Goal: Task Accomplishment & Management: Use online tool/utility

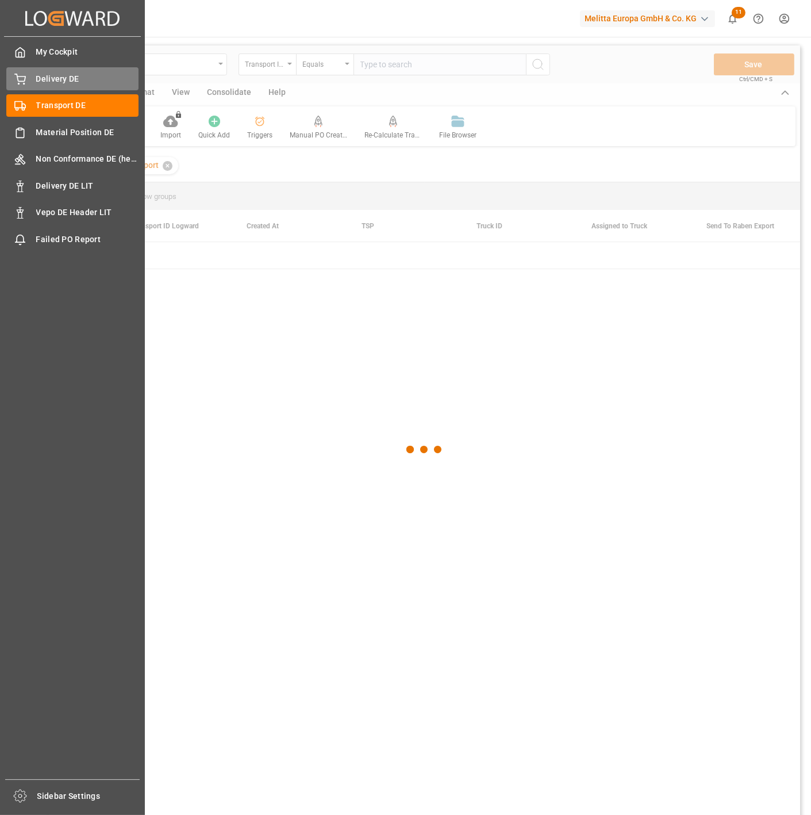
click at [37, 82] on span "Delivery DE" at bounding box center [87, 79] width 103 height 12
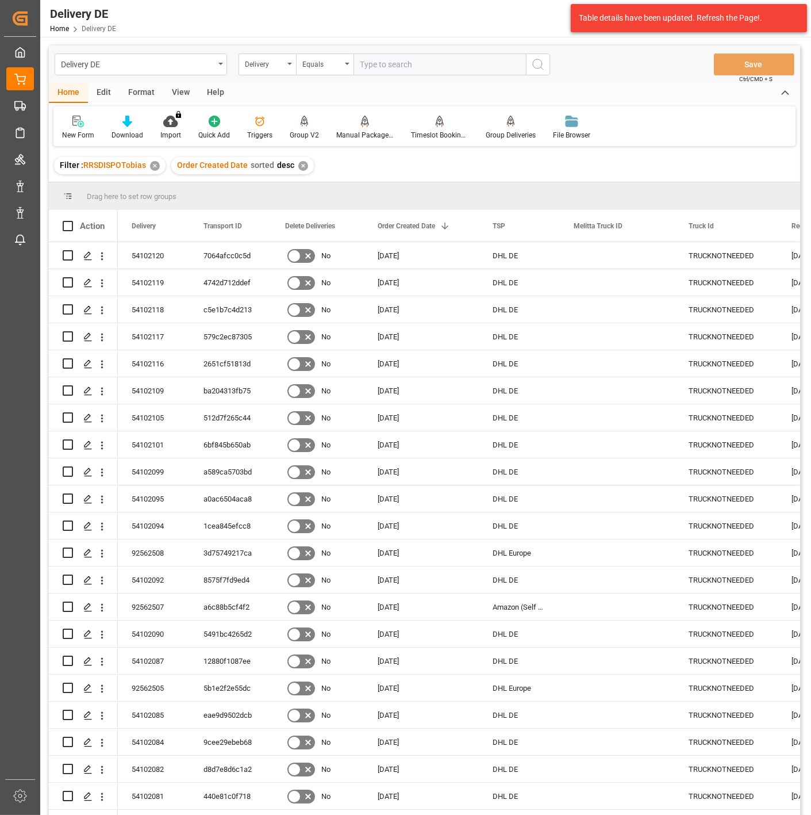
click at [400, 56] on input "text" at bounding box center [440, 64] width 172 height 22
paste input "92562269"
type input "92562269"
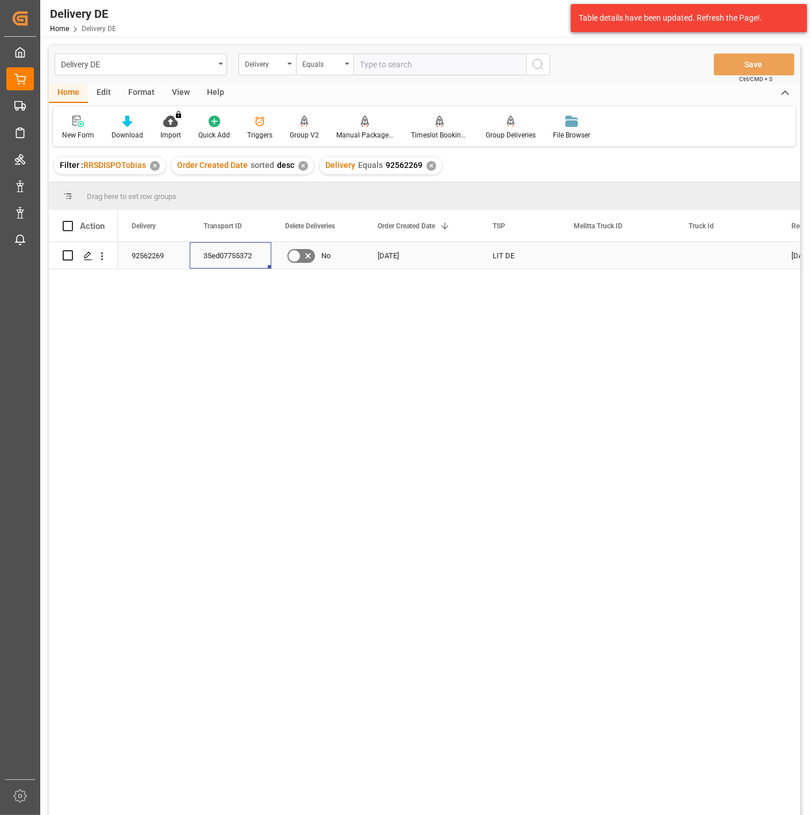
click at [233, 250] on div "35ed07755372" at bounding box center [231, 255] width 82 height 26
click at [223, 248] on div "35ed07755372" at bounding box center [231, 255] width 82 height 26
click at [145, 254] on div "92562269" at bounding box center [154, 255] width 72 height 26
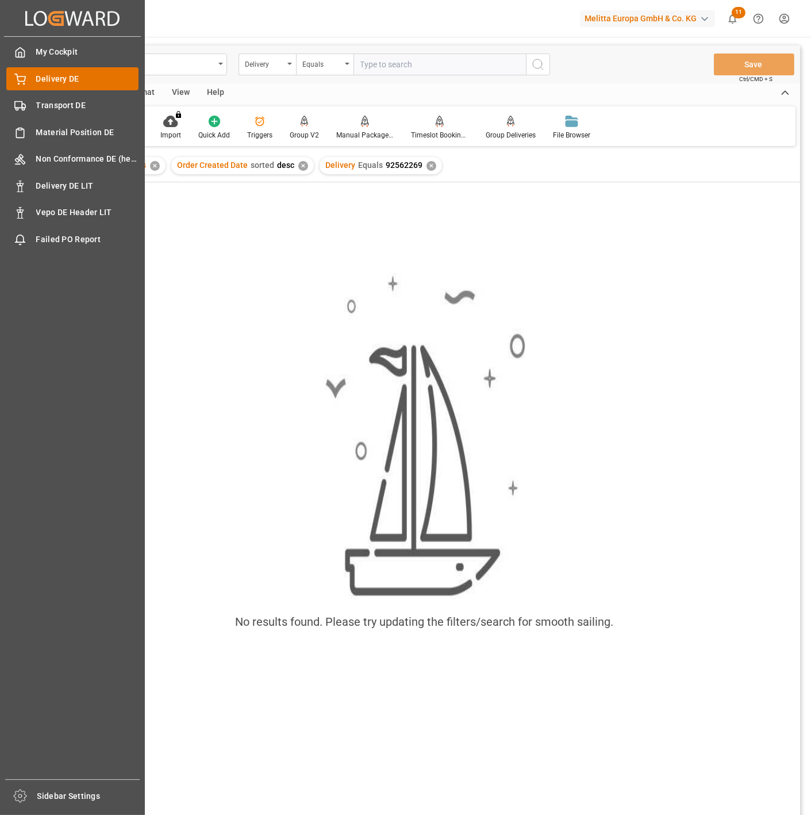
click at [67, 78] on span "Delivery DE" at bounding box center [87, 79] width 103 height 12
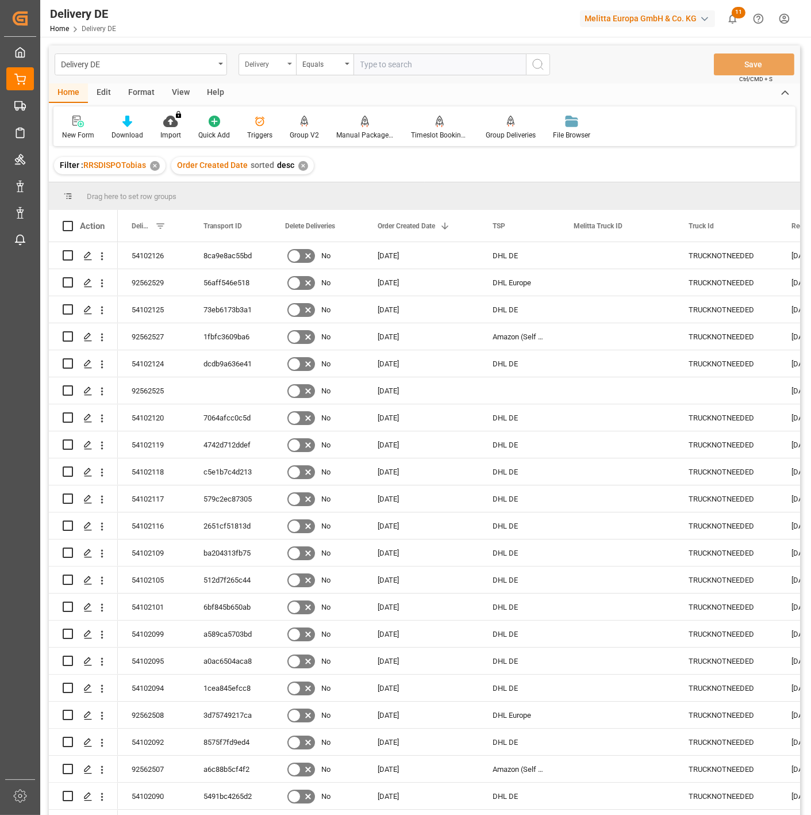
click at [286, 61] on div "Delivery" at bounding box center [267, 64] width 57 height 22
type input "mel"
click at [285, 115] on div "Melitta Truck ID" at bounding box center [324, 117] width 171 height 24
click at [371, 59] on input "text" at bounding box center [440, 64] width 172 height 22
paste input "600002842"
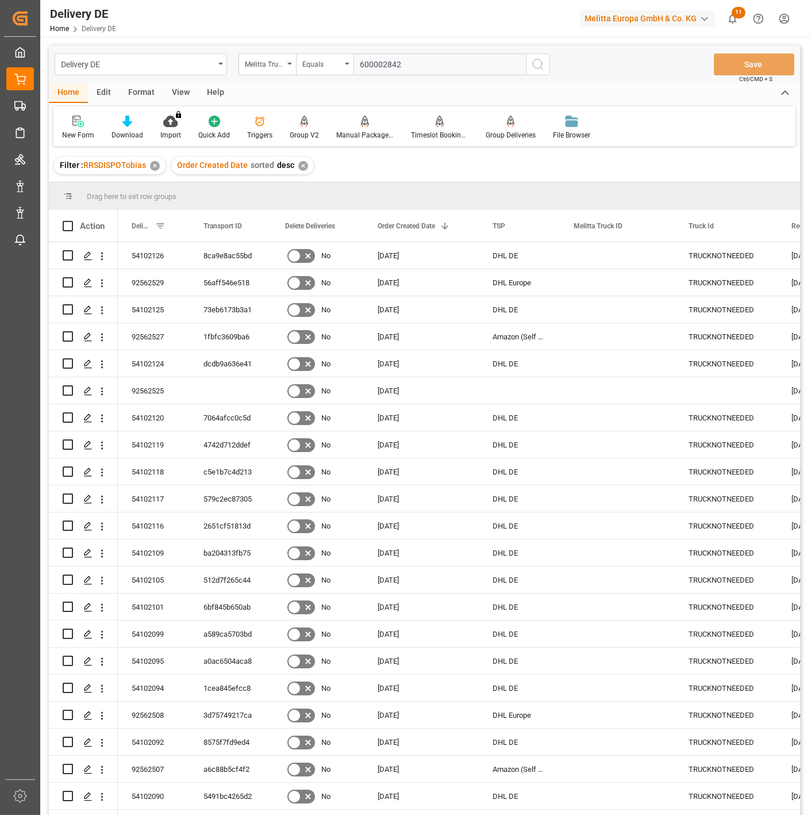
type input "600002842"
click at [533, 64] on icon "search button" at bounding box center [538, 64] width 14 height 14
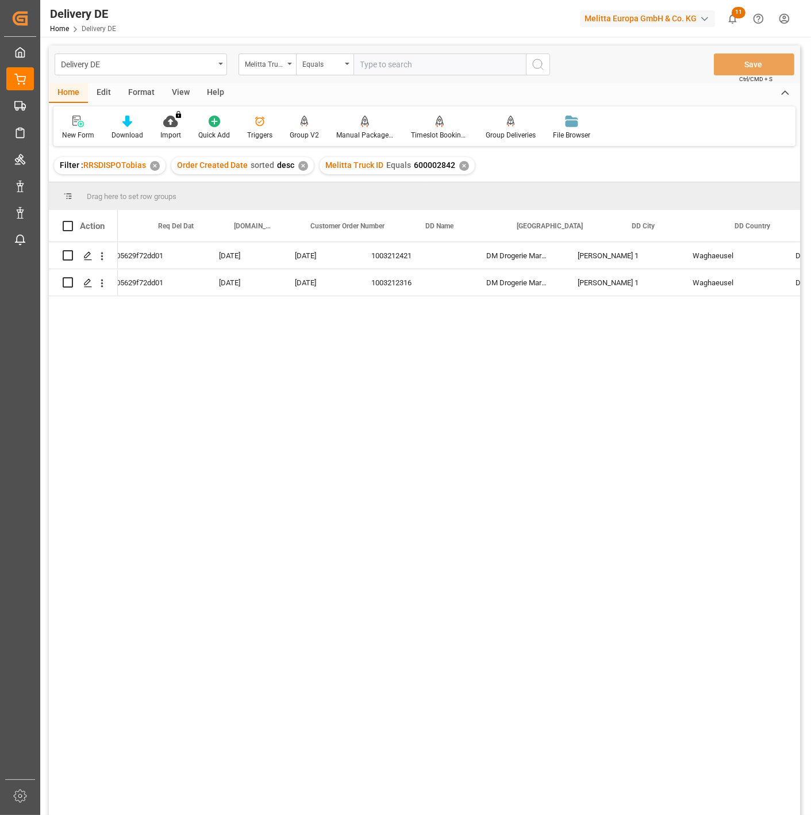
scroll to position [0, 639]
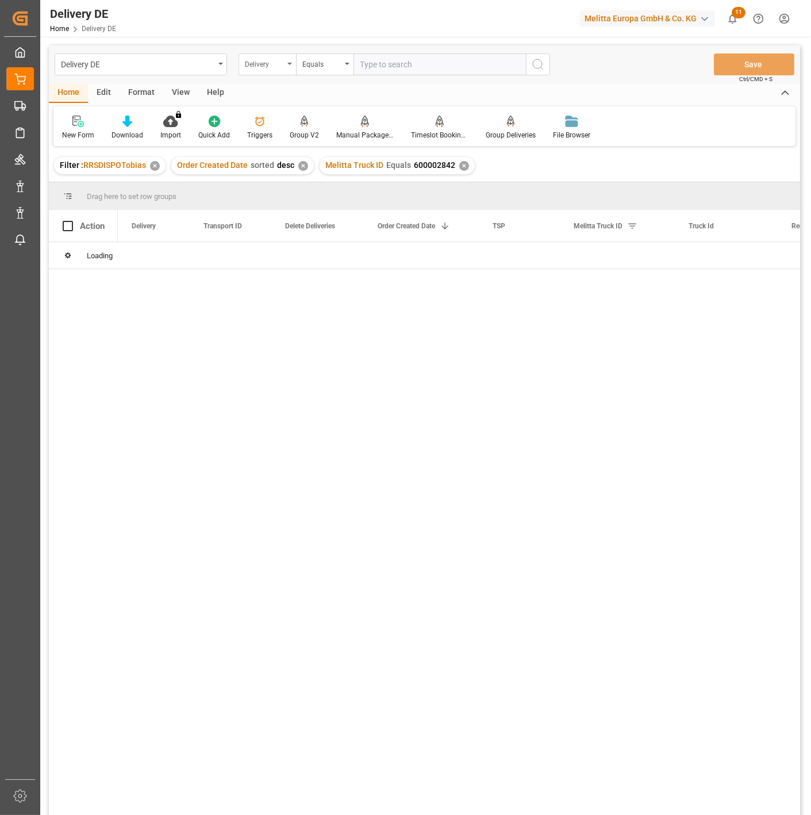
click at [266, 67] on div "Delivery" at bounding box center [264, 62] width 39 height 13
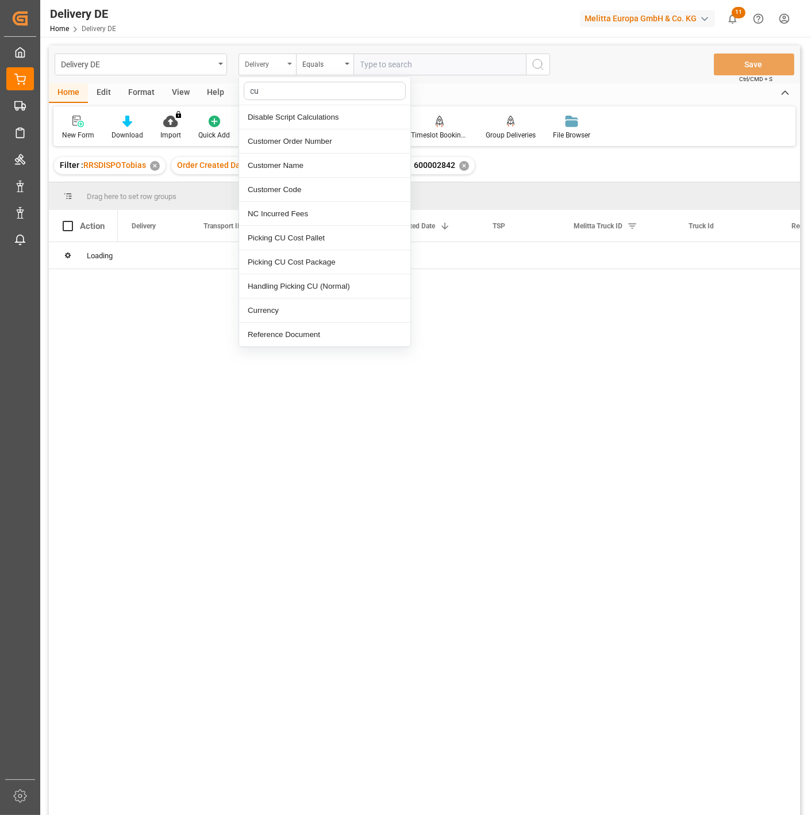
type input "cus"
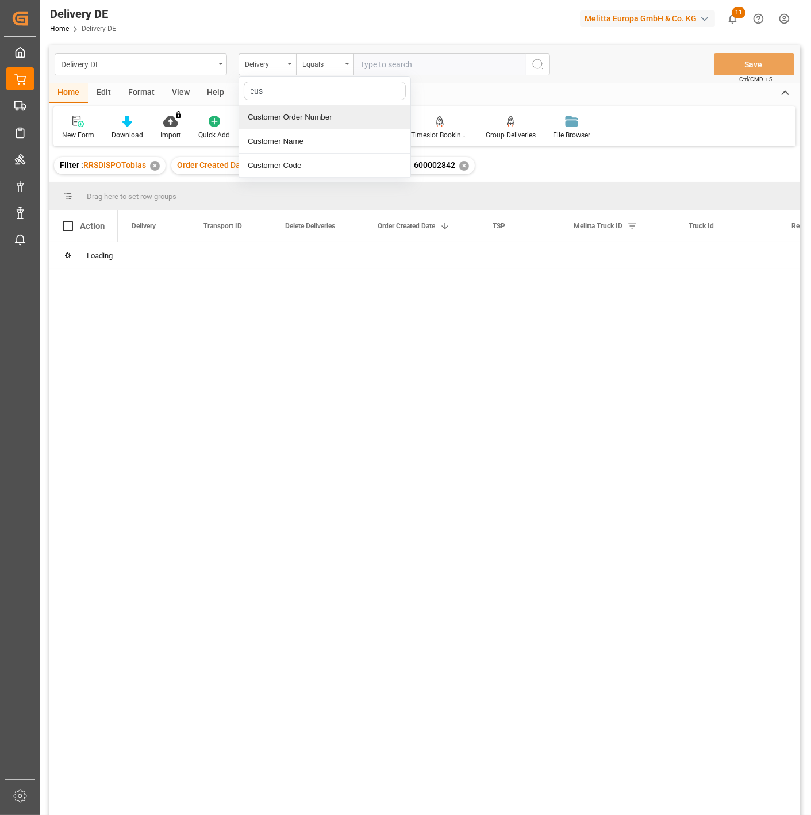
click at [285, 115] on div "Customer Order Number" at bounding box center [324, 117] width 171 height 24
click at [404, 60] on input "text" at bounding box center [440, 64] width 172 height 22
paste input "1888-240925-01"
click at [381, 62] on input "1888-240925-01" at bounding box center [440, 64] width 172 height 22
type input "188824092501"
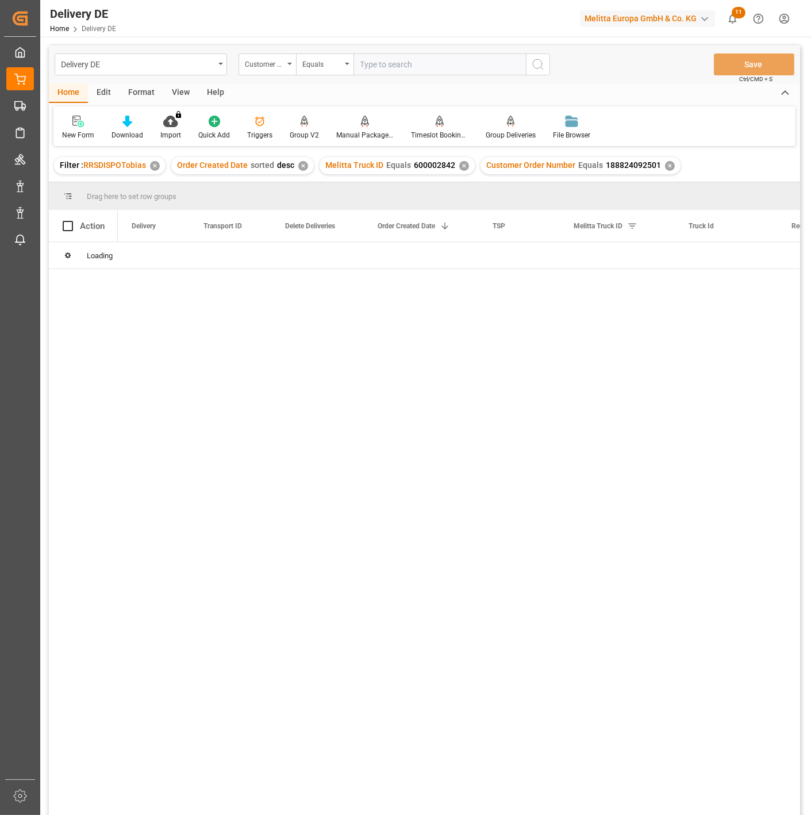
click at [463, 167] on div "✕" at bounding box center [464, 166] width 10 height 10
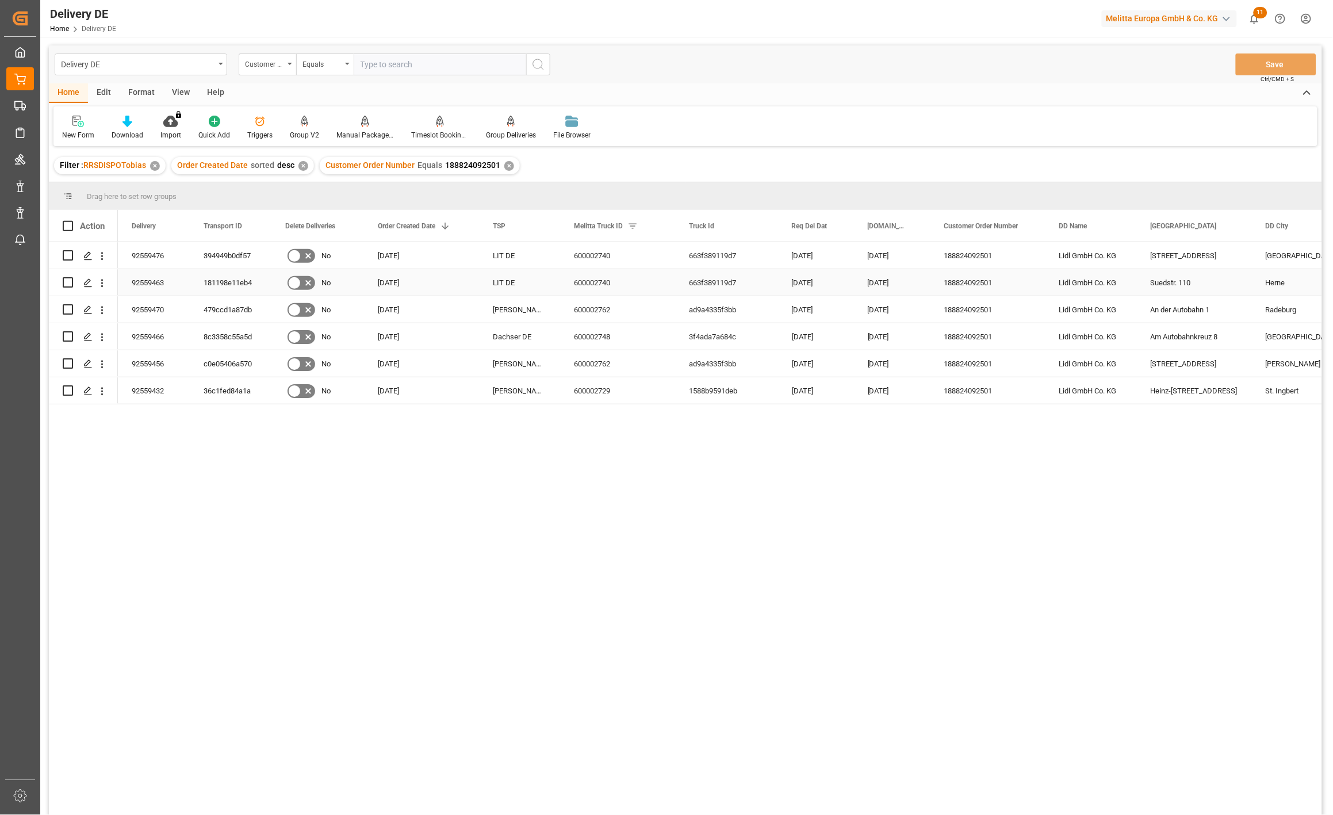
click at [154, 279] on div "92559463" at bounding box center [154, 282] width 72 height 26
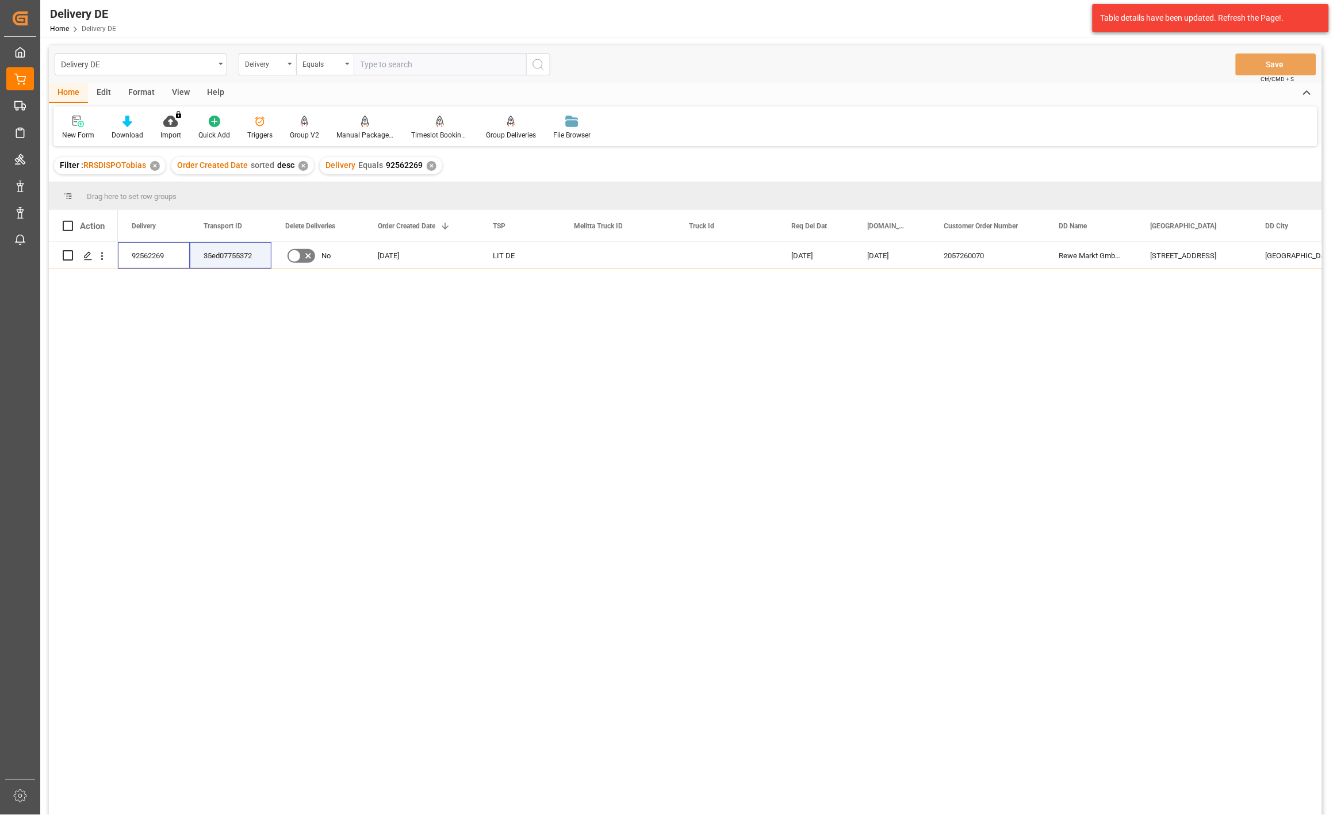
click at [413, 63] on input "text" at bounding box center [440, 64] width 172 height 22
paste input "92557151"
type input "92557151"
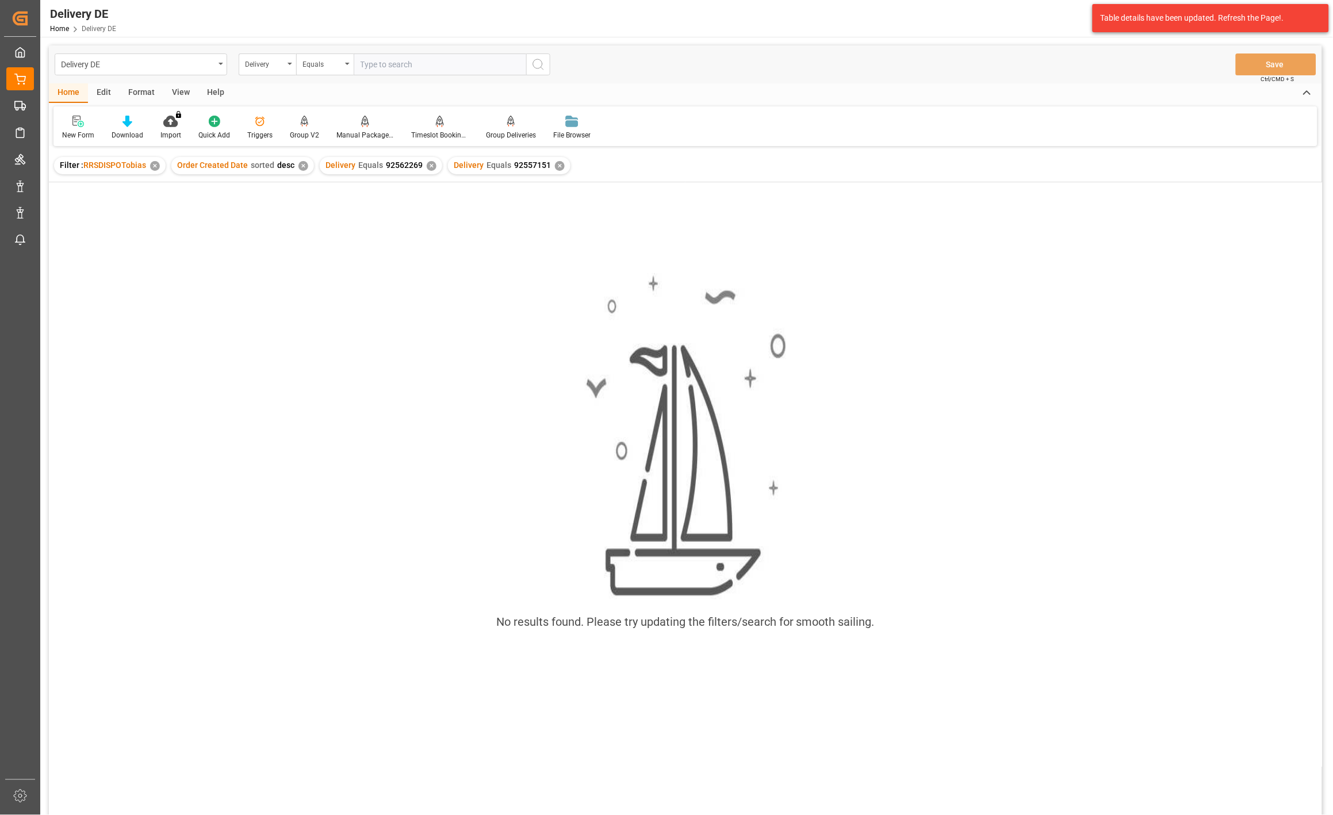
click at [427, 166] on div "✕" at bounding box center [432, 166] width 10 height 10
click at [154, 163] on div "✕" at bounding box center [155, 166] width 10 height 10
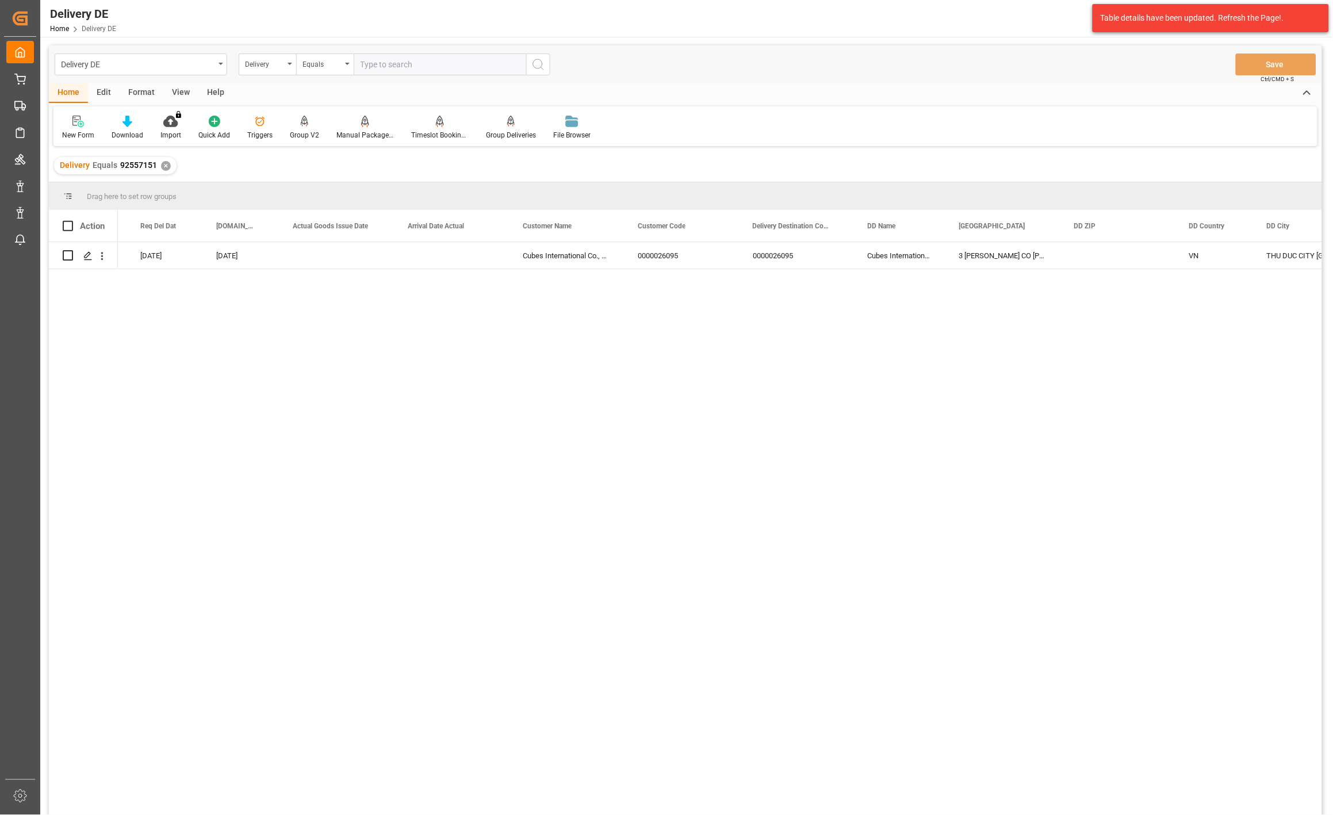
scroll to position [0, 1405]
click at [288, 392] on div "[DATE] [DATE] [DATE] Cubes International Co., Ltd 0000026095 0000026095 Cubes I…" at bounding box center [720, 532] width 1204 height 580
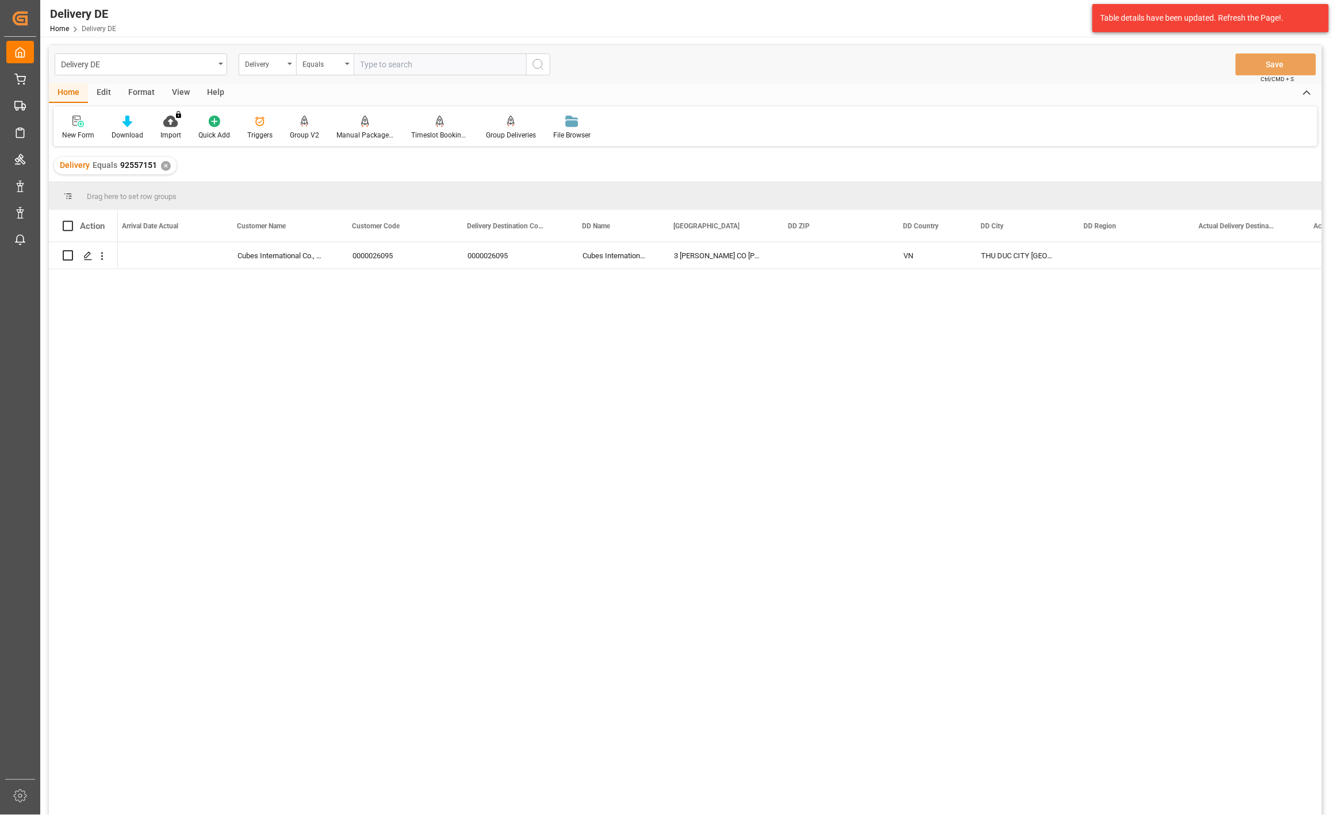
drag, startPoint x: 973, startPoint y: 474, endPoint x: 941, endPoint y: 447, distance: 42.8
click at [973, 474] on div "Cubes International Co., Ltd 0000026095 0000026095 Cubes International Co., Ltd…" at bounding box center [720, 532] width 1204 height 580
click at [369, 67] on input "text" at bounding box center [440, 64] width 172 height 22
paste input "92558919"
type input "92558919"
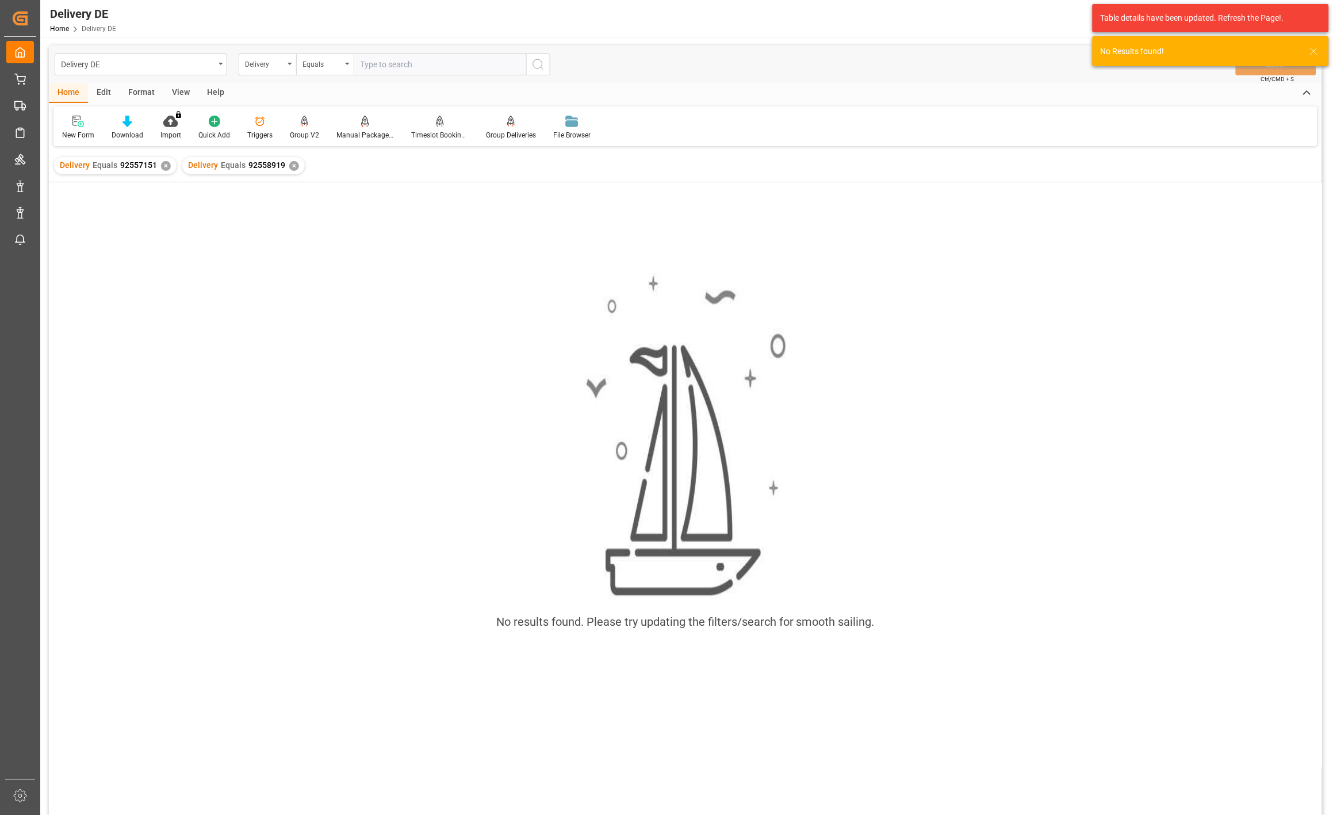
click at [163, 158] on div "Delivery Equals 92557151 ✕" at bounding box center [115, 165] width 122 height 17
click at [167, 164] on div "✕" at bounding box center [166, 166] width 10 height 10
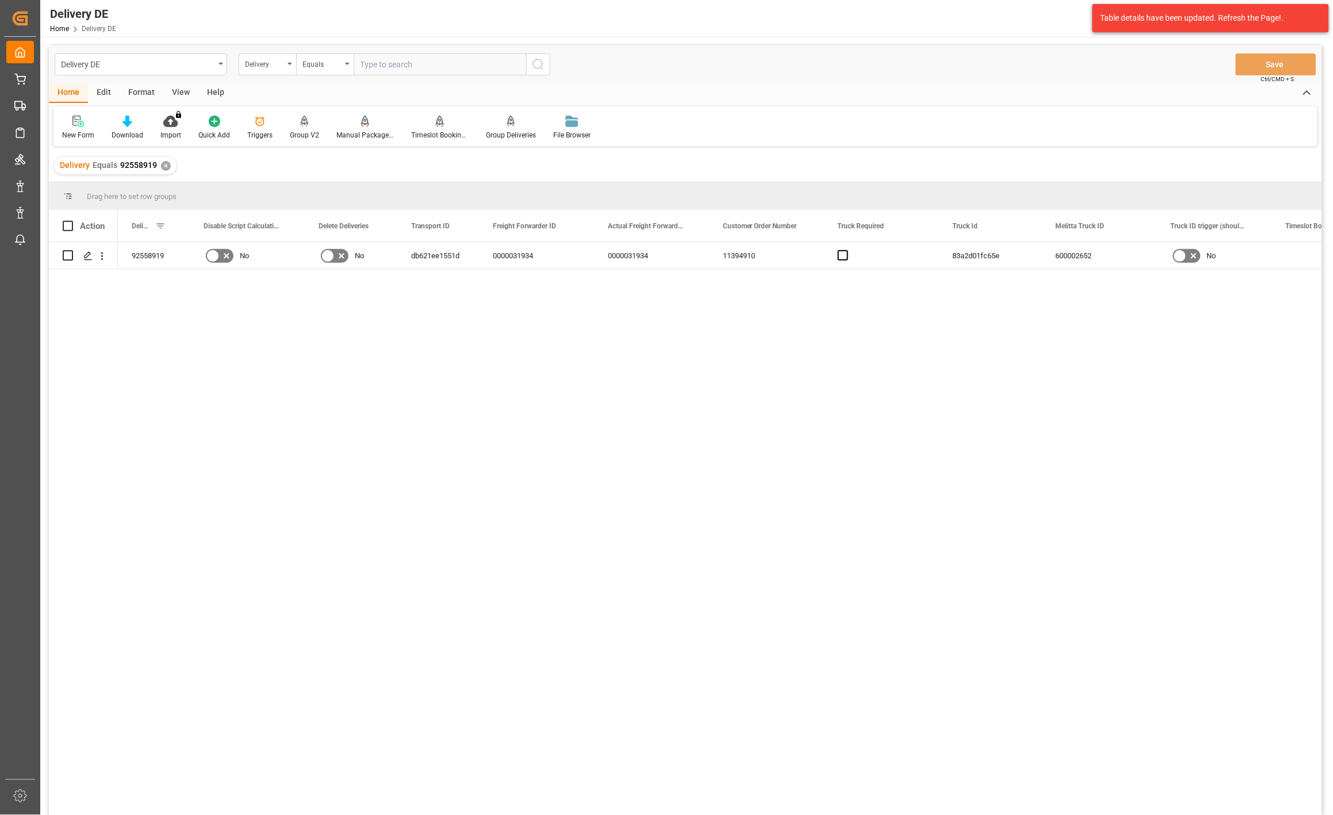
click at [802, 424] on div "16.09.2025 No 600002652 83a2d01fc65e 11394910 0000031934 0000031934 db621ee1551…" at bounding box center [720, 532] width 1204 height 580
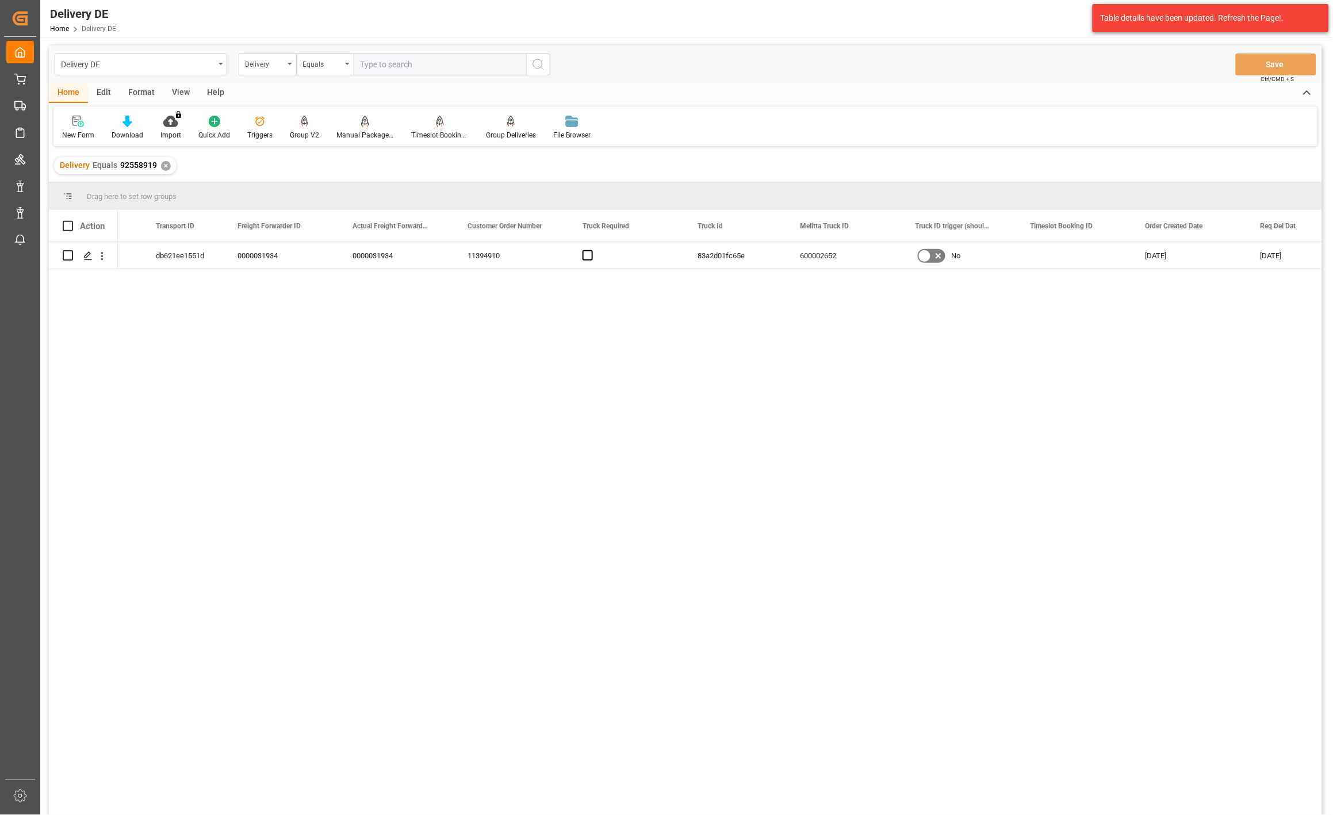
scroll to position [0, 52]
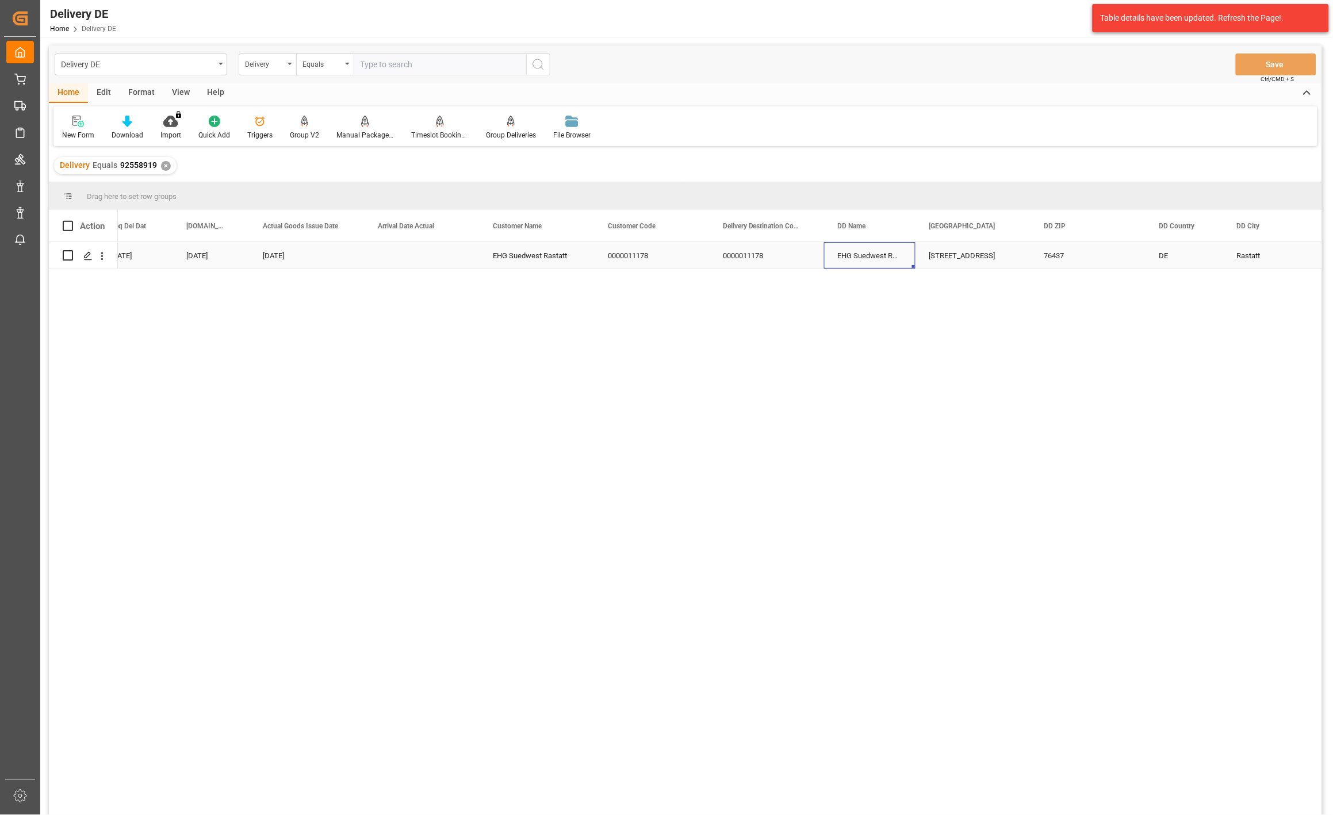
click at [867, 253] on div "EHG Suedwest Rastatt" at bounding box center [869, 255] width 91 height 26
click at [633, 260] on div "0000011178" at bounding box center [651, 255] width 115 height 26
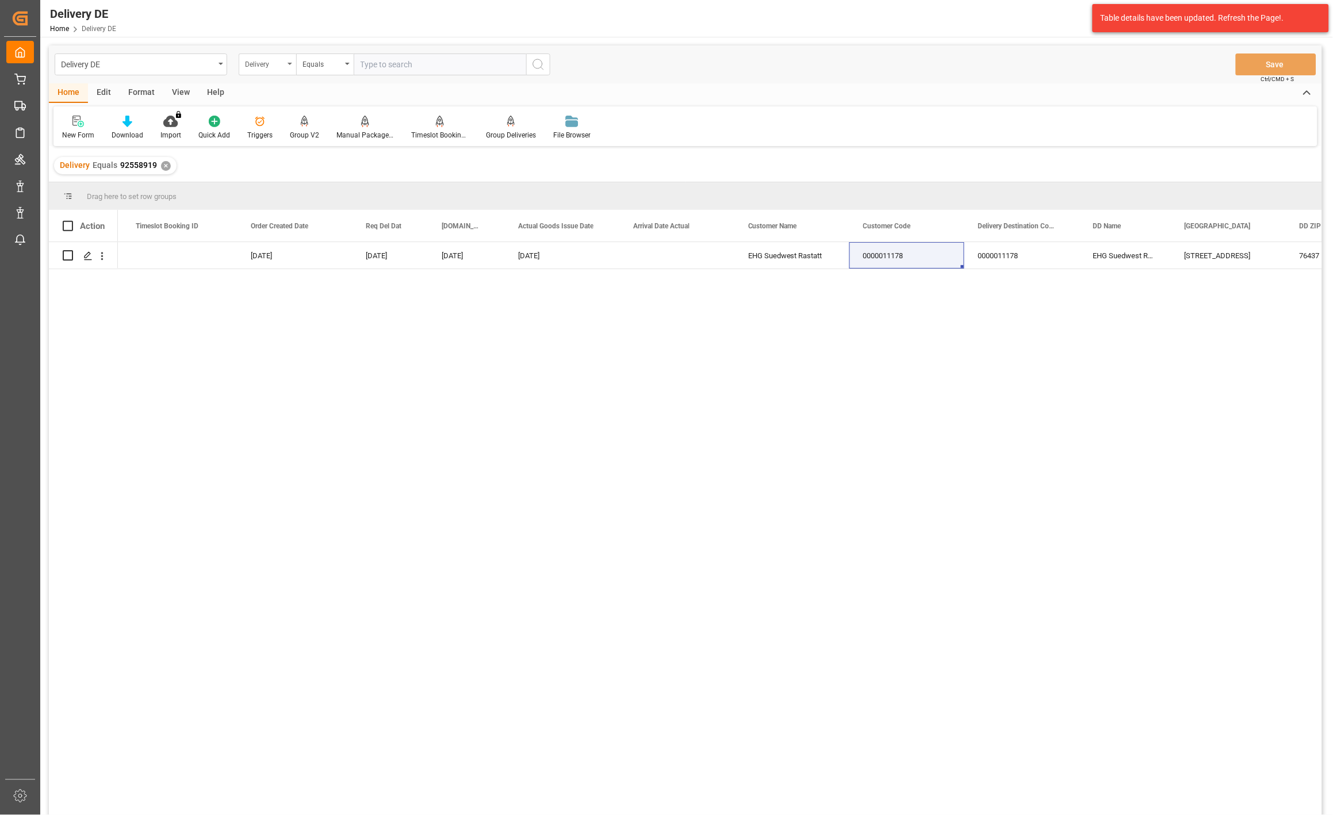
click at [256, 66] on div "Delivery" at bounding box center [264, 62] width 39 height 13
type input "cus"
click at [277, 116] on div "Customer Order Number" at bounding box center [324, 117] width 171 height 24
click at [401, 67] on input "text" at bounding box center [440, 64] width 172 height 22
paste input "0000011178"
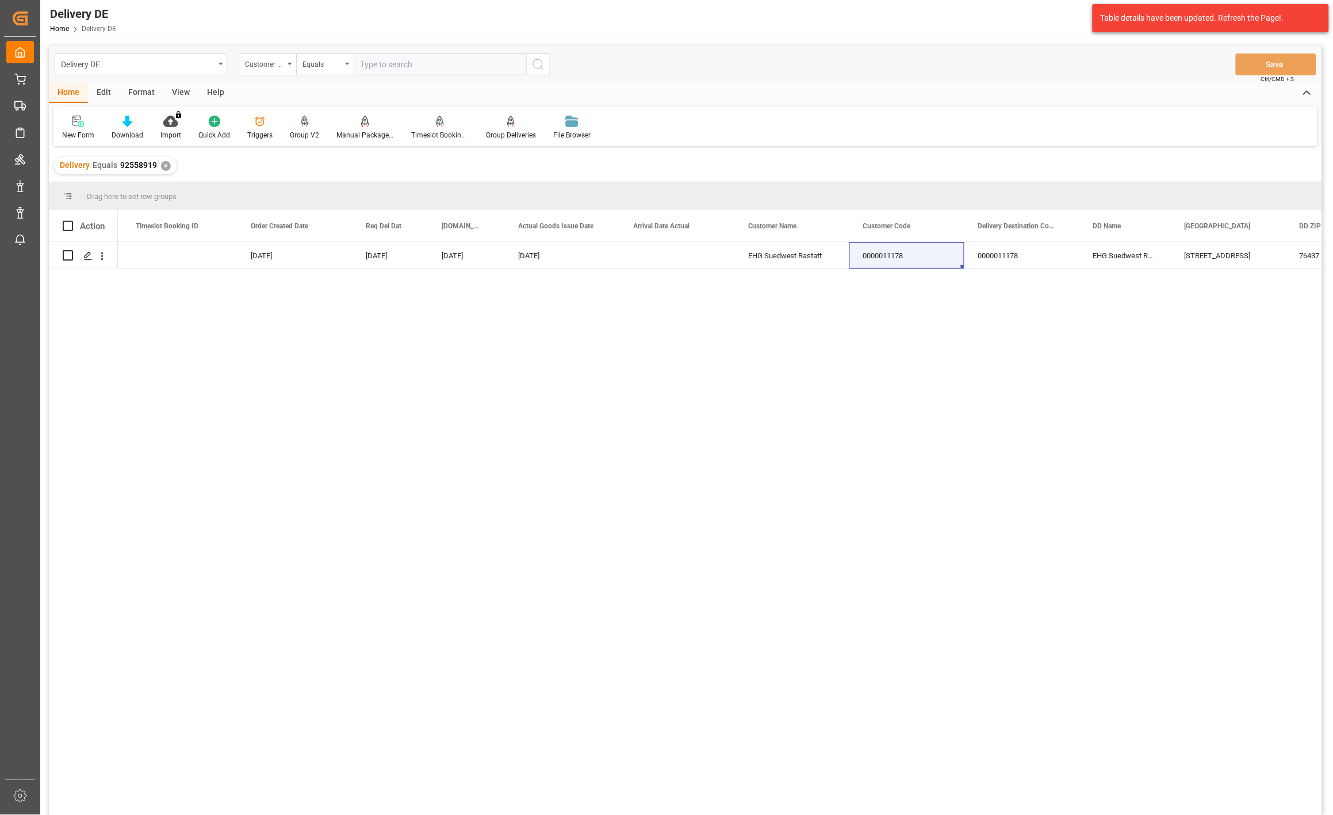
type input "0000011178"
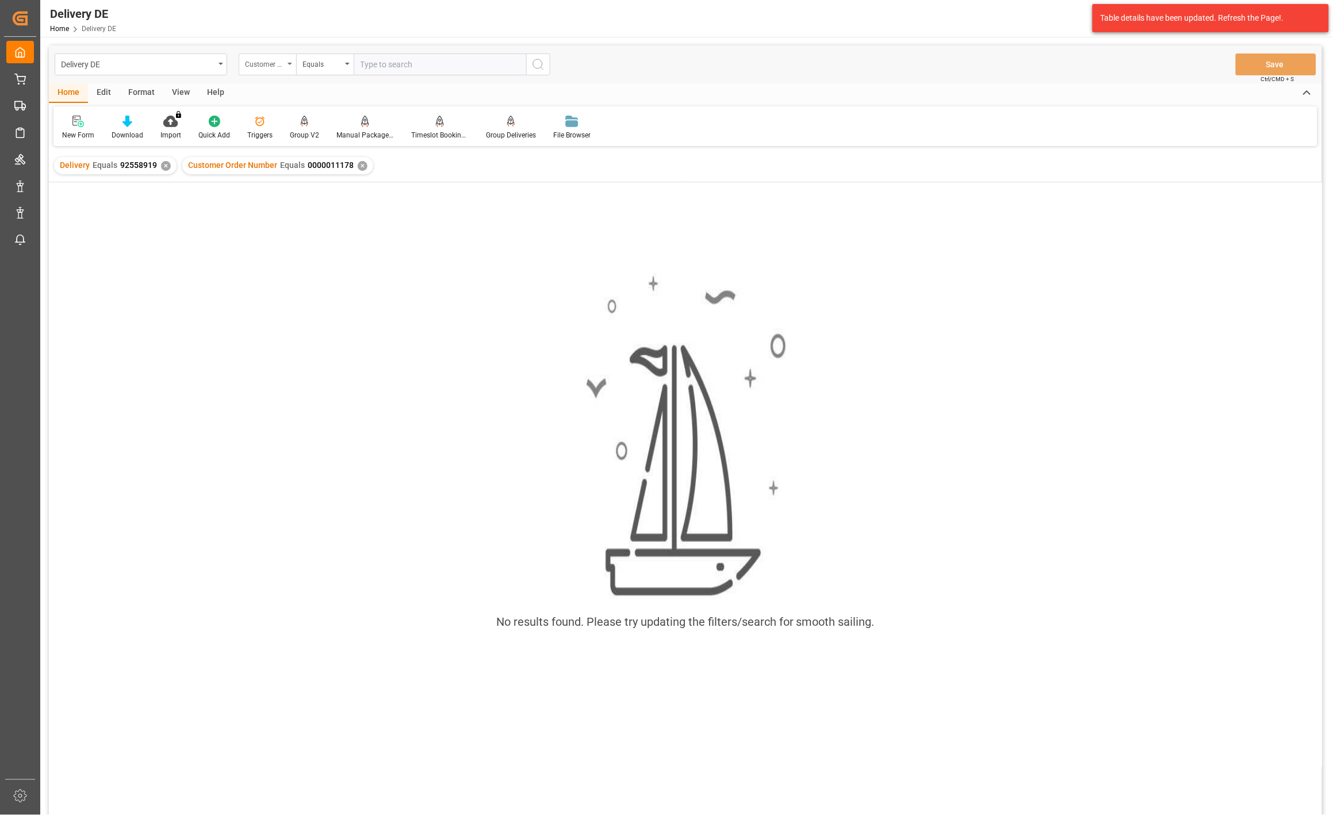
click at [267, 62] on div "Customer Order Number" at bounding box center [264, 62] width 39 height 13
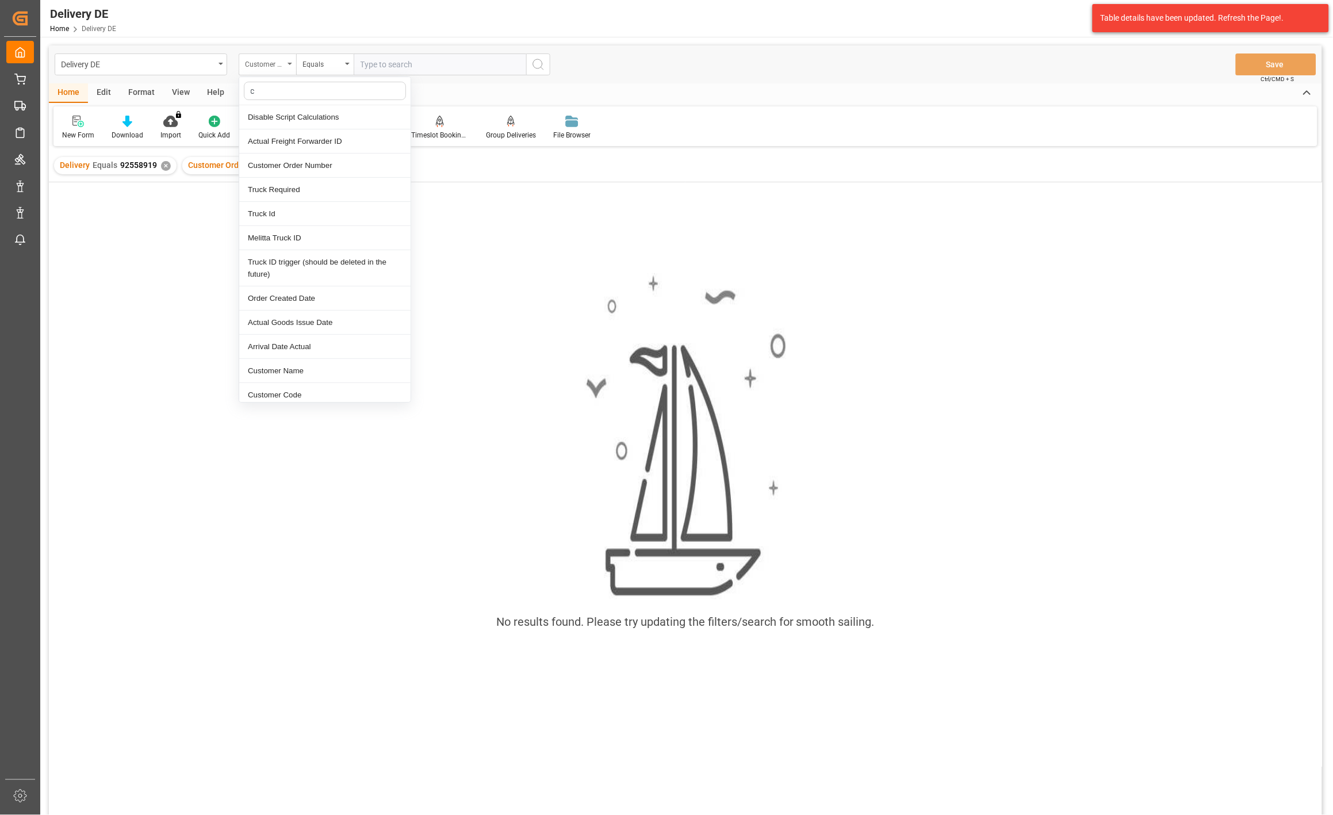
type input "cu"
click at [290, 185] on div "Customer Code" at bounding box center [324, 190] width 171 height 24
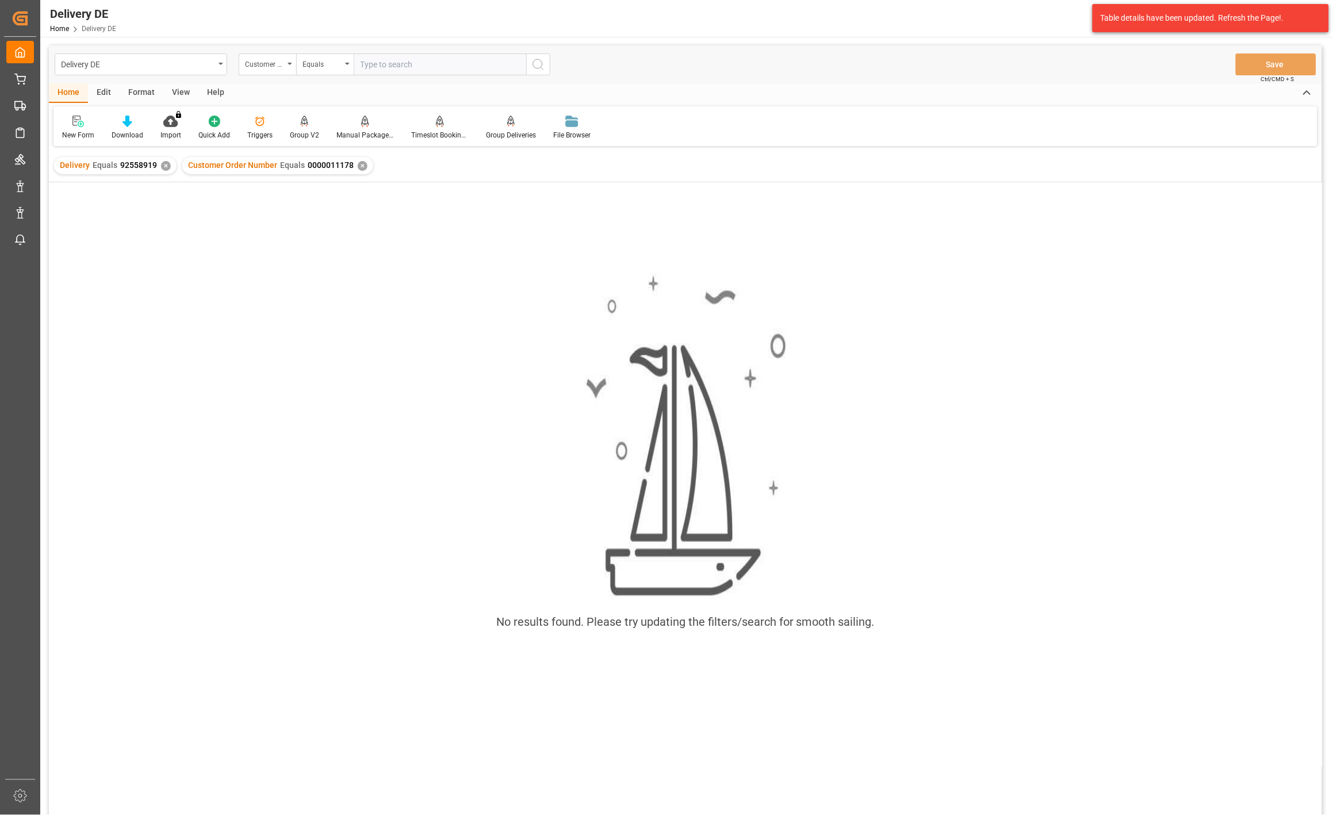
click at [377, 64] on input "text" at bounding box center [440, 64] width 172 height 22
paste input "0000011178"
type input "0000011178"
click at [540, 65] on icon "search button" at bounding box center [538, 64] width 14 height 14
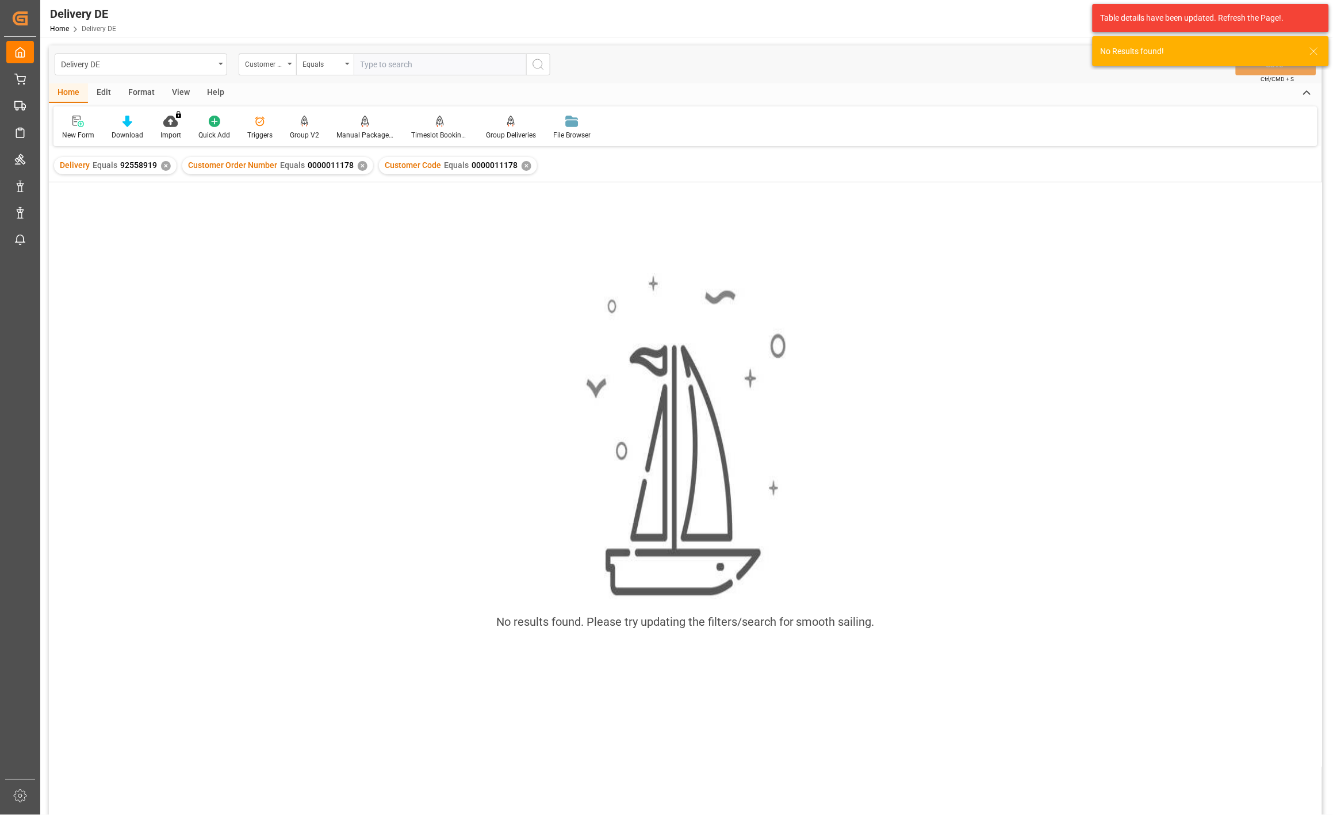
click at [359, 168] on div "✕" at bounding box center [363, 166] width 10 height 10
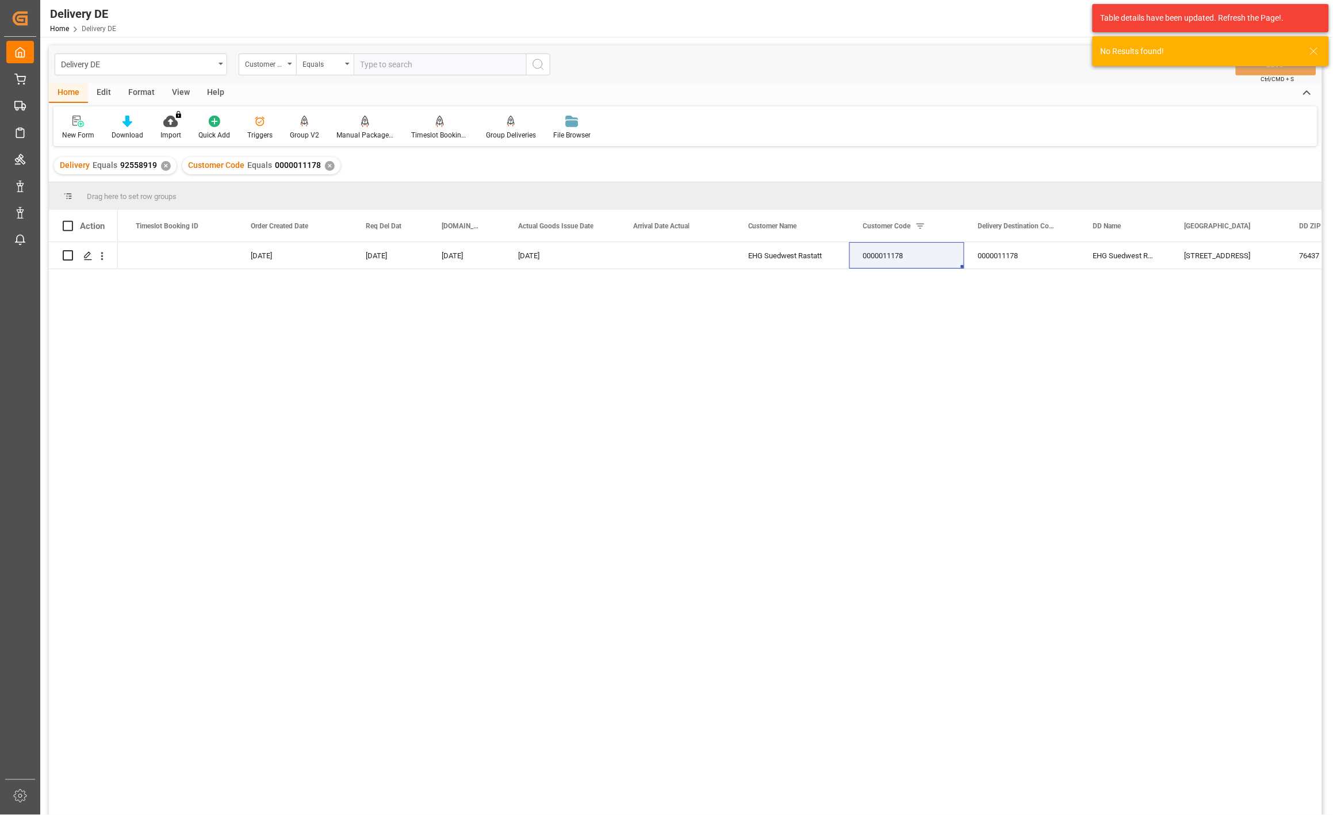
click at [167, 162] on div "✕" at bounding box center [166, 166] width 10 height 10
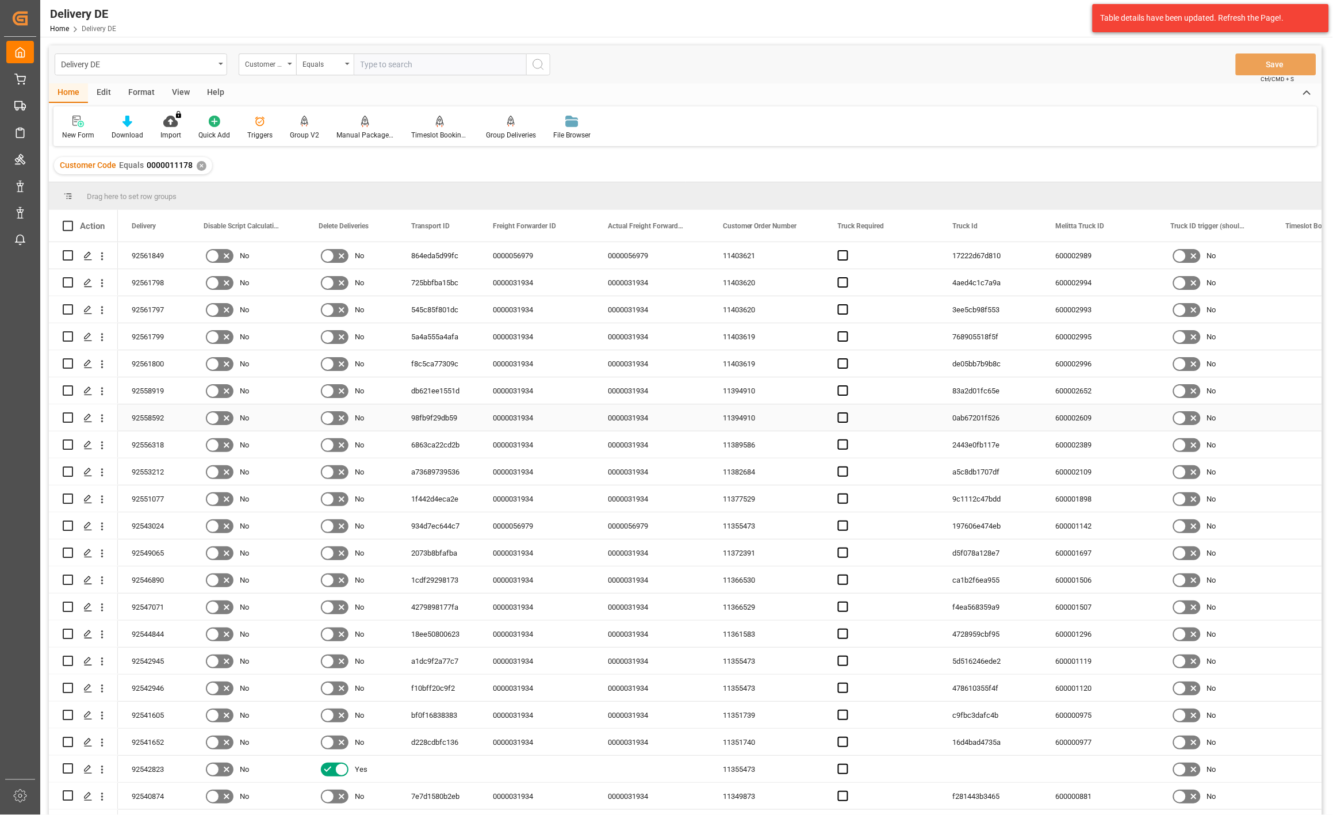
click at [435, 414] on div "98fb9f29db59" at bounding box center [438, 417] width 82 height 26
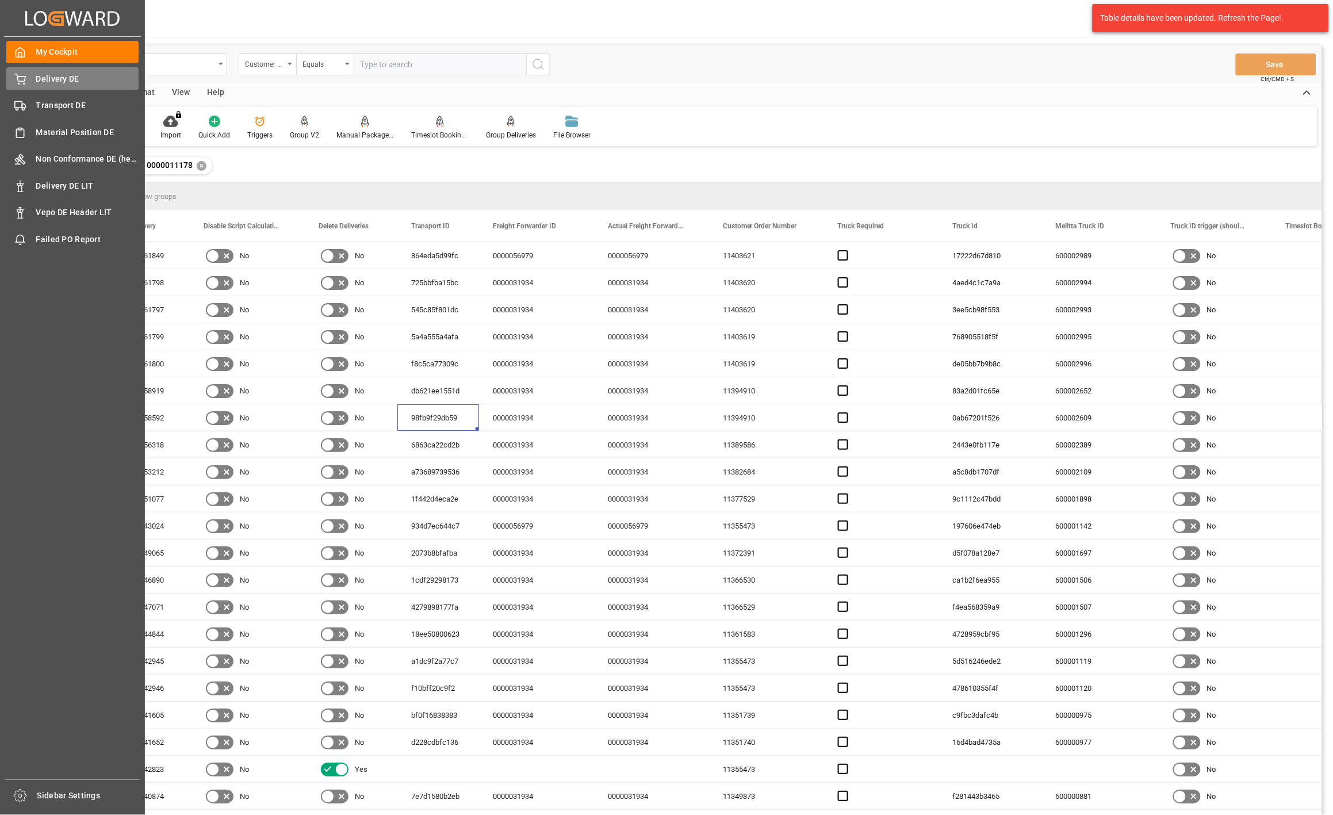
click at [25, 81] on icon at bounding box center [19, 79] width 11 height 11
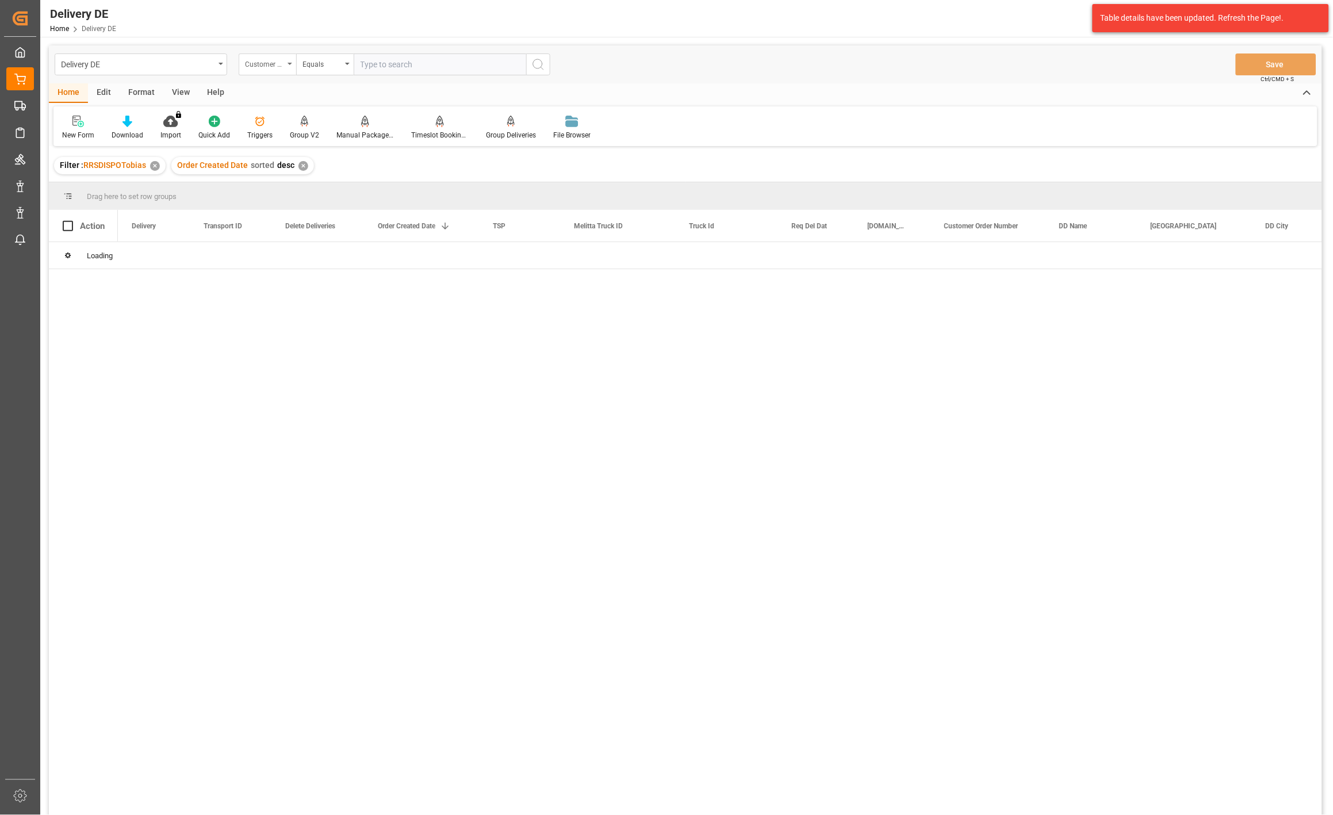
click at [263, 66] on div "Customer Code" at bounding box center [264, 62] width 39 height 13
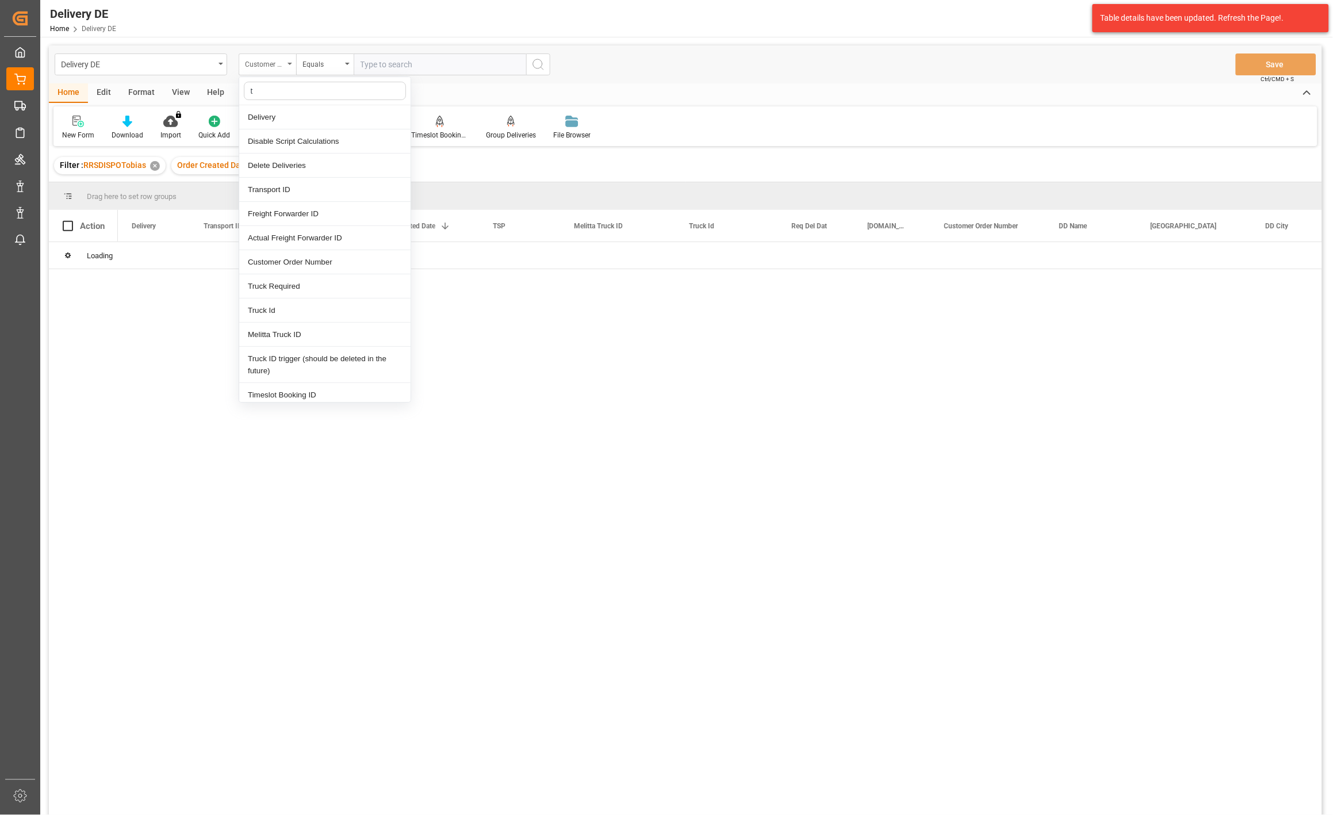
type input "tr"
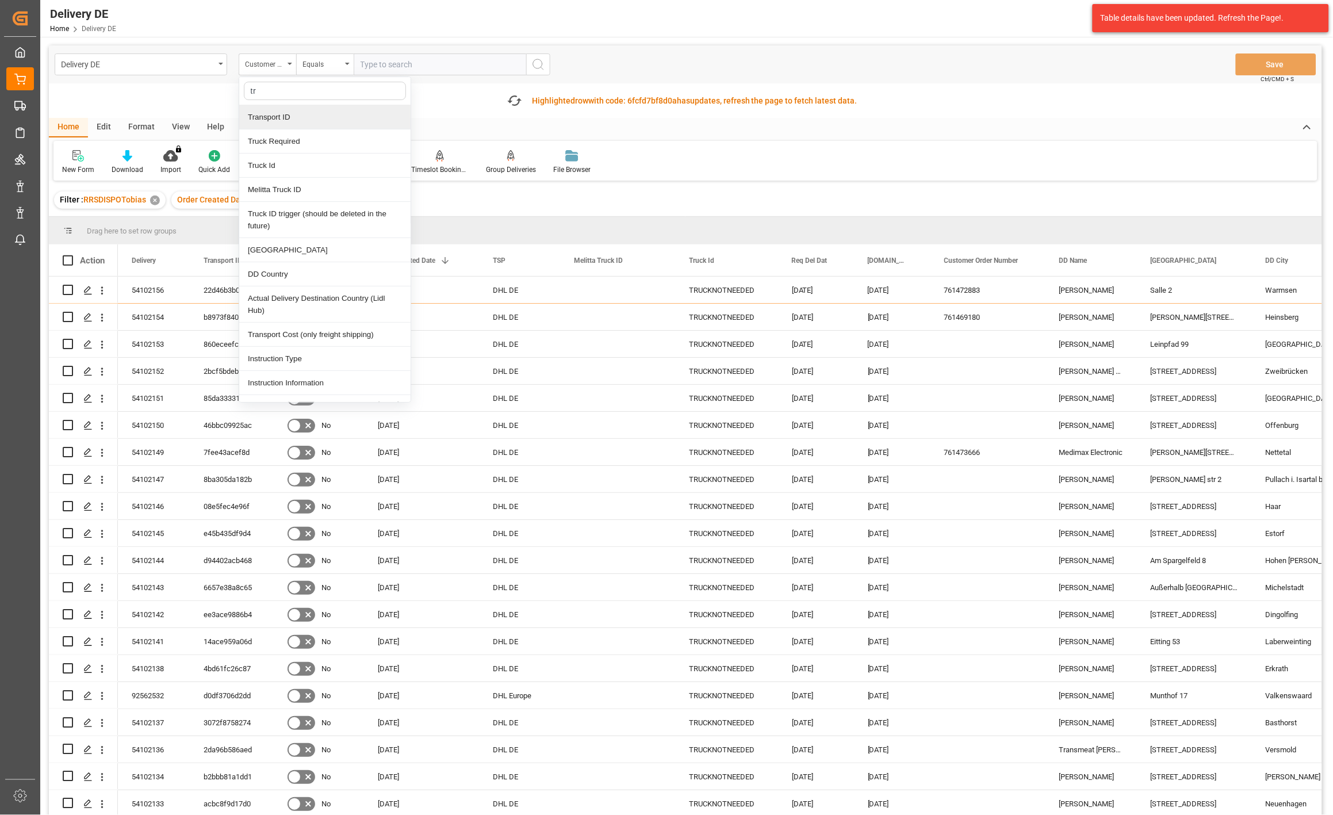
click at [275, 117] on div "Transport ID" at bounding box center [324, 117] width 171 height 24
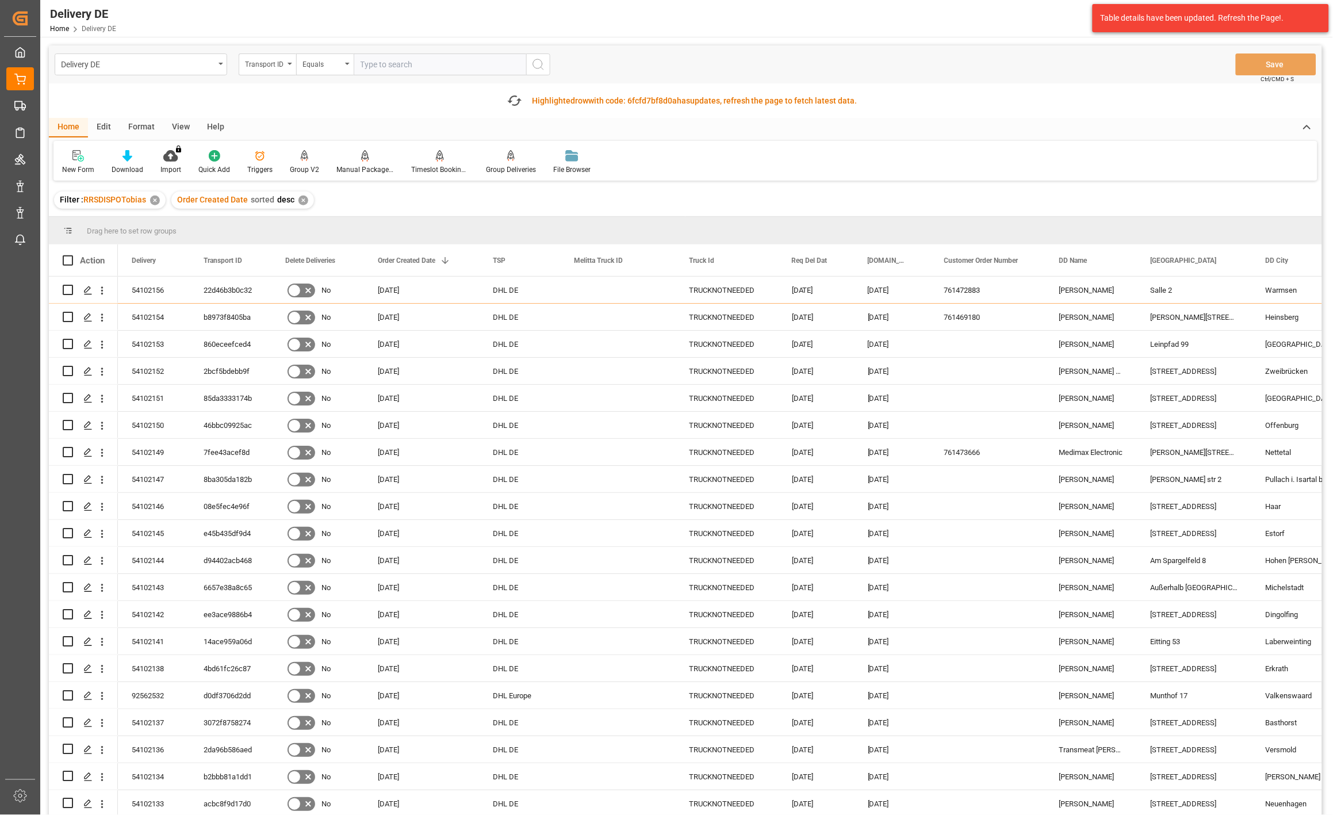
click at [410, 64] on input "text" at bounding box center [440, 64] width 172 height 22
paste input "98fb9f29db59"
type input "98fb9f29db59"
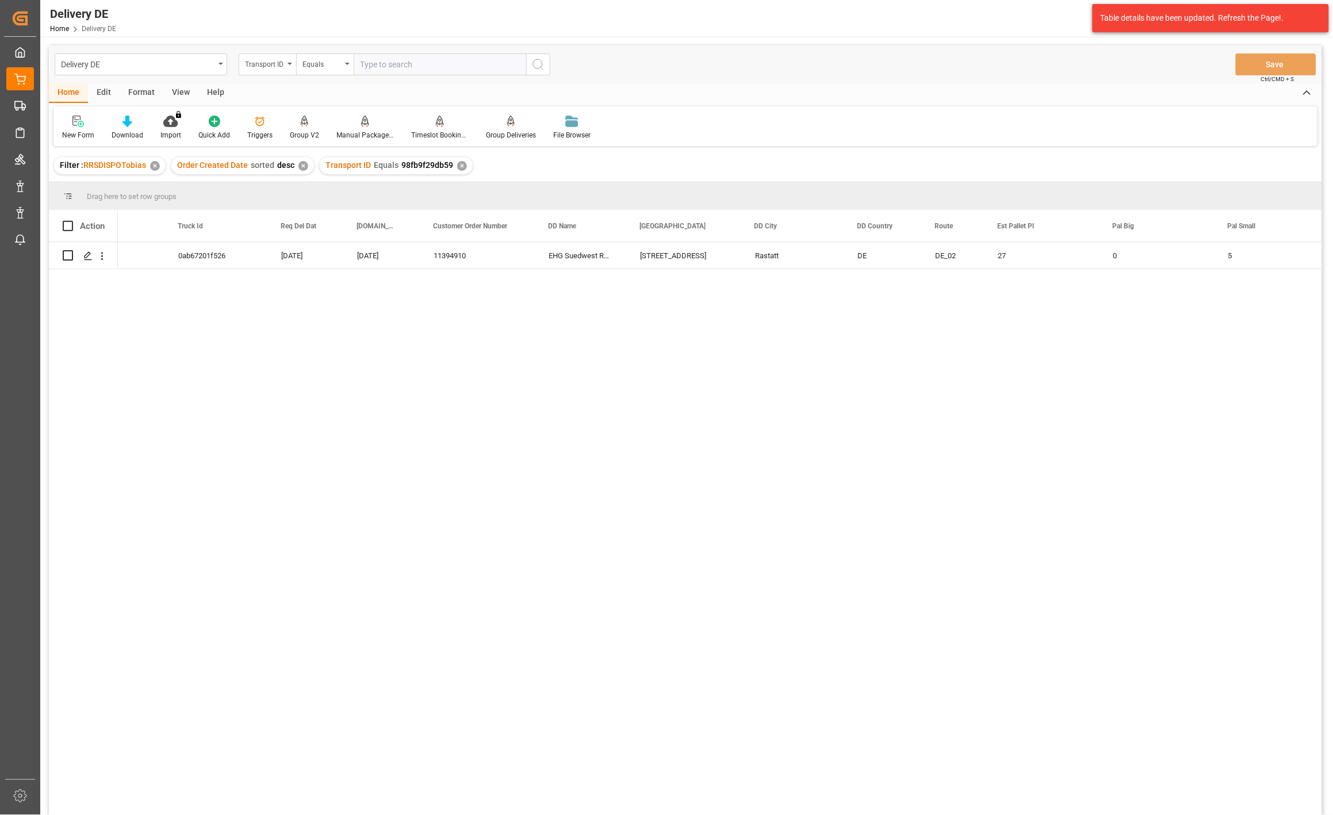
scroll to position [0, 608]
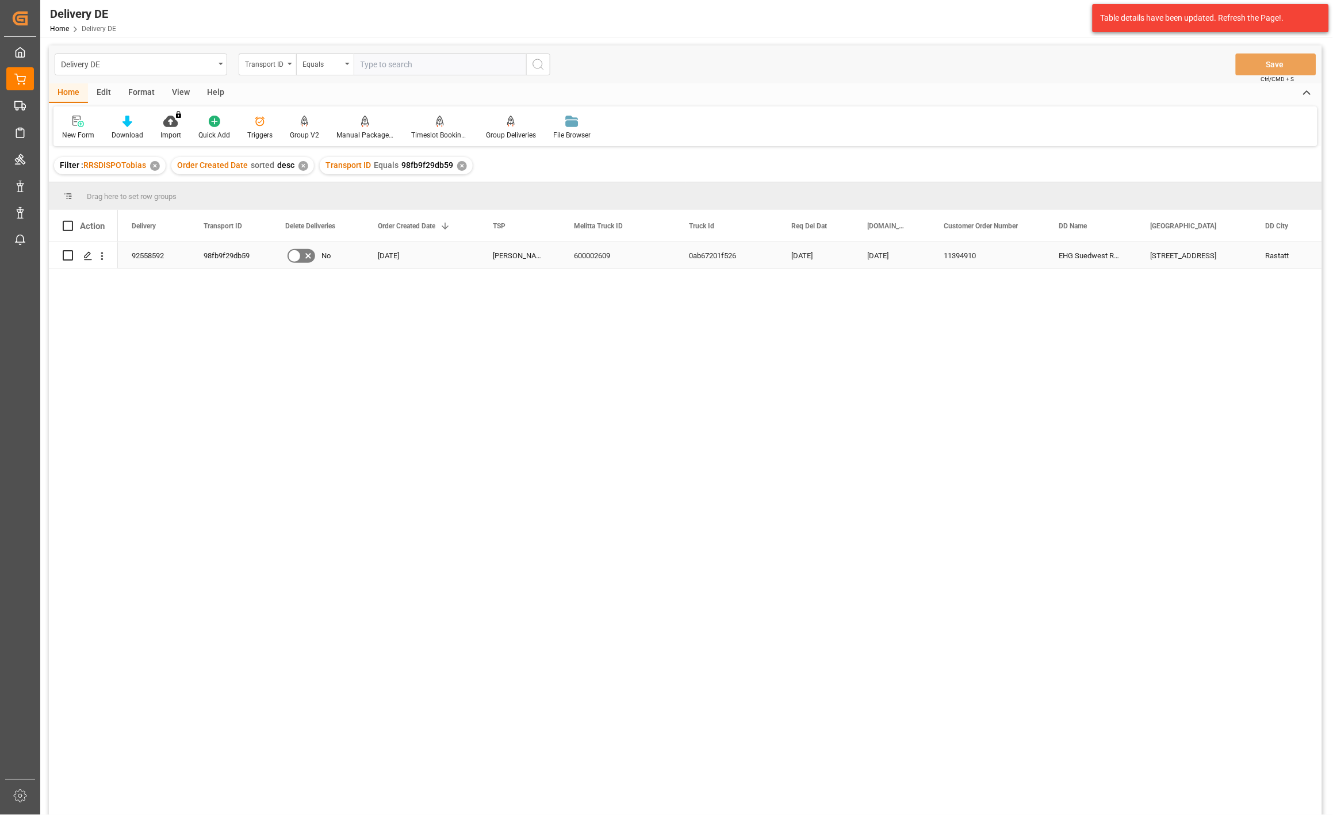
click at [152, 250] on div "92558592" at bounding box center [154, 255] width 72 height 26
click at [1086, 378] on div "600002609 0ab67201f526 19.09.2025 17.09.2025 11394910 EHG Suedwest Rastatt Edek…" at bounding box center [720, 532] width 1204 height 580
click at [555, 728] on div "EHG Suedwest Rastatt Edekastr. 1 Rastatt DE DE_02 92558592 27 0 5 54 2 11394910…" at bounding box center [720, 532] width 1204 height 580
click at [147, 255] on div "92558592" at bounding box center [154, 255] width 72 height 26
click at [368, 627] on div "EHG Suedwest Rastatt Edekastr. 1 Rastatt DE DE_02 92558592 11394910 17.09.2025 …" at bounding box center [720, 532] width 1204 height 580
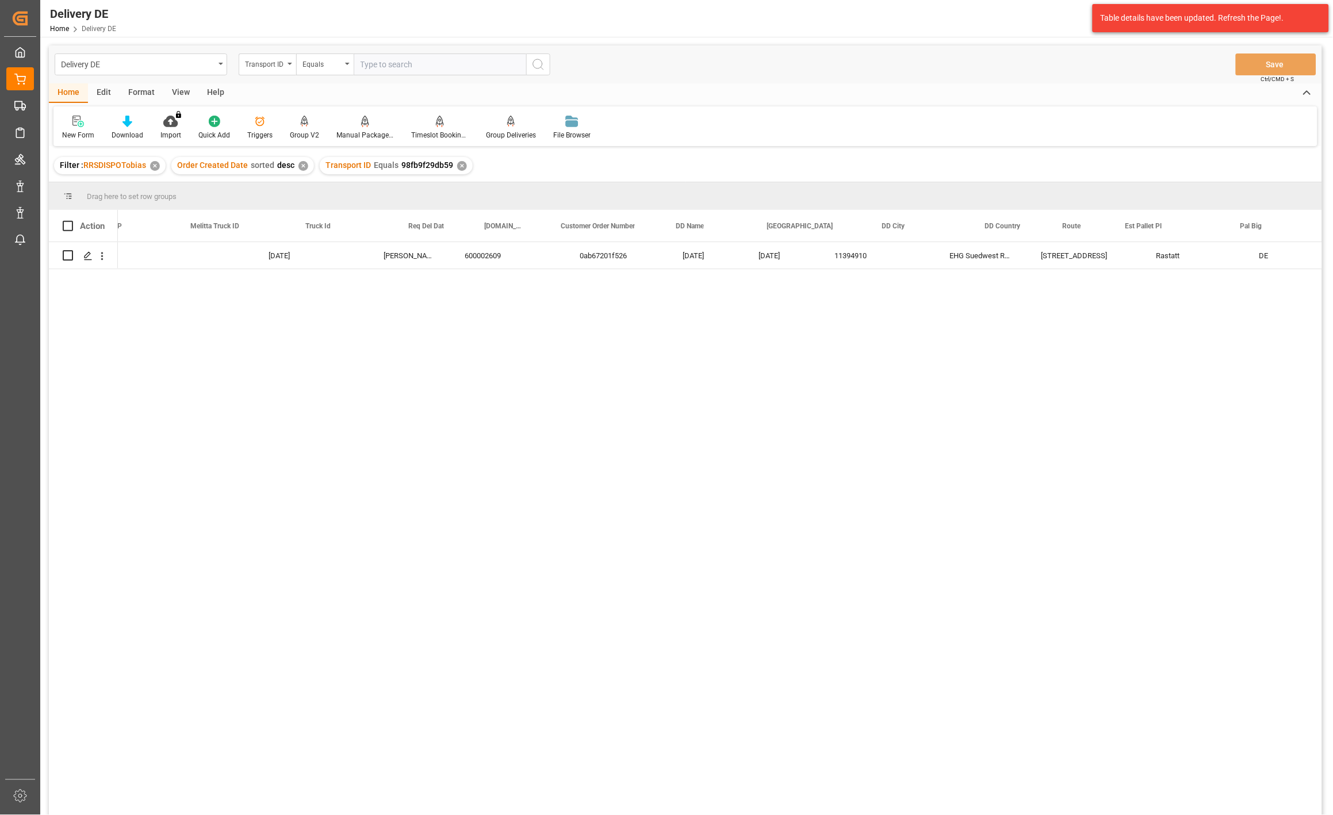
scroll to position [0, 383]
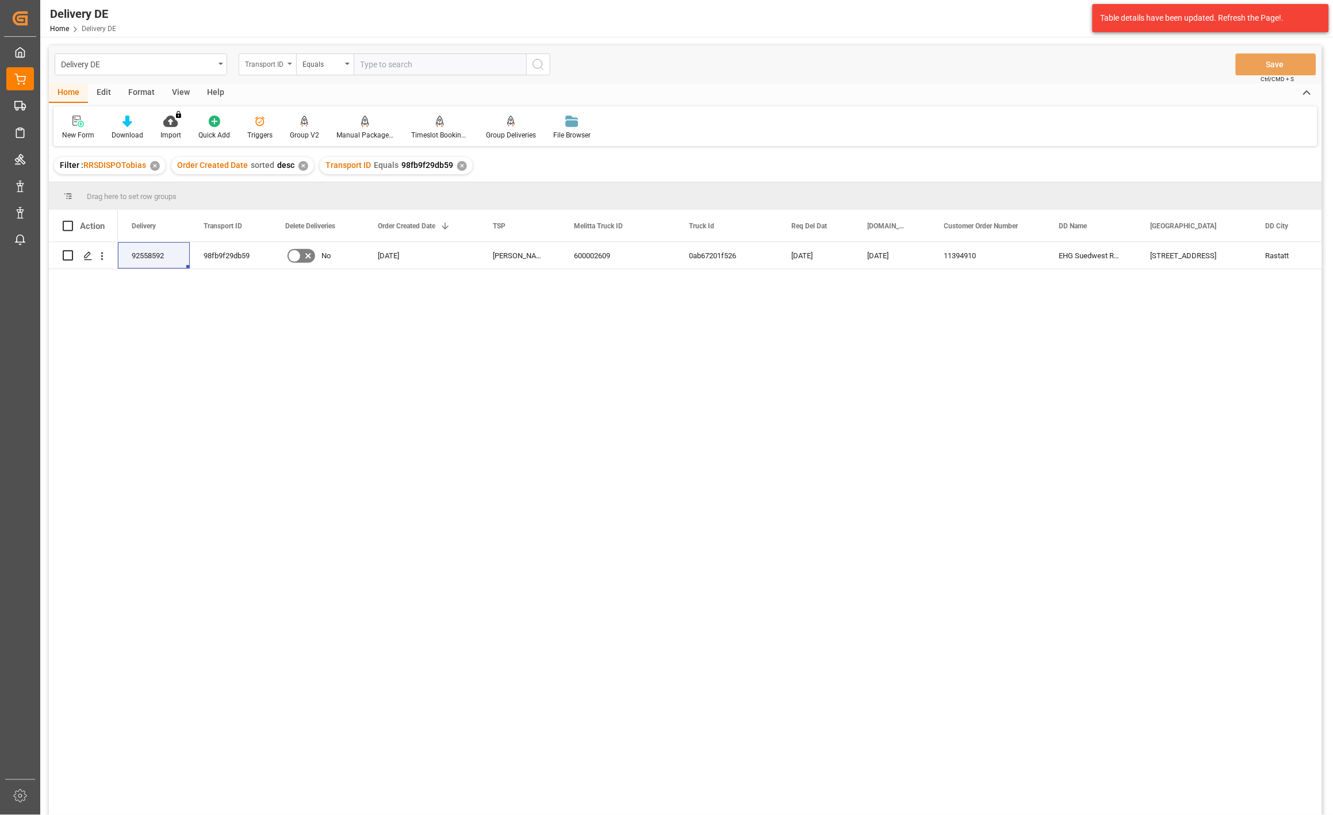
click at [269, 70] on div "Transport ID" at bounding box center [267, 64] width 57 height 22
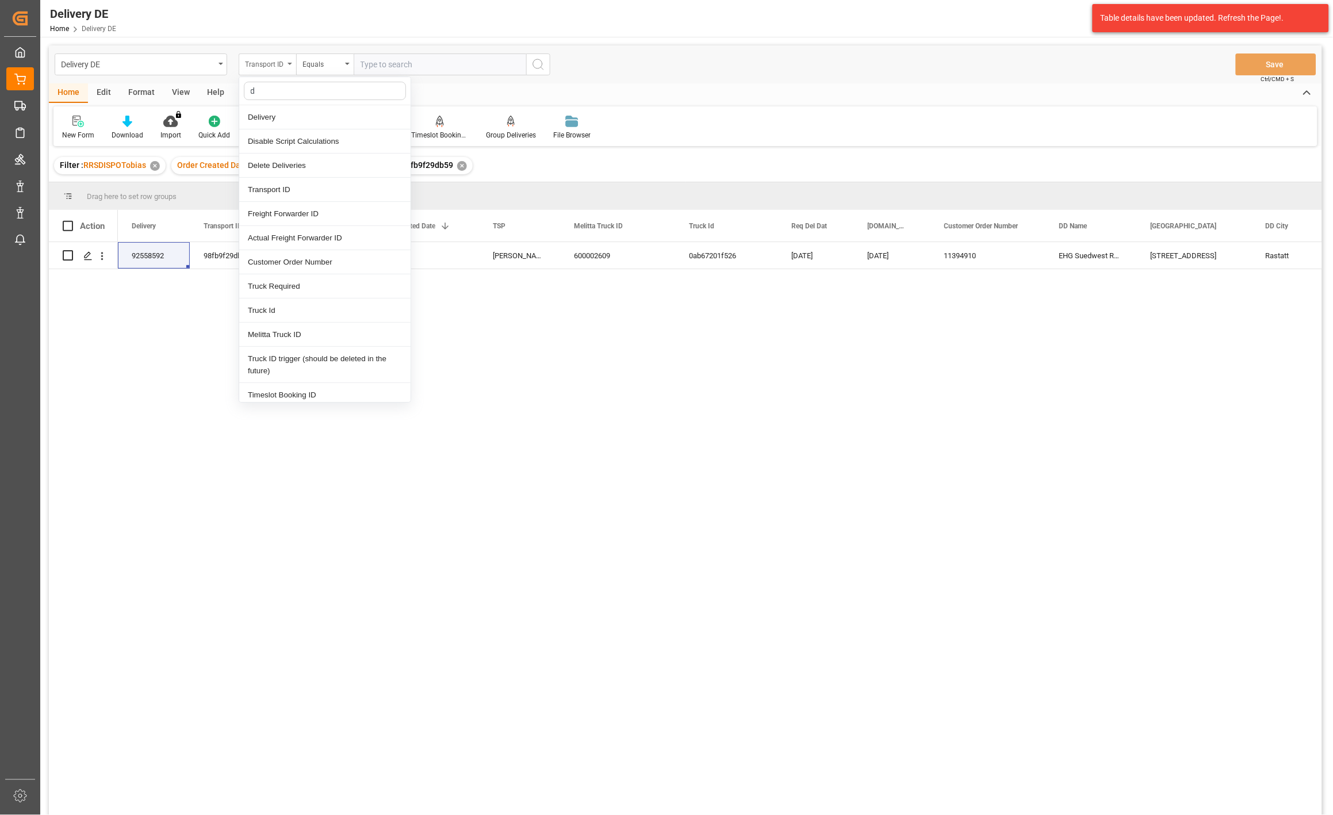
type input "de"
click at [270, 114] on div "Delivery" at bounding box center [324, 117] width 171 height 24
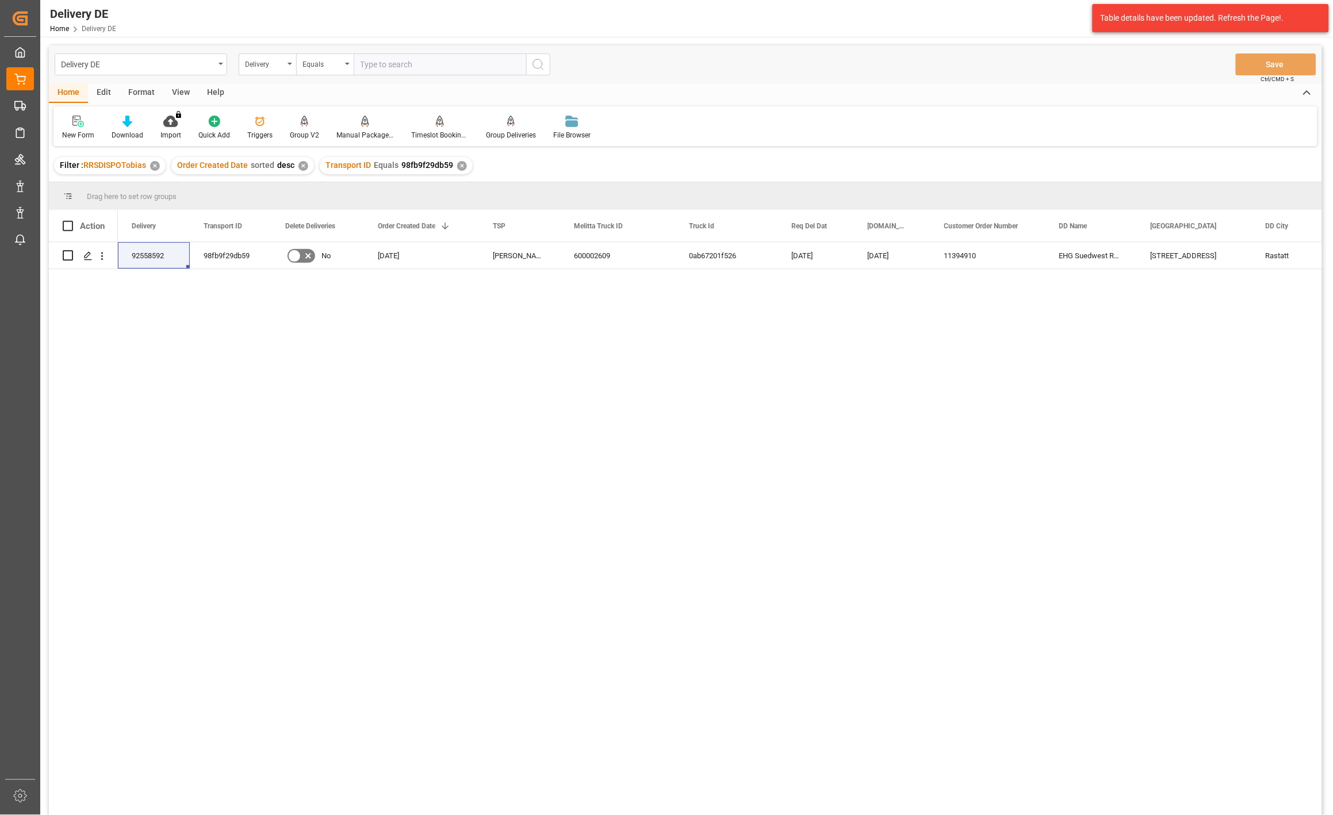
drag, startPoint x: 358, startPoint y: 54, endPoint x: 369, endPoint y: 58, distance: 12.2
click at [365, 55] on input "text" at bounding box center [440, 64] width 172 height 22
click at [369, 58] on input "text" at bounding box center [440, 64] width 172 height 22
paste input "92558919"
type input "92558919"
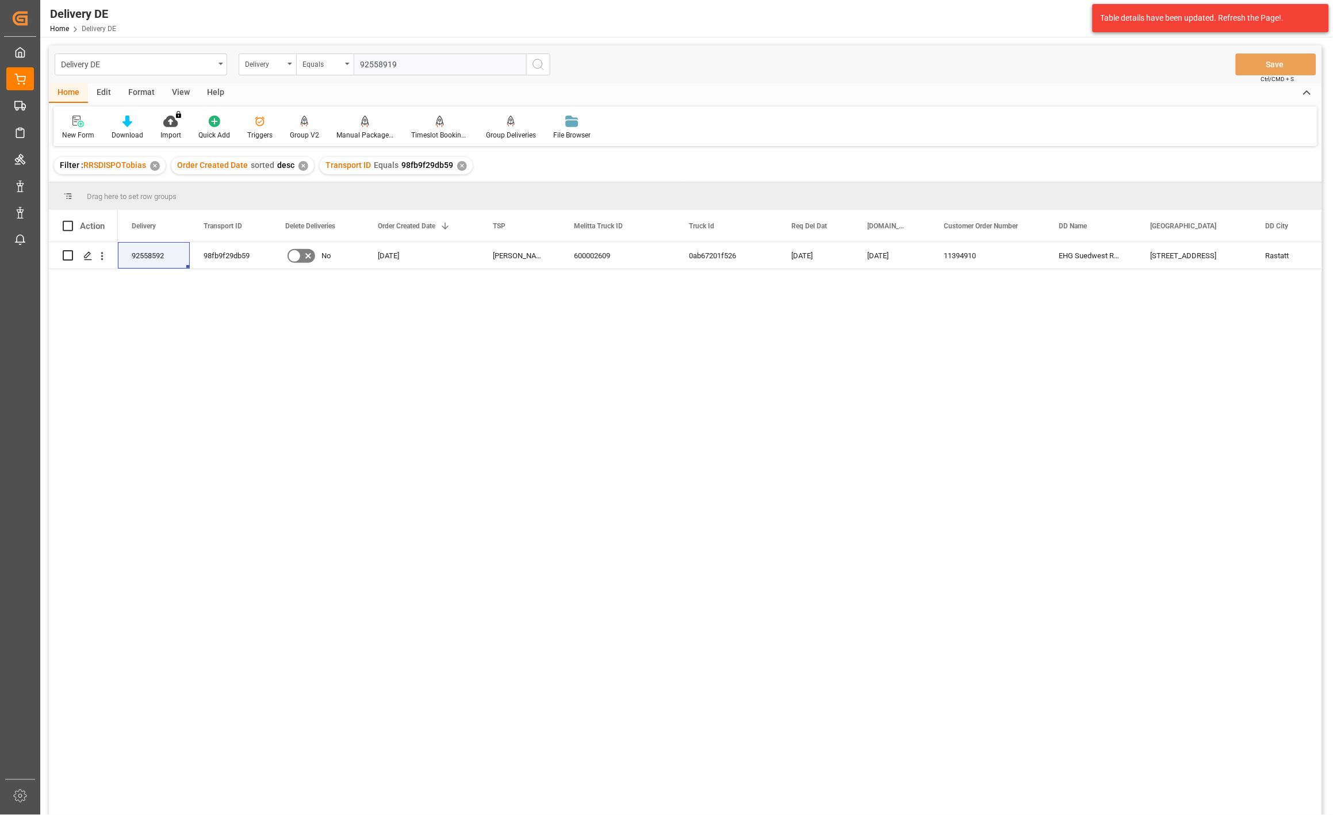
click at [536, 56] on button "search button" at bounding box center [538, 64] width 24 height 22
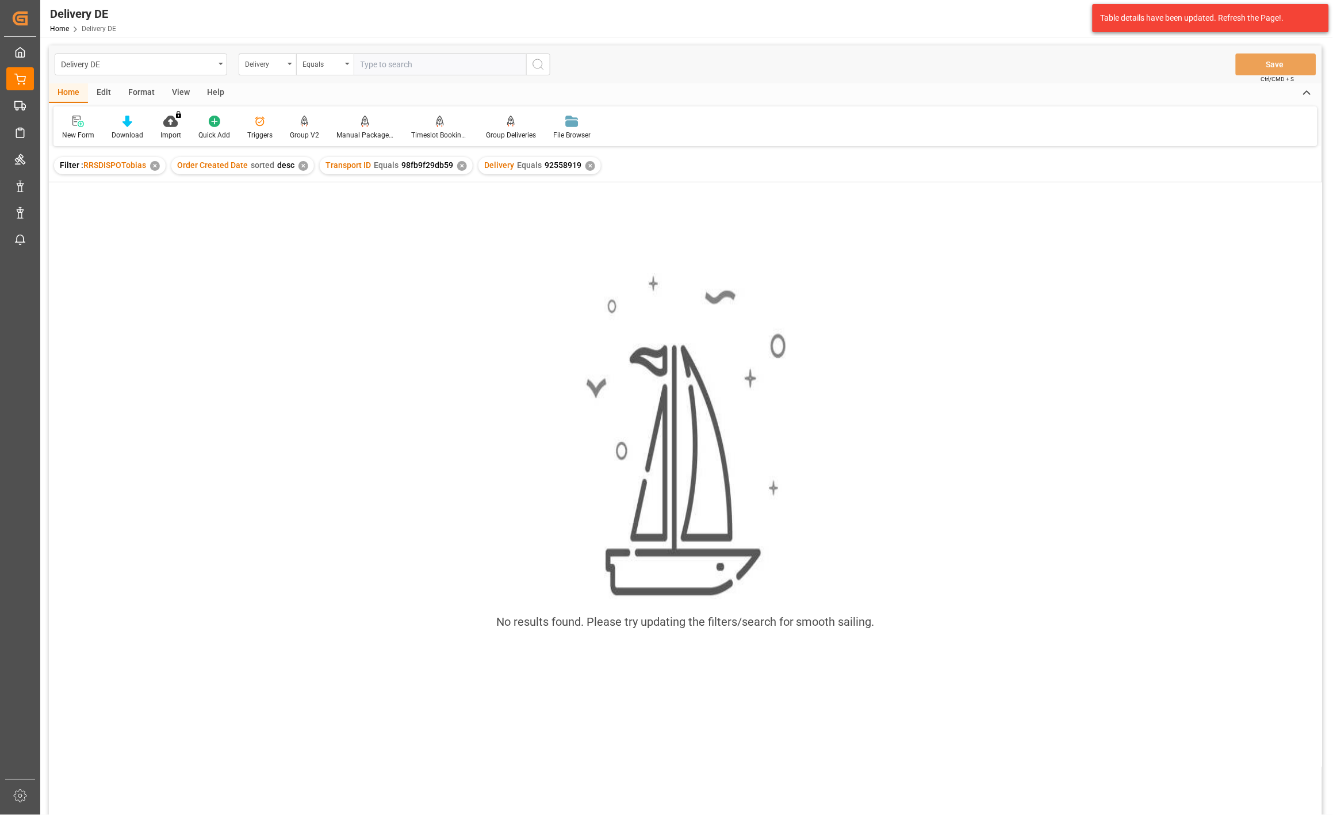
click at [457, 161] on div "✕" at bounding box center [462, 166] width 10 height 10
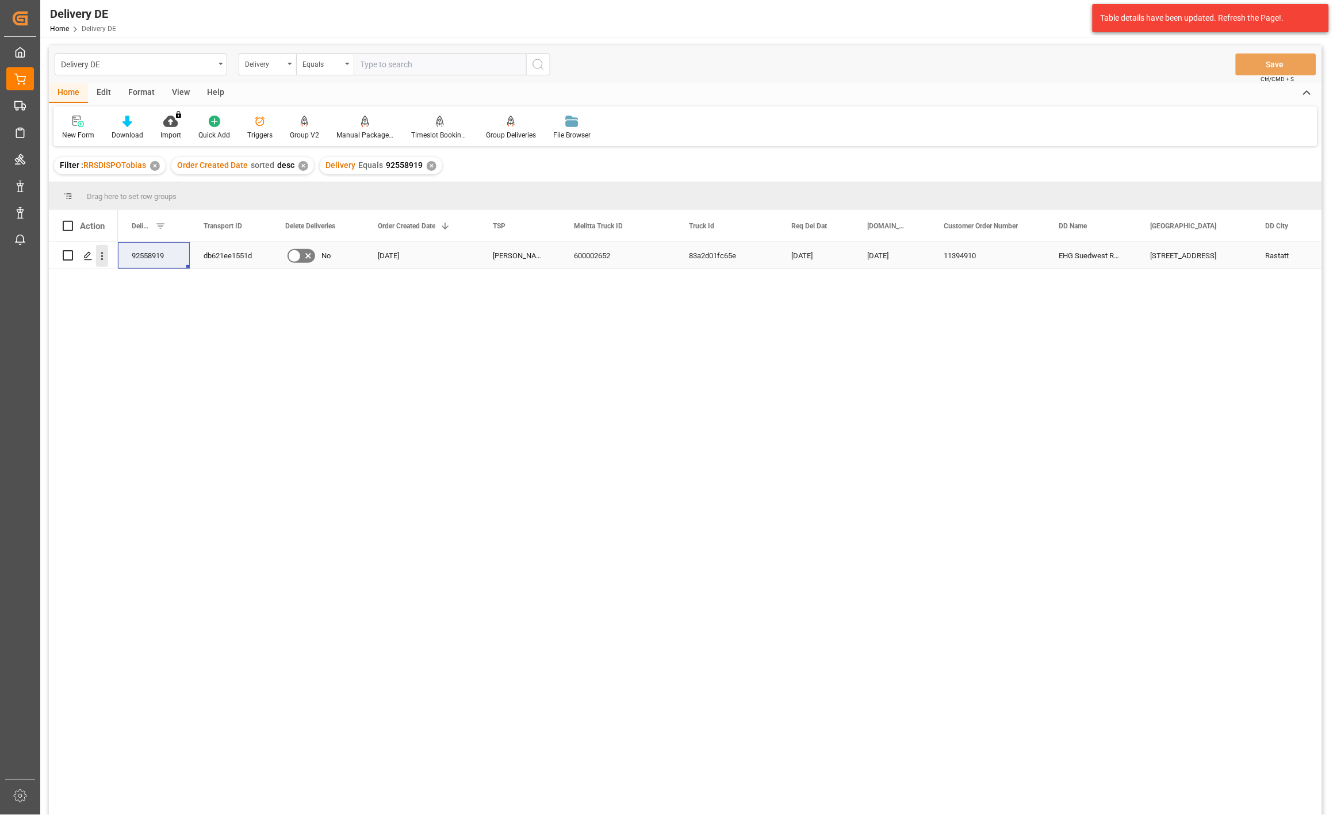
click at [103, 255] on icon "open menu" at bounding box center [102, 256] width 12 height 12
click at [145, 271] on div "Open in new tab" at bounding box center [168, 281] width 142 height 24
click at [401, 65] on input "text" at bounding box center [440, 64] width 172 height 22
paste input "92558905"
type input "92558905"
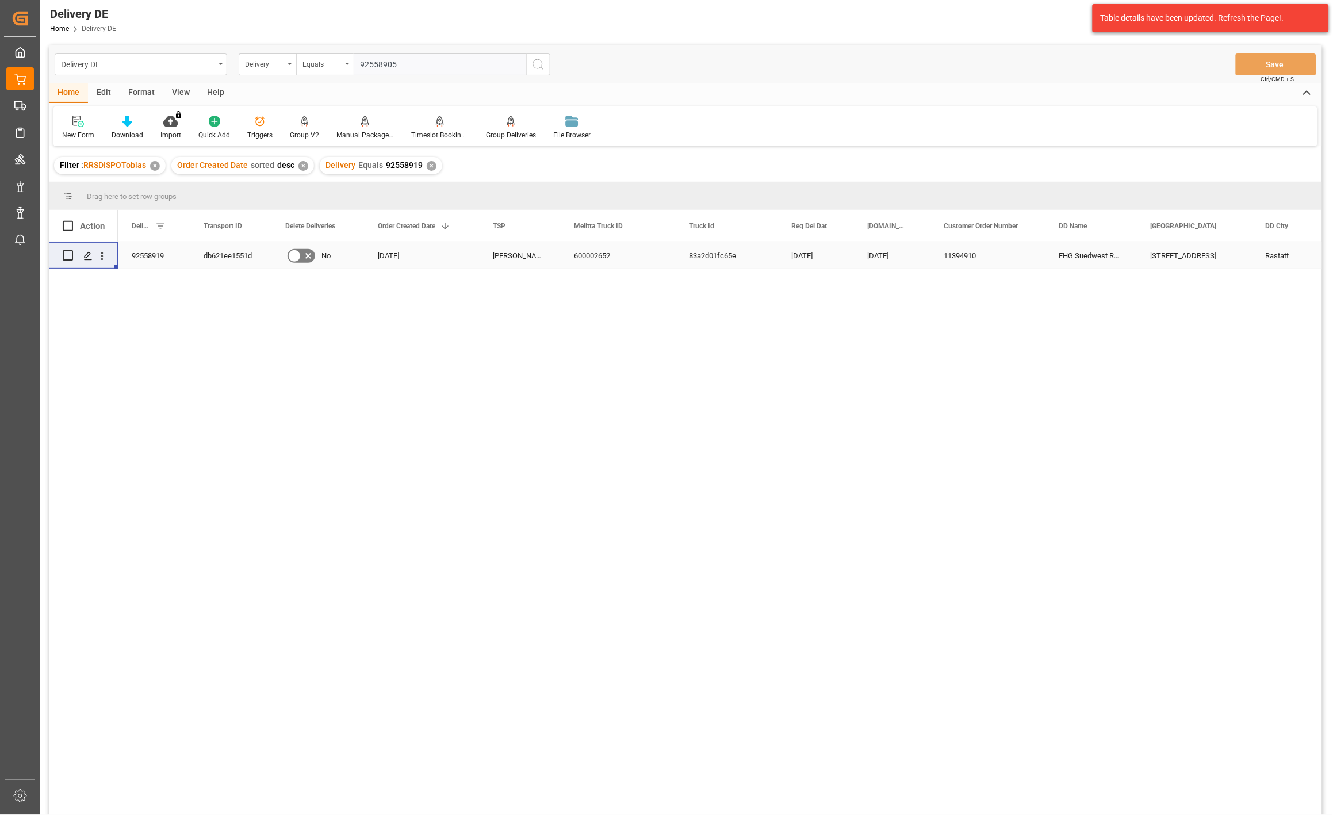
click at [541, 67] on line "search button" at bounding box center [542, 68] width 2 height 2
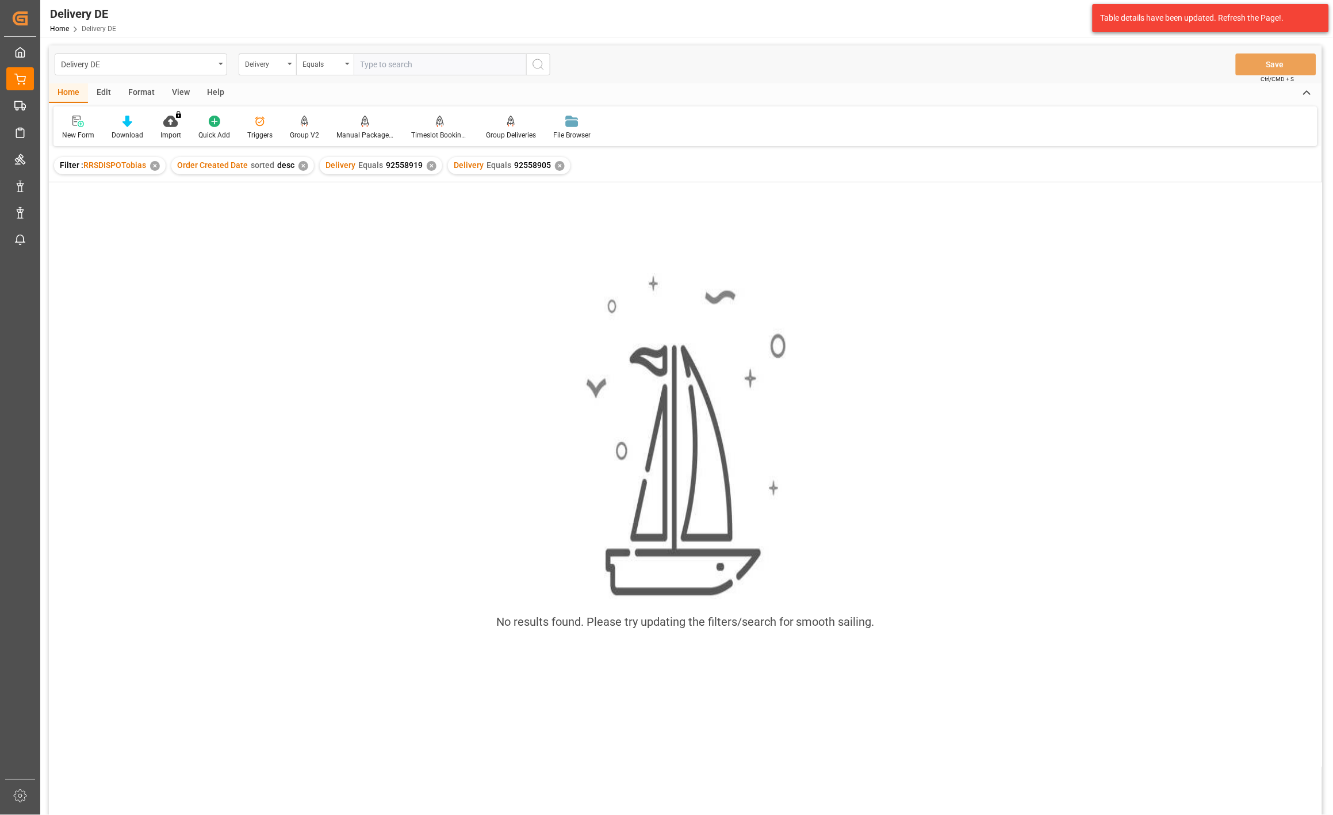
click at [427, 167] on div "✕" at bounding box center [432, 166] width 10 height 10
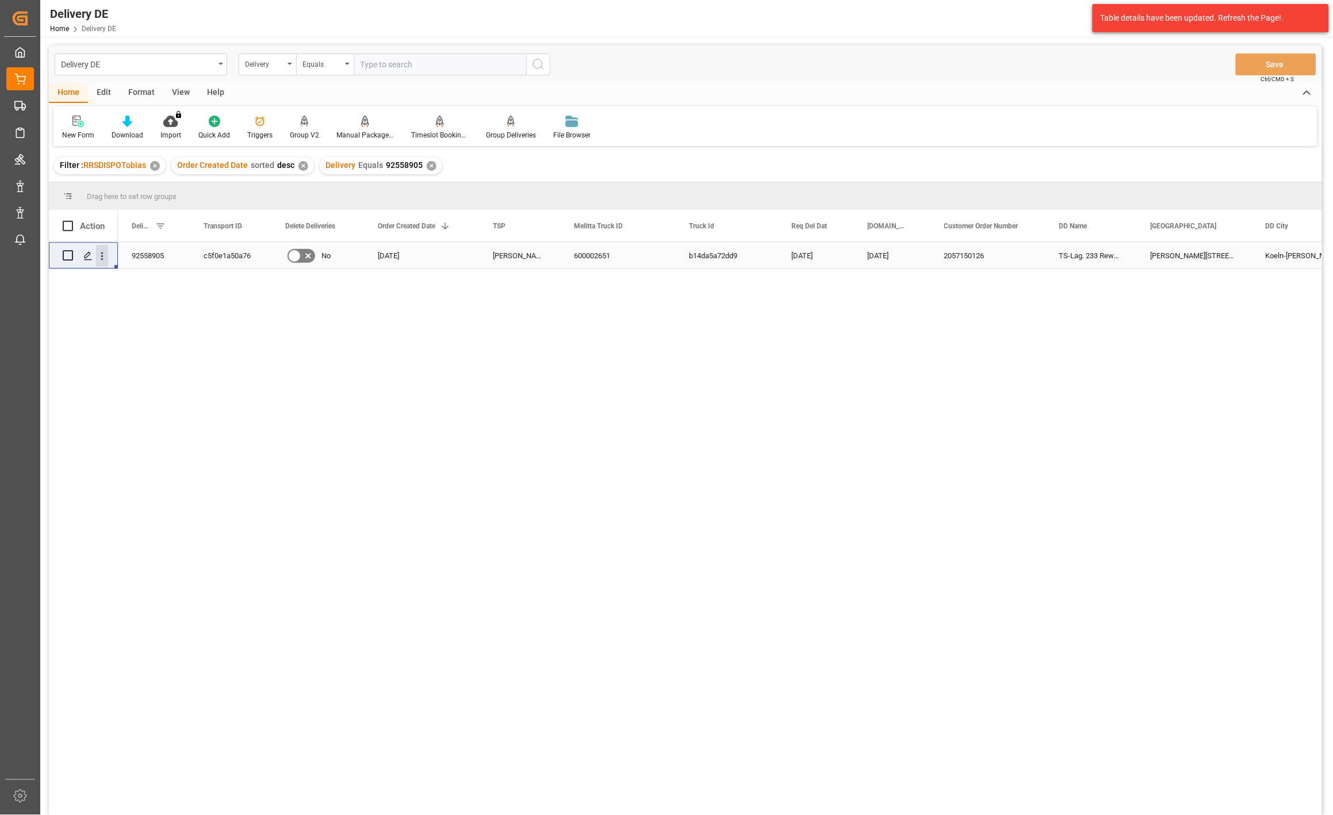
click at [102, 259] on icon "open menu" at bounding box center [102, 256] width 2 height 8
click at [359, 316] on div "Moeller DE 600002651 b14da5a72dd9 22.09.2025 18.09.2025 2057150126 TS-Lag. 233 …" at bounding box center [720, 532] width 1204 height 580
click at [1187, 254] on div "Robert-Bosch-Str. 44" at bounding box center [1194, 255] width 115 height 26
click at [285, 65] on div "Delivery" at bounding box center [267, 64] width 57 height 22
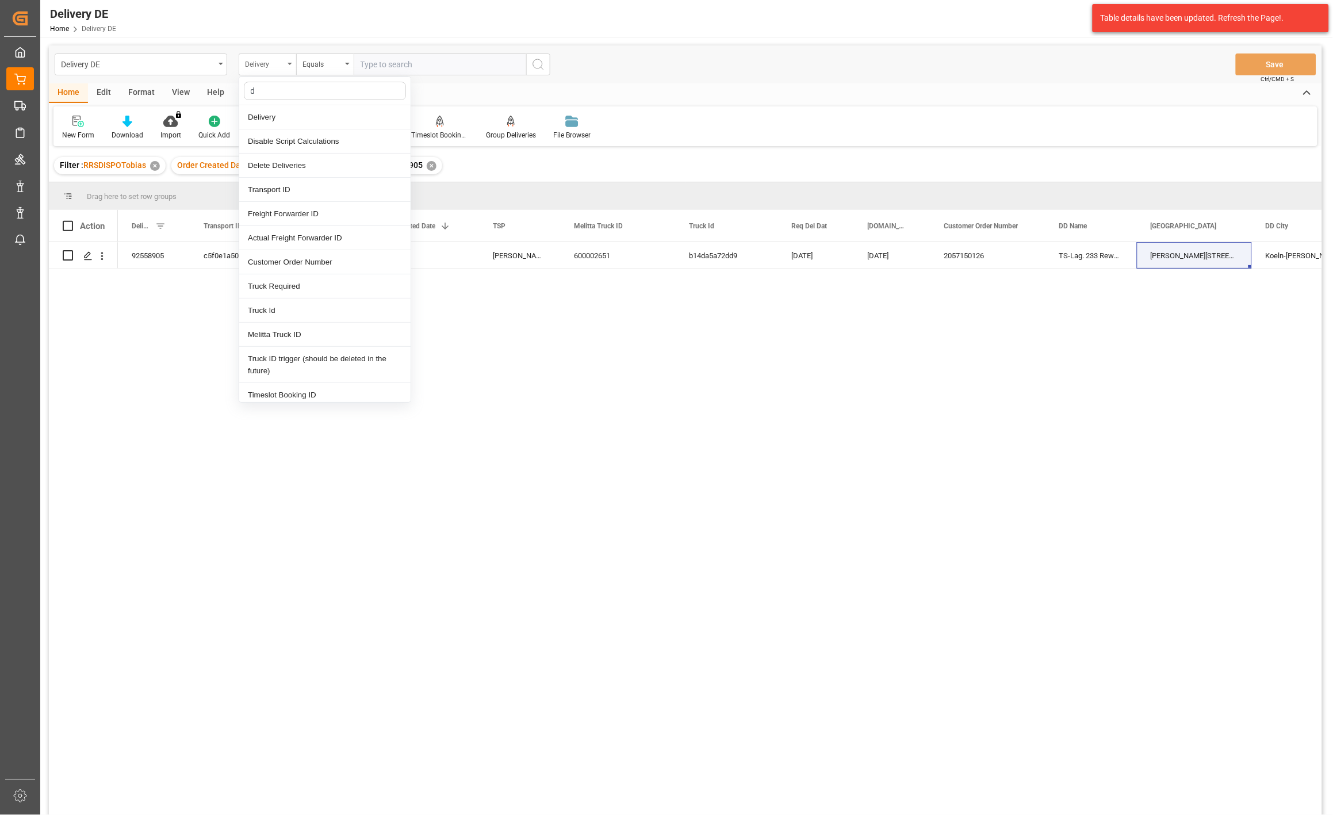
type input "dd"
click at [289, 162] on div "[GEOGRAPHIC_DATA]" at bounding box center [324, 166] width 171 height 24
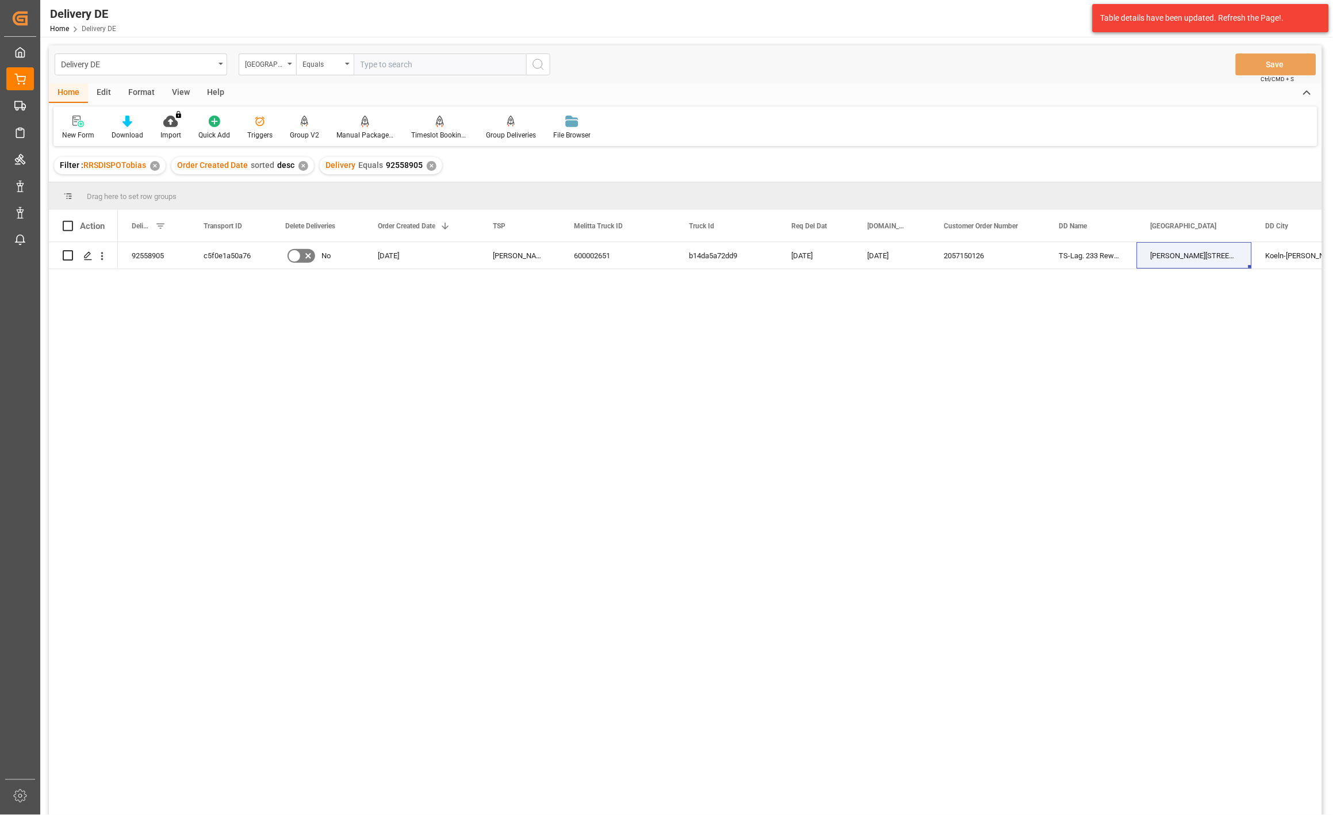
click at [394, 64] on input "text" at bounding box center [440, 64] width 172 height 22
paste input "Robert-Bosch-Str. 44"
type input "Robert-Bosch-Str. 44"
click at [536, 64] on icon "search button" at bounding box center [538, 64] width 14 height 14
click at [427, 165] on div "✕" at bounding box center [432, 166] width 10 height 10
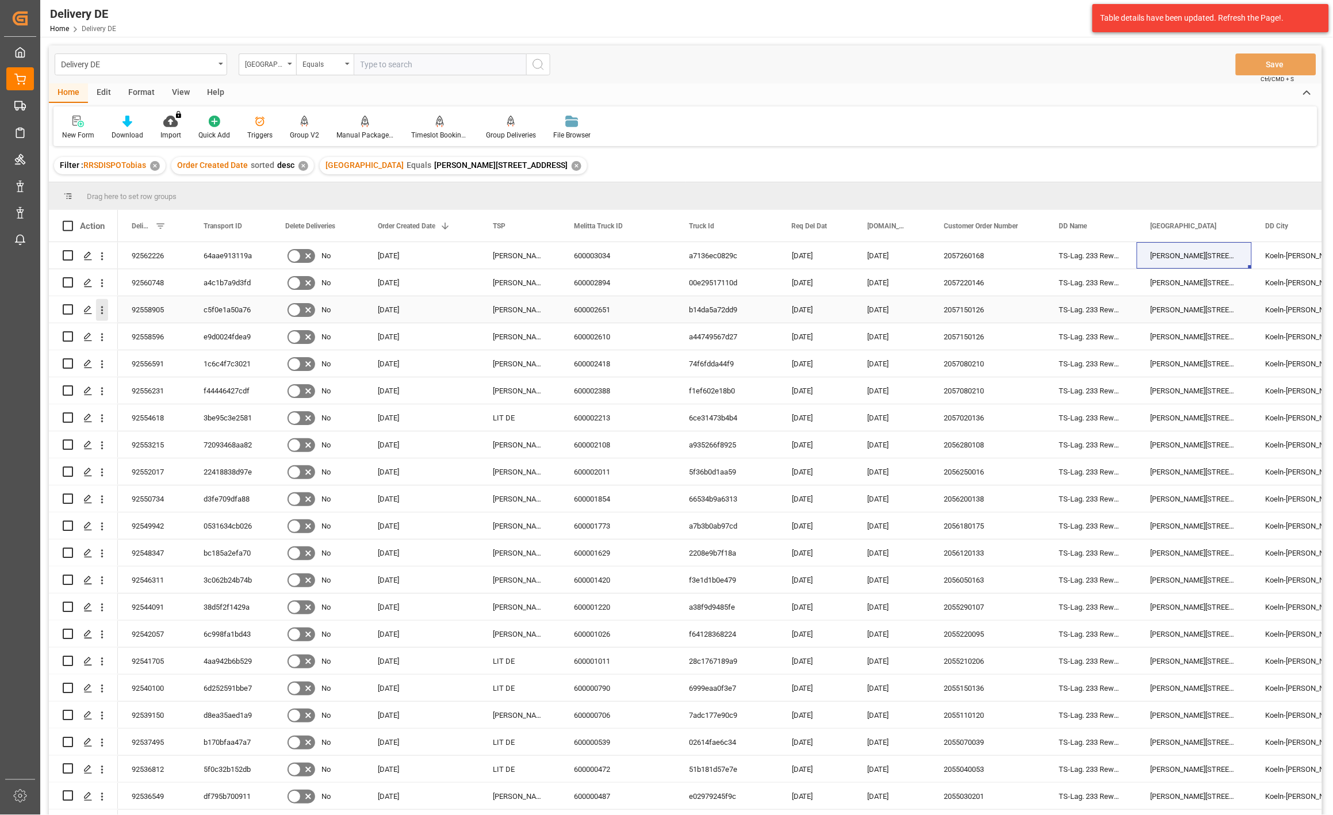
click at [101, 308] on icon "open menu" at bounding box center [102, 310] width 12 height 12
click at [147, 326] on div "Open in new tab" at bounding box center [168, 335] width 142 height 24
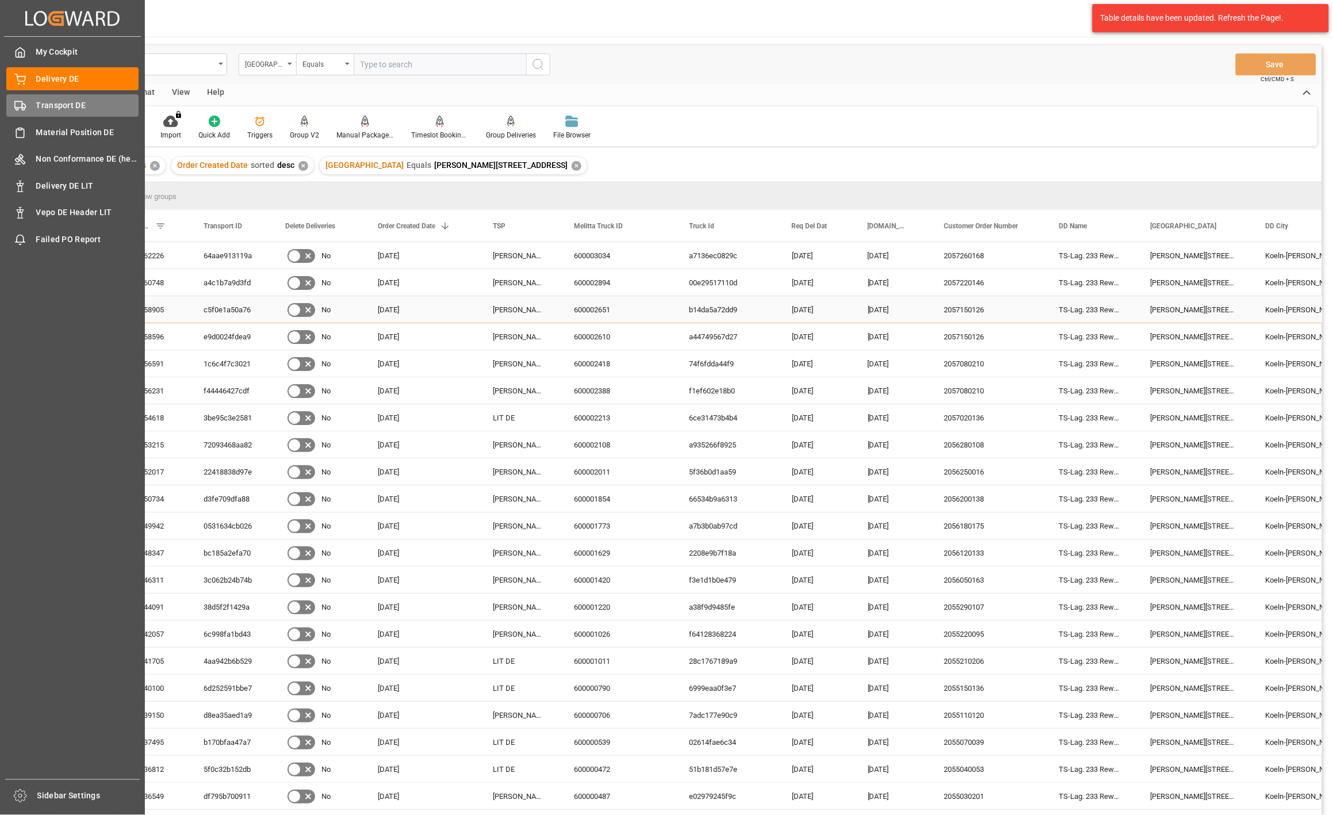
click at [18, 108] on circle at bounding box center [17, 109] width 2 height 2
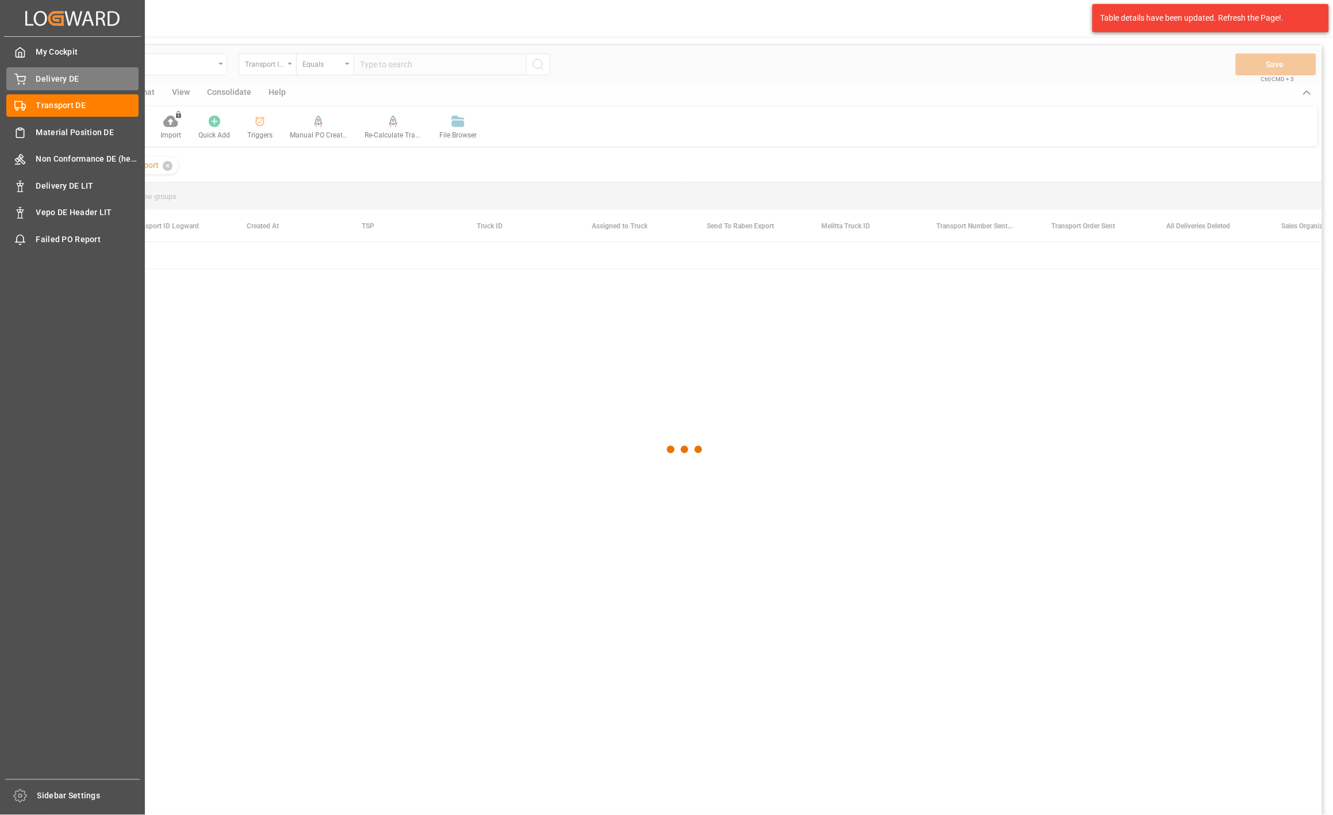
click at [52, 79] on span "Delivery DE" at bounding box center [87, 79] width 103 height 12
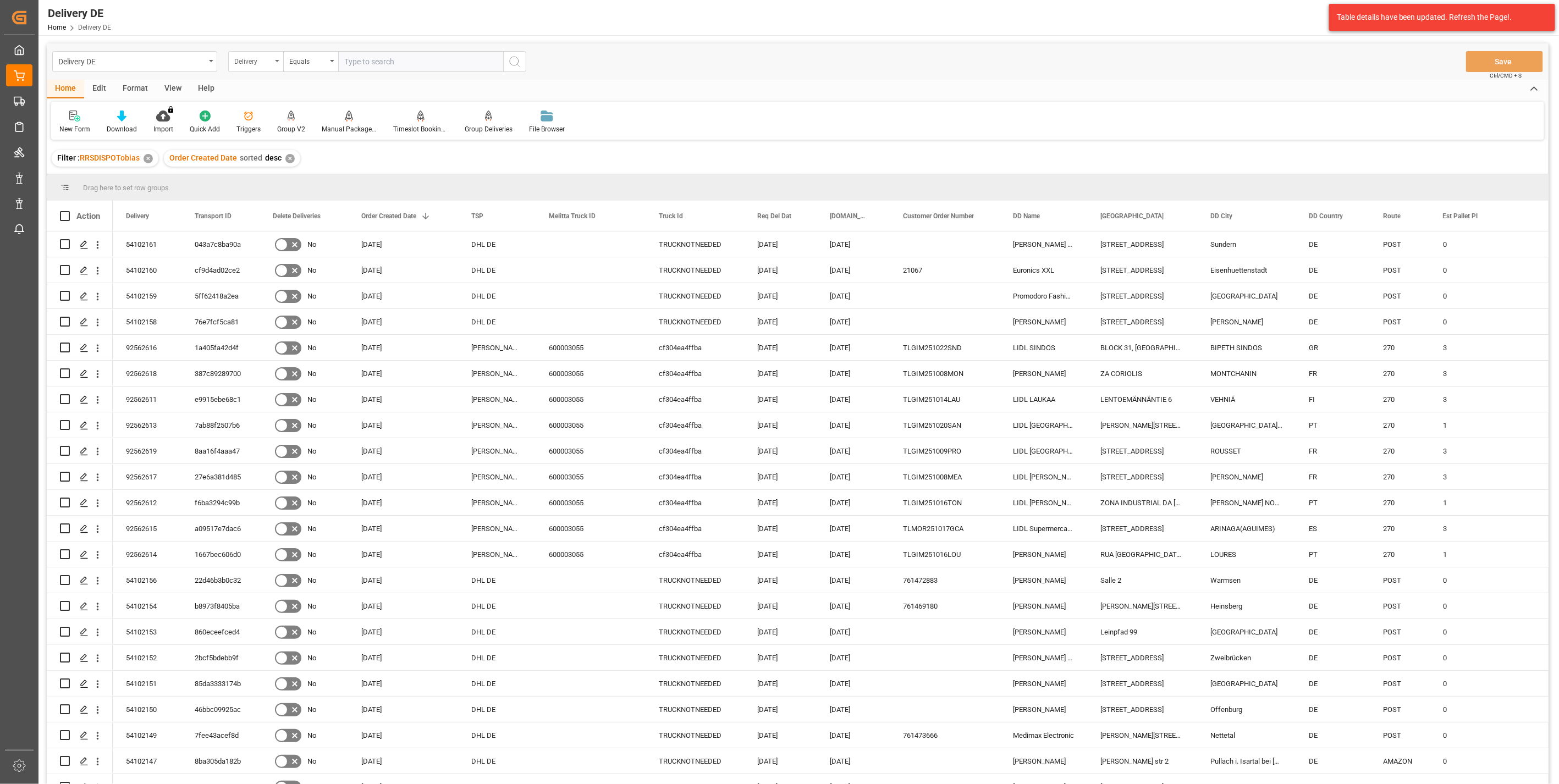
click at [256, 59] on div "Delivery" at bounding box center [253, 59] width 37 height 12
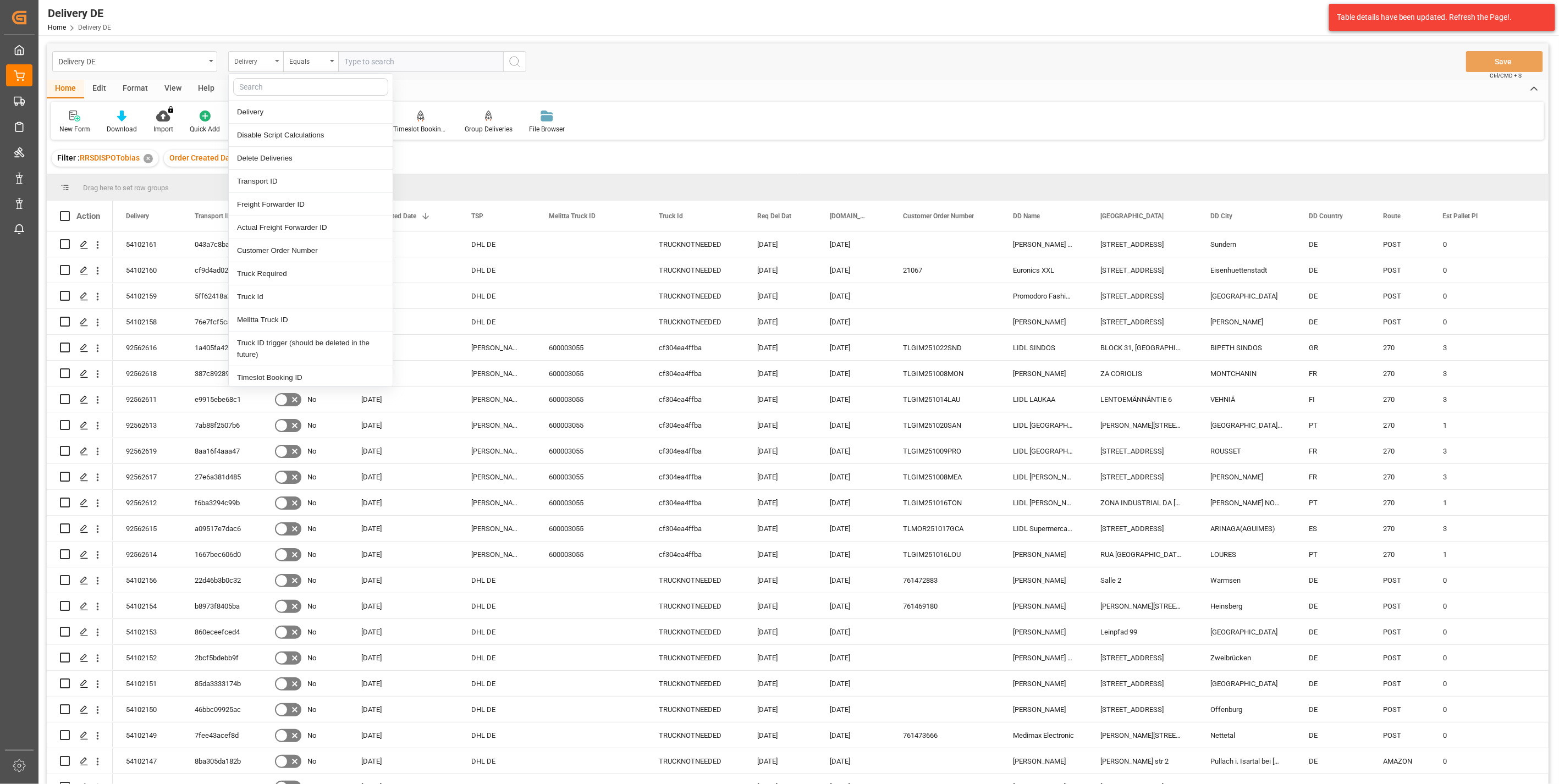
click at [257, 59] on div "Delivery" at bounding box center [253, 59] width 37 height 12
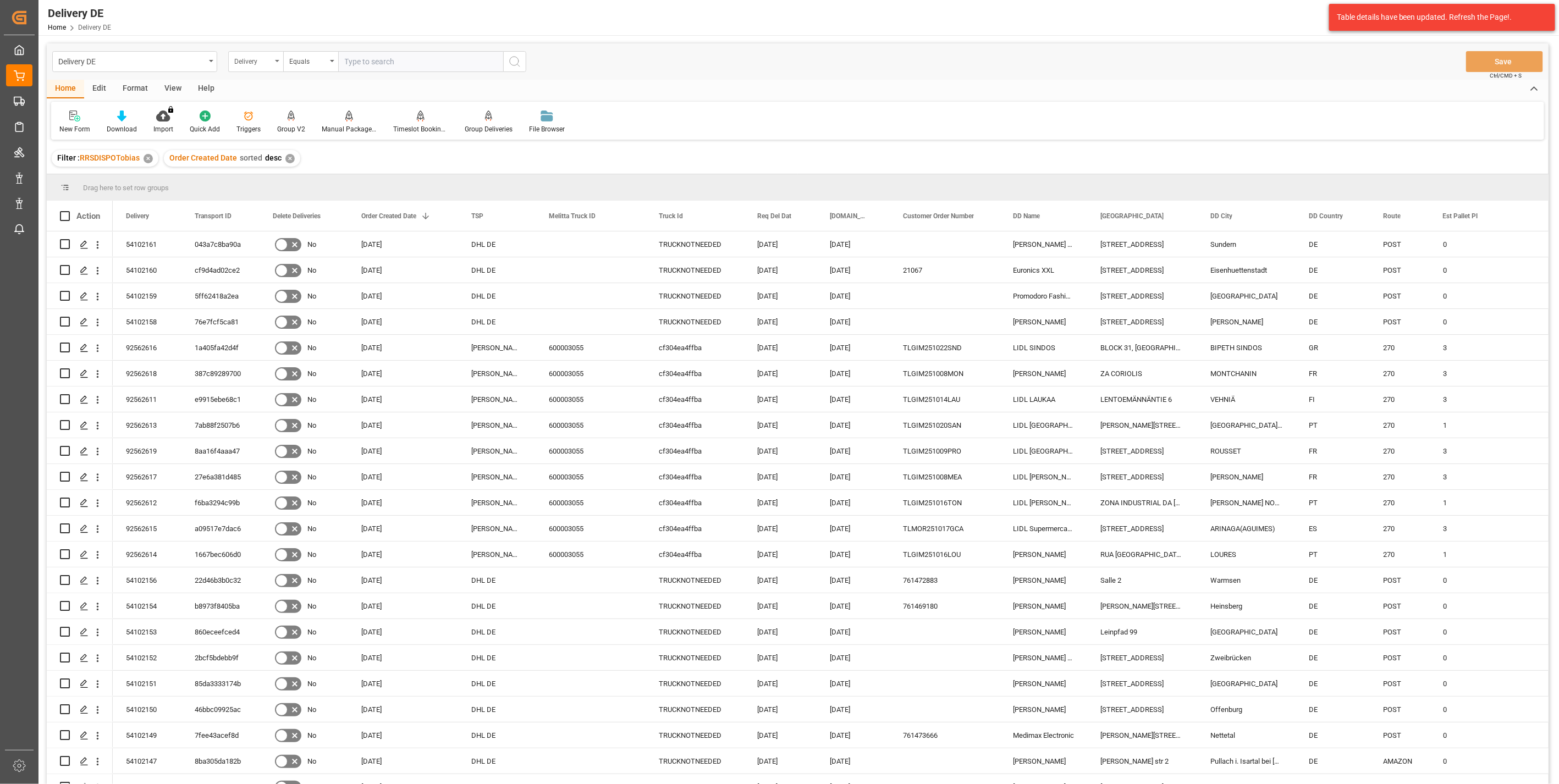
click at [271, 58] on div "Delivery" at bounding box center [253, 59] width 37 height 12
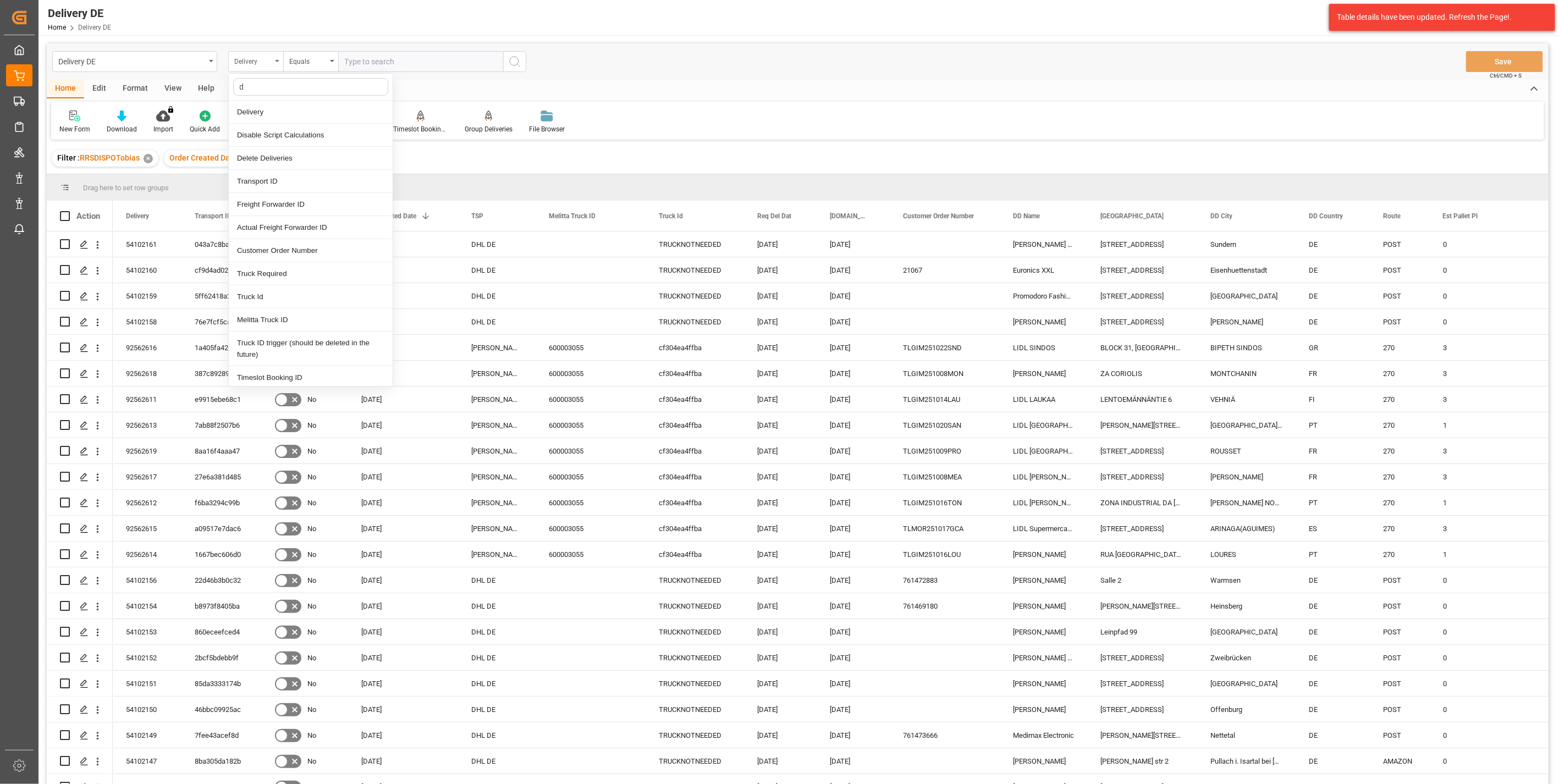
type input "dd"
click at [283, 149] on div "[GEOGRAPHIC_DATA]" at bounding box center [310, 159] width 164 height 23
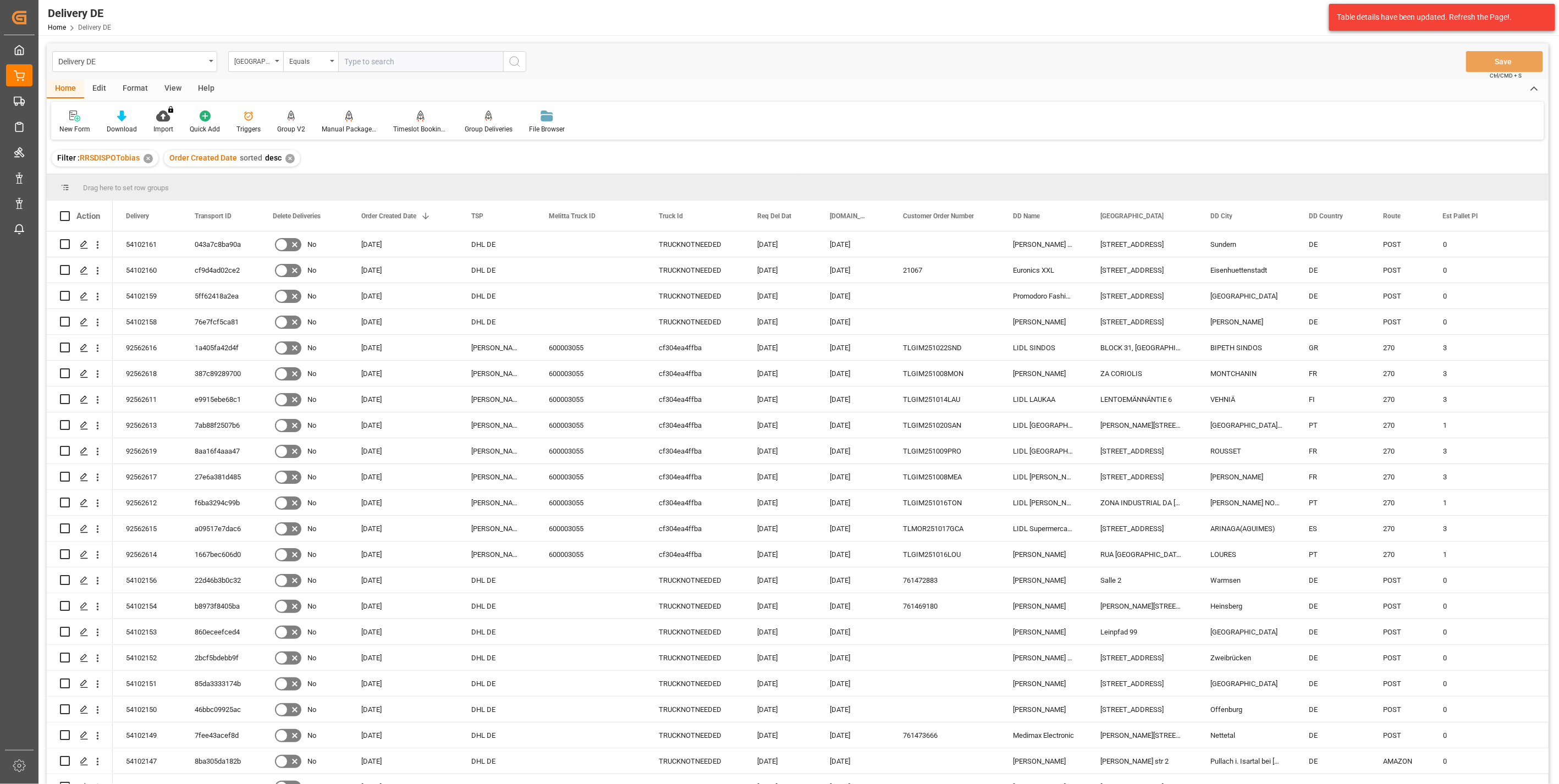
click at [371, 67] on input "text" at bounding box center [421, 61] width 165 height 21
type input "speckenstr. 11"
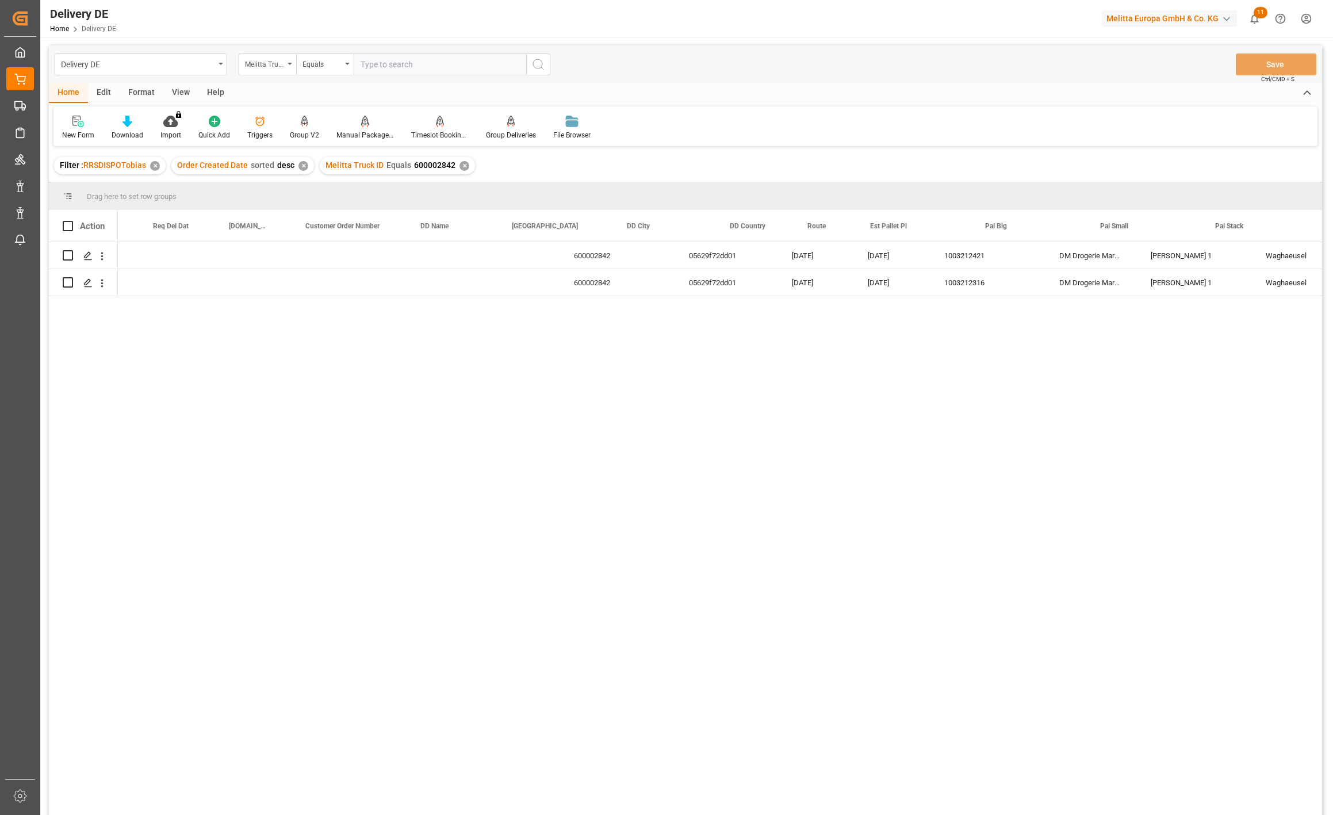
click at [273, 66] on div "Melitta Truck ID" at bounding box center [264, 62] width 39 height 13
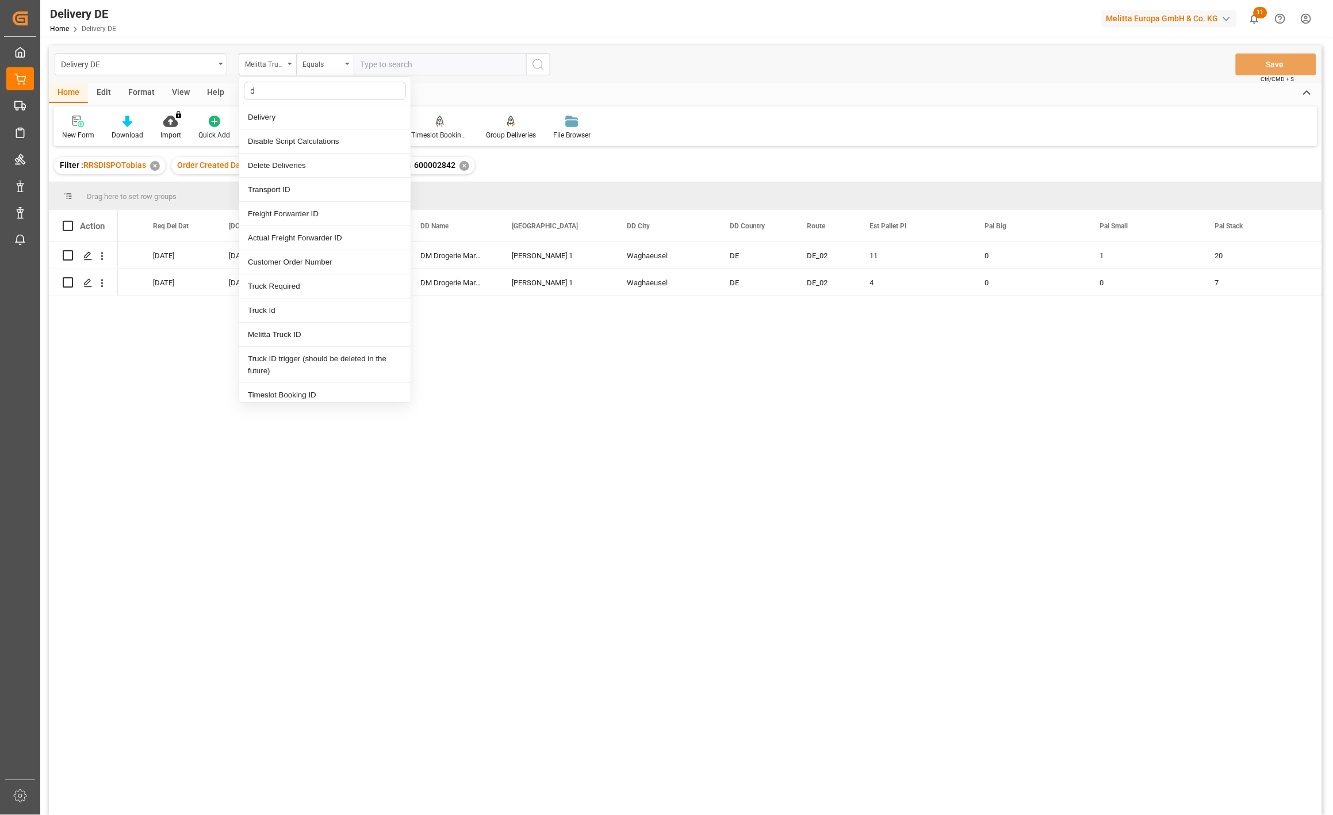
type input "de"
click at [275, 113] on div "Delivery" at bounding box center [324, 117] width 171 height 24
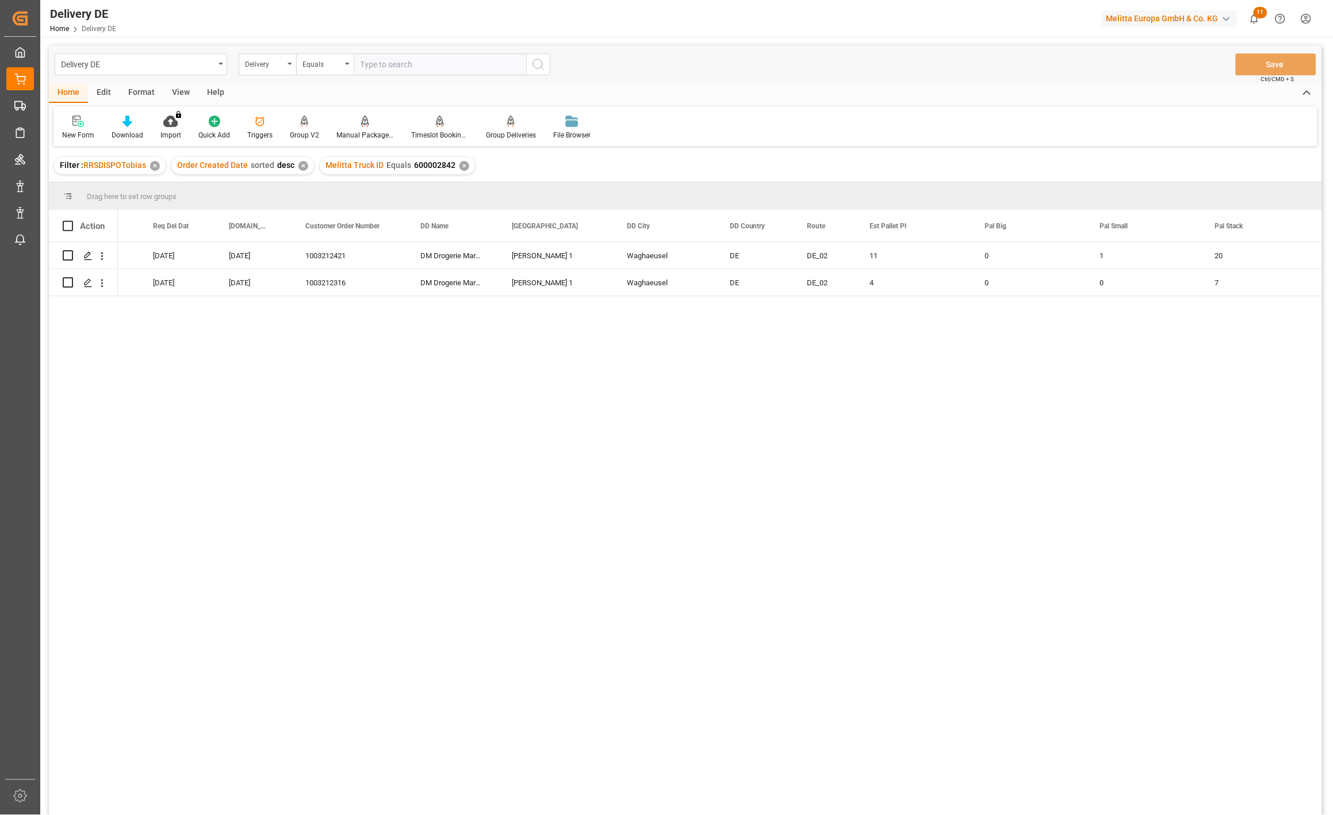
drag, startPoint x: 369, startPoint y: 56, endPoint x: 373, endPoint y: 63, distance: 8.5
click at [371, 56] on input "text" at bounding box center [440, 64] width 172 height 22
paste input "92558919"
type input "92558919"
click at [535, 65] on icon "search button" at bounding box center [538, 64] width 14 height 14
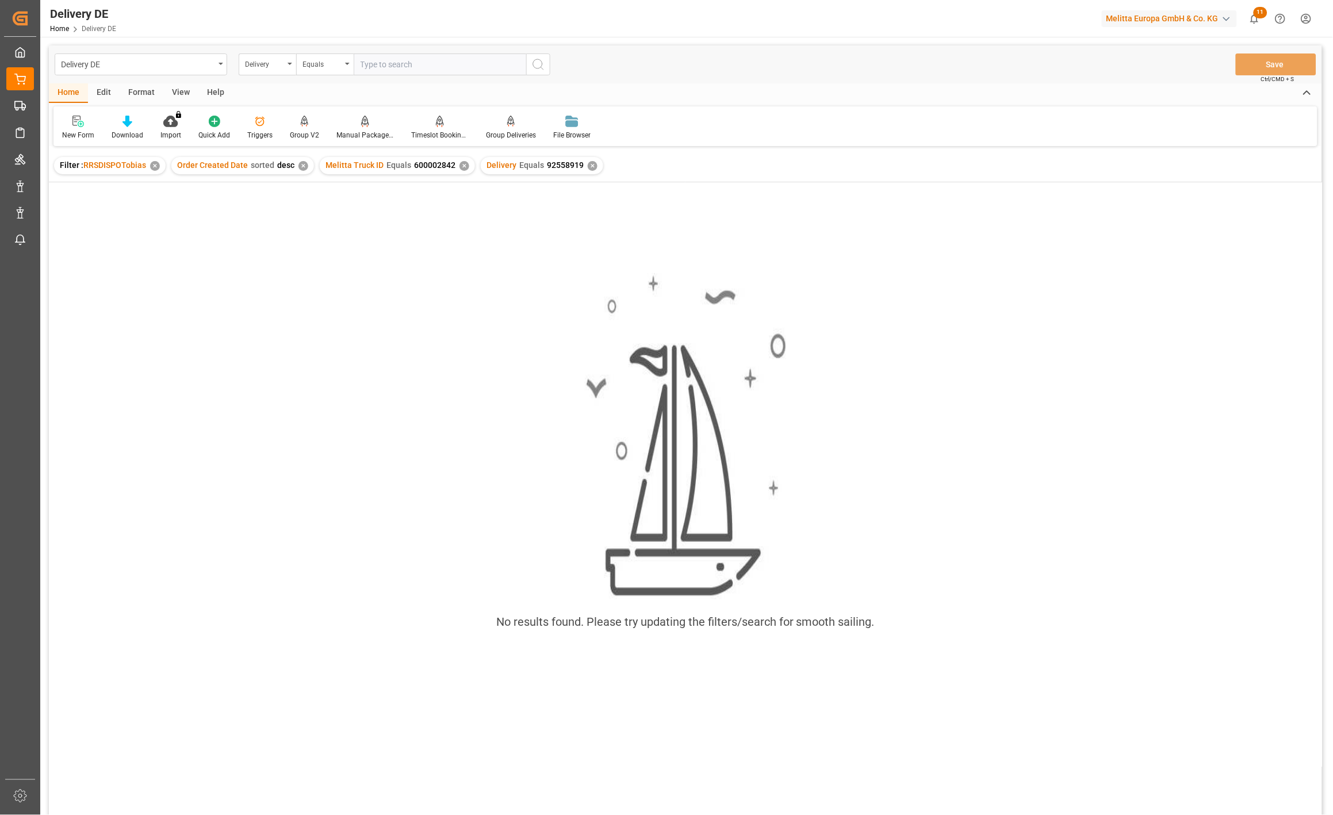
click at [461, 163] on div "✕" at bounding box center [464, 166] width 10 height 10
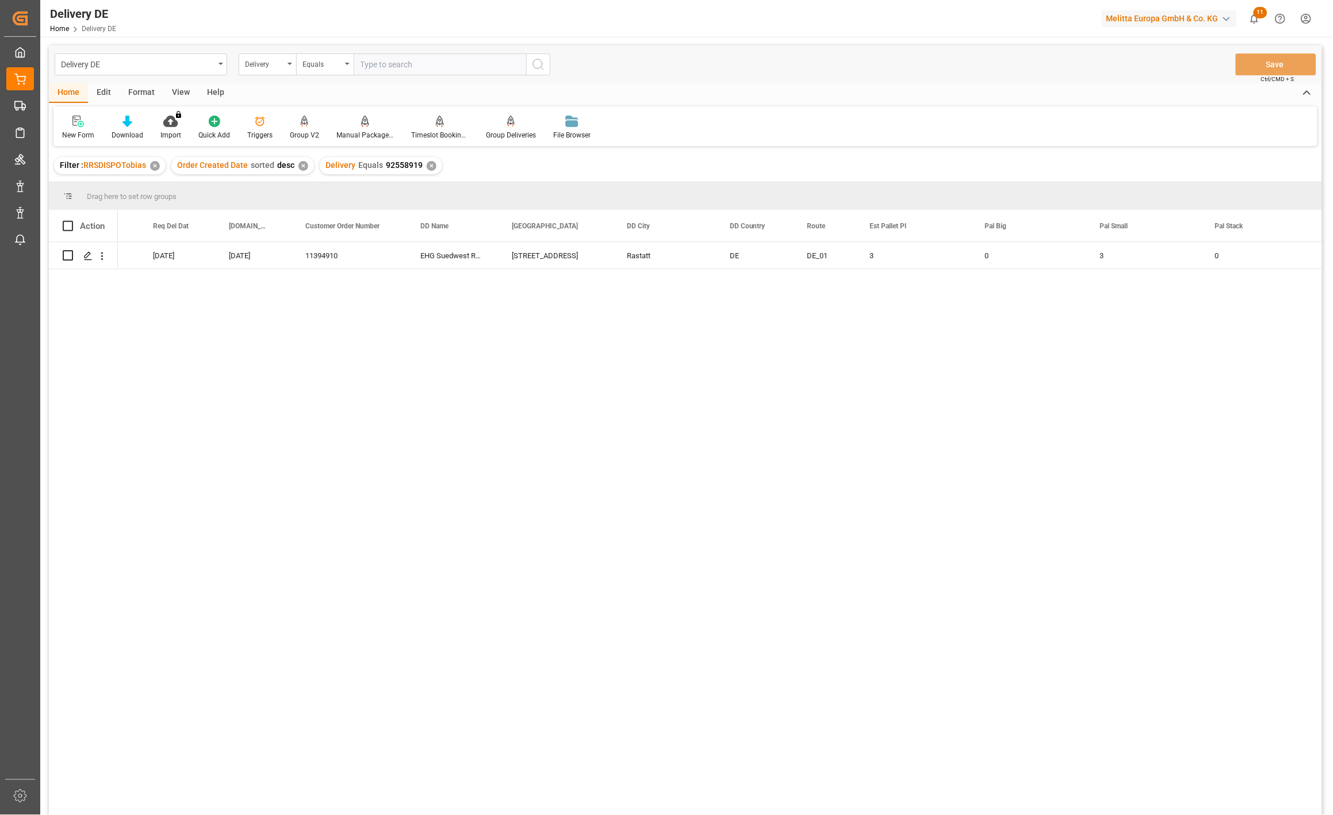
click at [394, 70] on input "text" at bounding box center [440, 64] width 172 height 22
paste input "92559619"
type input "92559619"
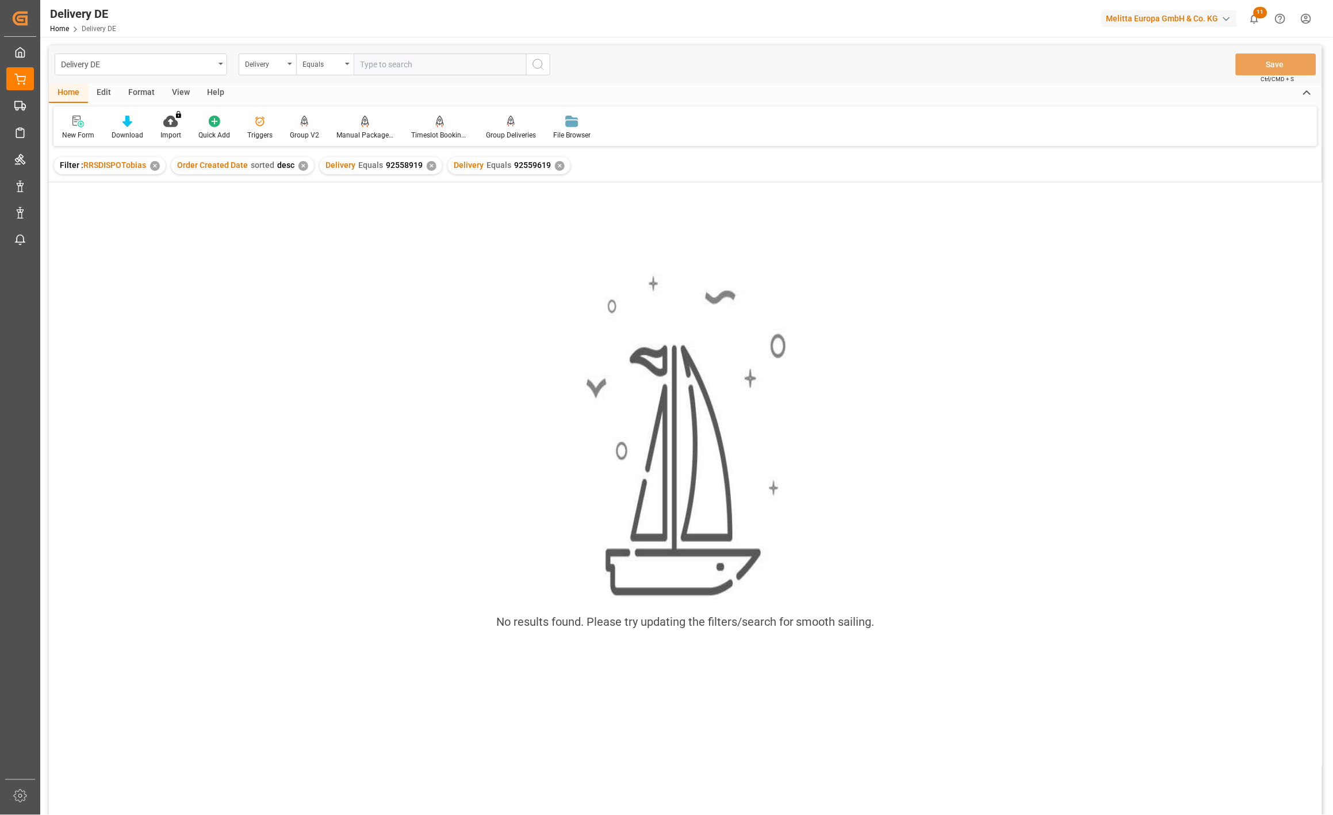
click at [429, 166] on div "✕" at bounding box center [432, 166] width 10 height 10
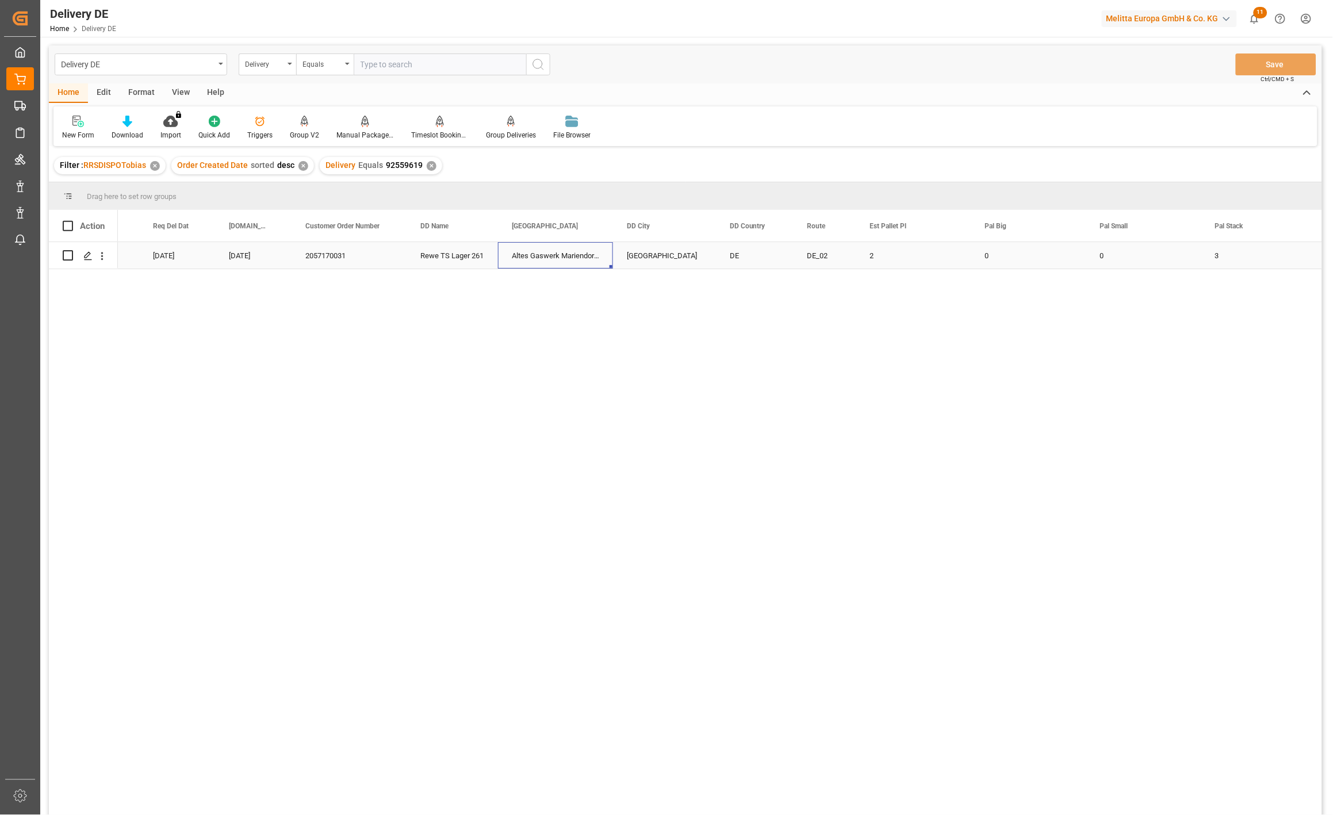
click at [532, 259] on div "Altes Gaswerk Mariendorf 31" at bounding box center [555, 255] width 115 height 26
click at [266, 62] on div "Delivery" at bounding box center [264, 62] width 39 height 13
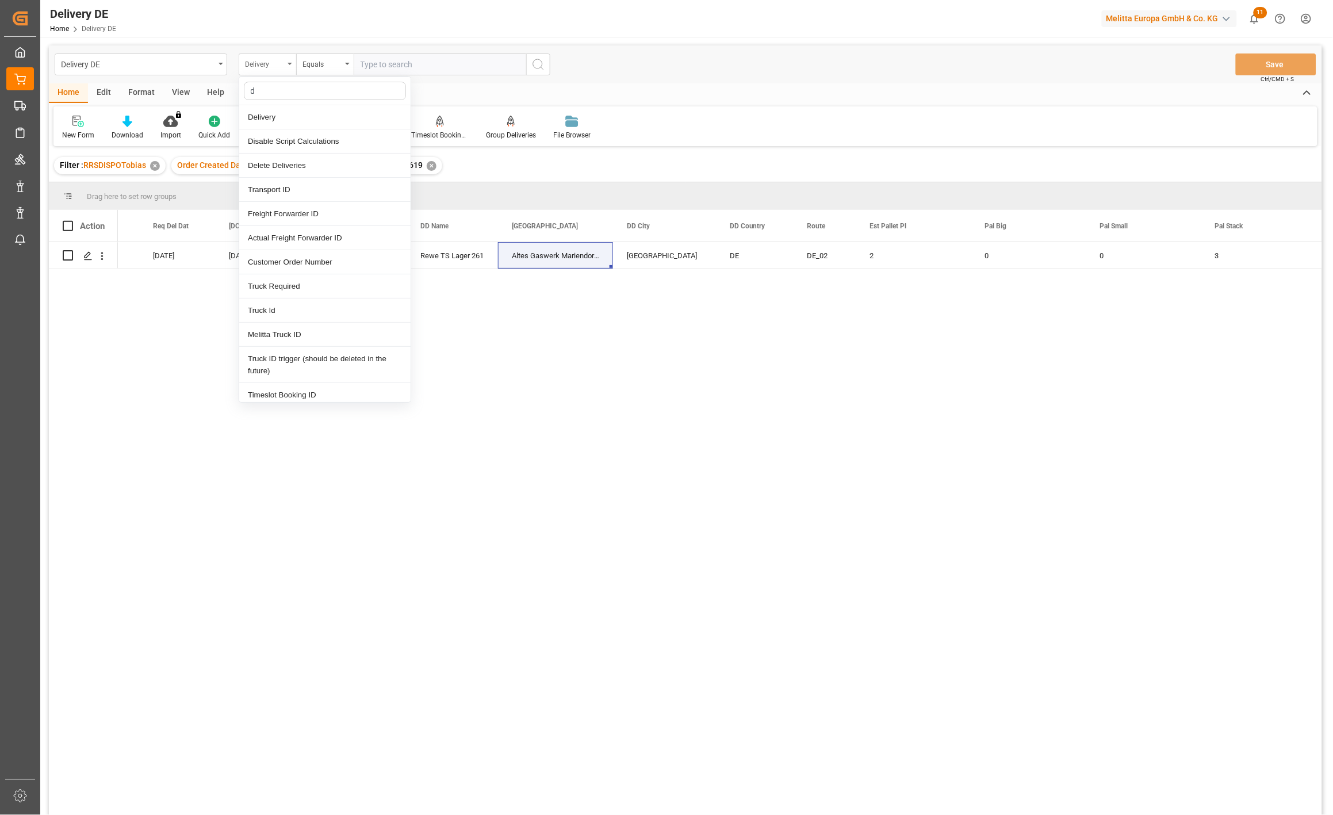
type input "dd"
click at [273, 161] on div "[GEOGRAPHIC_DATA]" at bounding box center [324, 166] width 171 height 24
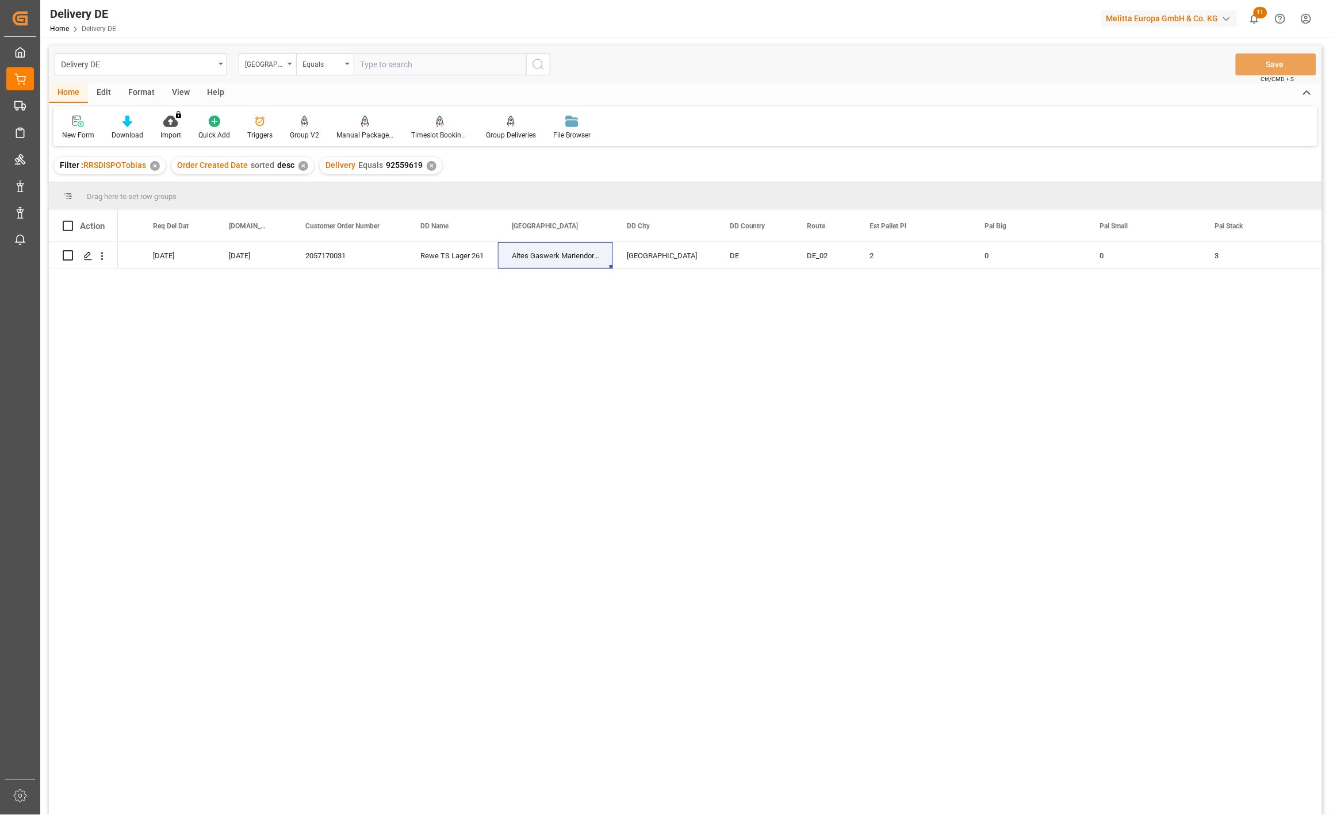
click at [393, 71] on input "text" at bounding box center [440, 64] width 172 height 22
paste input "Altes Gaswerk Mariendorf 31"
type input "Altes Gaswerk Mariendorf 31"
click at [427, 162] on div "✕" at bounding box center [432, 166] width 10 height 10
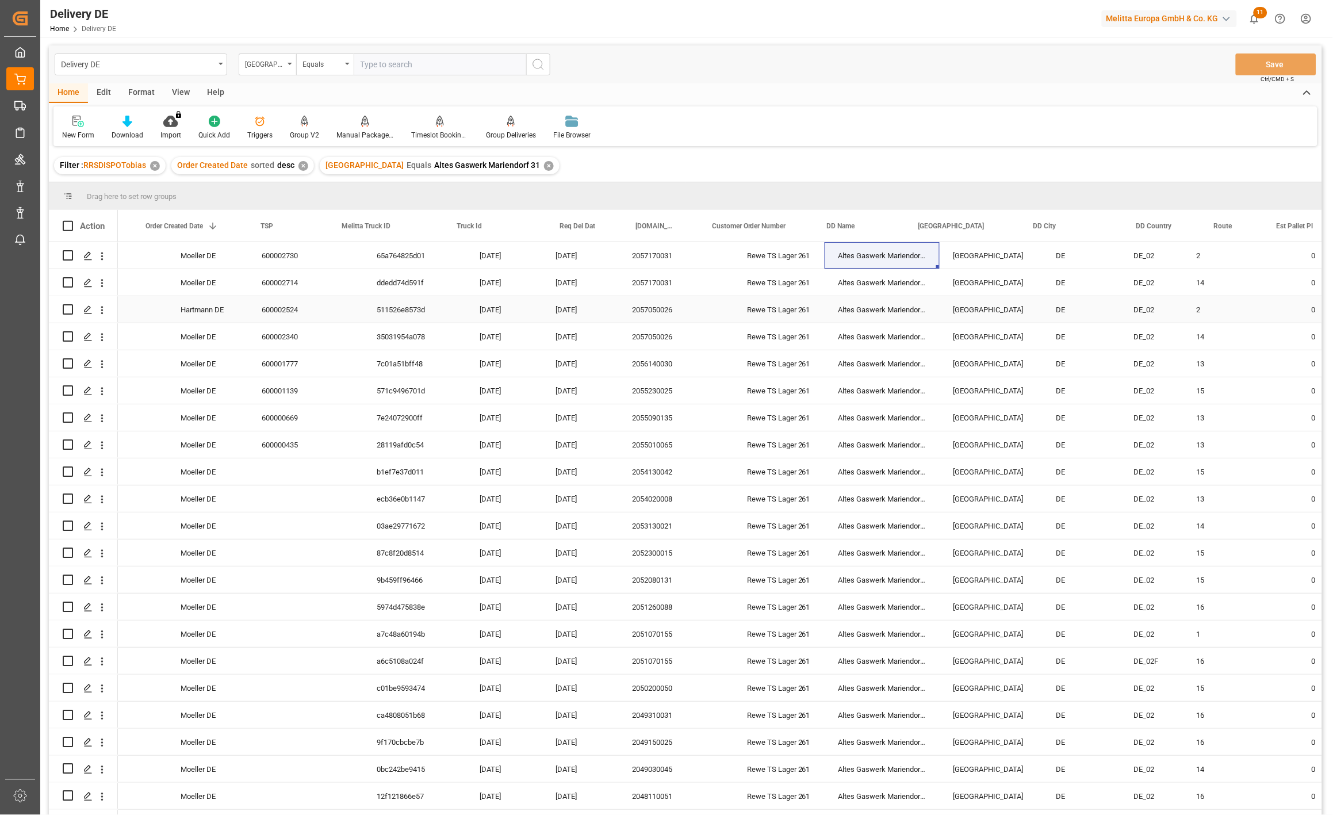
scroll to position [0, 383]
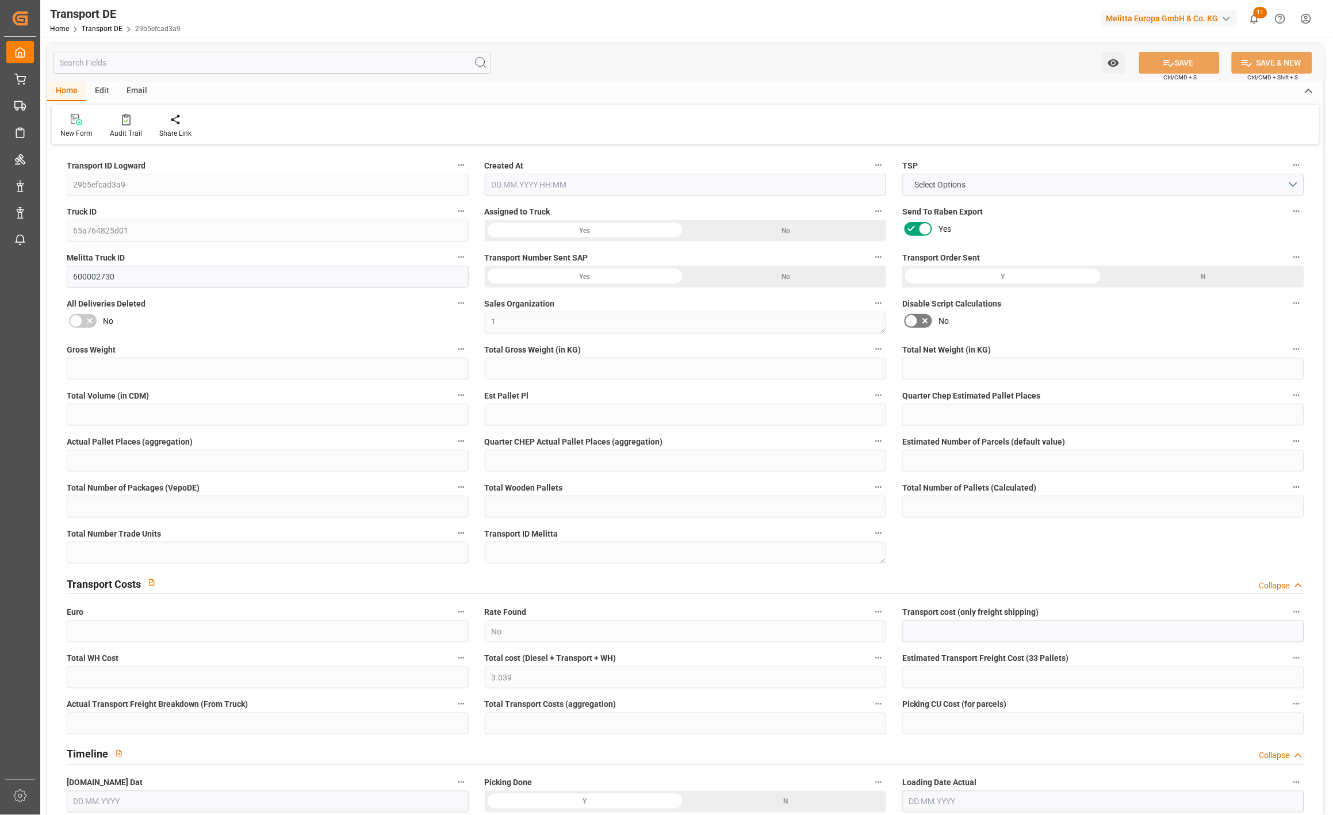
type input "405"
type input "328.32"
type input "227.52"
type input "2646.72"
type input "2"
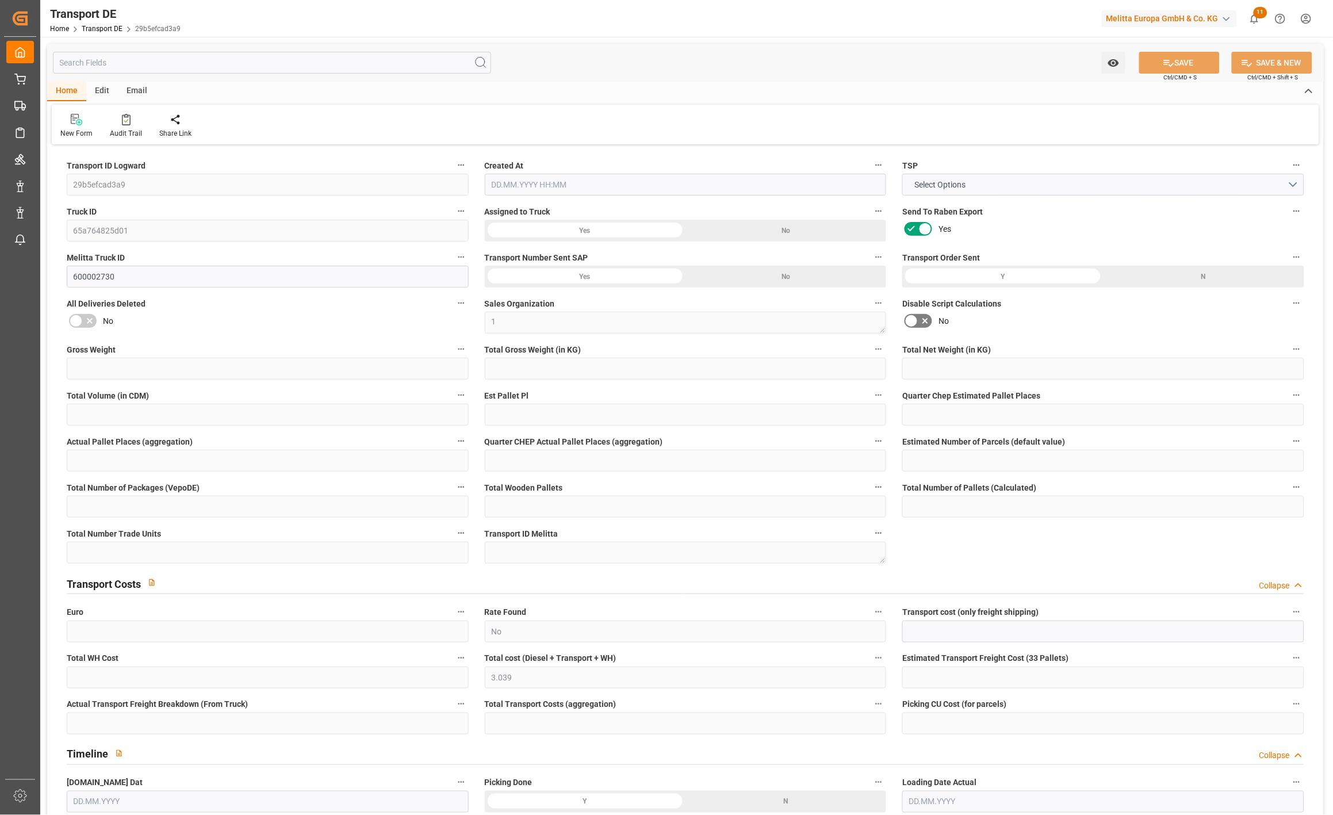
type input "0"
type input "2"
type input "0"
type input "1"
type input "3"
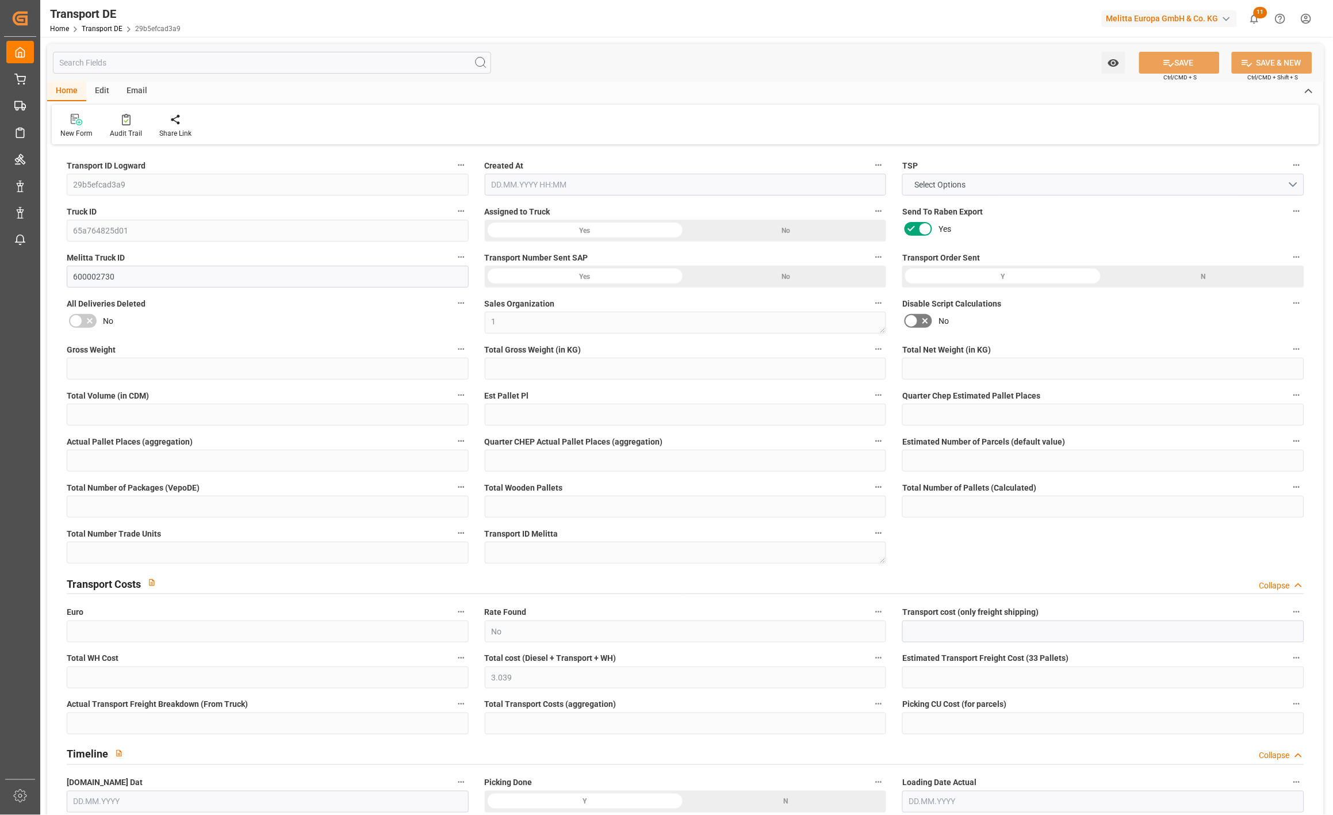
type input "3"
type input "0"
type input "240"
type input "0"
type input "3.039"
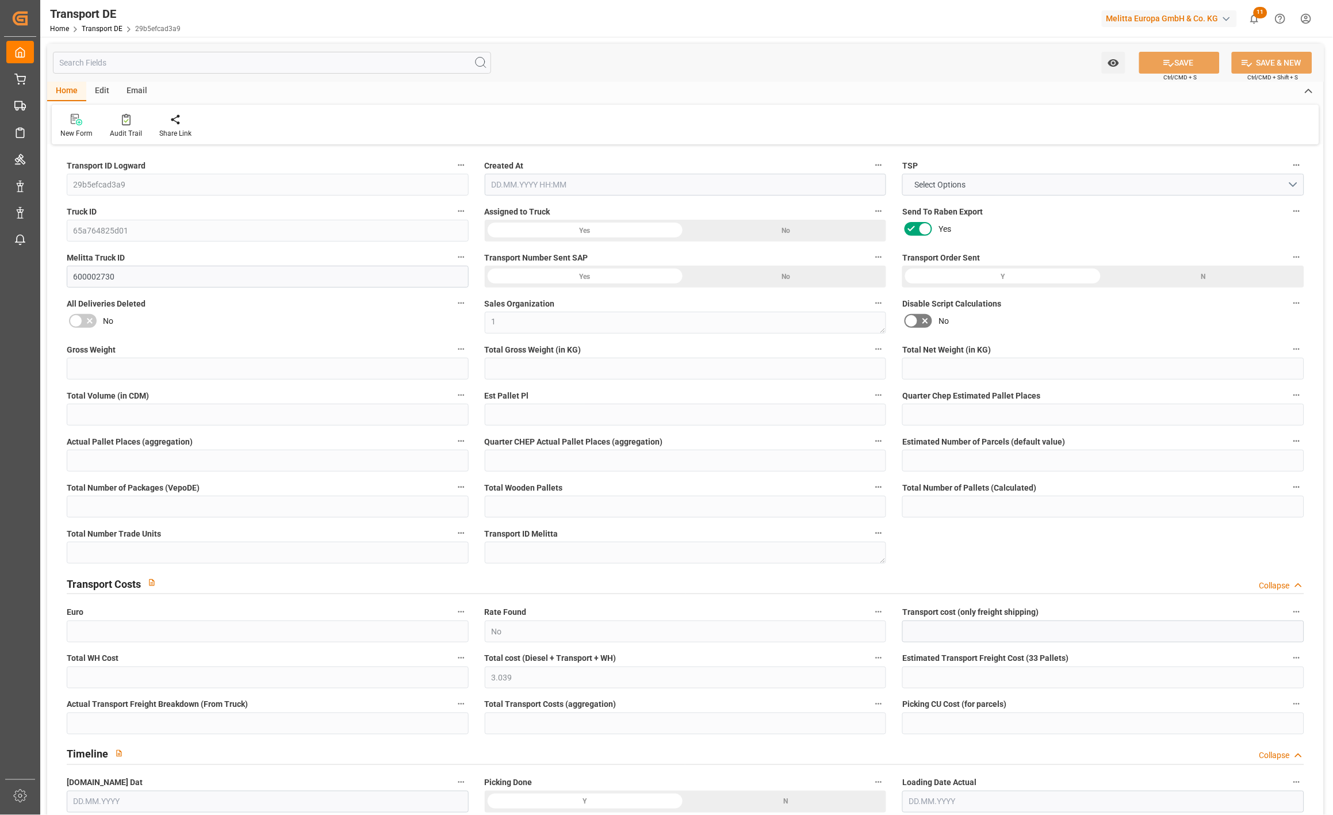
type input "0"
type input "12"
type input "3"
type input "0"
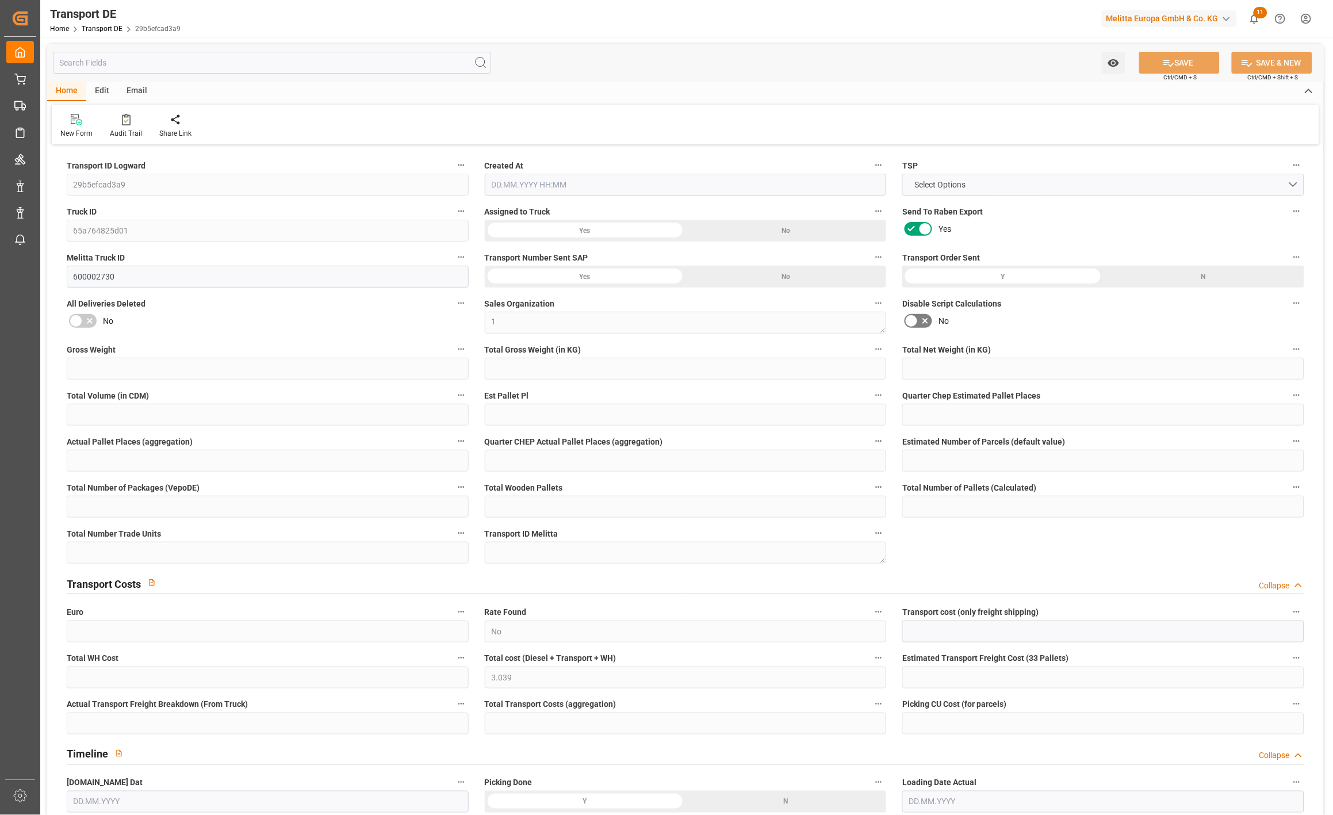
type input "0"
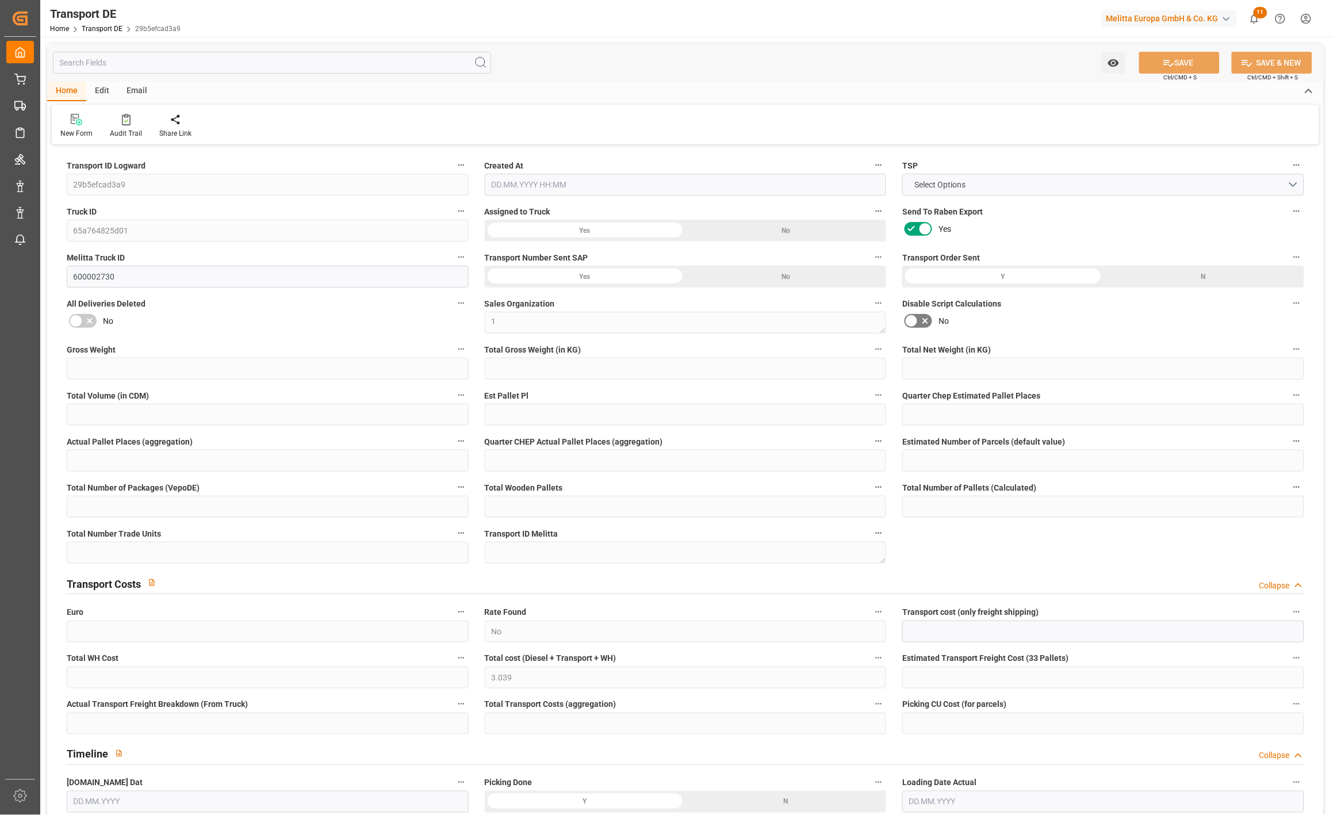
type input "0"
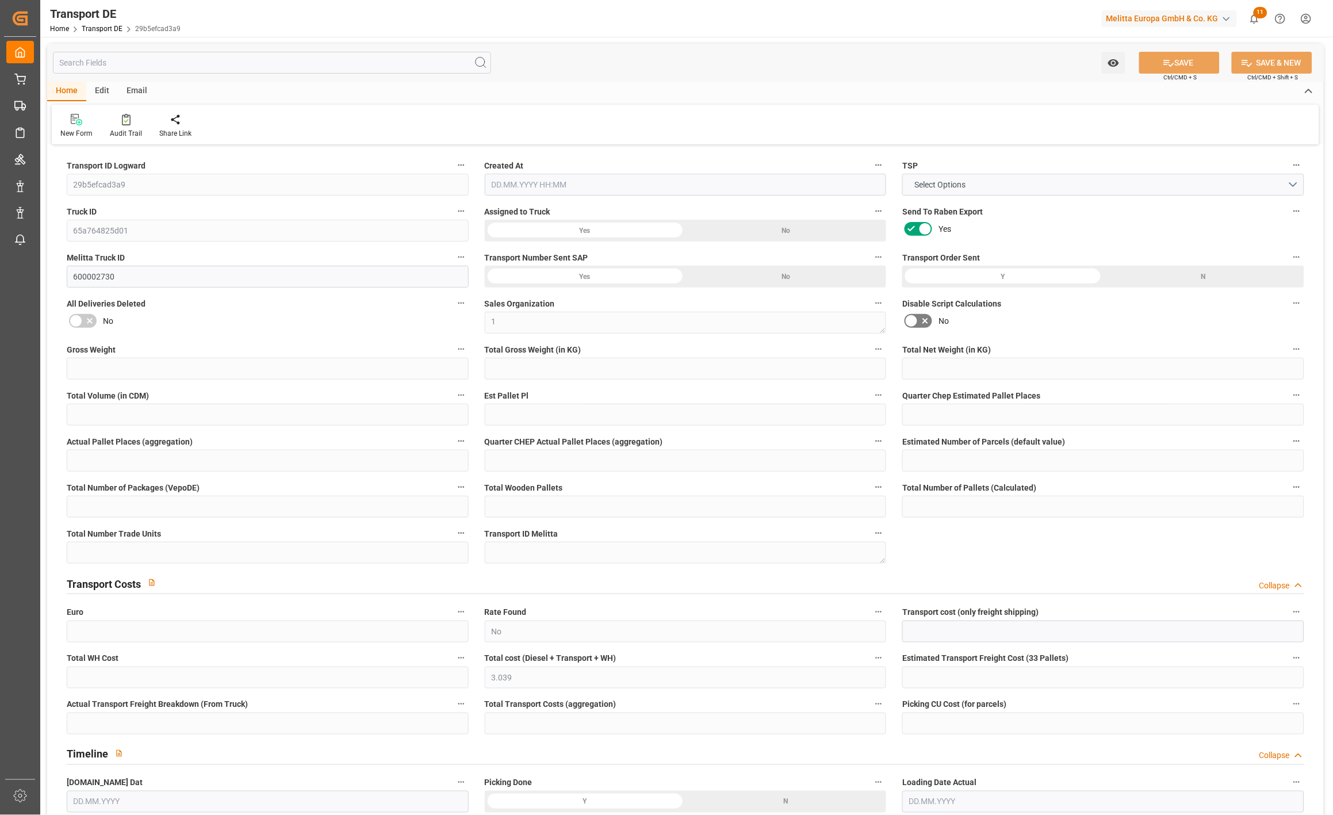
type input "0"
type input "328.32"
type input "4710.8598"
type input "21"
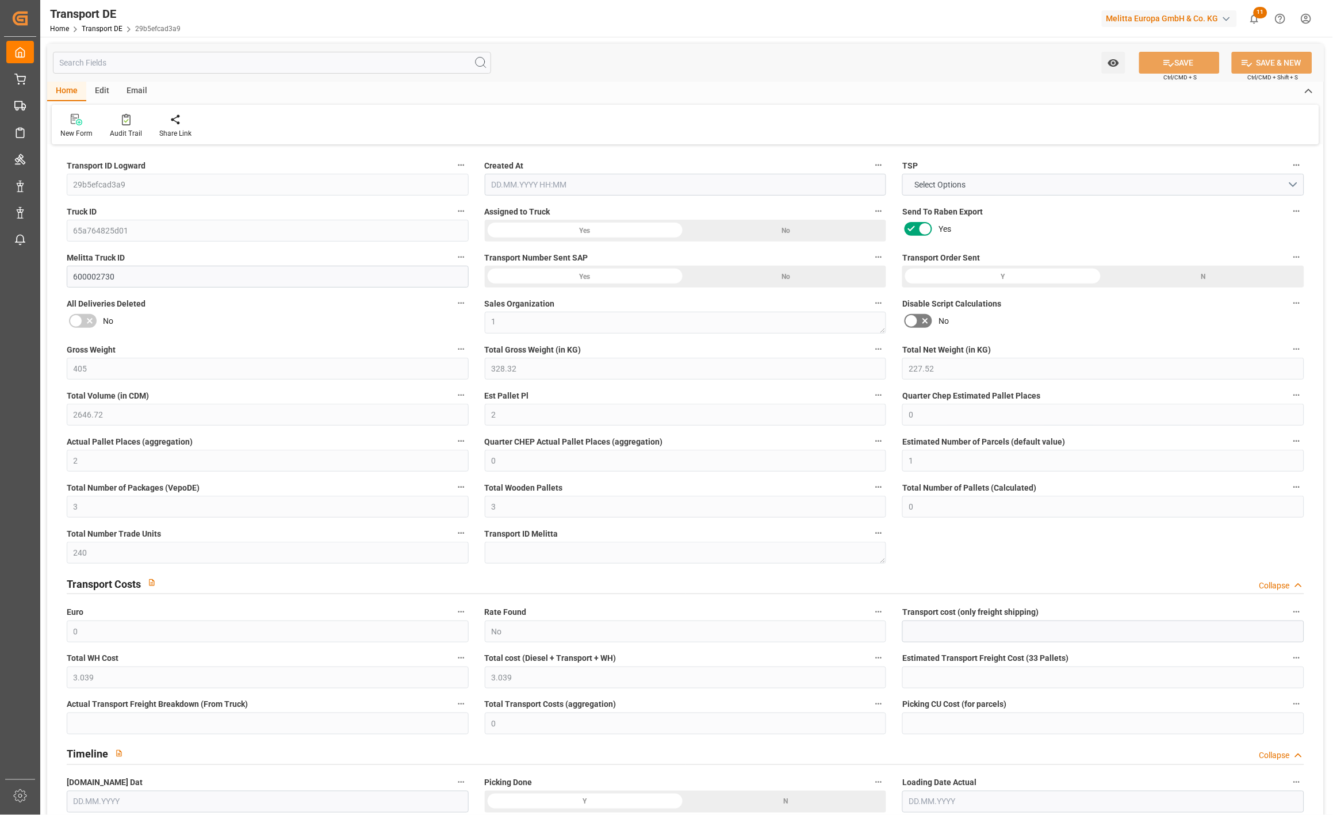
type input "35"
type input "0"
type input "3"
type input "0"
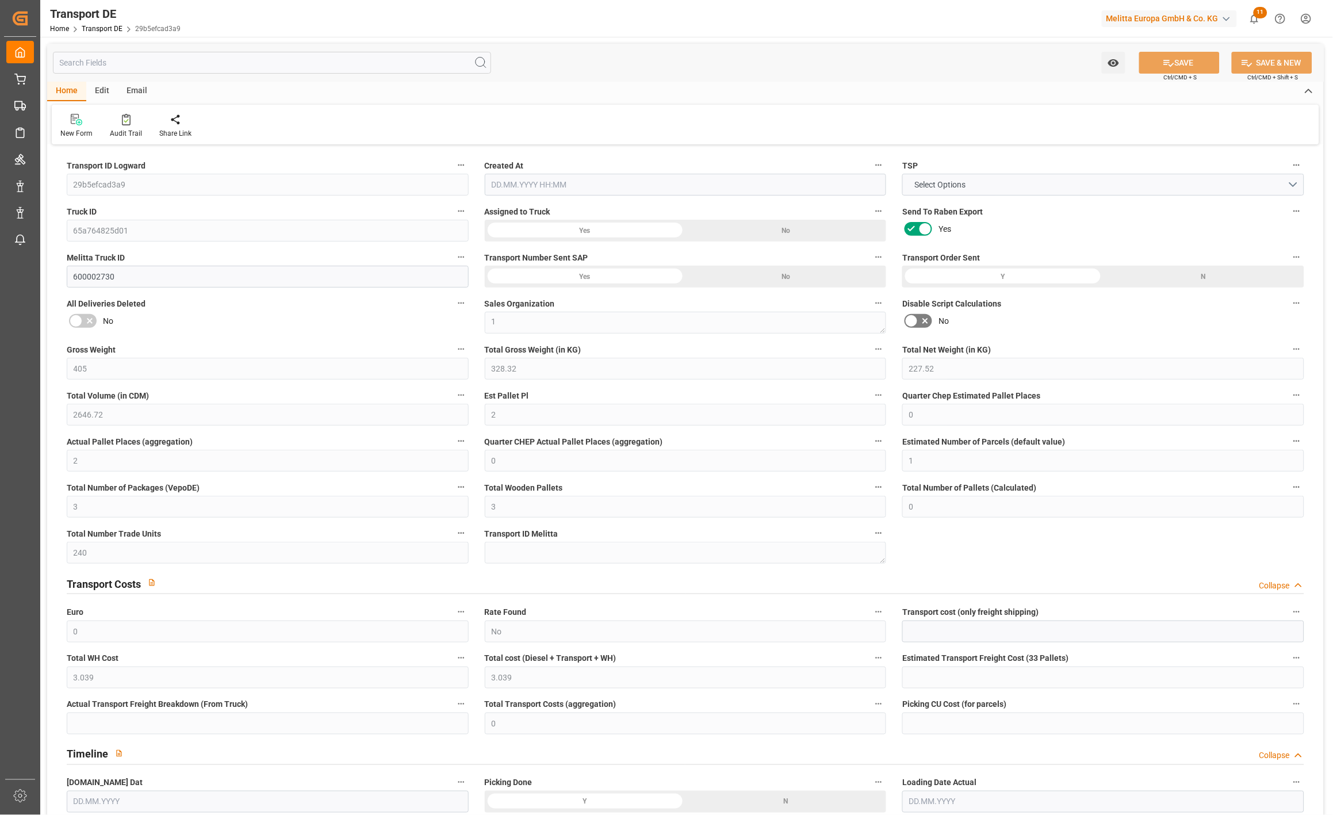
type input "0"
type input "1"
type input "0"
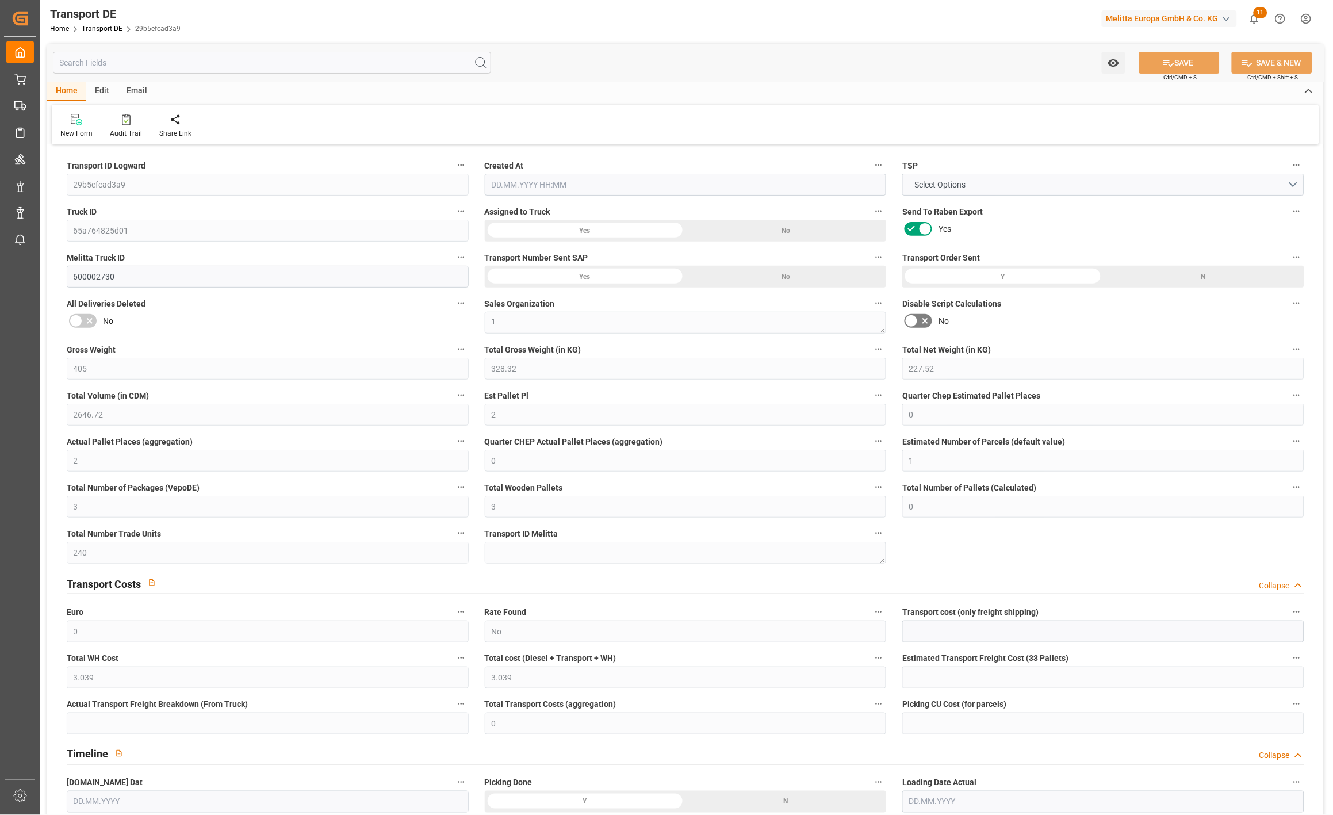
type input "240"
type input "3.039"
type input "0"
type input "18.09.2025 06:51"
type input "[DATE]"
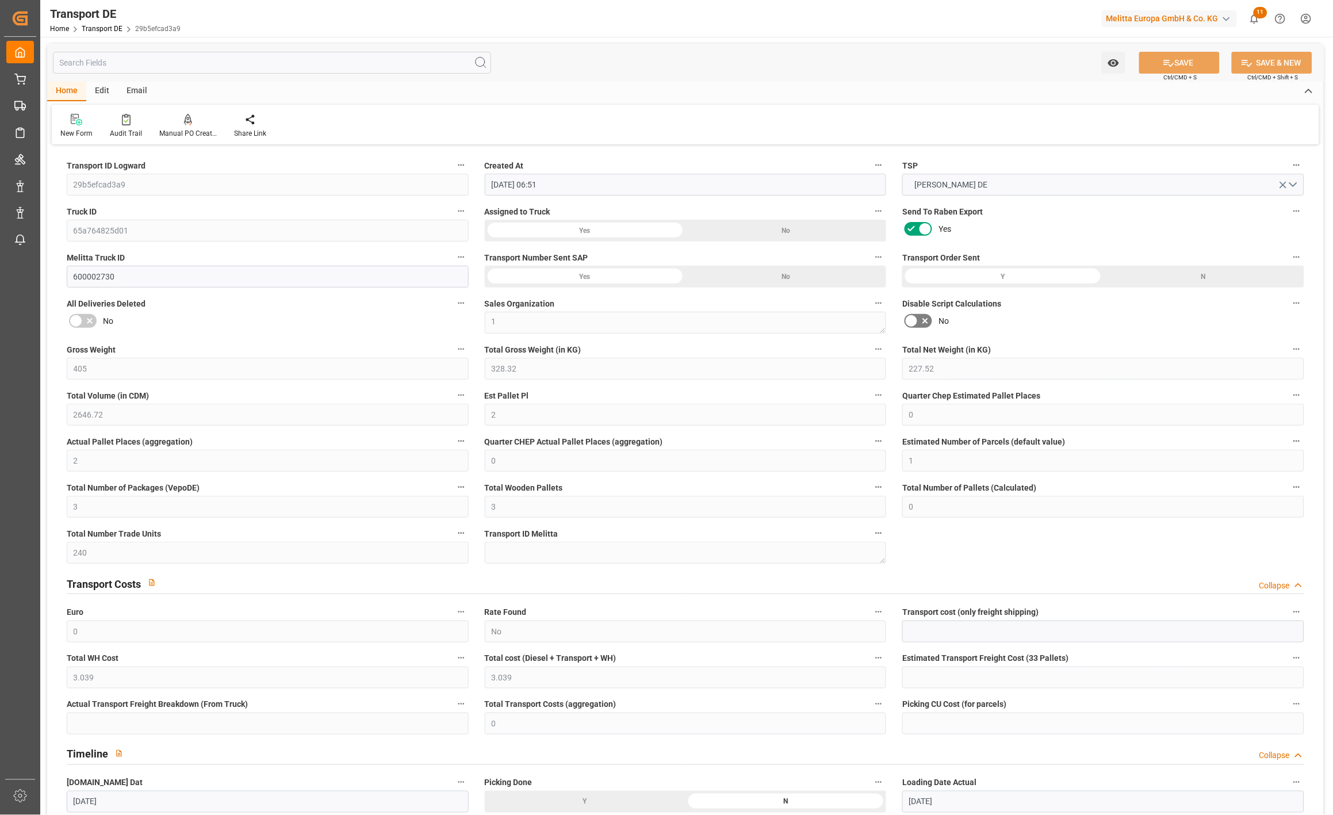
type input "22.09.2025"
type input "23.09.2025"
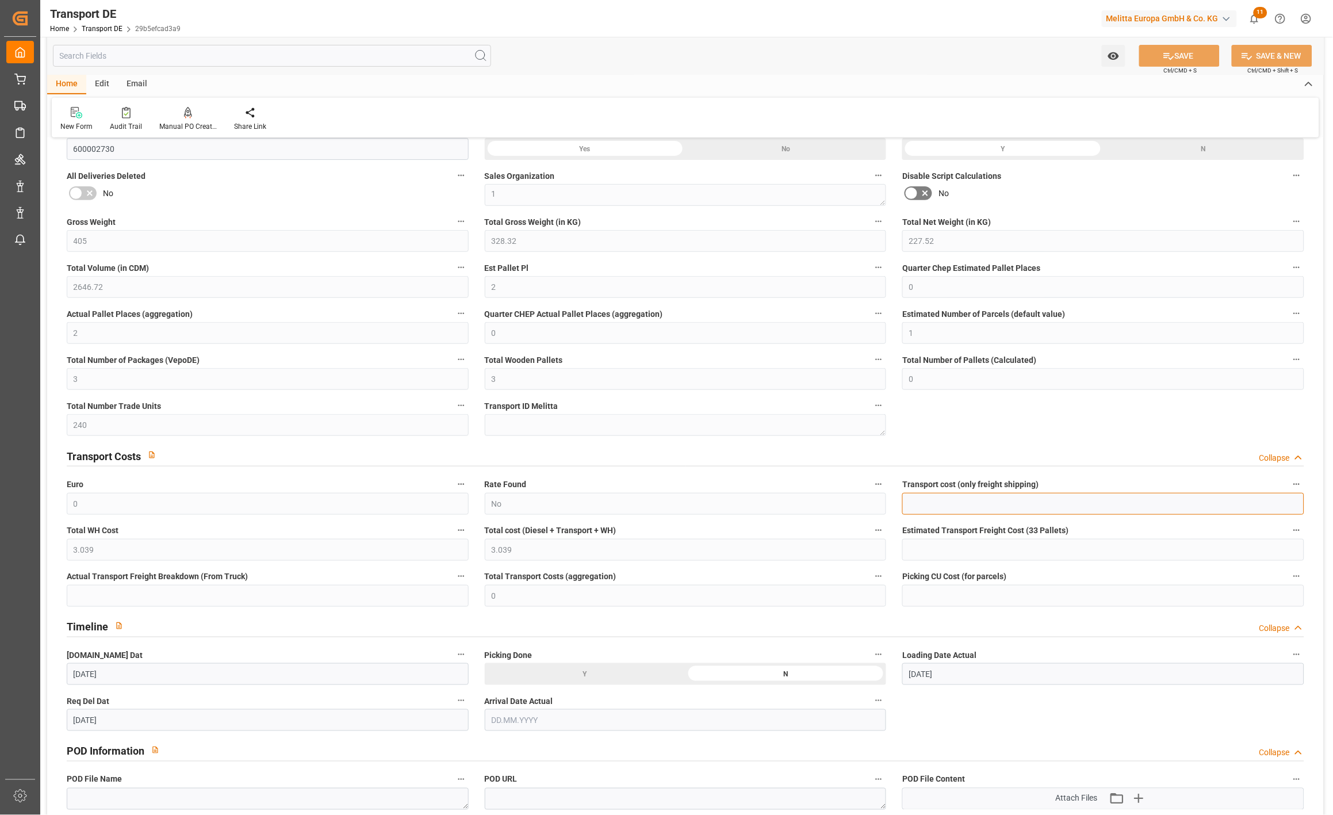
click at [953, 500] on input "text" at bounding box center [1103, 504] width 402 height 22
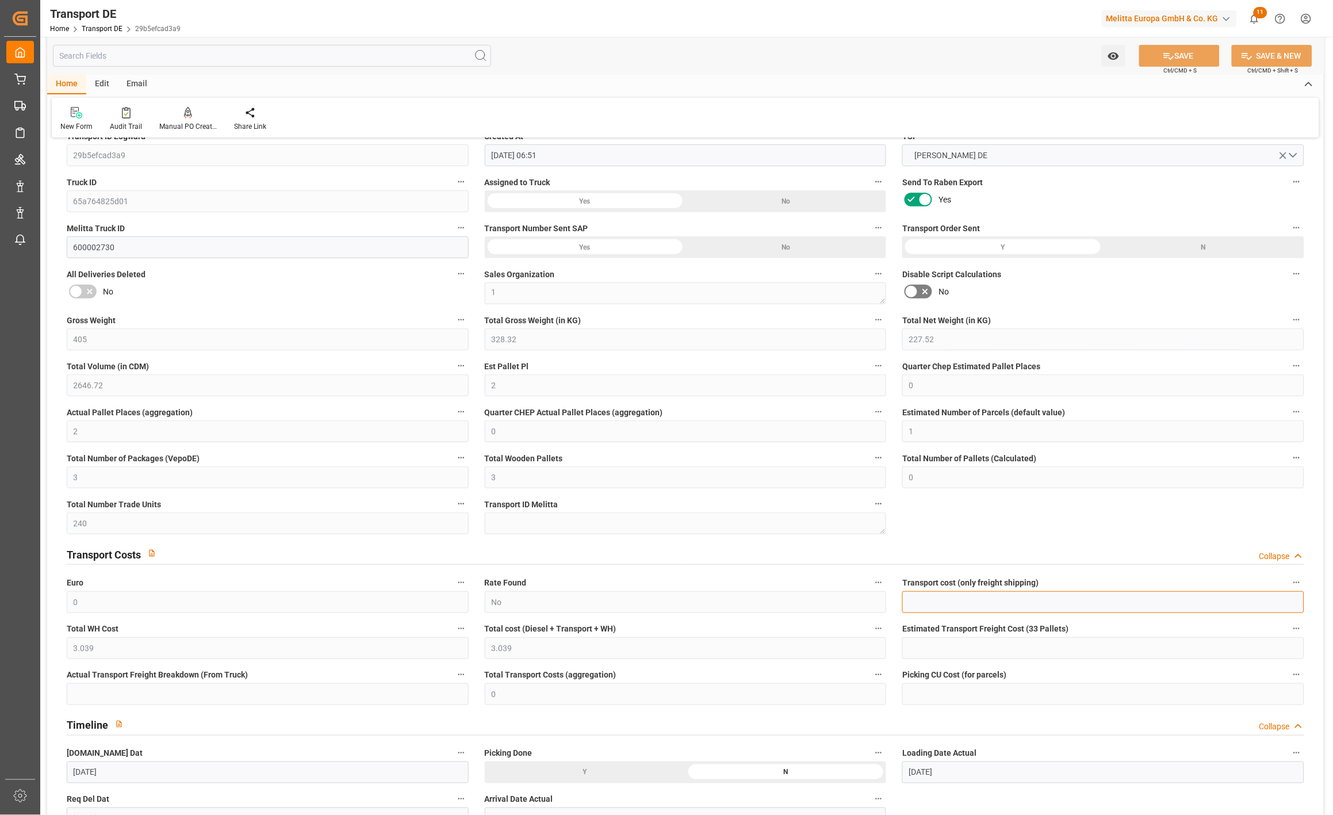
scroll to position [0, 0]
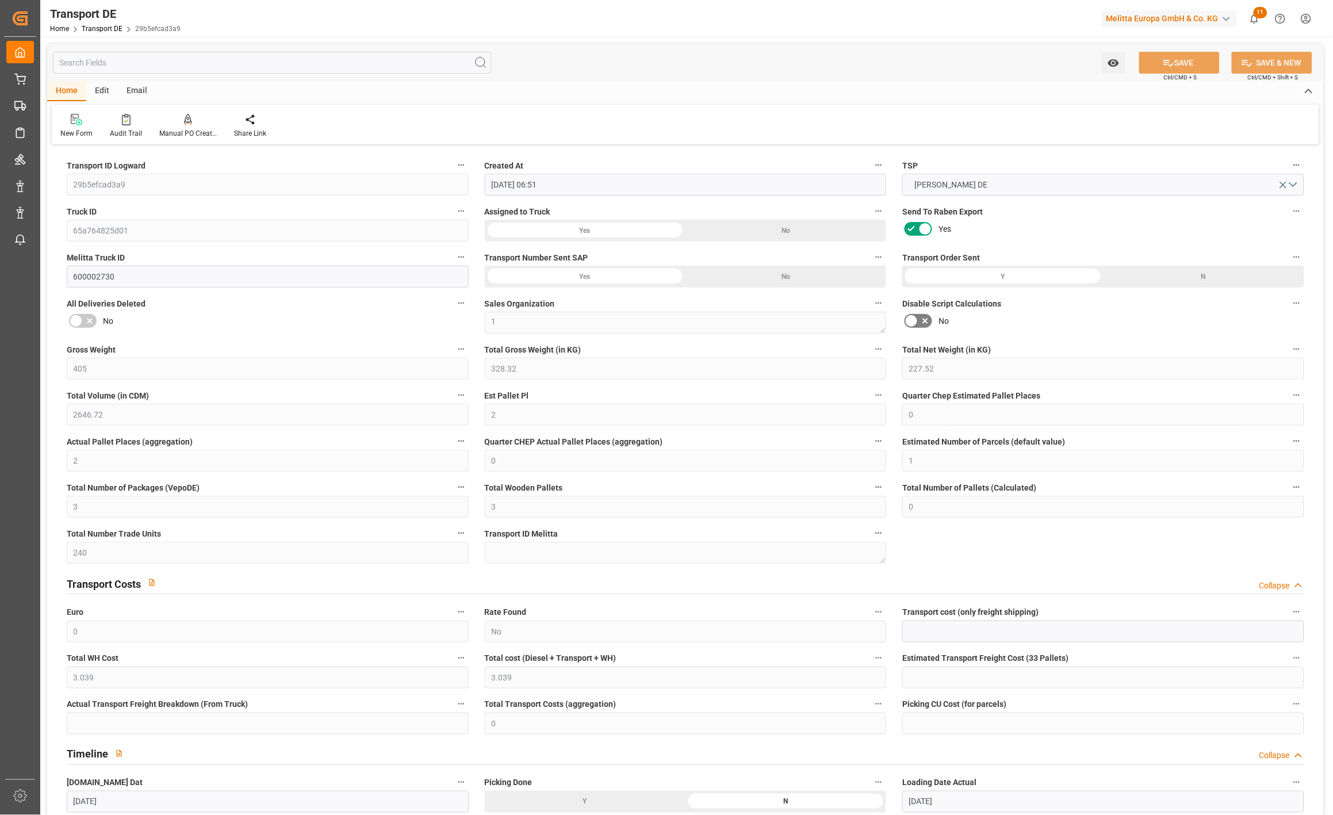
click at [922, 318] on icon at bounding box center [925, 321] width 14 height 14
click at [0, 0] on input "checkbox" at bounding box center [0, 0] width 0 height 0
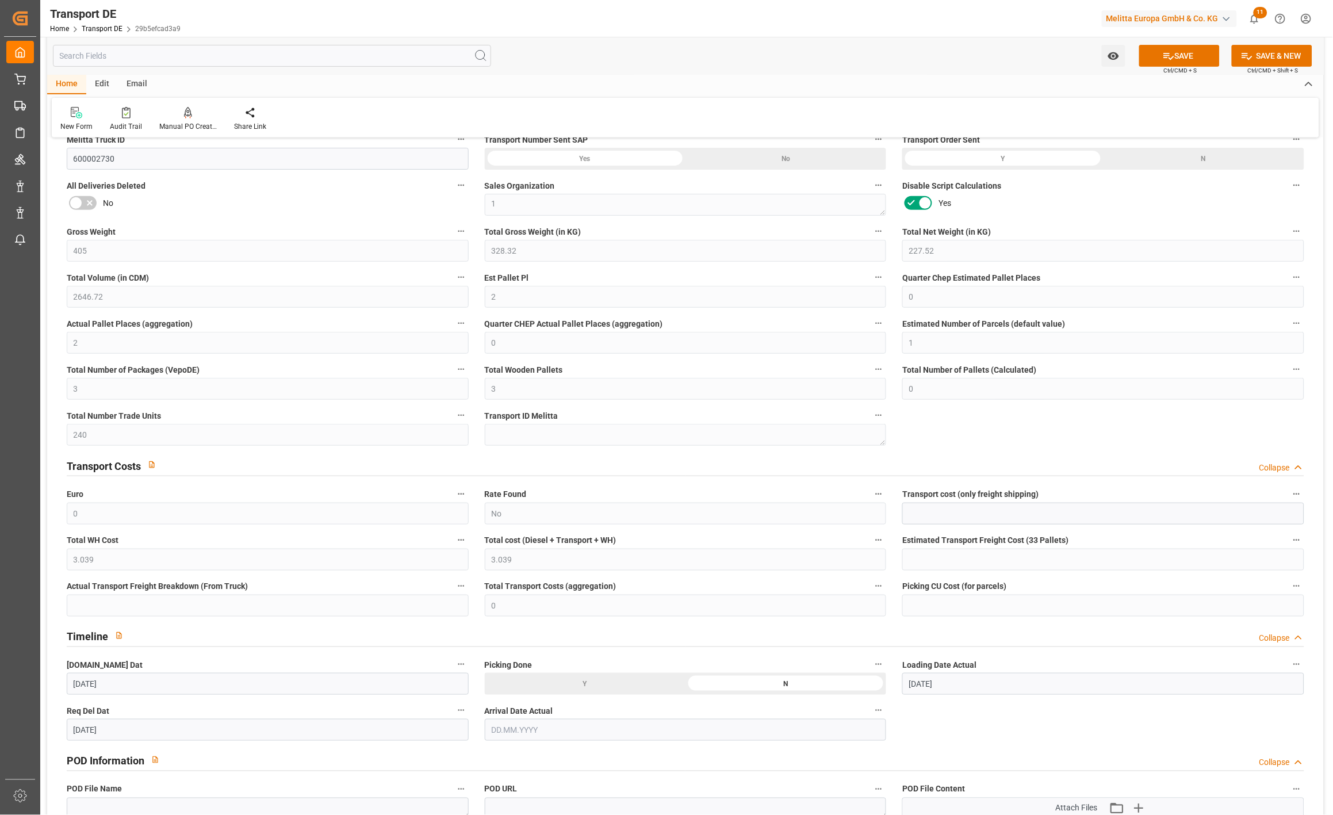
scroll to position [255, 0]
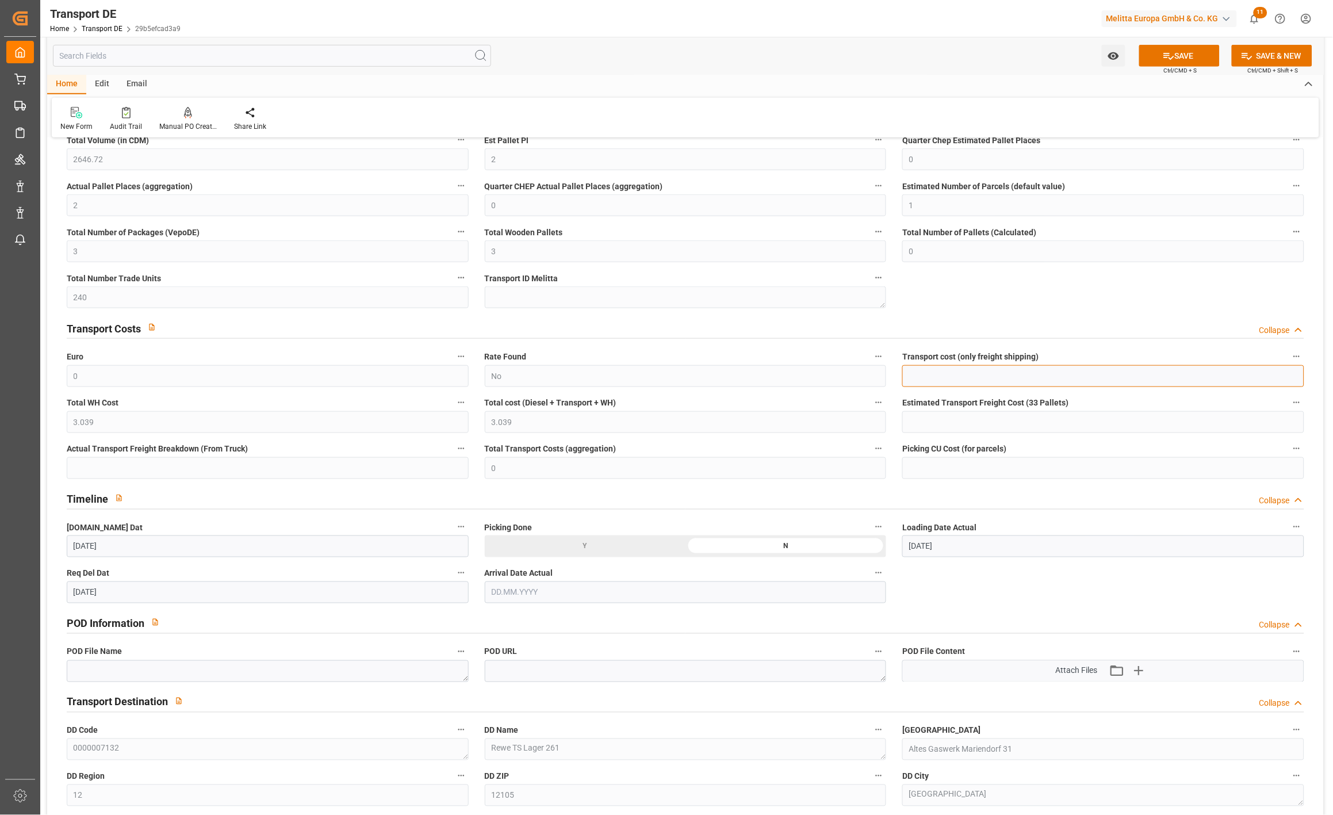
click at [926, 371] on input "text" at bounding box center [1103, 376] width 402 height 22
type input "35"
click at [1196, 52] on button "SAVE" at bounding box center [1179, 56] width 80 height 22
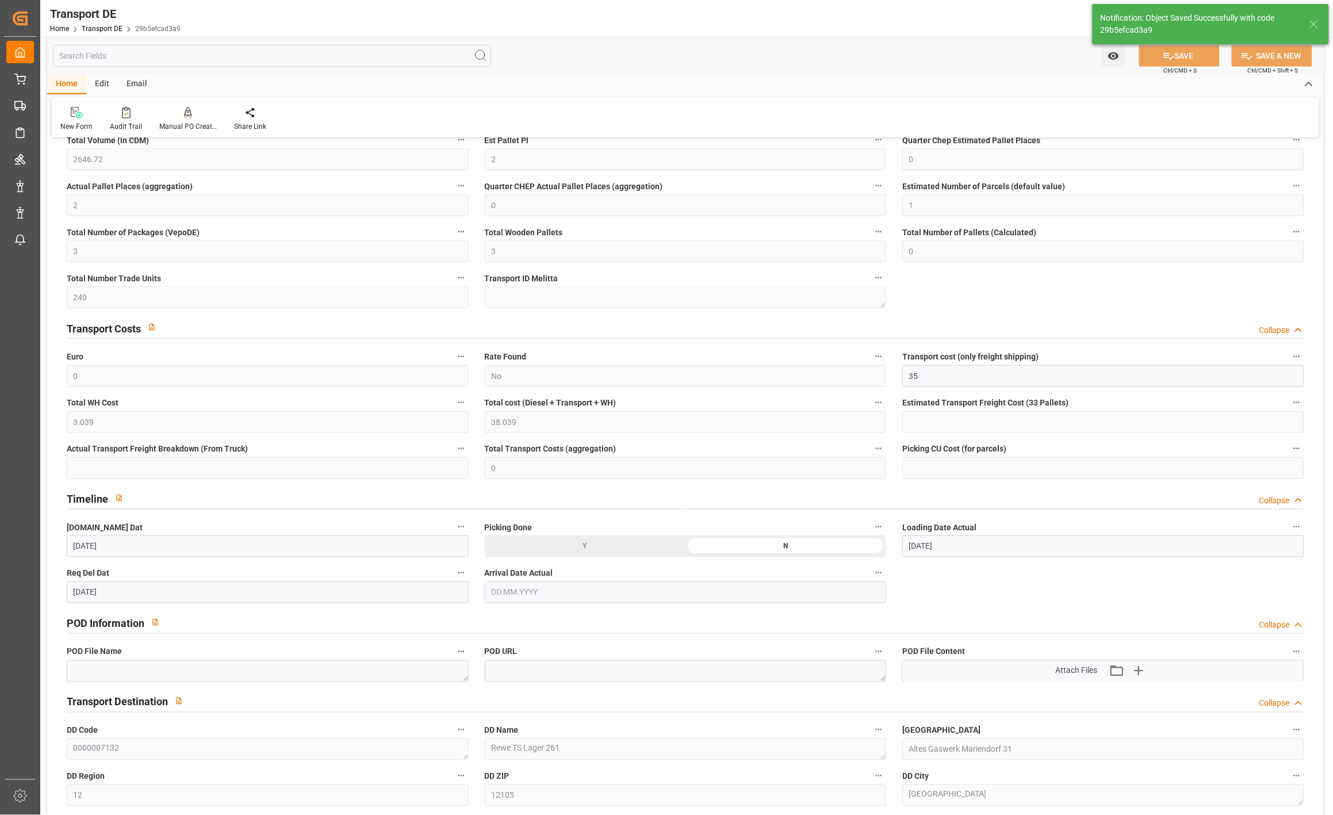
type input "38.039"
type input "35"
type input "38.039"
type input "35"
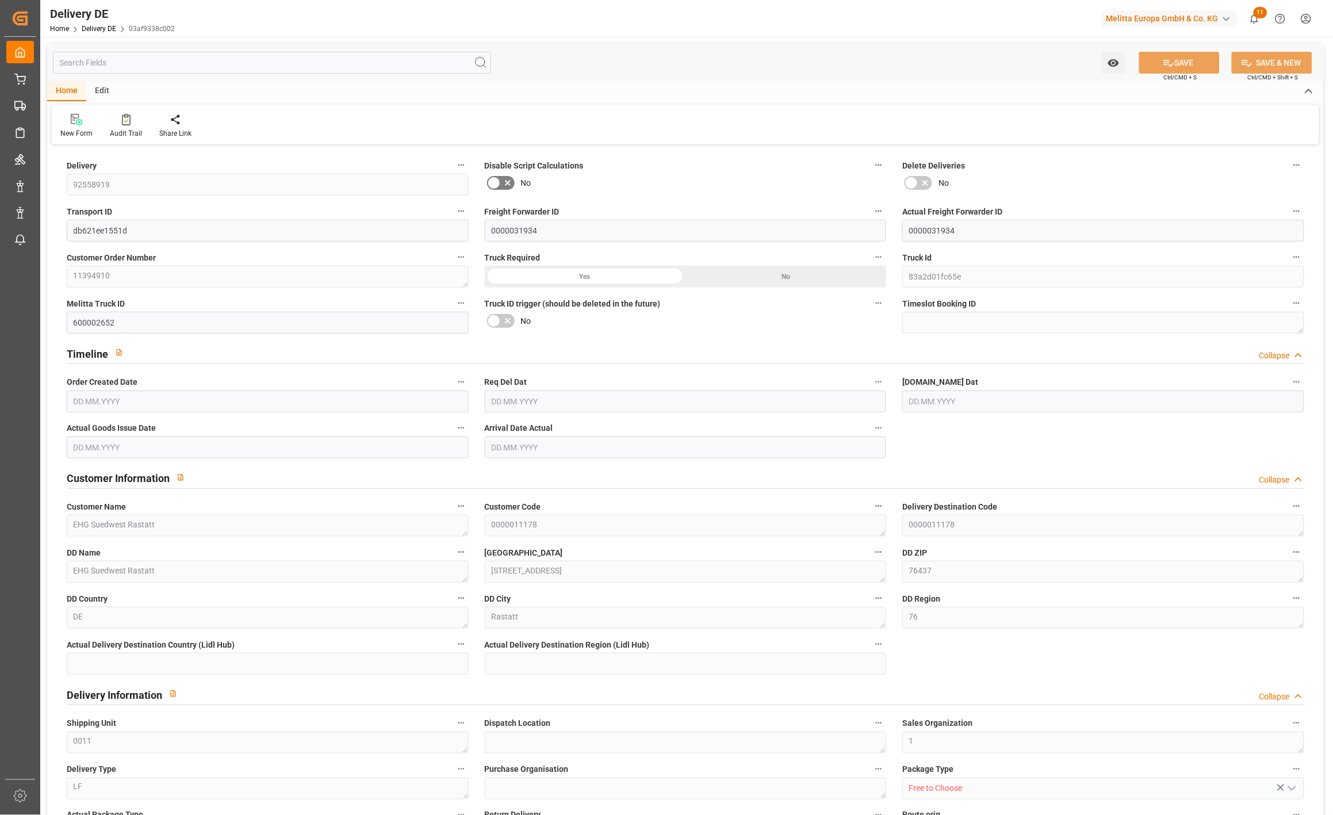
type input "3"
type input "926.208"
type input "1116"
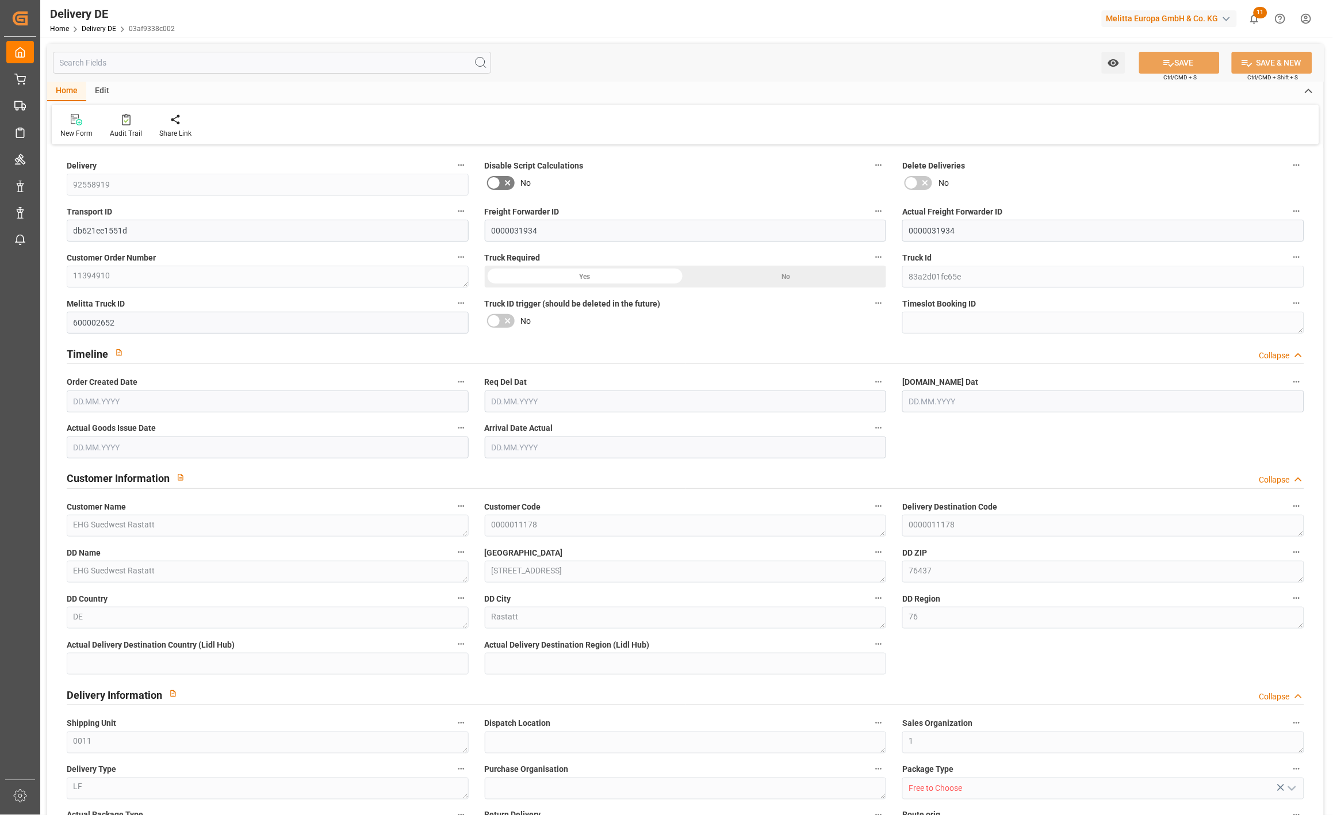
type input "2920.32"
type input "[DATE]"
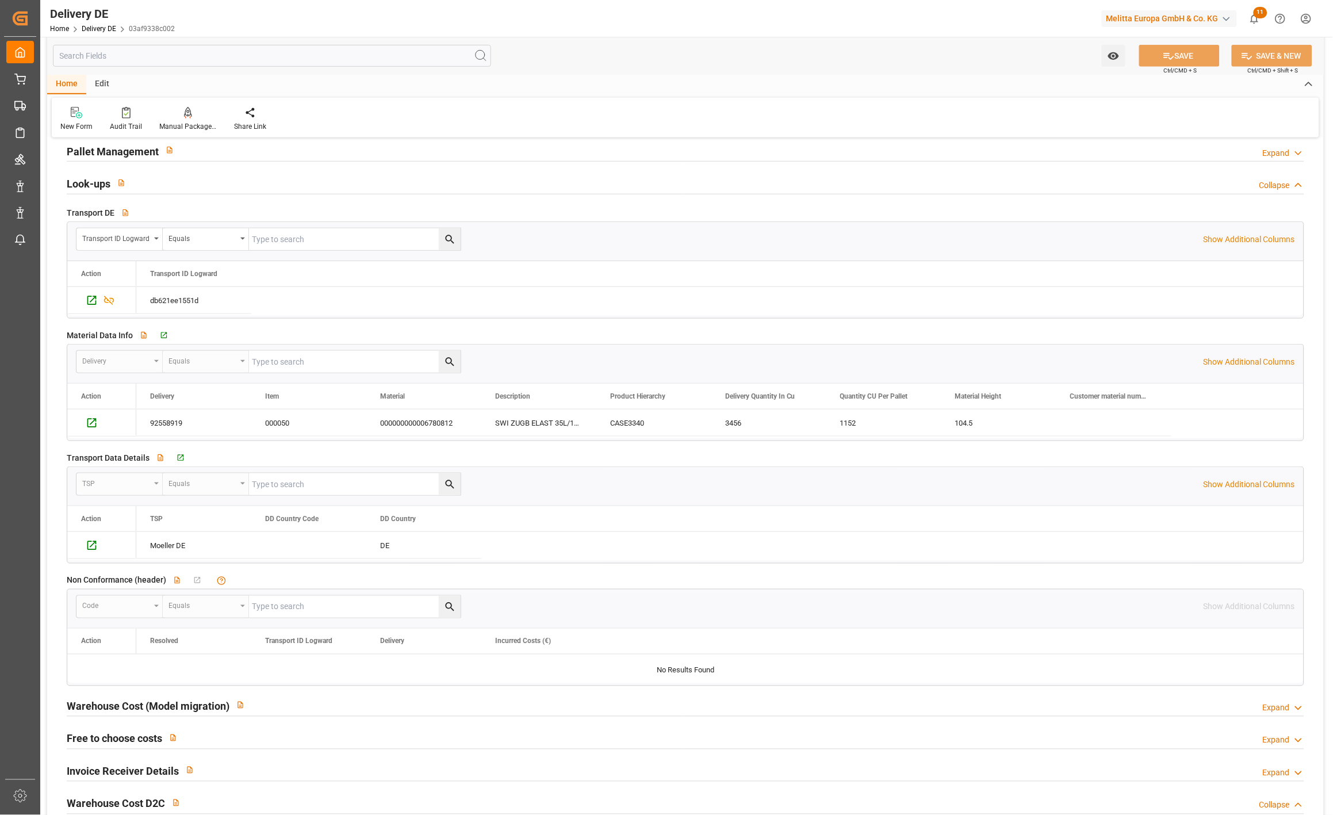
scroll to position [1789, 0]
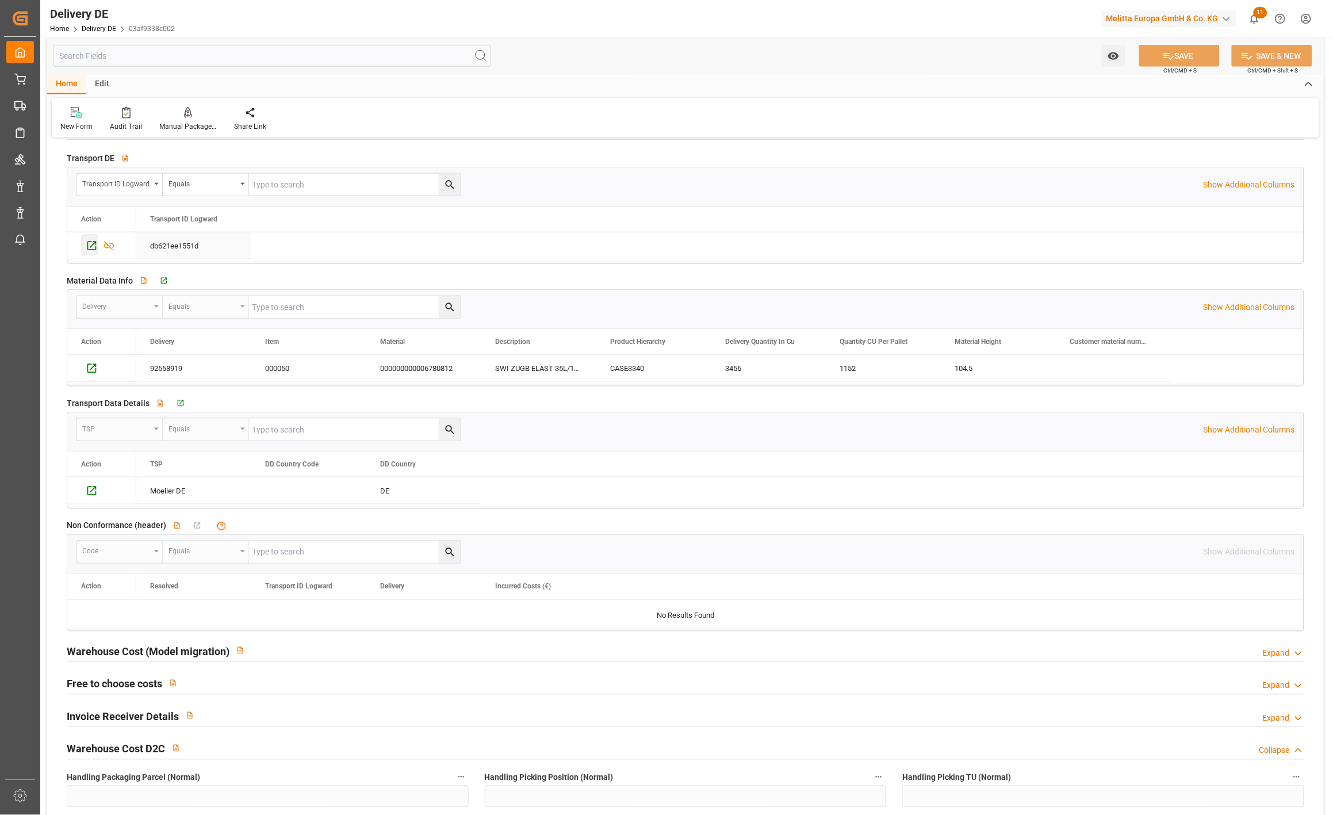
click at [89, 245] on icon "Press SPACE to select this row." at bounding box center [92, 246] width 12 height 12
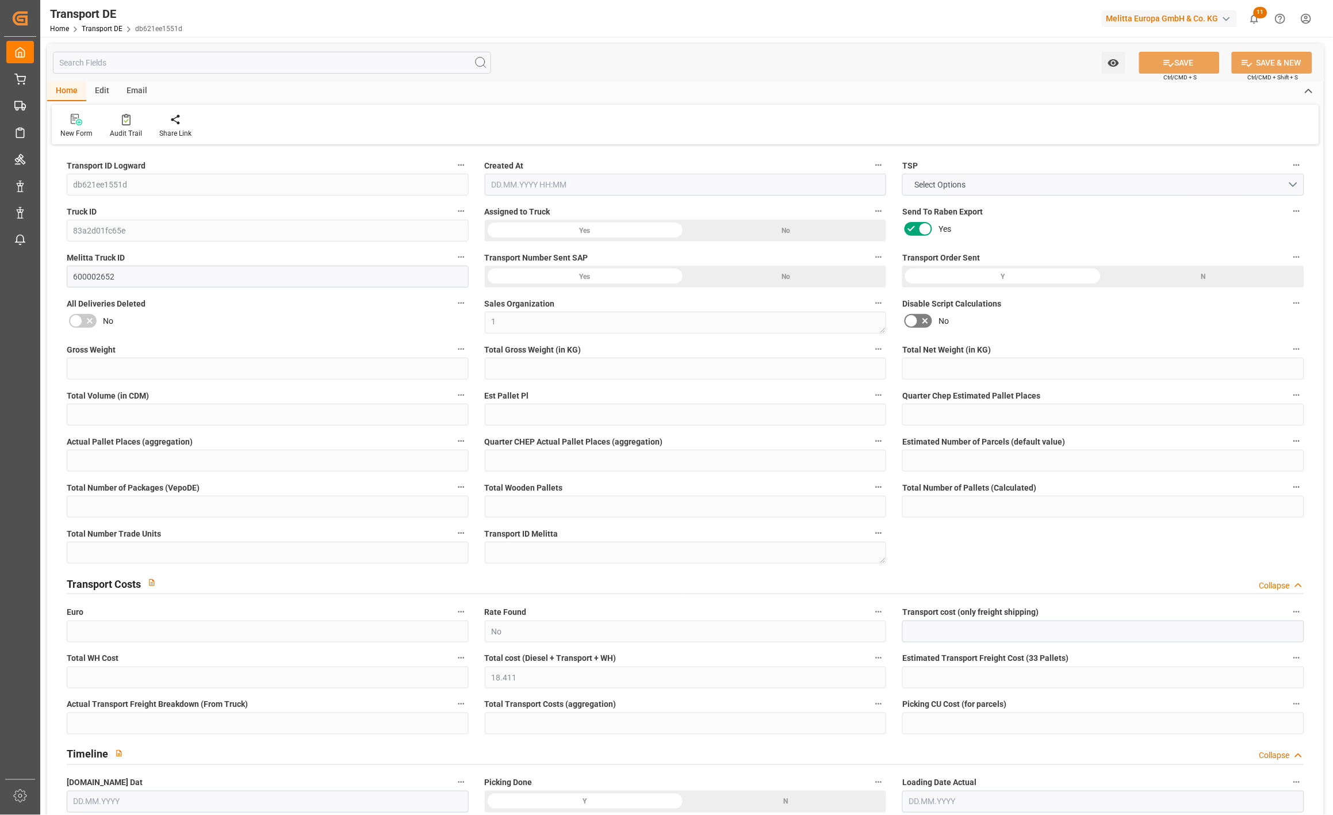
type input "1116"
type input "1023.84"
type input "926.208"
type input "2920.32"
type input "3"
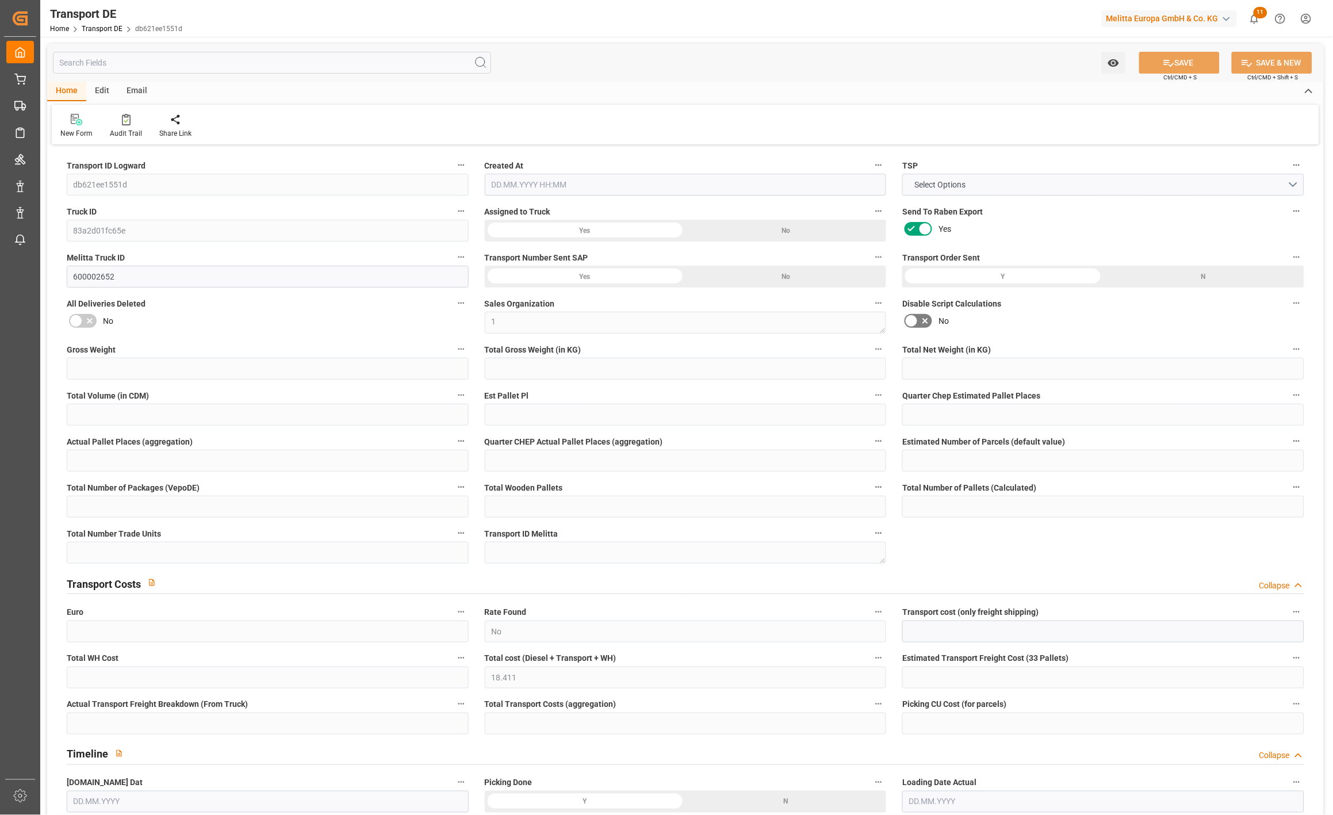
type input "0"
type input "3"
type input "0"
type input "1"
type input "3"
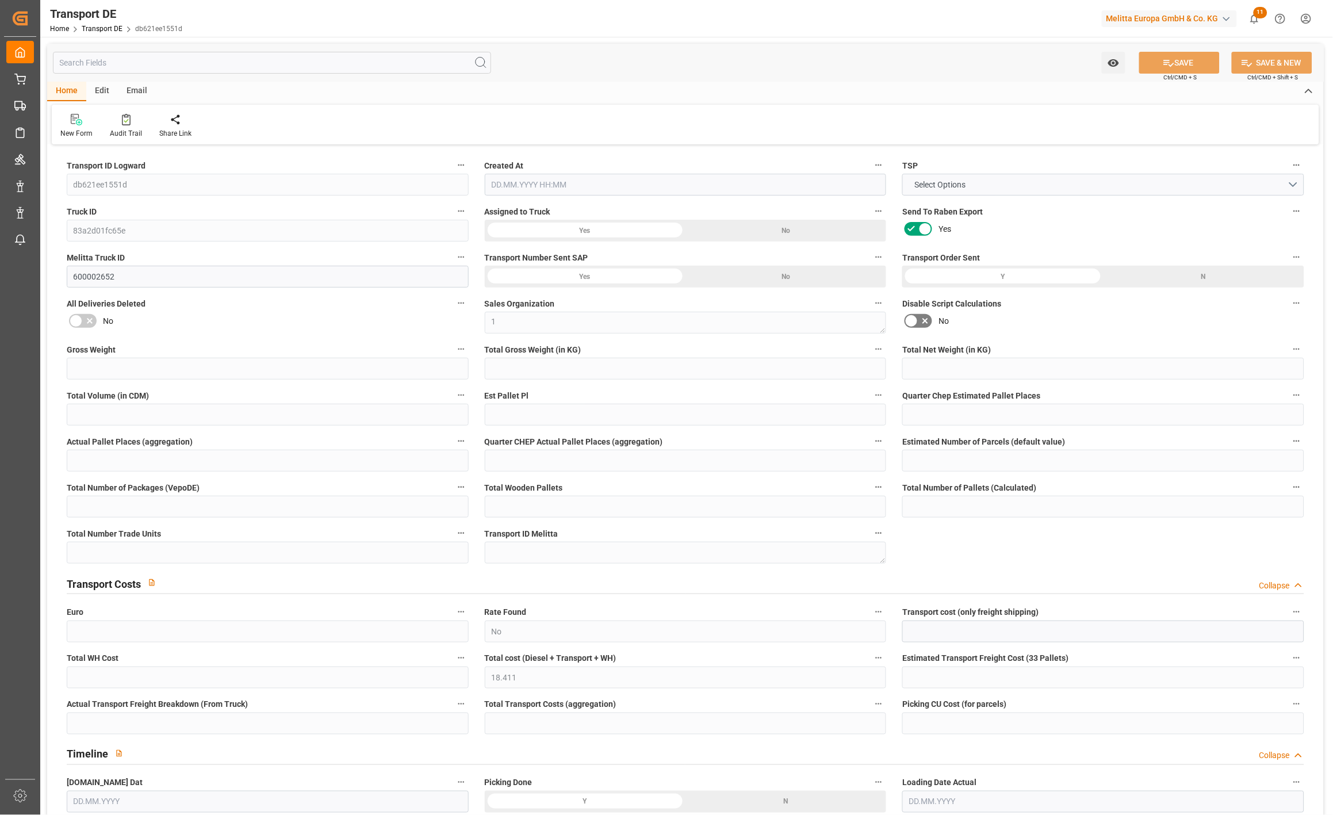
type input "3"
type input "0"
type input "18.411"
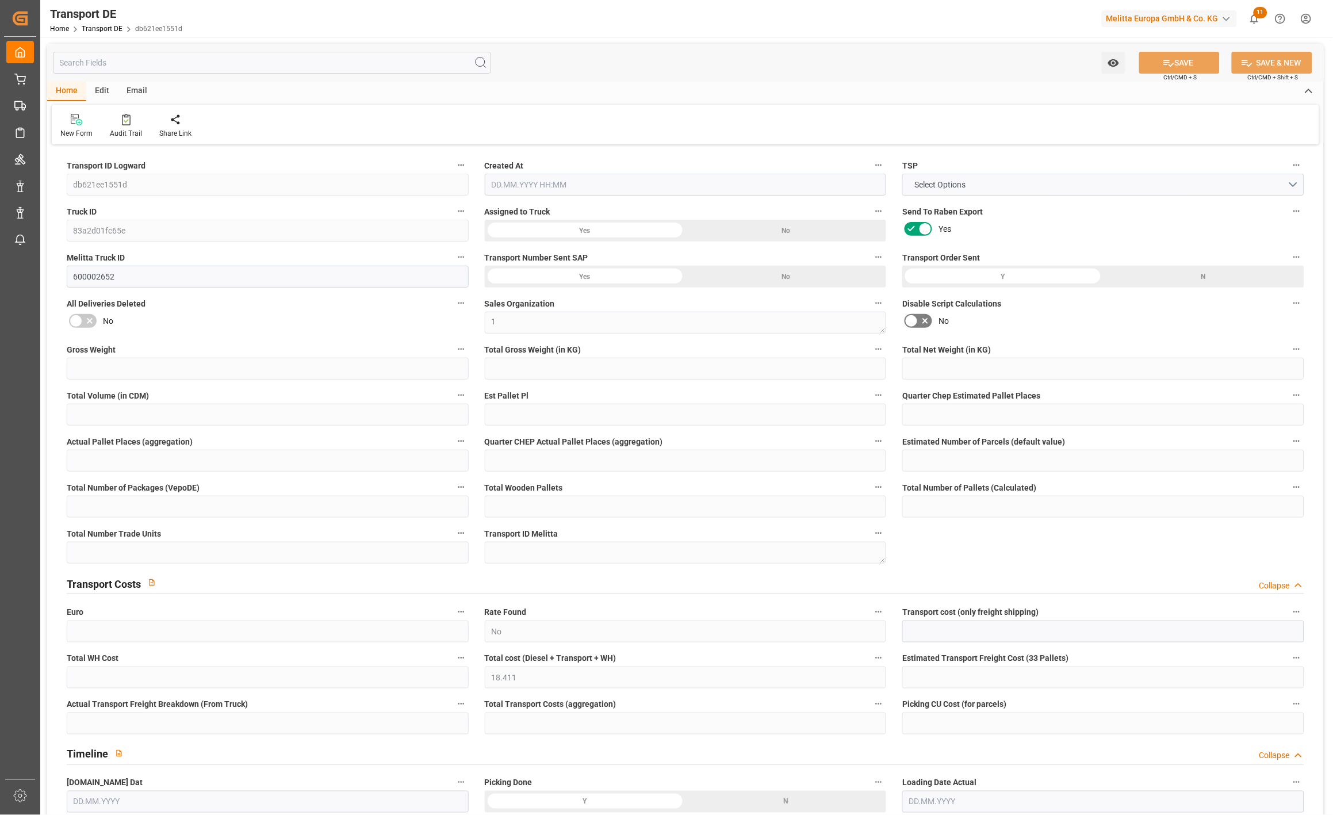
type input "0"
type input "76"
type input "3"
type input "0"
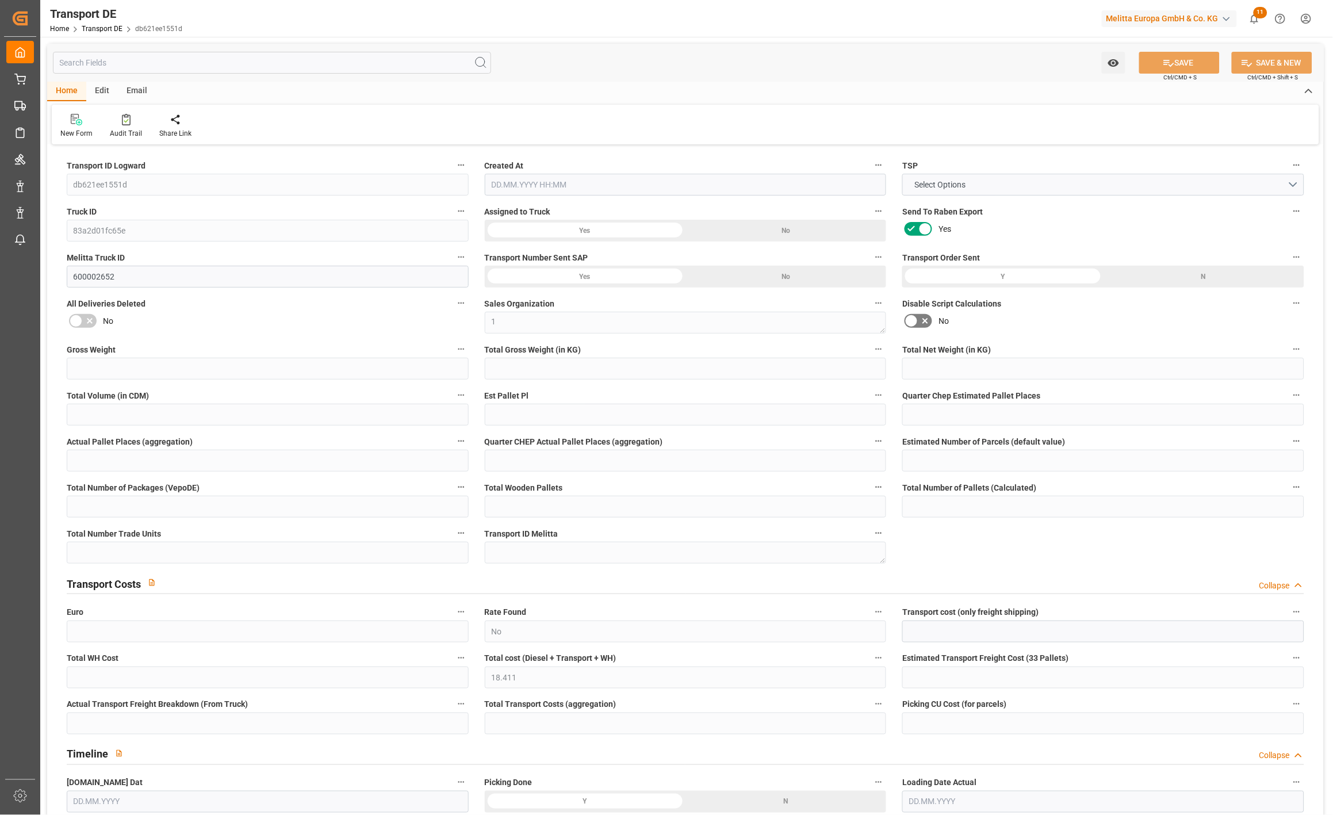
type input "0"
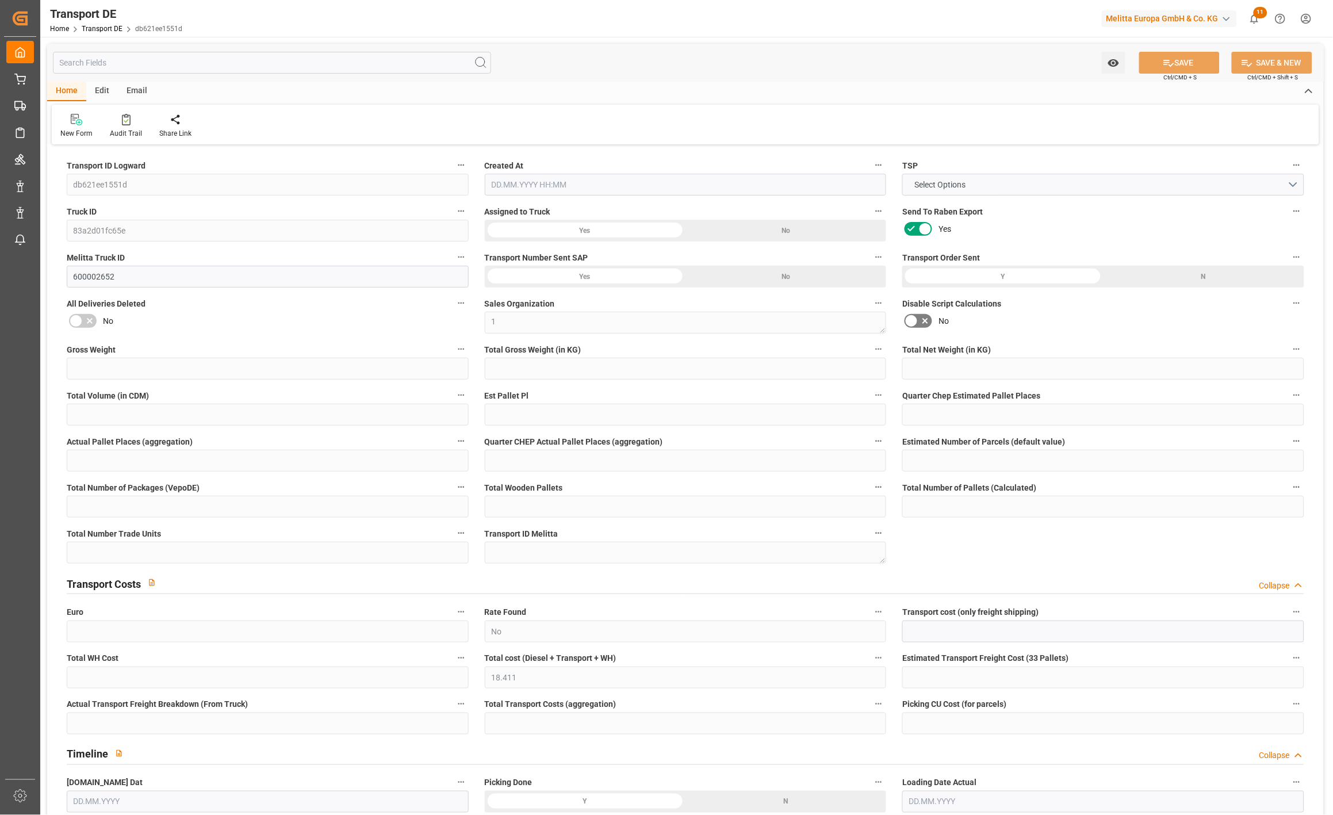
type input "0"
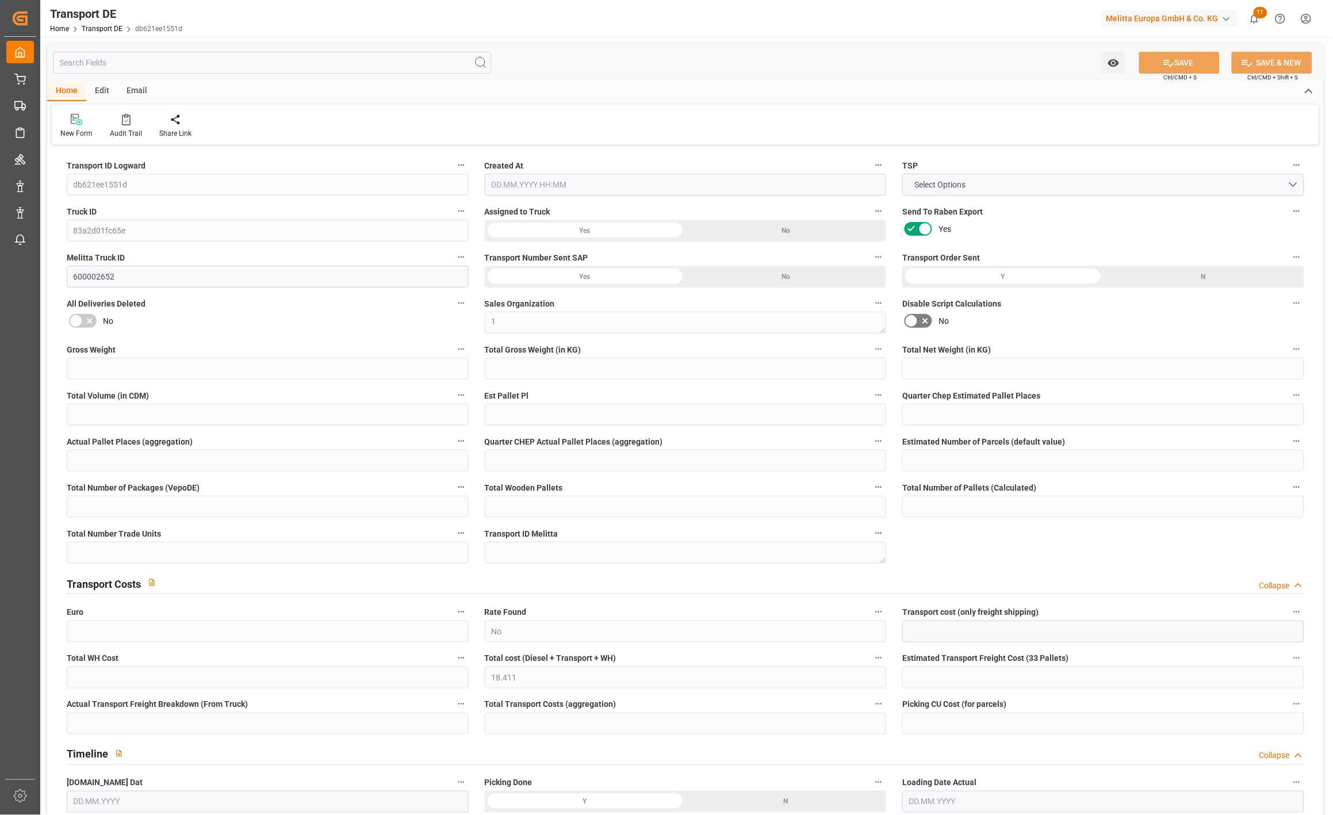
type input "0"
type input "1023.84"
type input "4710.8598"
type input "21"
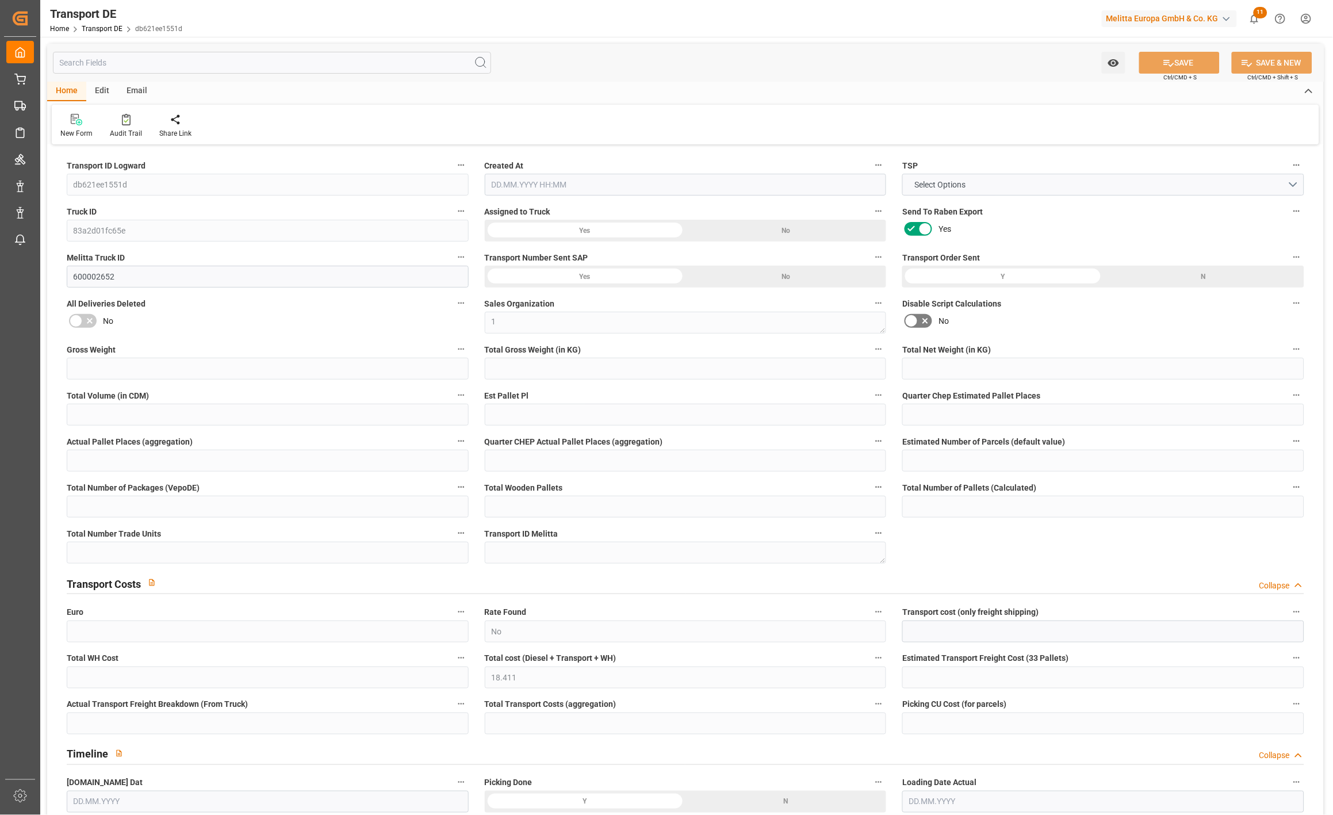
type input "35"
type input "0"
type input "3"
type input "0"
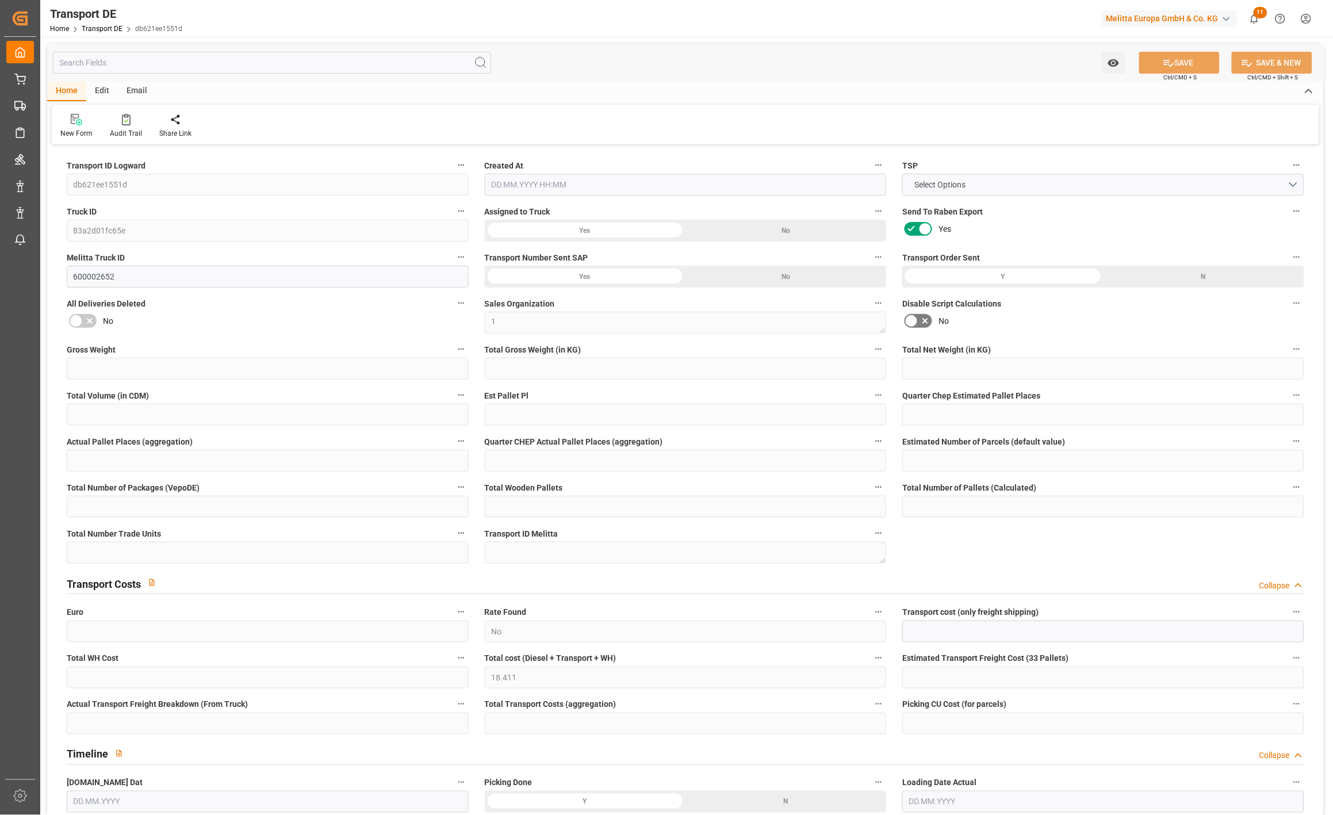
type input "0"
type input "1"
type input "0"
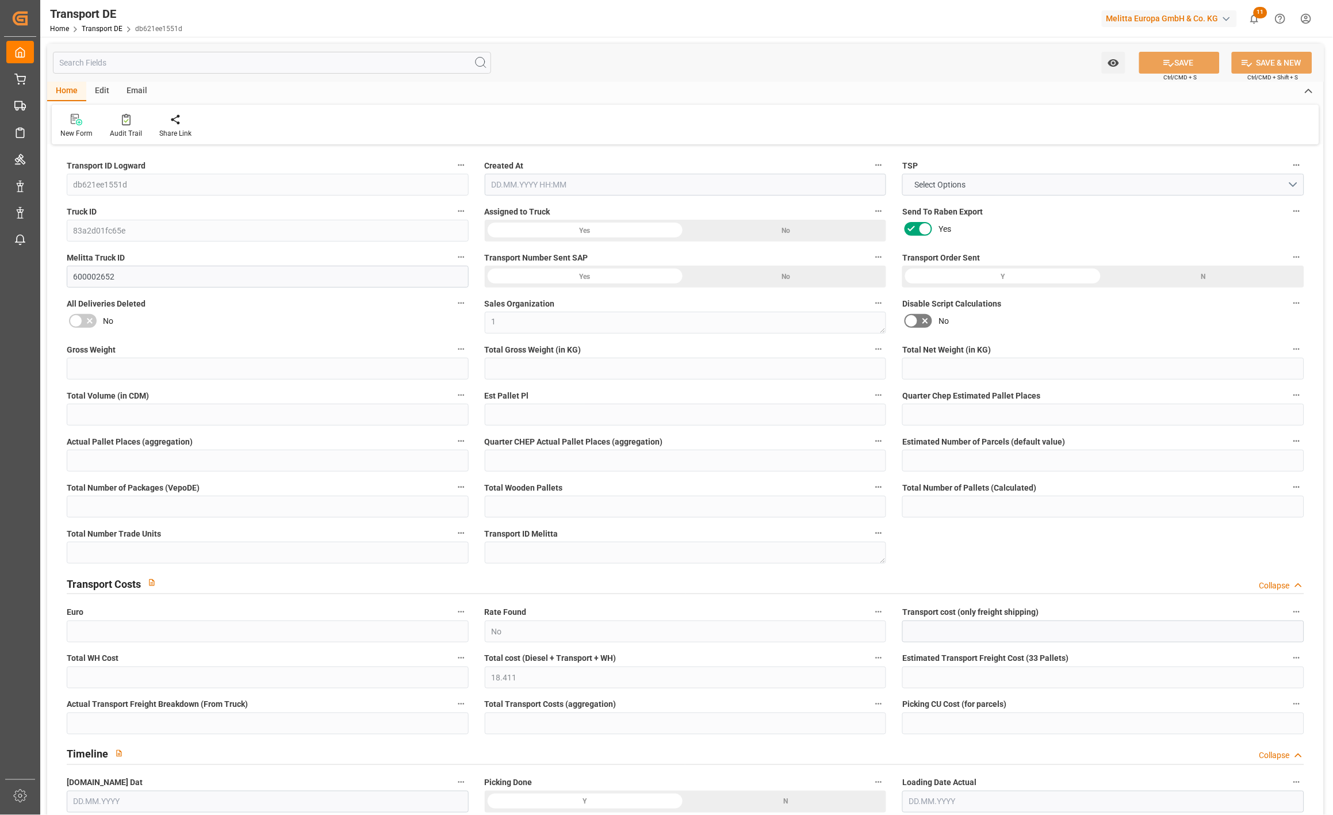
type input "432"
type input "18.411"
type input "0"
type input "16.09.2025 12:00"
type input "17.09.2025"
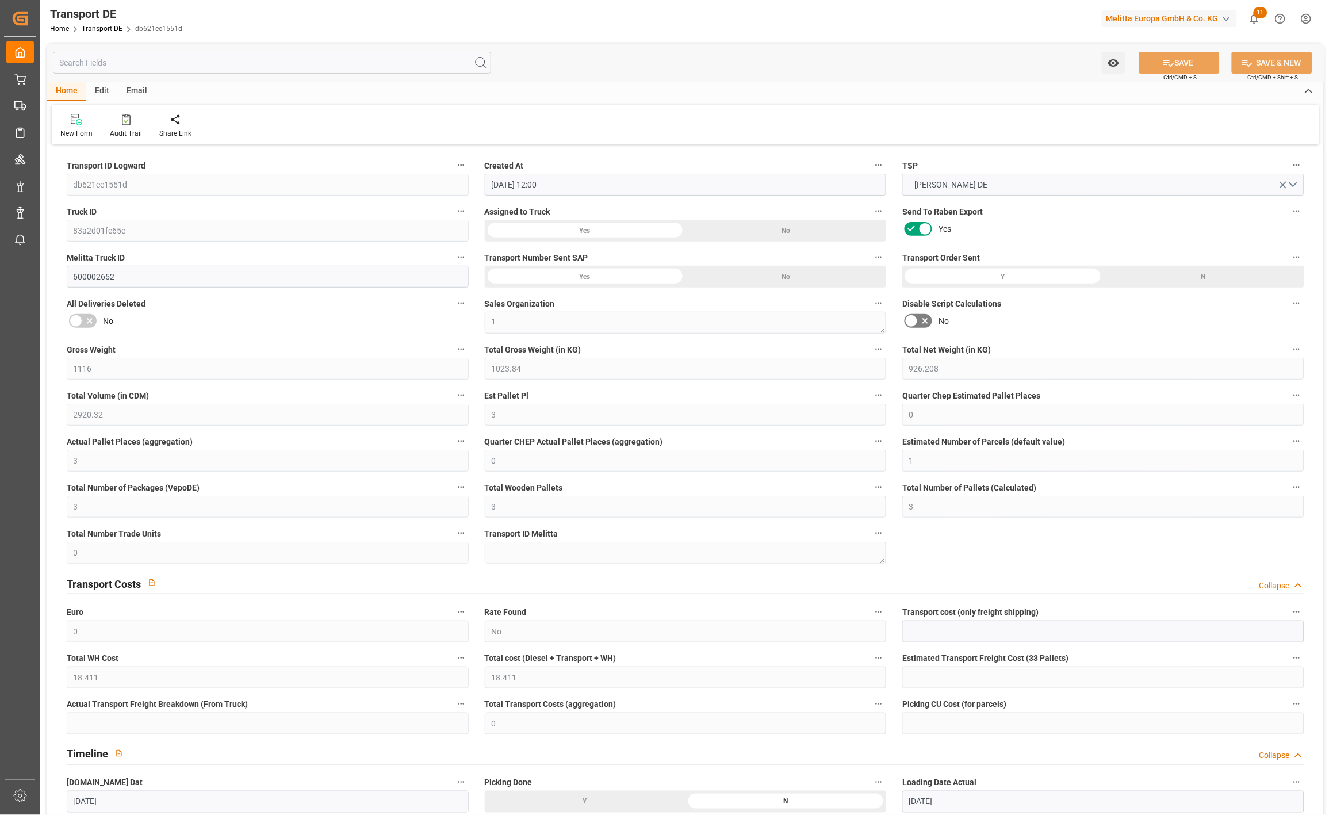
type input "18.09.2025"
type input "19.09.2025"
click at [923, 319] on icon at bounding box center [926, 322] width 6 height 6
click at [0, 0] on input "checkbox" at bounding box center [0, 0] width 0 height 0
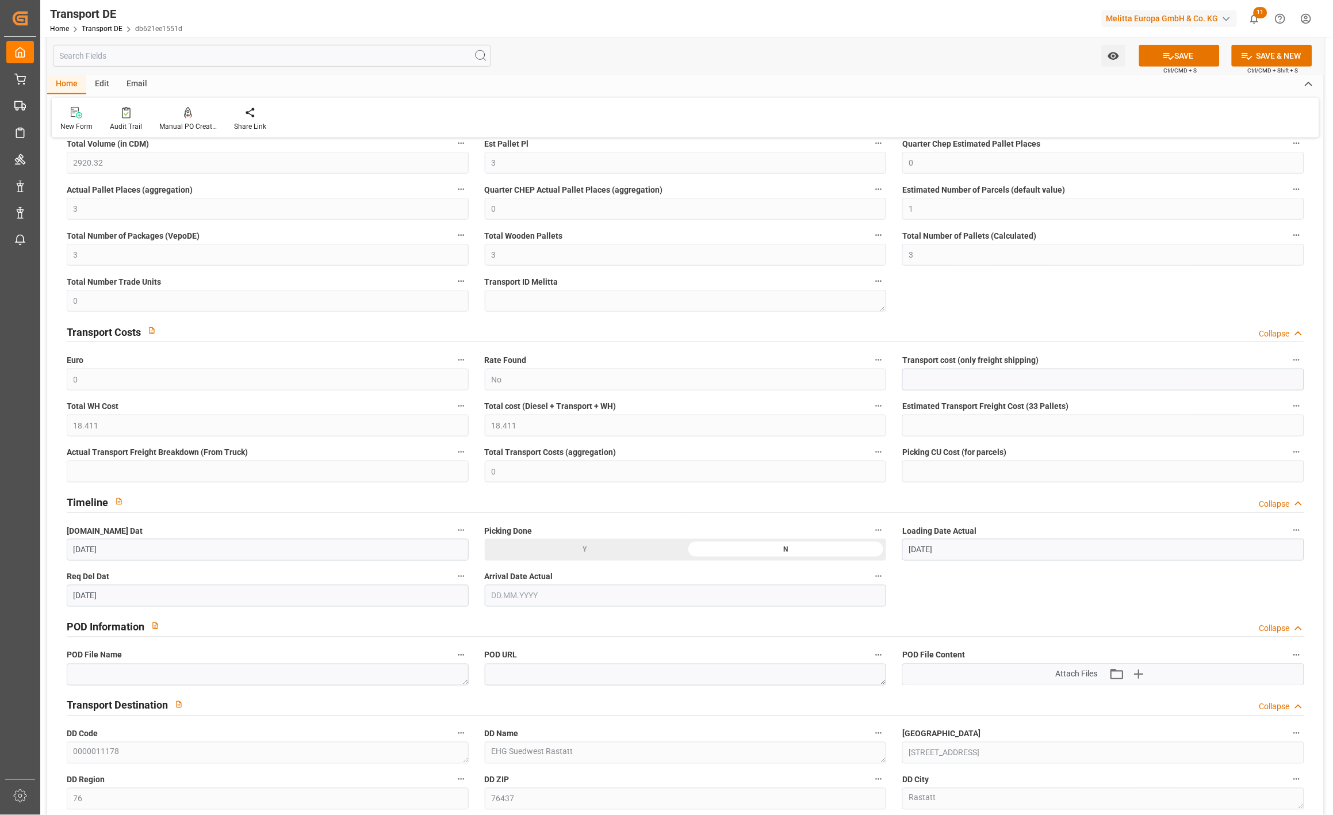
scroll to position [255, 0]
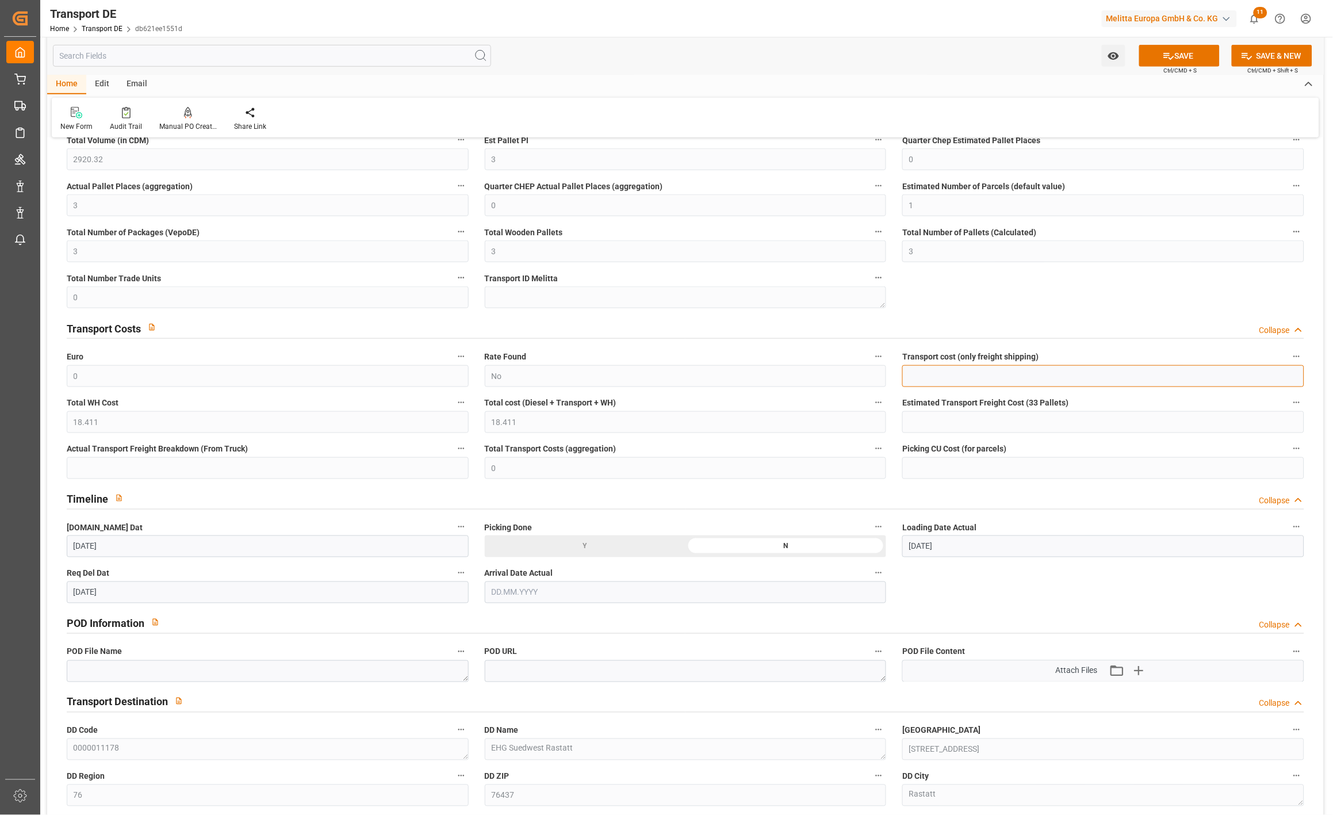
click at [935, 368] on input "text" at bounding box center [1103, 376] width 402 height 22
type input "74"
click at [1193, 51] on button "SAVE" at bounding box center [1179, 56] width 80 height 22
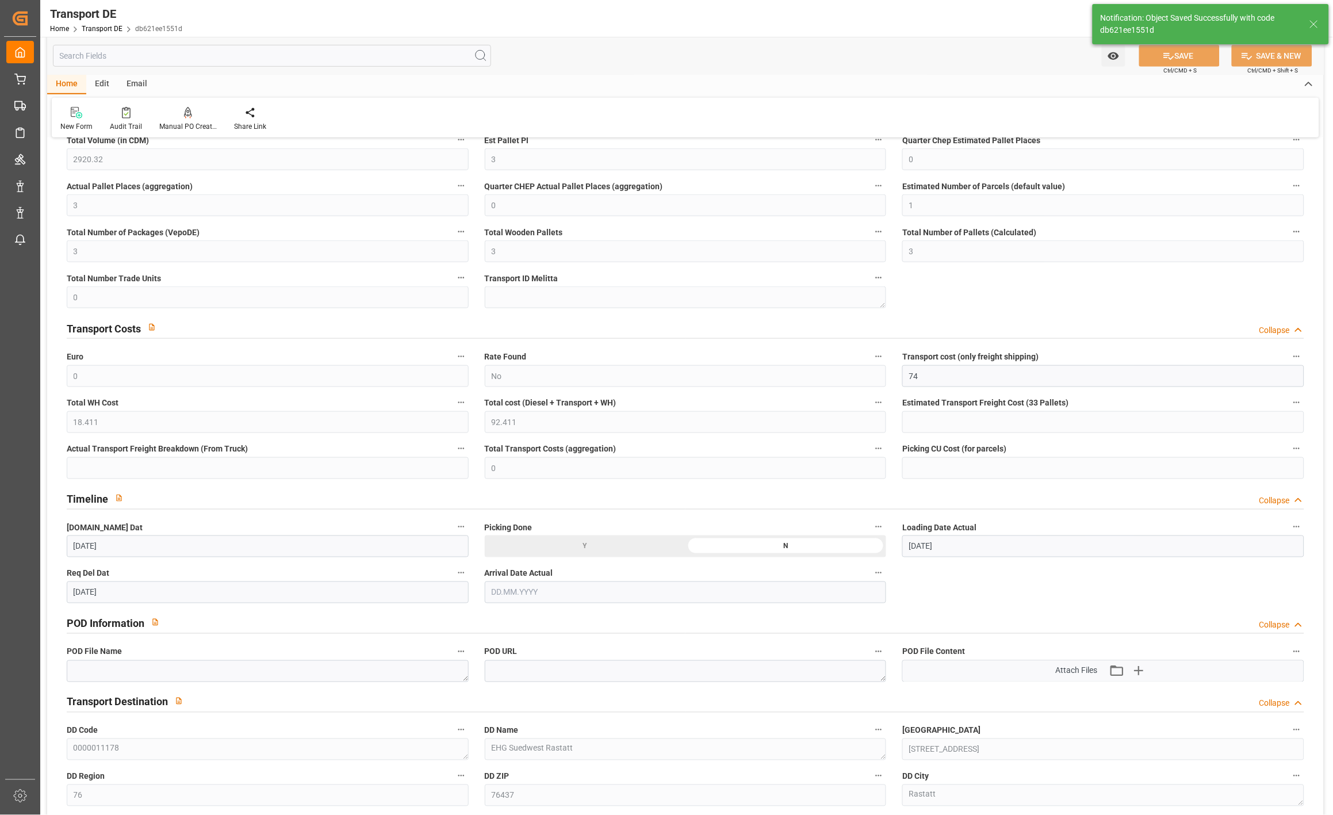
type input "92.411"
type input "74"
type input "92.411"
type input "74"
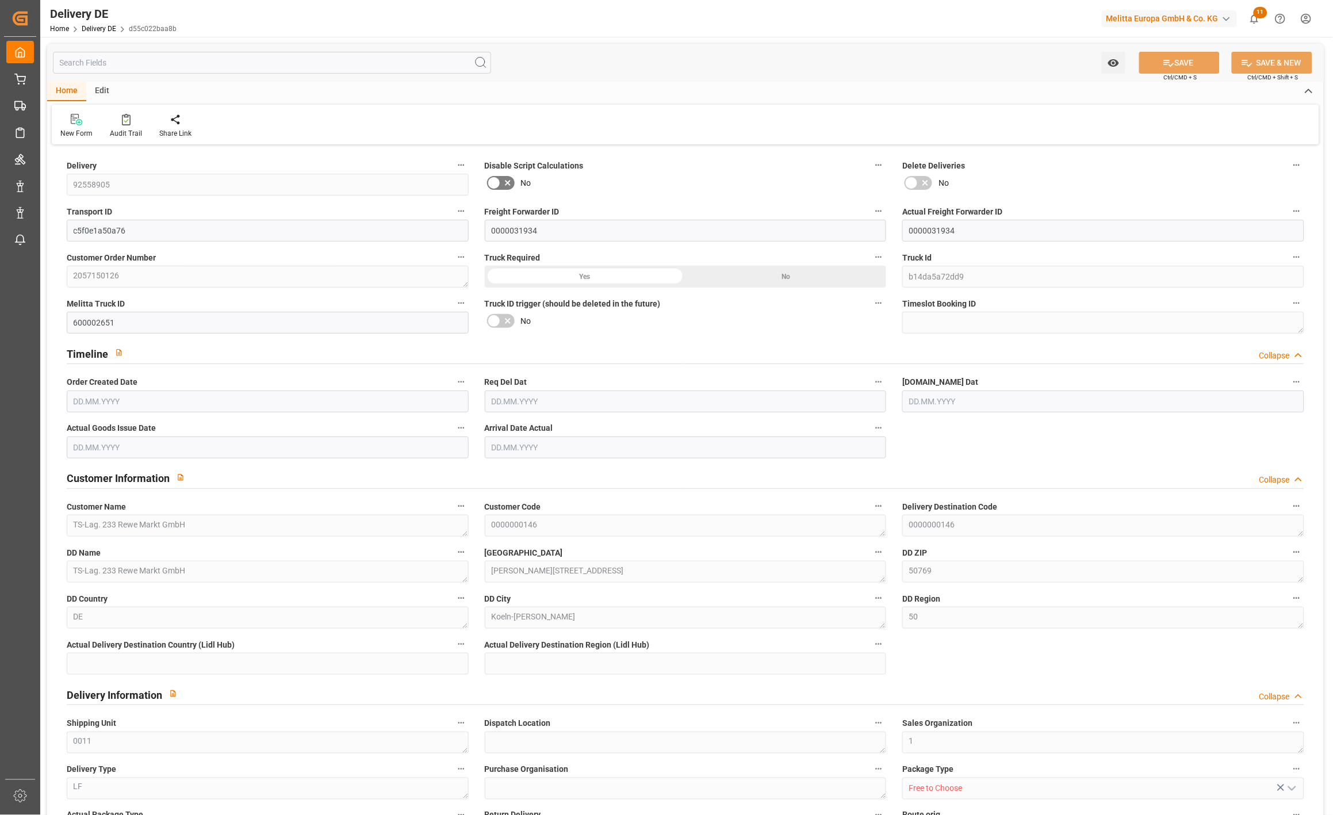
type input "3"
type input "2.75"
type input "926.208"
type input "1116"
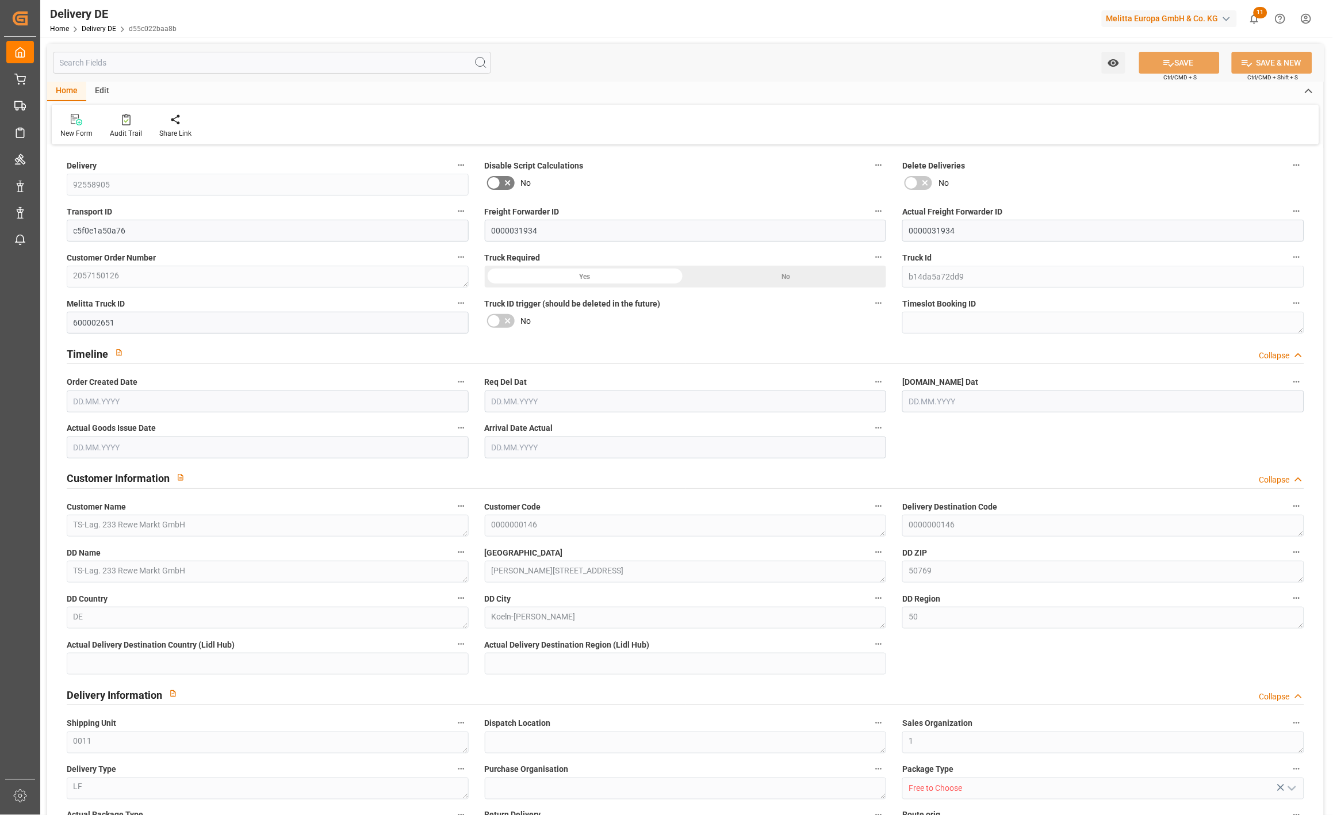
type input "2920.32"
type input "[DATE]"
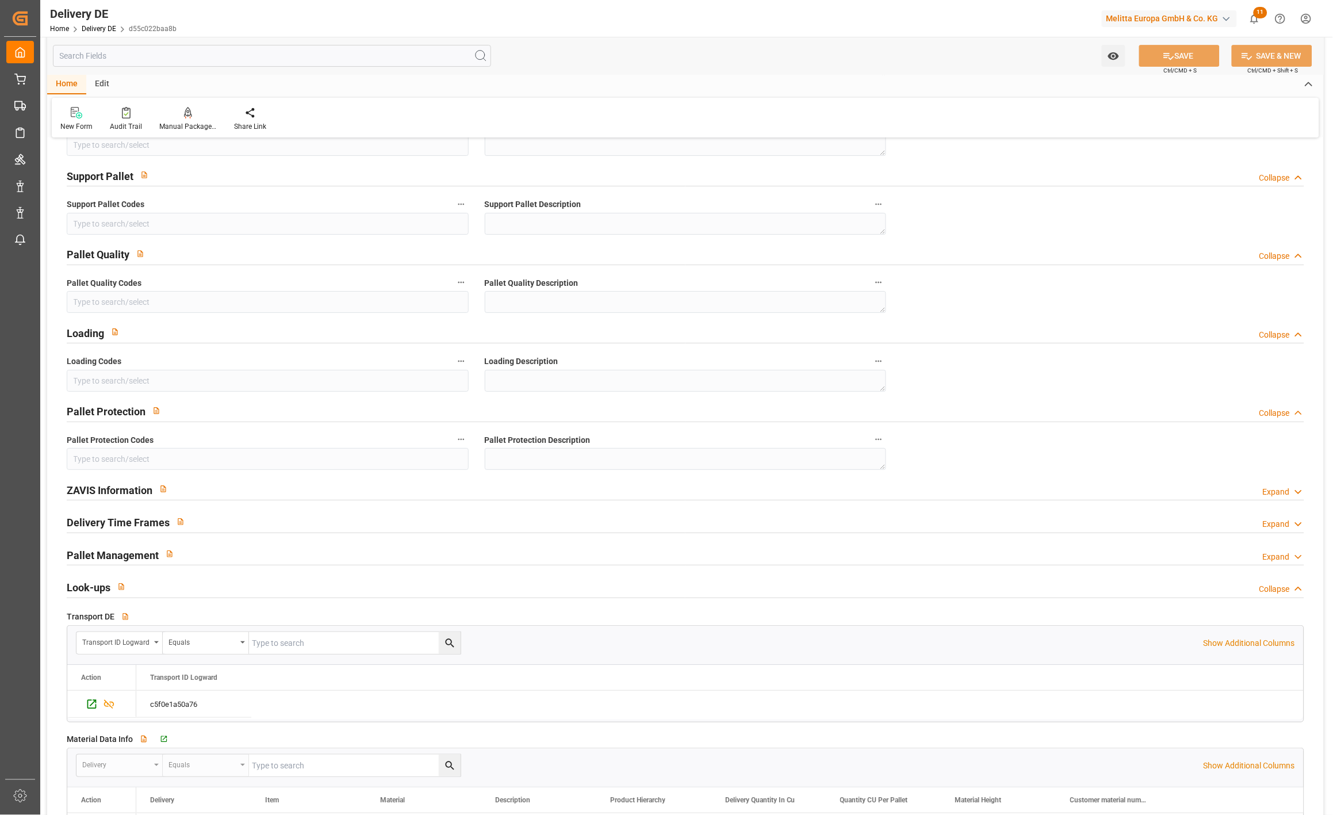
scroll to position [1661, 0]
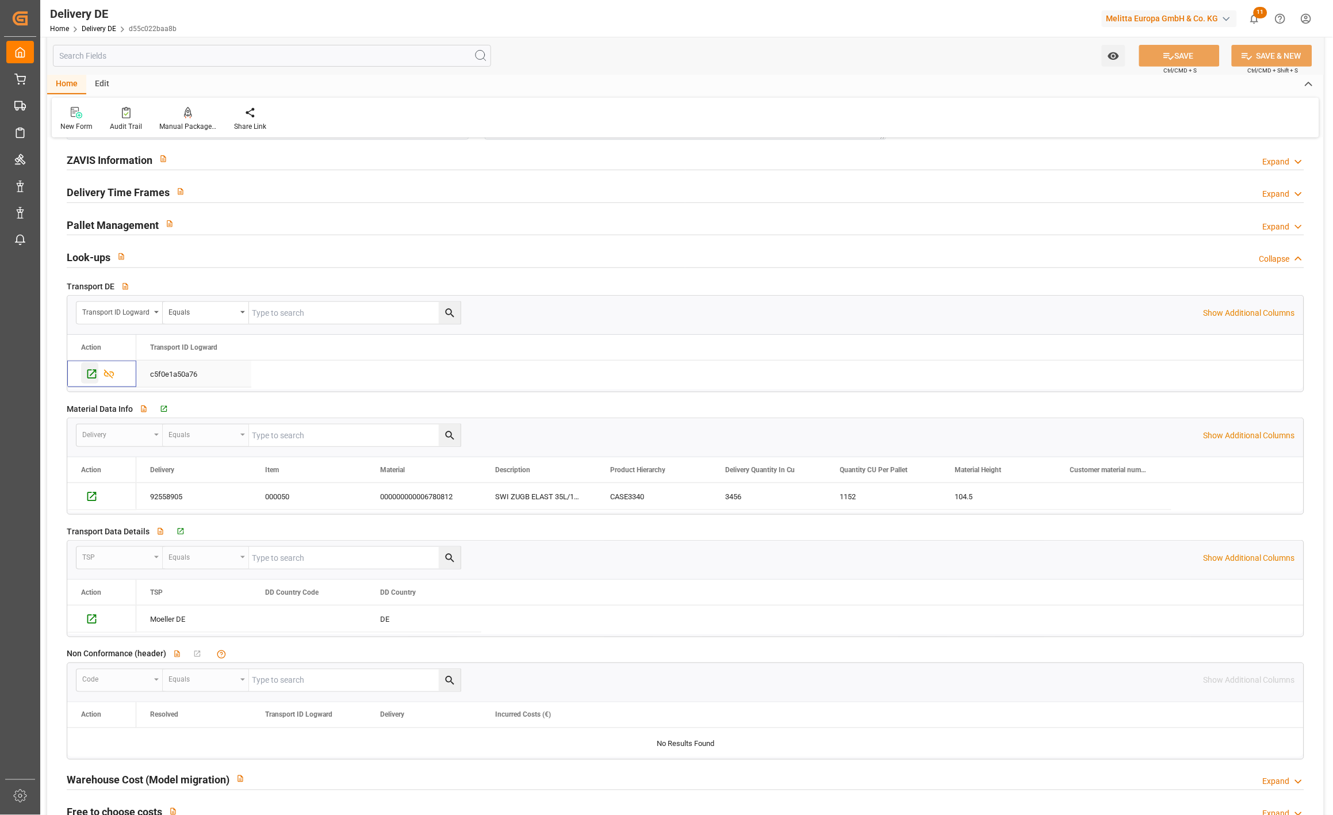
click at [92, 374] on icon "Press SPACE to select this row." at bounding box center [91, 374] width 9 height 9
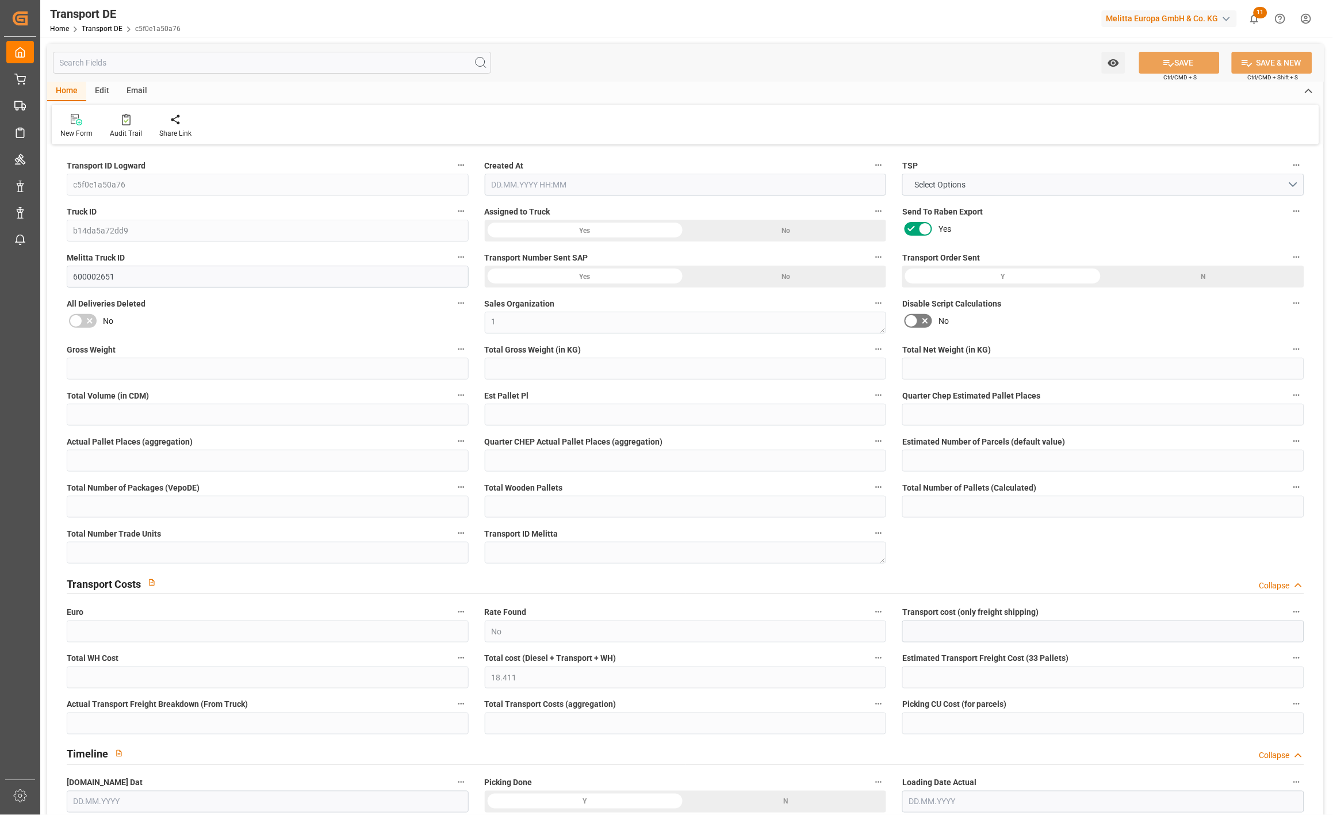
type input "1116"
type input "1023.84"
type input "926.208"
type input "2920.32"
type input "3"
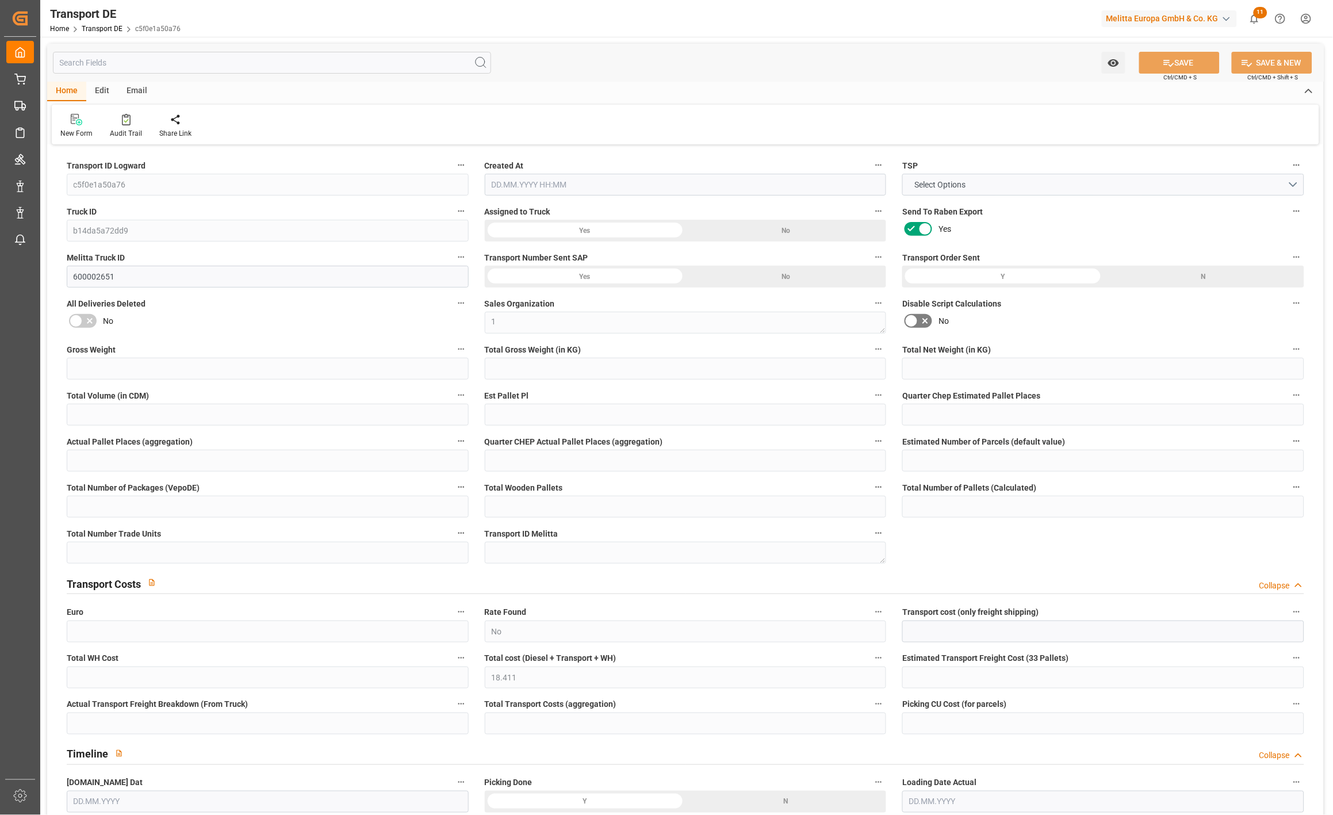
type input "0"
type input "2.75"
type input "0"
type input "1"
type input "3"
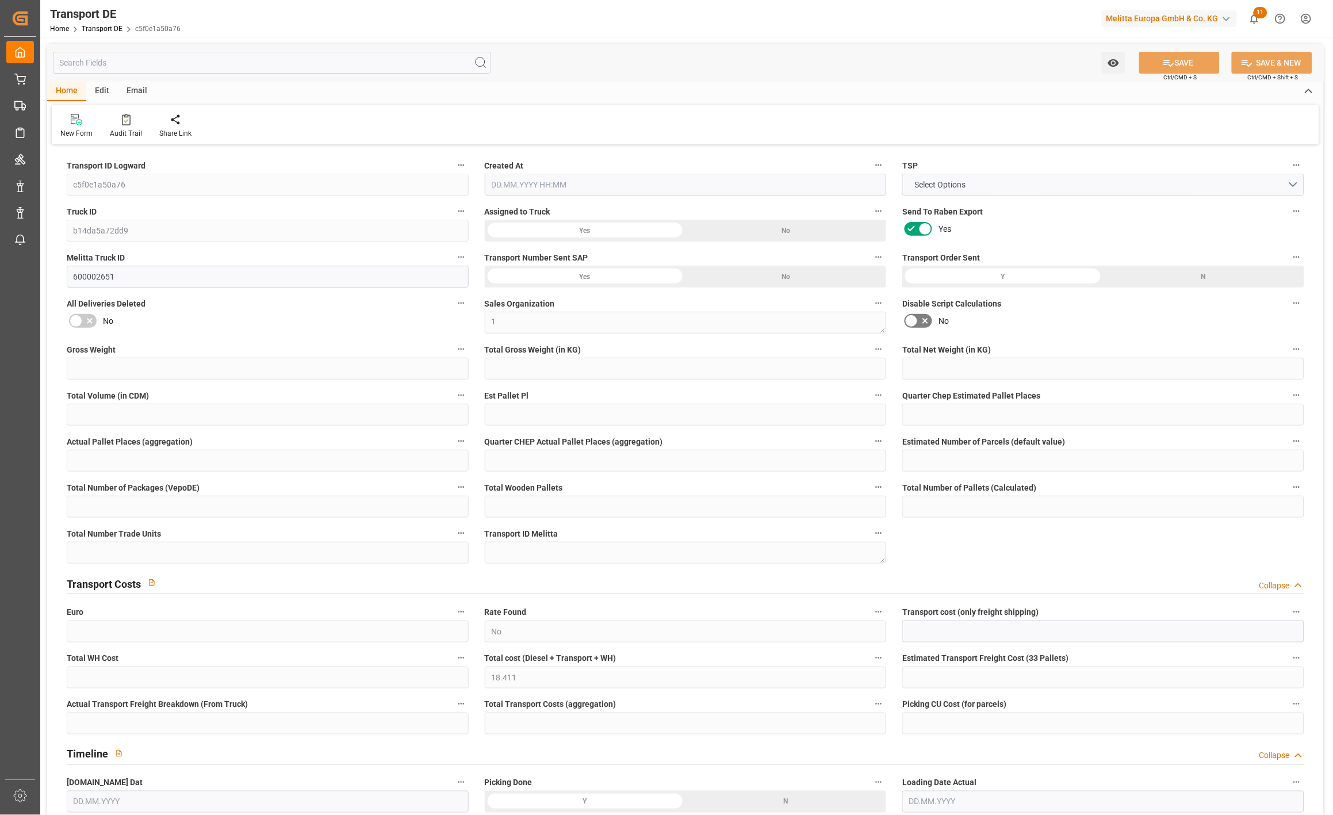
type input "3"
type input "0"
type input "18.411"
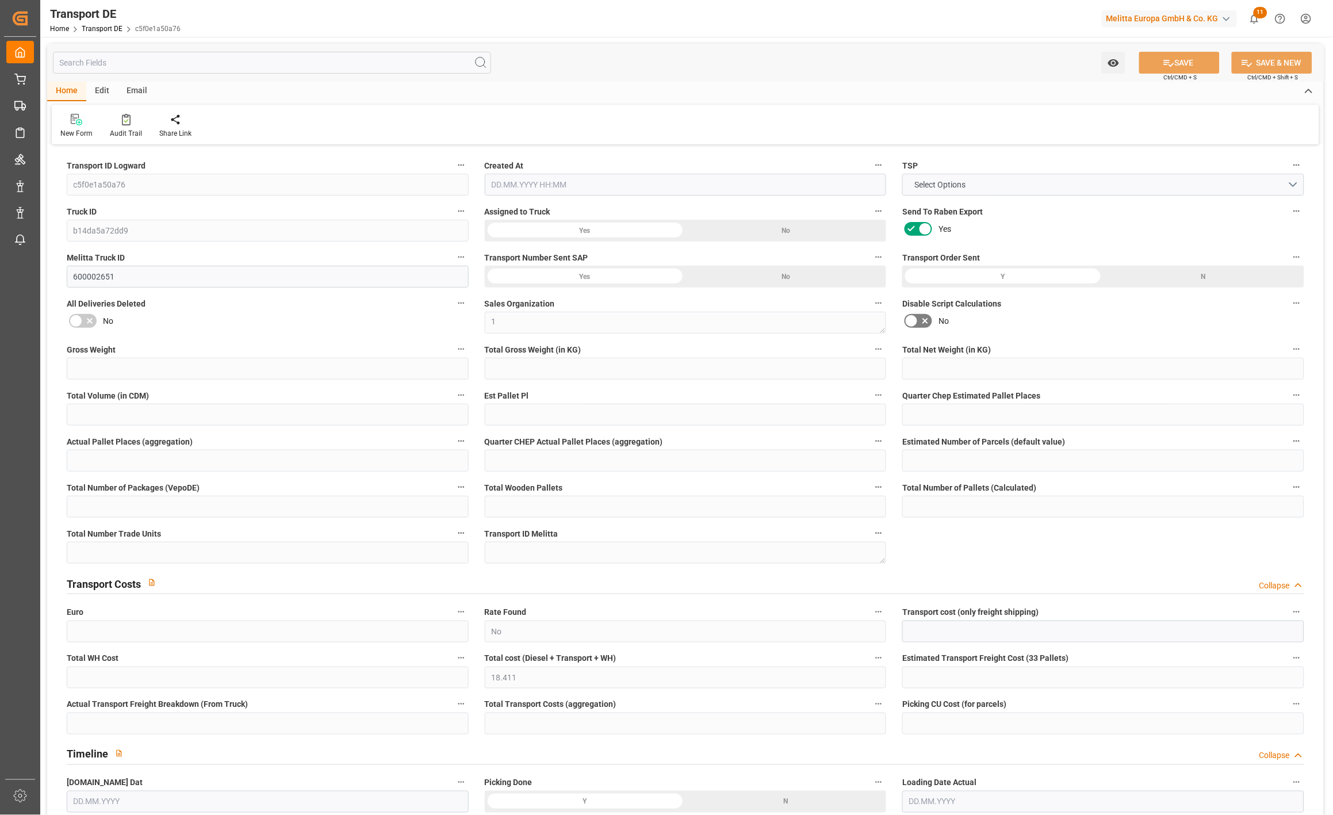
type input "0"
type input "50"
type input "3"
type input "0"
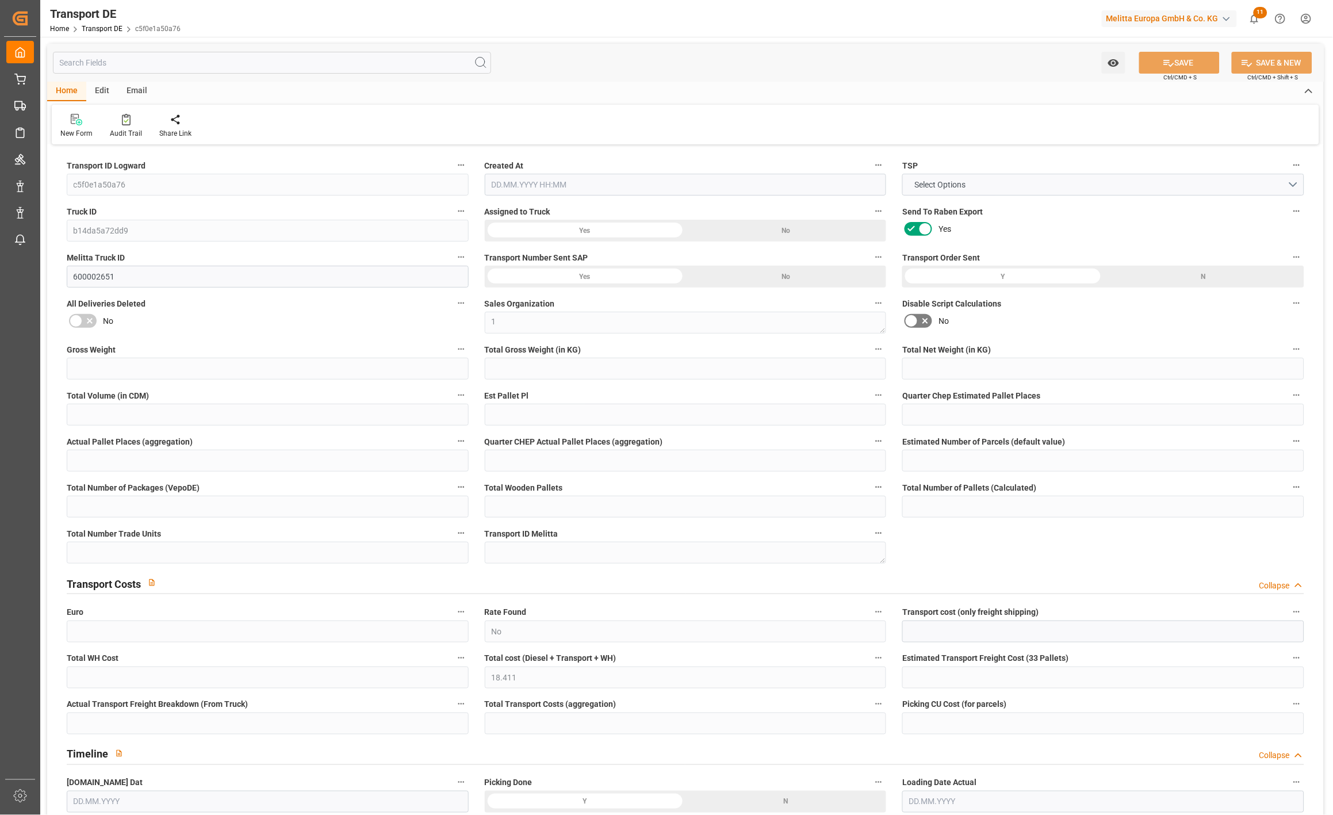
type input "0"
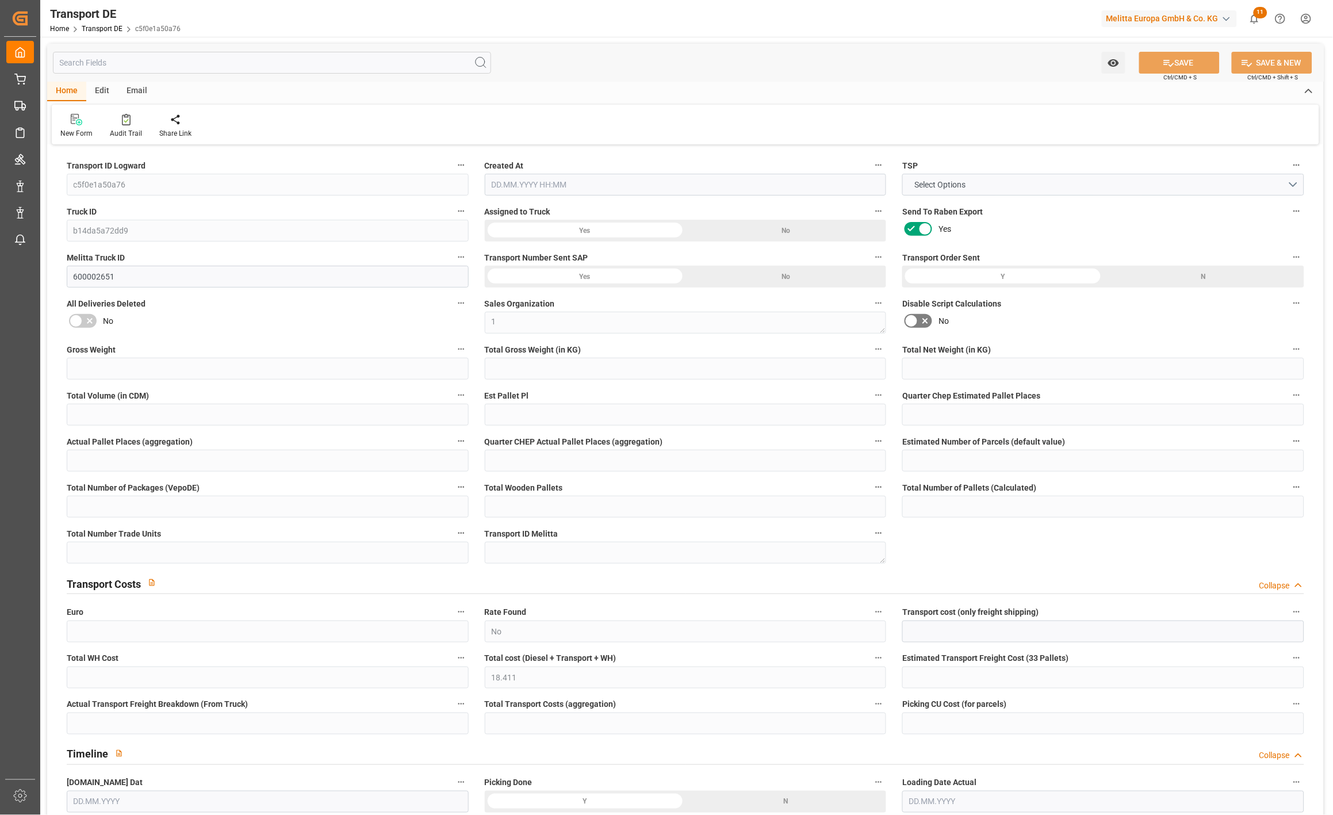
type input "0"
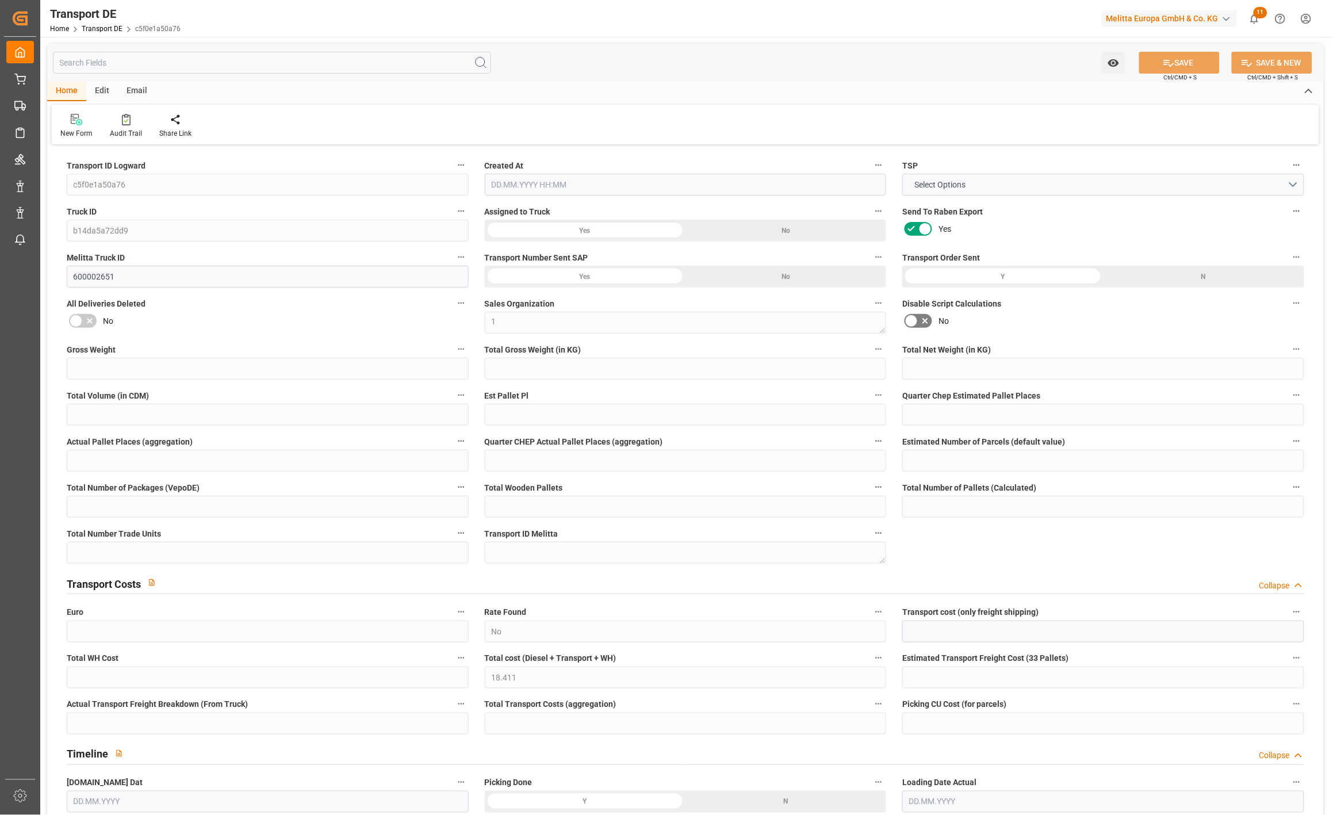
type input "0"
type input "1023.84"
type input "4710.8598"
type input "21"
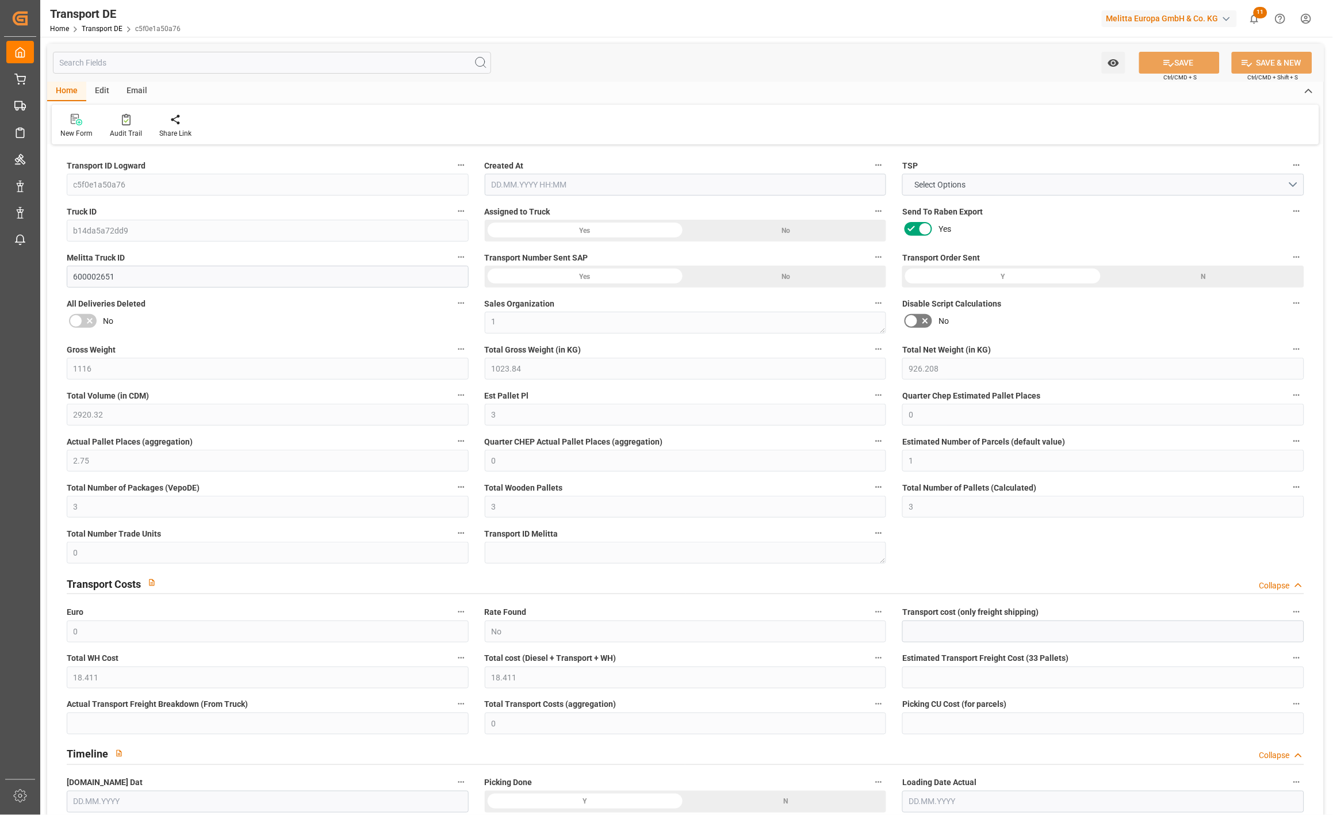
type input "35"
type input "0"
type input "3"
type input "0"
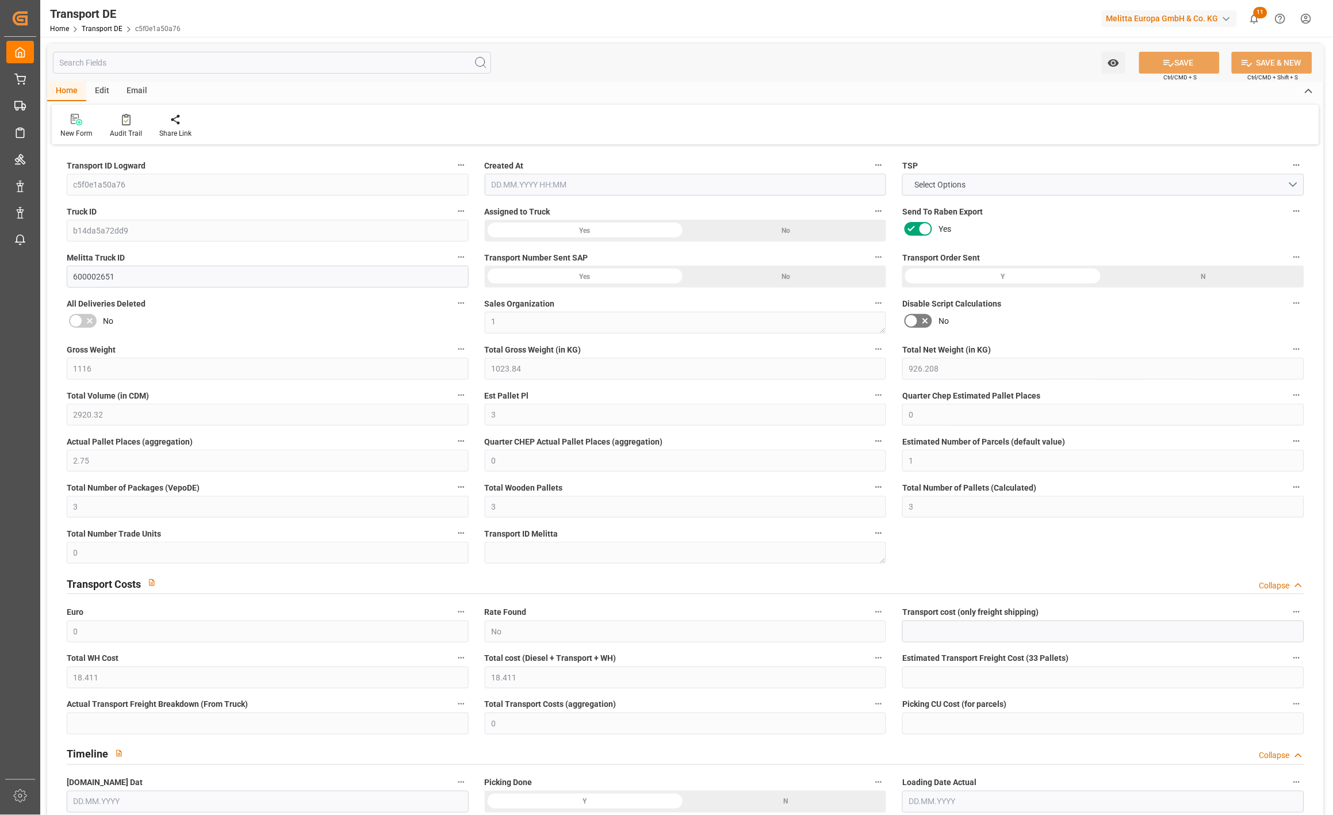
type input "0"
type input "1"
type input "0"
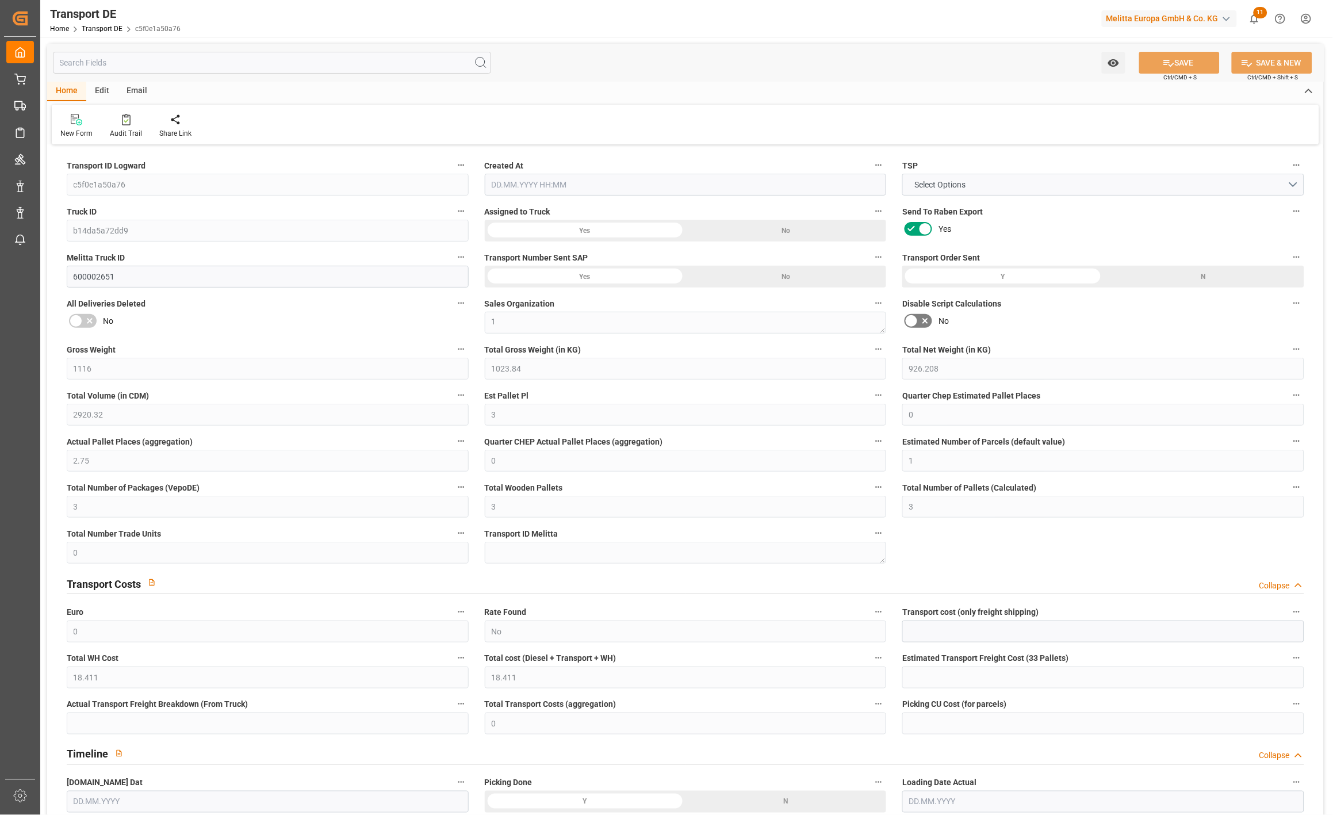
type input "432"
type input "18.411"
type input "0"
type input "16.09.2025 11:55"
type input "[DATE]"
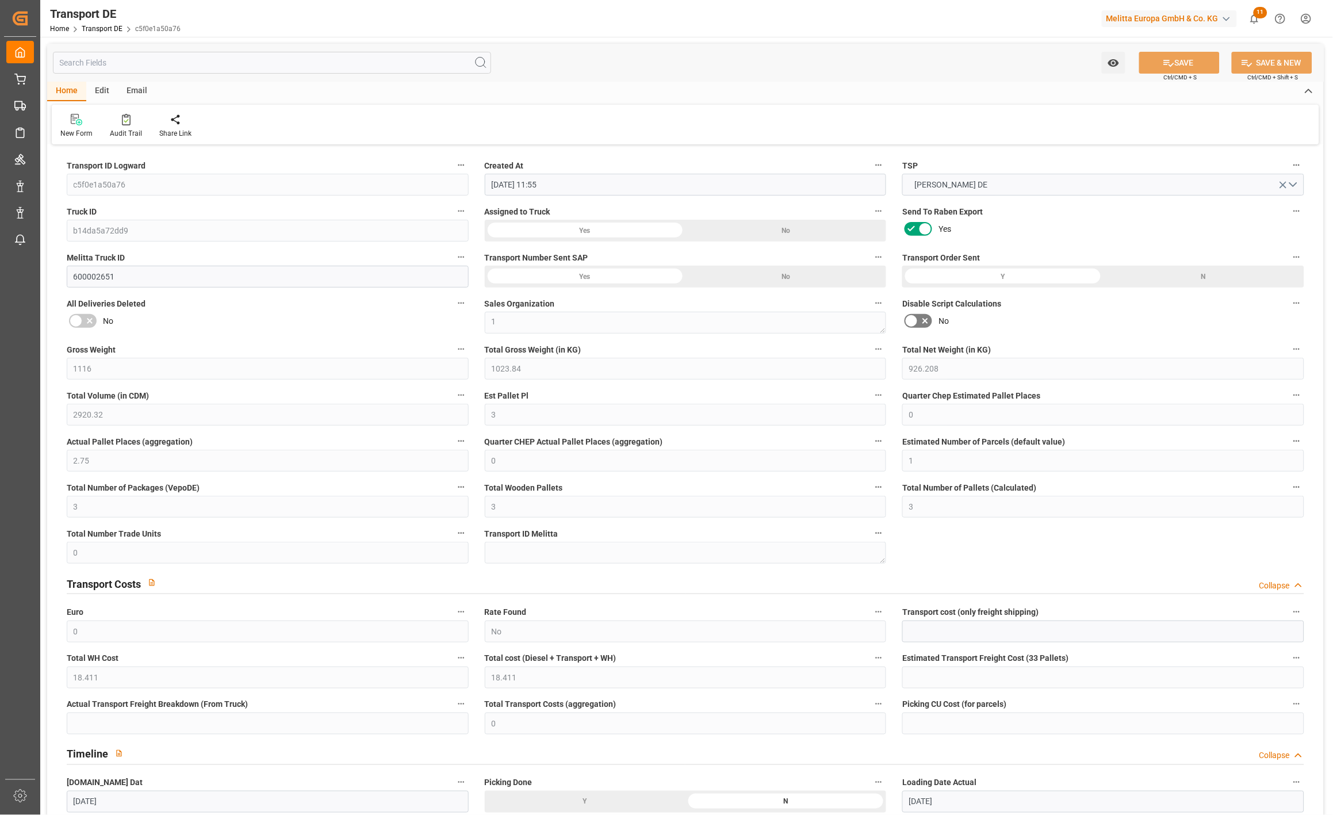
type input "18.09.2025"
type input "22.09.2025"
click at [923, 326] on icon at bounding box center [925, 321] width 14 height 14
click at [0, 0] on input "checkbox" at bounding box center [0, 0] width 0 height 0
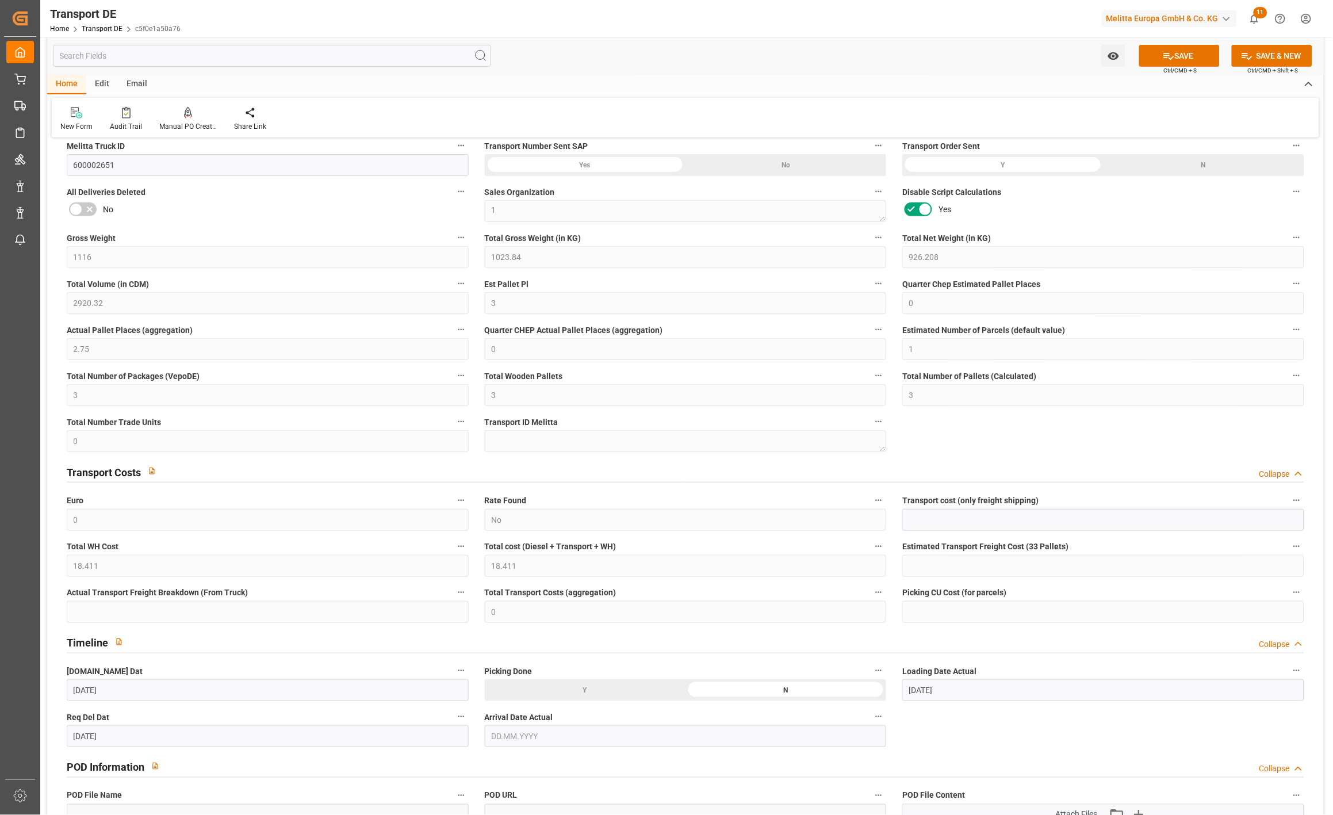
scroll to position [255, 0]
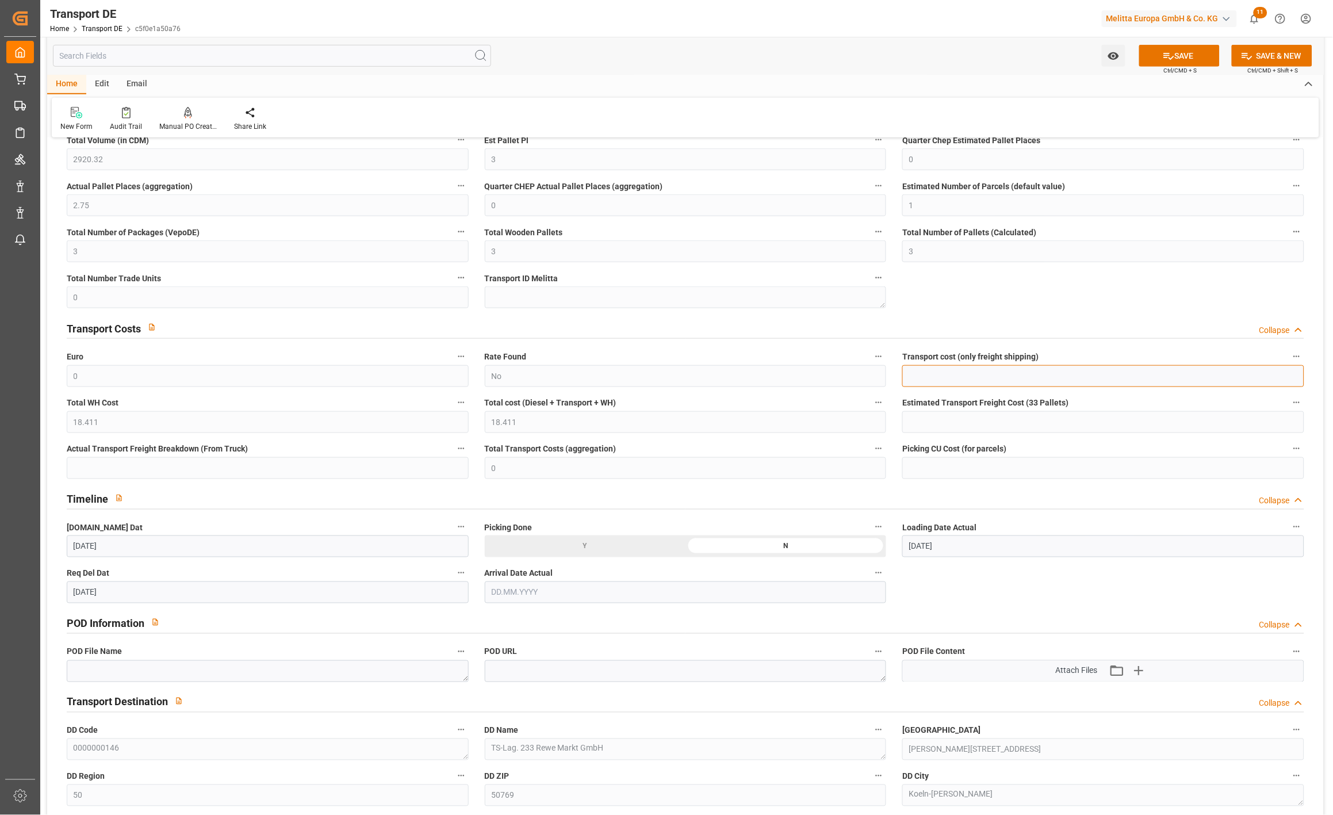
click at [925, 374] on input "text" at bounding box center [1103, 376] width 402 height 22
type input "36"
click at [1190, 56] on button "SAVE" at bounding box center [1179, 56] width 80 height 22
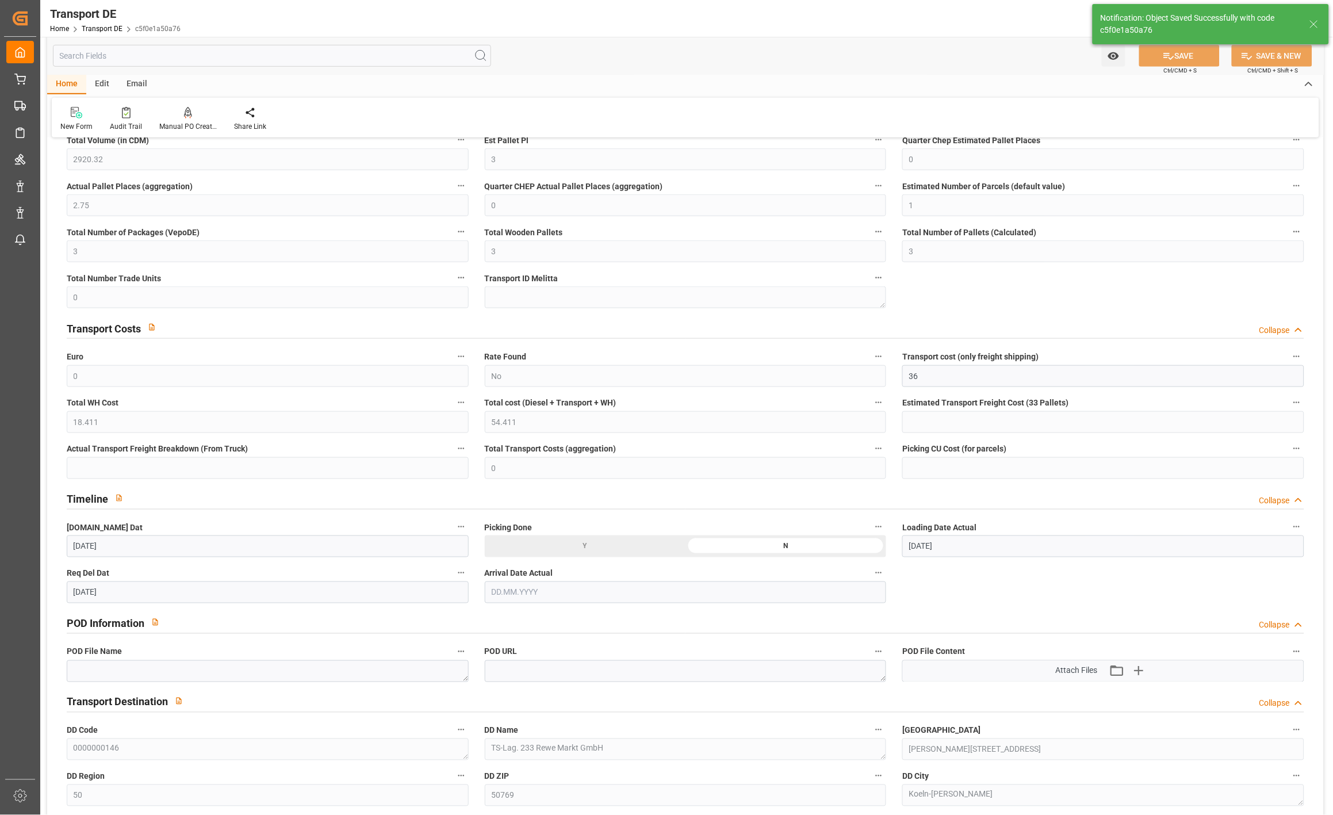
type input "54.411"
type input "36"
type input "54.411"
type input "36"
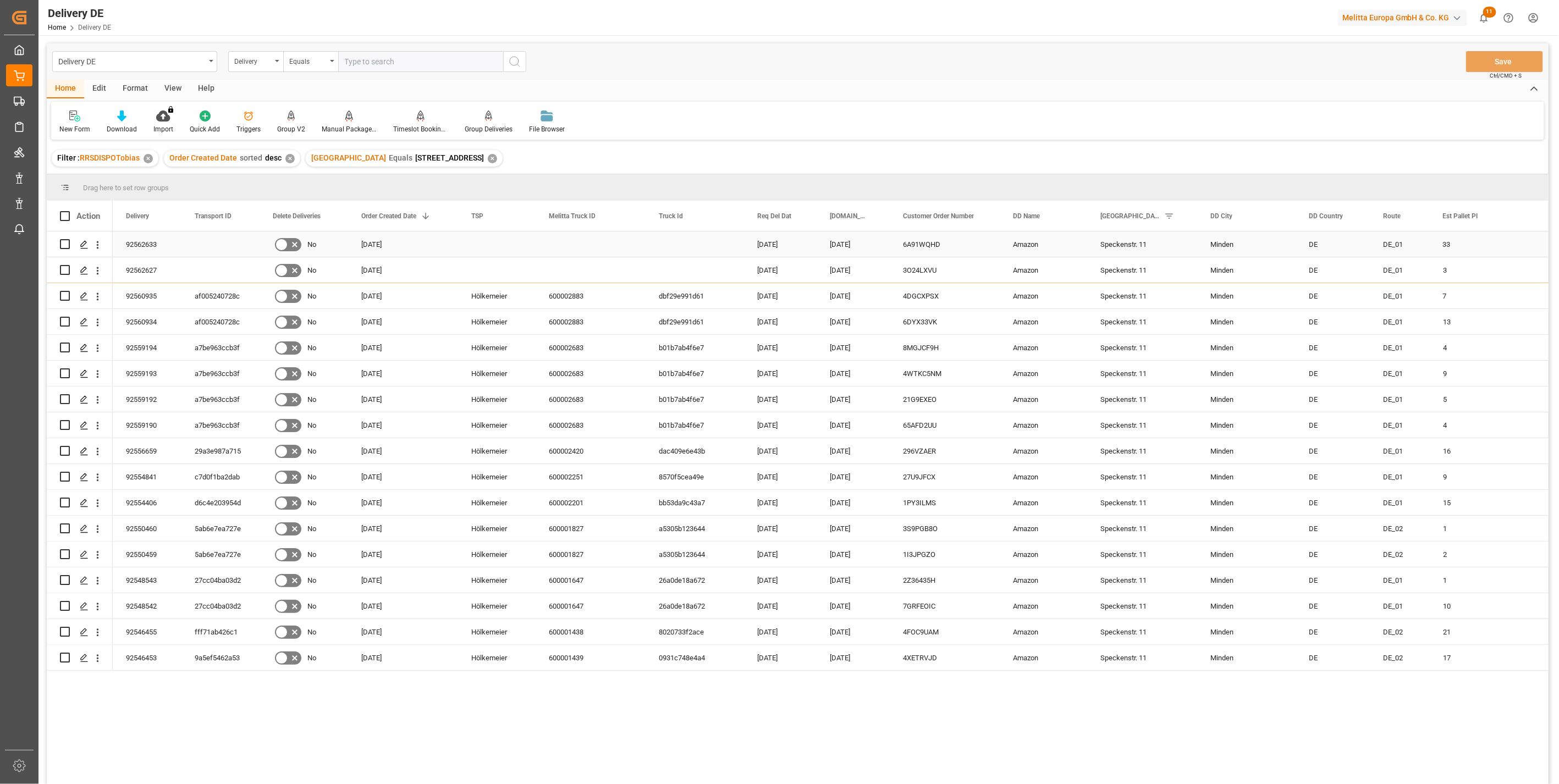
click at [66, 243] on input "Press Space to toggle row selection (unchecked)" at bounding box center [65, 244] width 10 height 10
checkbox input "true"
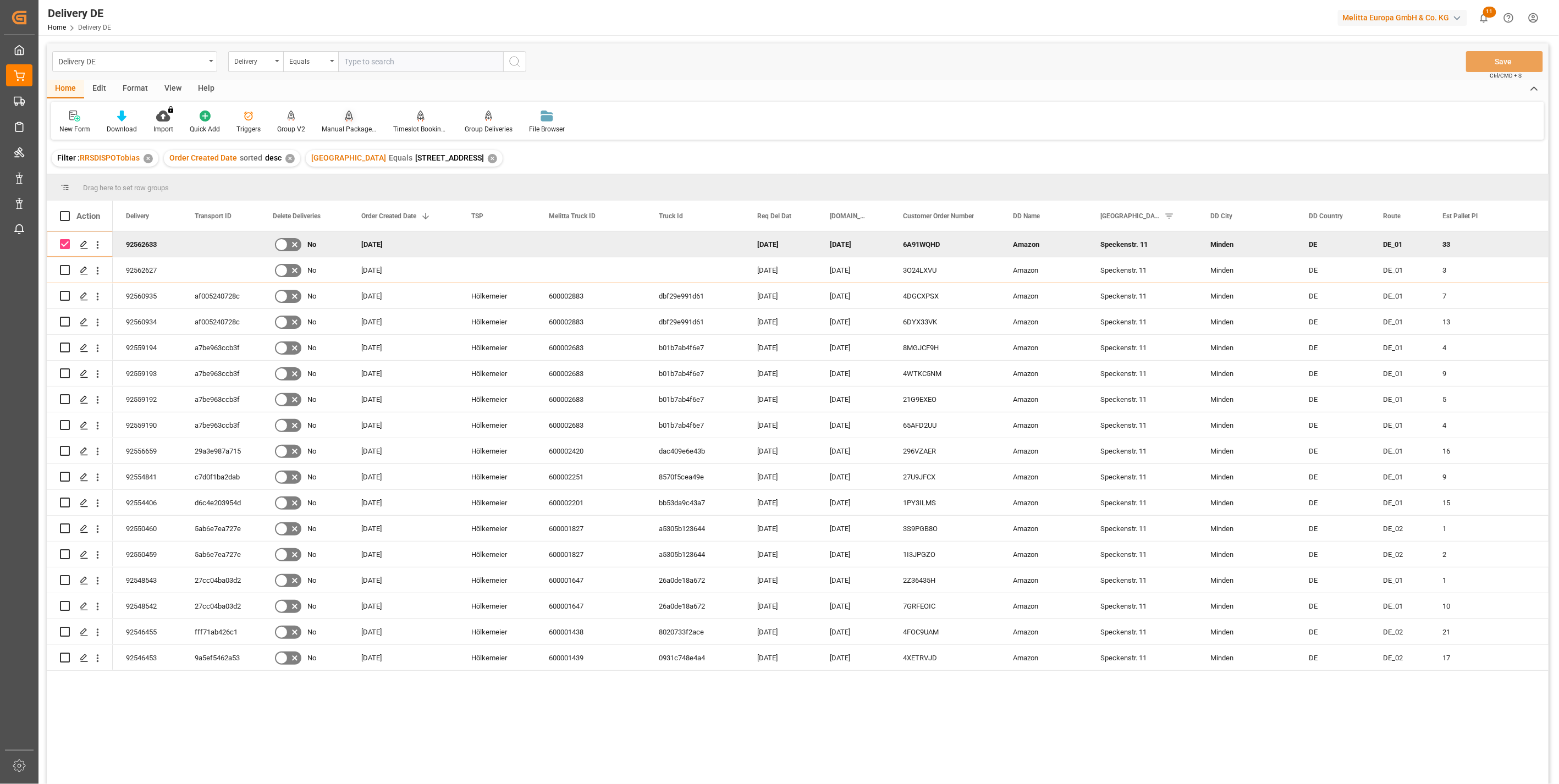
click at [345, 126] on div "Manual Package TypeDetermination" at bounding box center [348, 129] width 55 height 10
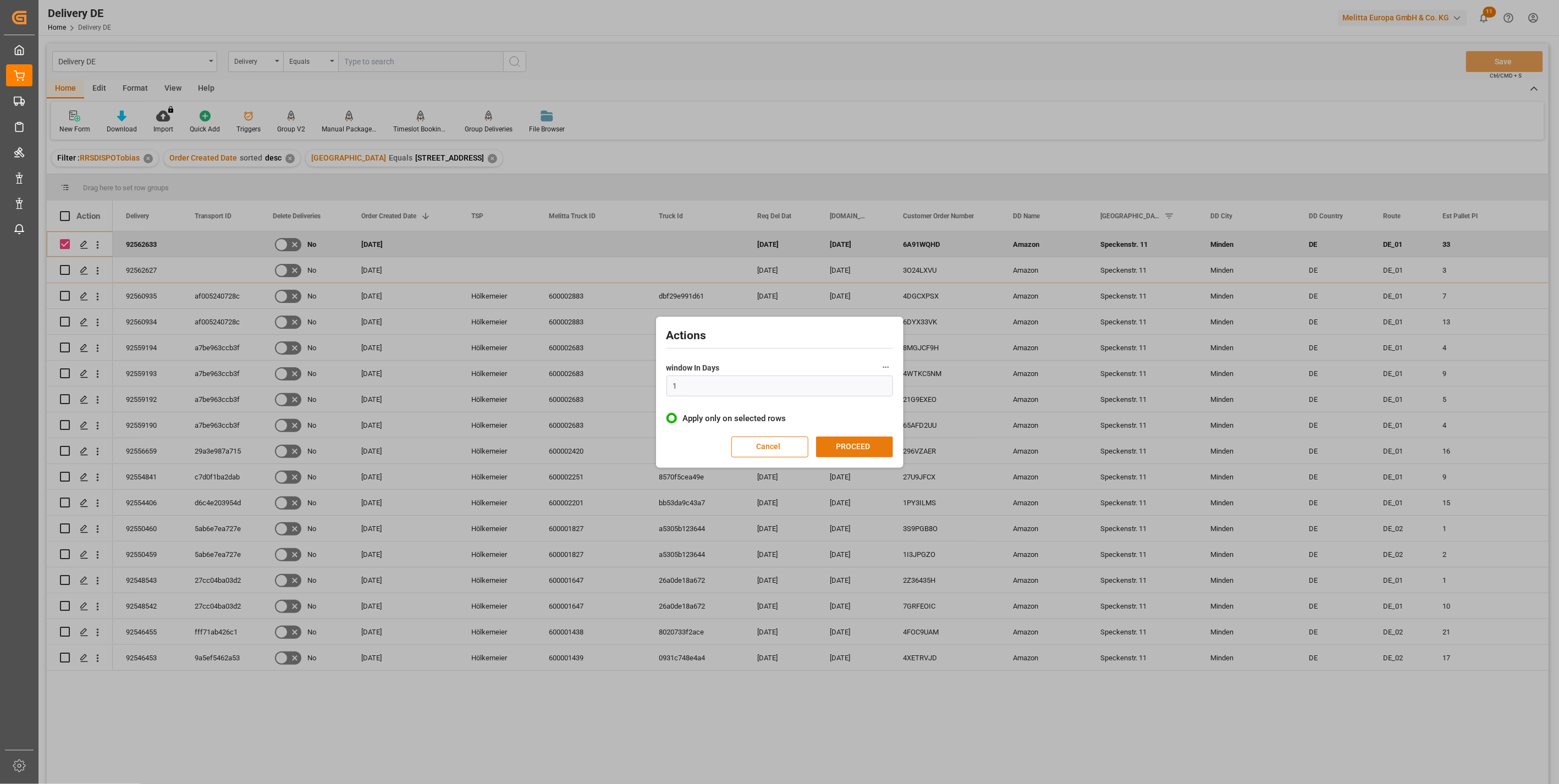
click at [856, 450] on button "PROCEED" at bounding box center [854, 447] width 77 height 21
click at [860, 448] on button "CONFIRM" at bounding box center [858, 448] width 77 height 21
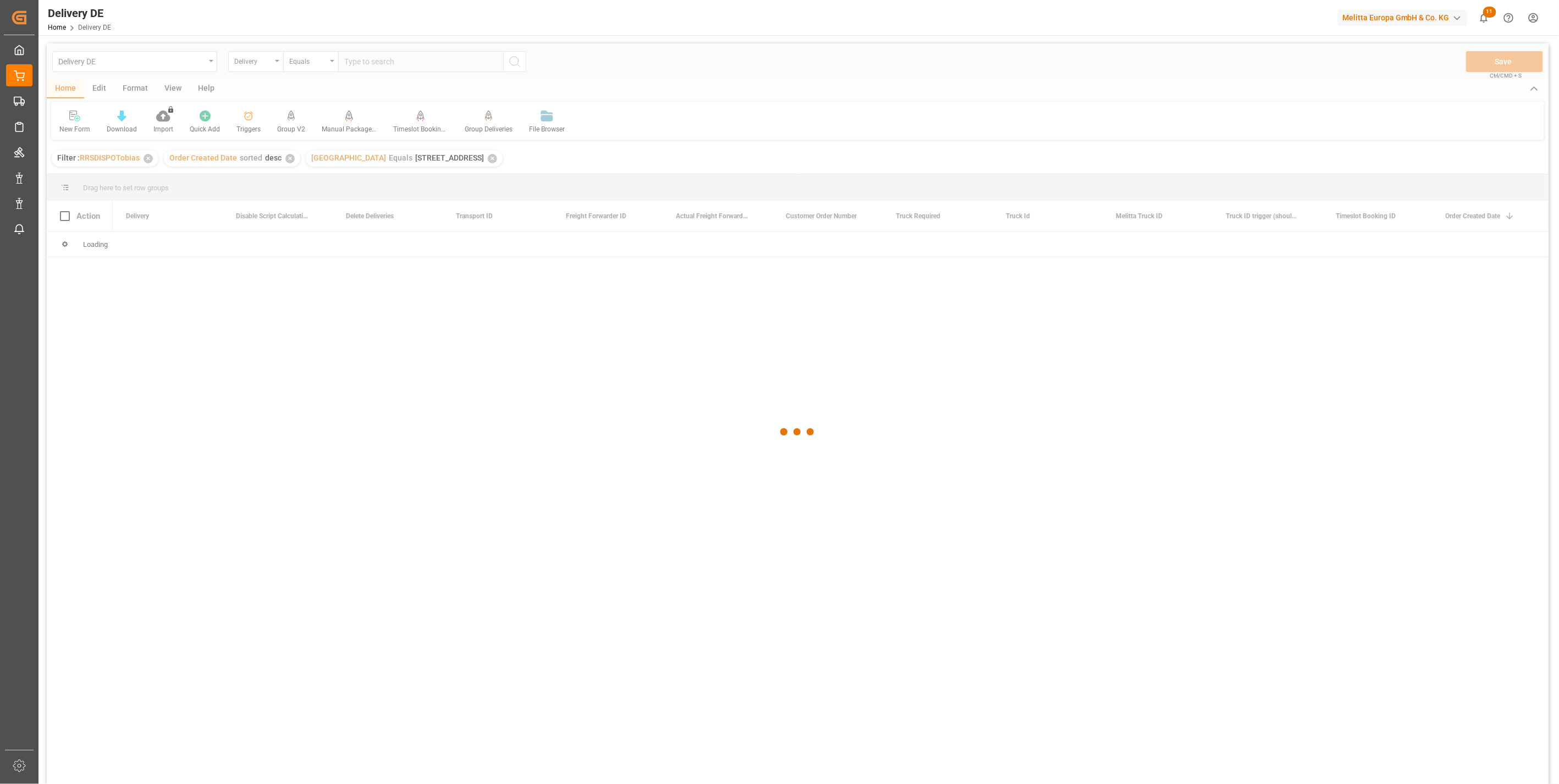
click at [96, 318] on div at bounding box center [798, 431] width 1502 height 777
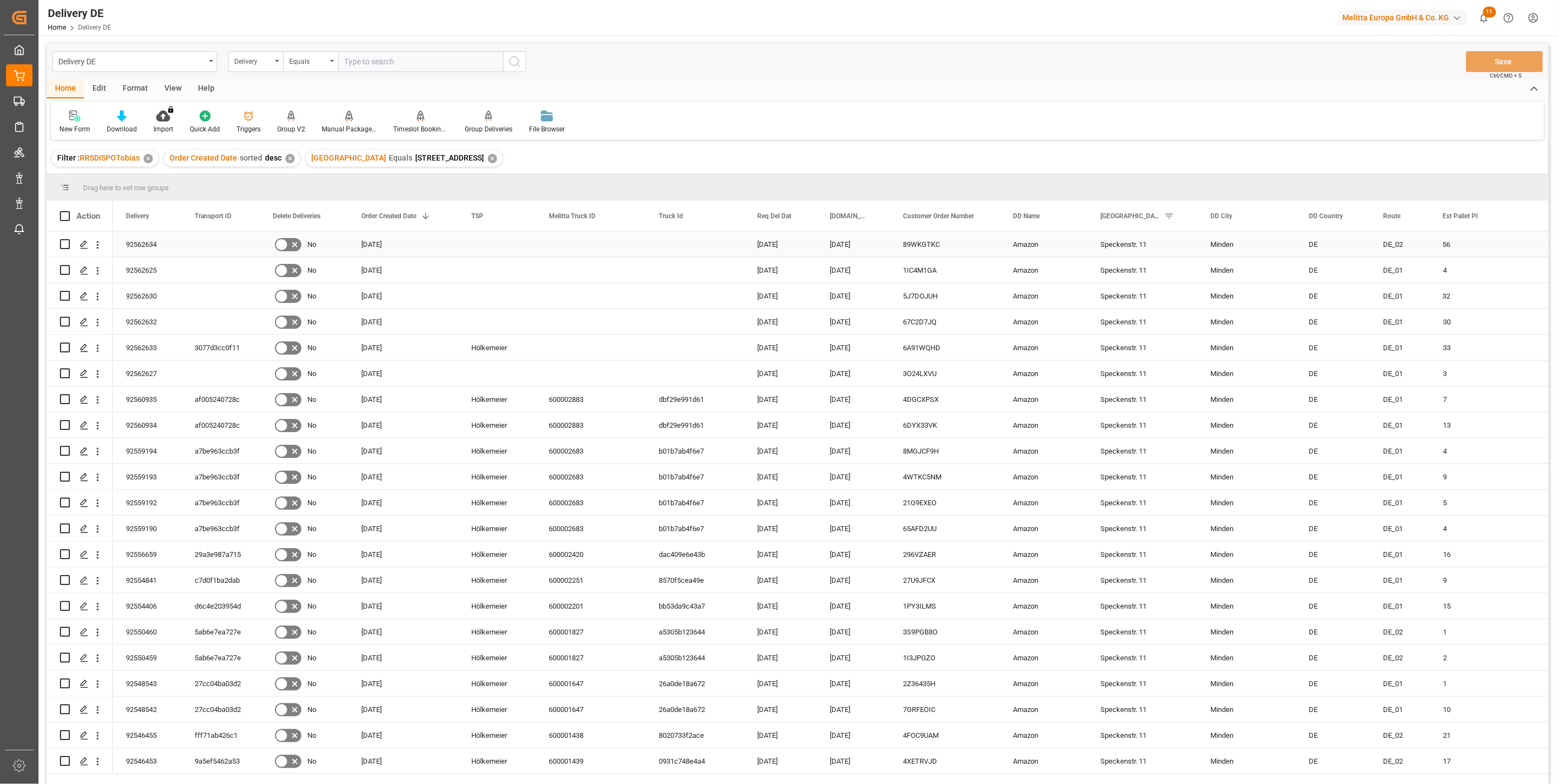
click at [140, 244] on div "92562634" at bounding box center [147, 244] width 69 height 25
click at [215, 245] on div "Press SPACE to select this row." at bounding box center [221, 244] width 78 height 25
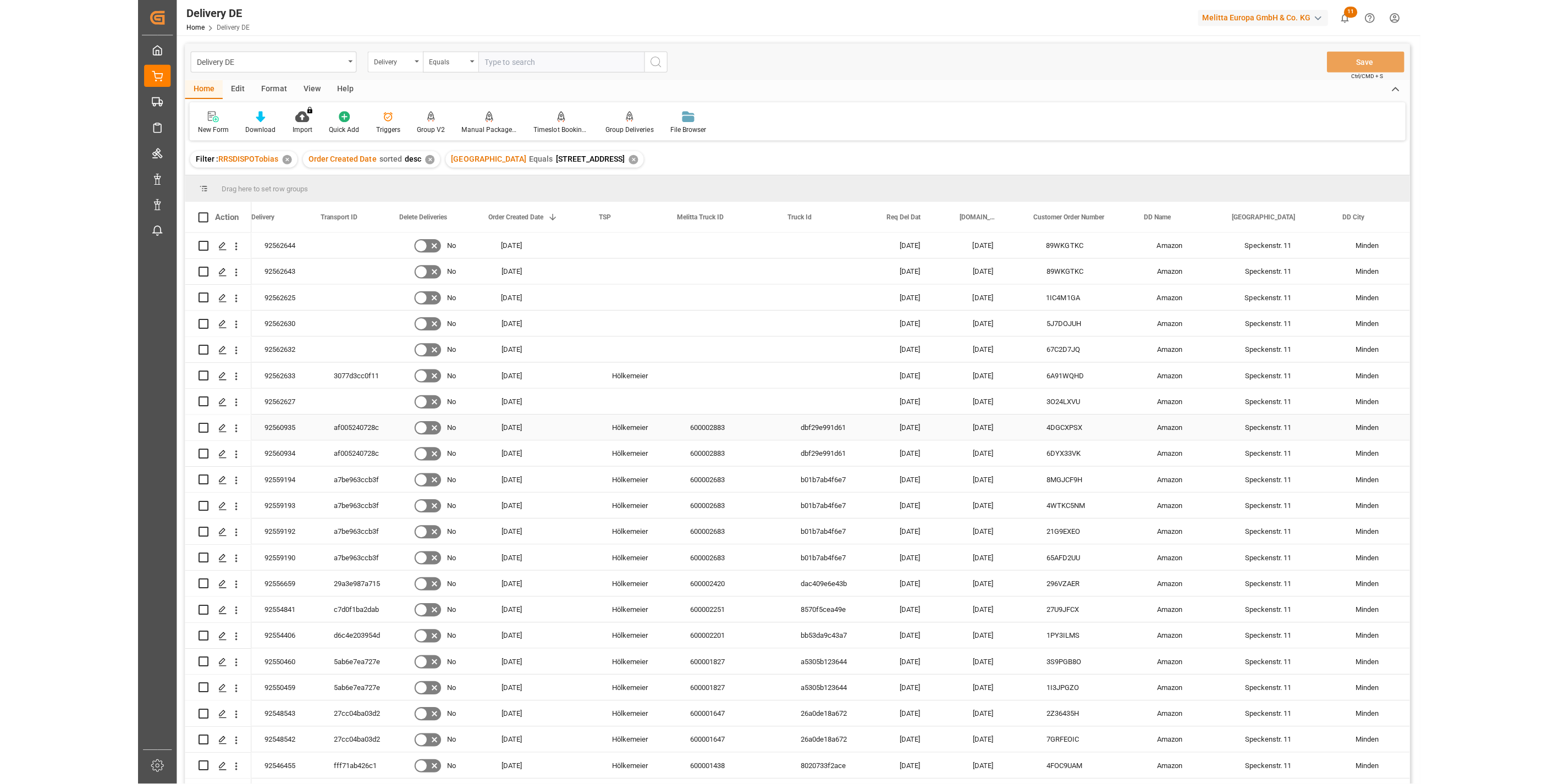
scroll to position [0, 122]
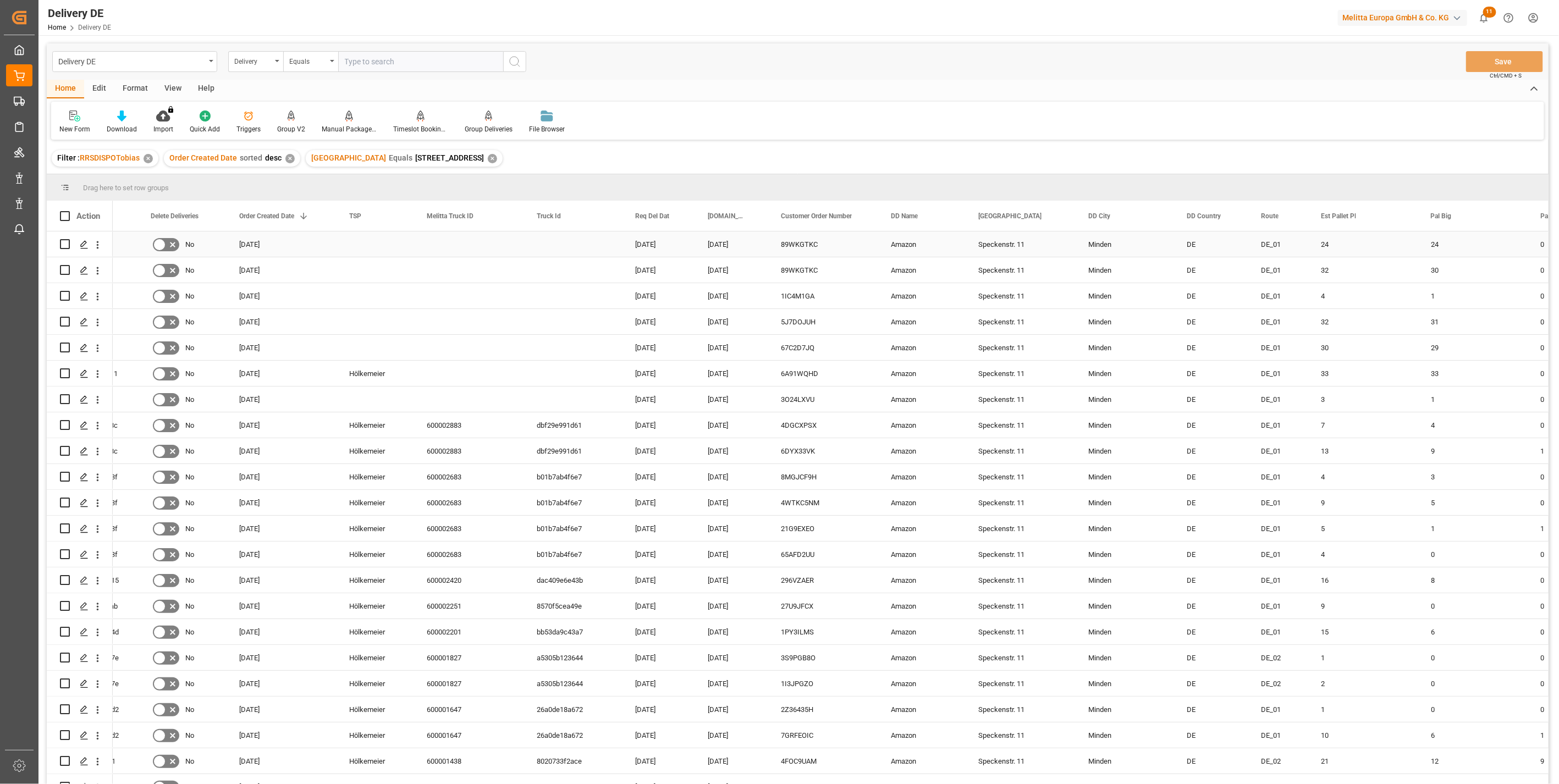
click at [66, 241] on input "Press Space to toggle row selection (unchecked)" at bounding box center [65, 244] width 10 height 10
checkbox input "true"
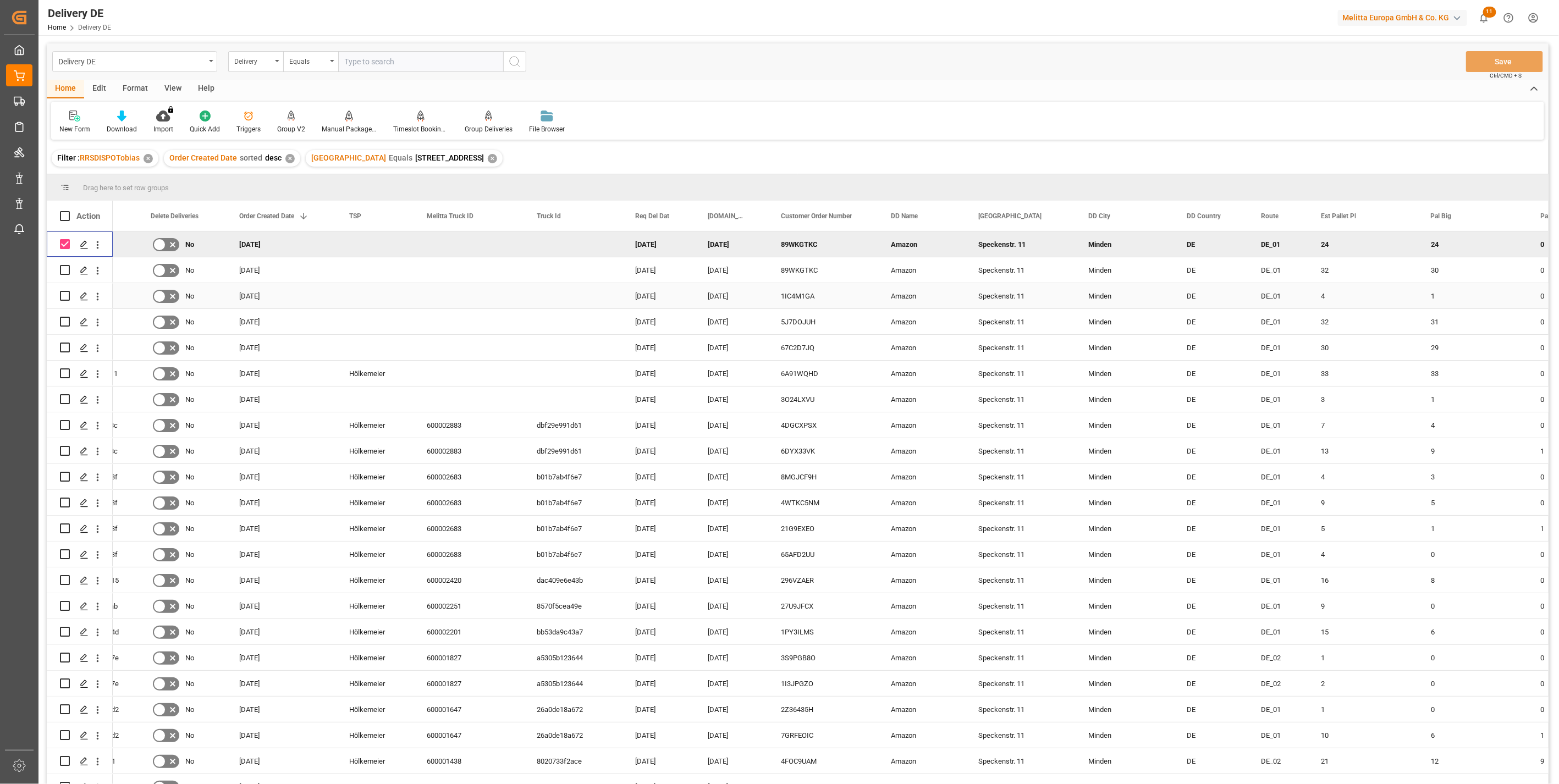
click at [64, 295] on input "Press Space to toggle row selection (unchecked)" at bounding box center [65, 295] width 10 height 10
checkbox input "true"
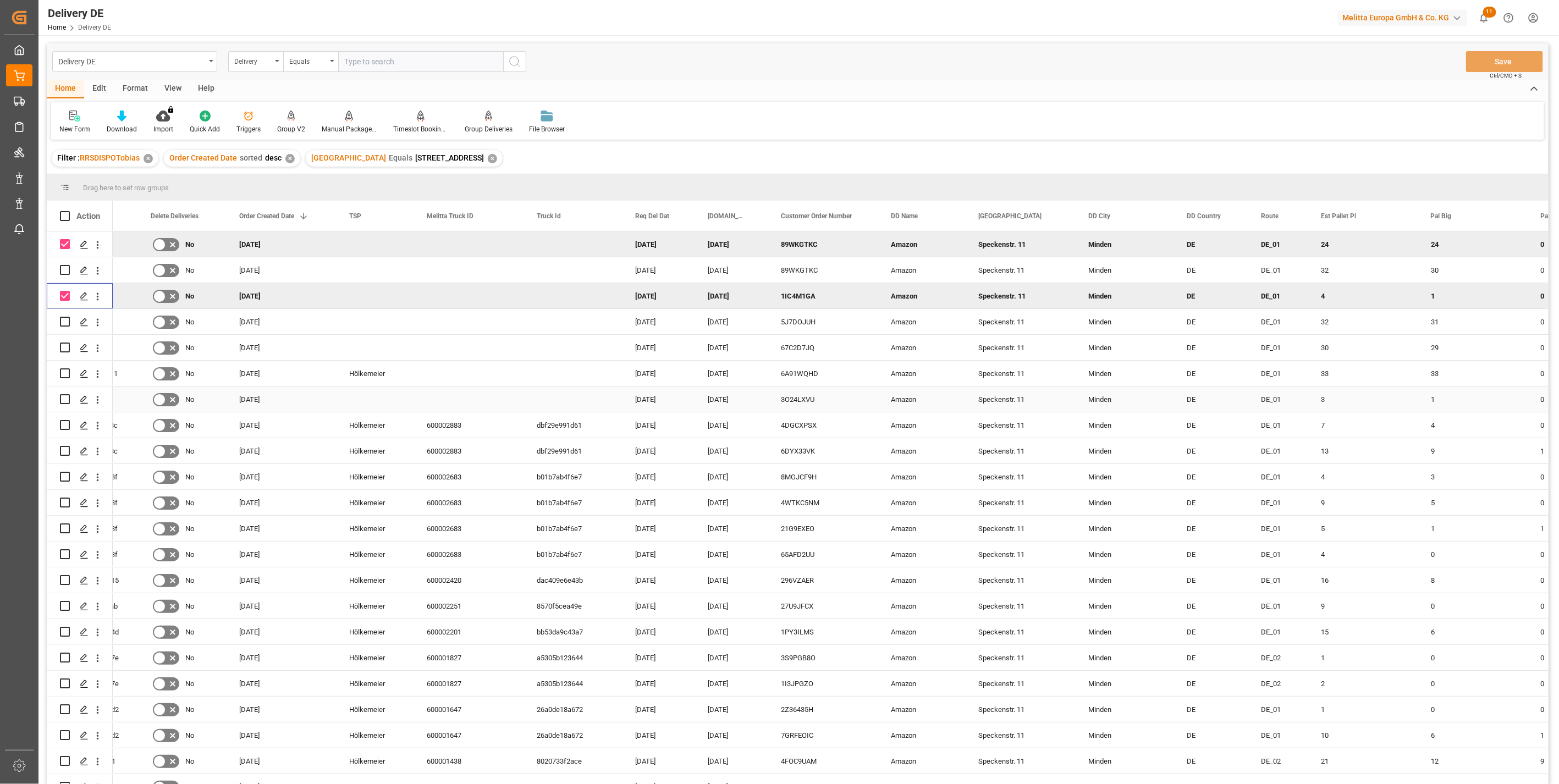
click at [66, 399] on input "Press Space to toggle row selection (unchecked)" at bounding box center [65, 399] width 10 height 10
checkbox input "true"
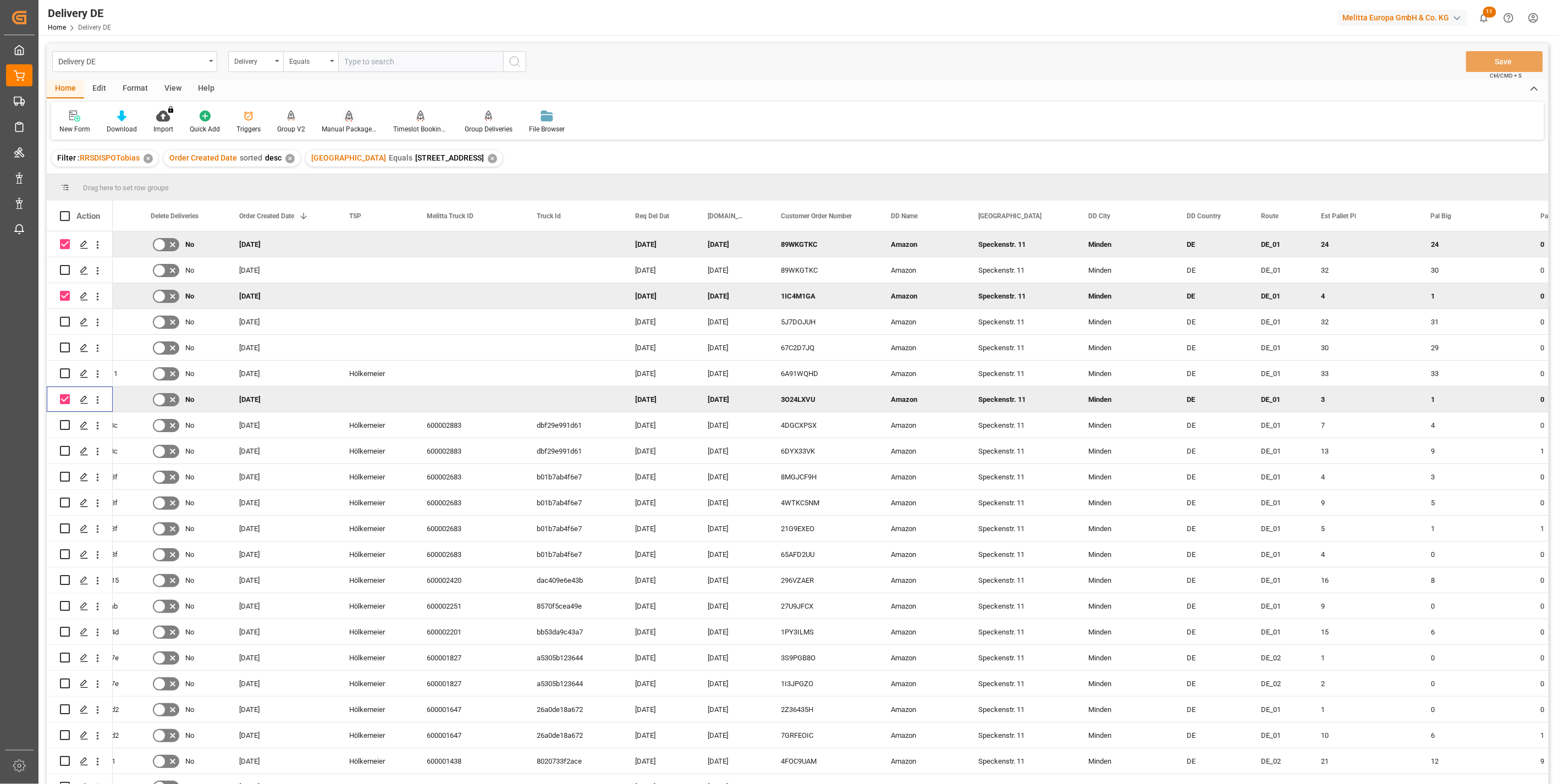
click at [353, 120] on div at bounding box center [348, 116] width 55 height 11
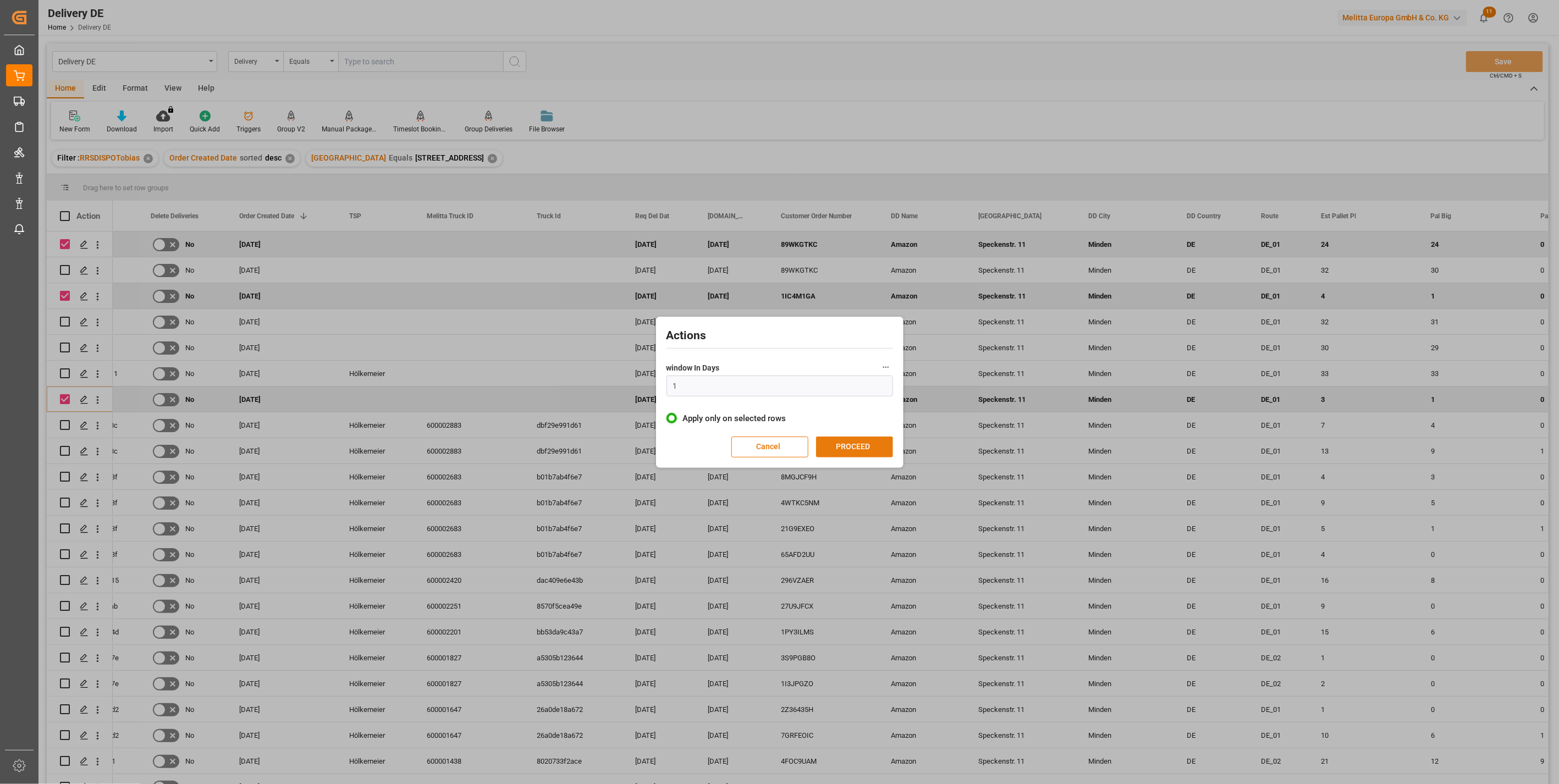
click at [867, 444] on button "PROCEED" at bounding box center [854, 447] width 77 height 21
click at [870, 444] on button "CONFIRM" at bounding box center [858, 448] width 77 height 21
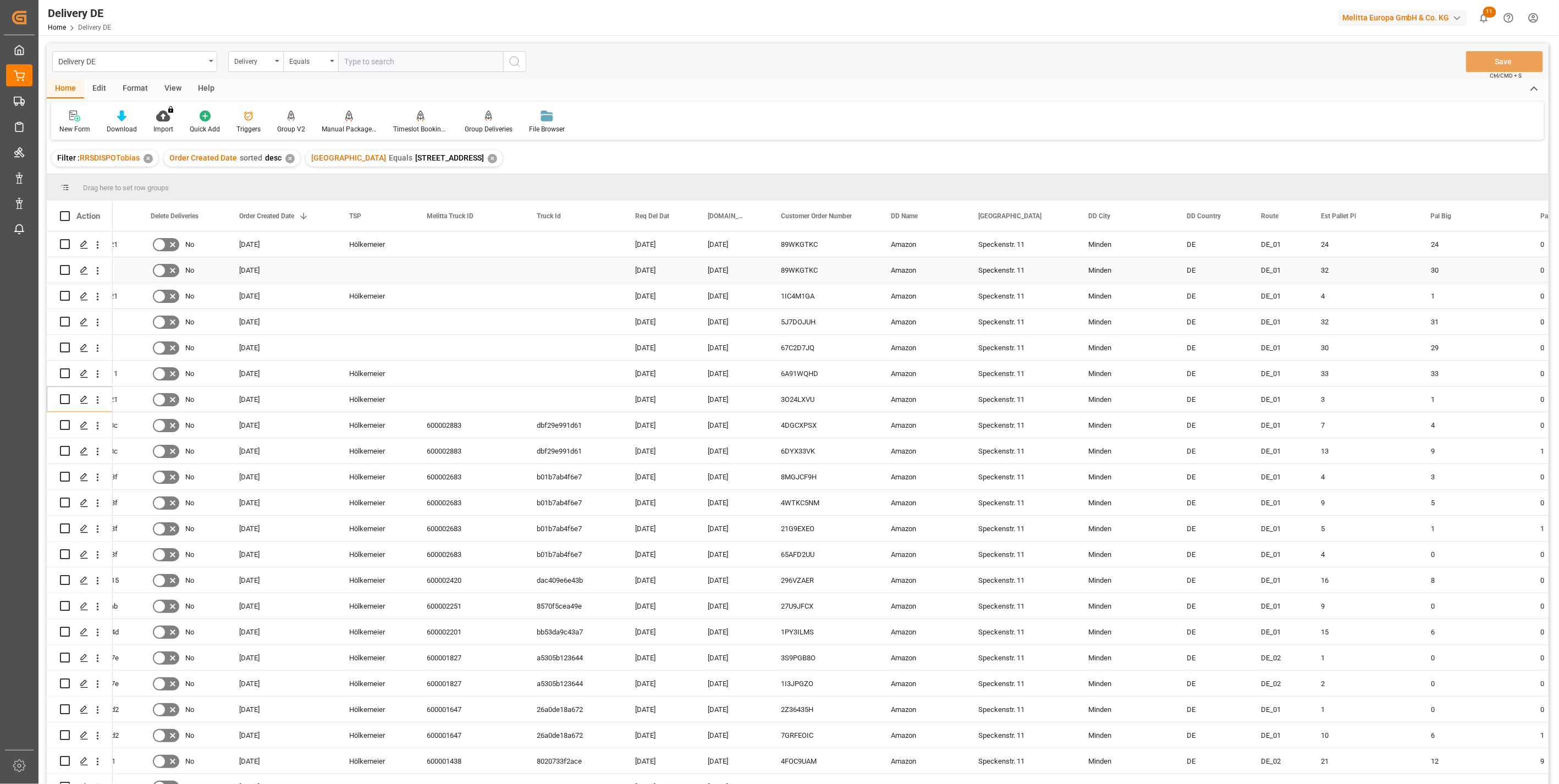
click at [64, 268] on input "Press Space to toggle row selection (unchecked)" at bounding box center [65, 270] width 10 height 10
checkbox input "true"
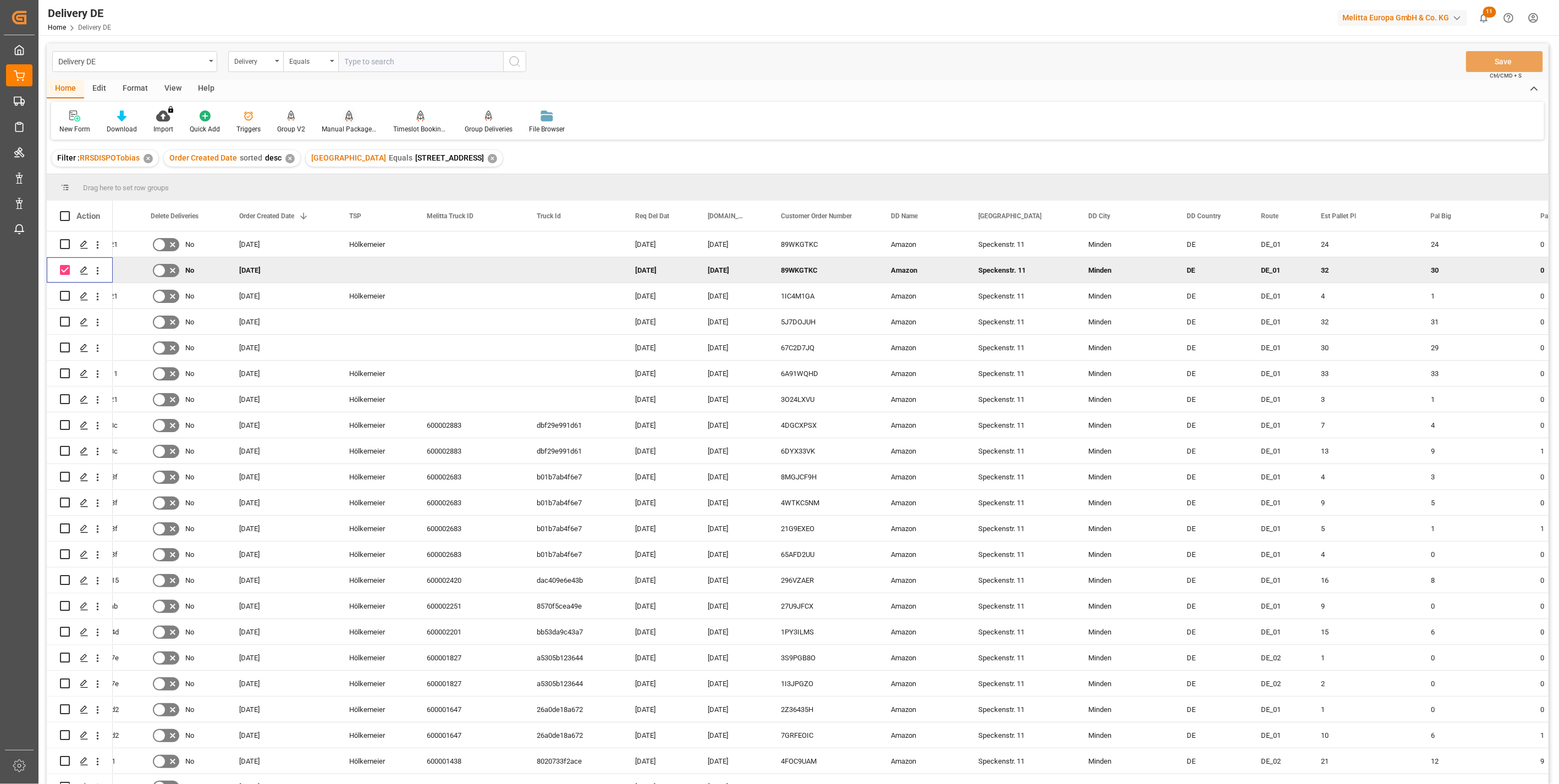
click at [352, 124] on div "Manual Package TypeDetermination" at bounding box center [348, 129] width 55 height 10
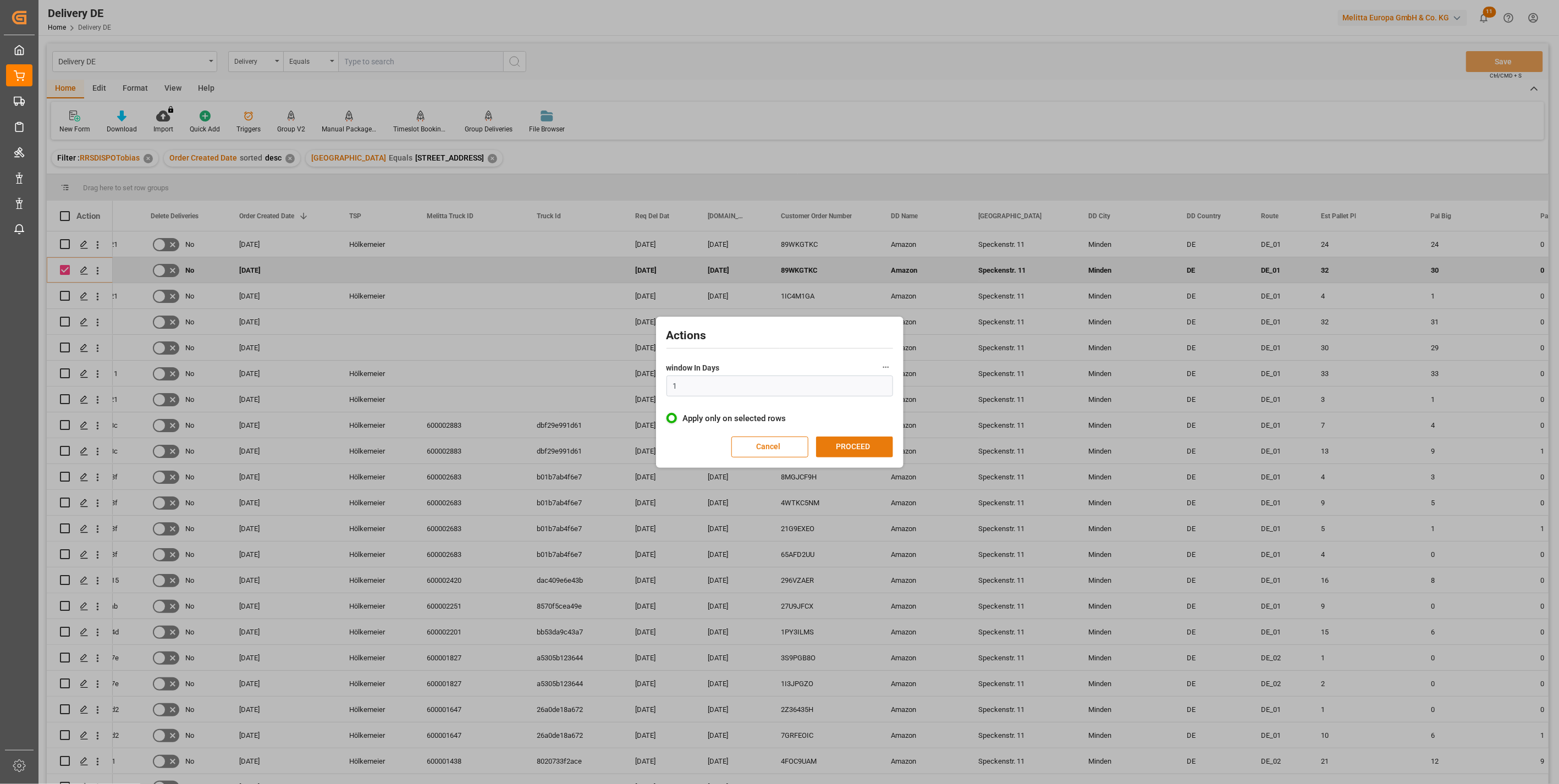
click at [856, 446] on button "PROCEED" at bounding box center [854, 447] width 77 height 21
click at [864, 445] on button "CONFIRM" at bounding box center [858, 448] width 77 height 21
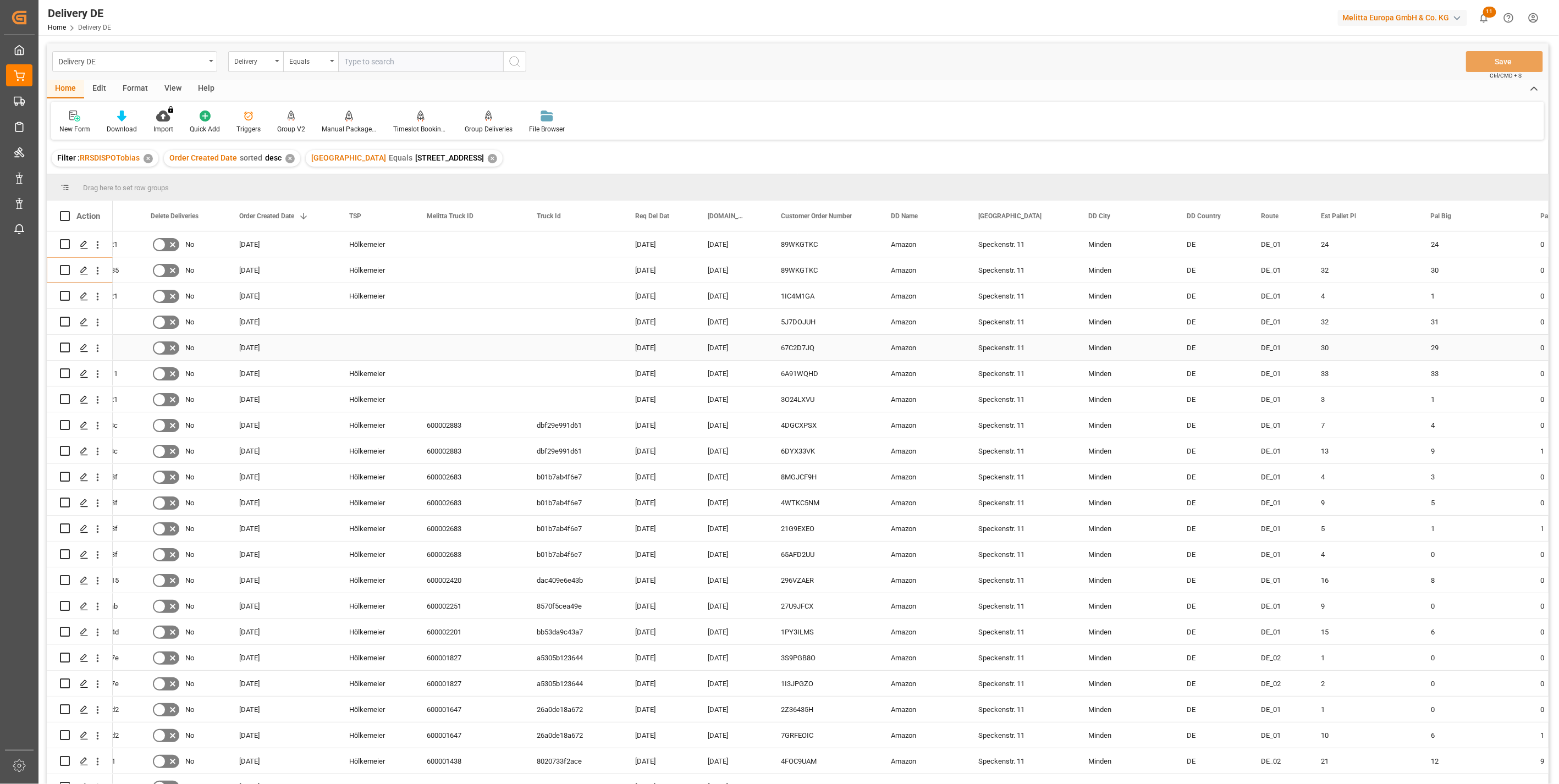
click at [63, 347] on input "Press Space to toggle row selection (unchecked)" at bounding box center [65, 347] width 10 height 10
checkbox input "true"
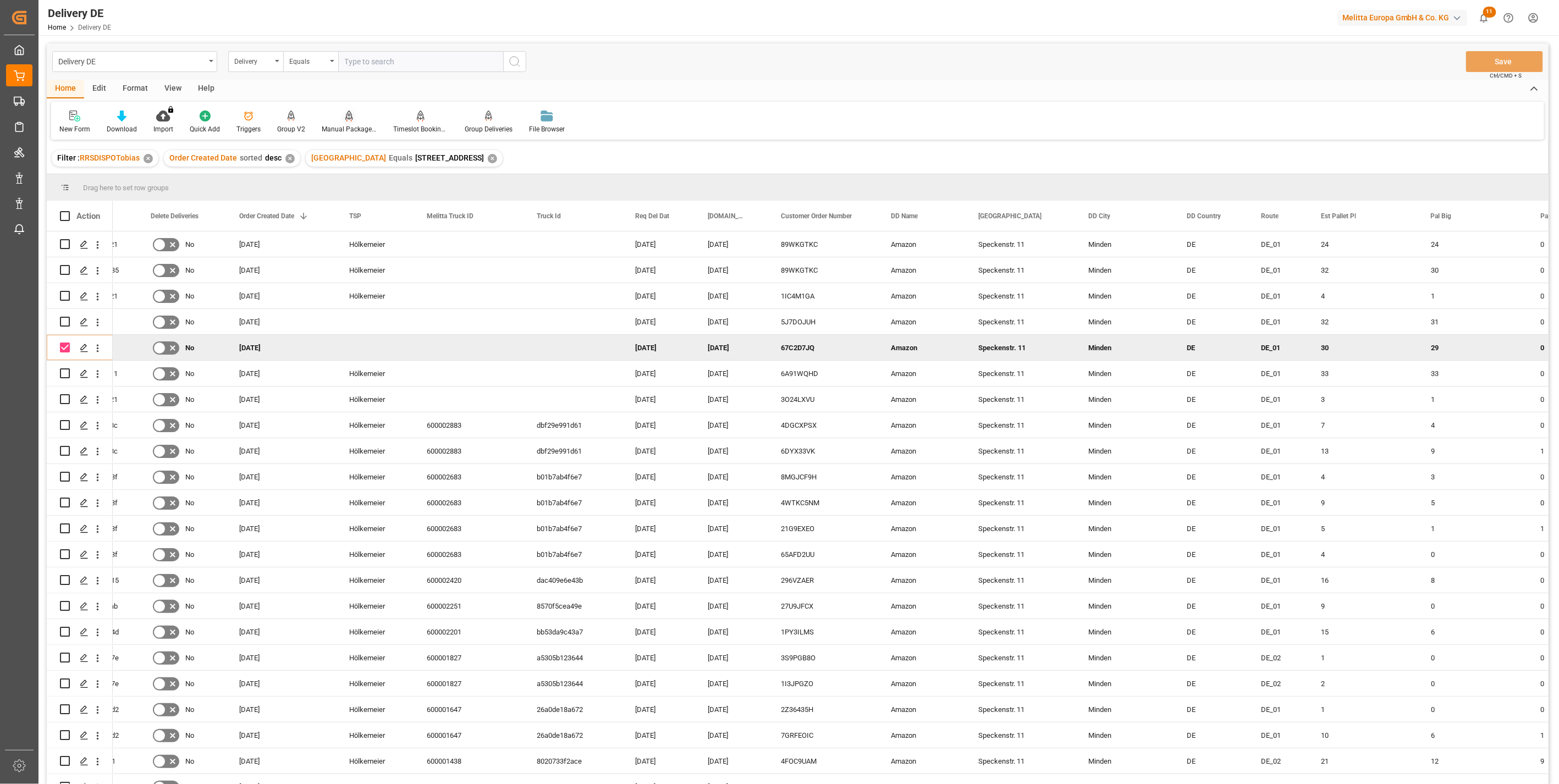
click at [349, 122] on div "Manual Package TypeDetermination" at bounding box center [349, 121] width 72 height 24
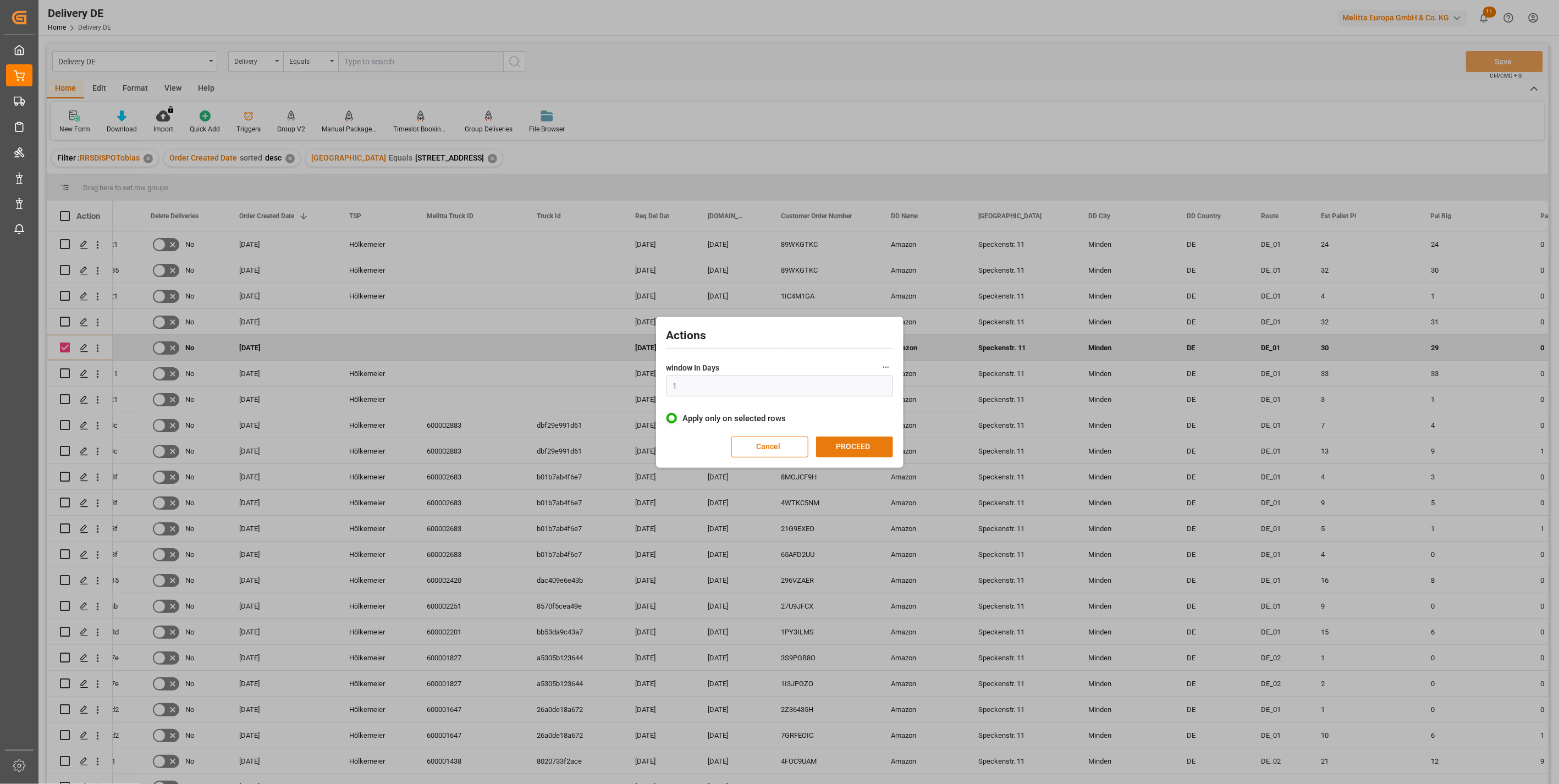
click at [851, 446] on button "PROCEED" at bounding box center [854, 447] width 77 height 21
click at [857, 446] on button "CONFIRM" at bounding box center [858, 448] width 77 height 21
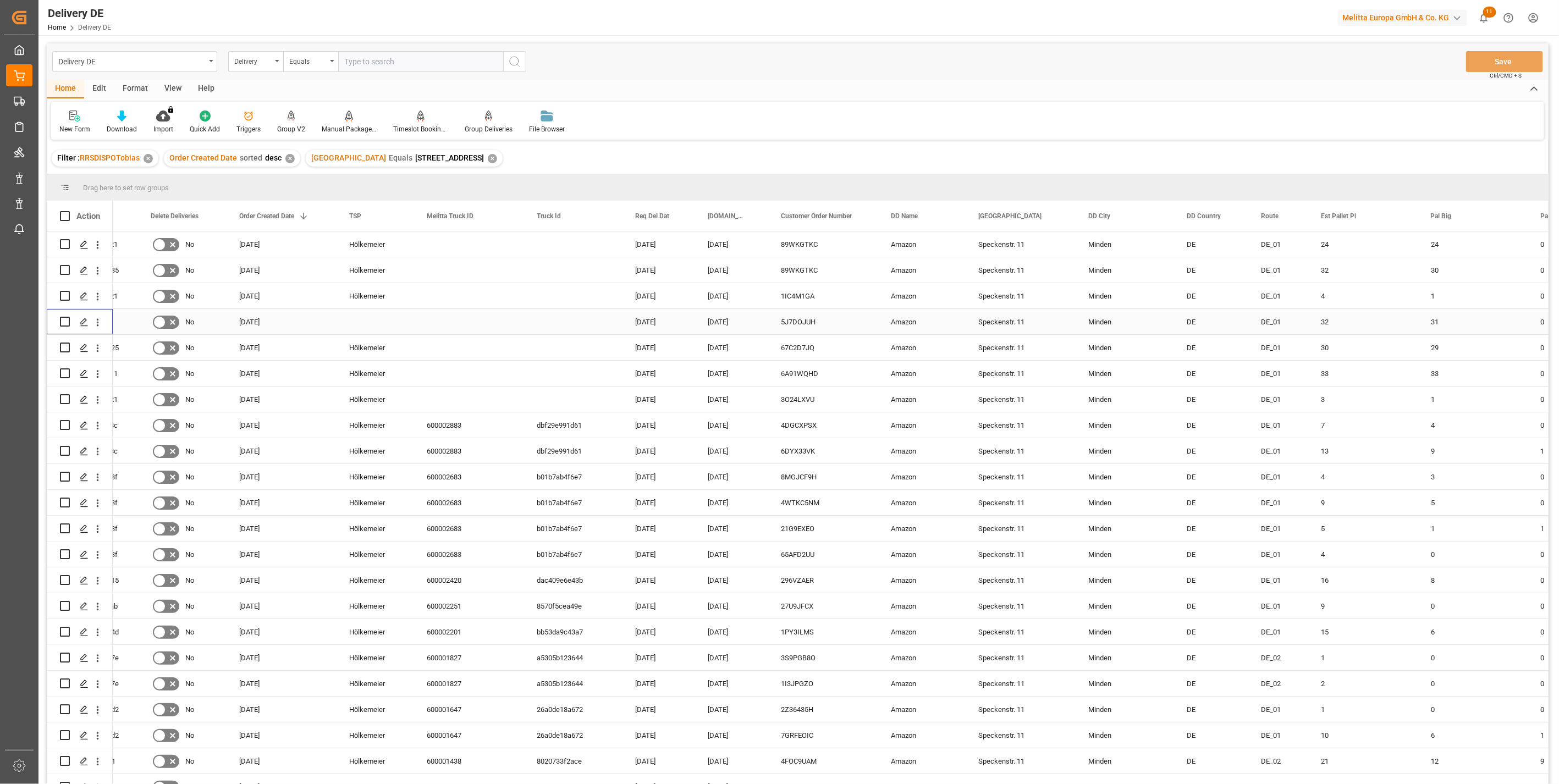
click at [66, 321] on input "Press Space to toggle row selection (unchecked)" at bounding box center [65, 321] width 10 height 10
checkbox input "true"
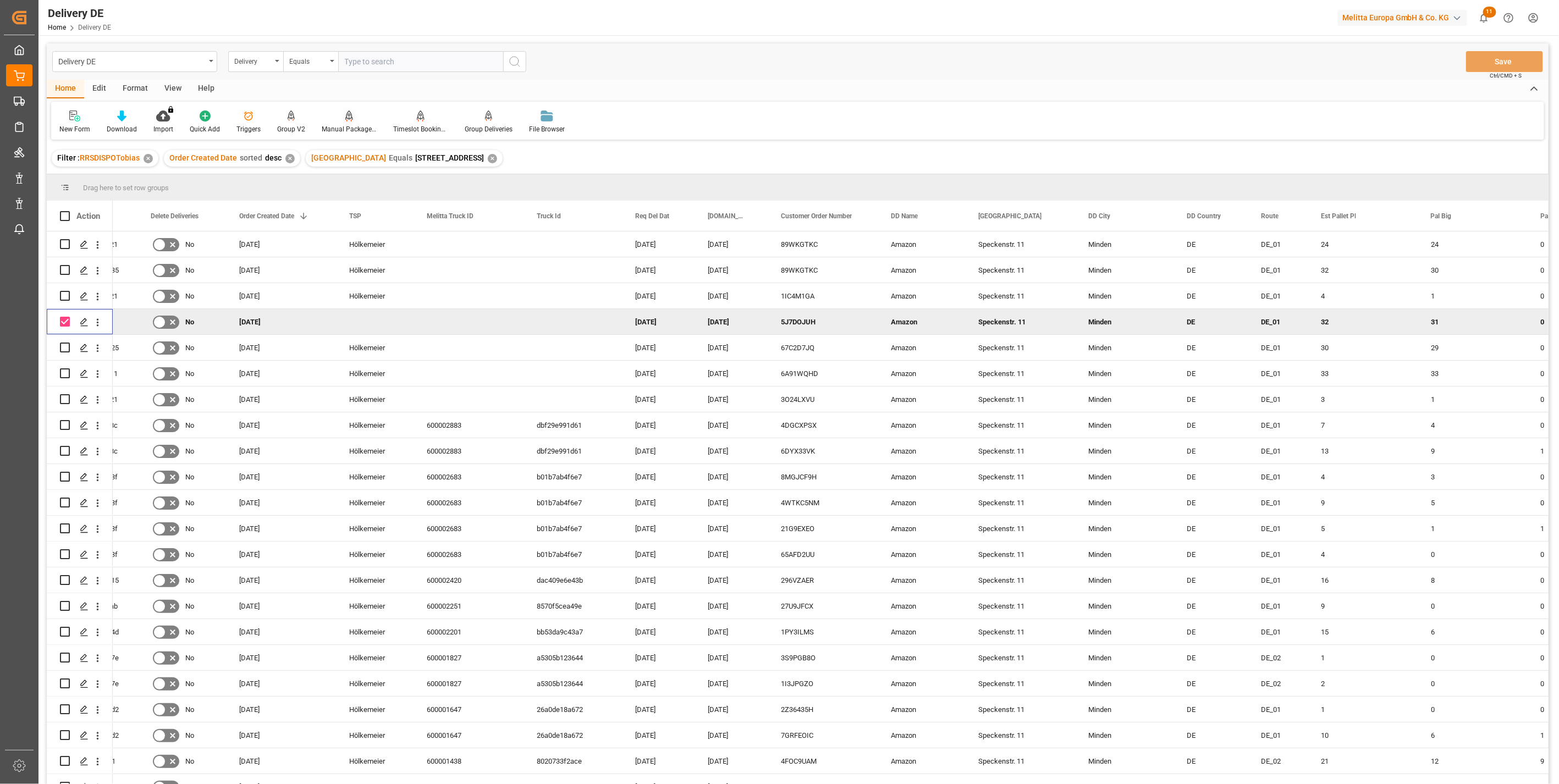
click at [349, 120] on icon at bounding box center [349, 116] width 8 height 11
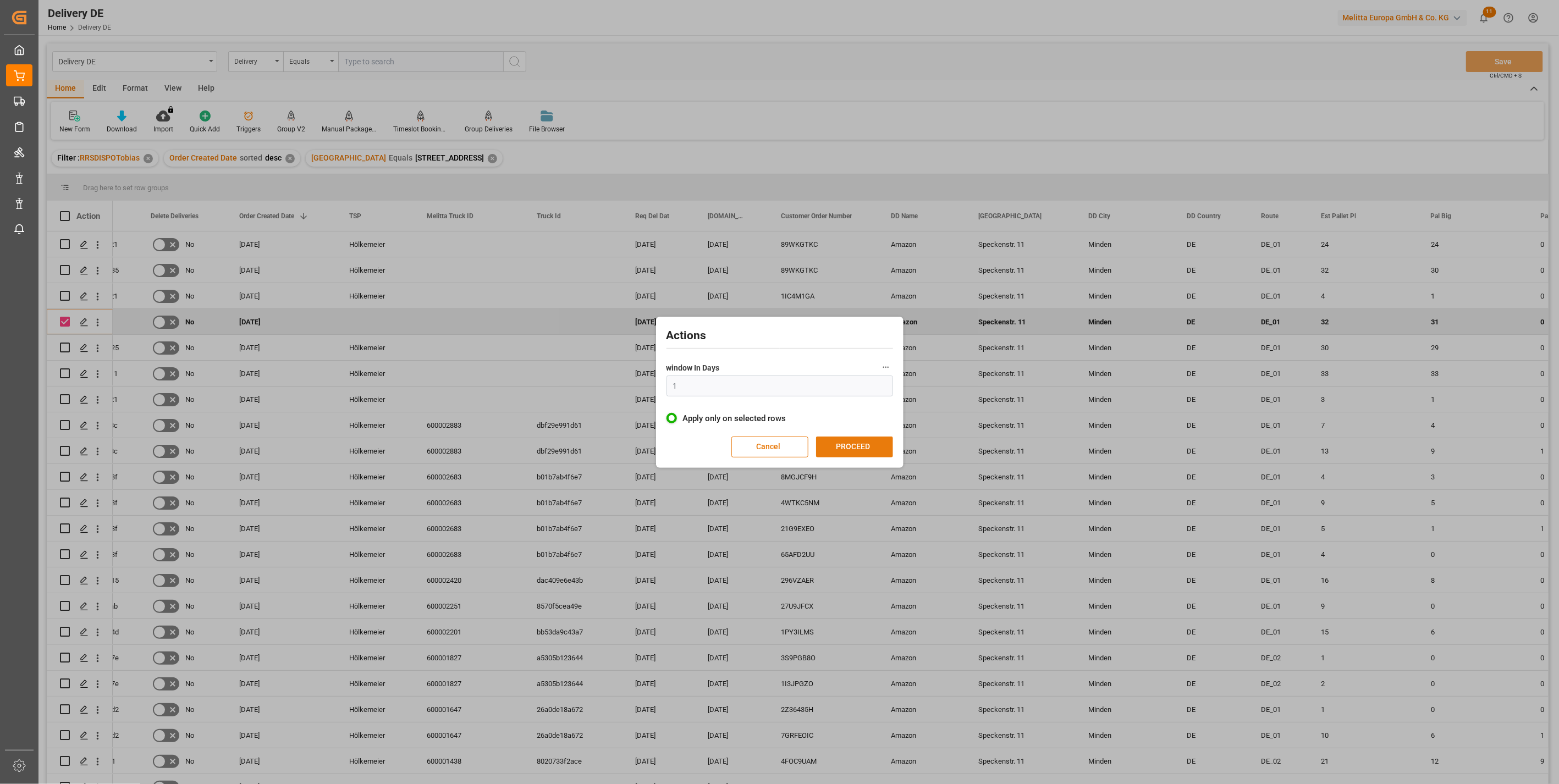
click at [843, 452] on button "PROCEED" at bounding box center [854, 447] width 77 height 21
click at [842, 444] on button "CONFIRM" at bounding box center [858, 448] width 77 height 21
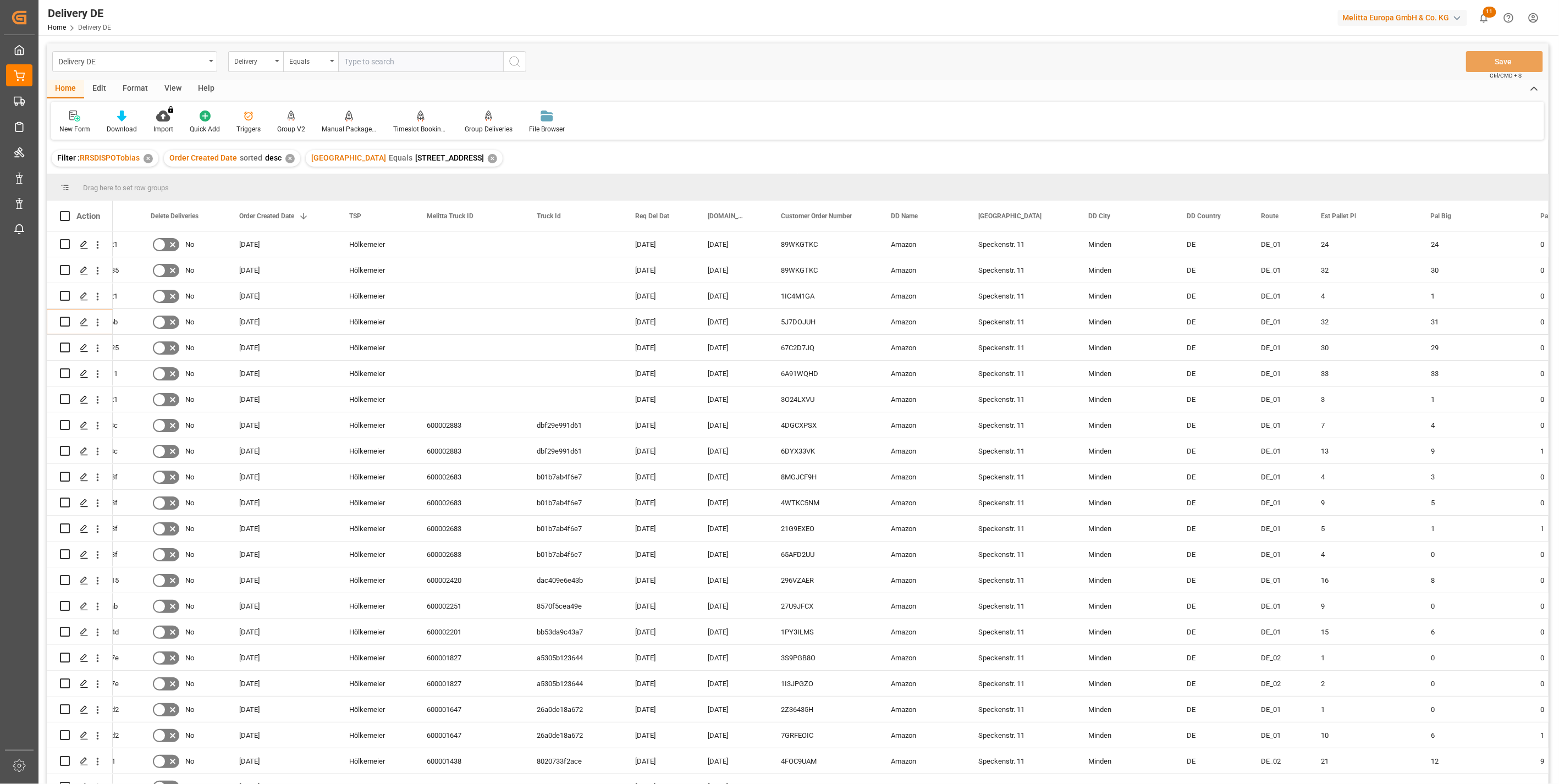
click at [375, 56] on input "text" at bounding box center [421, 61] width 165 height 21
paste input "92542113"
type input "92542113"
click at [516, 63] on icon "search button" at bounding box center [515, 61] width 13 height 13
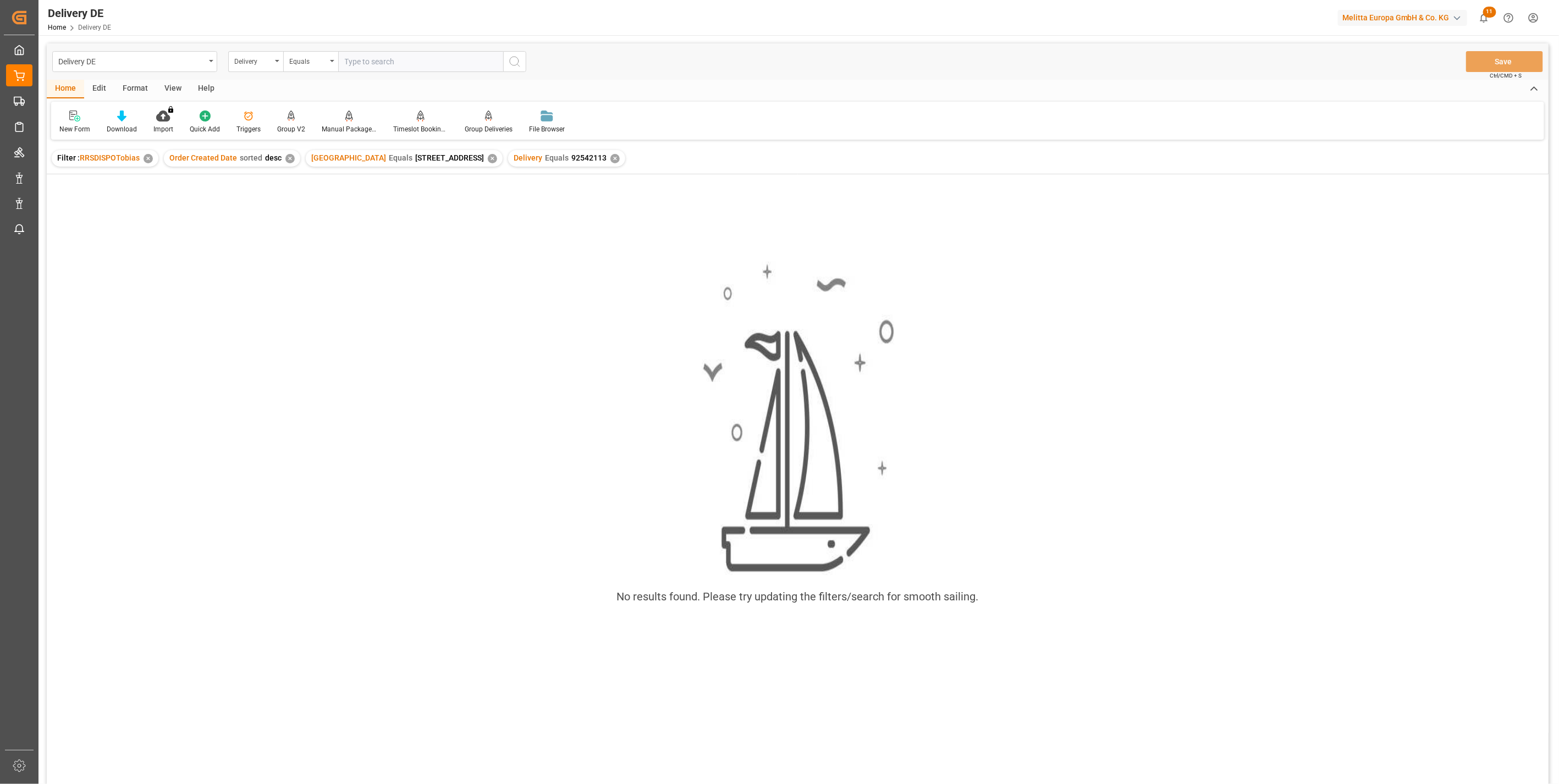
click at [488, 157] on div "✕" at bounding box center [493, 159] width 10 height 10
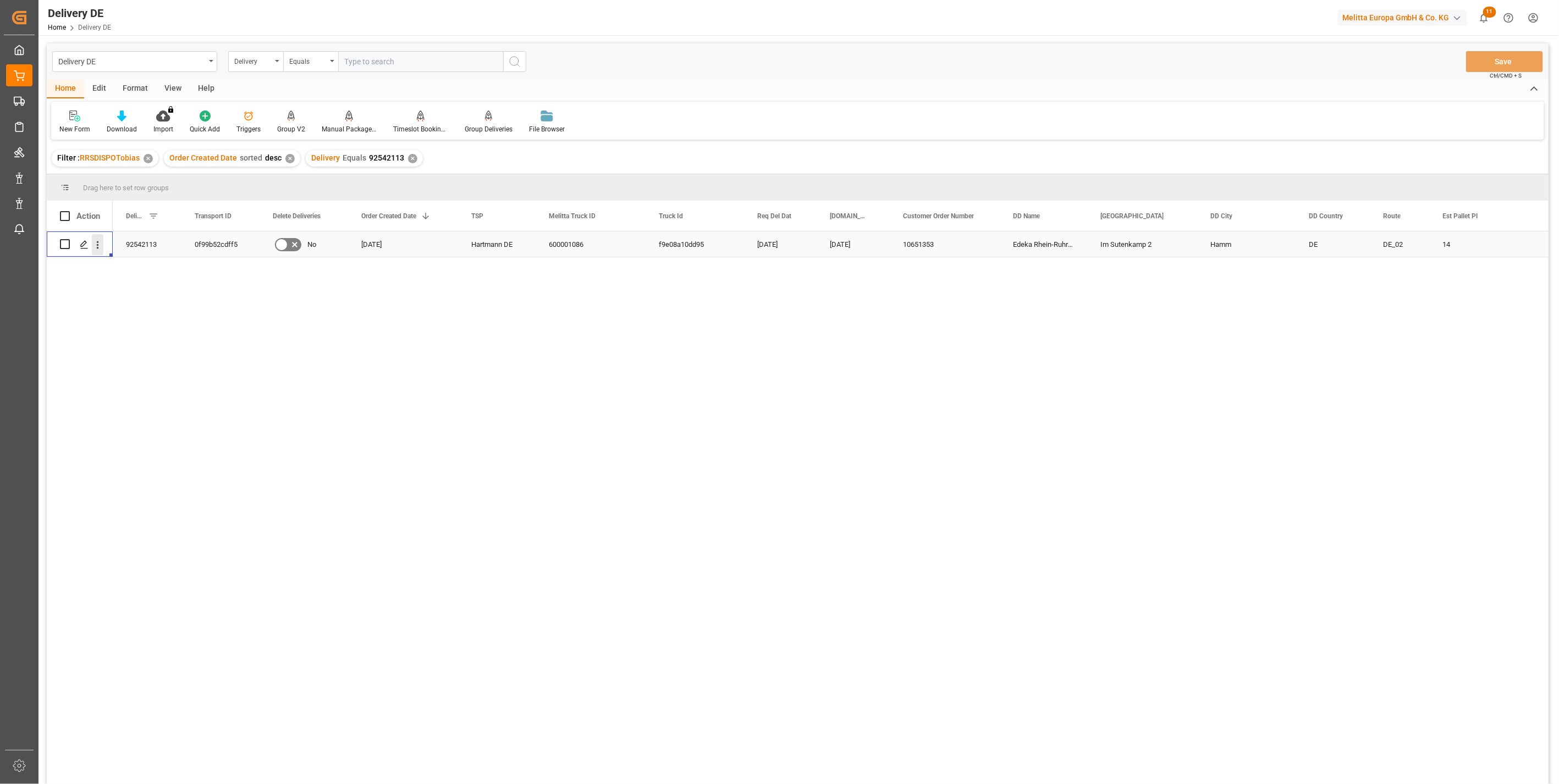
click at [98, 246] on icon "open menu" at bounding box center [98, 245] width 11 height 11
click at [138, 267] on span "Open in new tab" at bounding box center [169, 268] width 100 height 11
click at [215, 243] on div "0f99b52cdff5" at bounding box center [221, 244] width 78 height 25
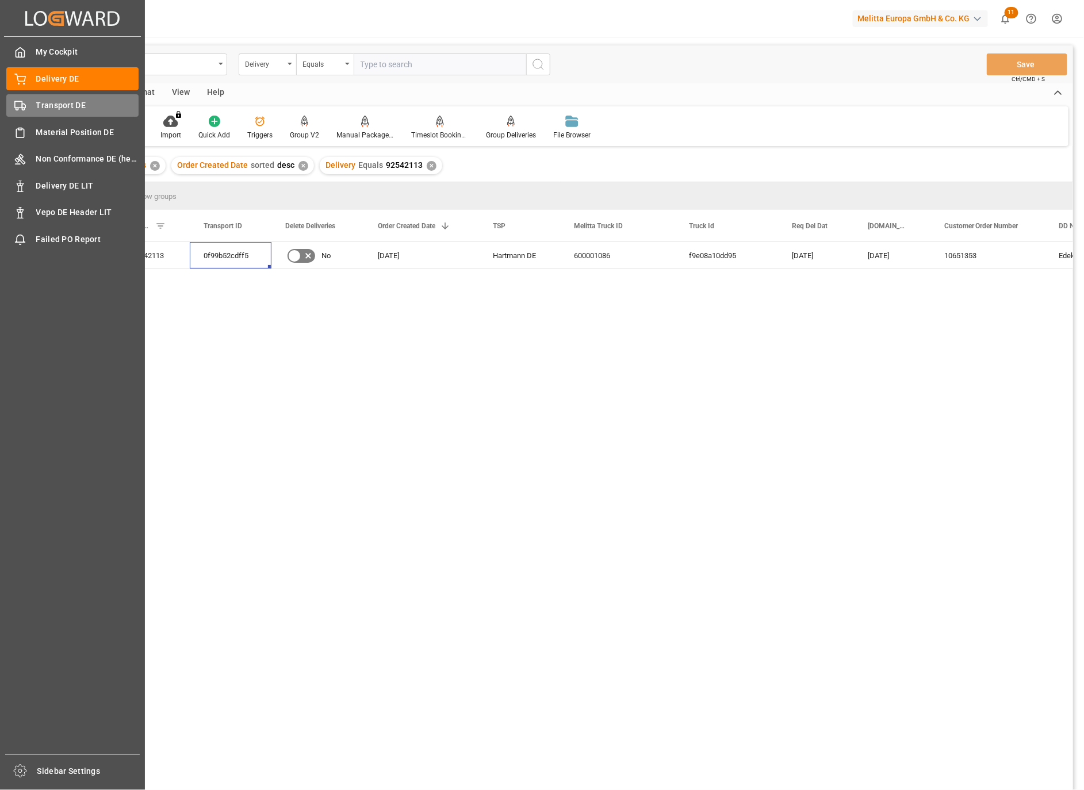
click at [32, 98] on div "Transport DE Transport DE" at bounding box center [72, 105] width 132 height 22
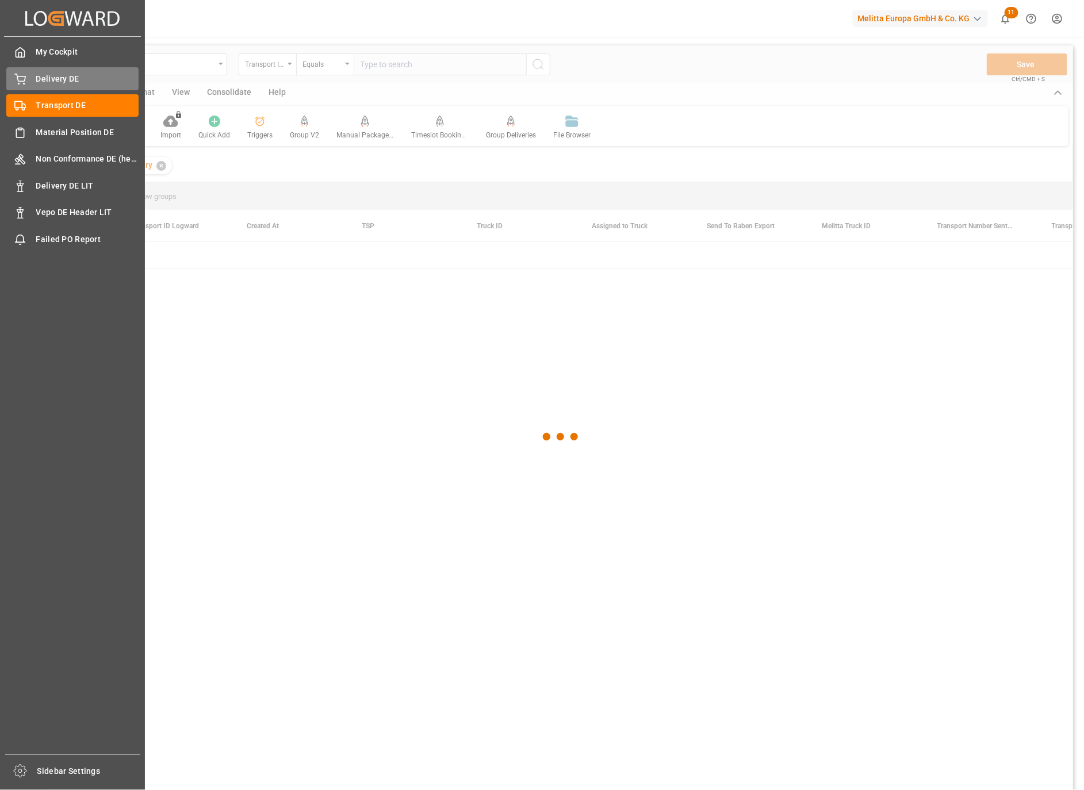
click at [54, 82] on span "Delivery DE" at bounding box center [87, 79] width 103 height 12
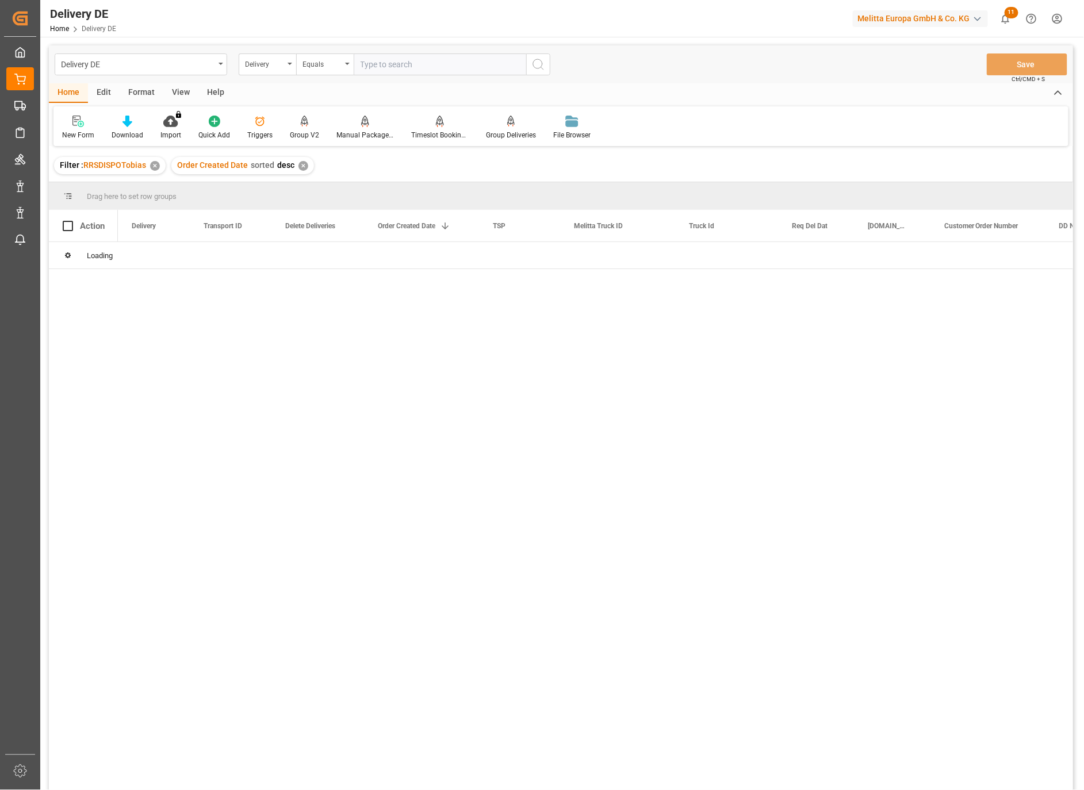
click at [394, 66] on input "text" at bounding box center [440, 64] width 172 height 22
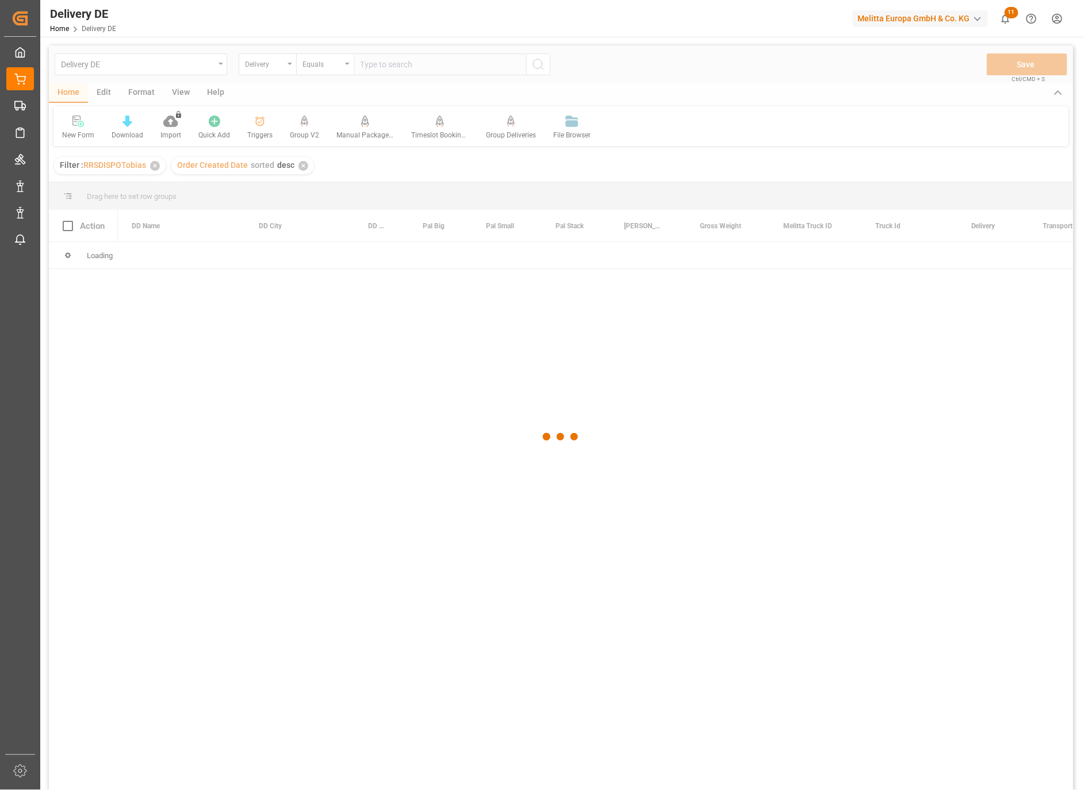
paste input "92561626"
type input "92561626"
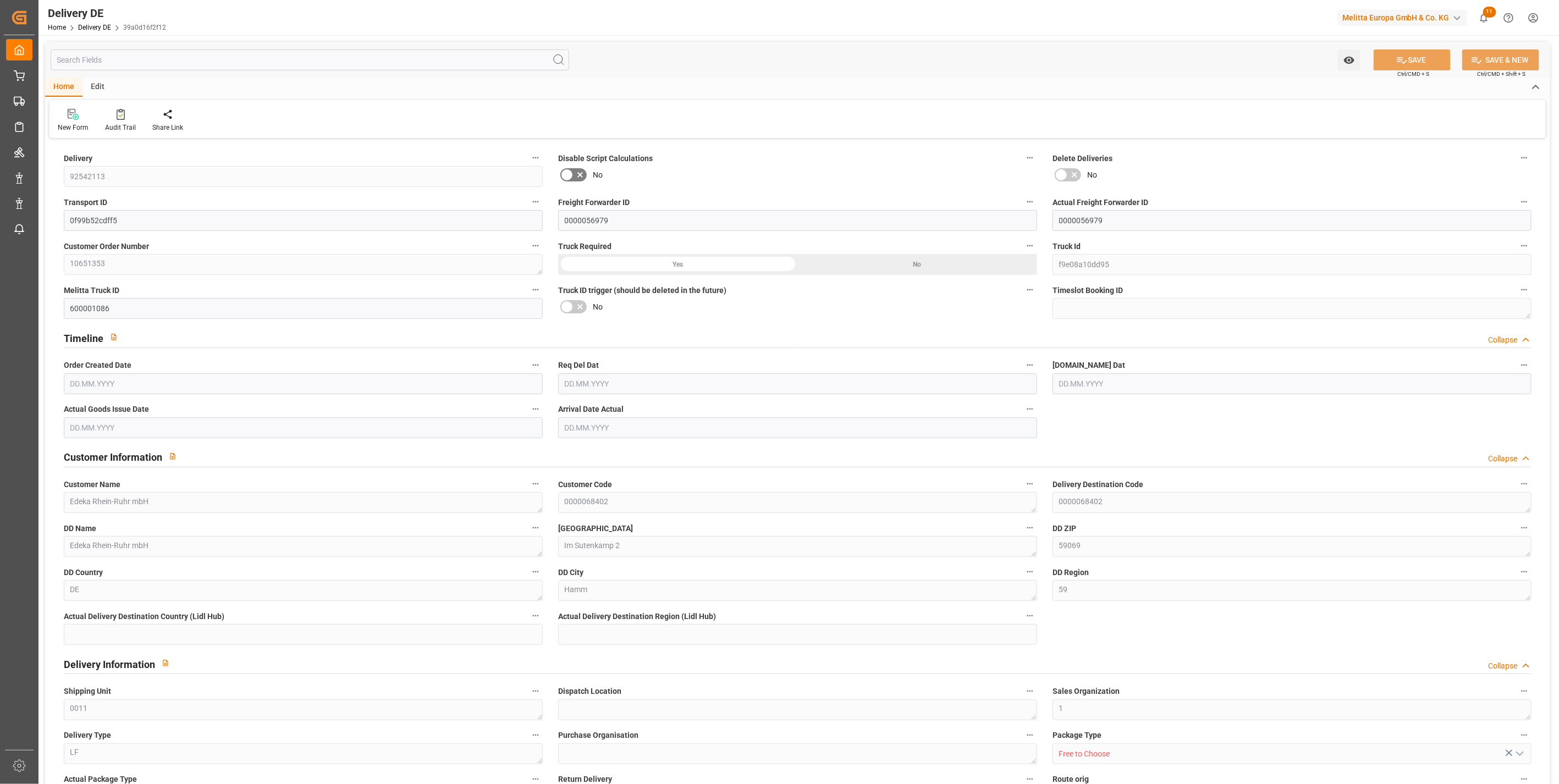
type input "19"
type input "14"
type input "12"
type input "2017.648"
type input "3170.366"
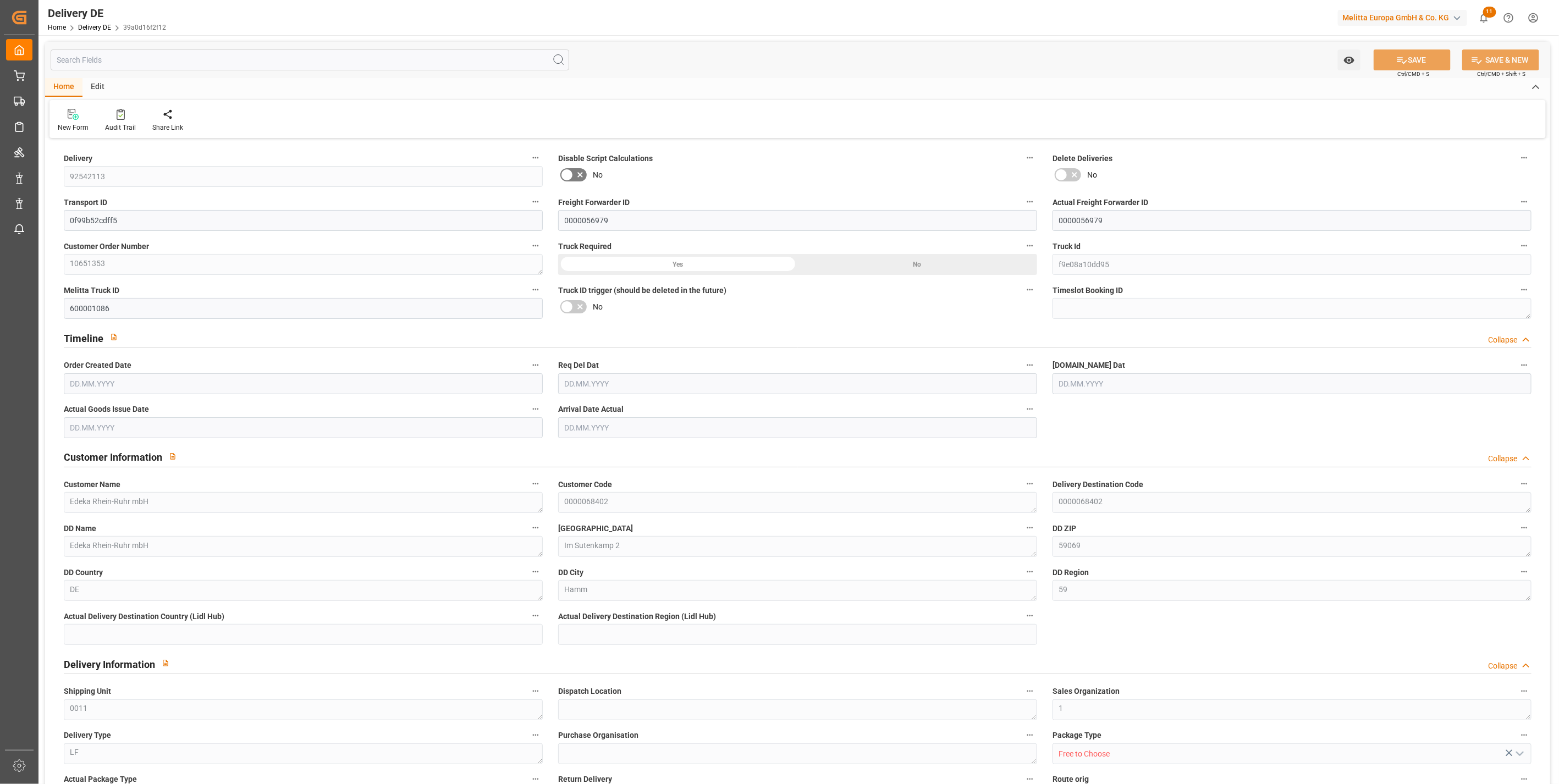
type input "16695.504"
type input "22.07.2025"
type input "[DATE]"
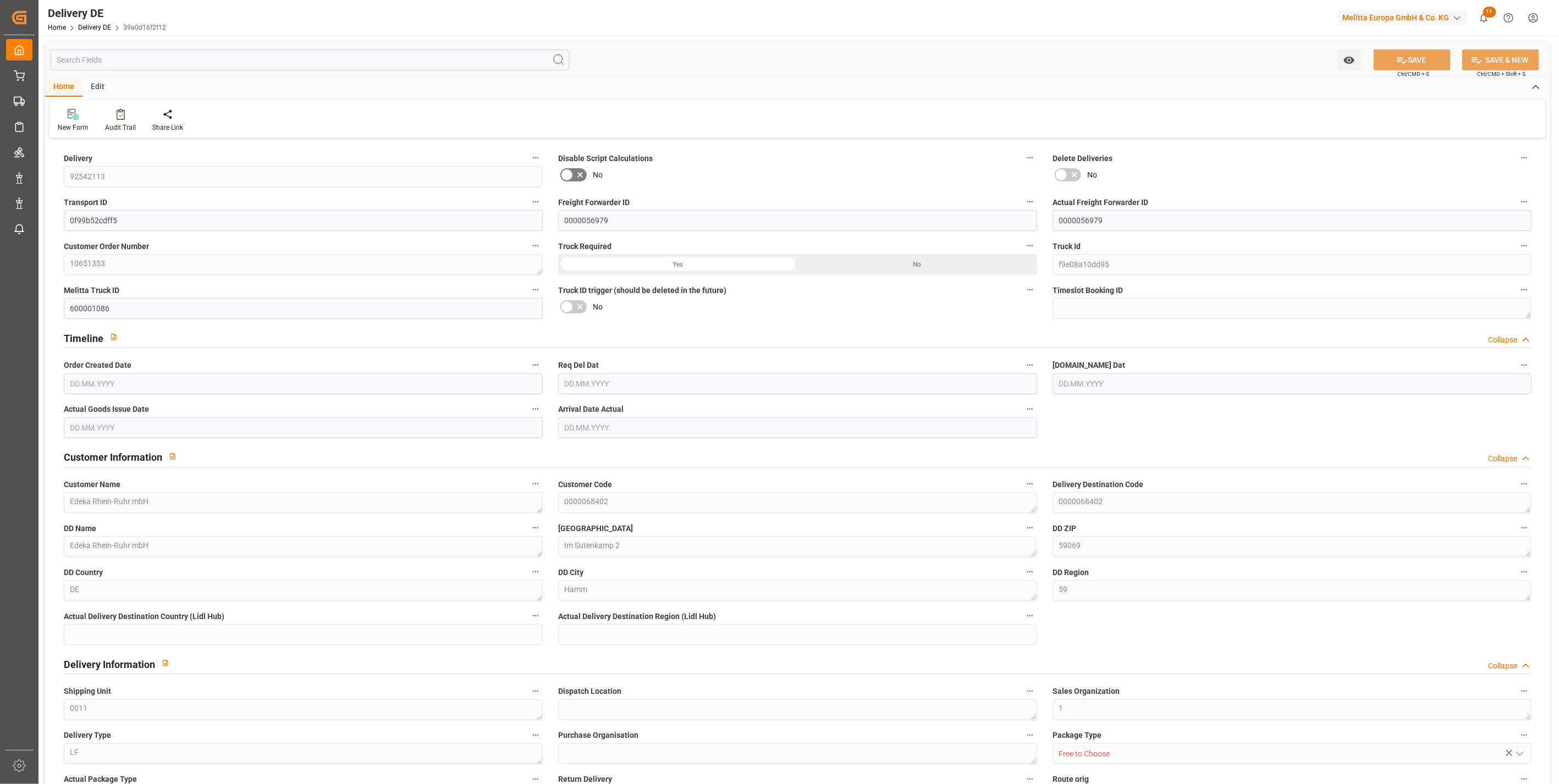
type input "[DATE]"
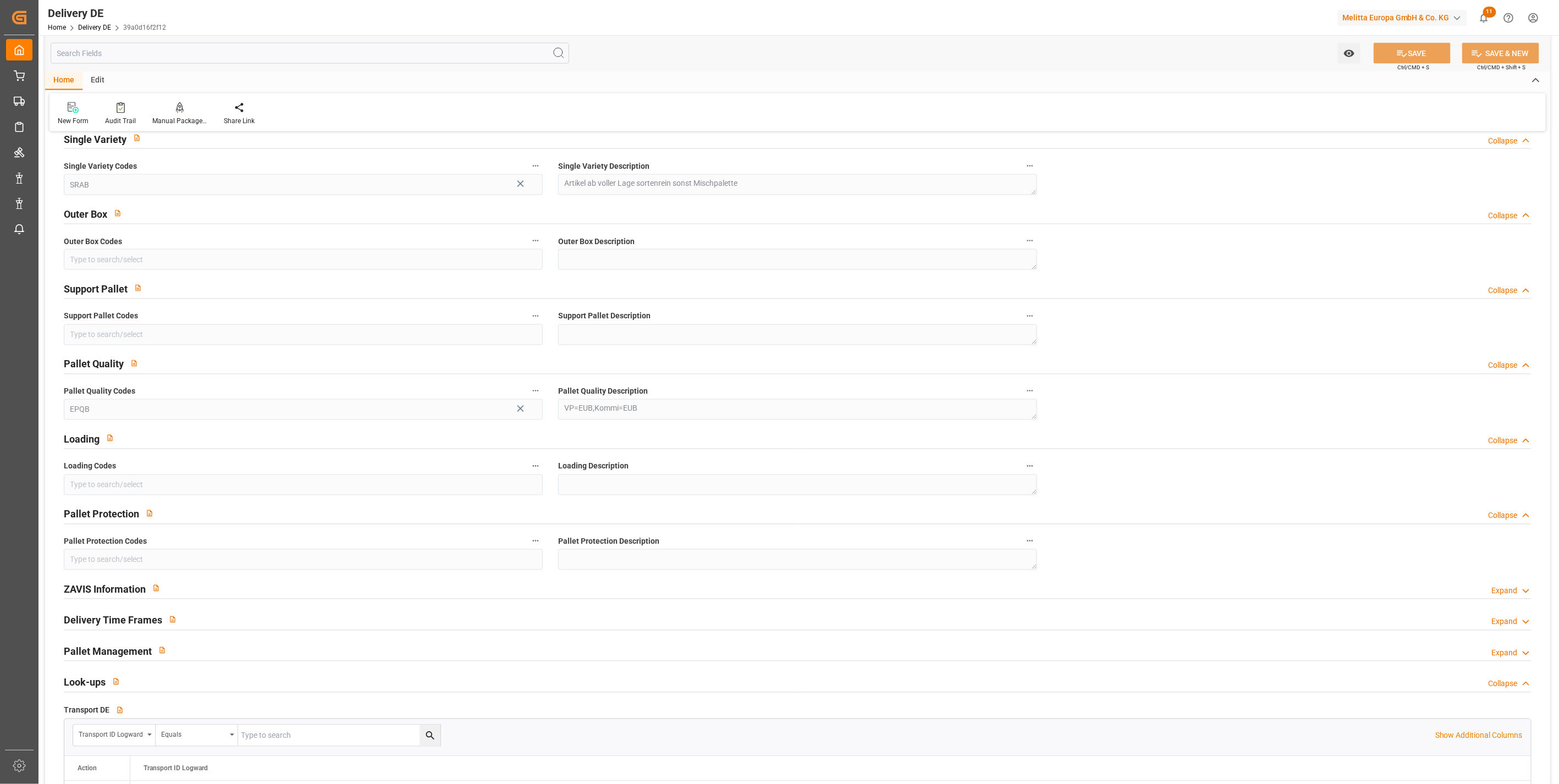
scroll to position [1343, 0]
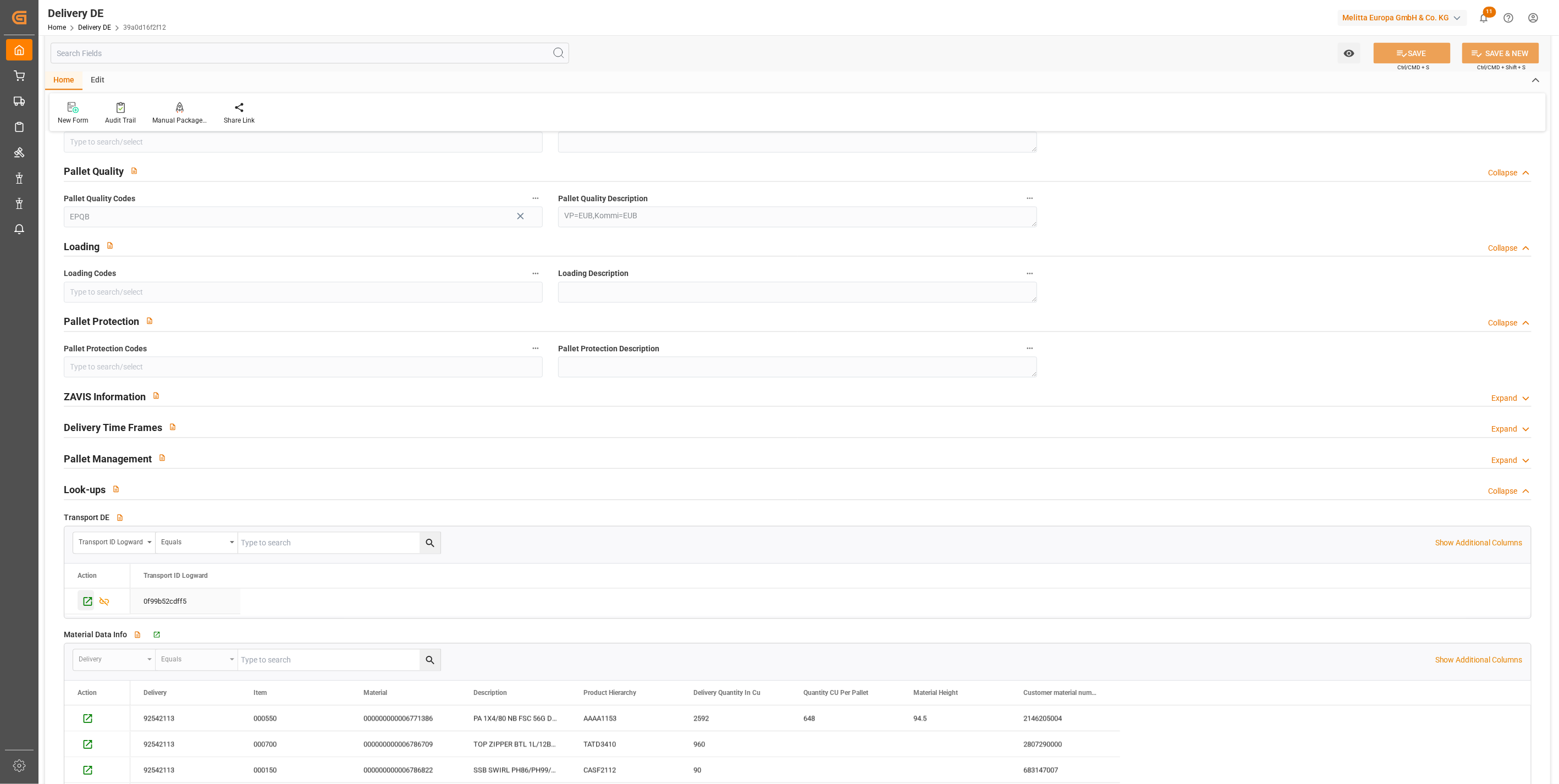
click at [90, 602] on icon "Press SPACE to select this row." at bounding box center [88, 601] width 11 height 11
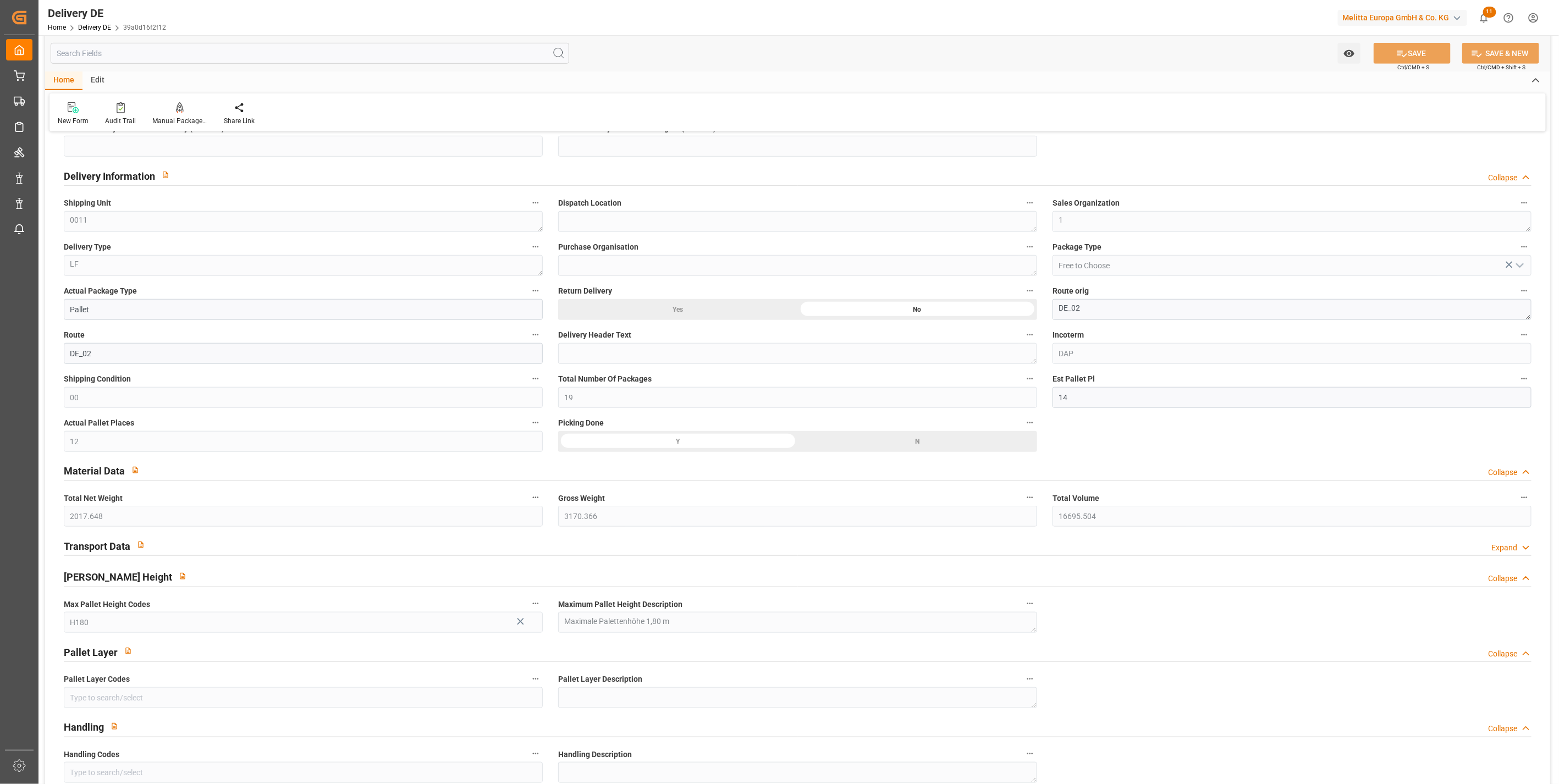
scroll to position [0, 0]
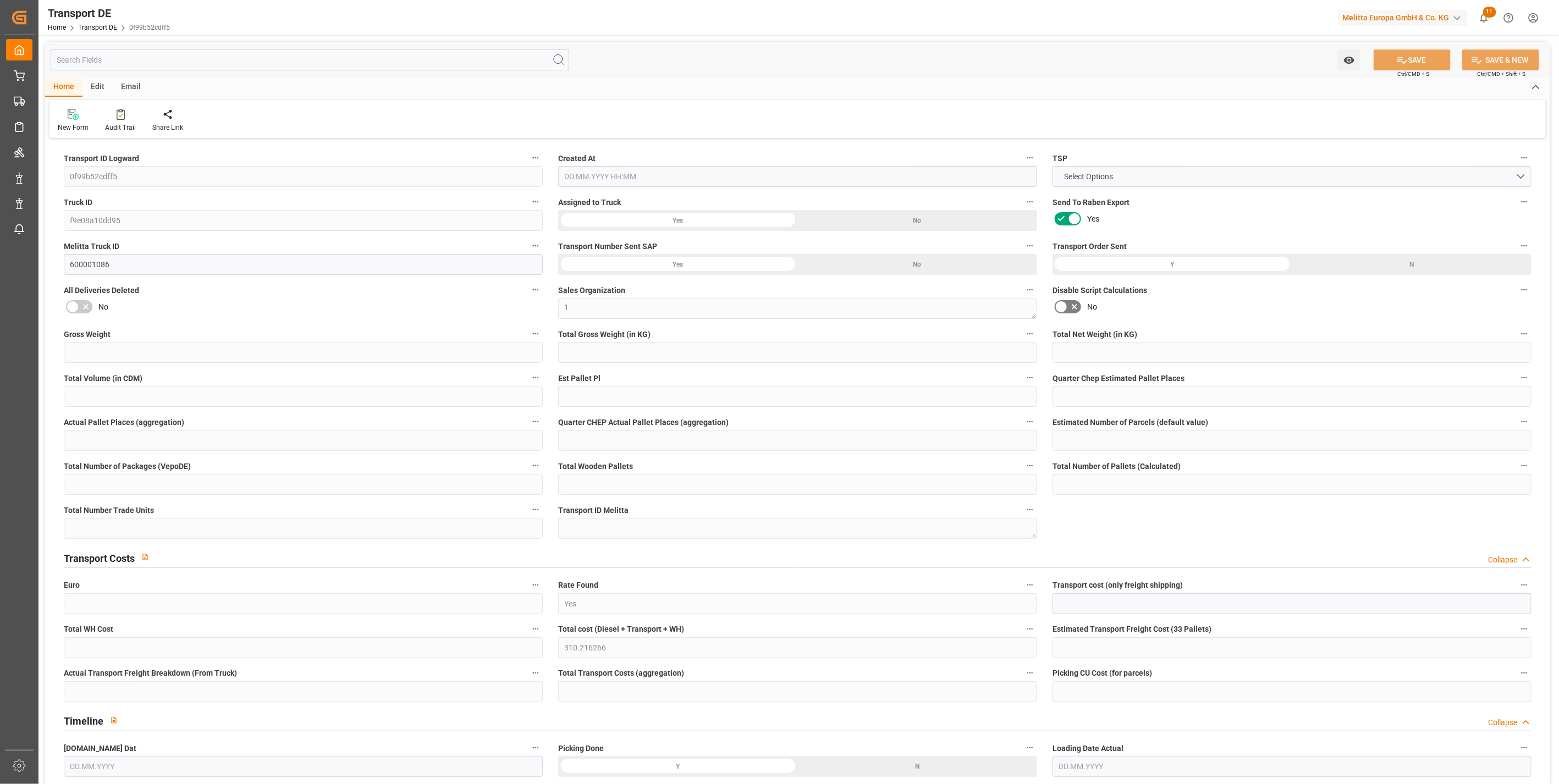
type input "3170.366"
type input "2542.986"
type input "2017.648"
type input "16695.504"
type input "14"
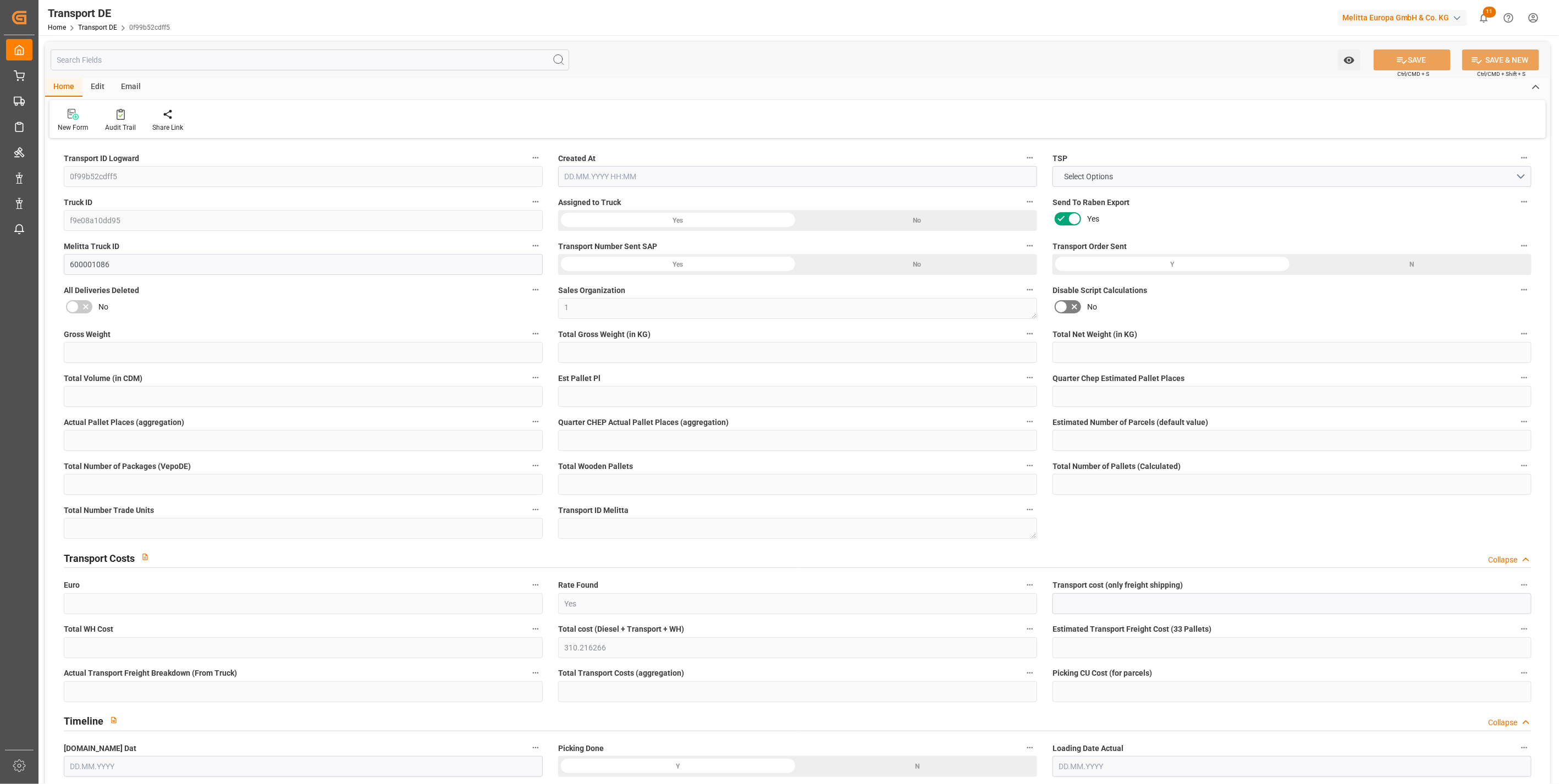
type input "0"
type input "12"
type input "0"
type input "1"
type input "19"
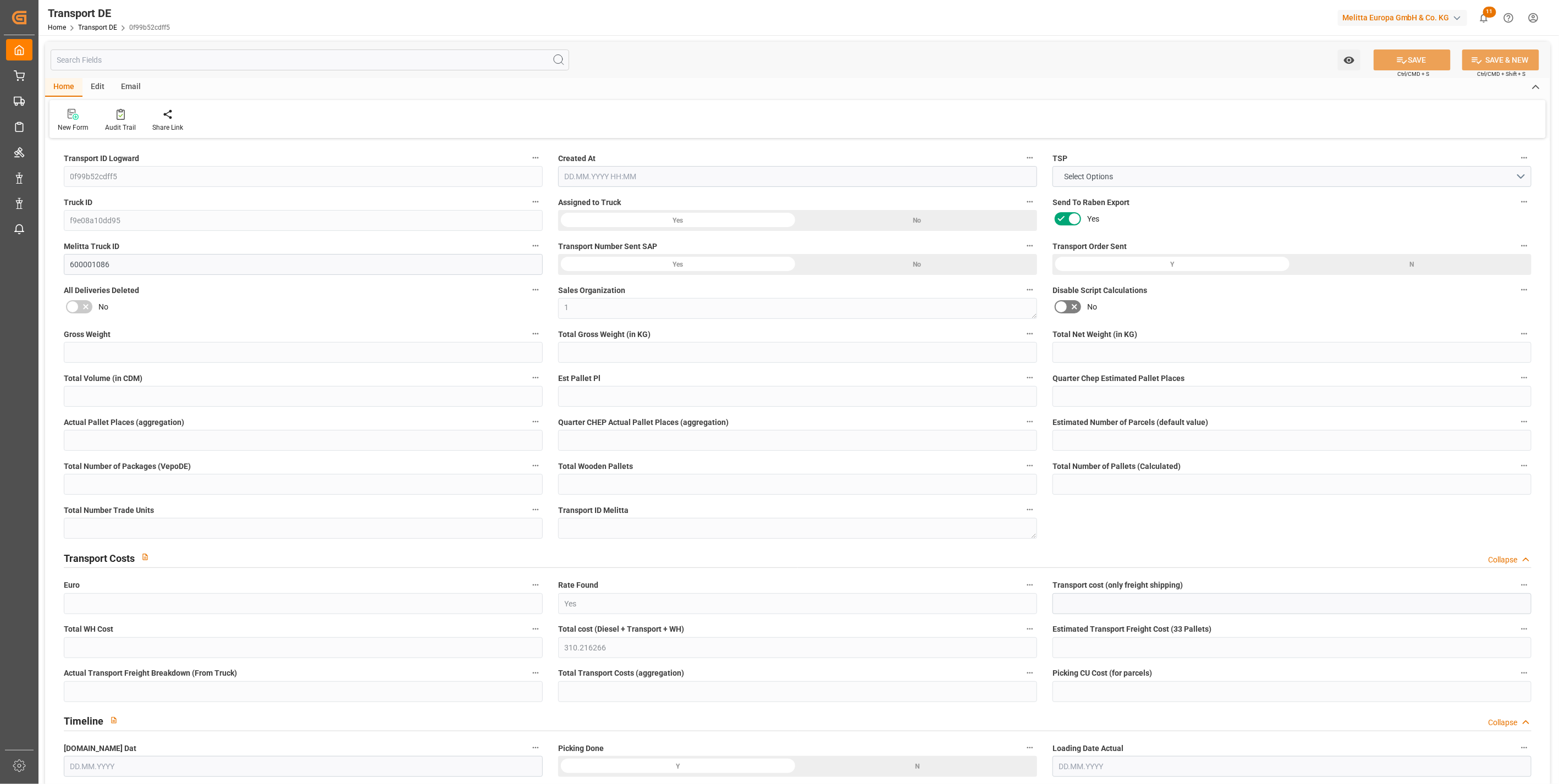
type input "25"
type input "12"
type input "542"
type input "0"
type input "225.61"
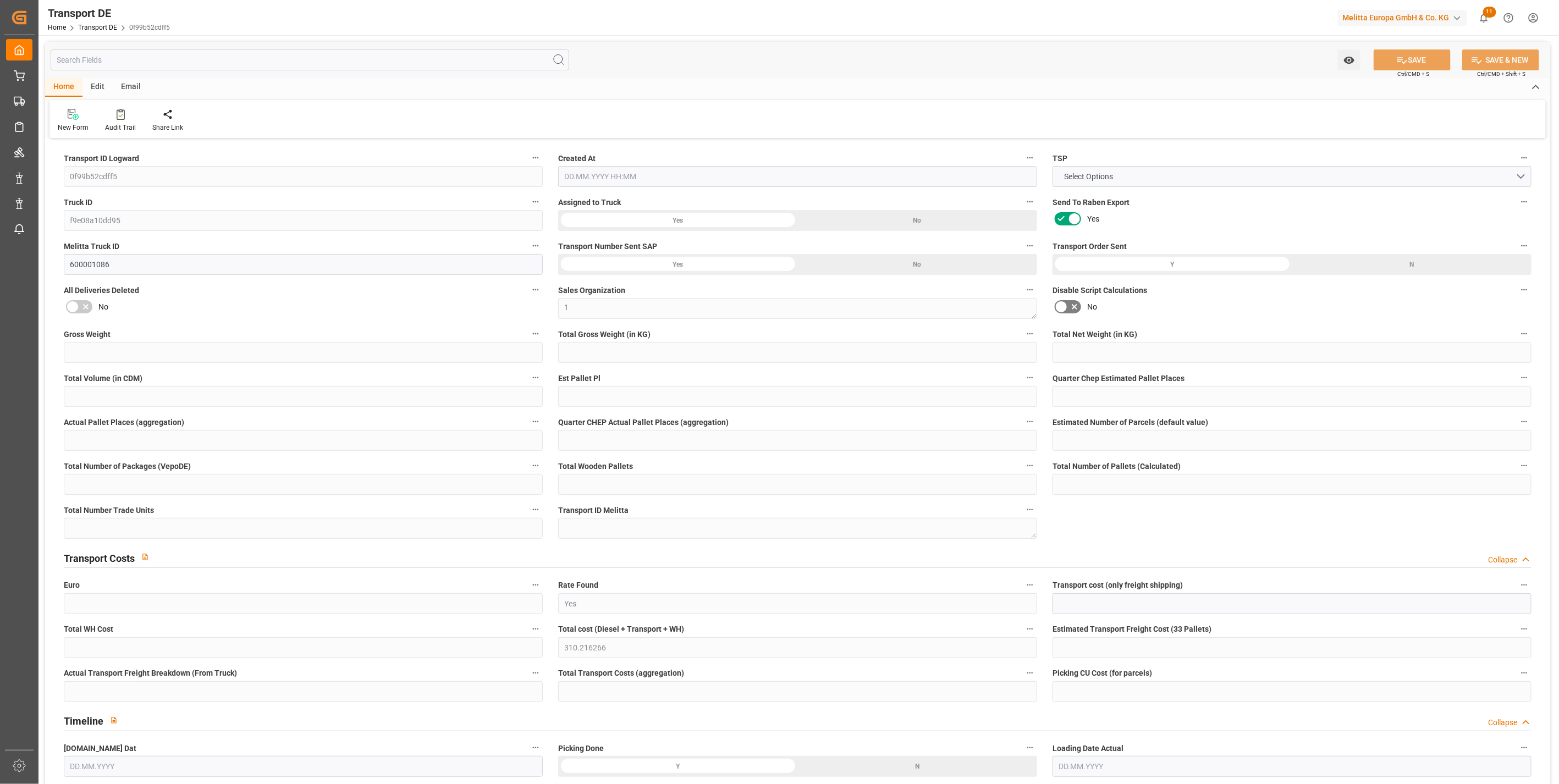
type input "86.727"
type input "225.61"
type input "223.4893"
type input "59"
type input "19"
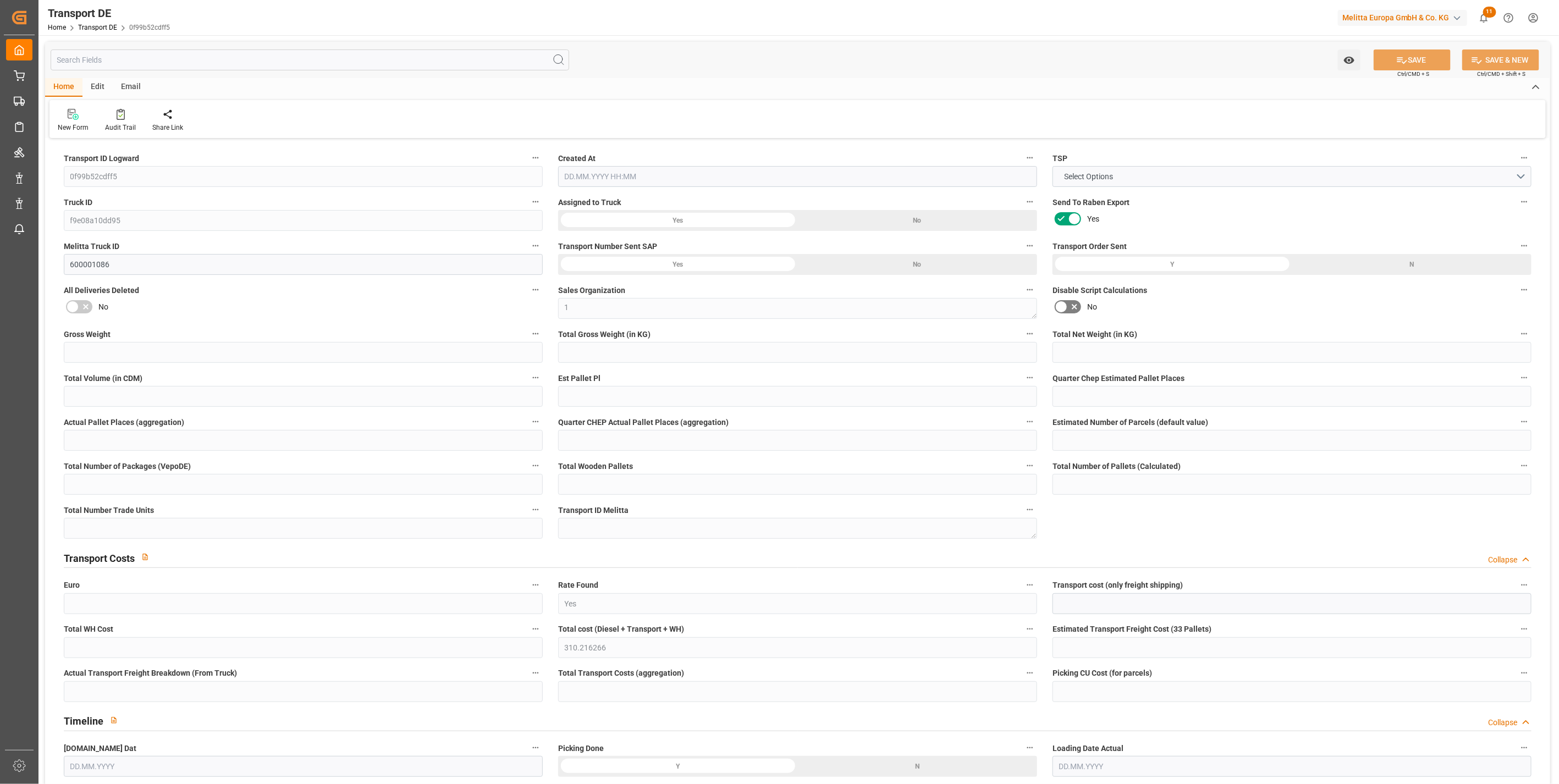
type input "0"
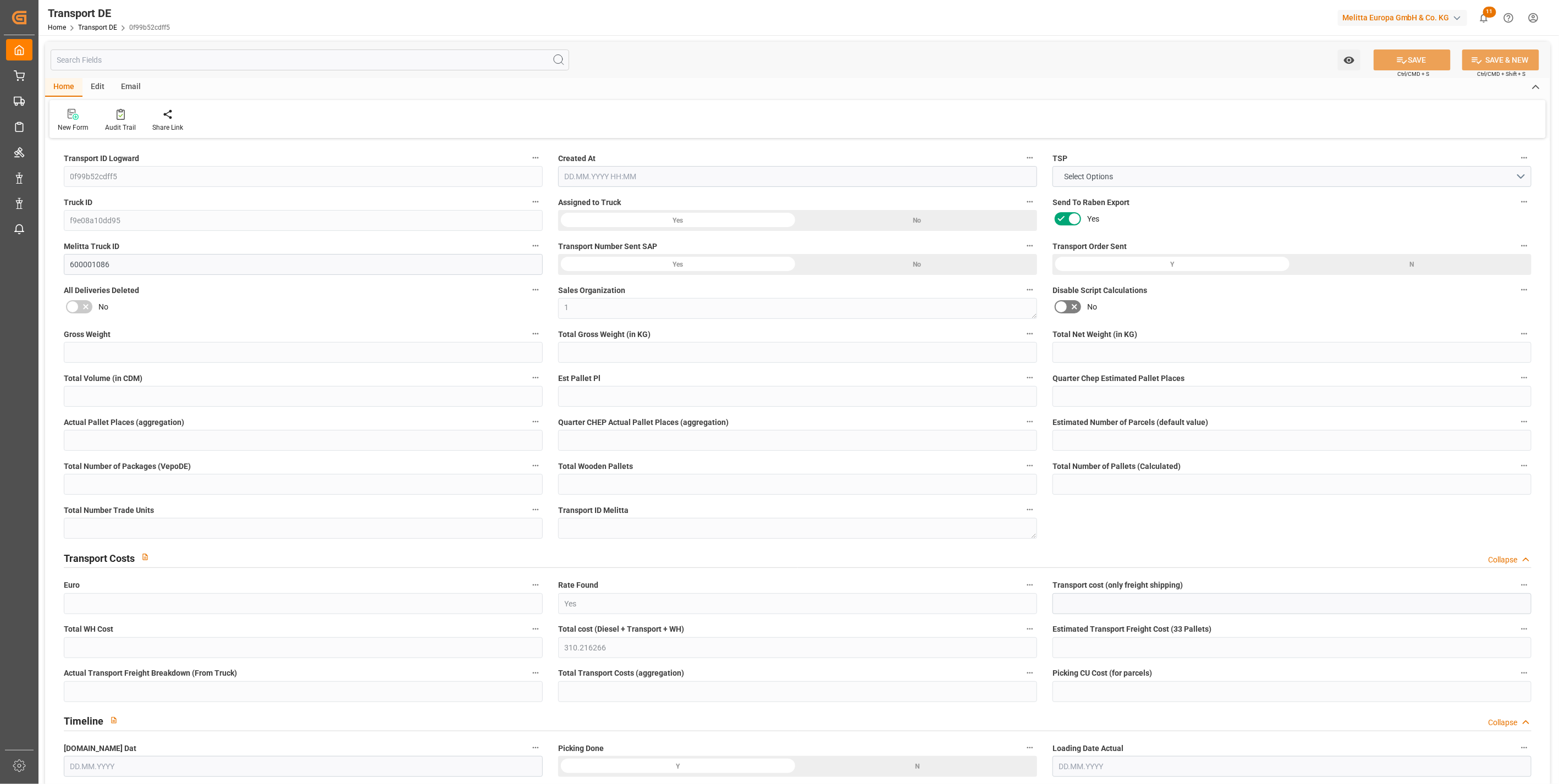
type input "0"
type input "-2.1207"
type input "0"
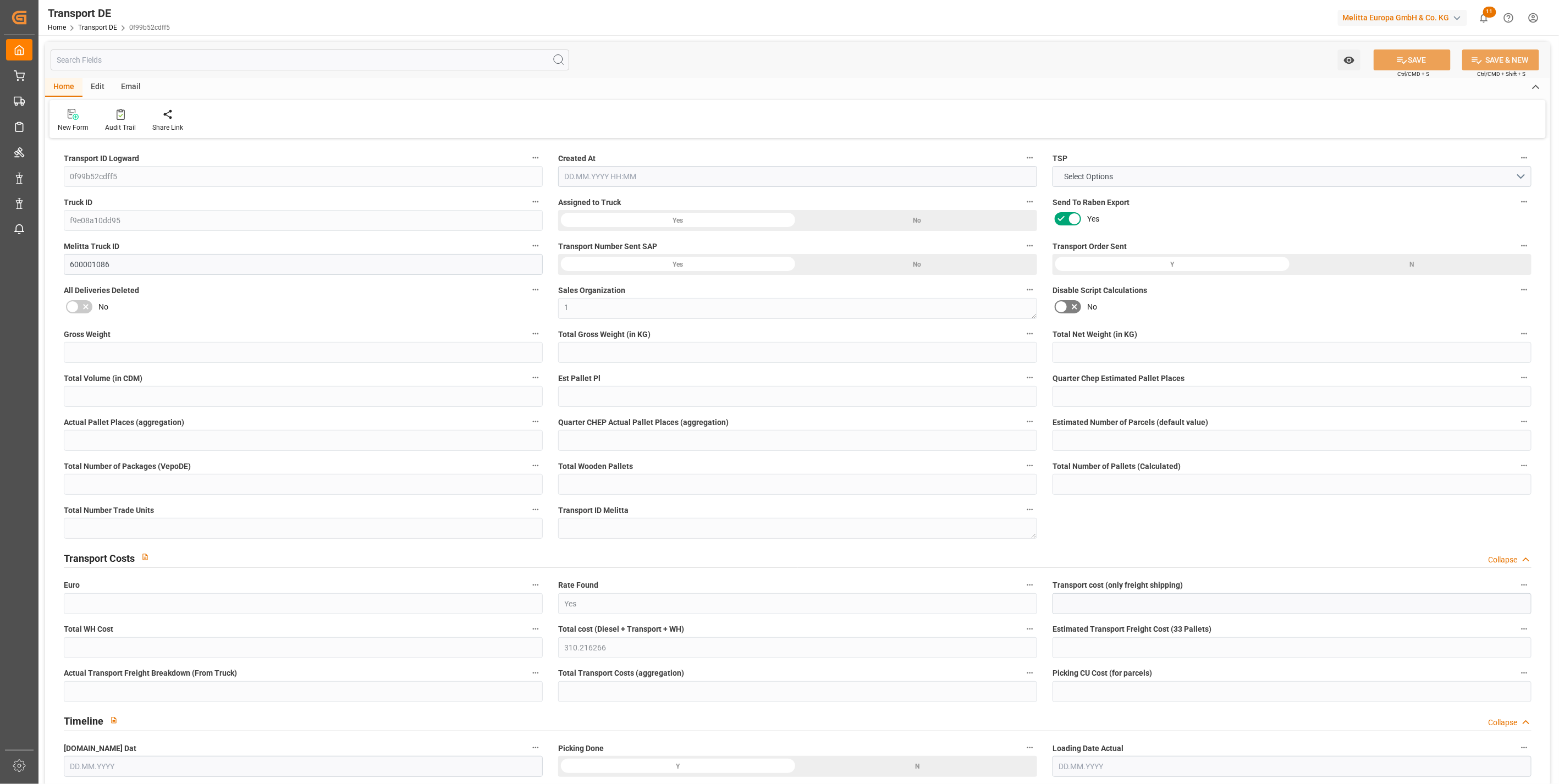
type input "0"
type input "2542.986"
type input "10767.6795"
type input "21"
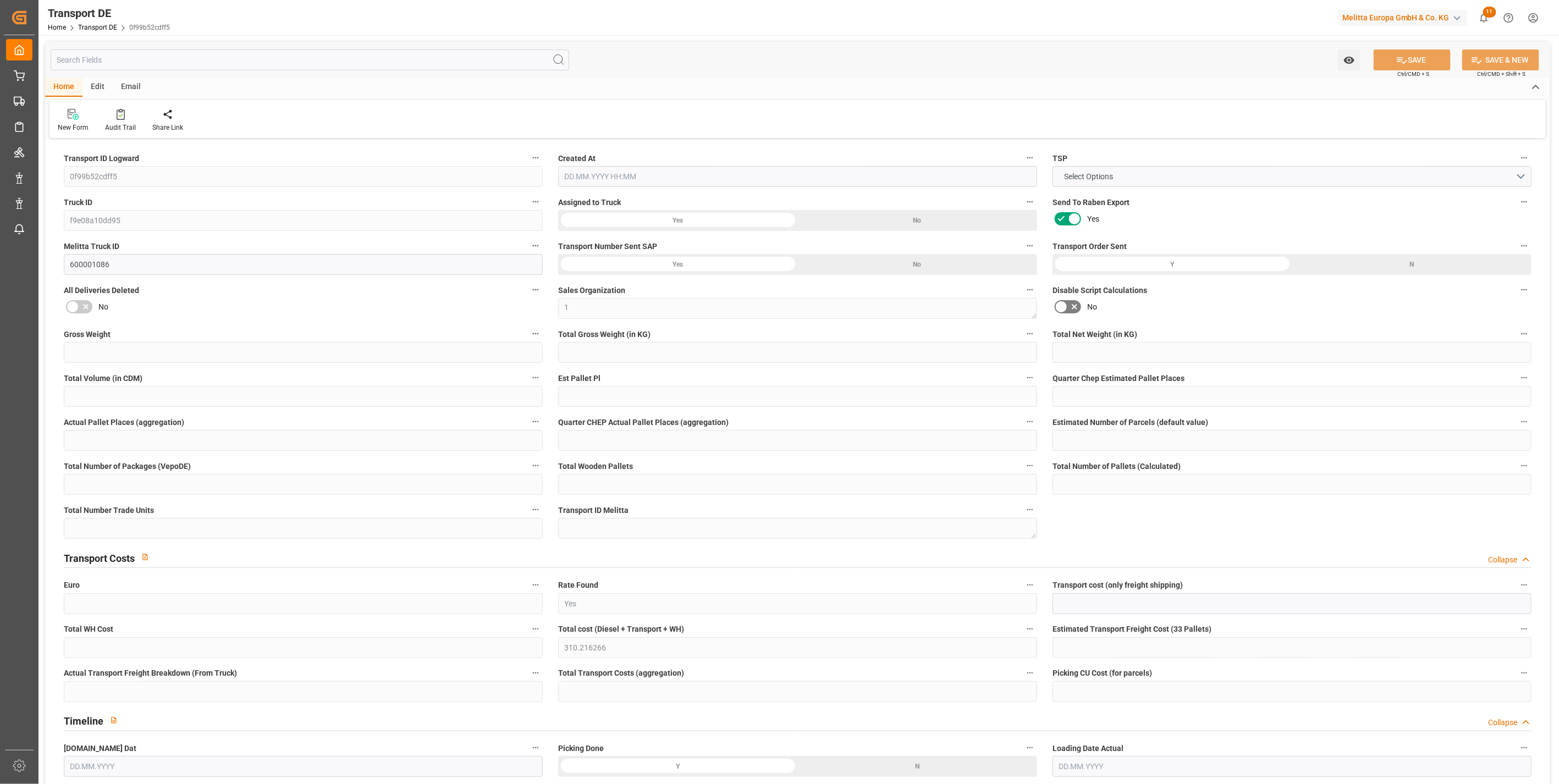
type input "80"
type input "1"
type input "3"
type input "19"
type input "0"
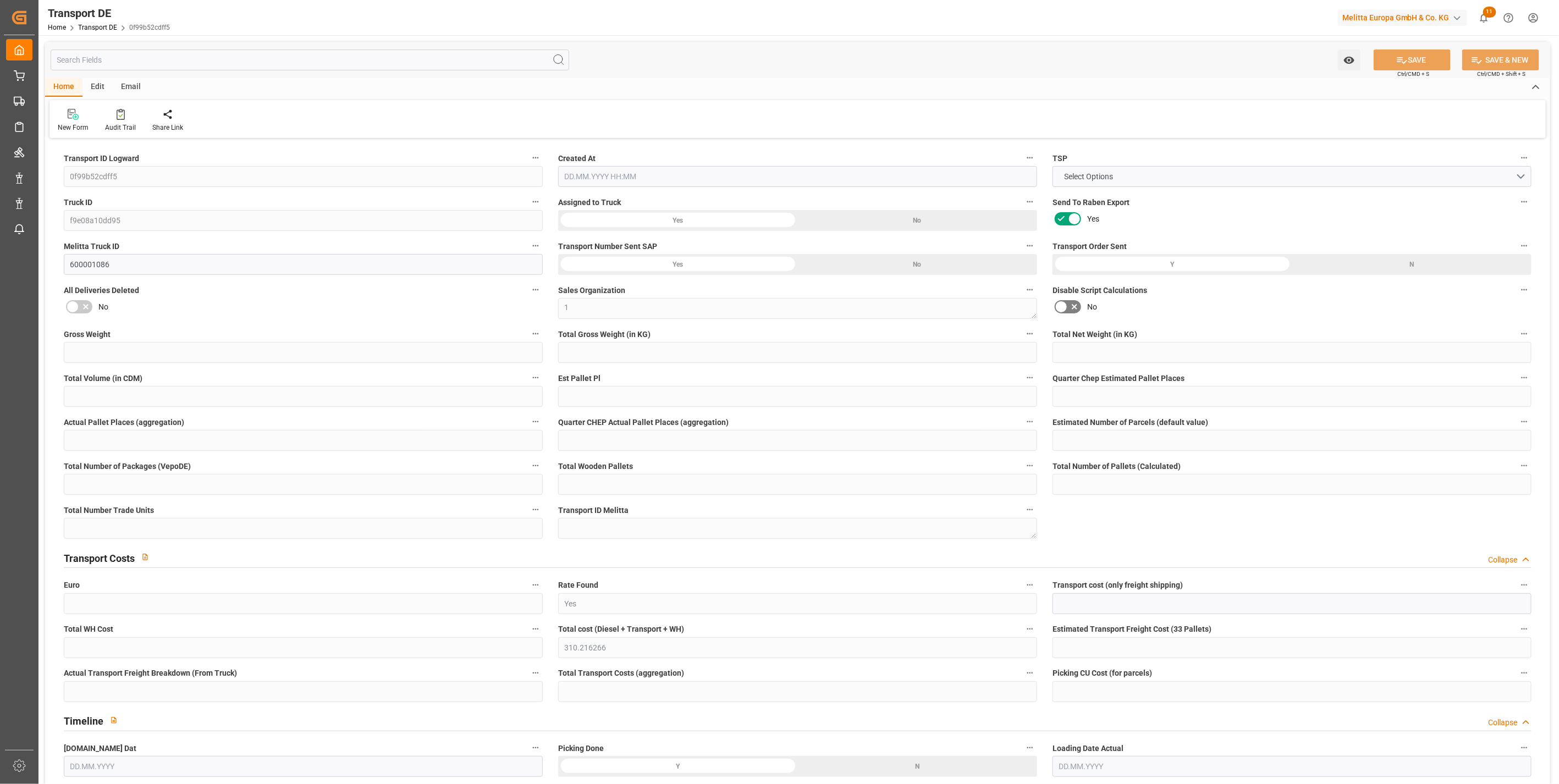
type input "0"
type input "1"
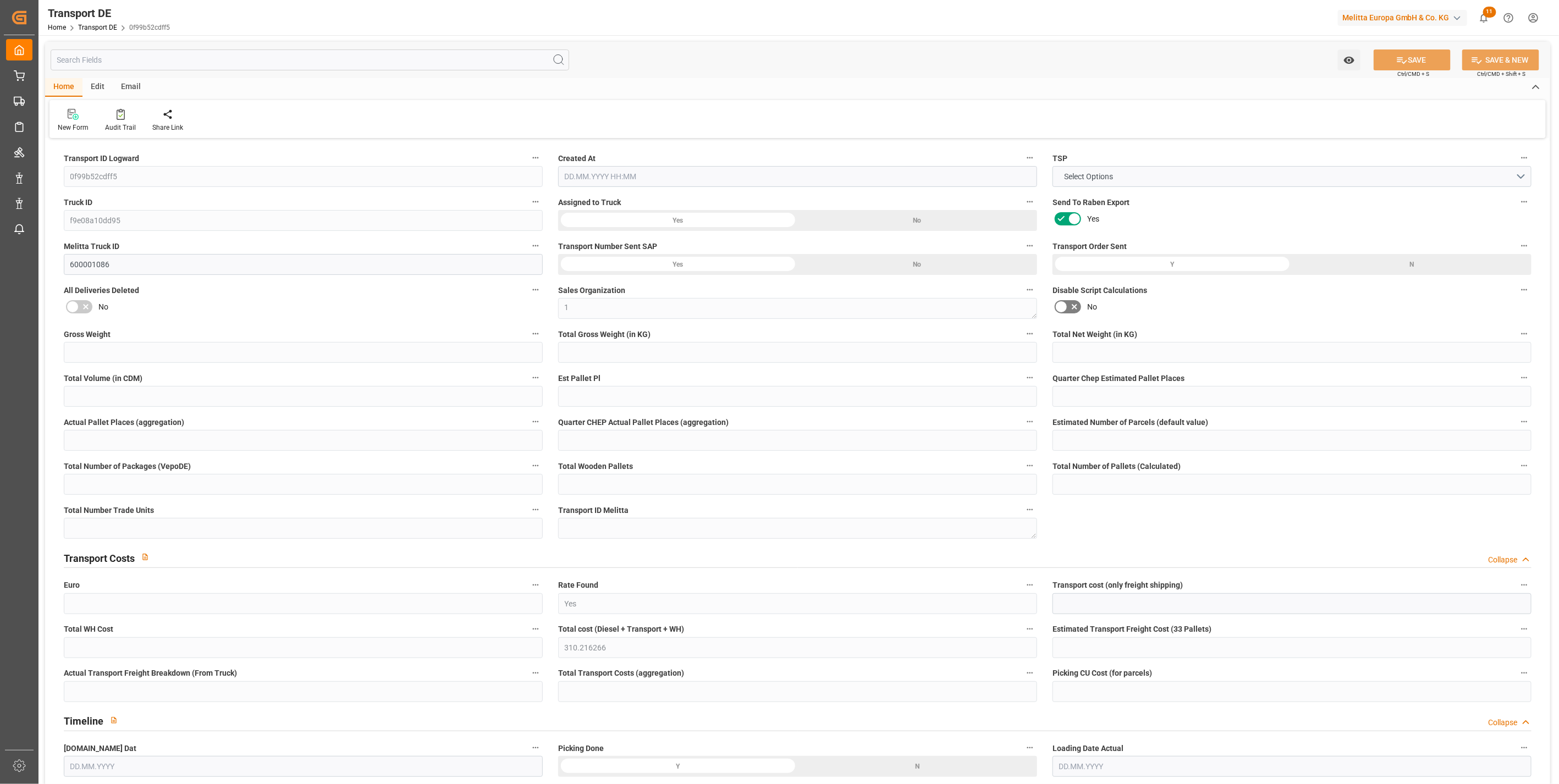
type input "1438"
type input "310.2163"
type input "223.4893"
type input "22.07.2025 21:01"
type input "[DATE]"
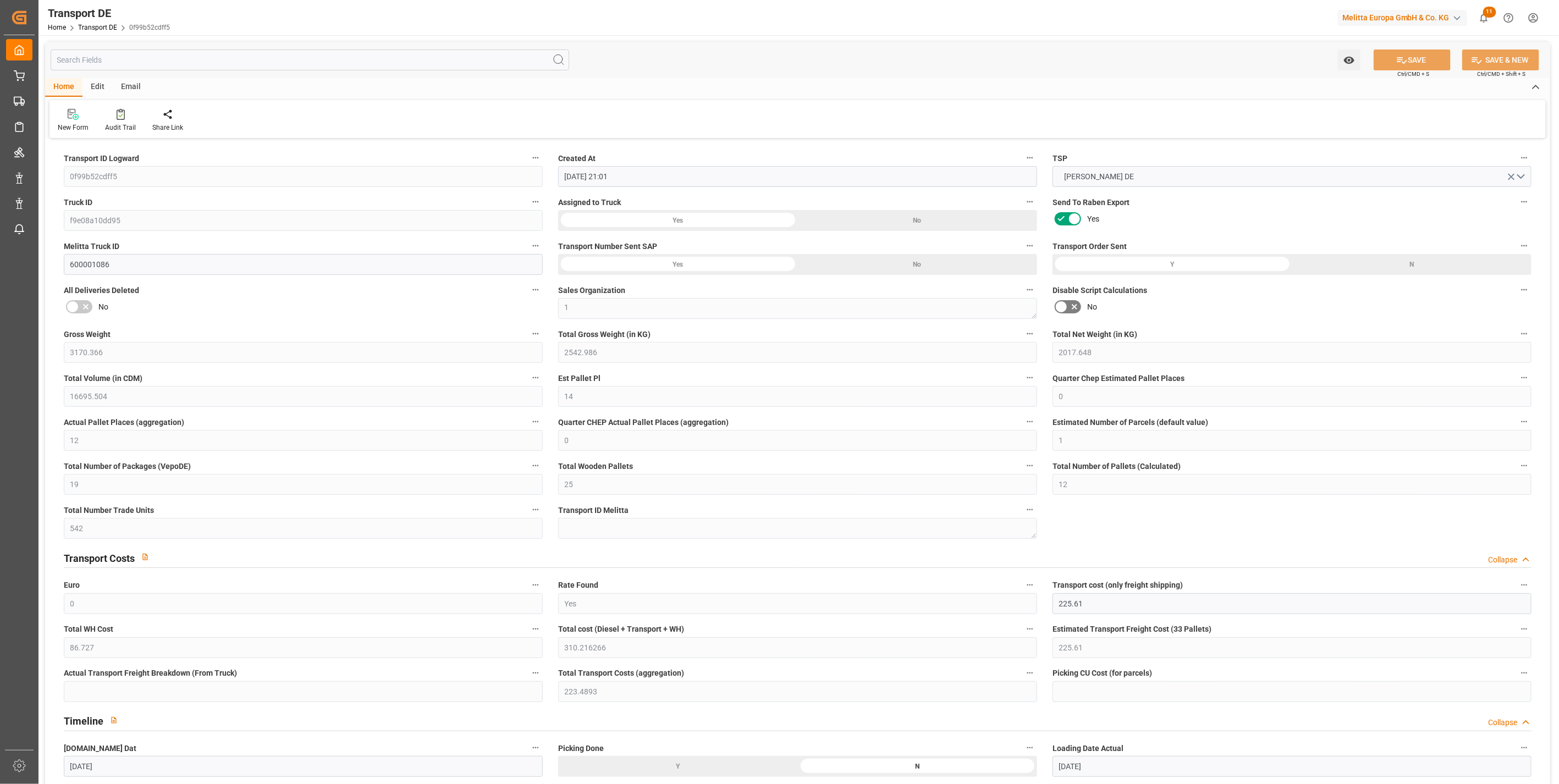
type input "28.07.2025"
type input "29.07.2025"
type input "31.07.2025"
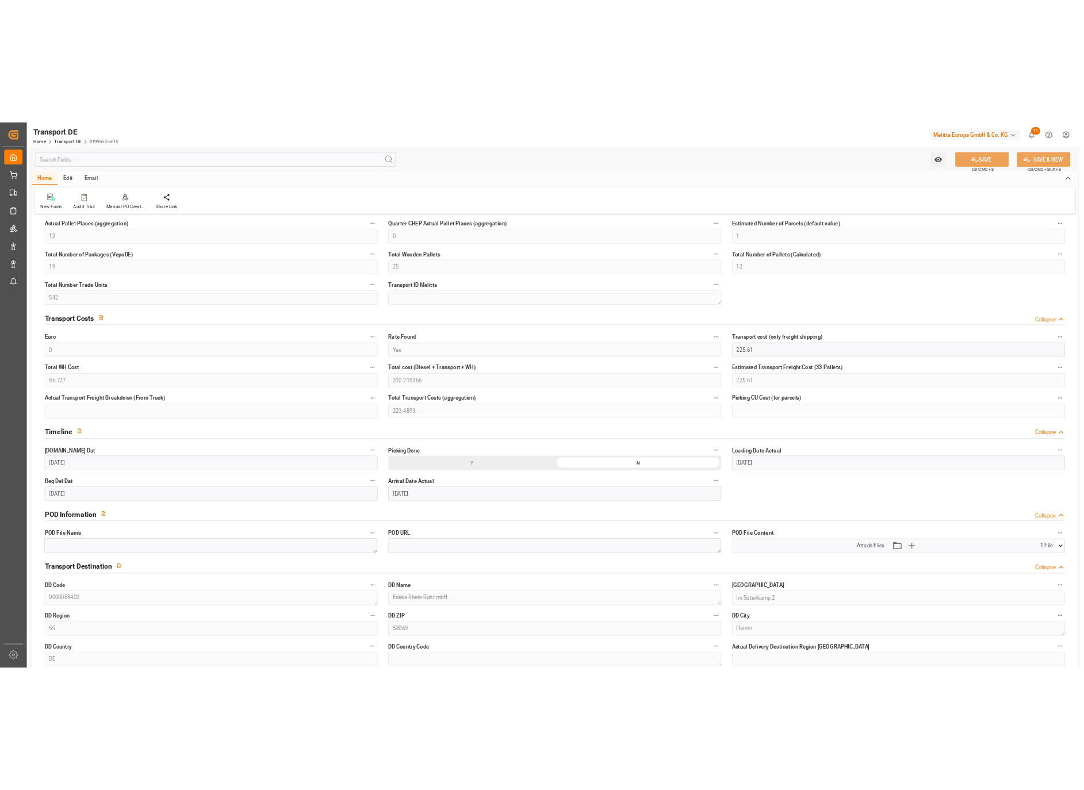
scroll to position [383, 0]
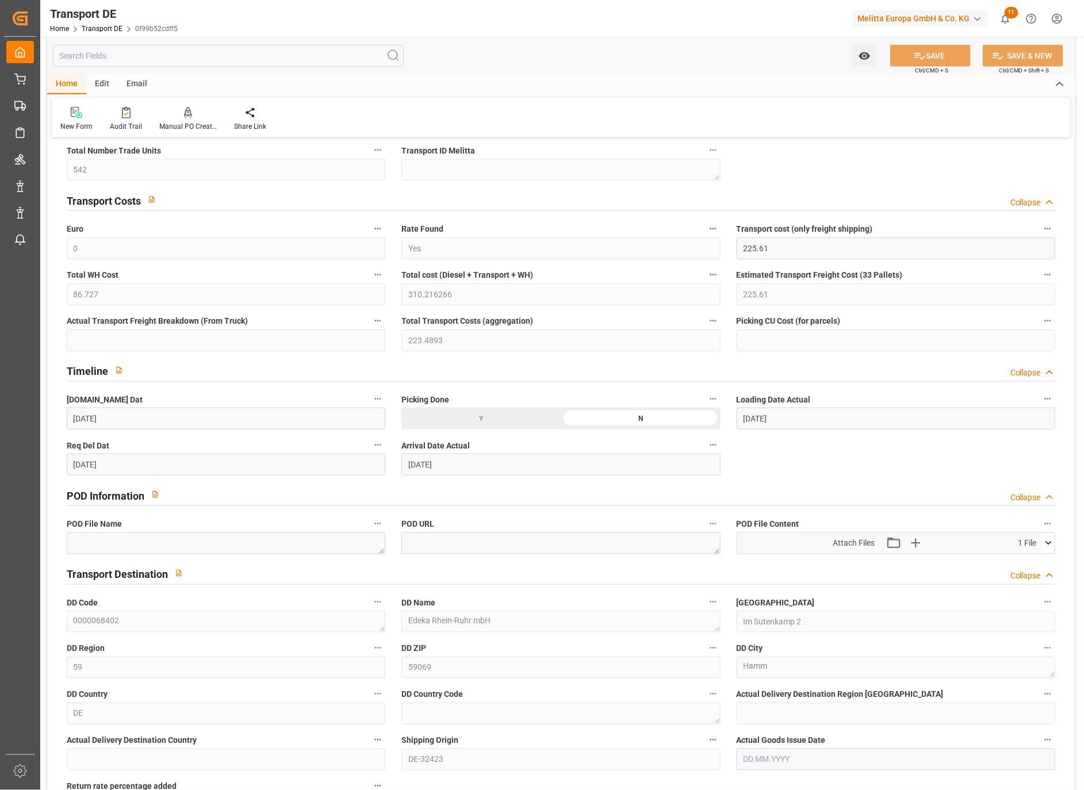
click at [554, 61] on div "Watch Option SAVE Ctrl/CMD + S SAVE & NEW Ctrl/CMD + Shift + S" at bounding box center [560, 56] width 1027 height 38
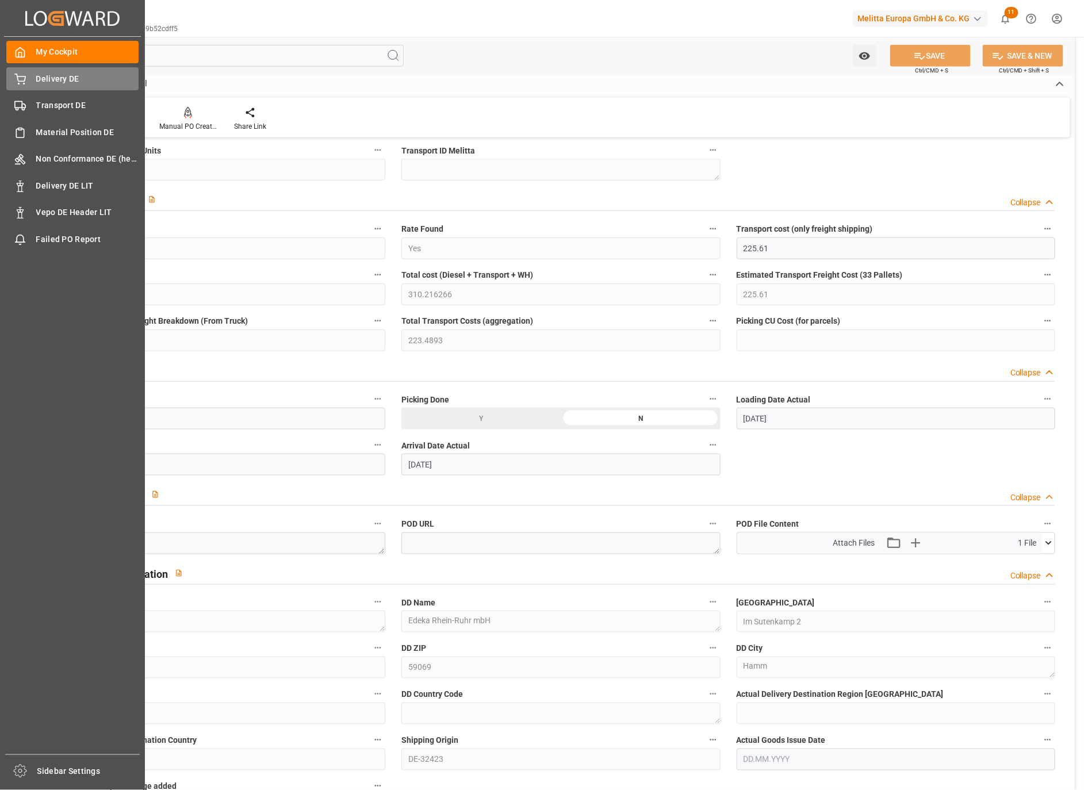
click at [26, 81] on div "Delivery DE Delivery DE" at bounding box center [72, 78] width 132 height 22
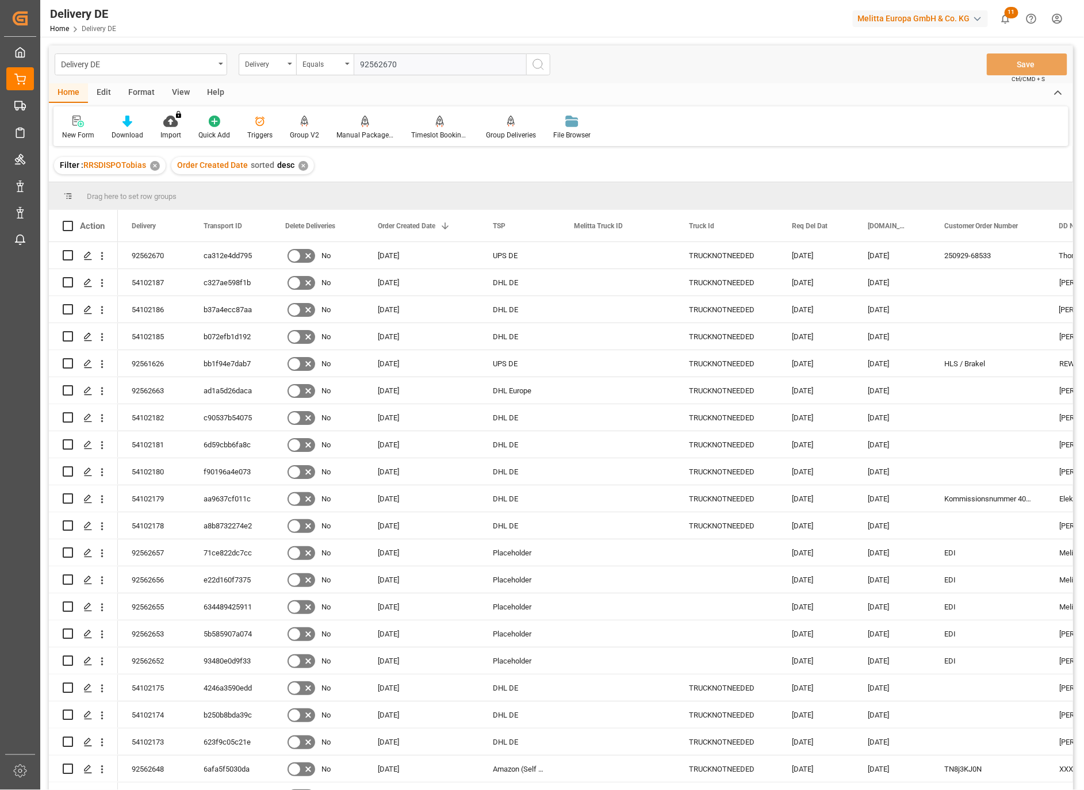
type input "92562670"
click at [539, 63] on icon "search button" at bounding box center [538, 64] width 14 height 14
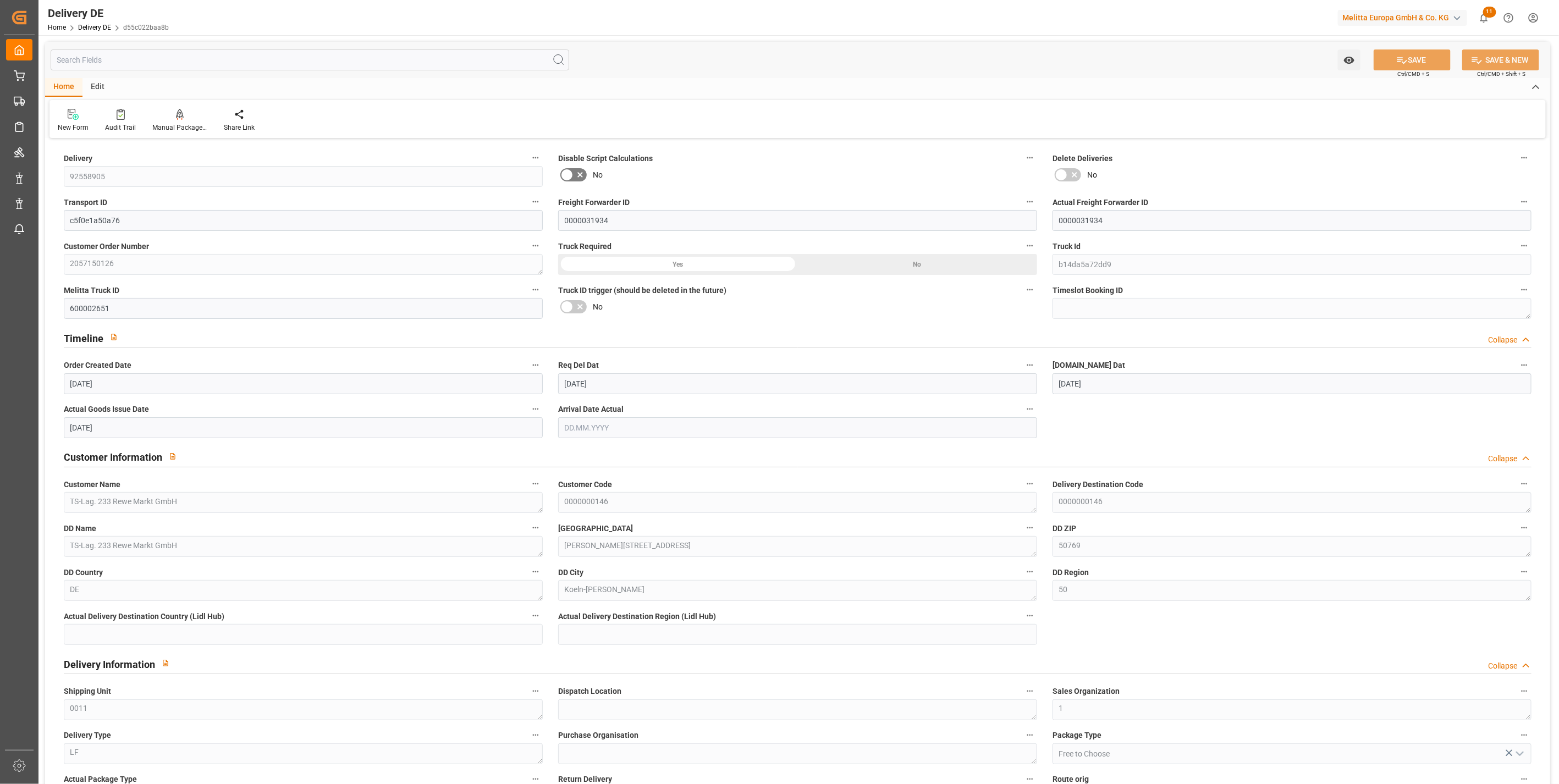
scroll to position [1588, 0]
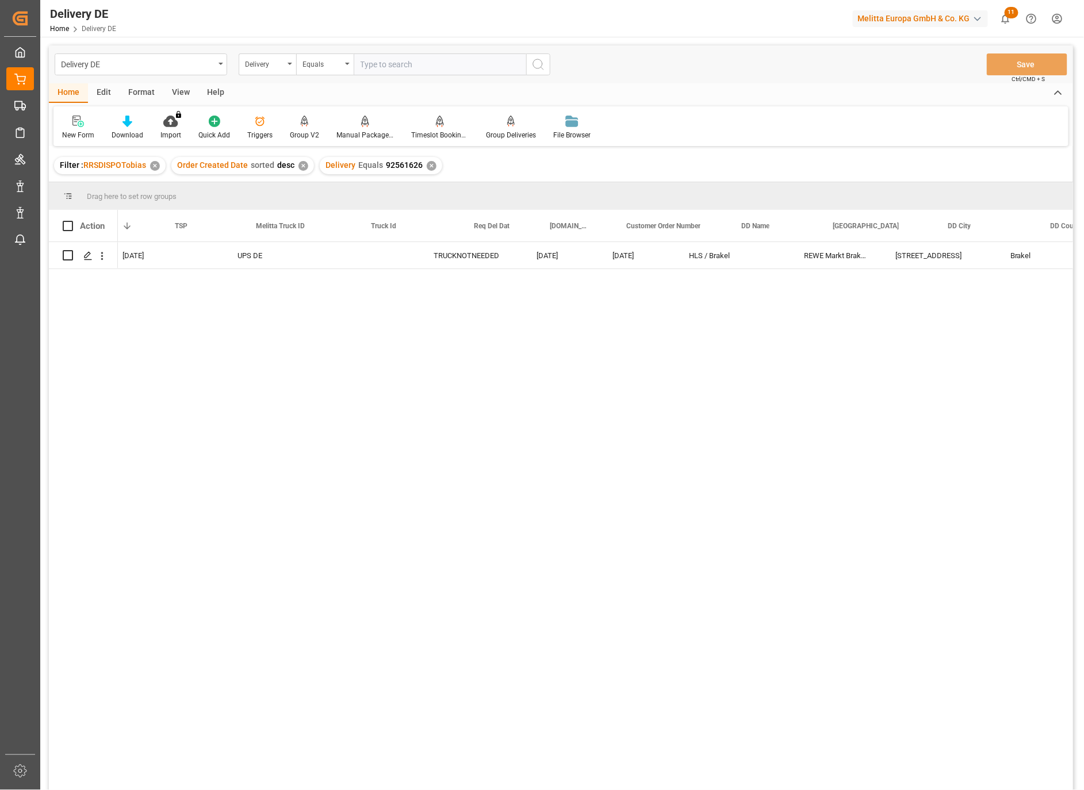
scroll to position [0, 383]
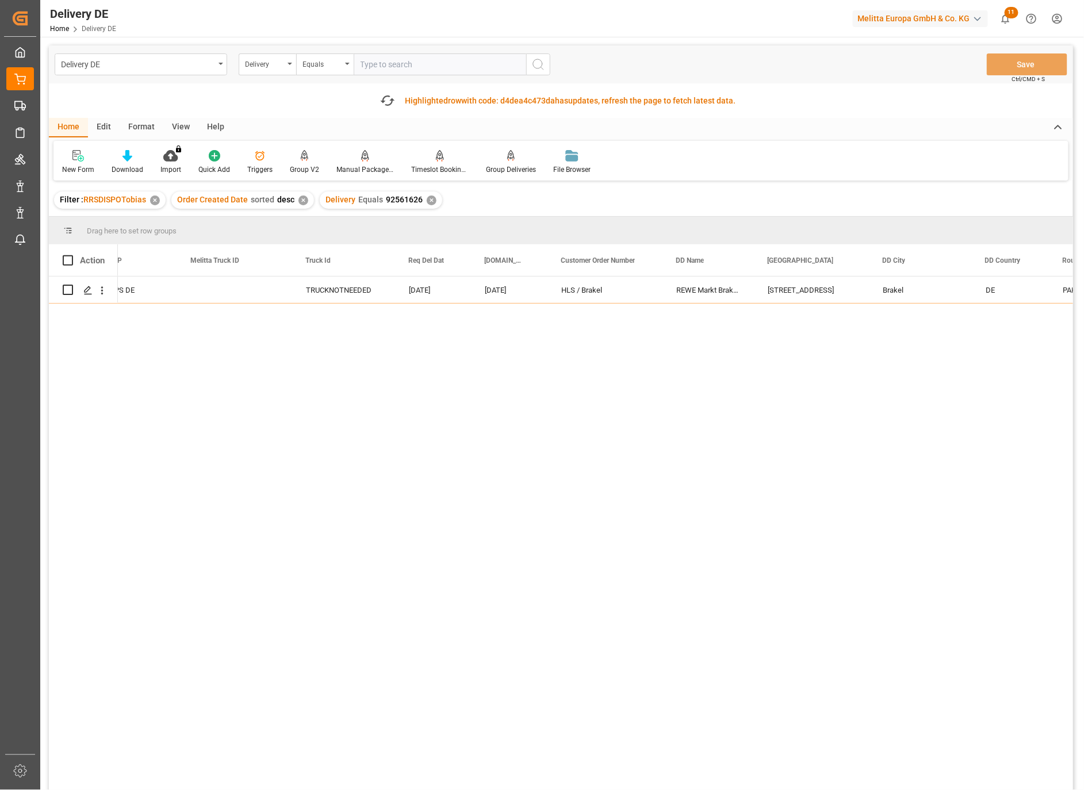
click at [576, 393] on div "[DATE] UPS DE TRUCKNOTNEEDED [DATE] [DATE] HLS / Brakel REWE Markt Brakel GmbH …" at bounding box center [595, 554] width 955 height 555
click at [690, 403] on div "[DATE] UPS DE TRUCKNOTNEEDED [DATE] [DATE] HLS / Brakel REWE Markt Brakel GmbH …" at bounding box center [595, 554] width 955 height 555
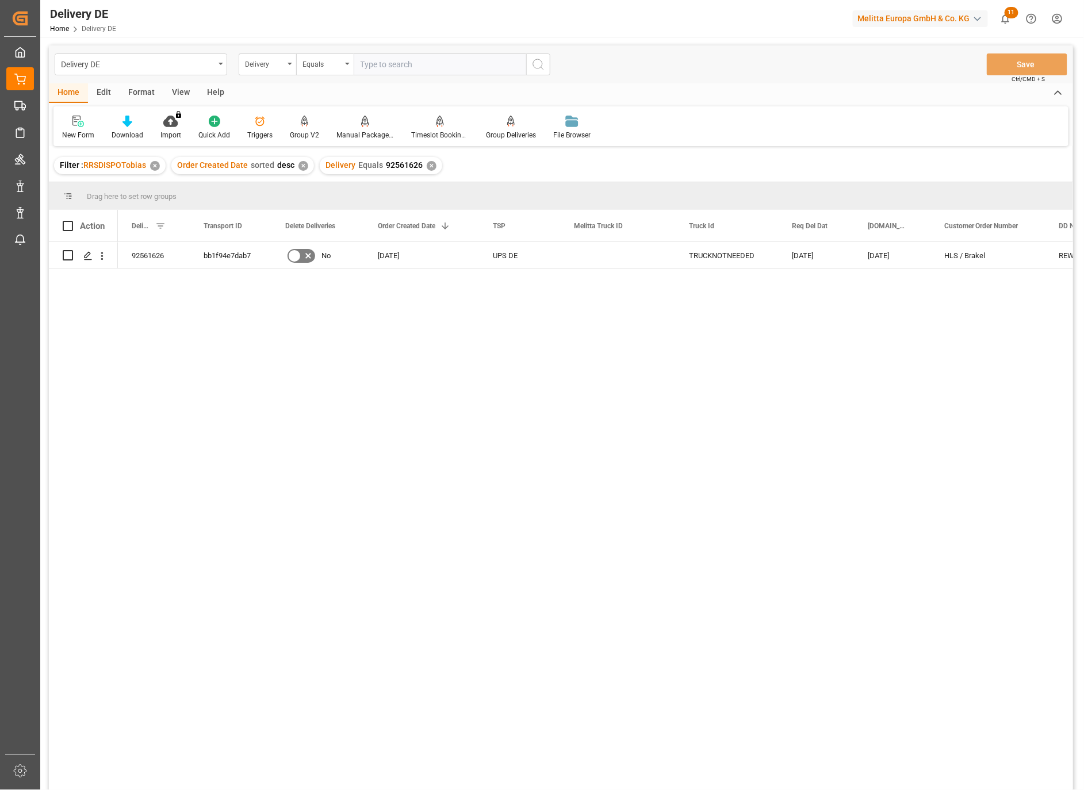
click at [568, 470] on div "92561626 bb1f94e7dab7 No [DATE] UPS DE TRUCKNOTNEEDED [DATE] [DATE] HLS / Brake…" at bounding box center [595, 519] width 955 height 555
click at [378, 411] on div "92561626 bb1f94e7dab7 No [DATE] UPS DE TRUCKNOTNEEDED [DATE] [DATE] HLS / Brake…" at bounding box center [595, 519] width 955 height 555
click at [386, 59] on input "text" at bounding box center [440, 64] width 172 height 22
paste input "92550326"
type input "92550326"
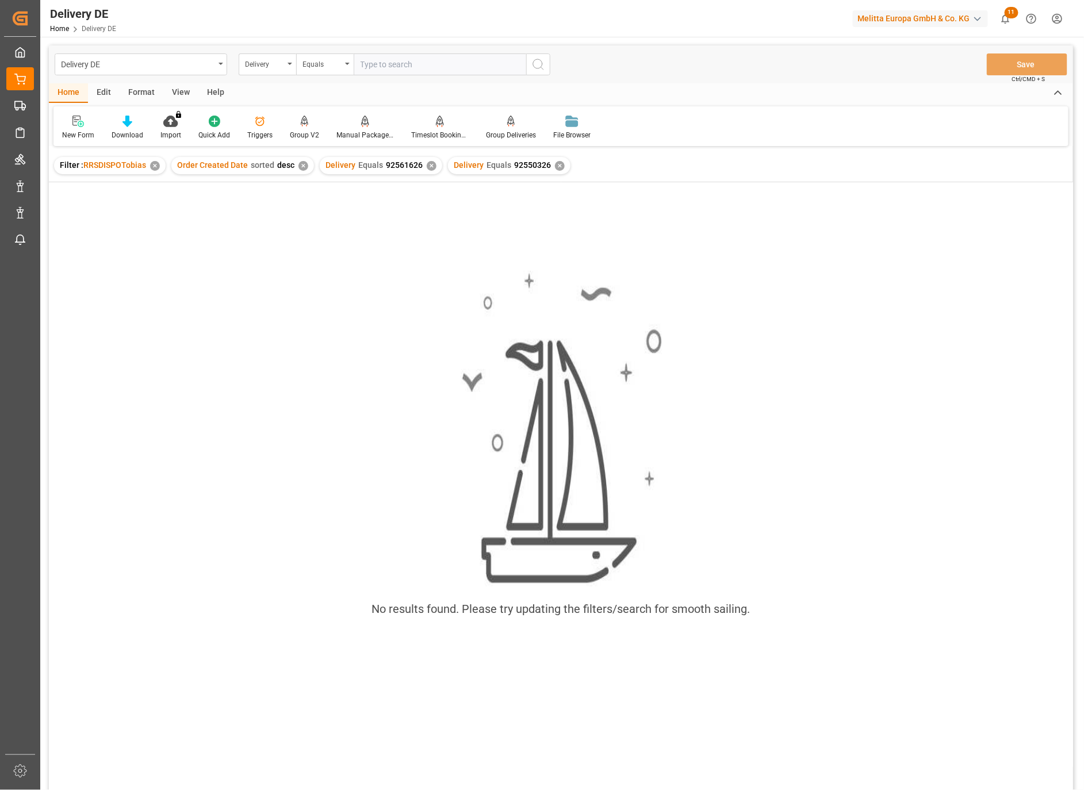
click at [425, 159] on div "Delivery Equals 92561626 ✕" at bounding box center [381, 165] width 122 height 17
click at [427, 168] on div "✕" at bounding box center [432, 166] width 10 height 10
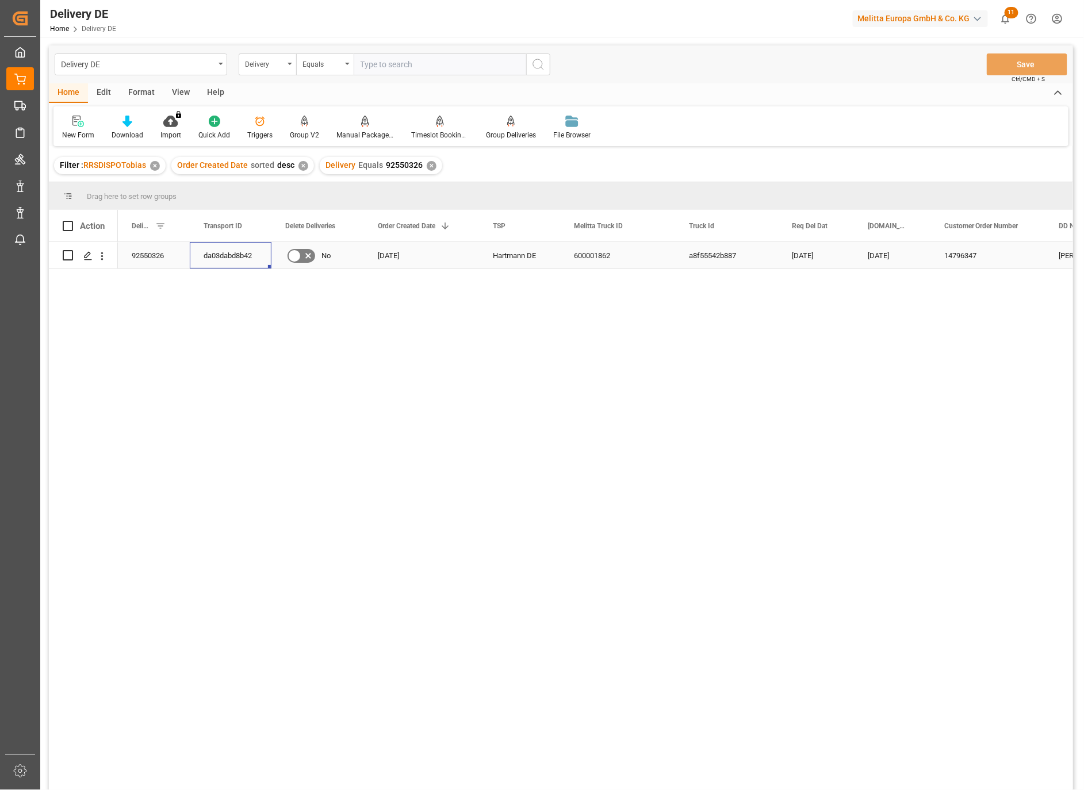
click at [228, 250] on div "da03dabd8b42" at bounding box center [231, 255] width 82 height 26
click at [381, 64] on input "text" at bounding box center [440, 64] width 172 height 22
paste input "92562670"
type input "92562670"
click at [538, 65] on icon "search button" at bounding box center [538, 64] width 14 height 14
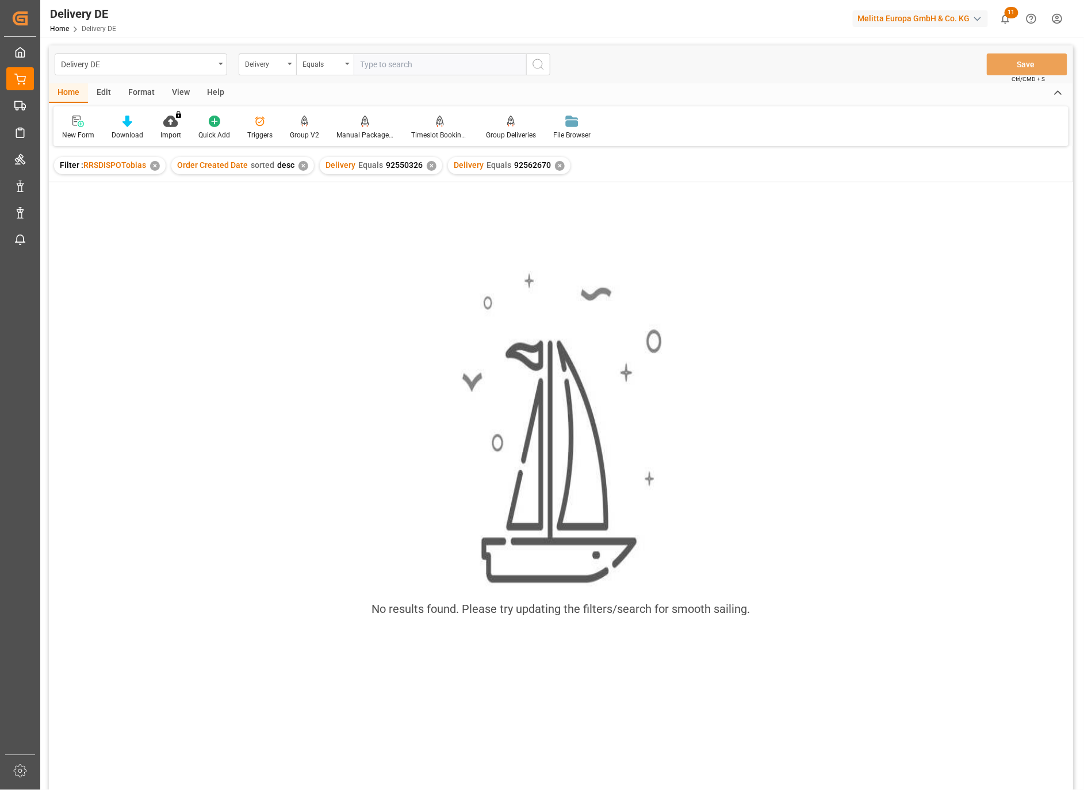
click at [427, 164] on div "✕" at bounding box center [432, 166] width 10 height 10
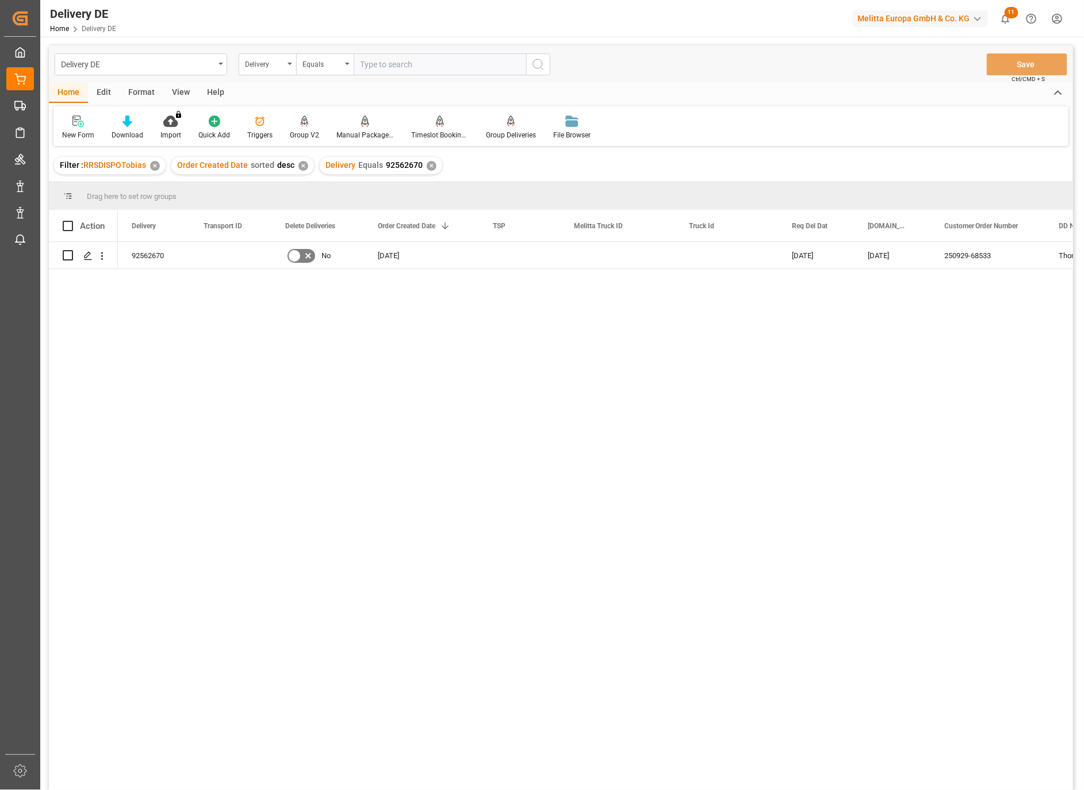
click at [427, 398] on div "92562670 No [DATE] [DATE] [DATE] 250929-68533 [GEOGRAPHIC_DATA] [GEOGRAPHIC_DAT…" at bounding box center [595, 519] width 955 height 555
click at [64, 254] on input "Press Space to toggle row selection (unchecked)" at bounding box center [68, 255] width 10 height 10
checkbox input "true"
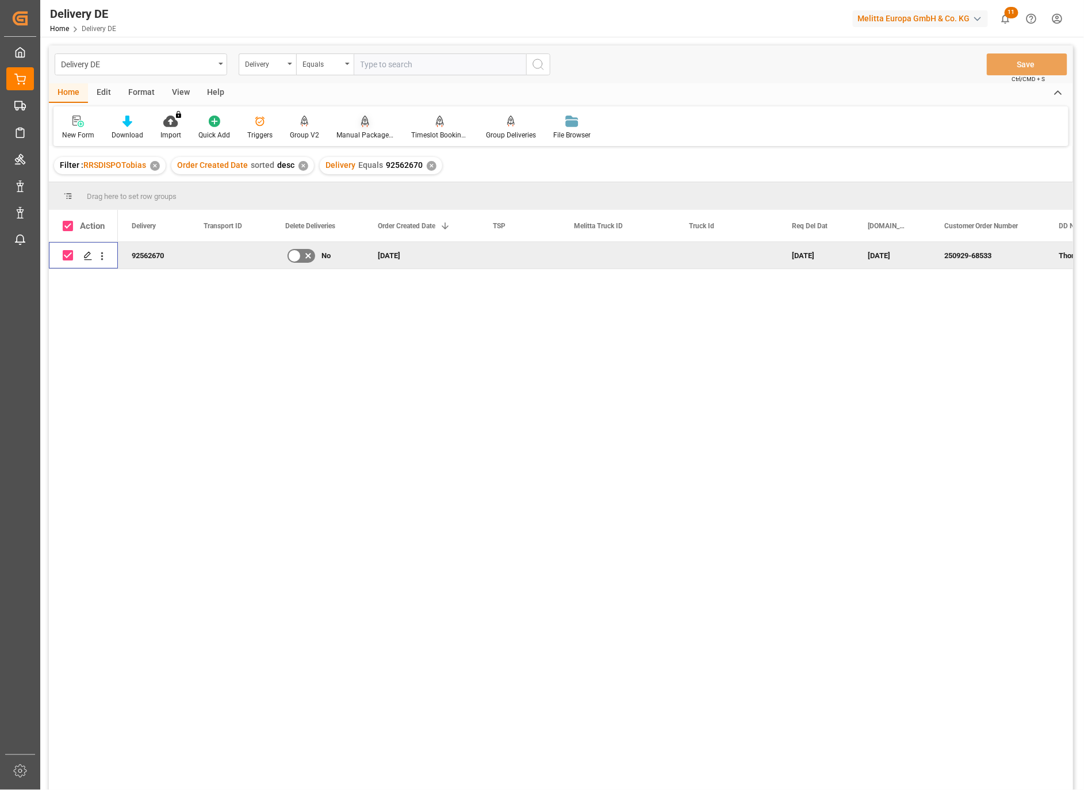
click at [366, 125] on div at bounding box center [364, 121] width 57 height 12
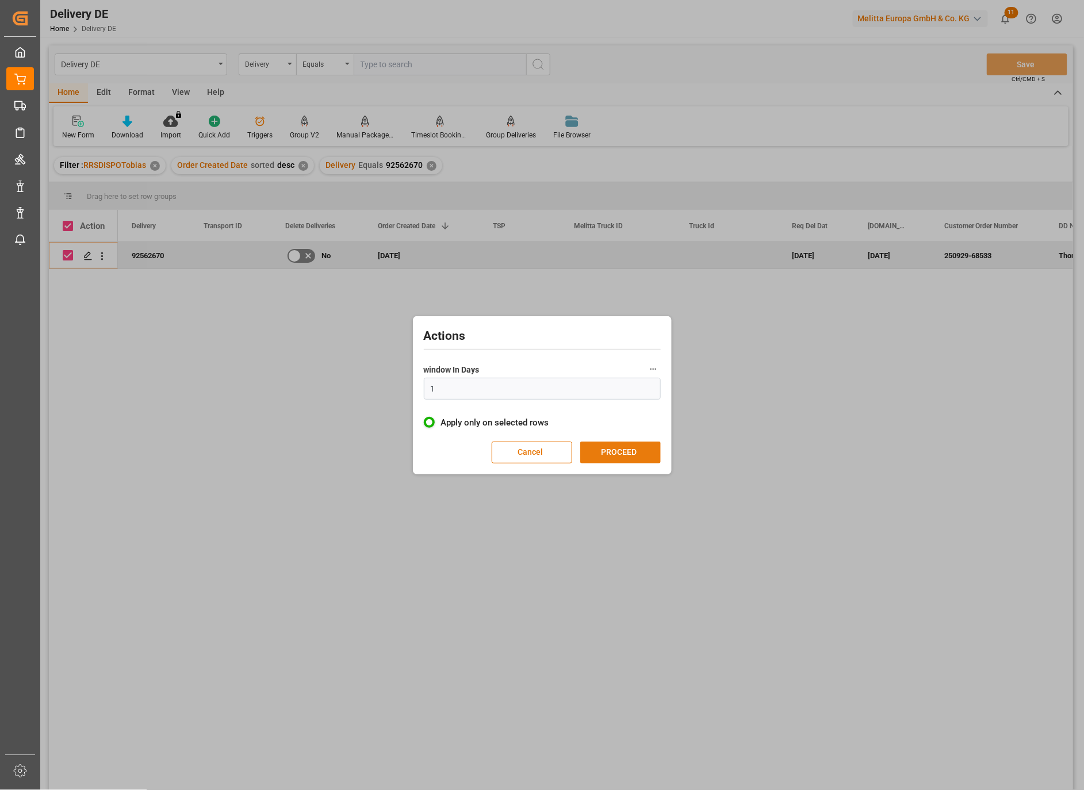
click at [623, 451] on button "PROCEED" at bounding box center [620, 453] width 80 height 22
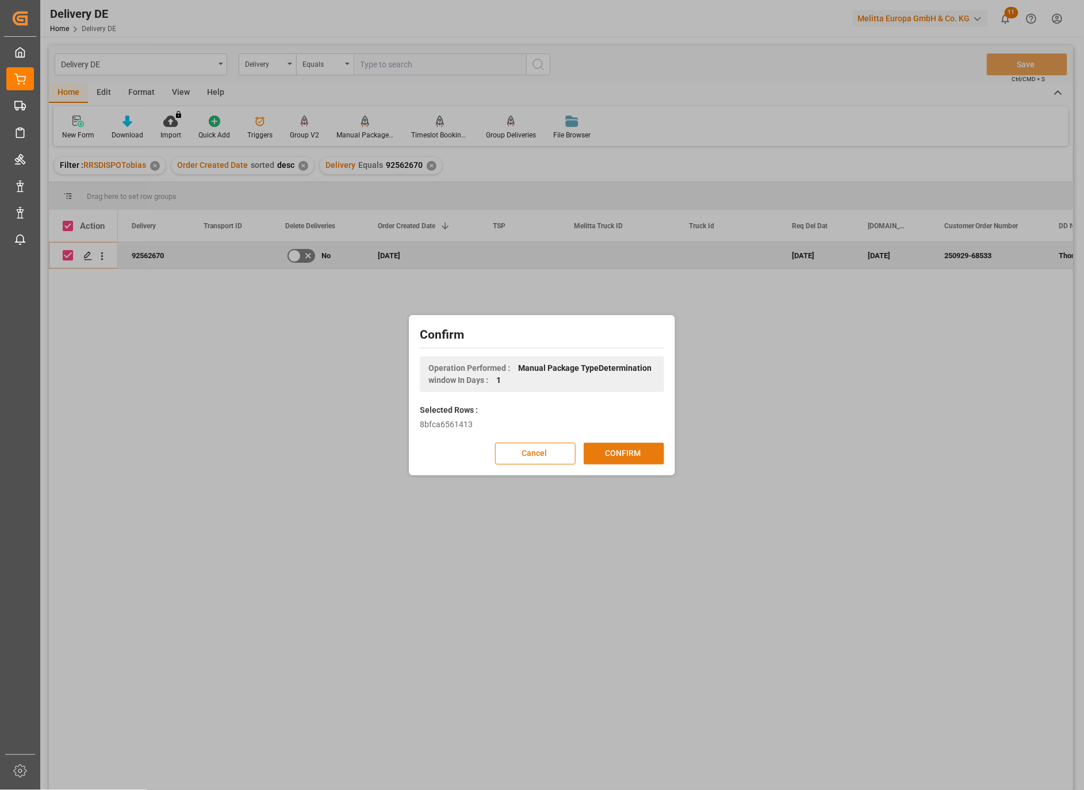
click at [624, 451] on button "CONFIRM" at bounding box center [624, 454] width 80 height 22
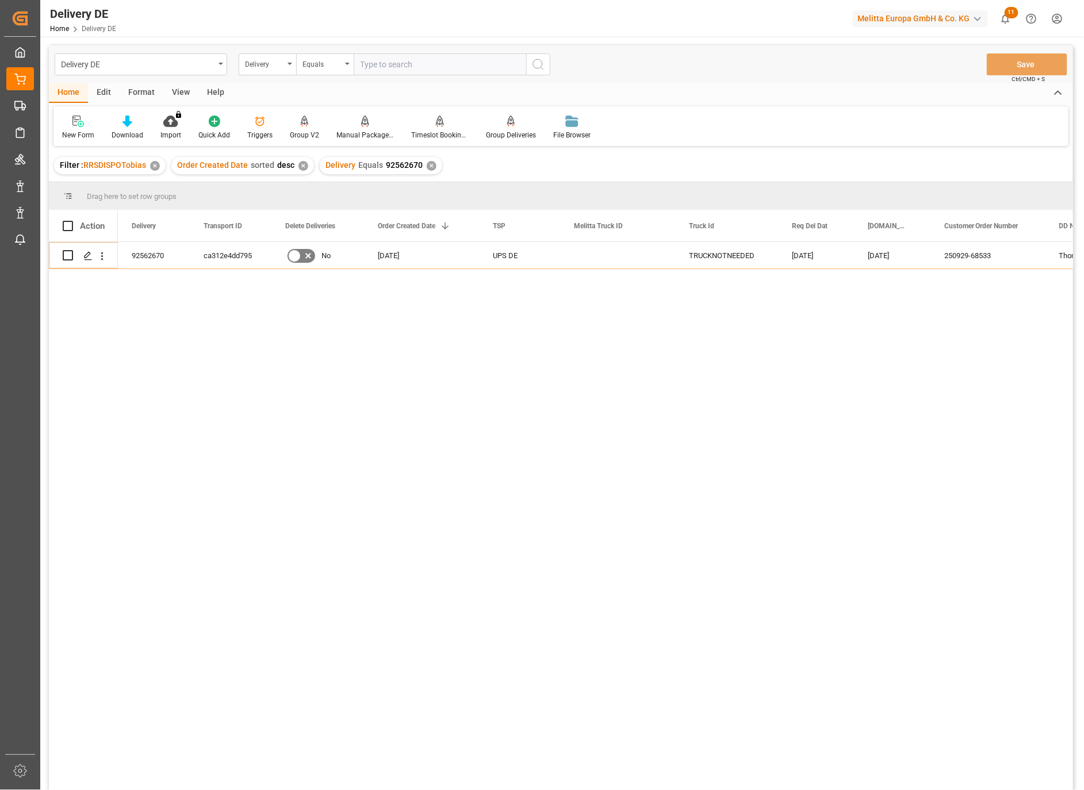
click at [378, 66] on input "text" at bounding box center [440, 64] width 172 height 22
paste input "92562670"
drag, startPoint x: 414, startPoint y: 63, endPoint x: 283, endPoint y: 60, distance: 130.6
click at [273, 60] on div "Delivery Equals 92562670" at bounding box center [395, 64] width 312 height 22
paste input "51482"
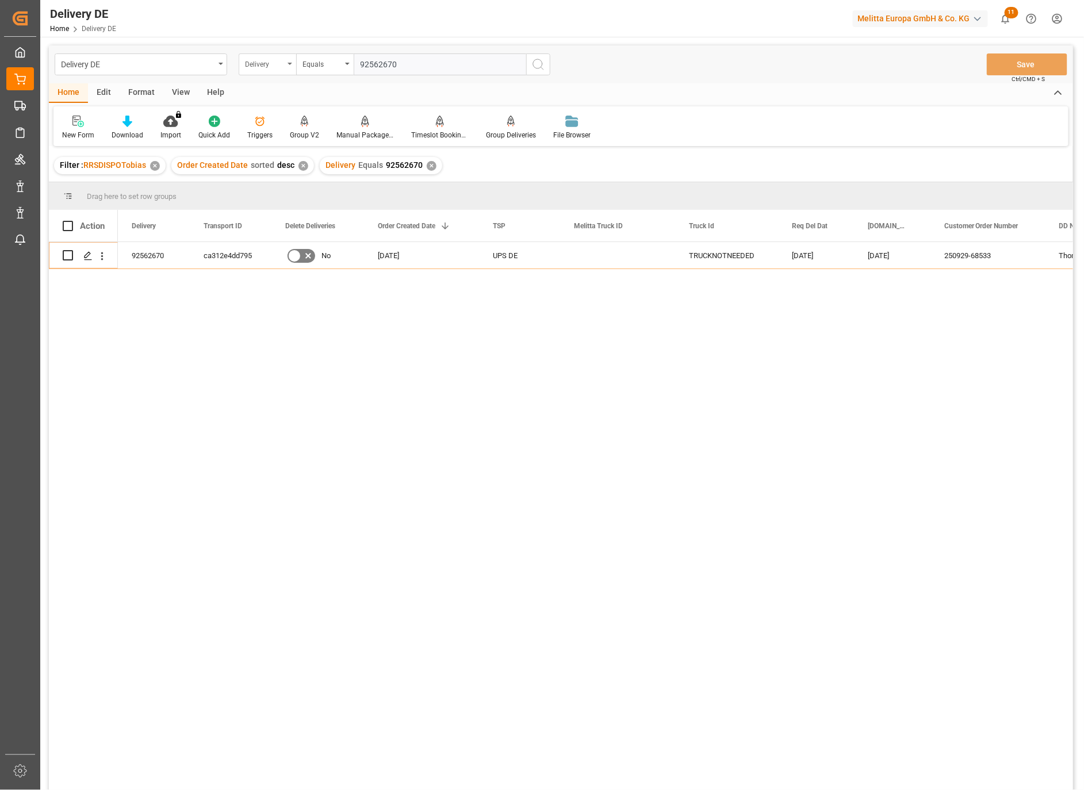
type input "92551482"
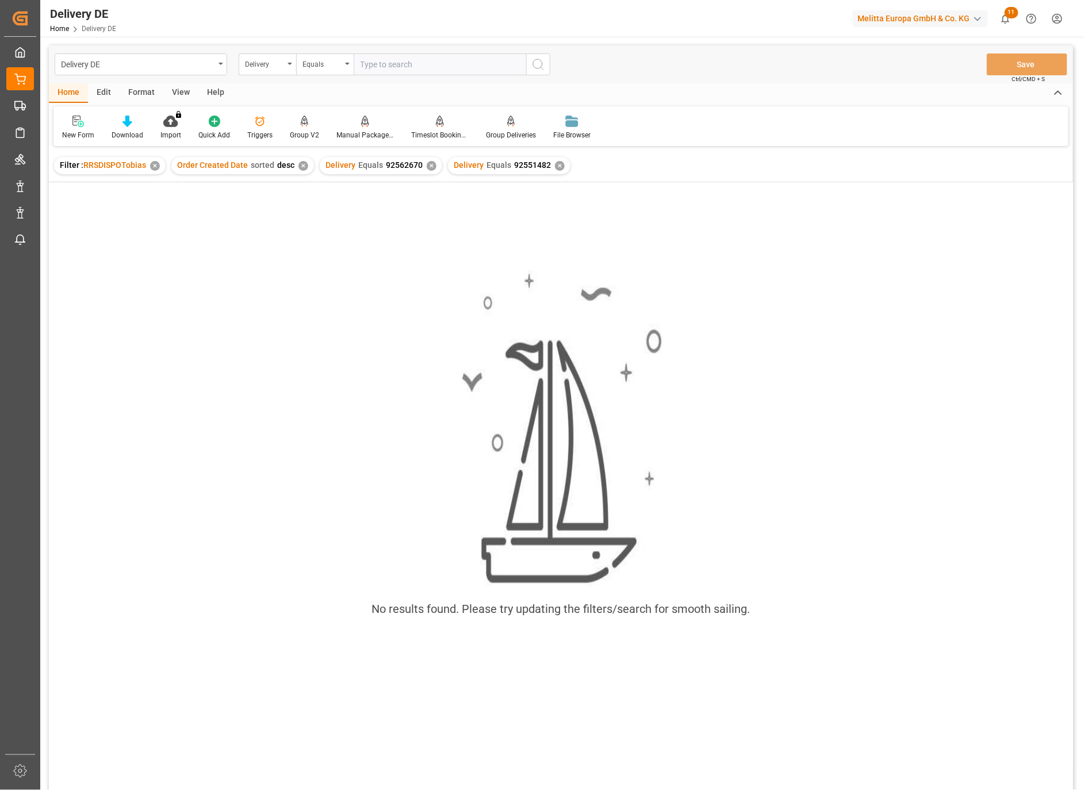
click at [427, 170] on div "✕" at bounding box center [432, 166] width 10 height 10
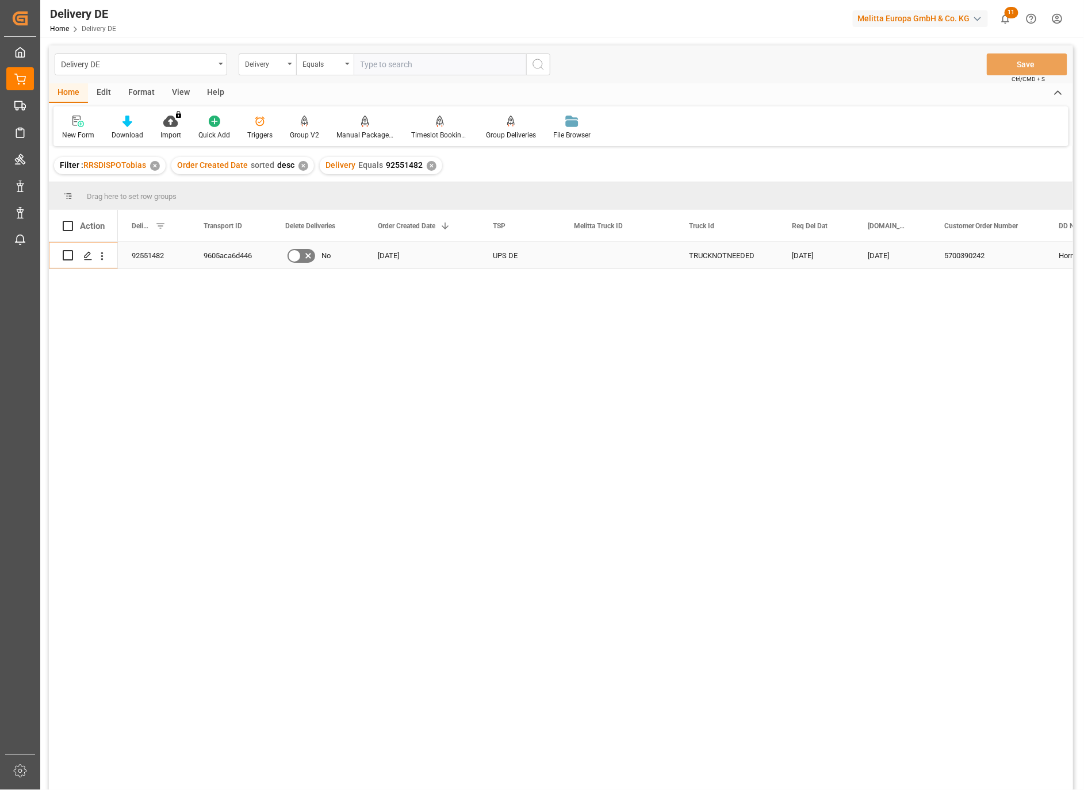
click at [154, 254] on div "92551482" at bounding box center [154, 255] width 72 height 26
click at [398, 59] on input "text" at bounding box center [440, 64] width 172 height 22
paste input "92560757"
type input "92560757"
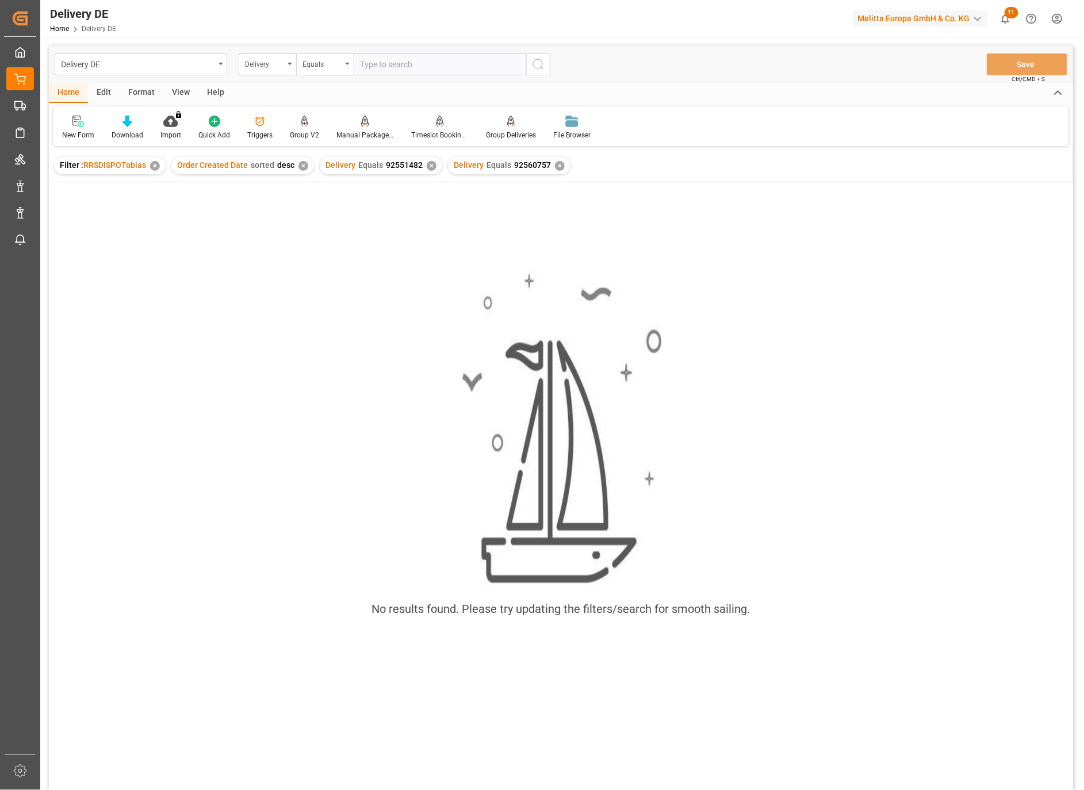
click at [421, 168] on div "Delivery Equals 92551482 ✕" at bounding box center [381, 165] width 122 height 17
click at [427, 167] on div "✕" at bounding box center [432, 166] width 10 height 10
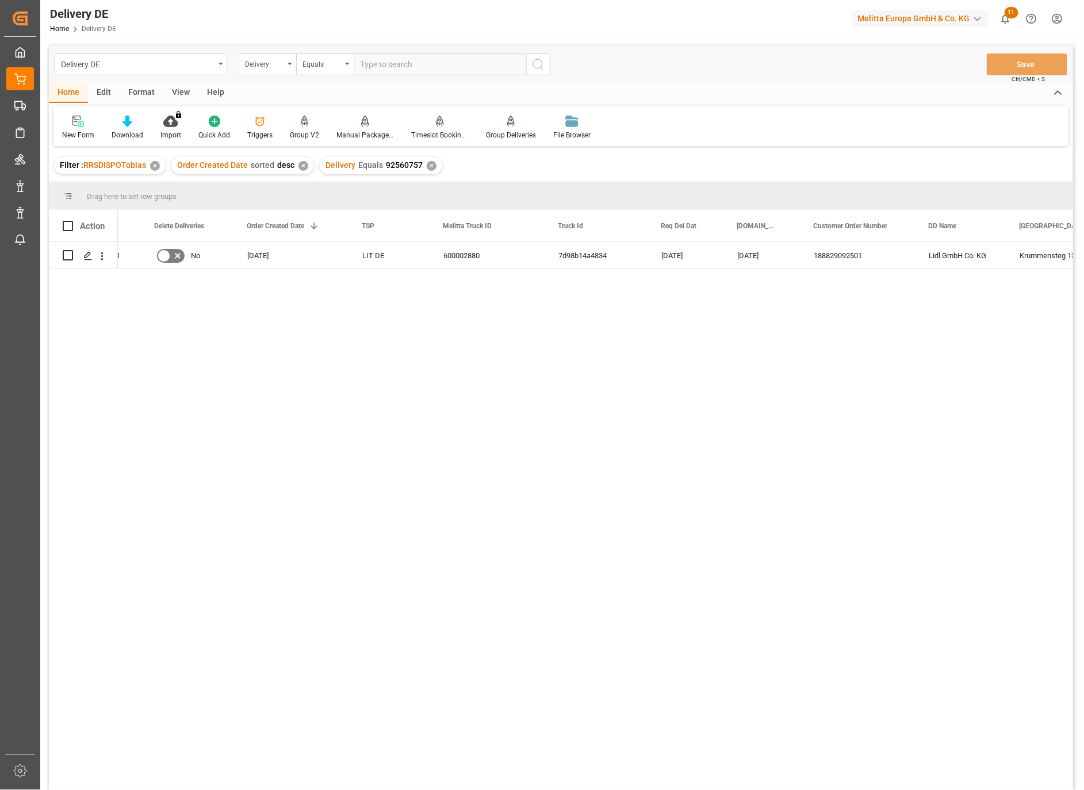
scroll to position [0, 255]
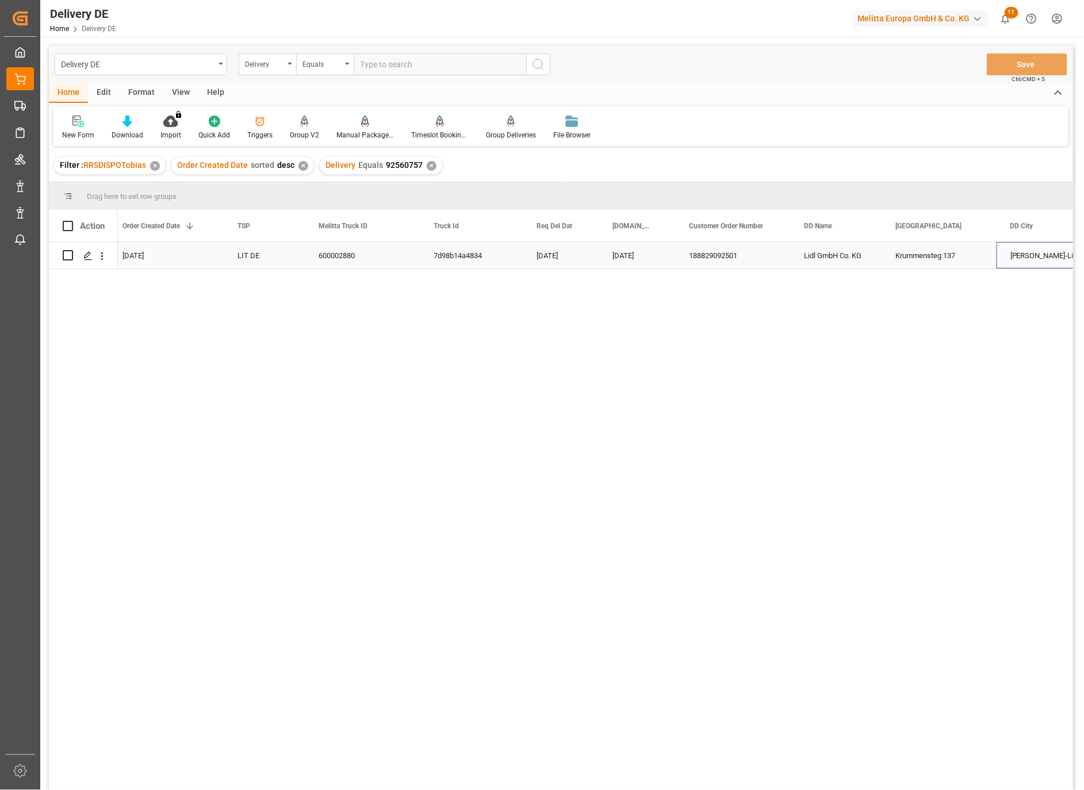
click at [1037, 250] on div "[PERSON_NAME]-Lintfort" at bounding box center [1047, 255] width 103 height 26
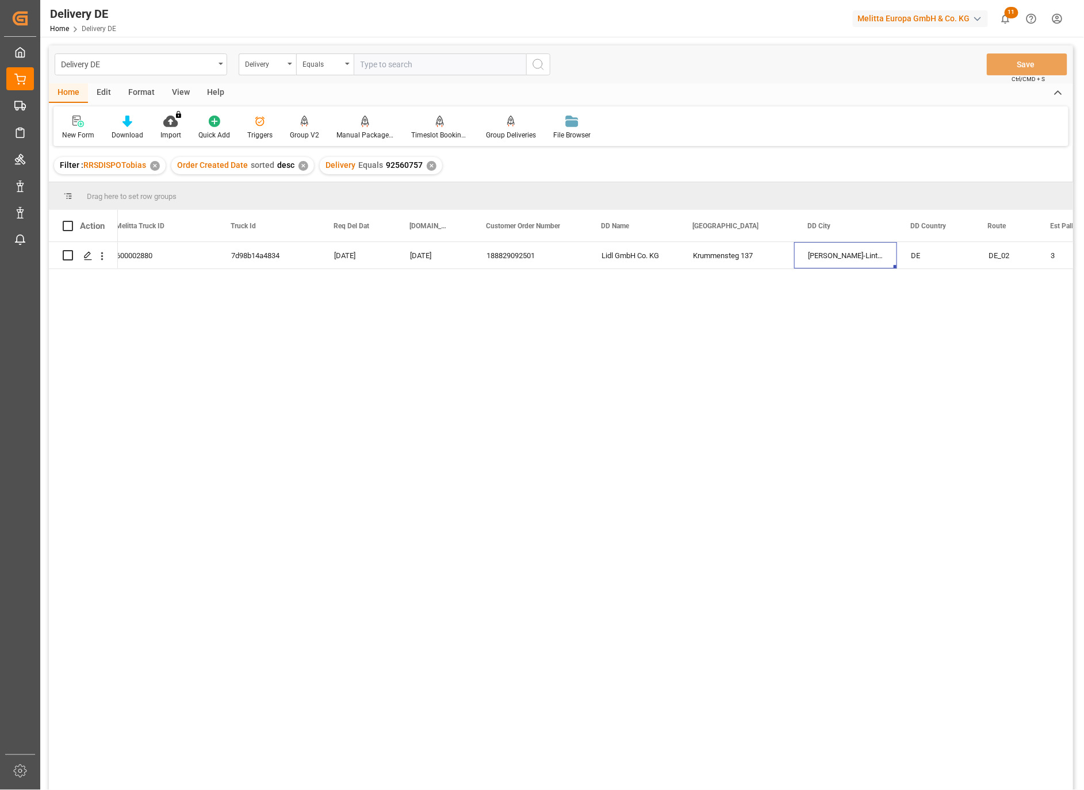
scroll to position [0, 511]
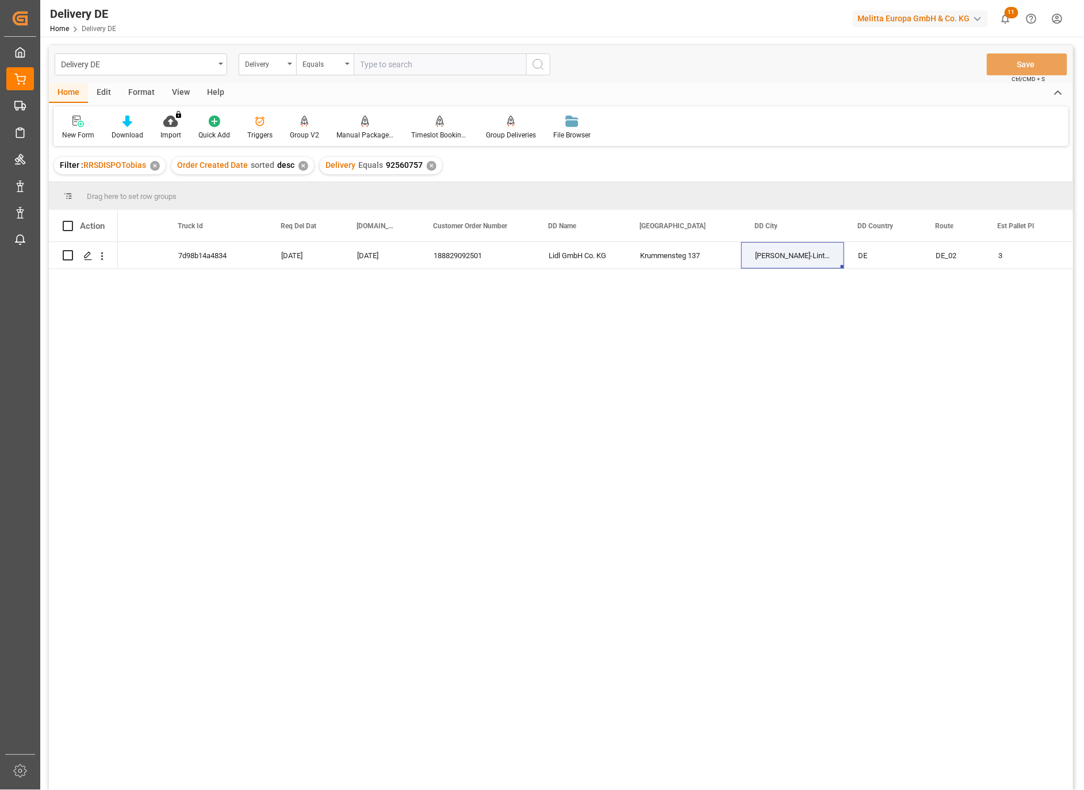
click at [389, 70] on input "text" at bounding box center [440, 64] width 172 height 22
paste input "92562227"
type input "92562227"
click at [542, 67] on icon "search button" at bounding box center [538, 64] width 14 height 14
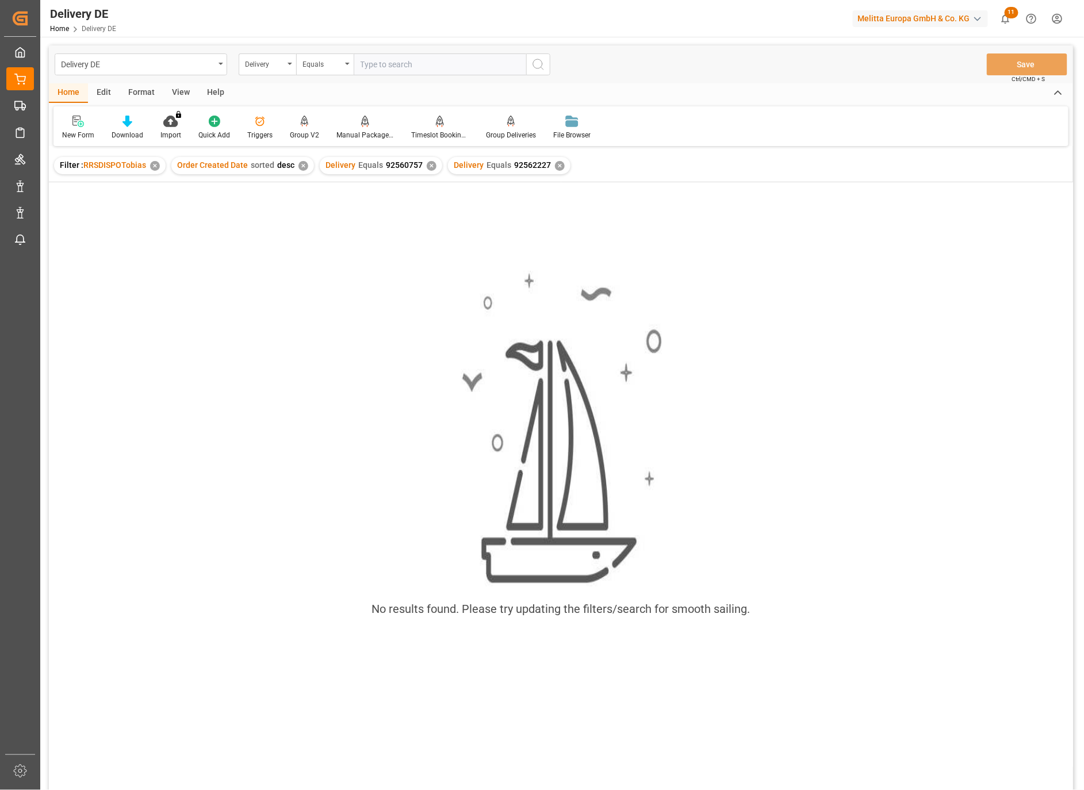
click at [427, 164] on div "✕" at bounding box center [432, 166] width 10 height 10
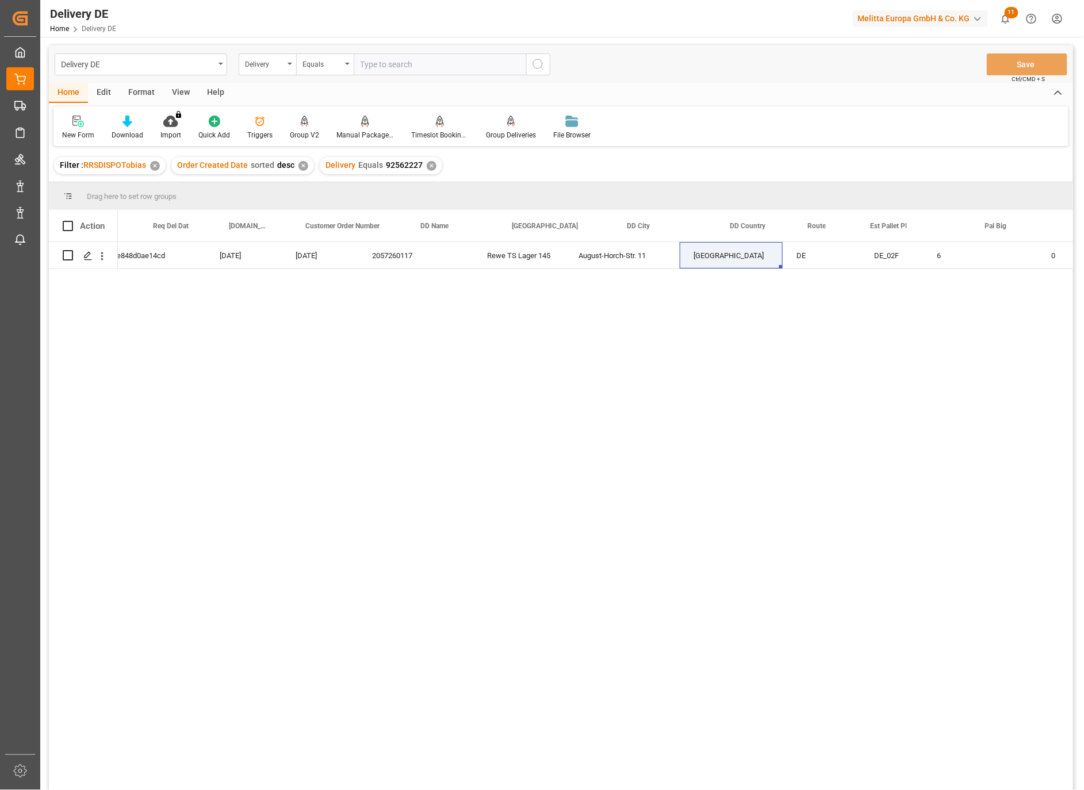
scroll to position [0, 639]
click at [386, 68] on input "text" at bounding box center [440, 64] width 172 height 22
paste input "92562676"
type input "92562676"
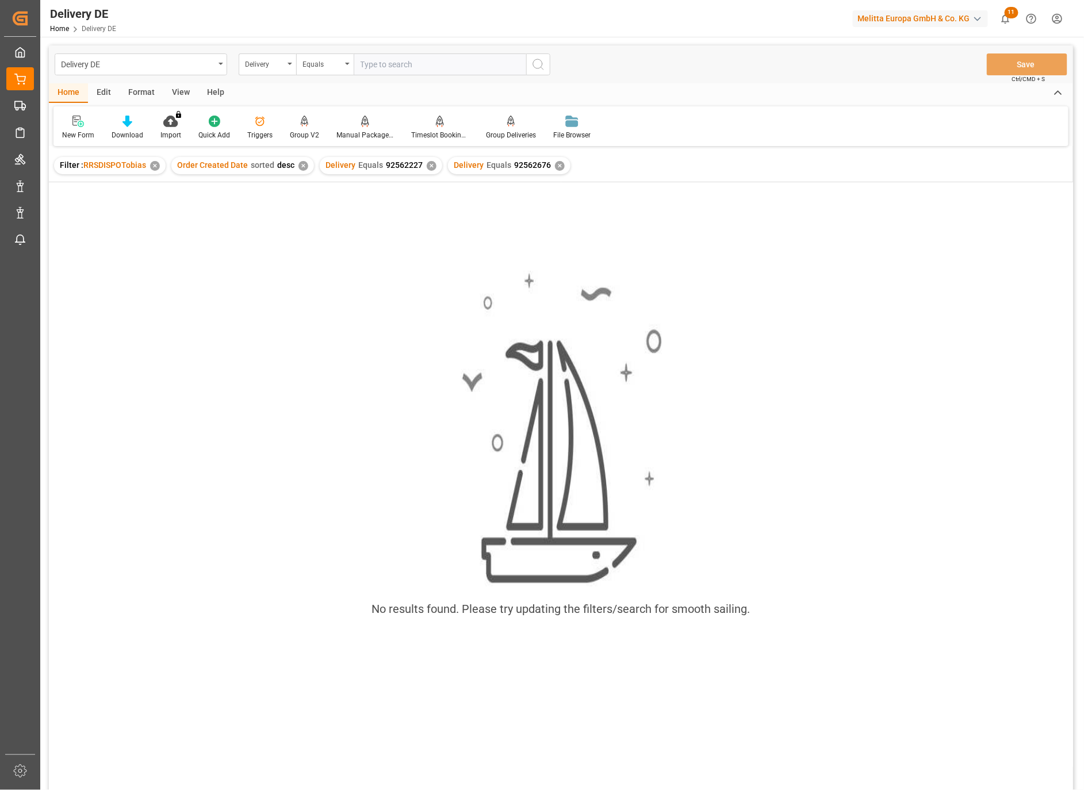
click at [427, 163] on div "✕" at bounding box center [432, 166] width 10 height 10
click at [363, 352] on div "No results found. Please try updating the filters/search for smooth sailing." at bounding box center [561, 450] width 1024 height 377
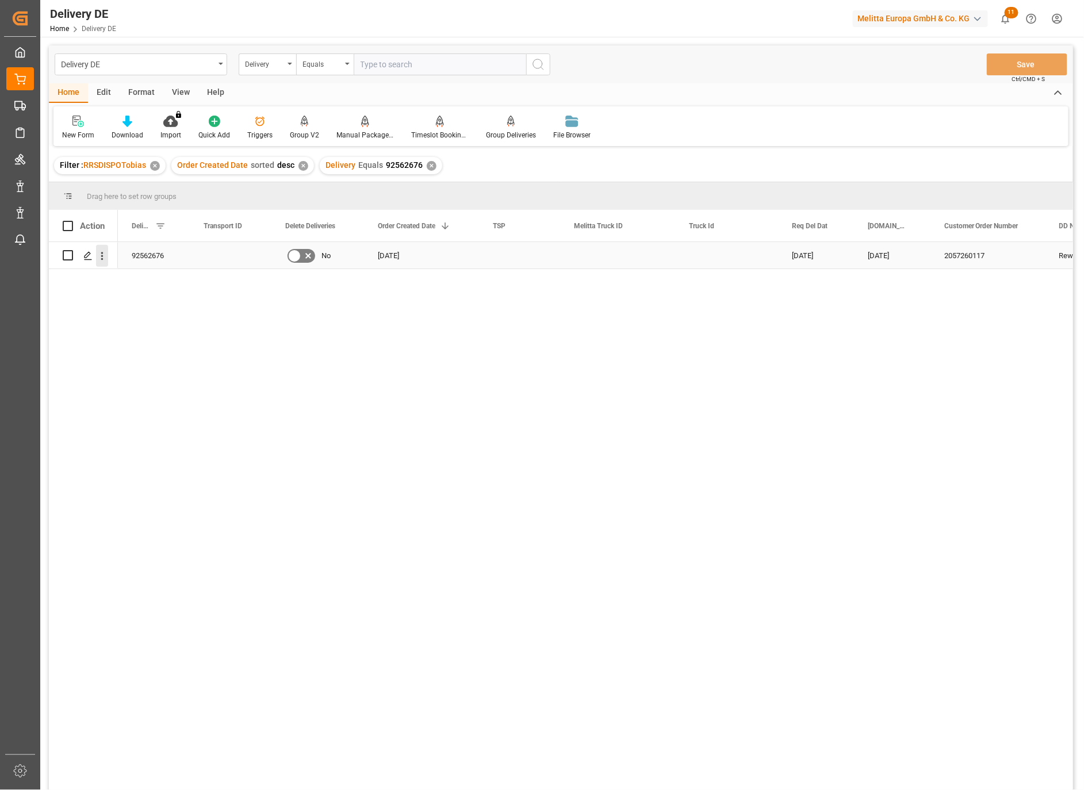
click at [105, 256] on icon "open menu" at bounding box center [102, 256] width 12 height 12
click at [143, 274] on span "Open in new tab" at bounding box center [177, 280] width 105 height 12
click at [66, 256] on input "Press Space to toggle row selection (unchecked)" at bounding box center [68, 255] width 10 height 10
checkbox input "true"
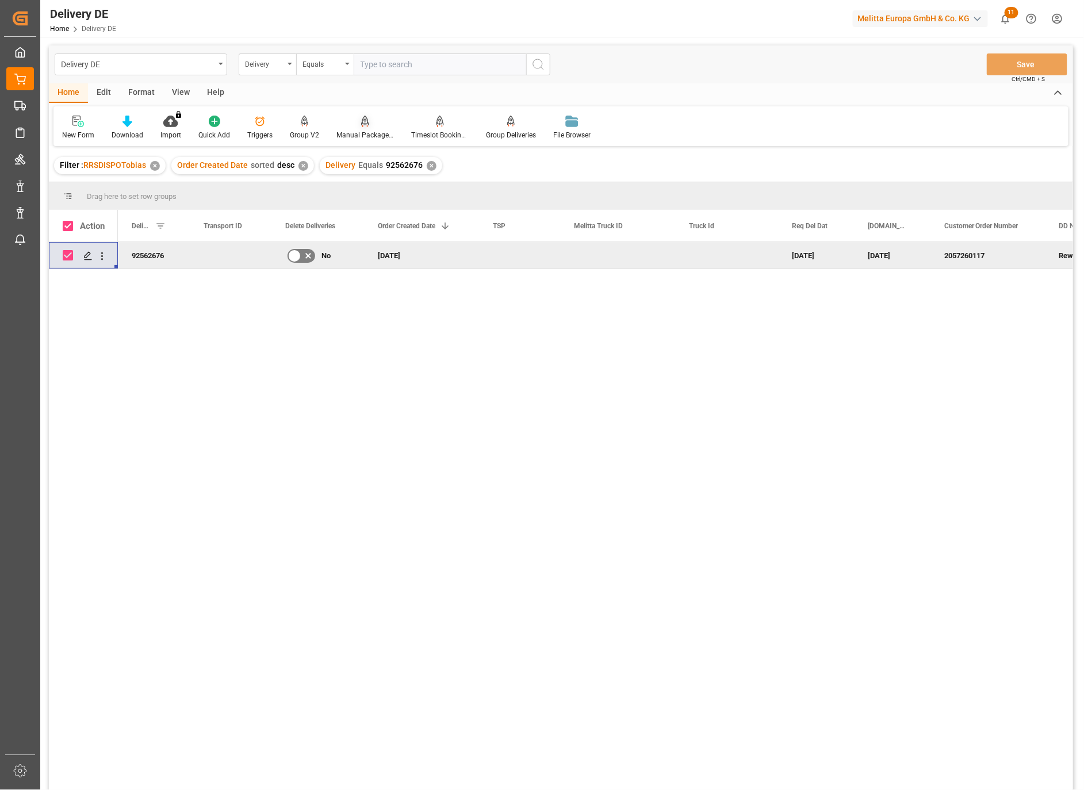
click at [361, 126] on icon at bounding box center [365, 121] width 8 height 11
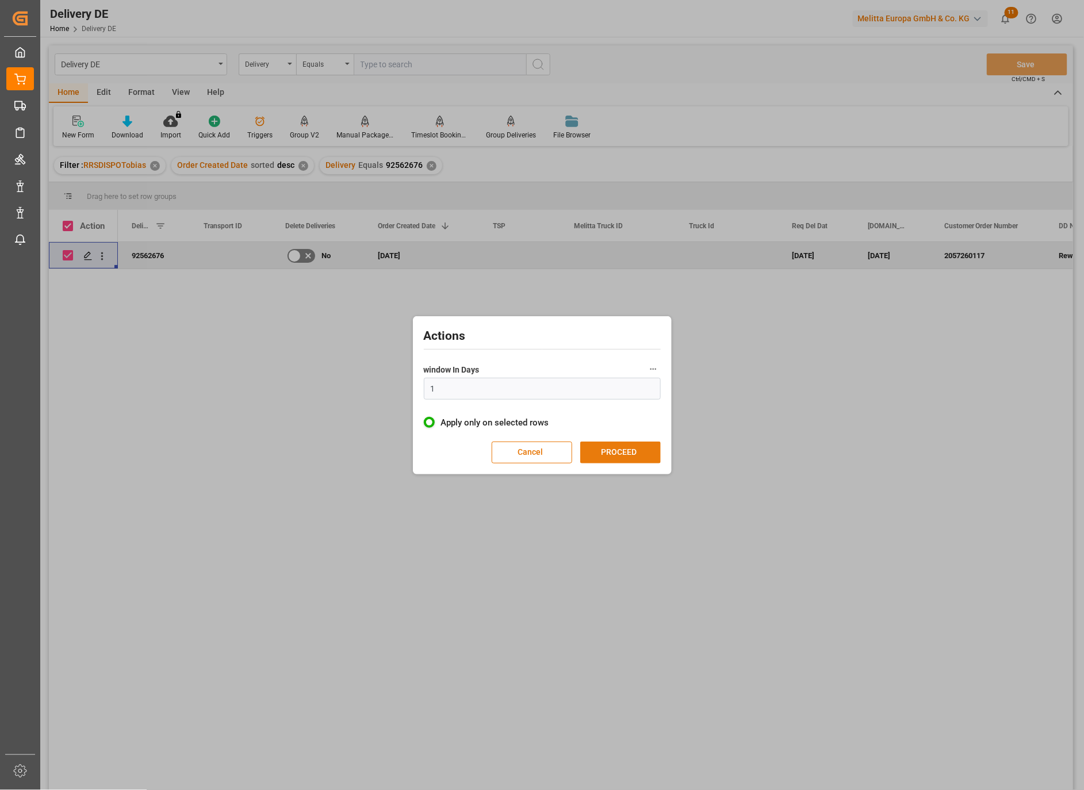
click at [619, 450] on button "PROCEED" at bounding box center [620, 453] width 80 height 22
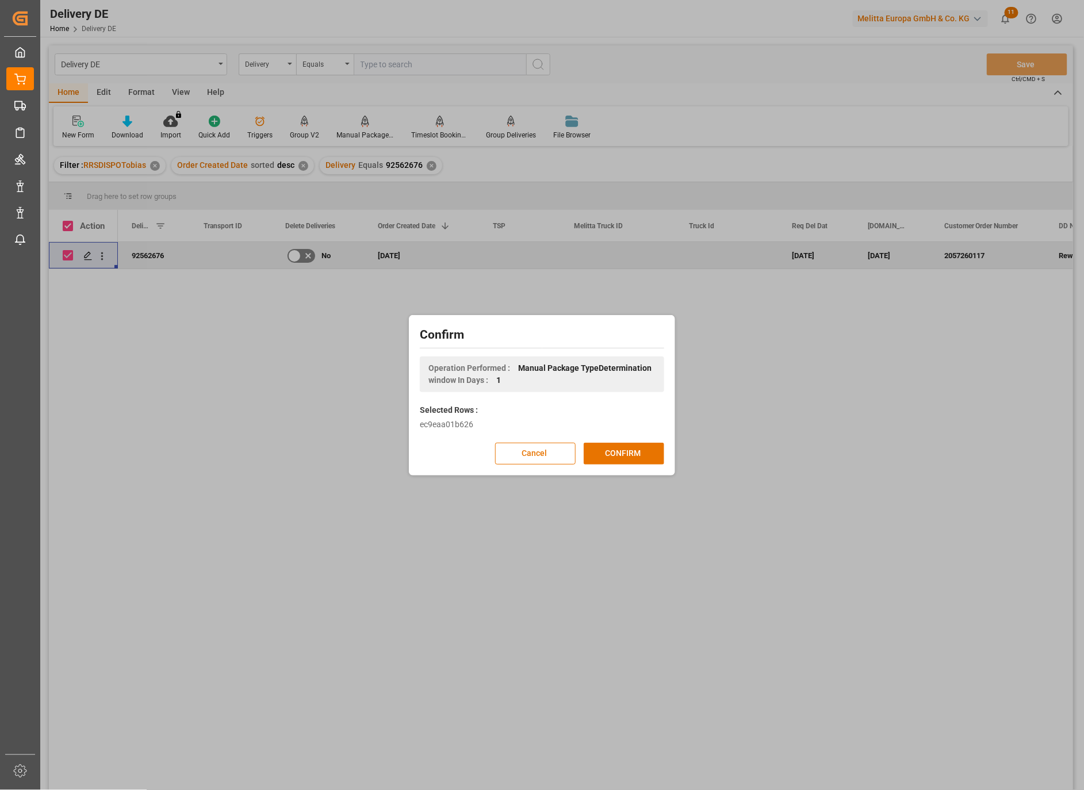
click at [619, 450] on button "CONFIRM" at bounding box center [624, 454] width 80 height 22
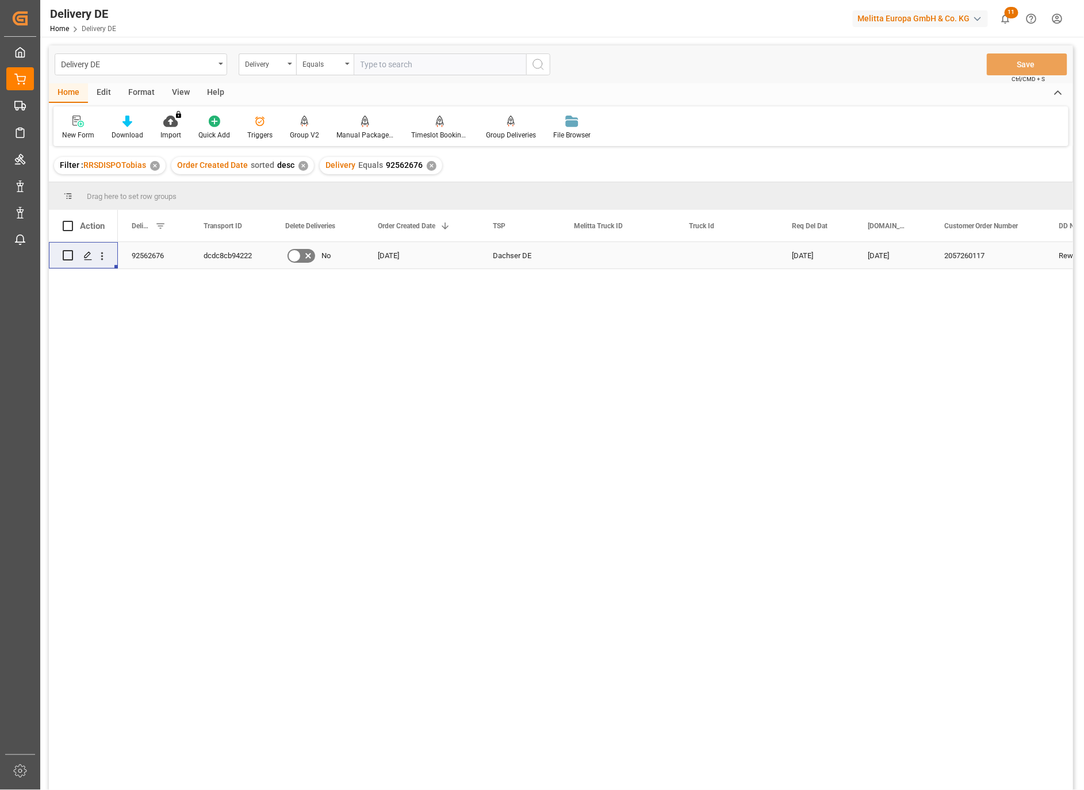
click at [224, 254] on div "dcdc8cb94222" at bounding box center [231, 255] width 82 height 26
click at [380, 62] on input "text" at bounding box center [440, 64] width 172 height 22
paste input "92558656"
type input "92558656"
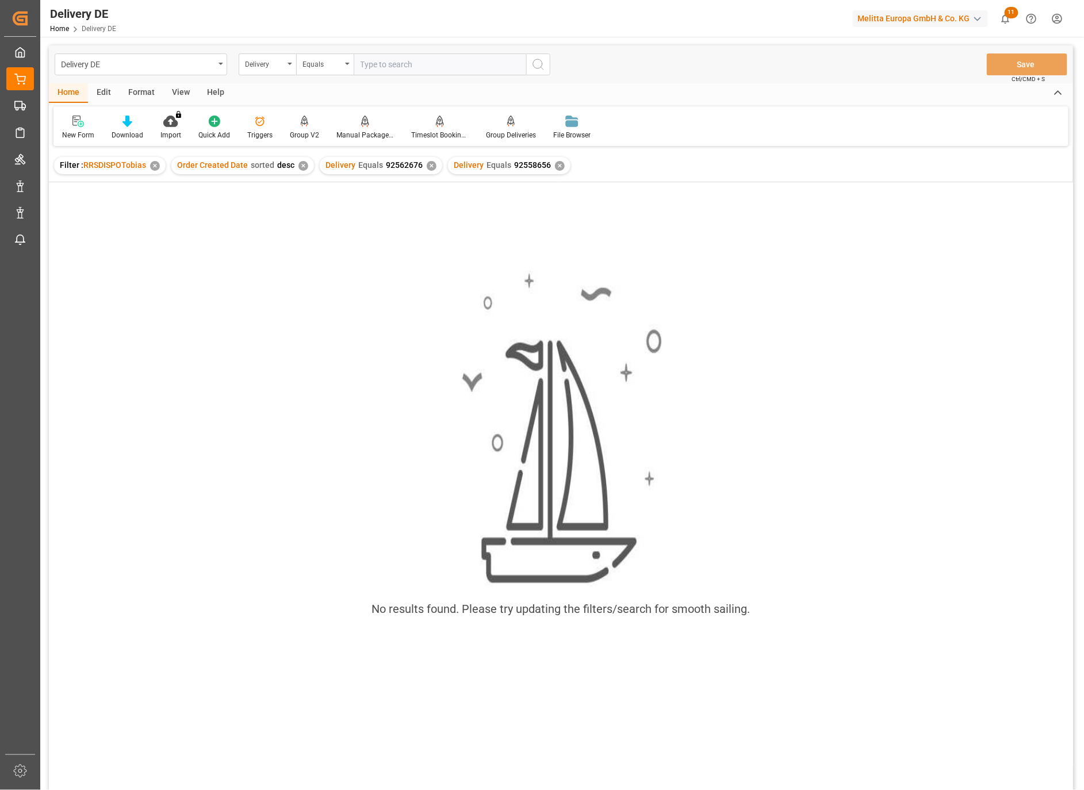
click at [422, 169] on div "Delivery Equals 92562676 ✕" at bounding box center [381, 165] width 122 height 17
click at [428, 163] on div "✕" at bounding box center [432, 166] width 10 height 10
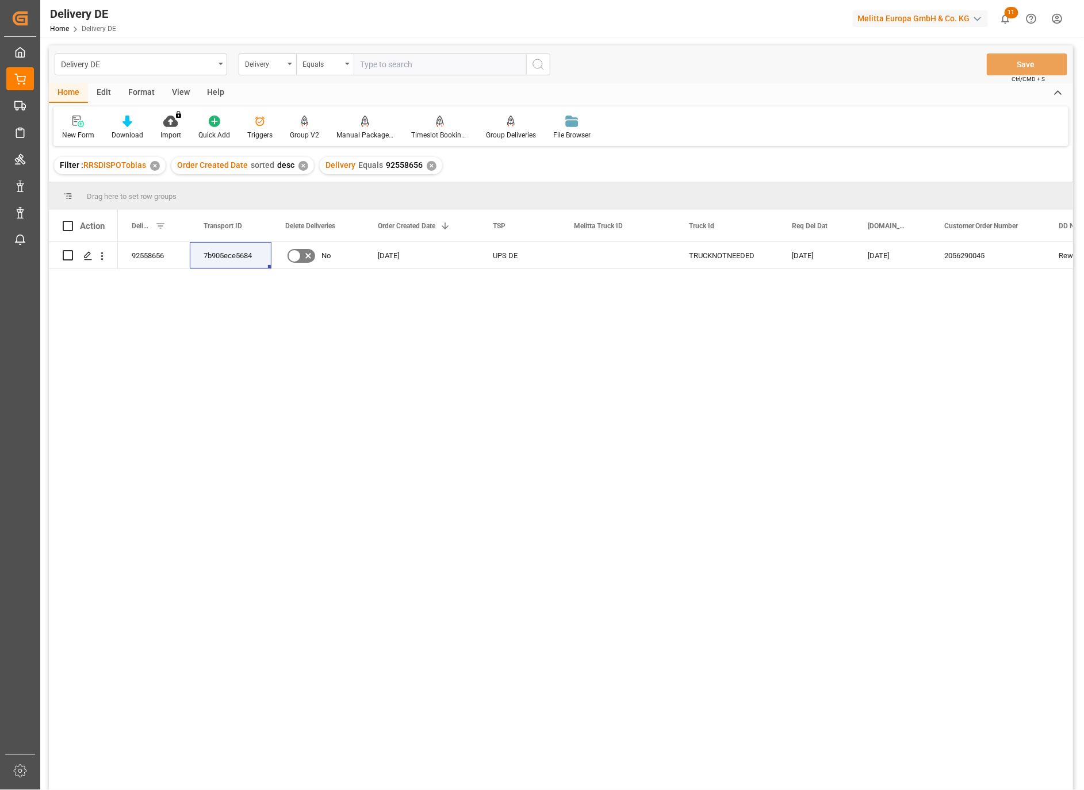
click at [522, 433] on div "92558656 7b905ece5684 No [DATE] UPS DE TRUCKNOTNEEDED [DATE] [DATE] 2056290045 …" at bounding box center [595, 519] width 955 height 555
click at [389, 55] on input "text" at bounding box center [440, 64] width 172 height 22
paste input "92555686"
type input "92555686"
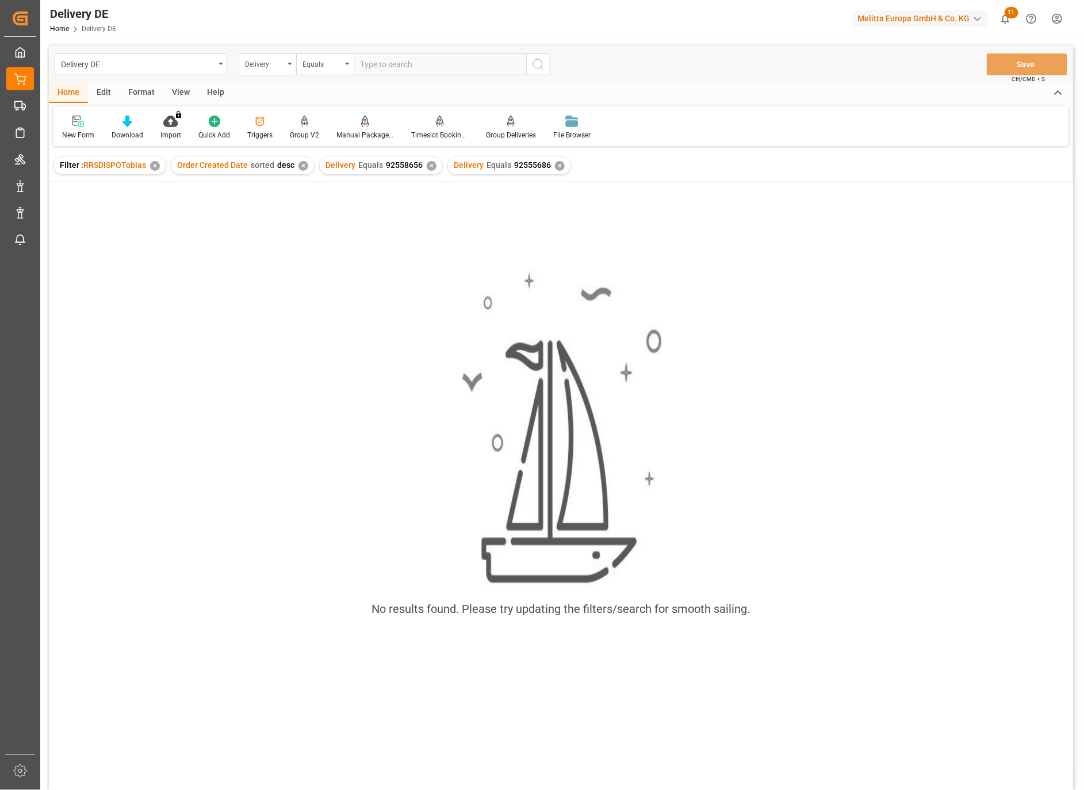
click at [428, 167] on div "✕" at bounding box center [432, 166] width 10 height 10
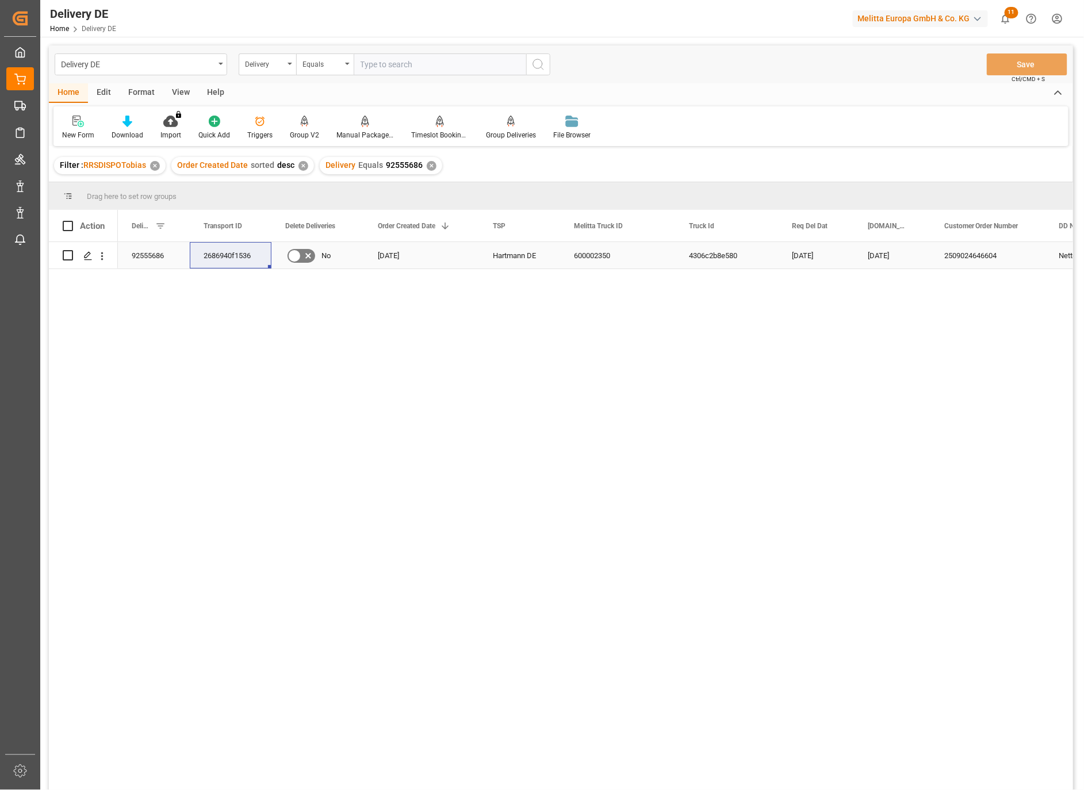
click at [223, 256] on div "2686940f1536" at bounding box center [231, 255] width 82 height 26
click at [142, 255] on div "92555686" at bounding box center [154, 255] width 72 height 26
click at [218, 254] on div "2686940f1536" at bounding box center [231, 255] width 82 height 26
click at [375, 67] on input "text" at bounding box center [440, 64] width 172 height 22
paste input "92559420"
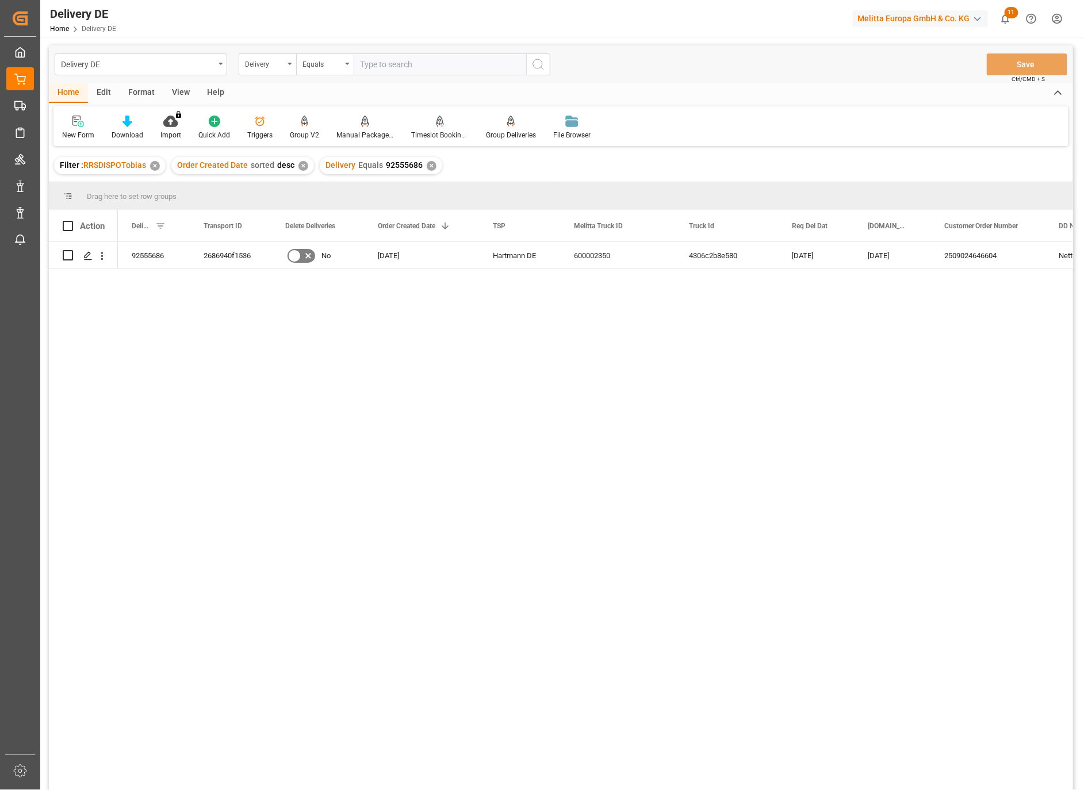
type input "92559420"
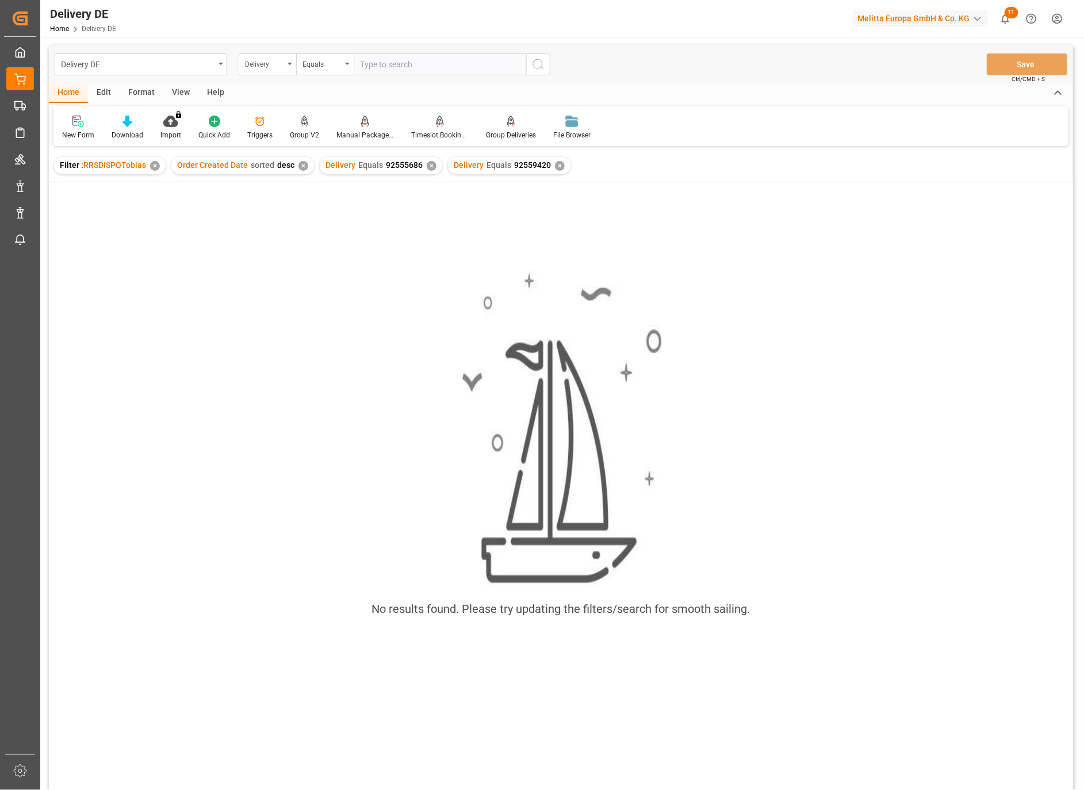
click at [427, 164] on div "✕" at bounding box center [432, 166] width 10 height 10
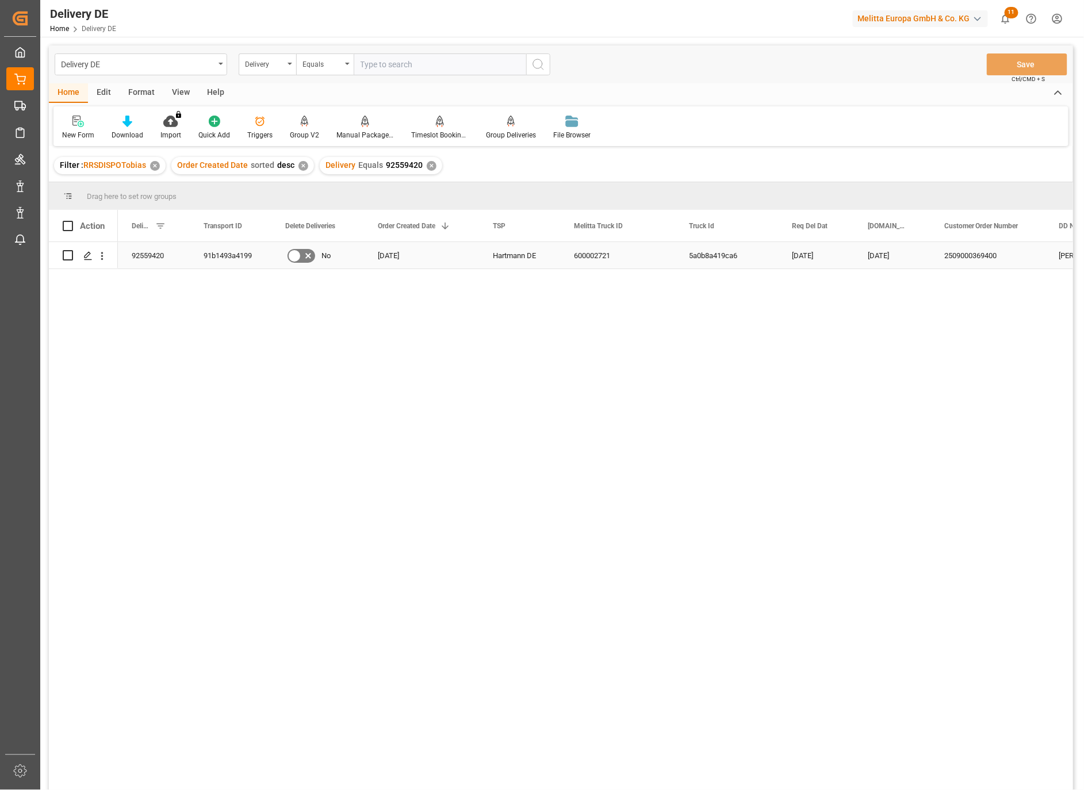
click at [229, 258] on div "91b1493a4199" at bounding box center [231, 255] width 82 height 26
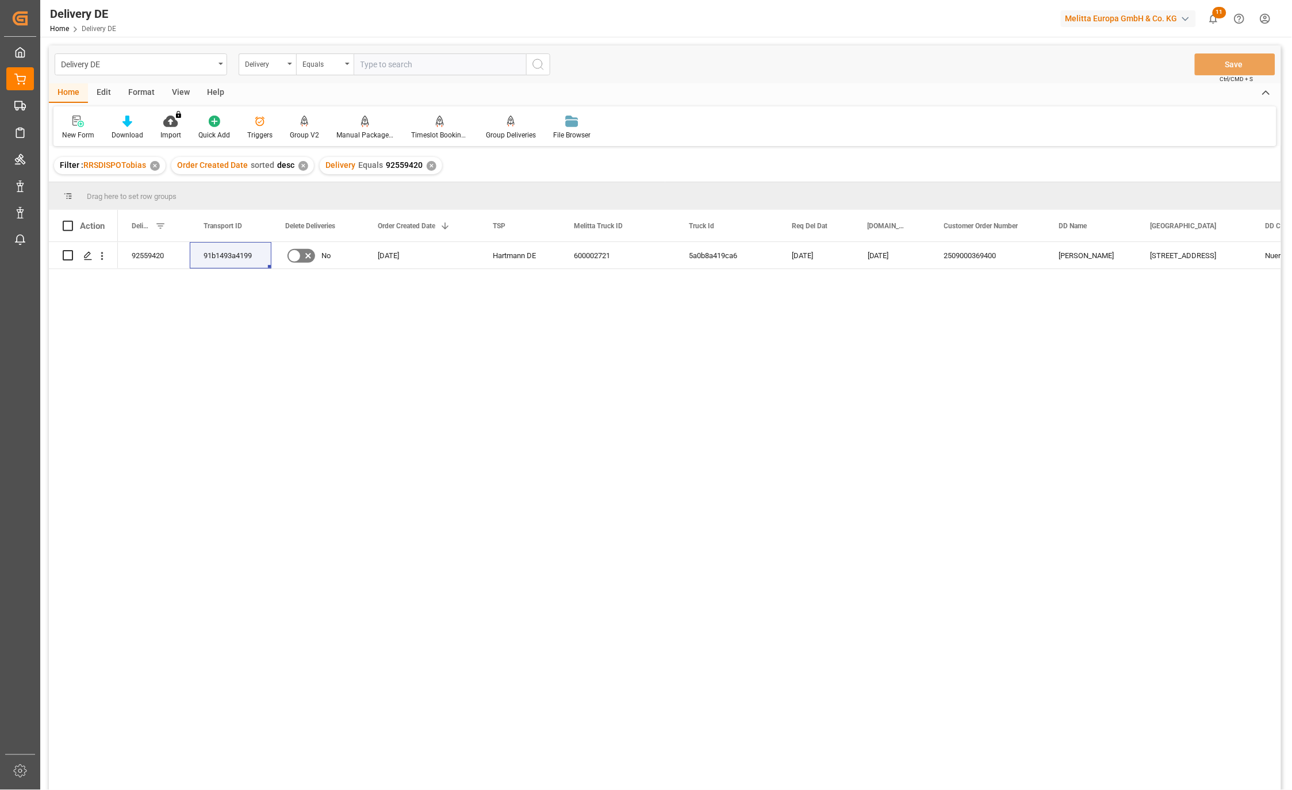
drag, startPoint x: 460, startPoint y: 405, endPoint x: 438, endPoint y: 383, distance: 31.3
click at [460, 405] on div "92559420 91b1493a4199 No [DATE] [PERSON_NAME] DE 600002721 5a0b8a419ca6 [DATE] …" at bounding box center [699, 519] width 1163 height 555
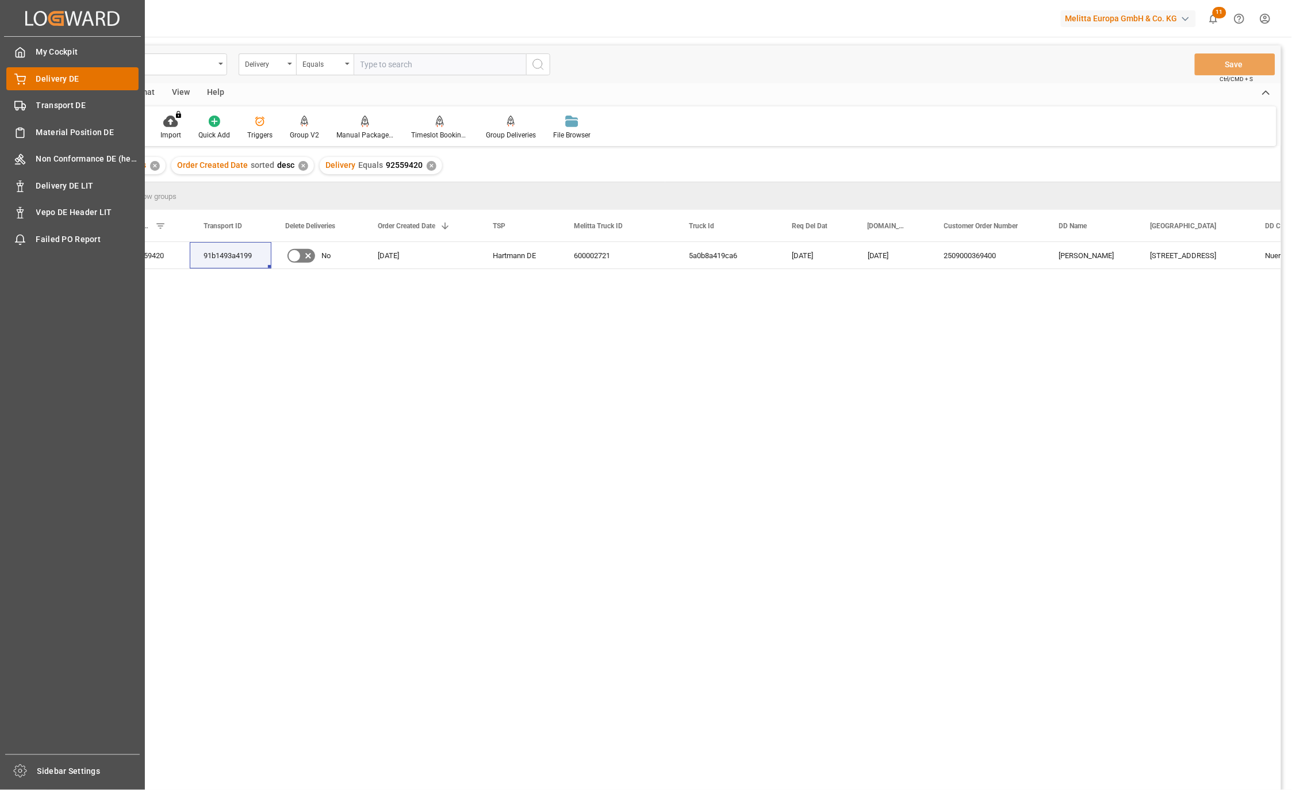
click at [64, 79] on span "Delivery DE" at bounding box center [87, 79] width 103 height 12
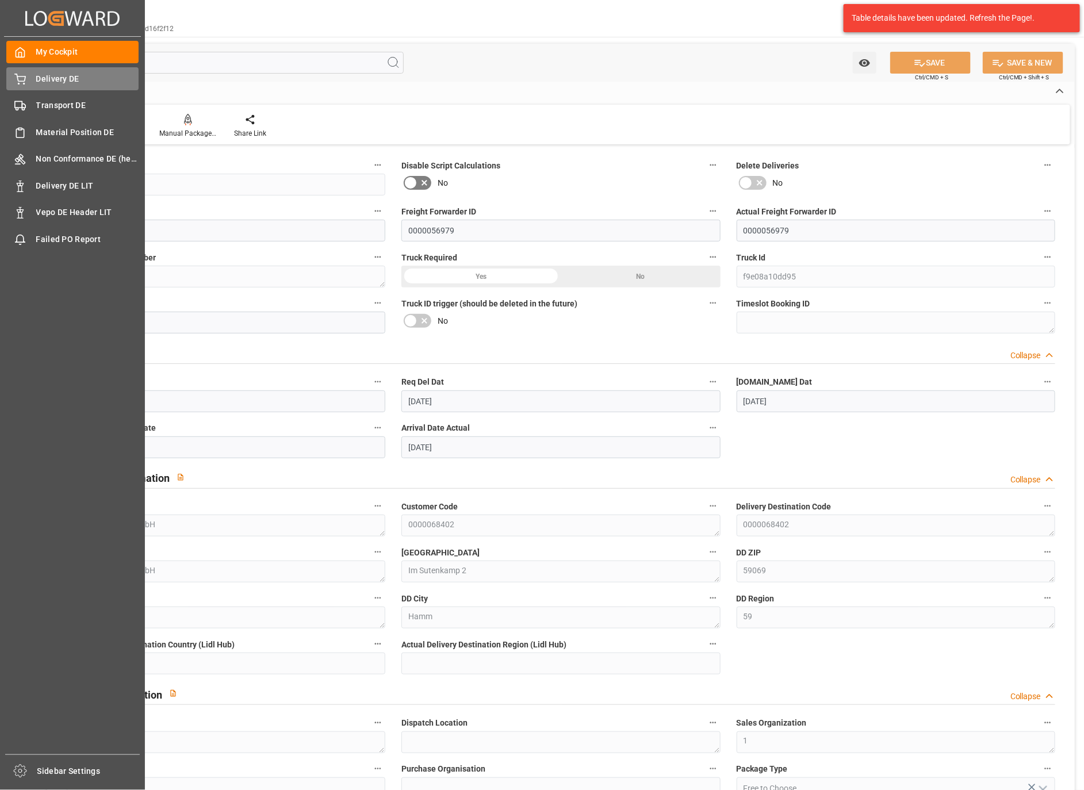
click at [32, 78] on div "Delivery DE Delivery DE" at bounding box center [72, 78] width 132 height 22
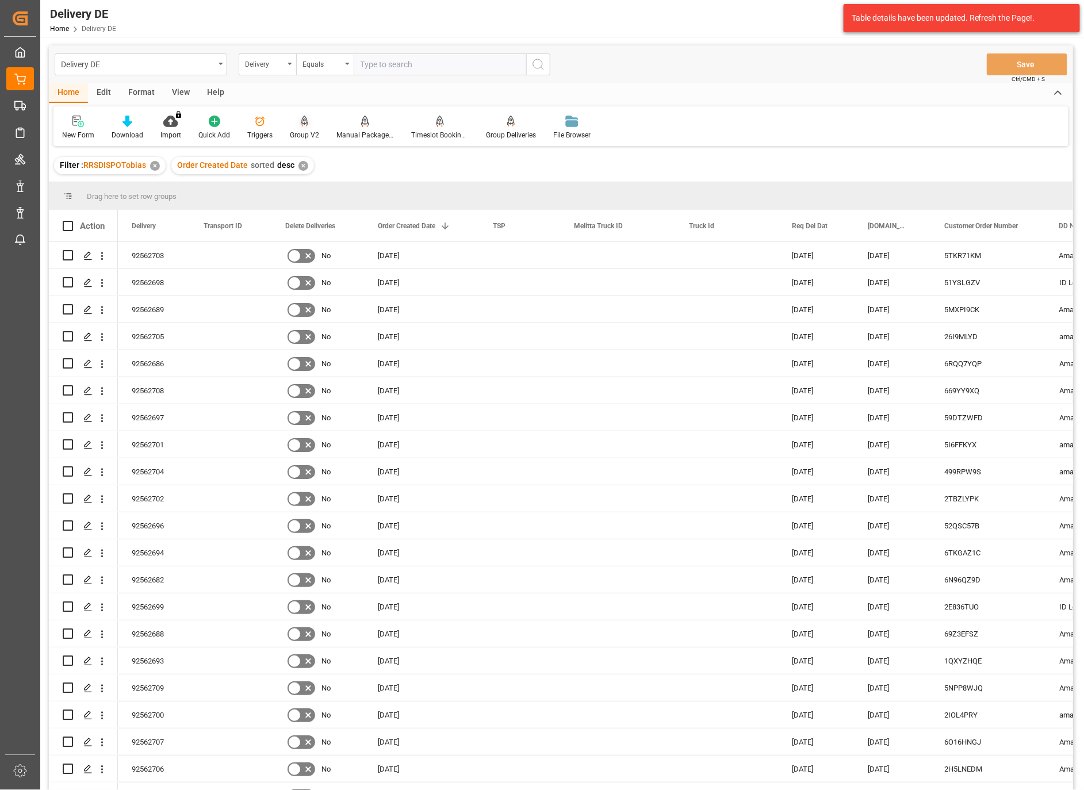
click at [301, 125] on icon at bounding box center [305, 121] width 8 height 11
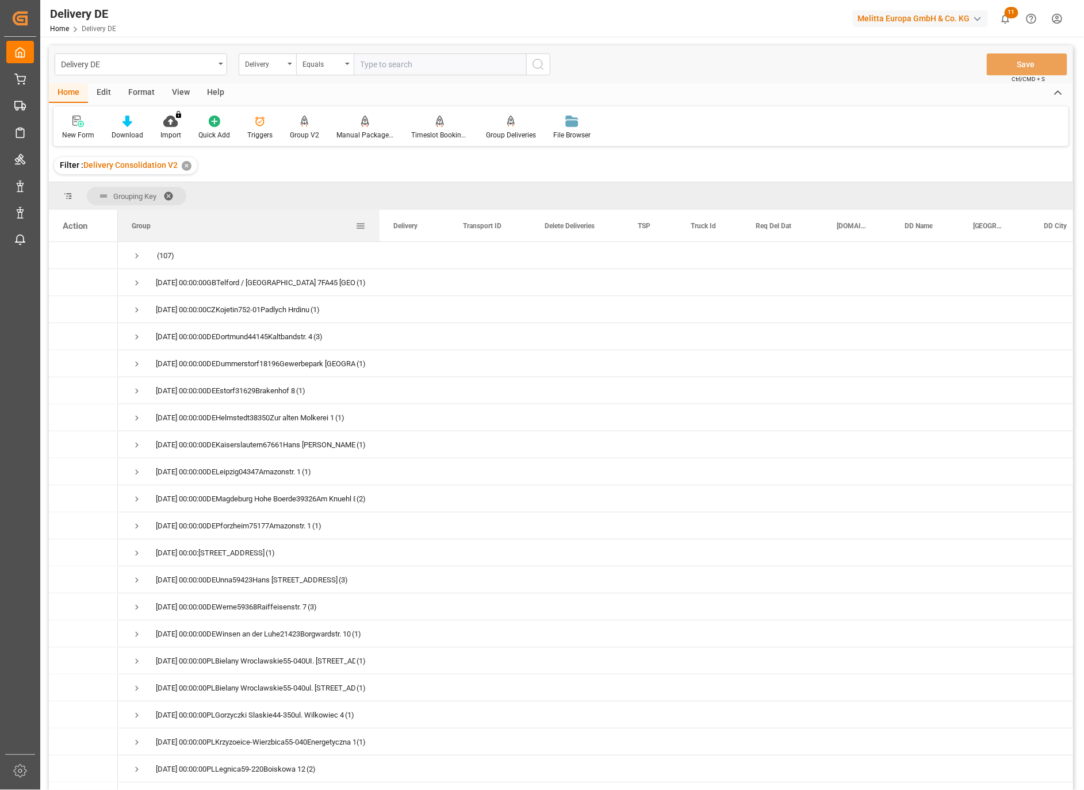
drag, startPoint x: 231, startPoint y: 221, endPoint x: 384, endPoint y: 213, distance: 153.1
click at [382, 213] on div at bounding box center [379, 226] width 5 height 32
click at [135, 312] on span "Press SPACE to select this row." at bounding box center [137, 310] width 10 height 10
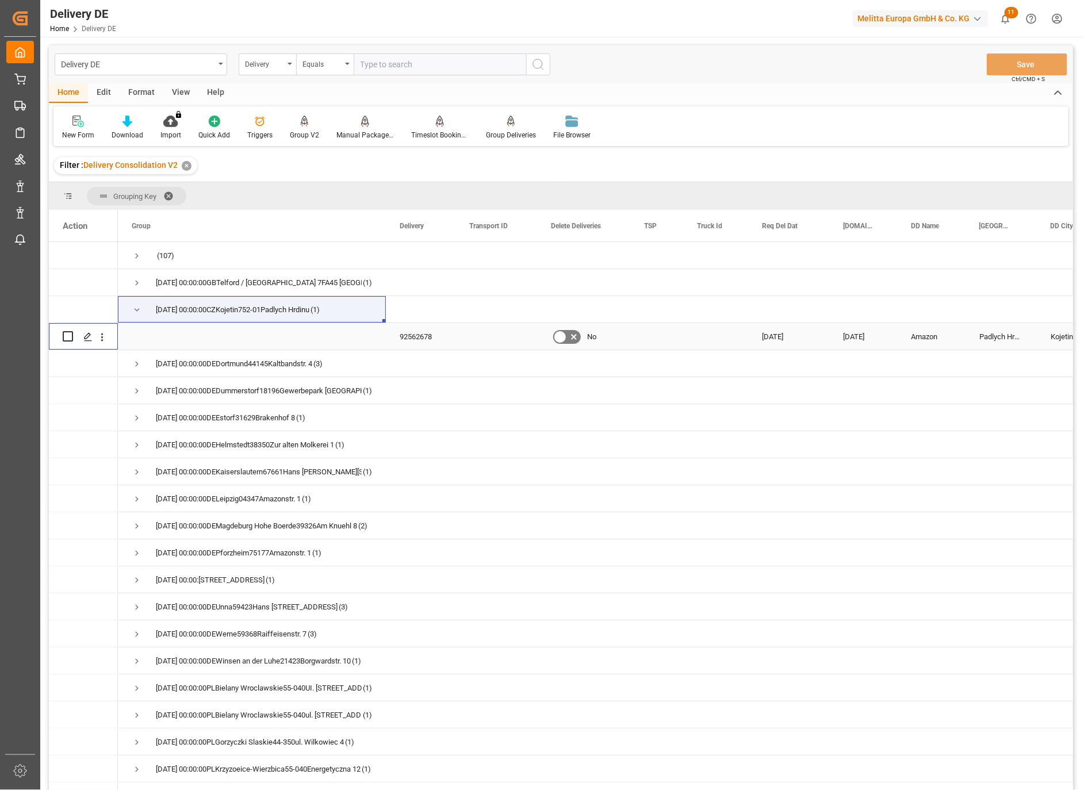
click at [67, 335] on input "Press Space to toggle row selection (unchecked)" at bounding box center [68, 336] width 10 height 10
checkbox input "true"
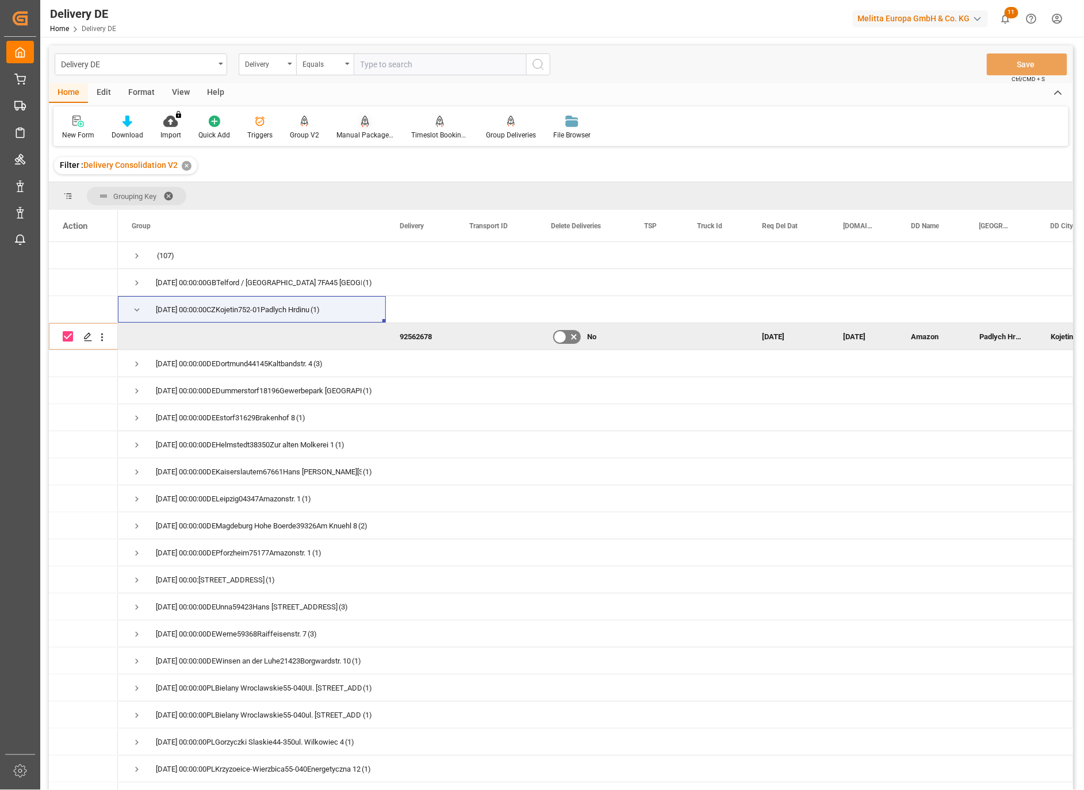
click at [359, 130] on div "Manual Package TypeDetermination" at bounding box center [364, 135] width 57 height 10
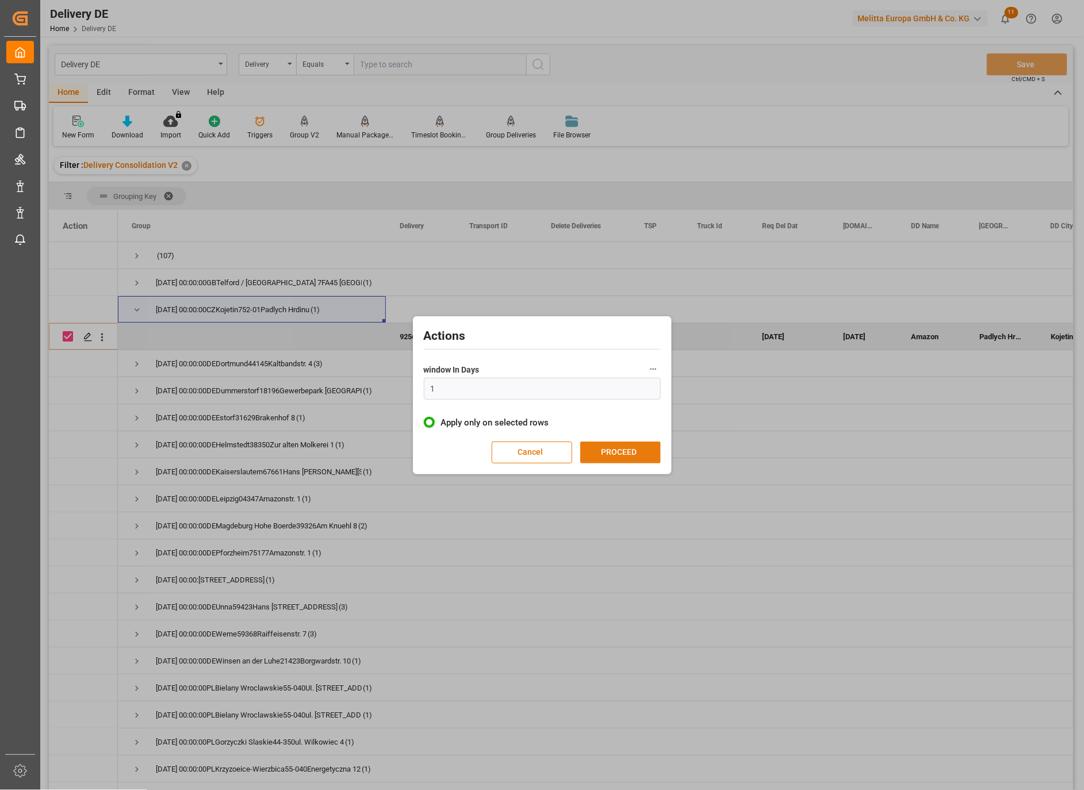
click at [605, 450] on button "PROCEED" at bounding box center [620, 453] width 80 height 22
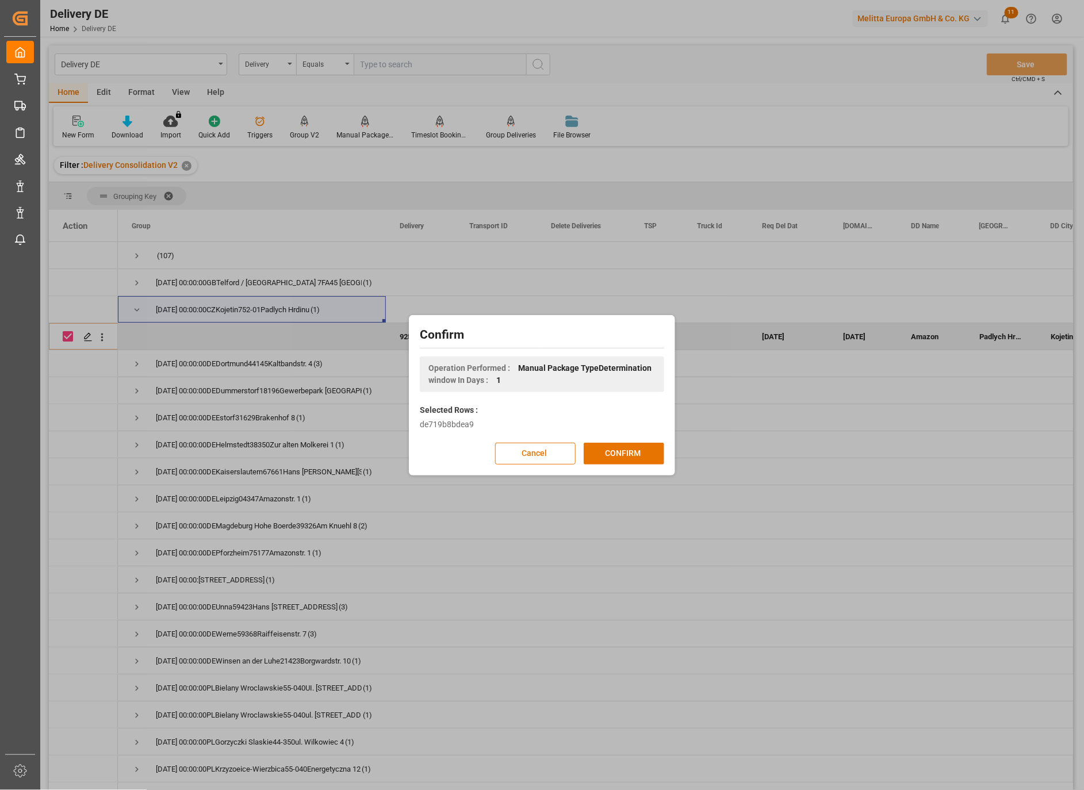
click at [607, 450] on button "CONFIRM" at bounding box center [624, 454] width 80 height 22
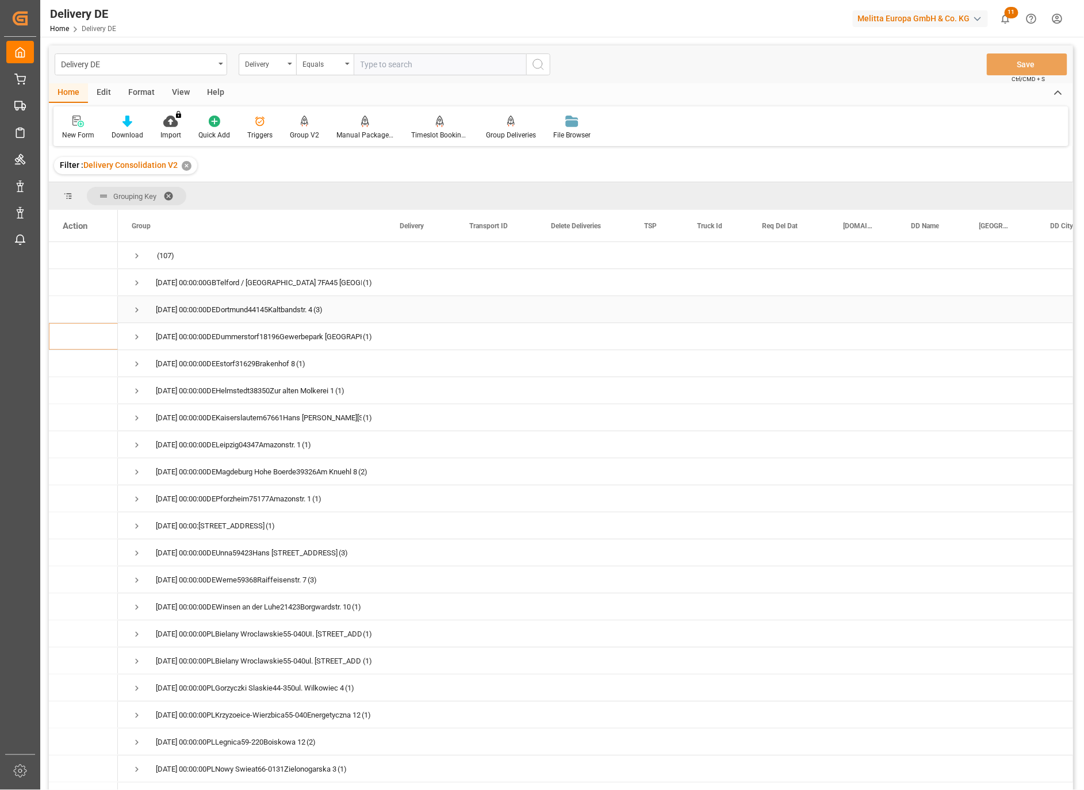
click at [138, 308] on span "Press SPACE to select this row." at bounding box center [137, 310] width 10 height 10
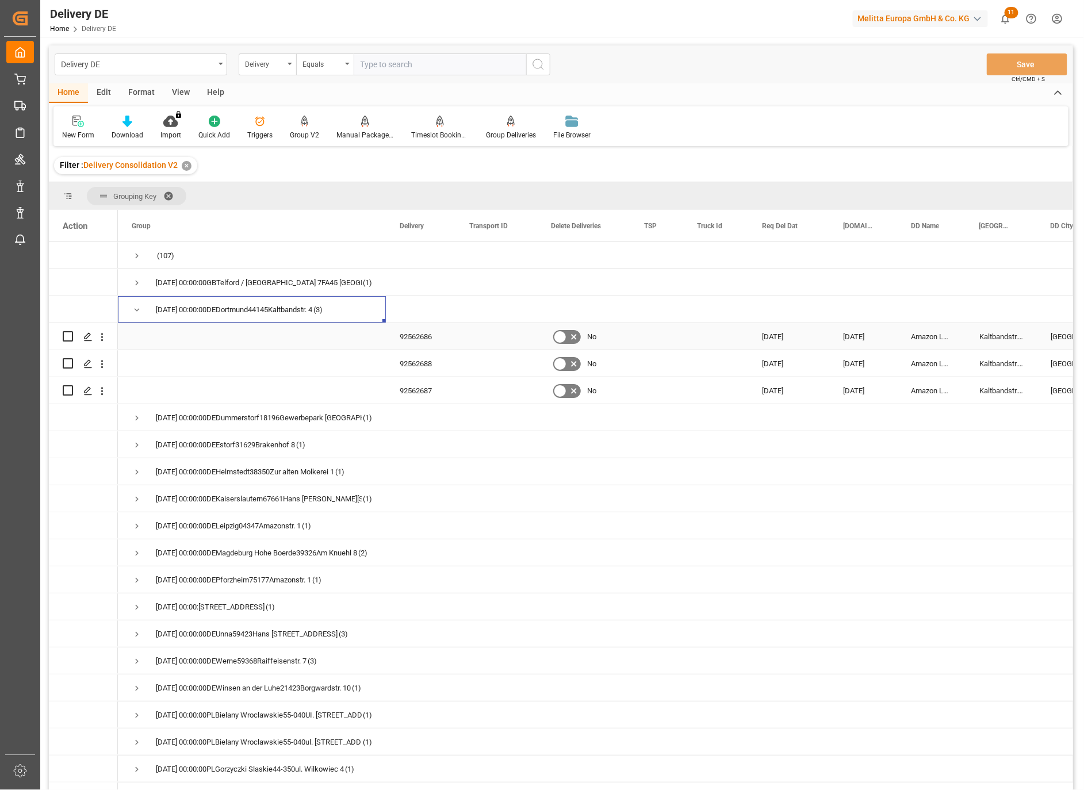
click at [69, 335] on input "Press Space to toggle row selection (unchecked)" at bounding box center [68, 336] width 10 height 10
checkbox input "true"
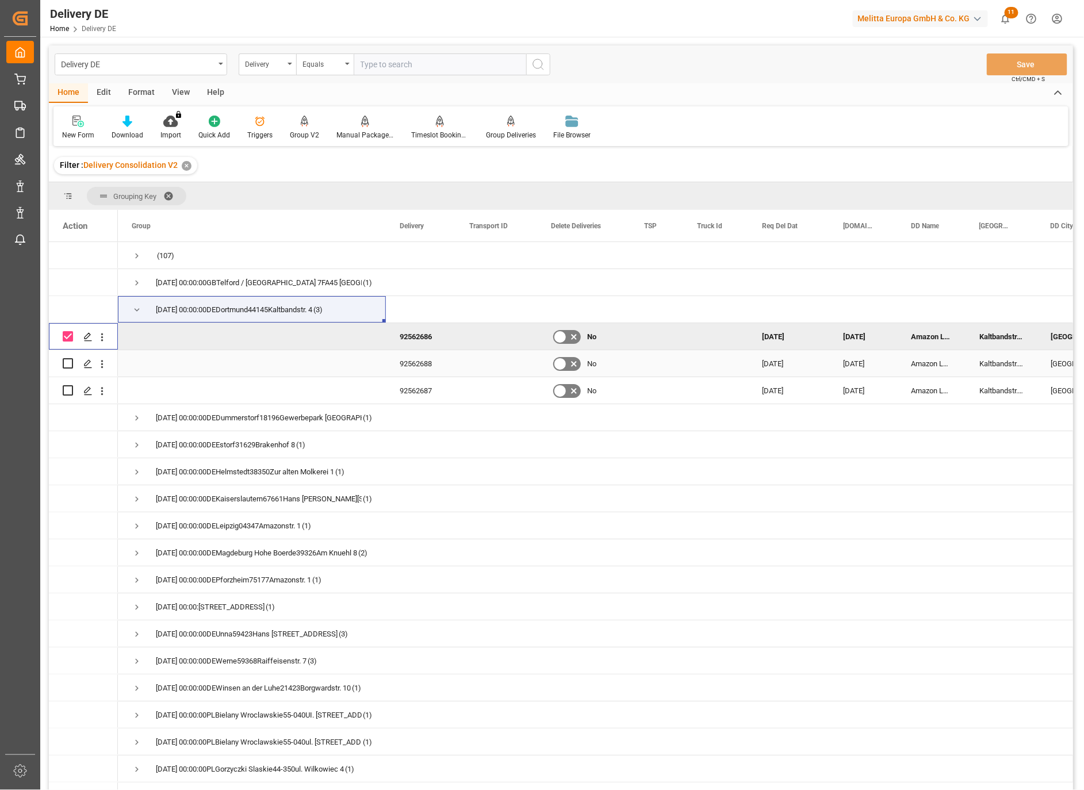
click at [67, 359] on input "Press Space to toggle row selection (unchecked)" at bounding box center [68, 363] width 10 height 10
checkbox input "true"
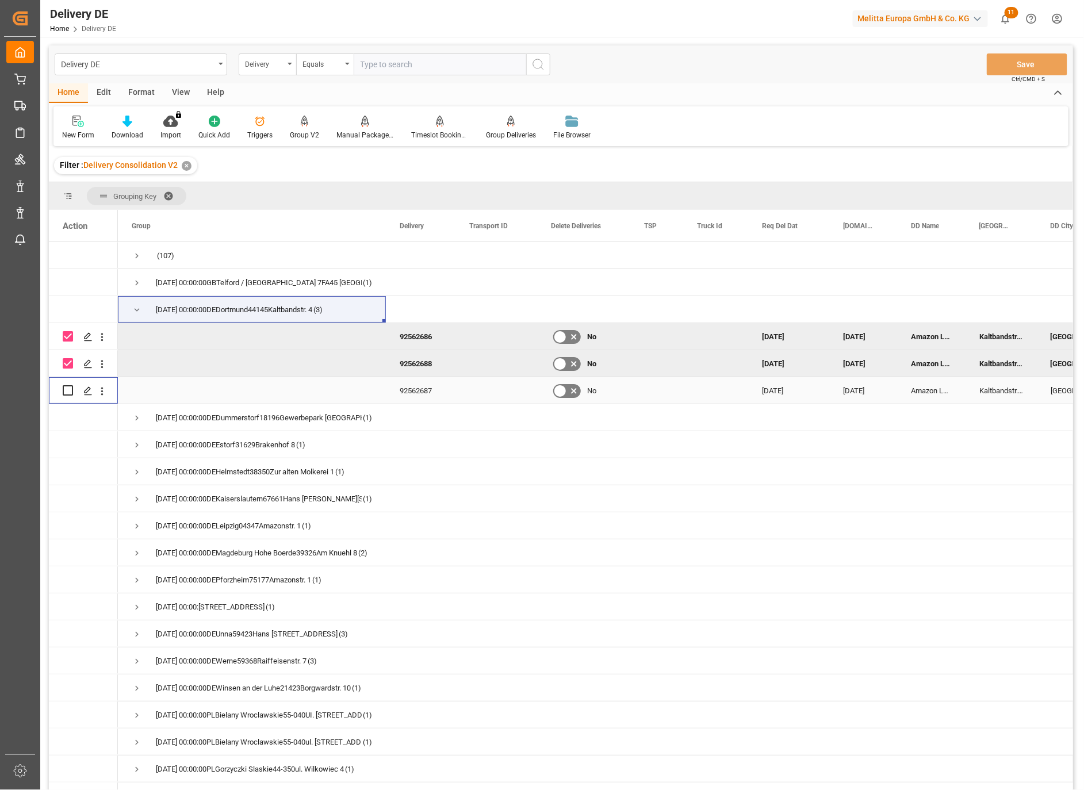
click at [67, 389] on input "Press Space to toggle row selection (unchecked)" at bounding box center [68, 390] width 10 height 10
checkbox input "true"
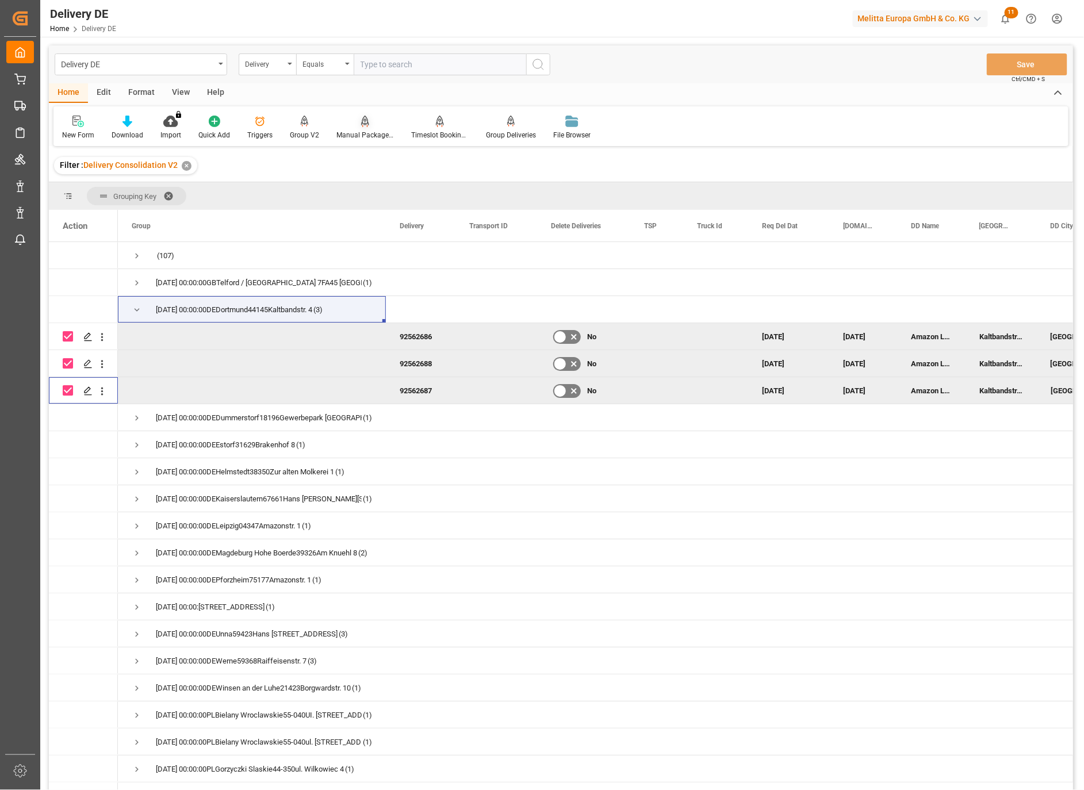
click at [363, 122] on icon at bounding box center [365, 121] width 8 height 11
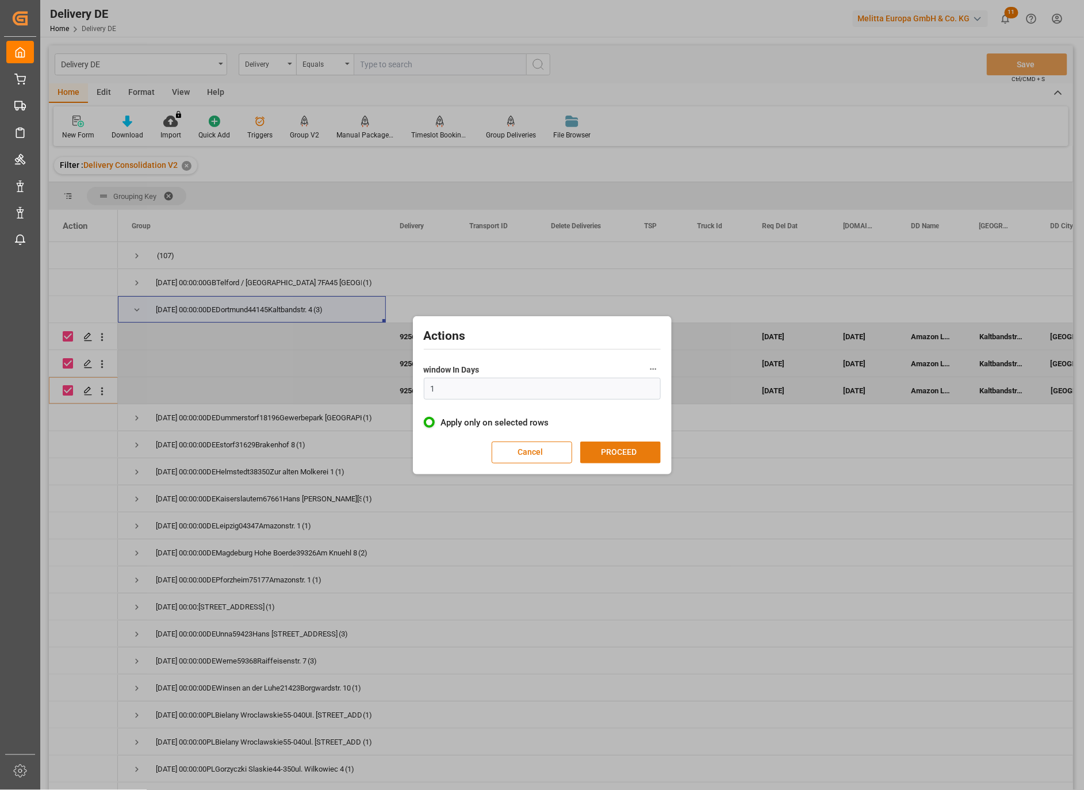
click at [610, 452] on button "PROCEED" at bounding box center [620, 453] width 80 height 22
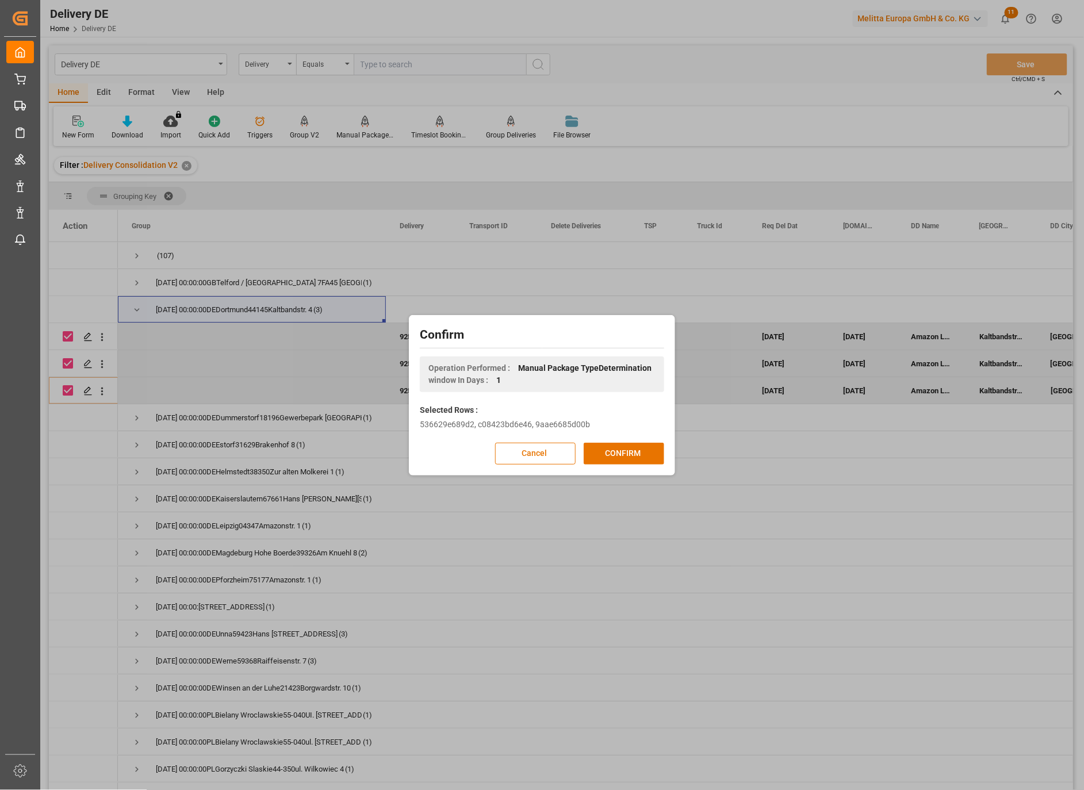
click at [610, 452] on button "CONFIRM" at bounding box center [624, 454] width 80 height 22
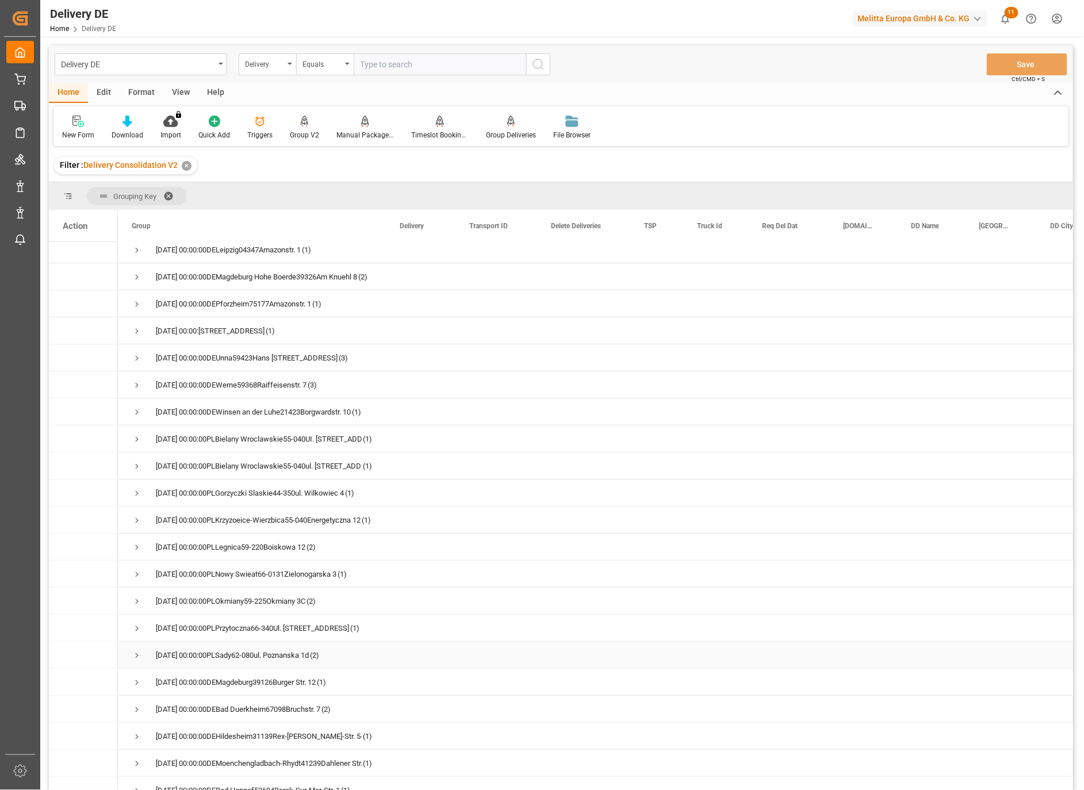
scroll to position [255, 0]
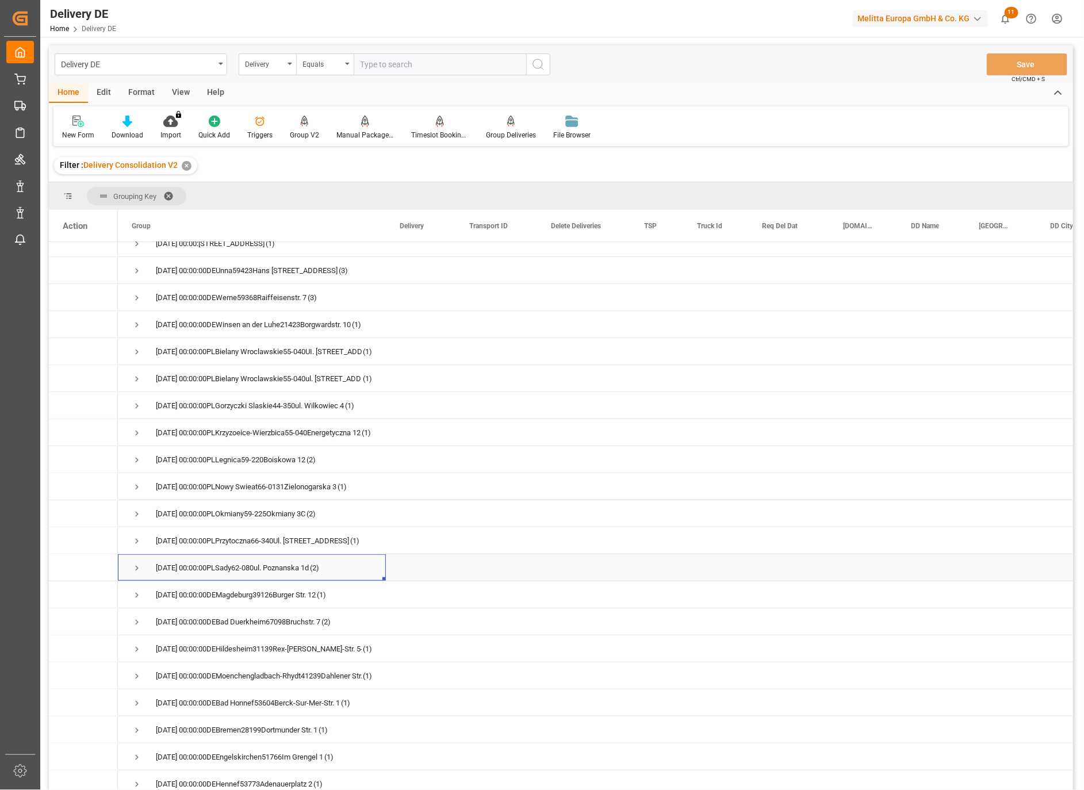
click at [135, 563] on span "Press SPACE to select this row." at bounding box center [137, 568] width 10 height 10
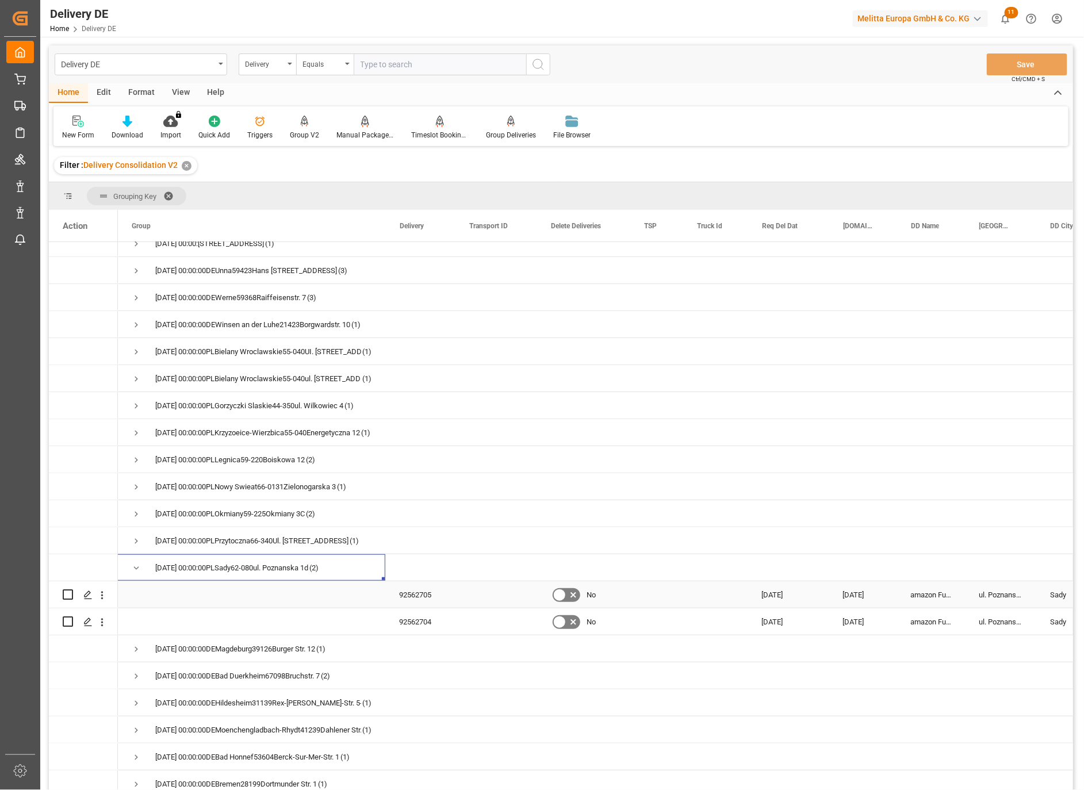
scroll to position [0, 0]
click at [68, 594] on input "Press Space to toggle row selection (unchecked)" at bounding box center [68, 594] width 10 height 10
checkbox input "true"
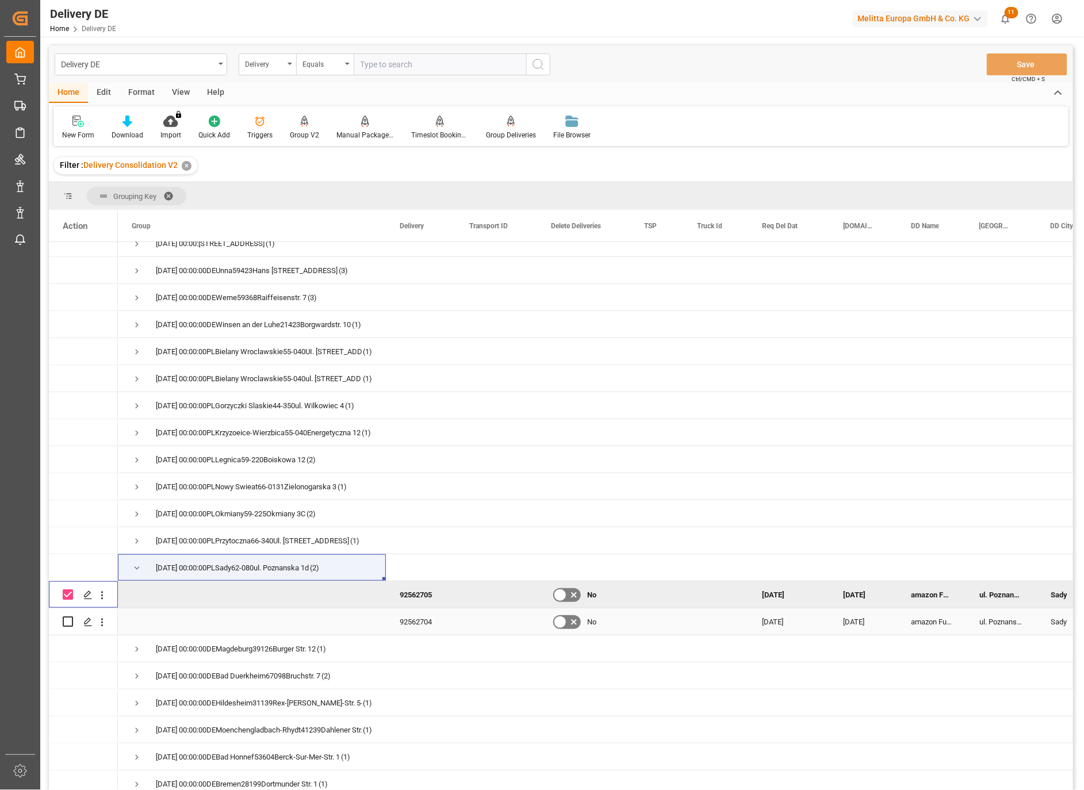
click at [66, 619] on input "Press Space to toggle row selection (unchecked)" at bounding box center [68, 621] width 10 height 10
checkbox input "true"
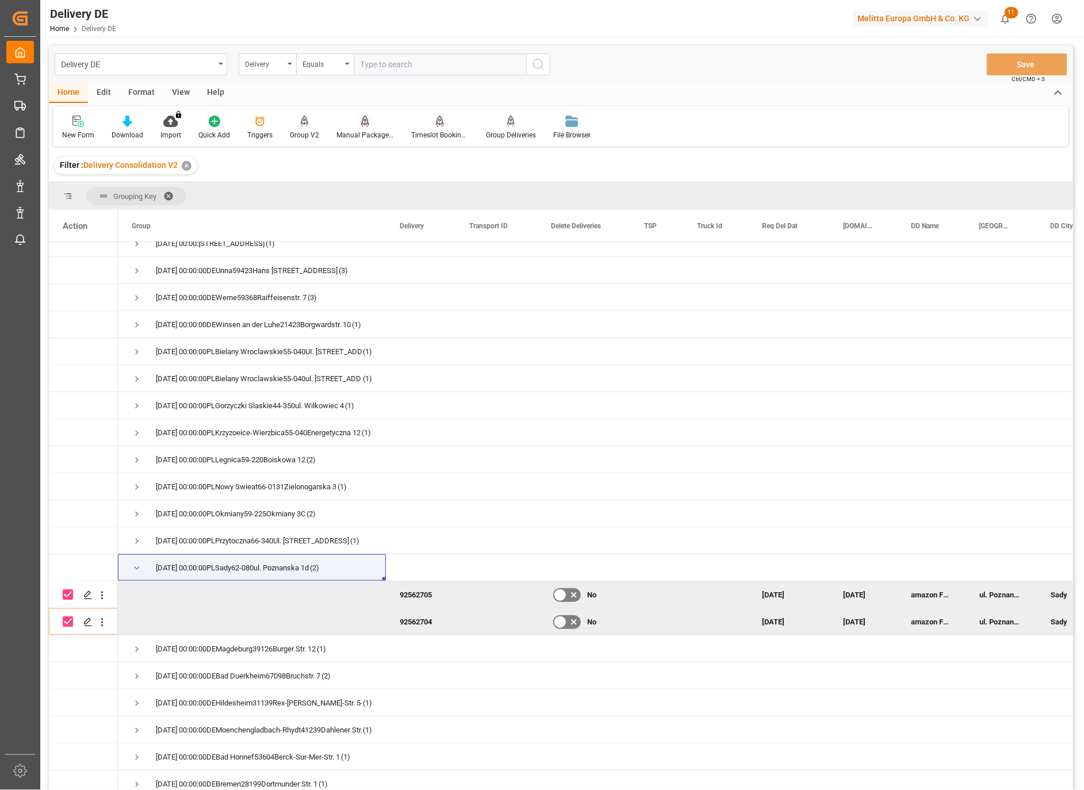
click at [361, 119] on icon at bounding box center [365, 121] width 8 height 10
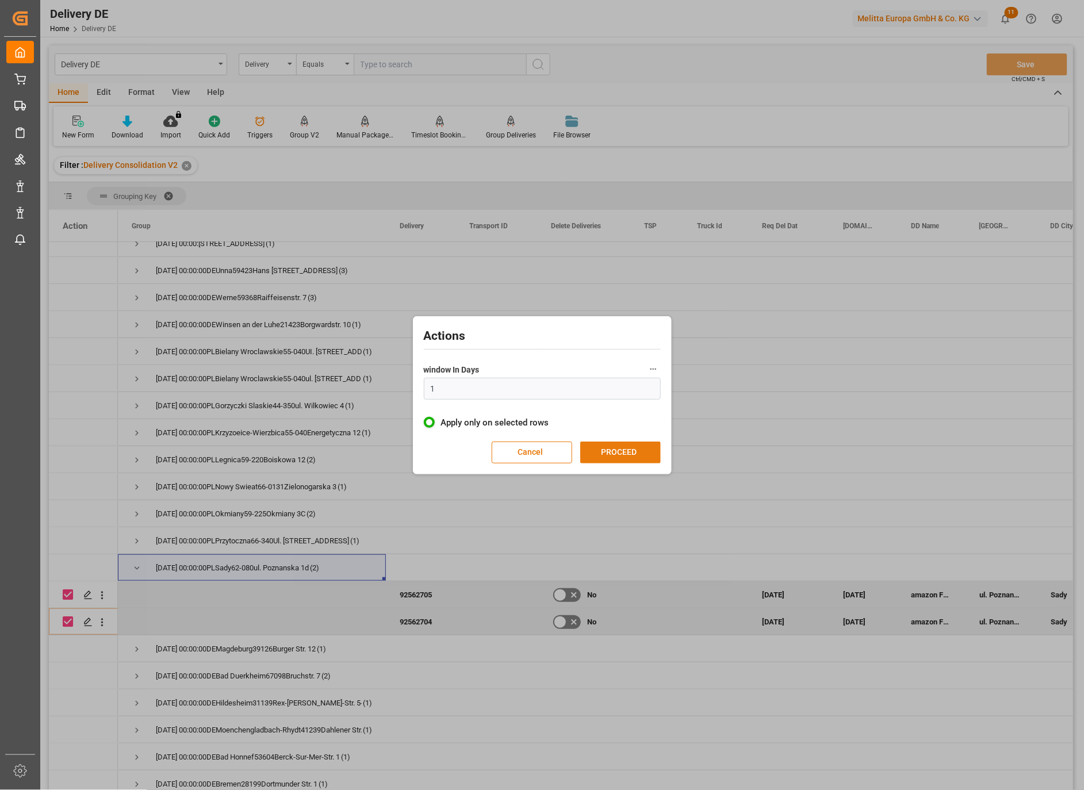
click at [628, 449] on button "PROCEED" at bounding box center [620, 453] width 80 height 22
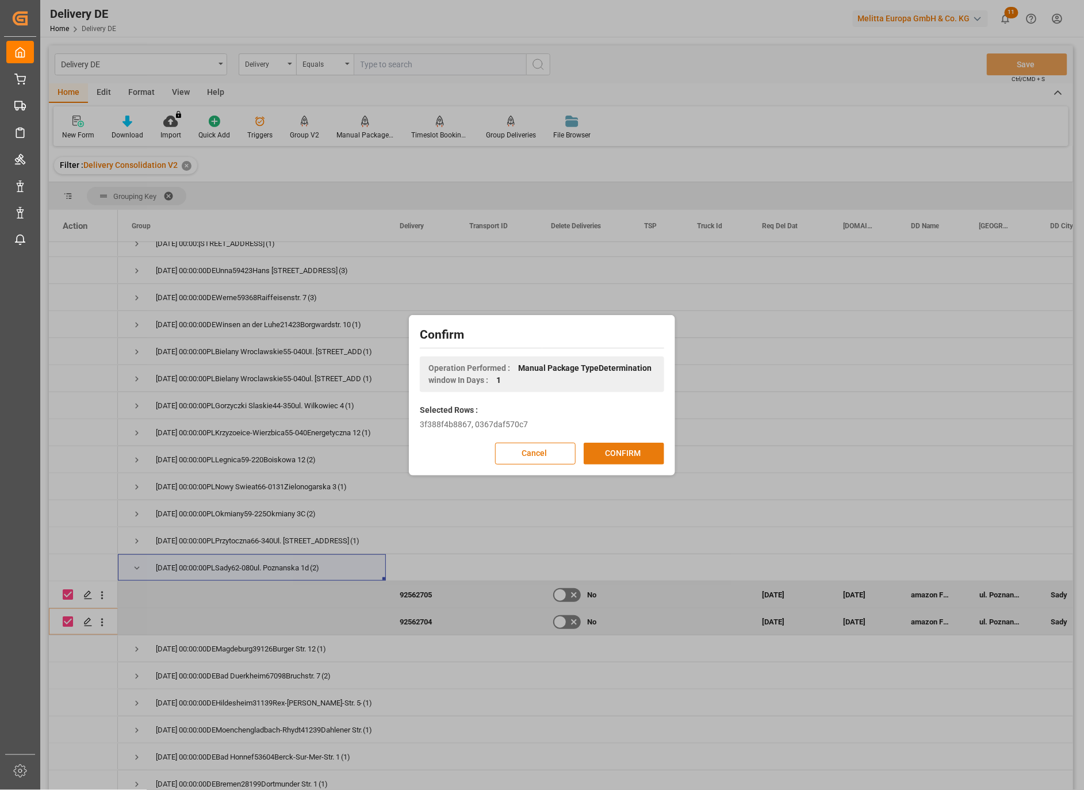
click at [630, 449] on button "CONFIRM" at bounding box center [624, 454] width 80 height 22
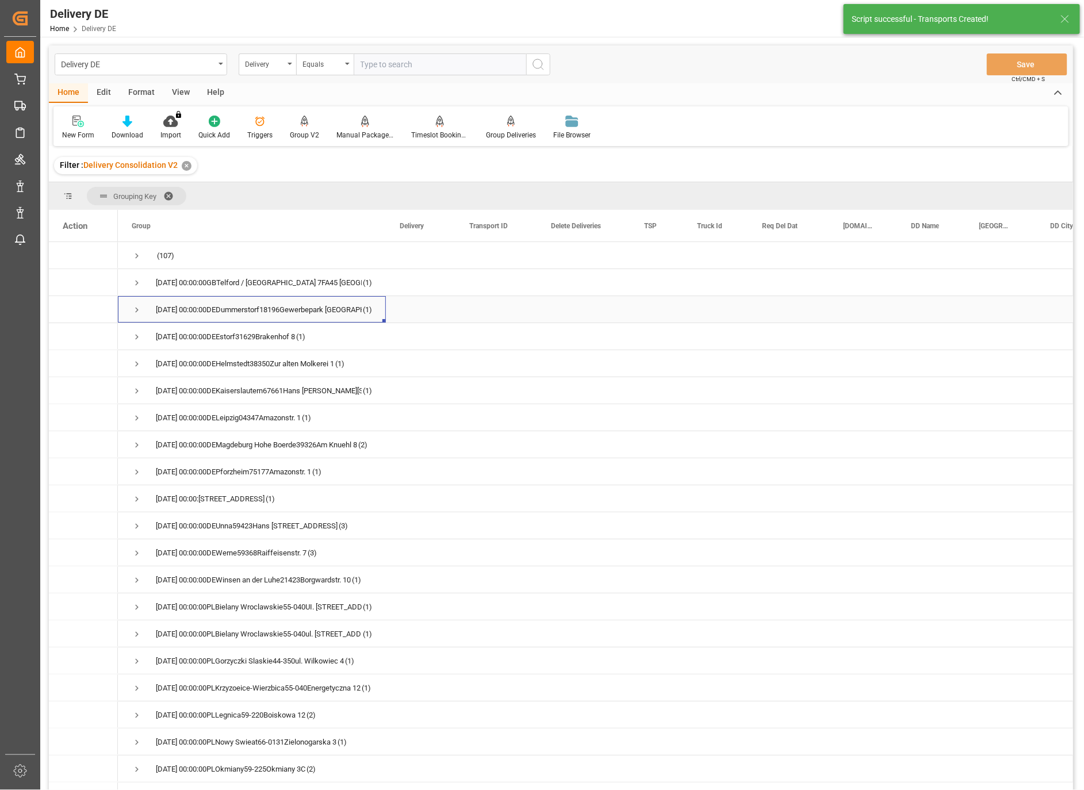
click at [135, 311] on span "Press SPACE to select this row." at bounding box center [137, 310] width 10 height 10
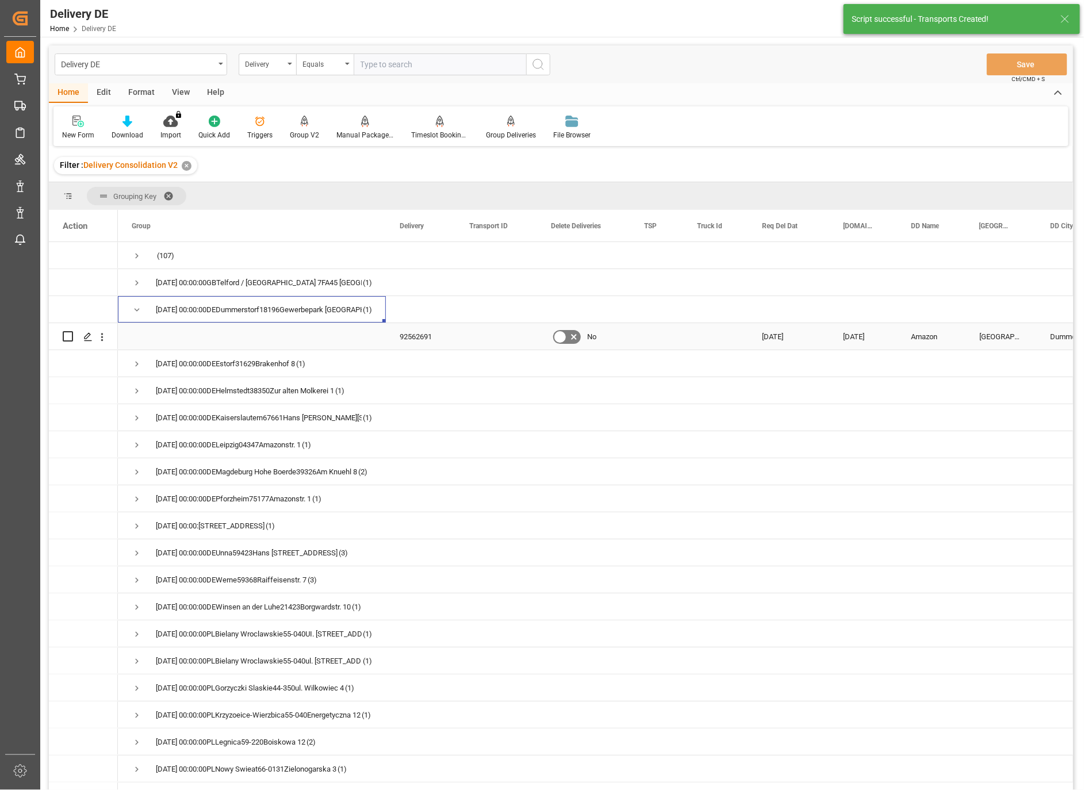
click at [65, 336] on input "Press Space to toggle row selection (unchecked)" at bounding box center [68, 336] width 10 height 10
checkbox input "true"
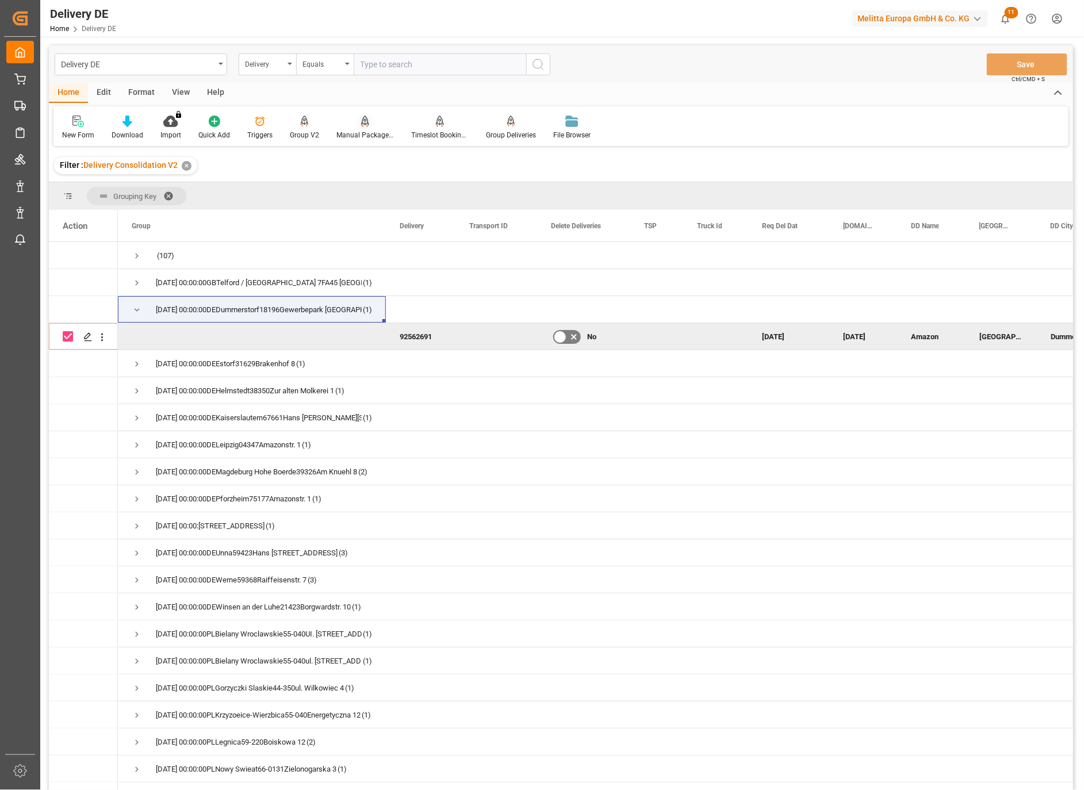
click at [368, 131] on div "Manual Package TypeDetermination" at bounding box center [364, 135] width 57 height 10
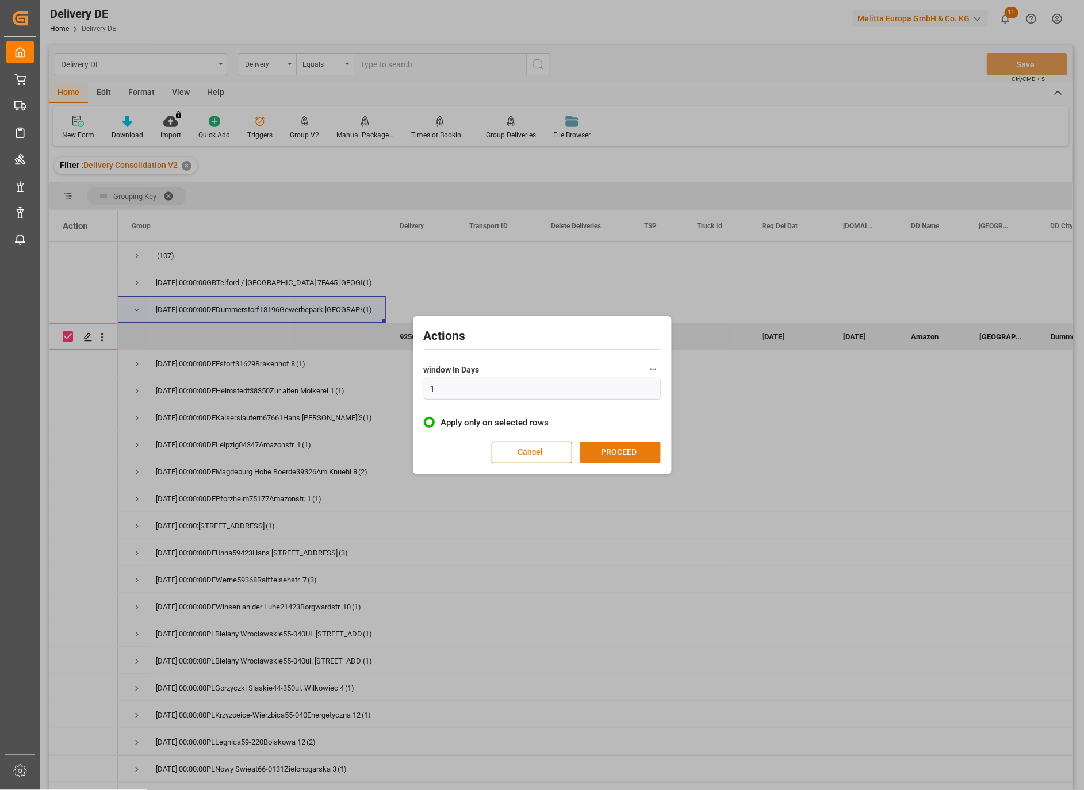
click at [603, 450] on button "PROCEED" at bounding box center [620, 453] width 80 height 22
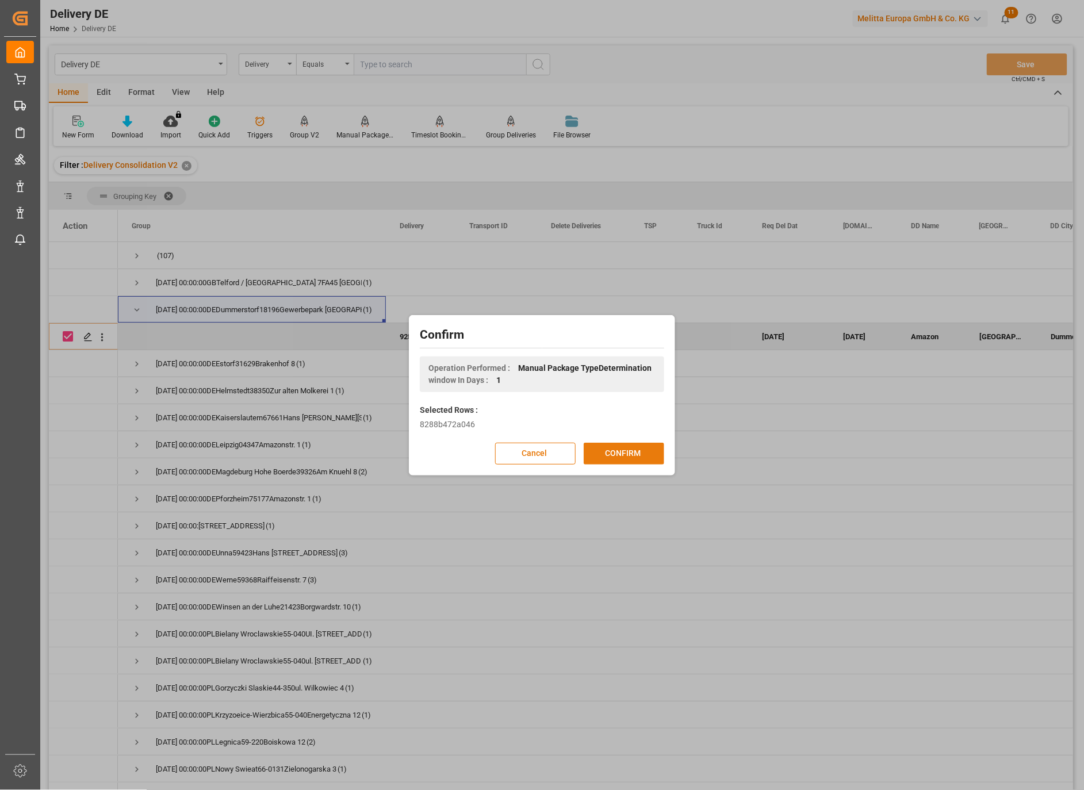
click at [631, 447] on button "CONFIRM" at bounding box center [624, 454] width 80 height 22
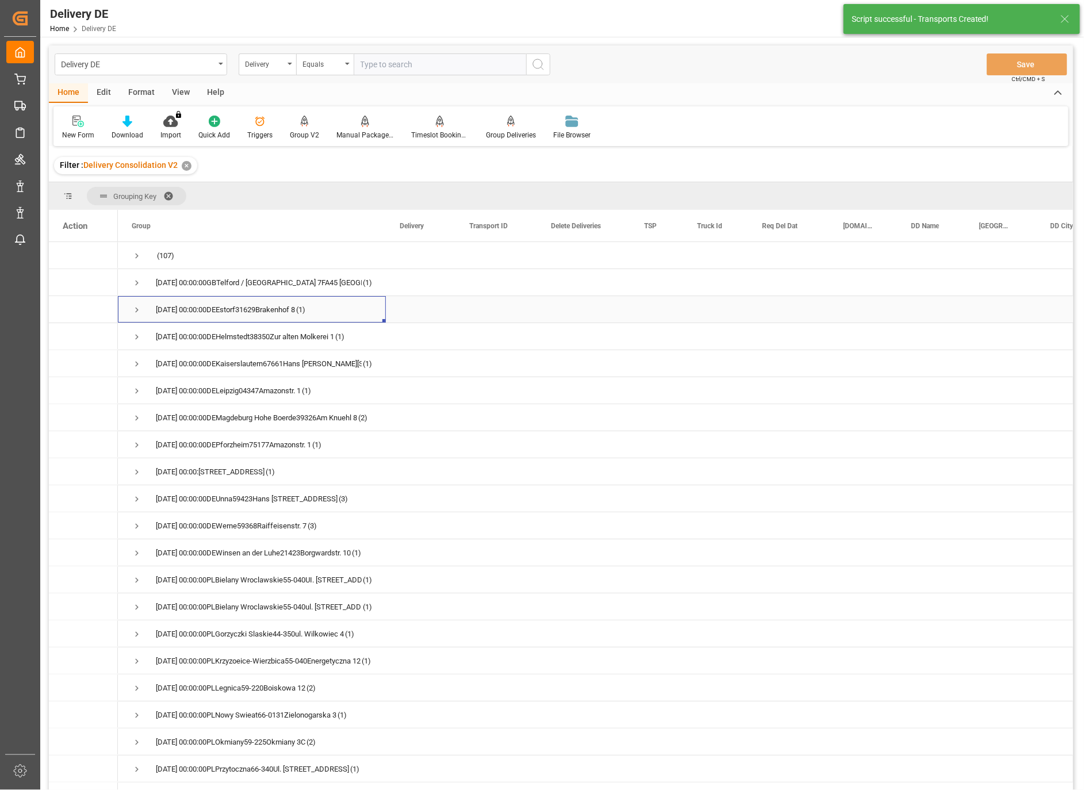
click at [136, 309] on span "Press SPACE to select this row." at bounding box center [137, 310] width 10 height 10
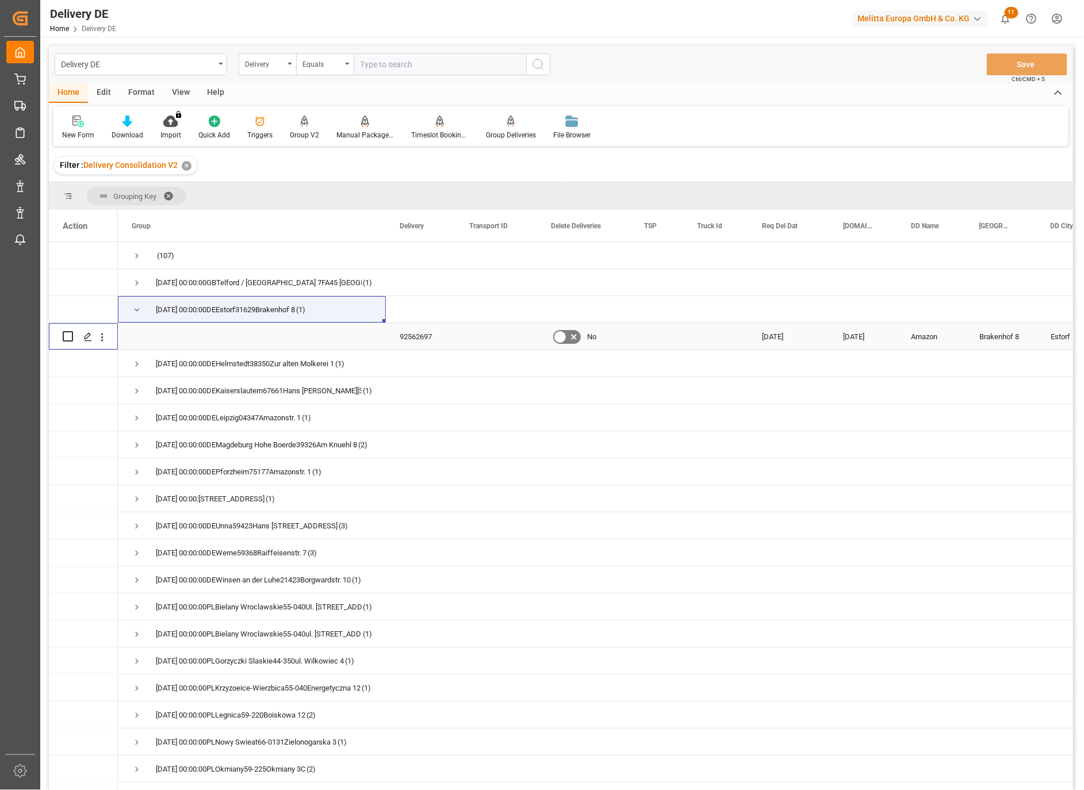
click at [67, 336] on input "Press Space to toggle row selection (unchecked)" at bounding box center [68, 336] width 10 height 10
checkbox input "true"
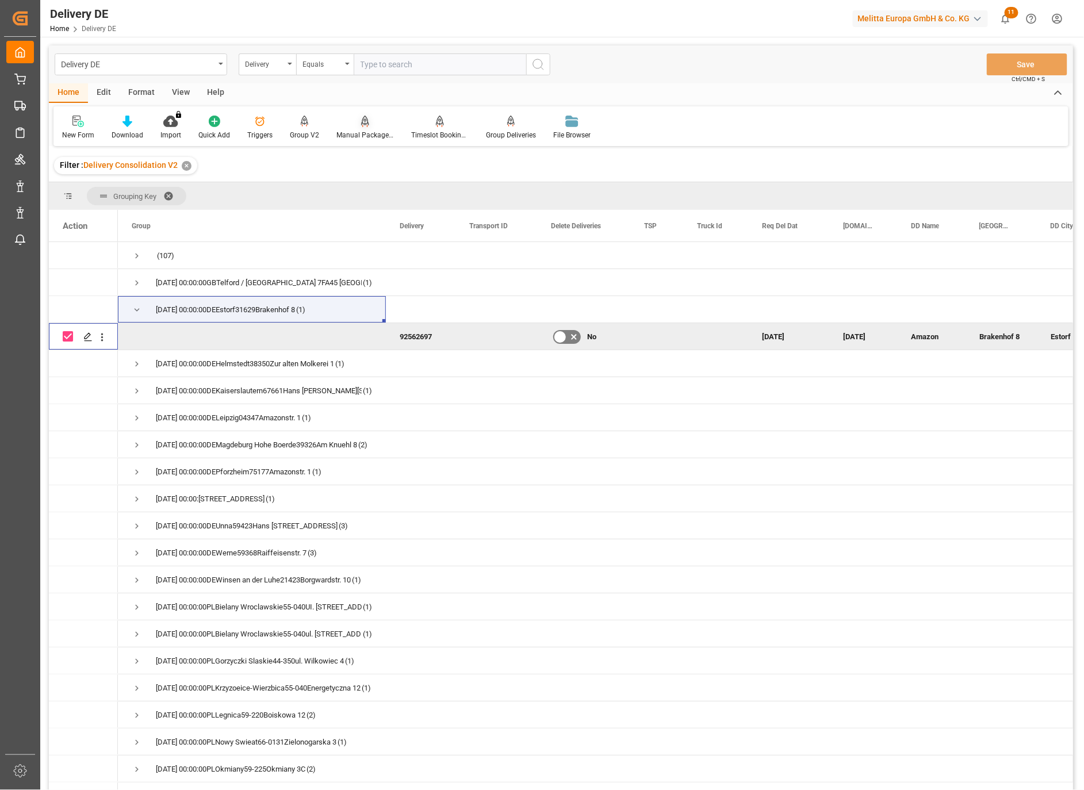
click at [351, 127] on div "Manual Package TypeDetermination" at bounding box center [365, 127] width 75 height 25
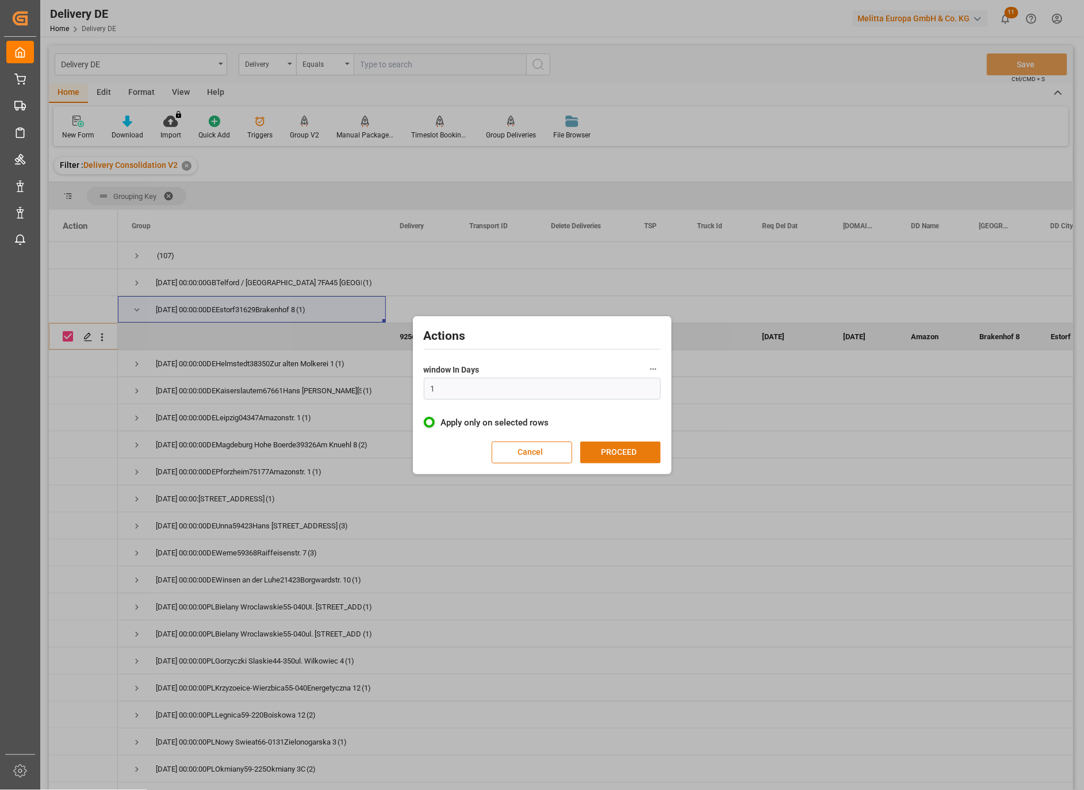
click at [601, 444] on button "PROCEED" at bounding box center [620, 453] width 80 height 22
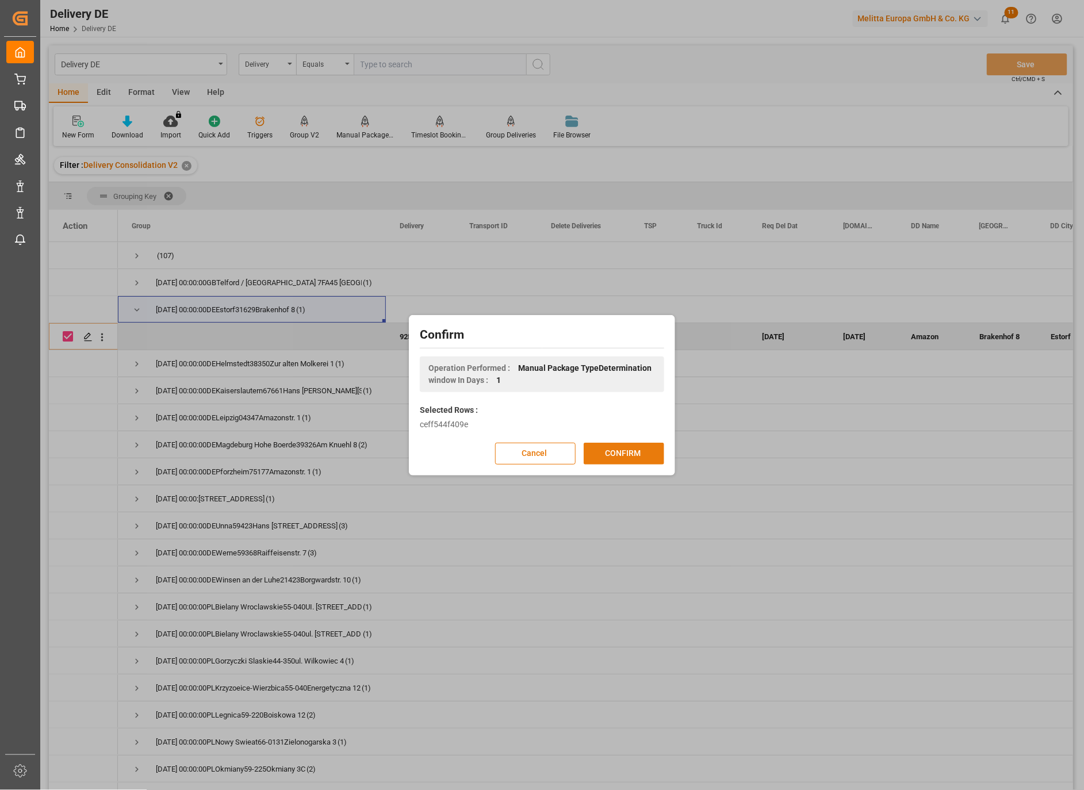
click at [607, 449] on button "CONFIRM" at bounding box center [624, 454] width 80 height 22
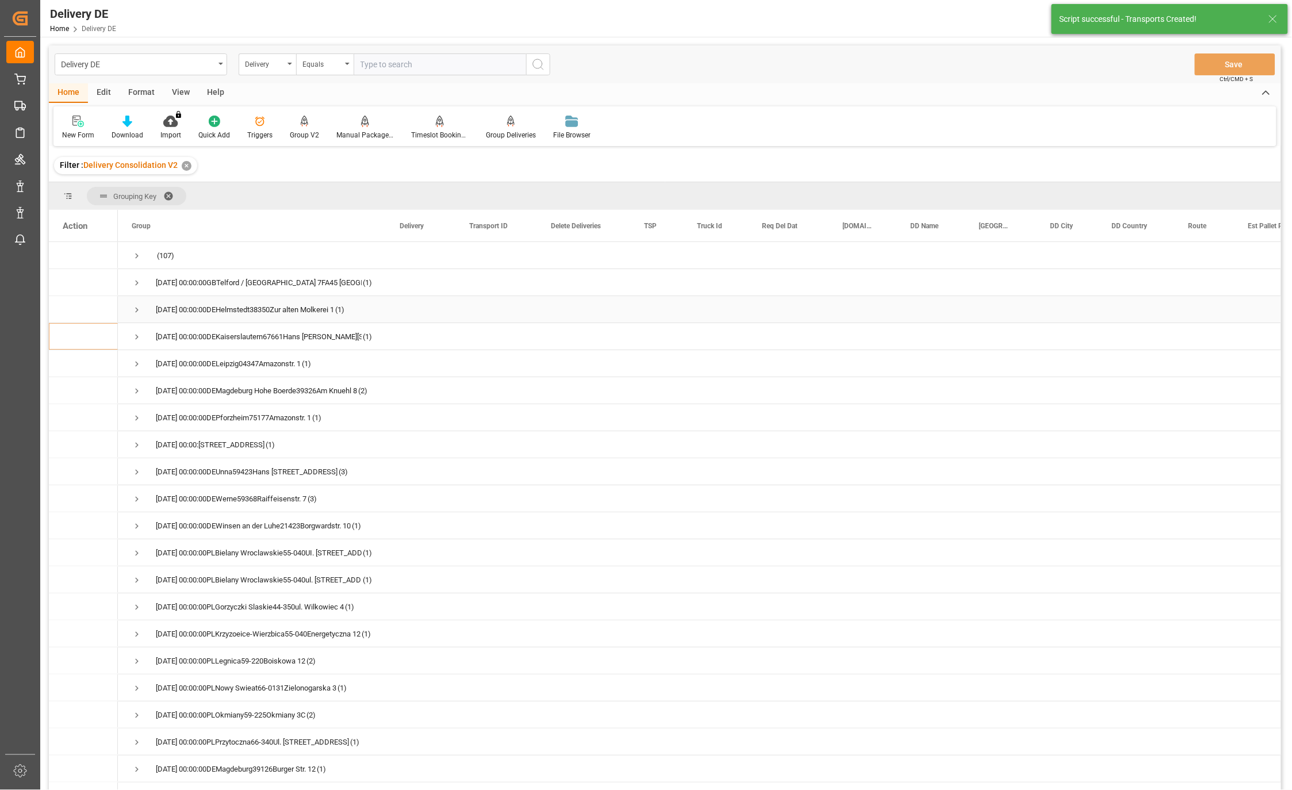
click at [136, 307] on span "Press SPACE to select this row." at bounding box center [137, 310] width 10 height 10
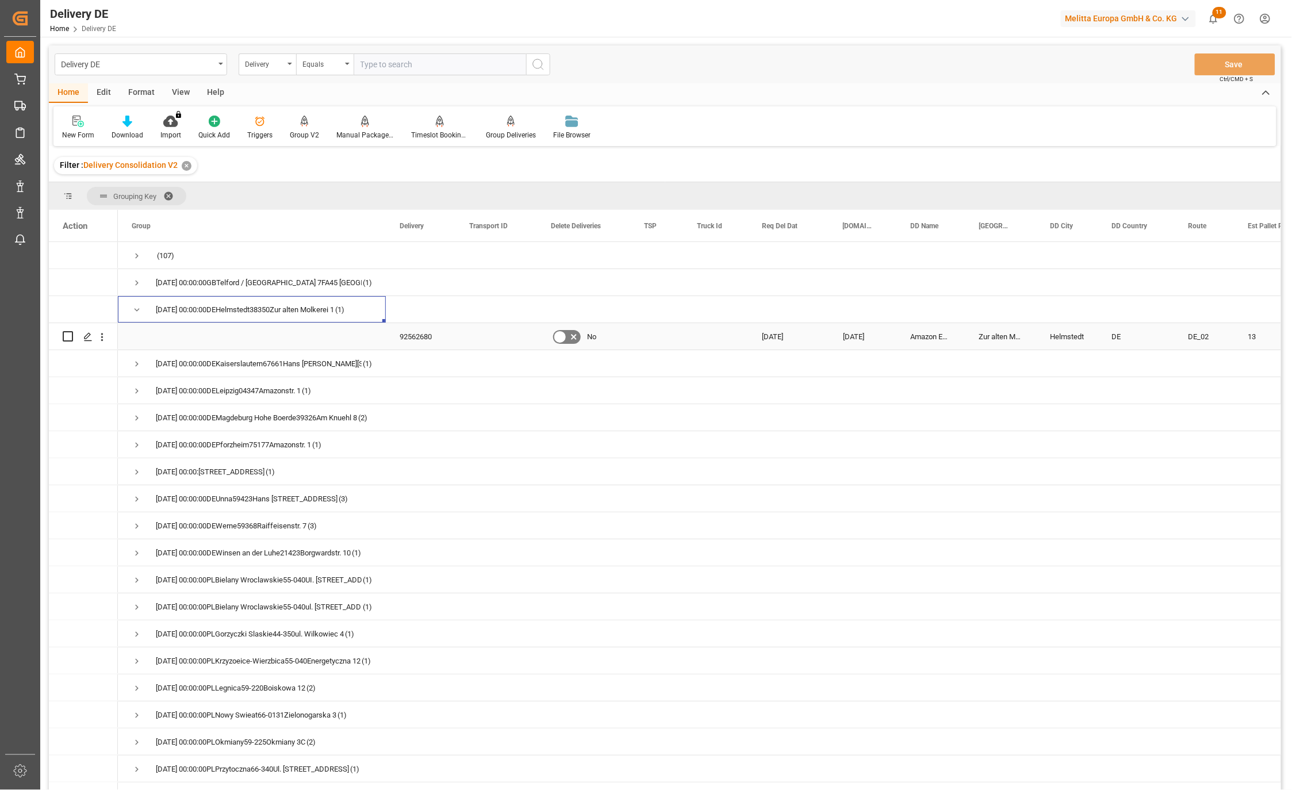
click at [70, 335] on input "Press Space to toggle row selection (unchecked)" at bounding box center [68, 336] width 10 height 10
checkbox input "true"
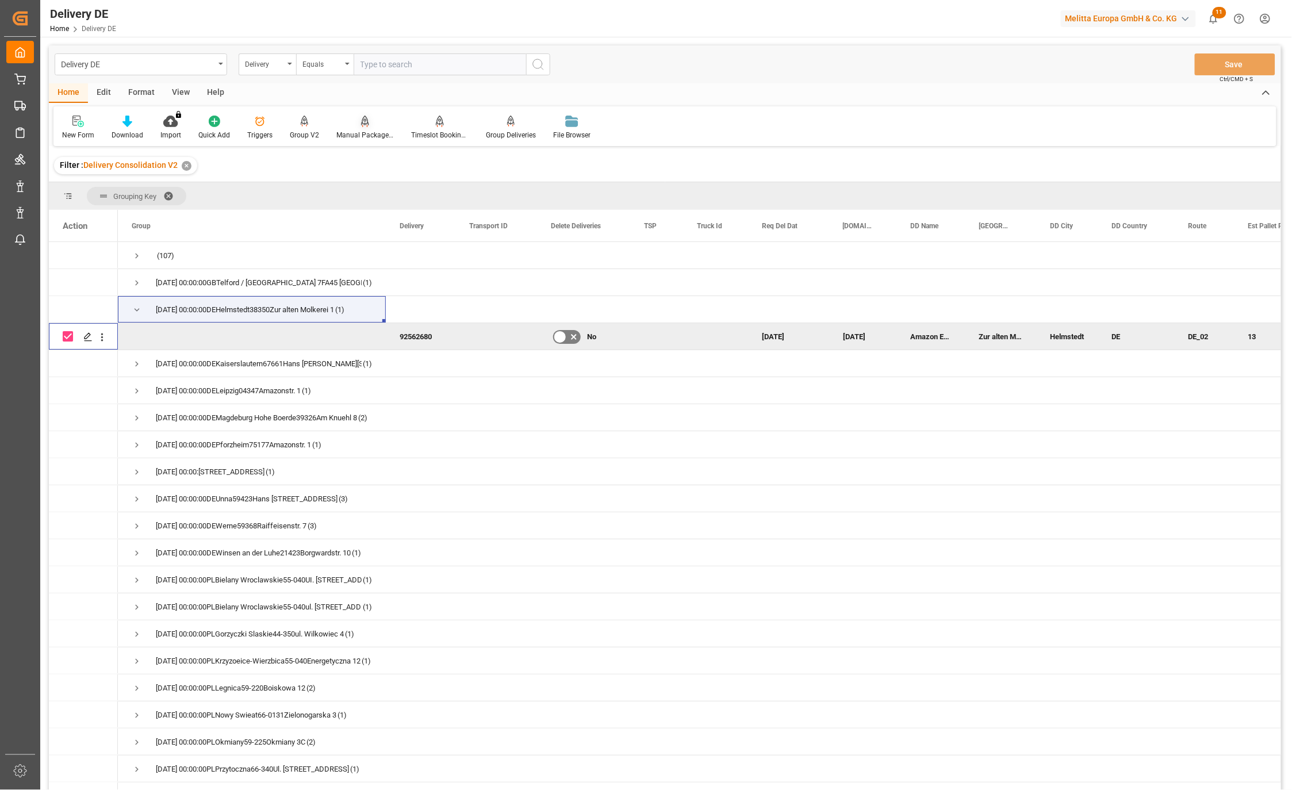
click at [359, 128] on div "Manual Package TypeDetermination" at bounding box center [365, 127] width 75 height 25
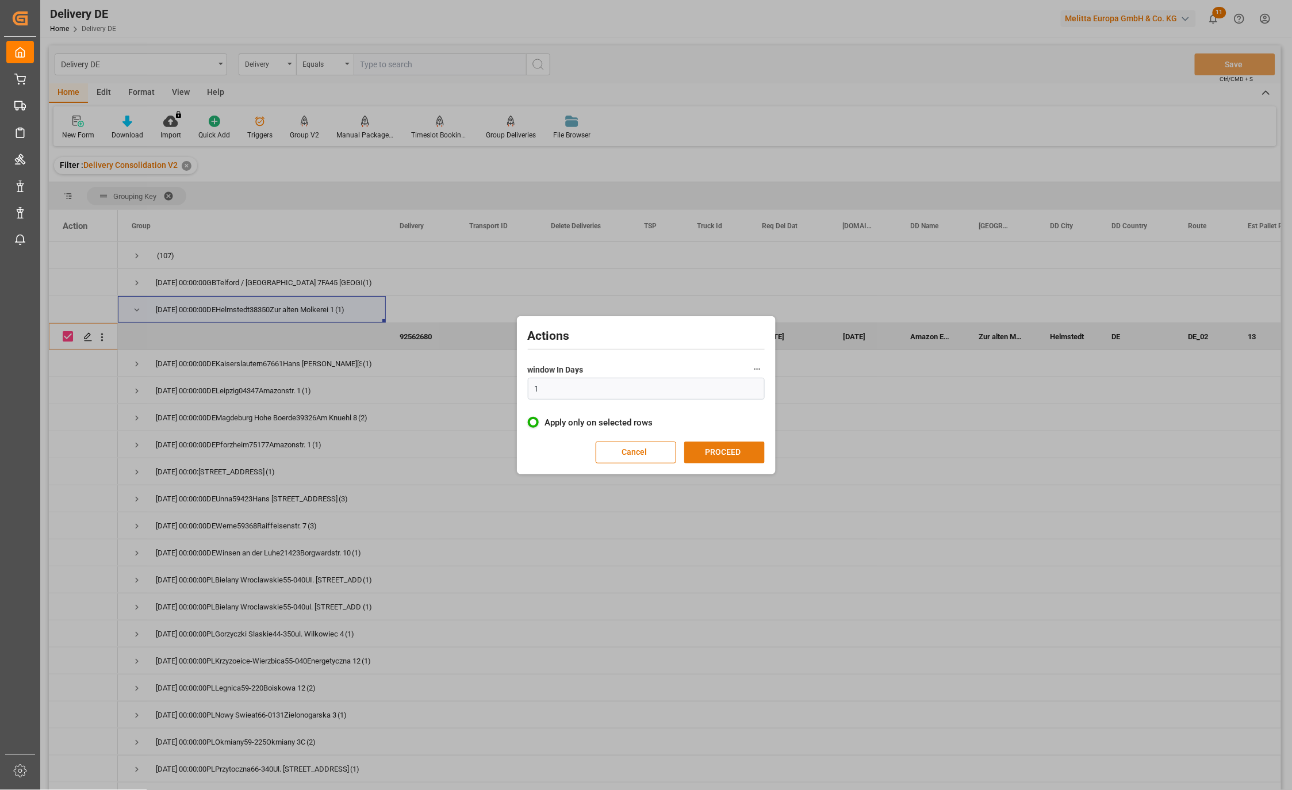
click at [735, 455] on button "PROCEED" at bounding box center [724, 453] width 80 height 22
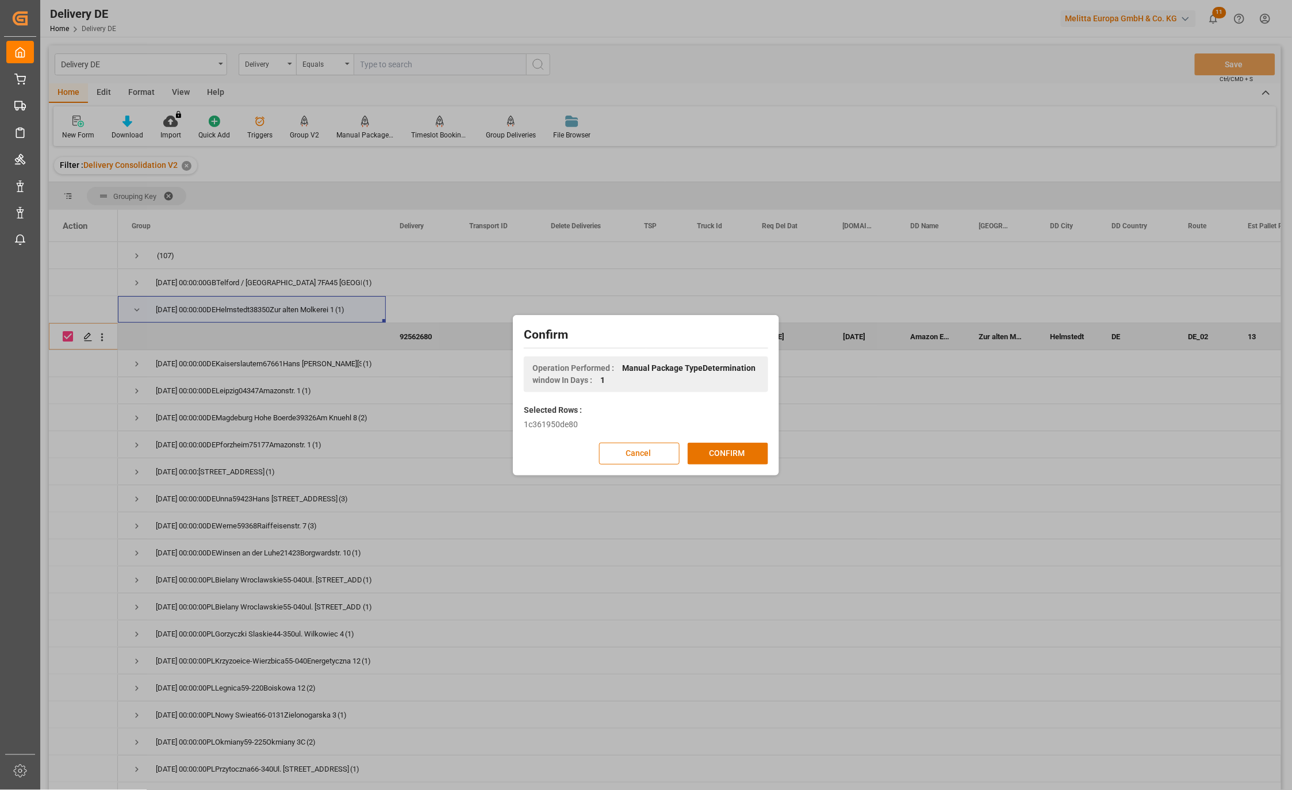
click at [735, 455] on button "CONFIRM" at bounding box center [728, 454] width 80 height 22
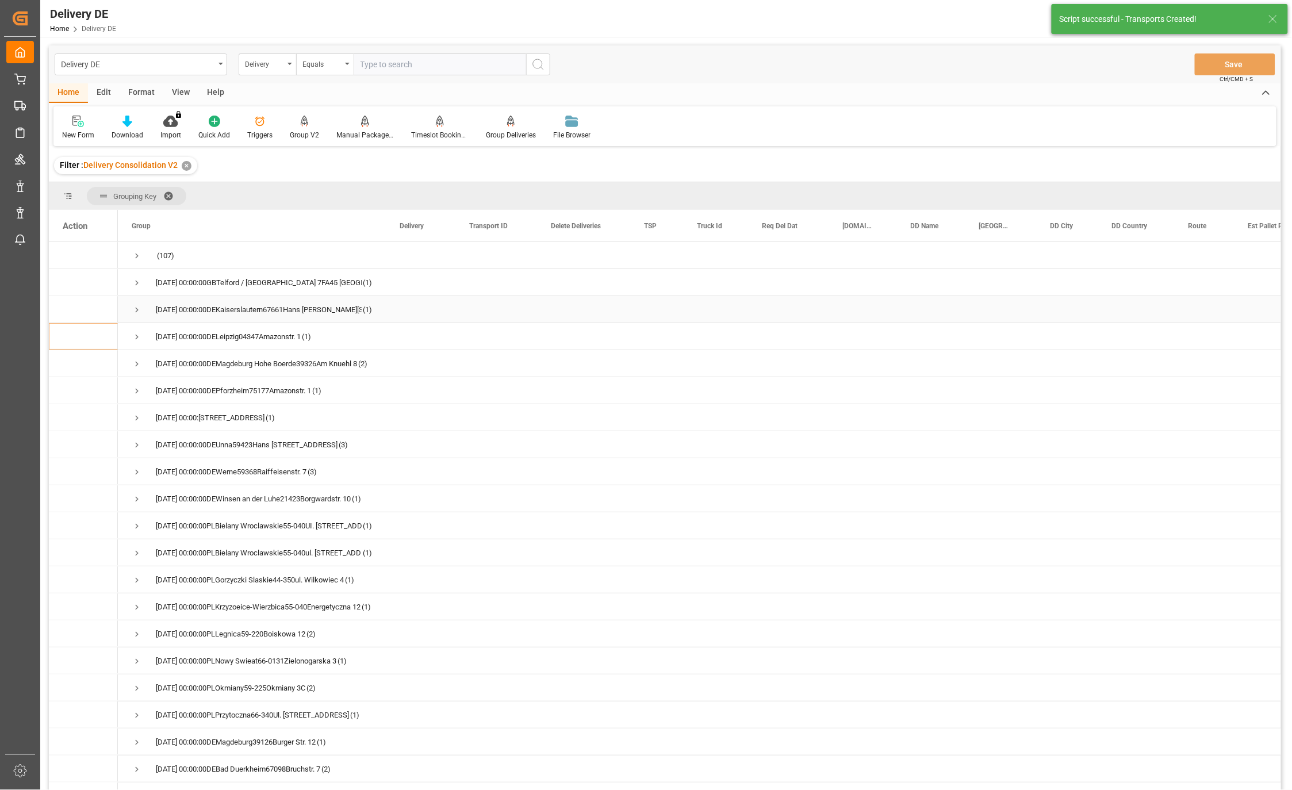
click at [134, 313] on span "Press SPACE to select this row." at bounding box center [137, 310] width 10 height 10
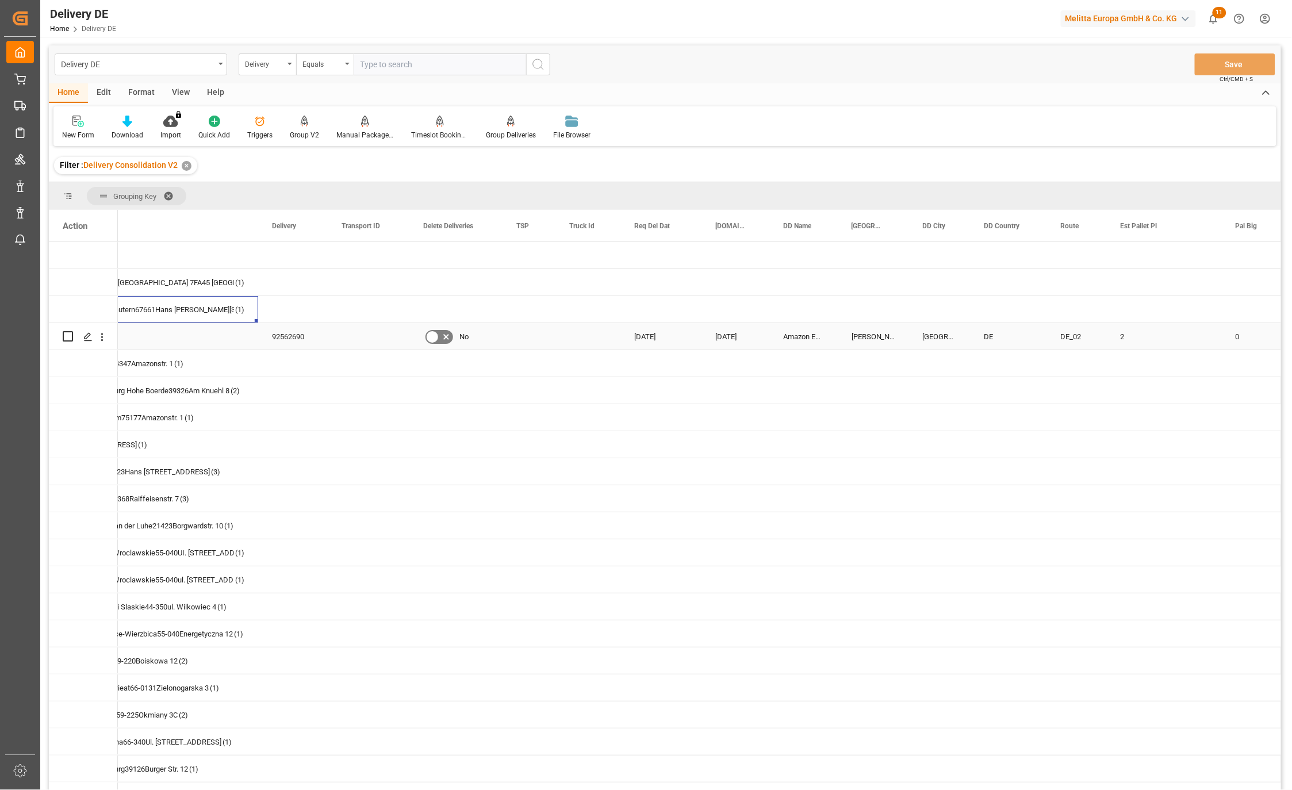
click at [67, 336] on input "Press Space to toggle row selection (unchecked)" at bounding box center [68, 336] width 10 height 10
checkbox input "true"
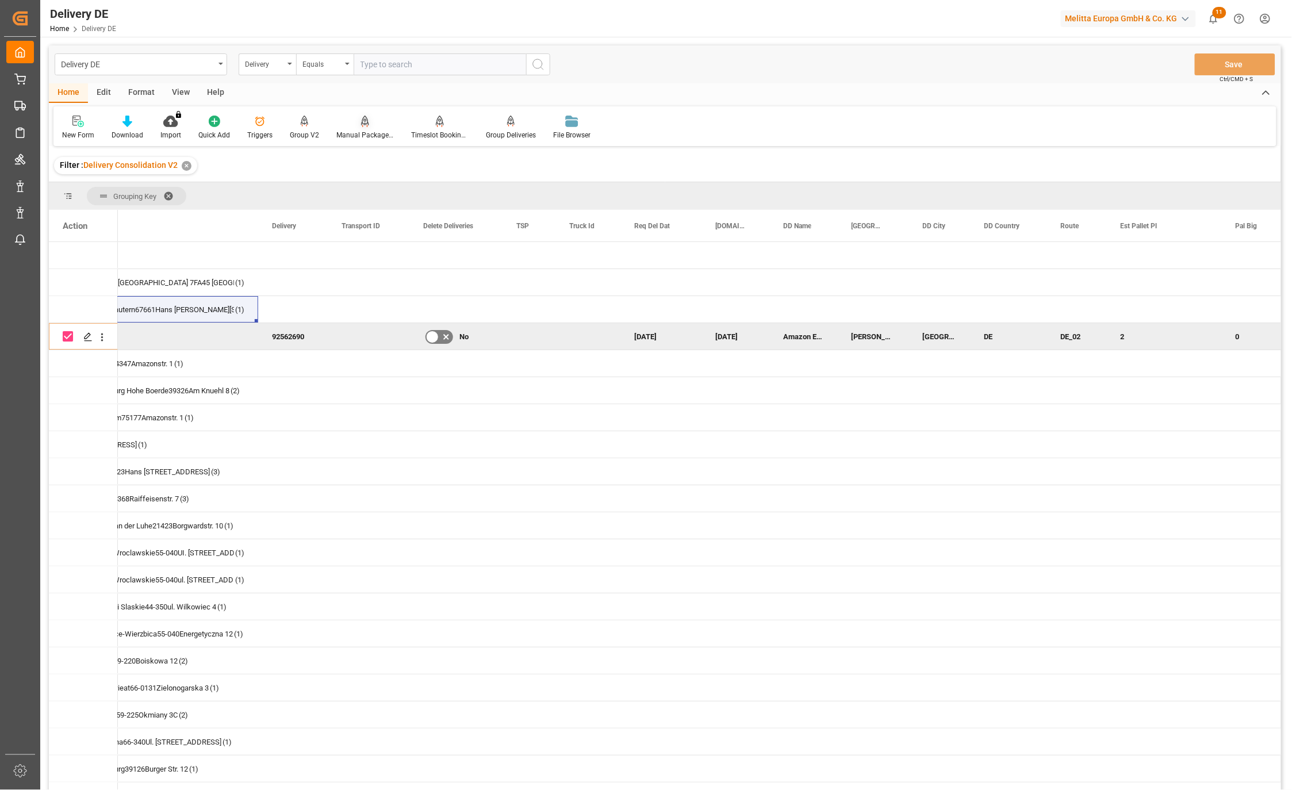
click at [361, 122] on icon at bounding box center [365, 121] width 8 height 11
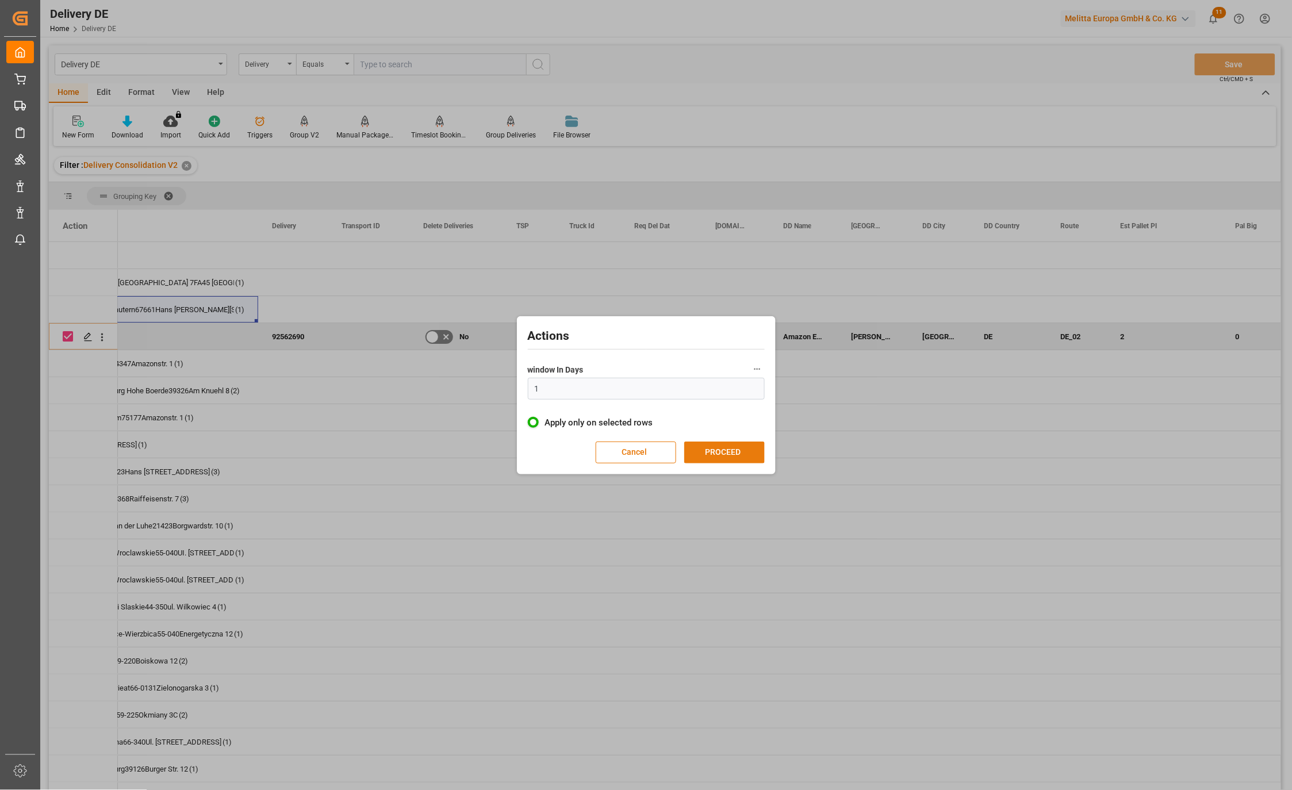
click at [723, 463] on div "Cancel PROCEED" at bounding box center [646, 453] width 237 height 22
click at [727, 456] on button "PROCEED" at bounding box center [724, 453] width 80 height 22
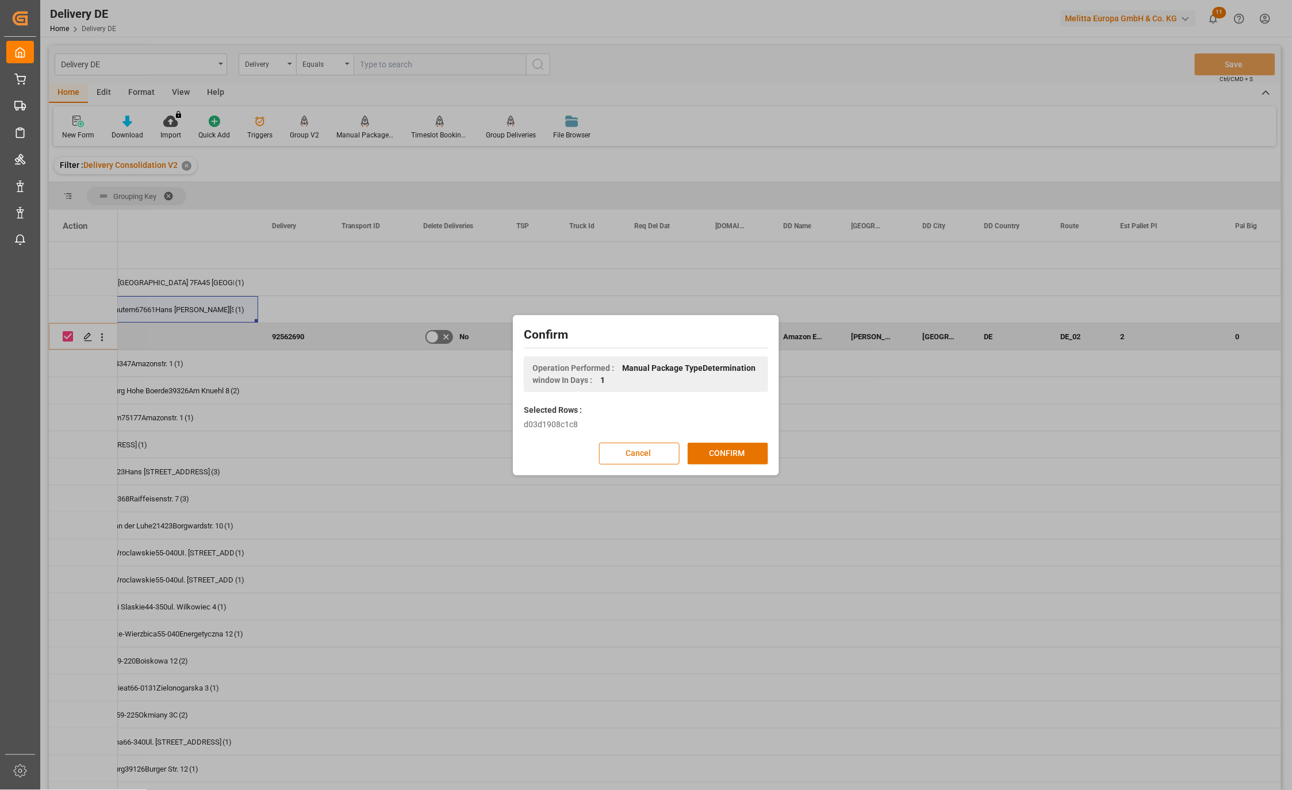
click at [727, 456] on button "CONFIRM" at bounding box center [728, 454] width 80 height 22
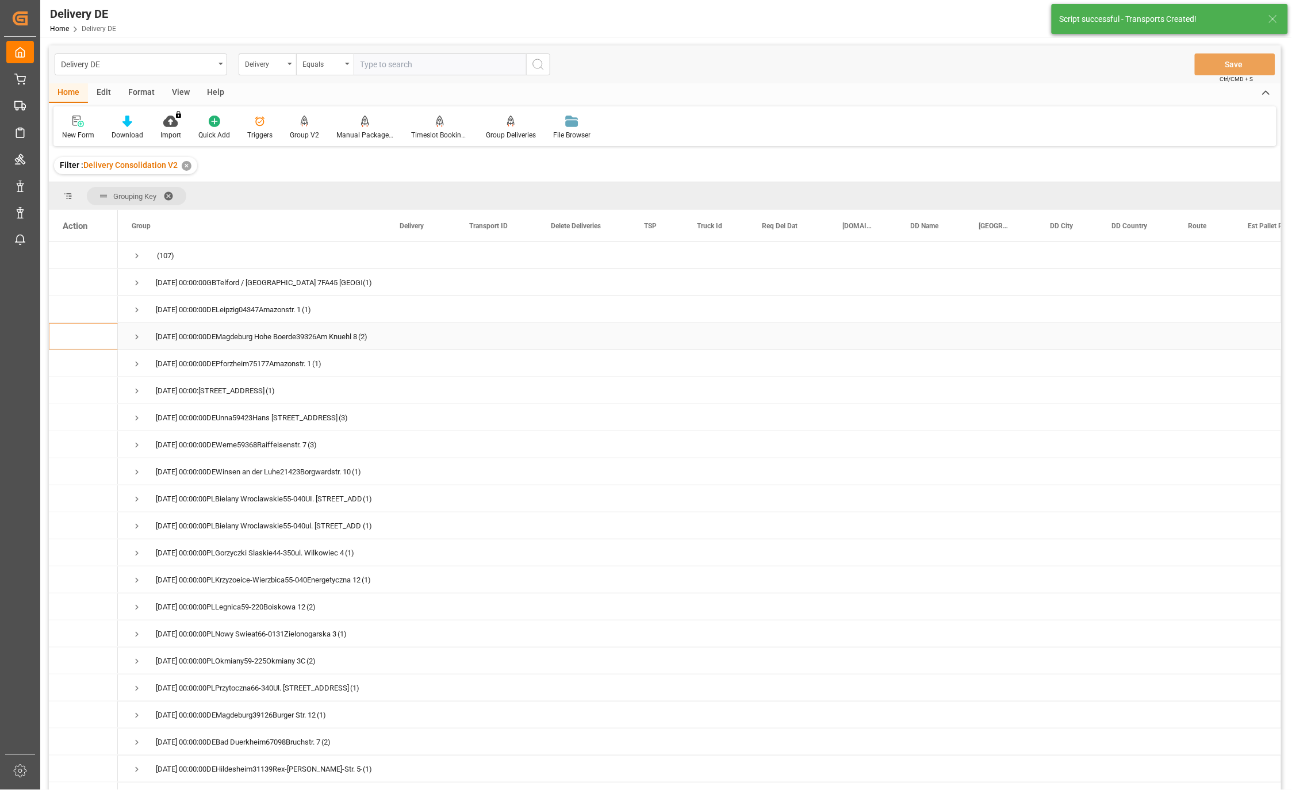
click at [136, 335] on span "Press SPACE to select this row." at bounding box center [137, 337] width 10 height 10
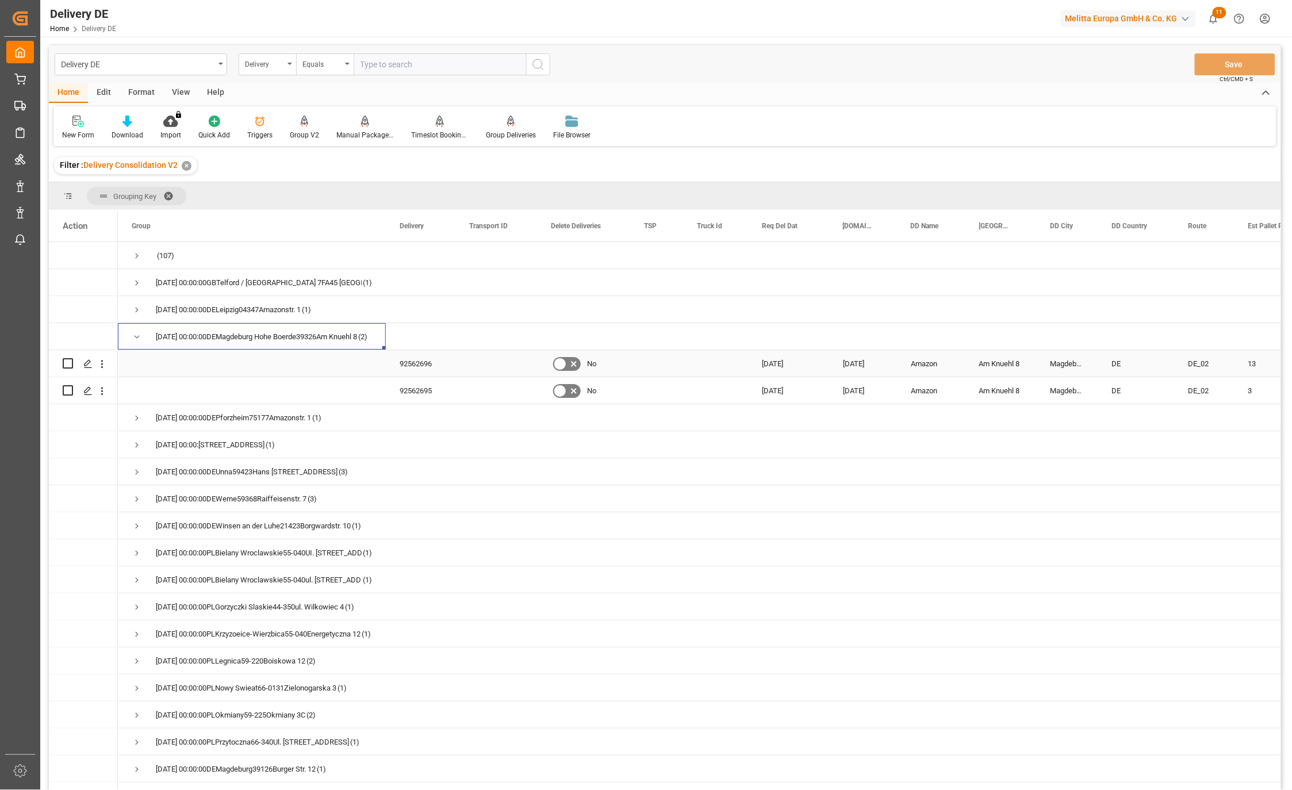
click at [66, 361] on input "Press Space to toggle row selection (unchecked)" at bounding box center [68, 363] width 10 height 10
checkbox input "true"
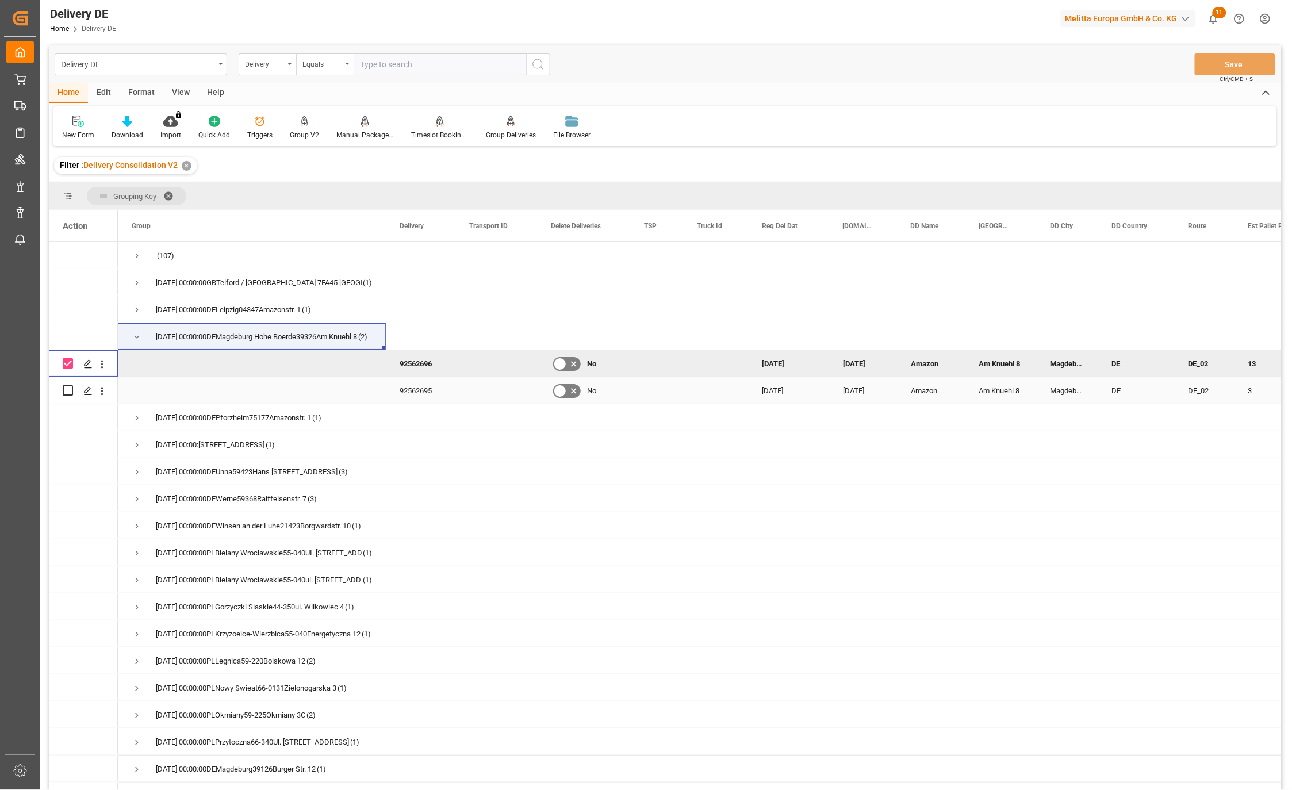
click at [67, 393] on input "Press Space to toggle row selection (unchecked)" at bounding box center [68, 390] width 10 height 10
checkbox input "true"
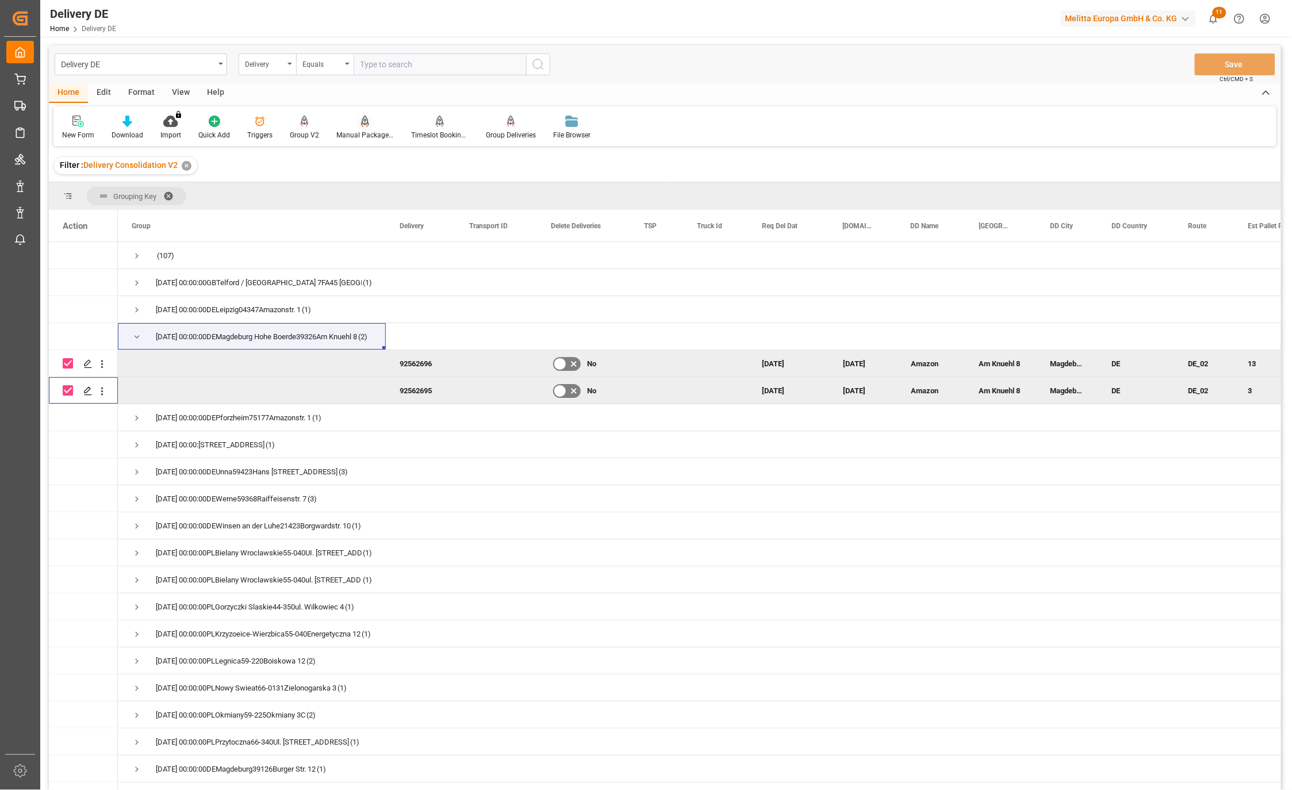
click at [369, 128] on div "Manual Package TypeDetermination" at bounding box center [365, 127] width 75 height 25
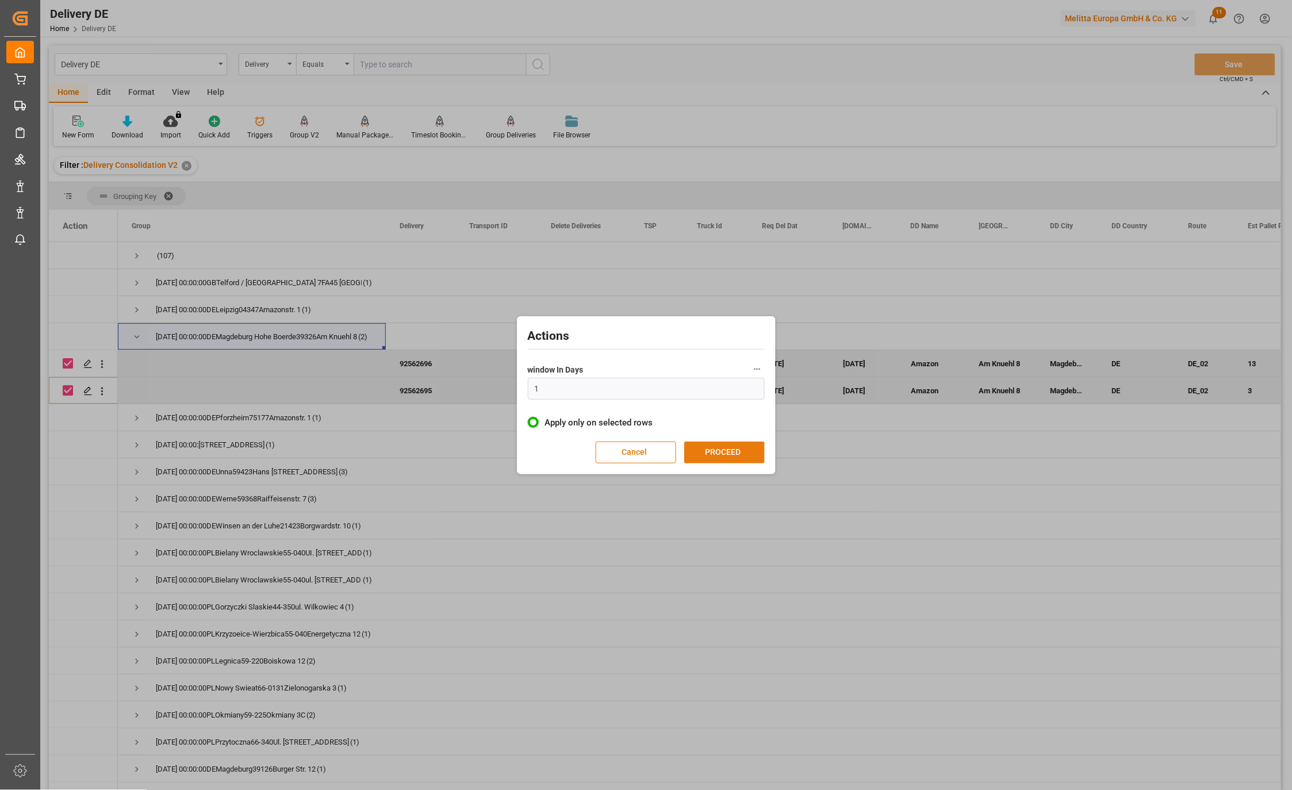
click at [730, 448] on button "PROCEED" at bounding box center [724, 453] width 80 height 22
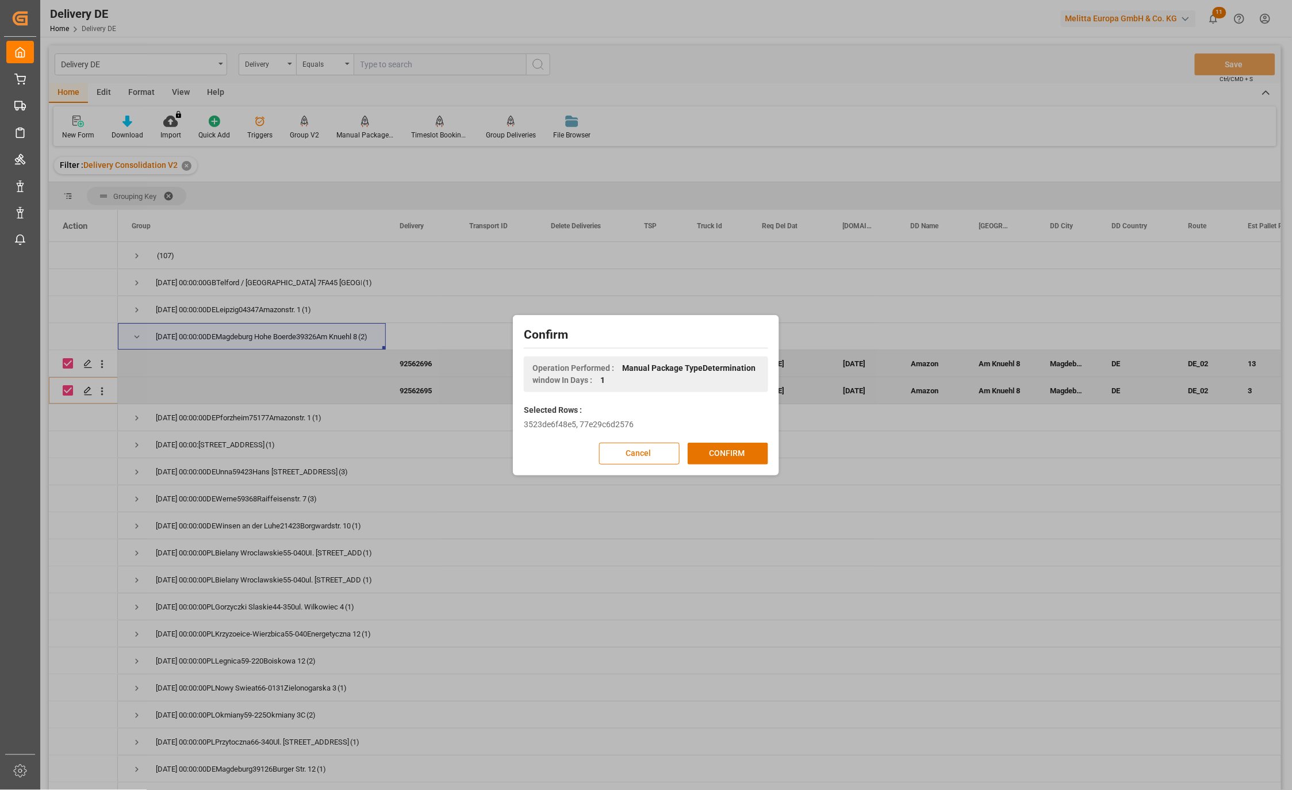
click at [730, 448] on button "CONFIRM" at bounding box center [728, 454] width 80 height 22
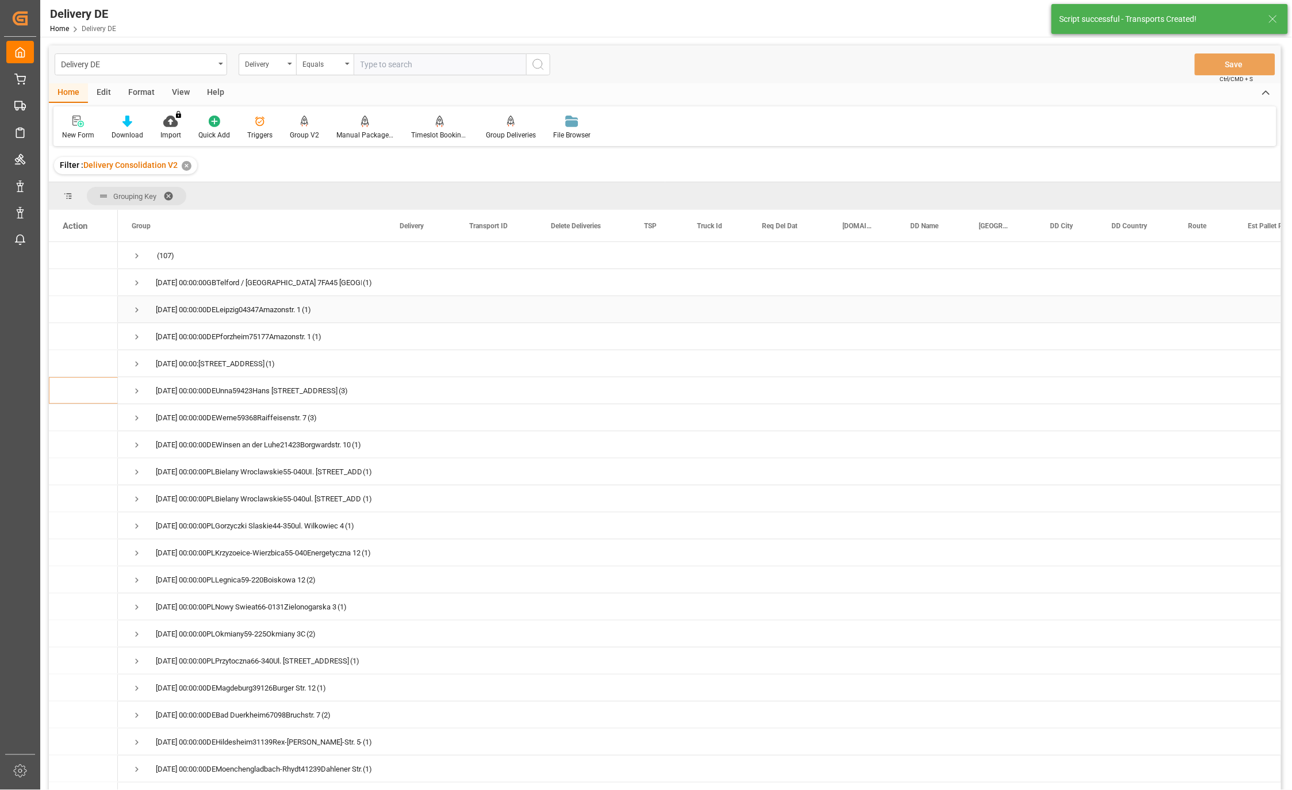
click at [138, 311] on span "Press SPACE to select this row." at bounding box center [137, 310] width 10 height 10
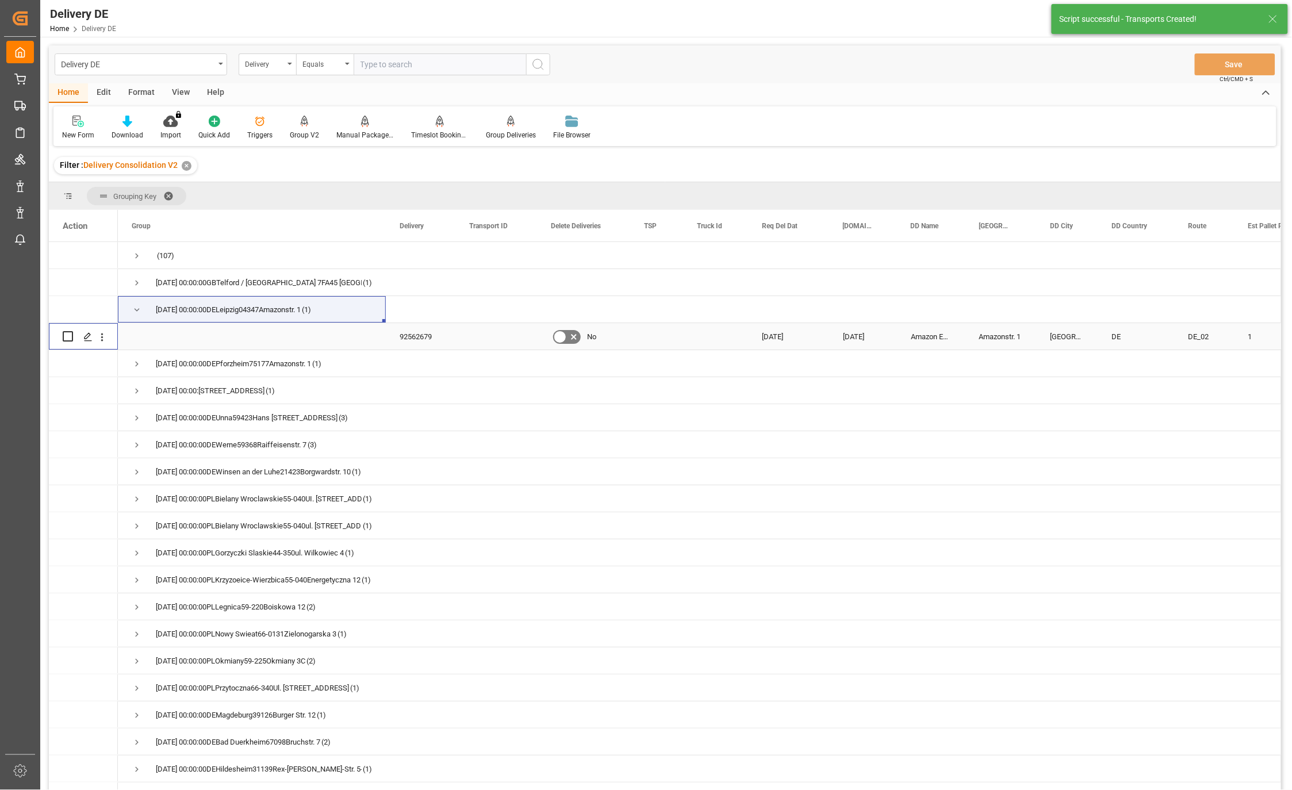
click at [69, 337] on input "Press Space to toggle row selection (unchecked)" at bounding box center [68, 336] width 10 height 10
checkbox input "true"
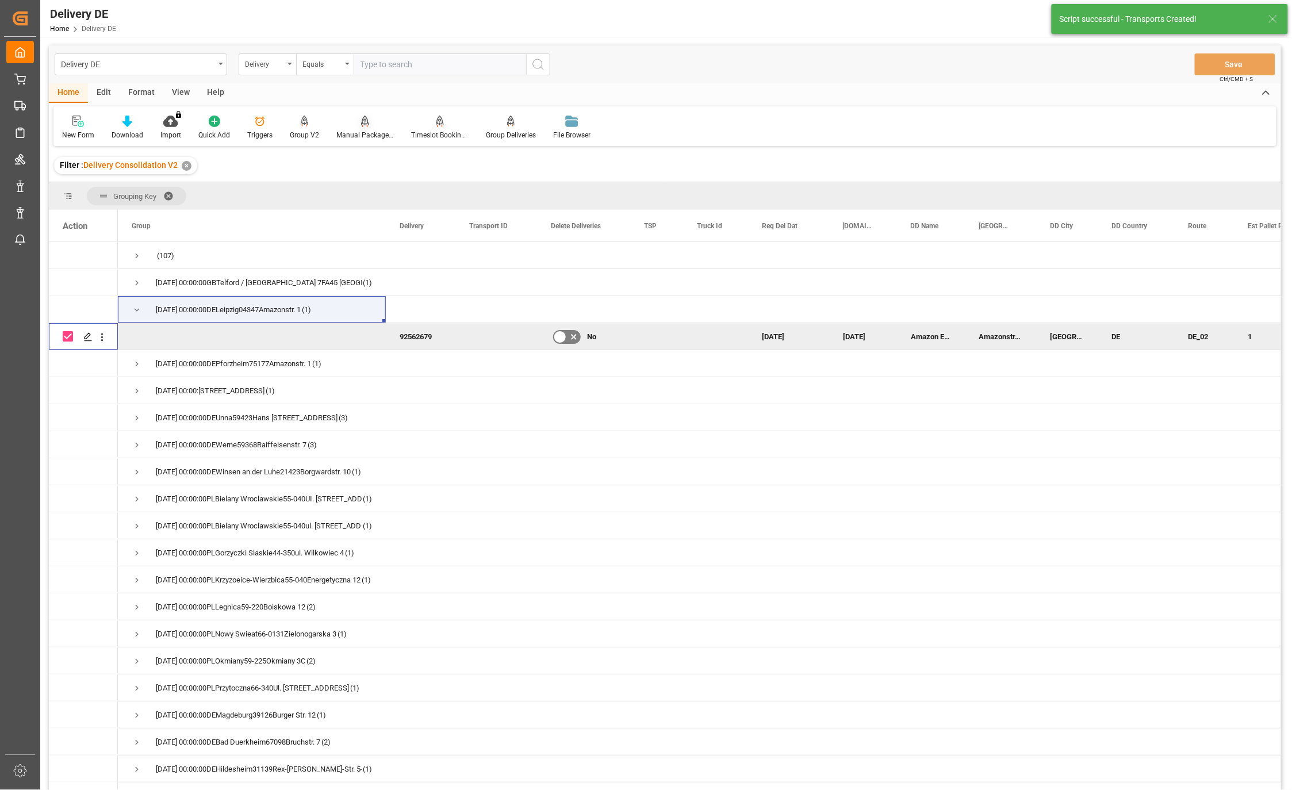
click at [365, 131] on div "Manual Package TypeDetermination" at bounding box center [364, 135] width 57 height 10
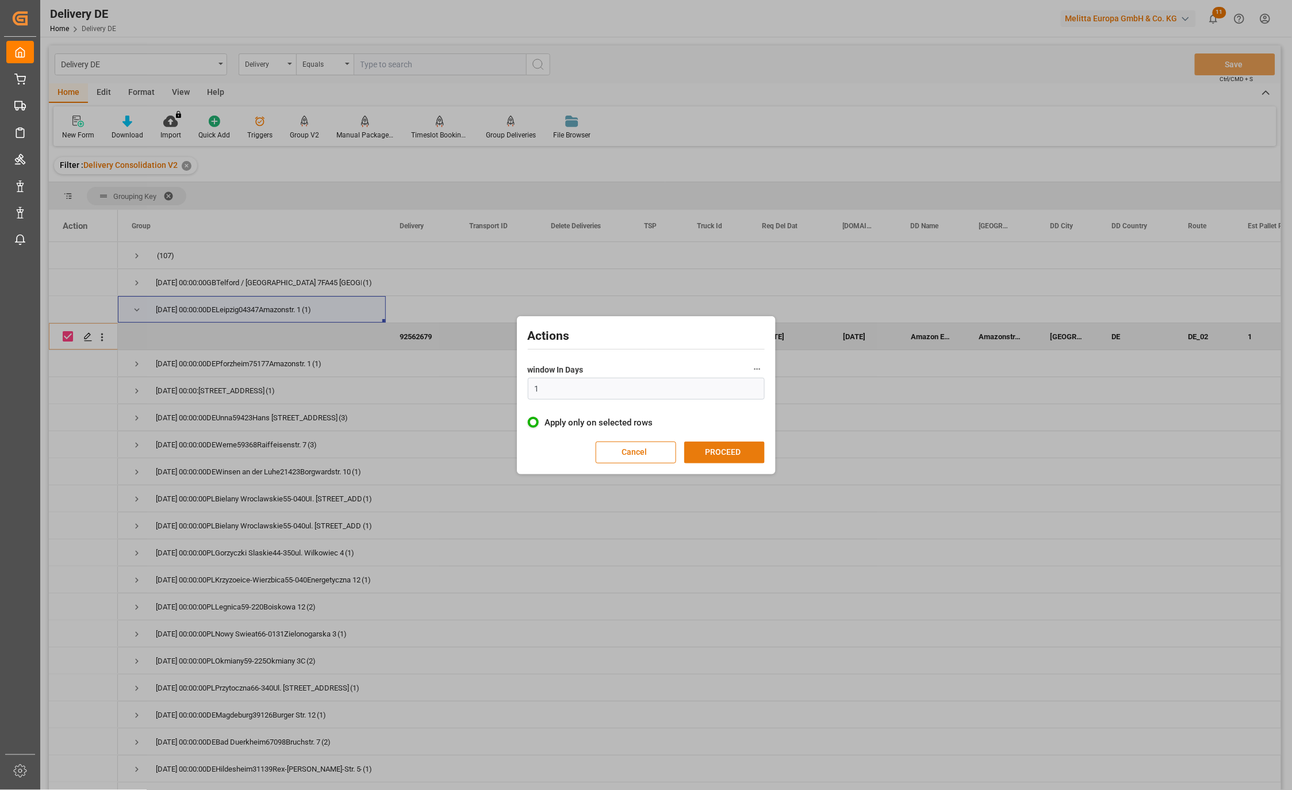
click at [727, 449] on button "PROCEED" at bounding box center [724, 453] width 80 height 22
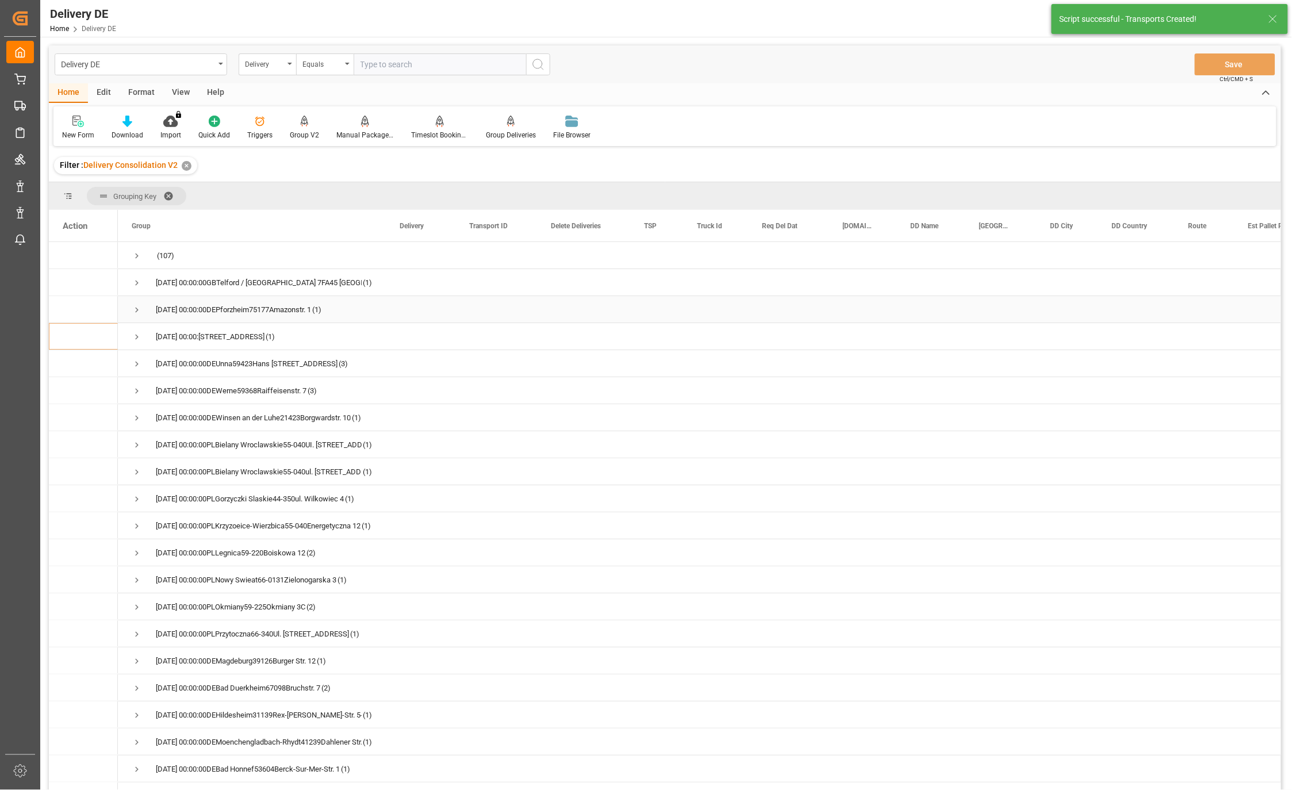
click at [138, 306] on span "Press SPACE to select this row." at bounding box center [137, 310] width 10 height 10
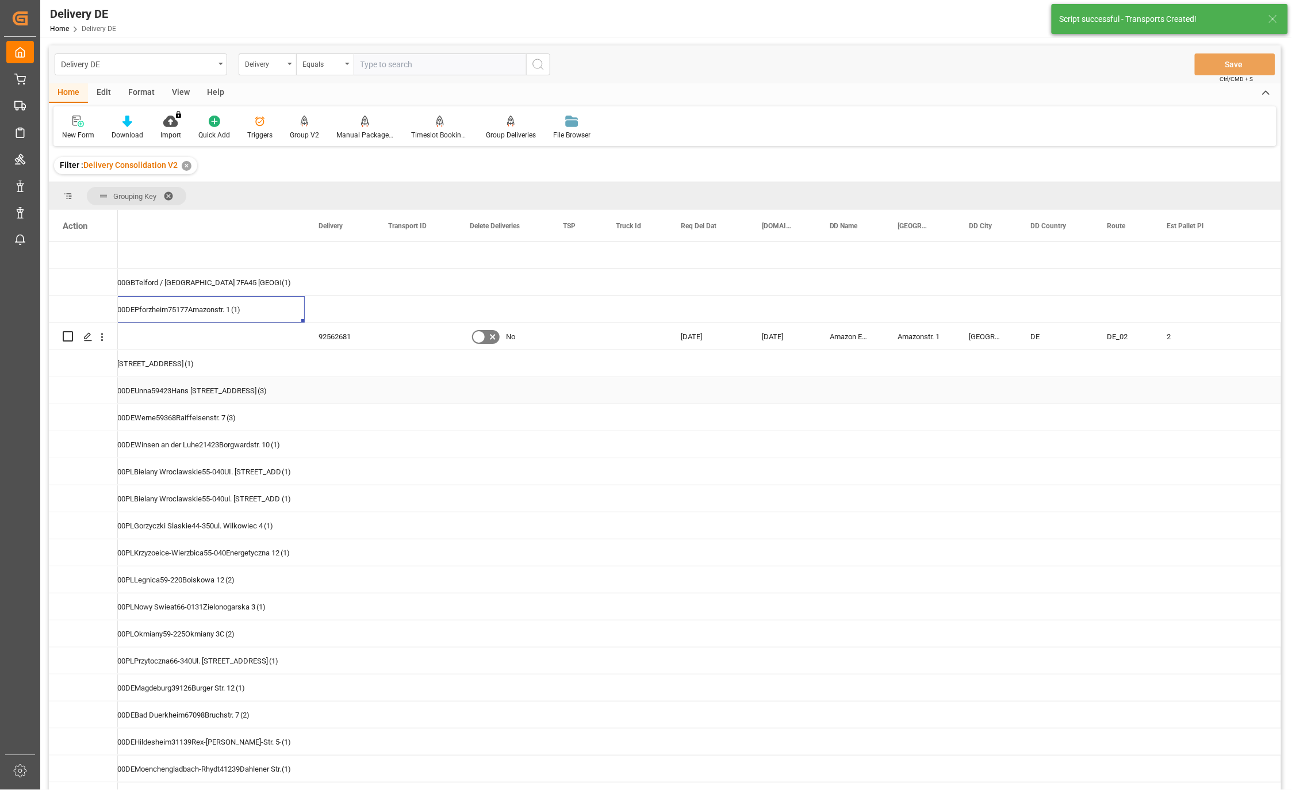
scroll to position [0, 208]
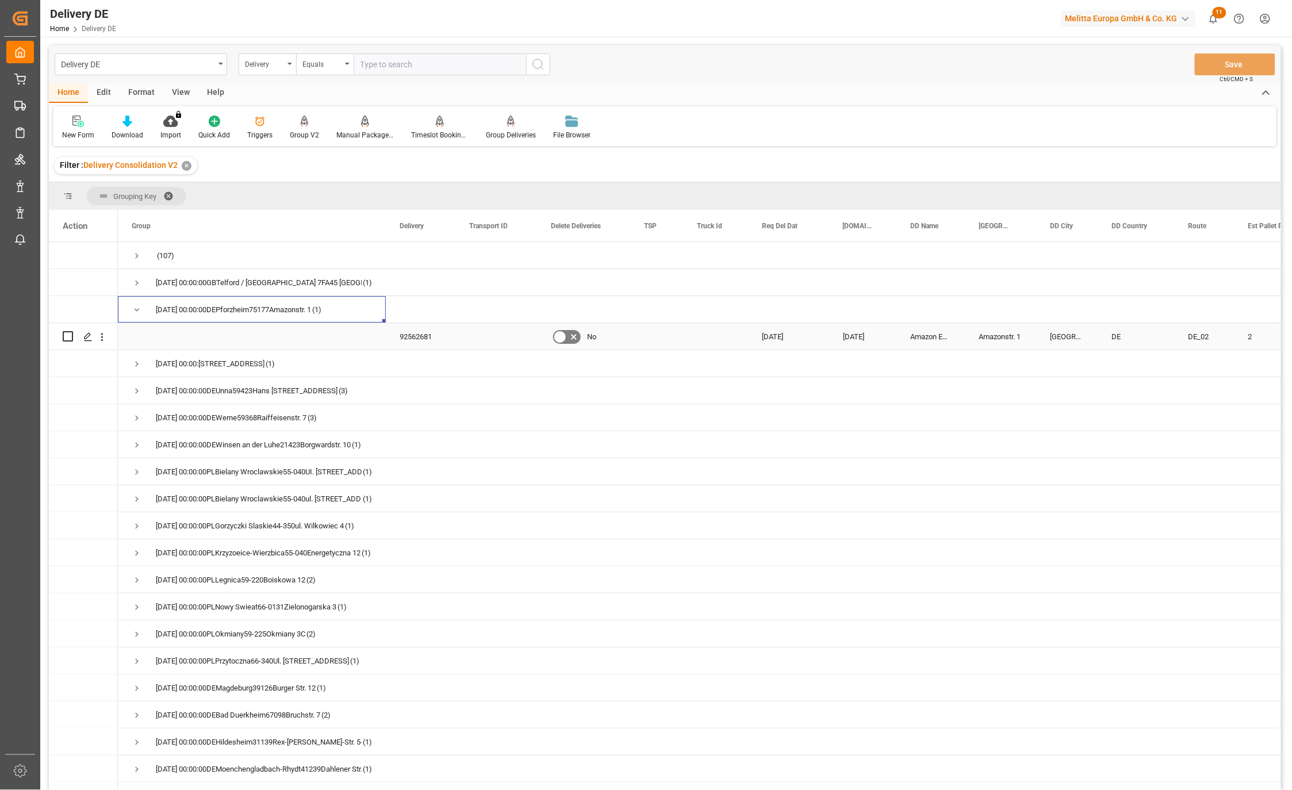
click at [67, 334] on input "Press Space to toggle row selection (unchecked)" at bounding box center [68, 336] width 10 height 10
checkbox input "true"
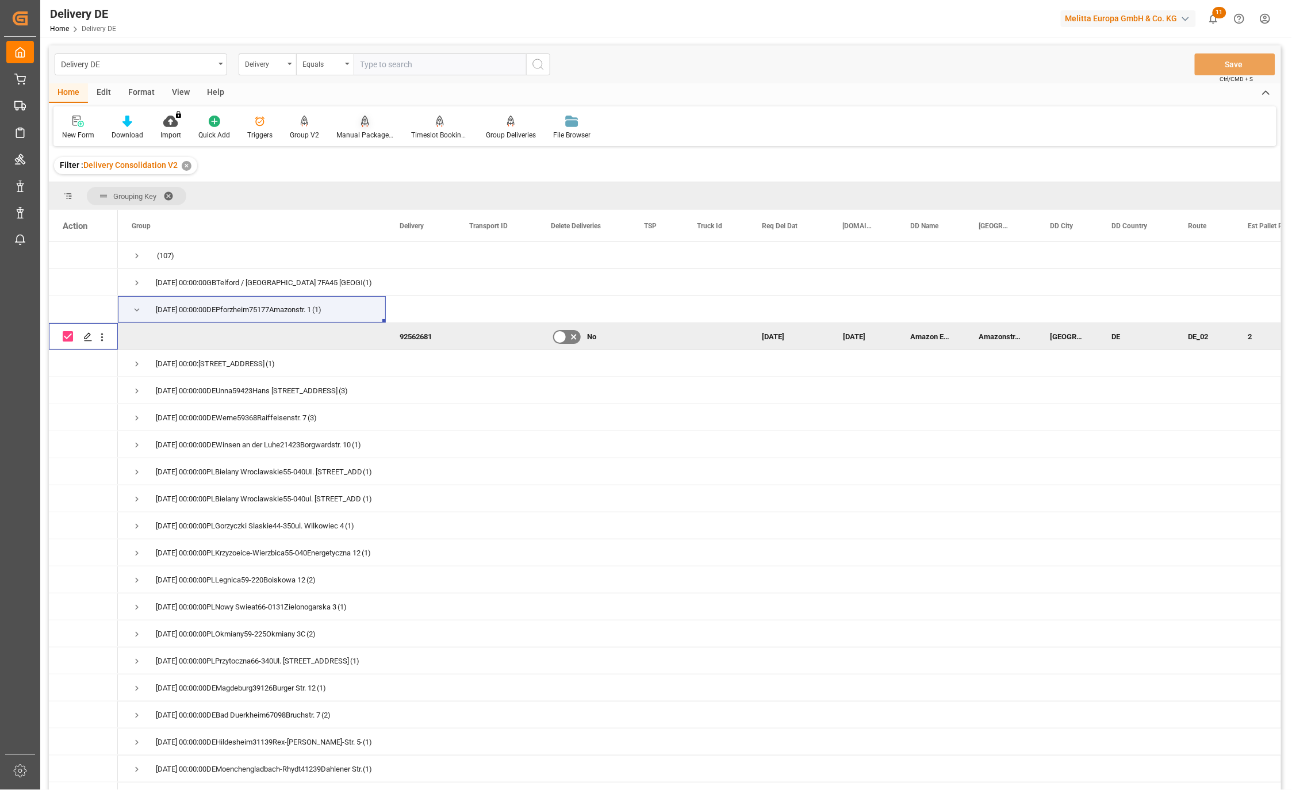
click at [364, 127] on div "Manual Package TypeDetermination" at bounding box center [365, 127] width 75 height 25
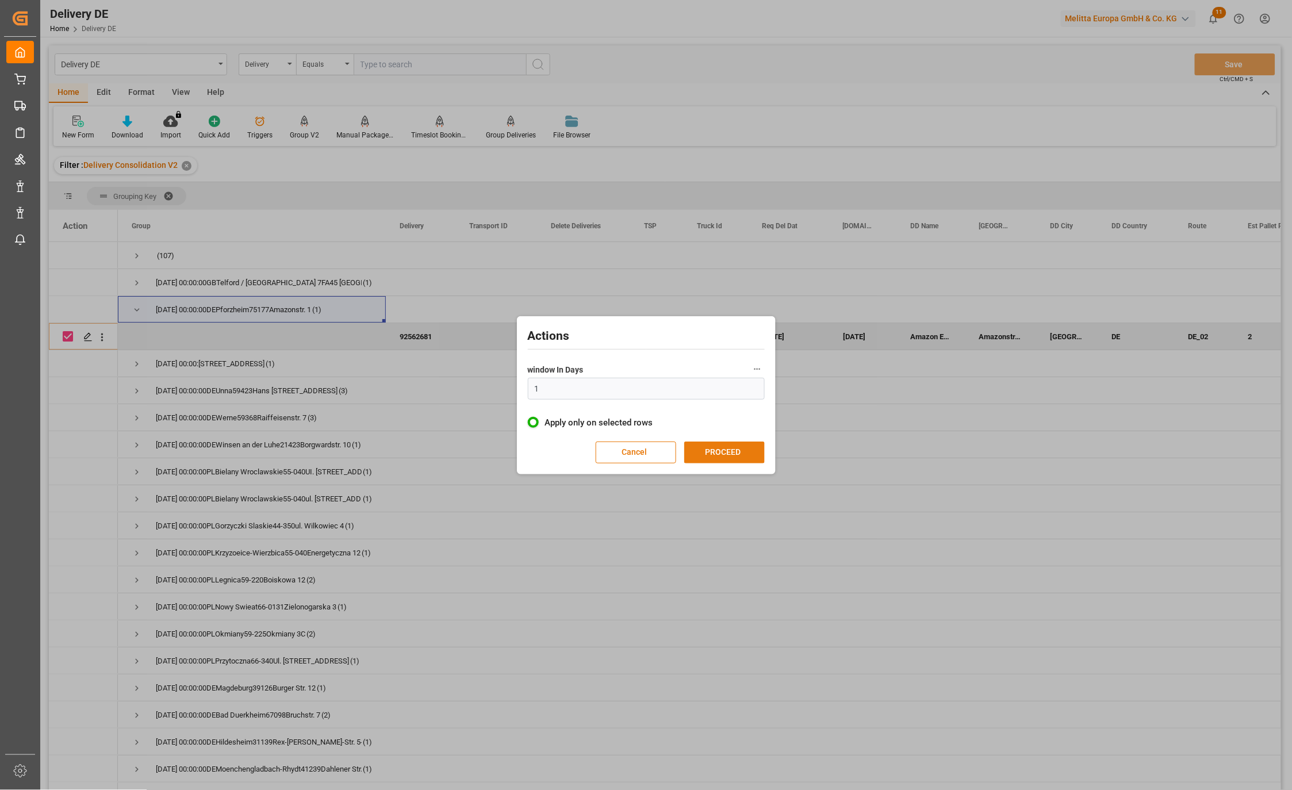
click at [728, 452] on button "PROCEED" at bounding box center [724, 453] width 80 height 22
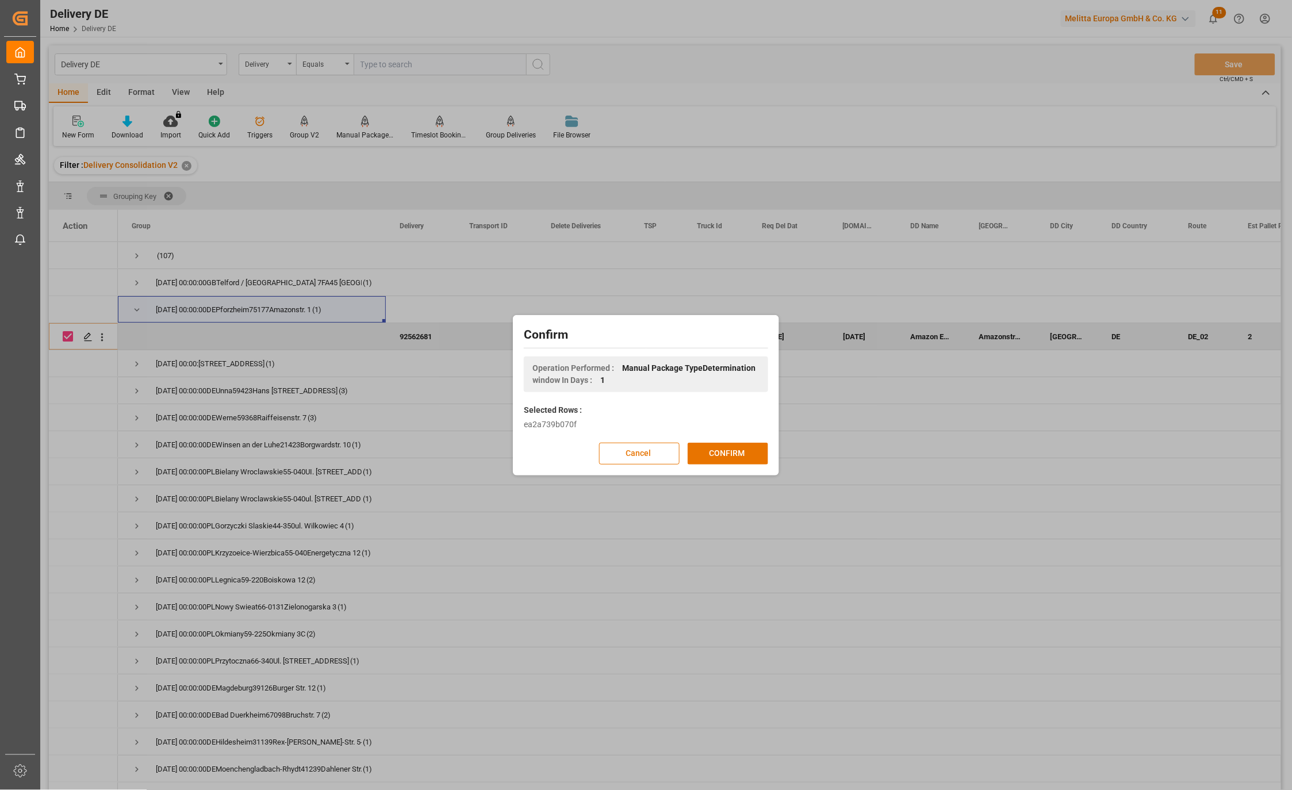
click at [728, 452] on button "CONFIRM" at bounding box center [728, 454] width 80 height 22
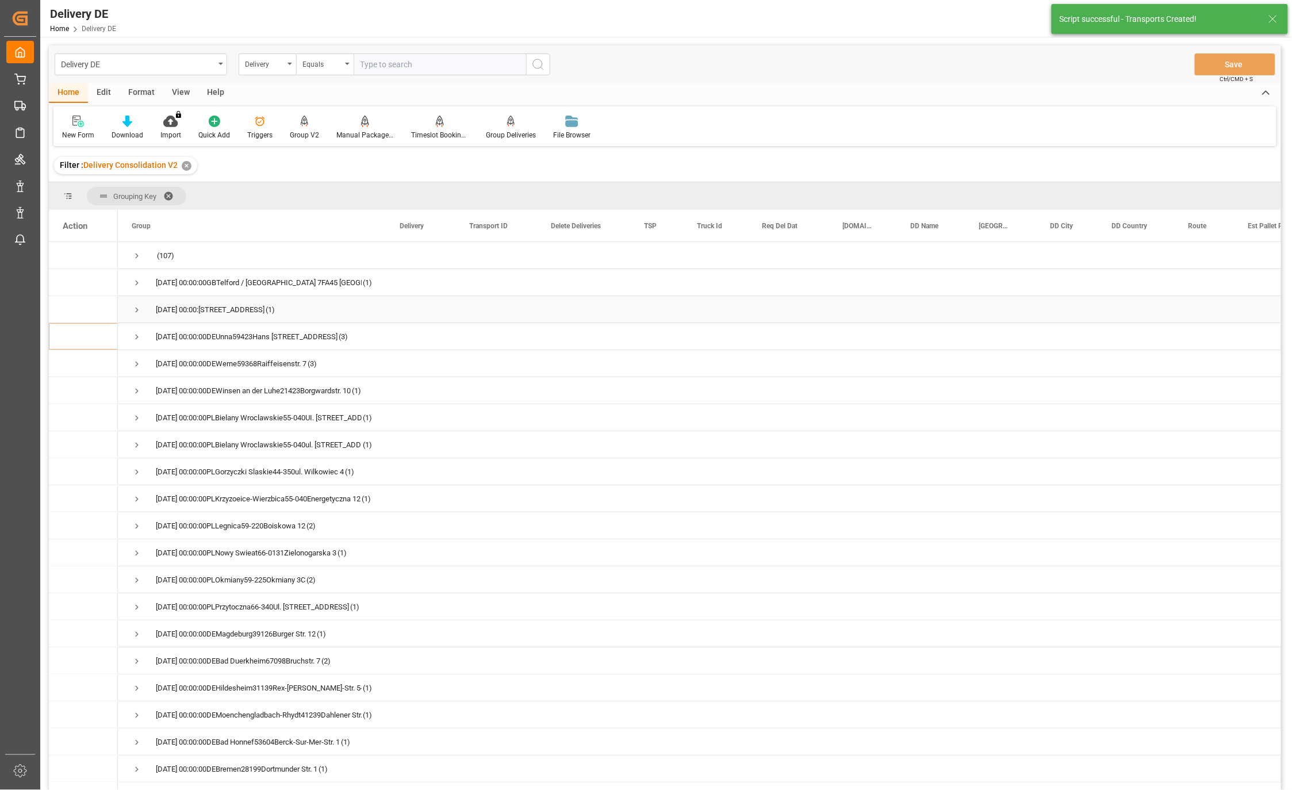
click at [138, 310] on span "Press SPACE to select this row." at bounding box center [137, 310] width 10 height 10
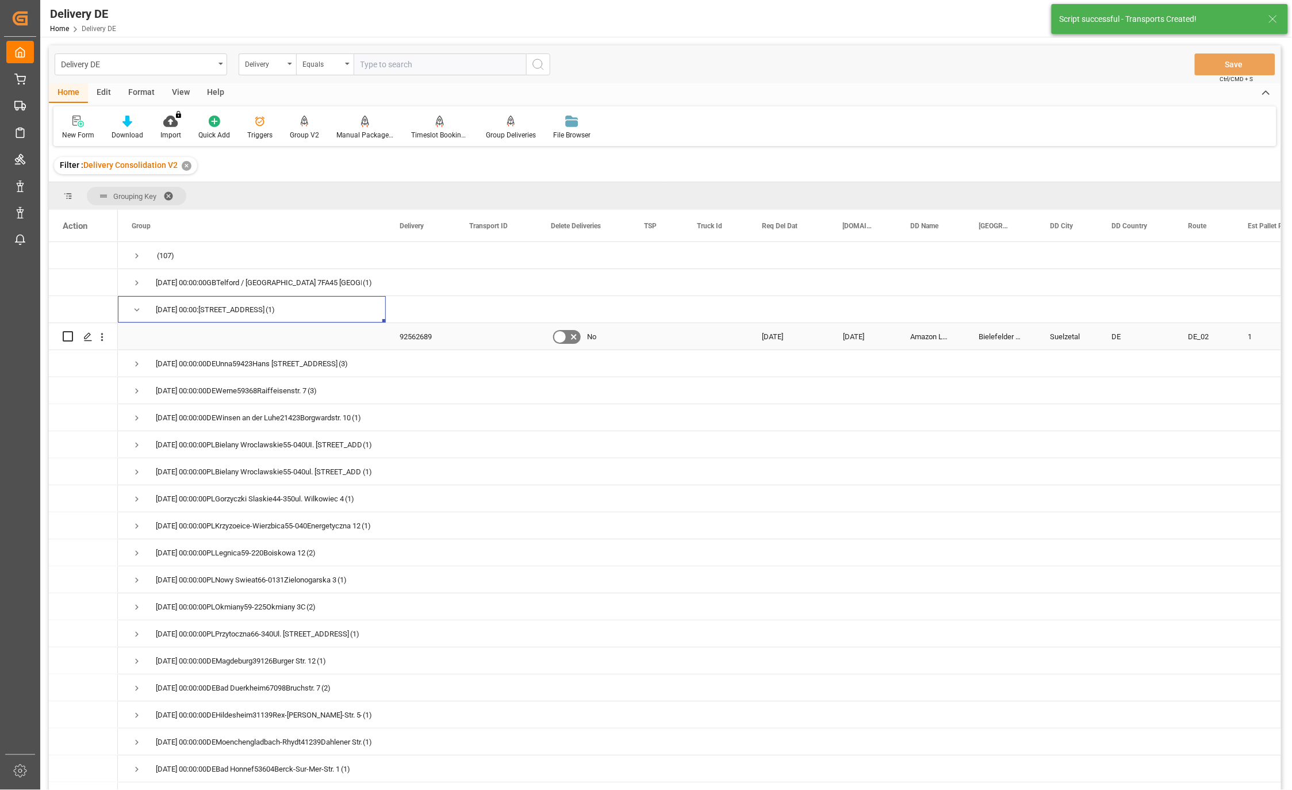
click at [67, 338] on input "Press Space to toggle row selection (unchecked)" at bounding box center [68, 336] width 10 height 10
checkbox input "true"
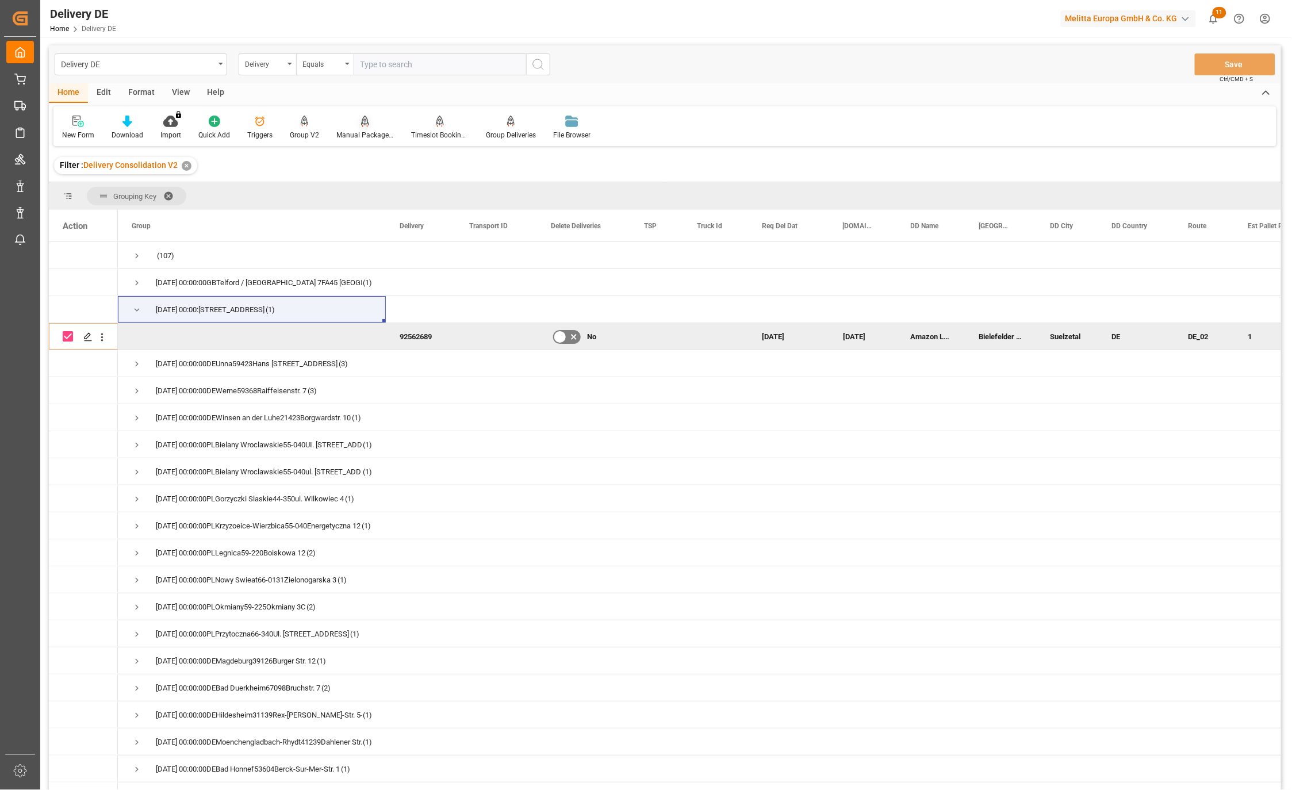
click at [365, 132] on div "Manual Package TypeDetermination" at bounding box center [364, 135] width 57 height 10
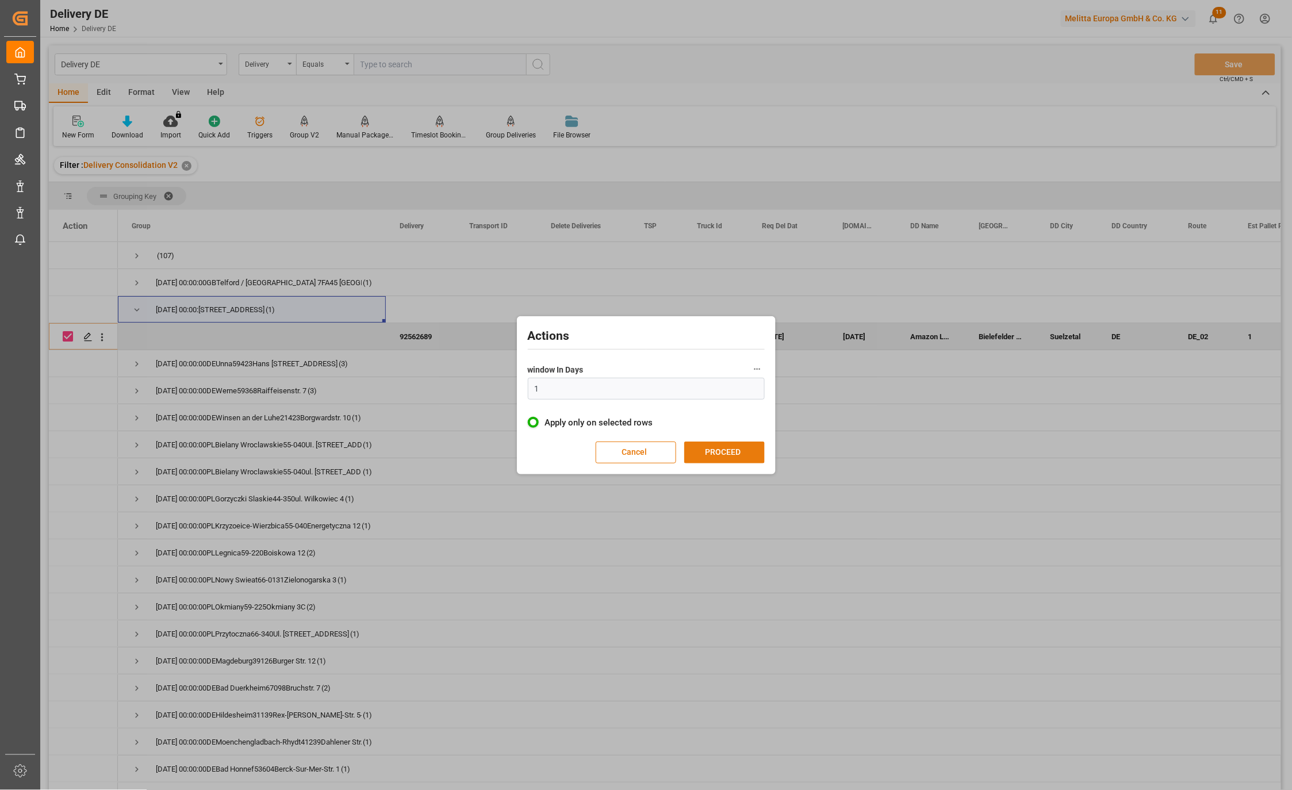
click at [721, 452] on button "PROCEED" at bounding box center [724, 453] width 80 height 22
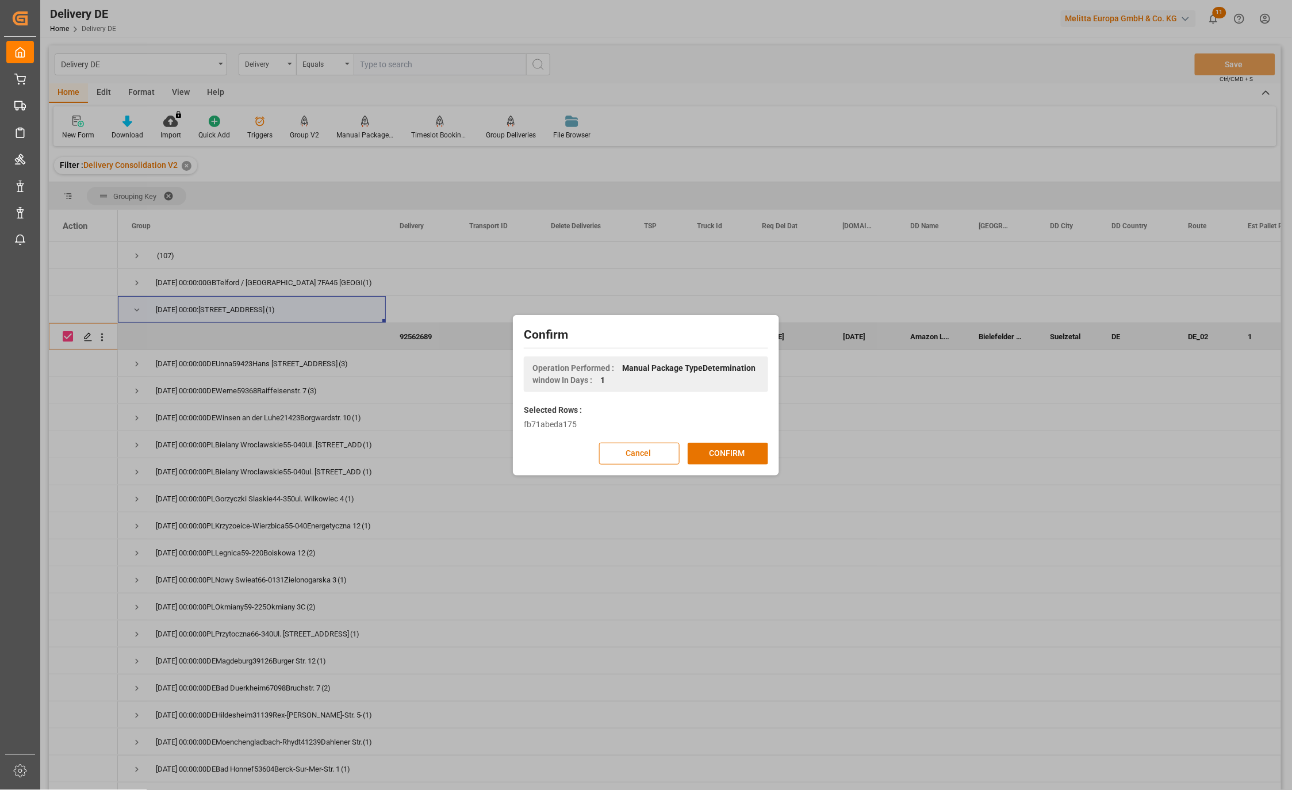
click at [721, 452] on button "CONFIRM" at bounding box center [728, 454] width 80 height 22
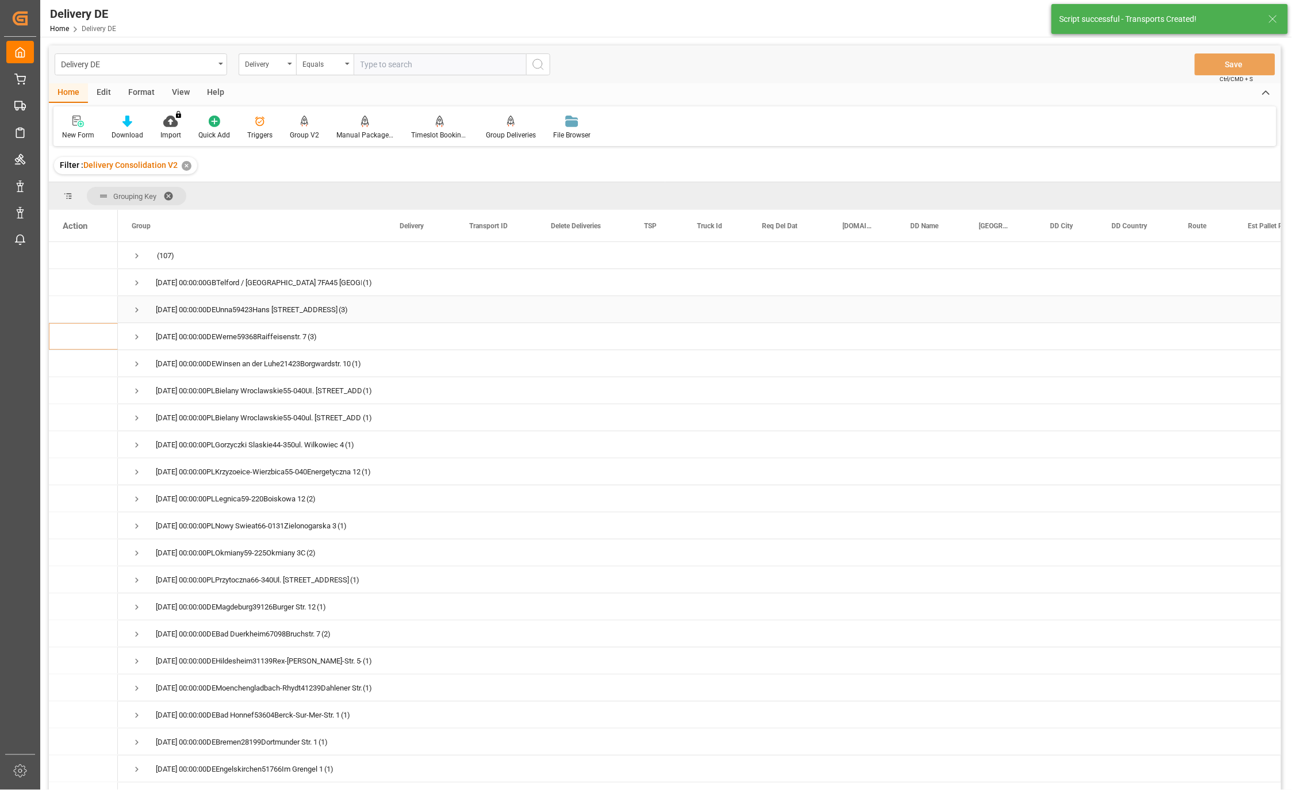
click at [136, 308] on span "Press SPACE to select this row." at bounding box center [137, 310] width 10 height 10
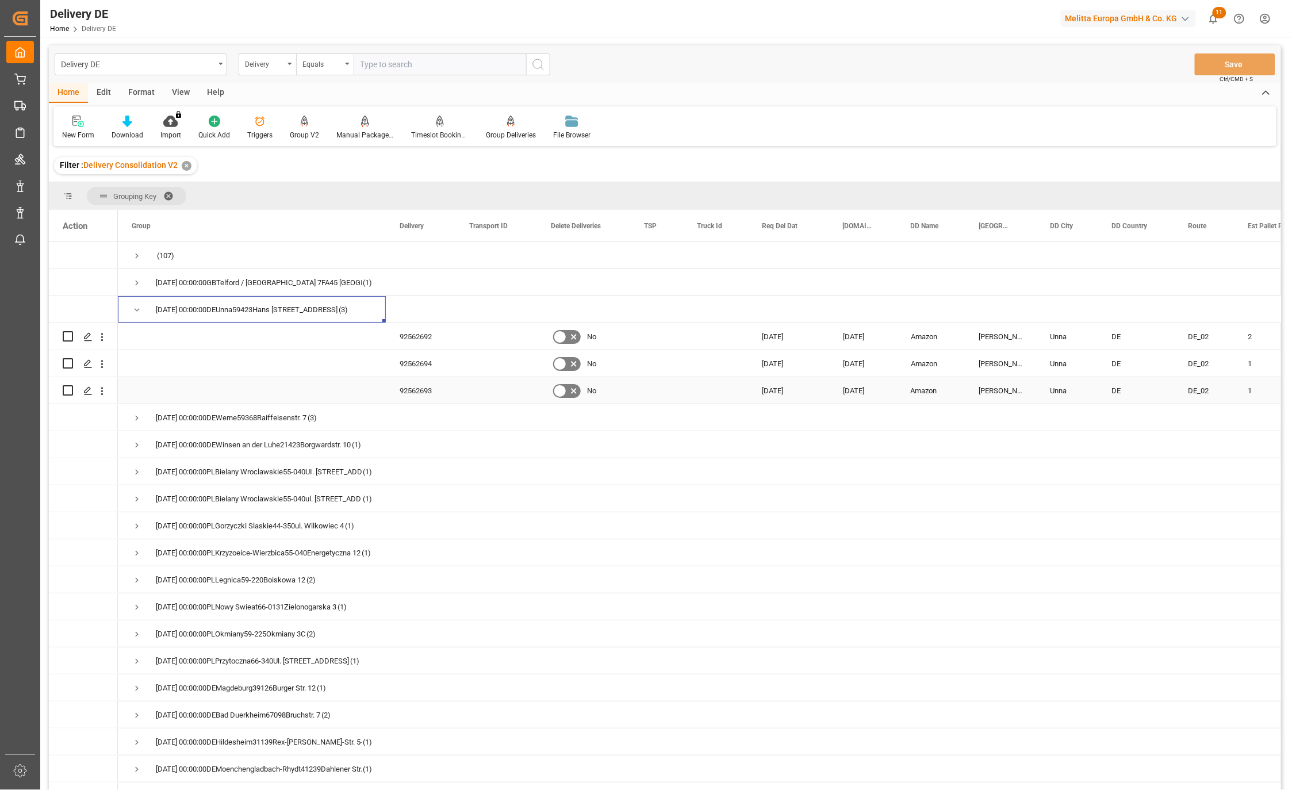
drag, startPoint x: 66, startPoint y: 389, endPoint x: 66, endPoint y: 376, distance: 13.2
click at [66, 389] on input "Press Space to toggle row selection (unchecked)" at bounding box center [68, 390] width 10 height 10
checkbox input "true"
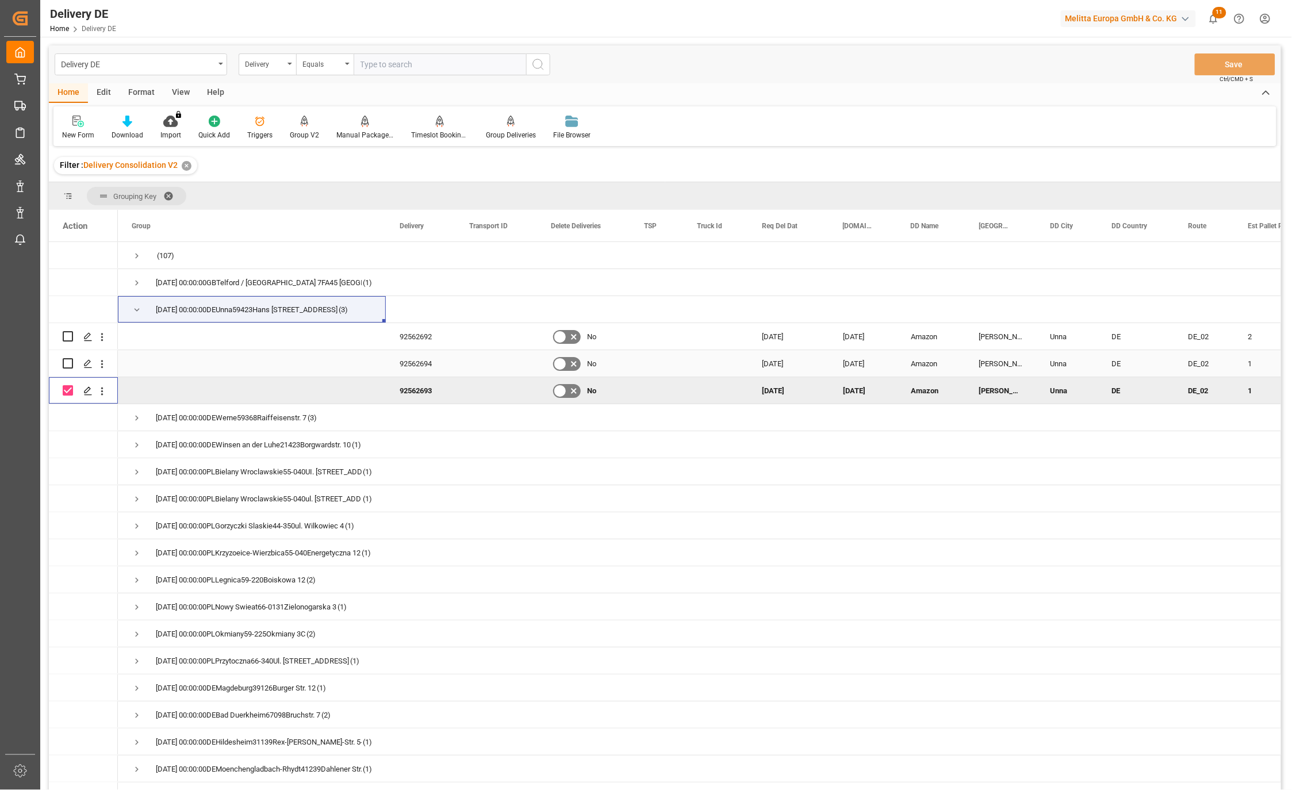
click at [65, 362] on input "Press Space to toggle row selection (unchecked)" at bounding box center [68, 363] width 10 height 10
checkbox input "true"
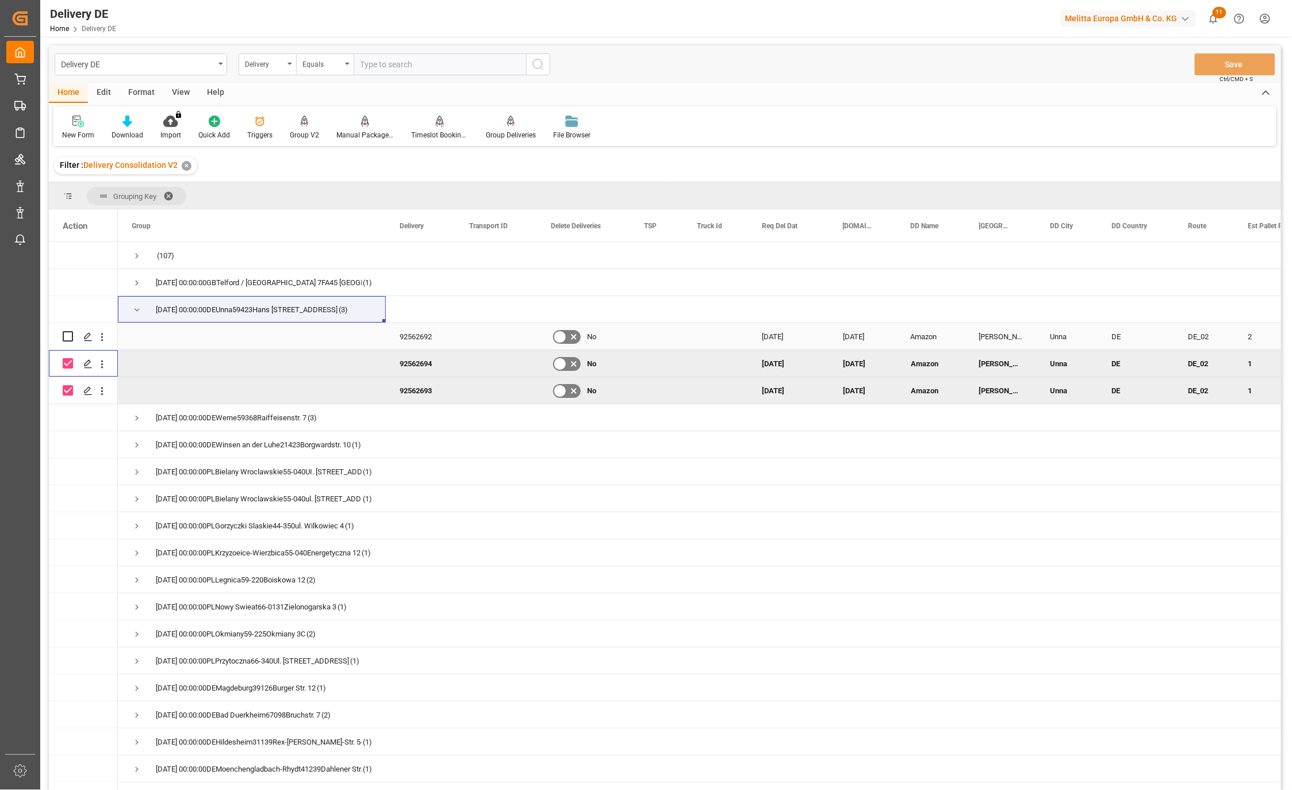
click at [67, 335] on input "Press Space to toggle row selection (unchecked)" at bounding box center [68, 336] width 10 height 10
checkbox input "true"
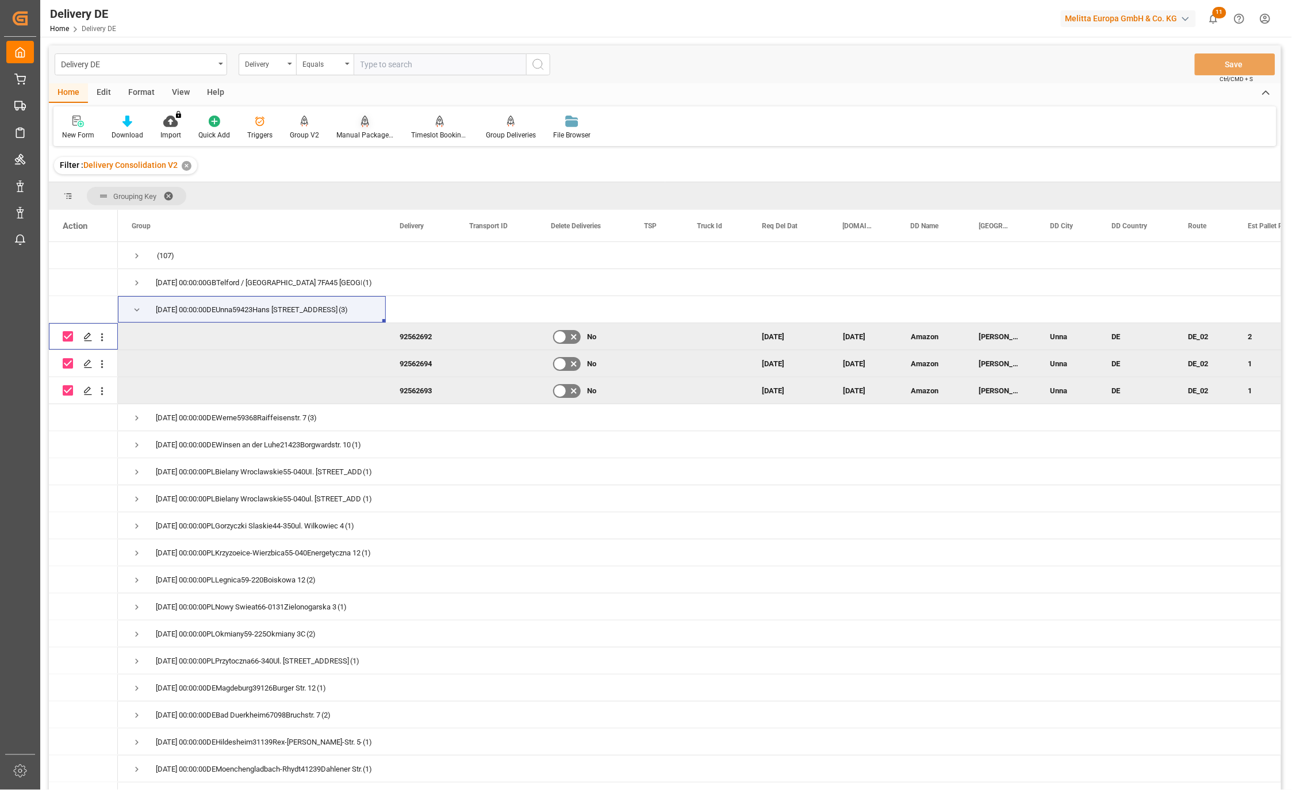
click at [366, 131] on div "Manual Package TypeDetermination" at bounding box center [364, 135] width 57 height 10
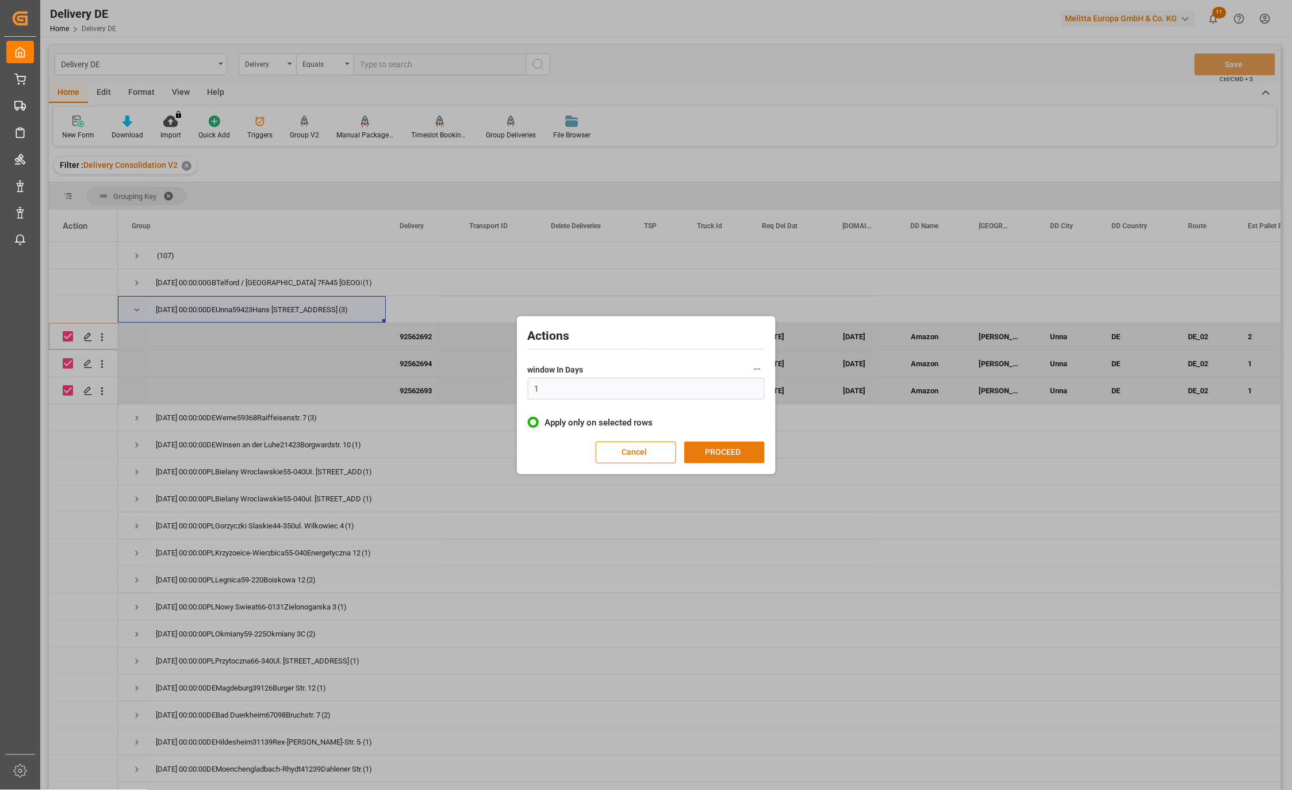
click at [731, 451] on button "PROCEED" at bounding box center [724, 453] width 80 height 22
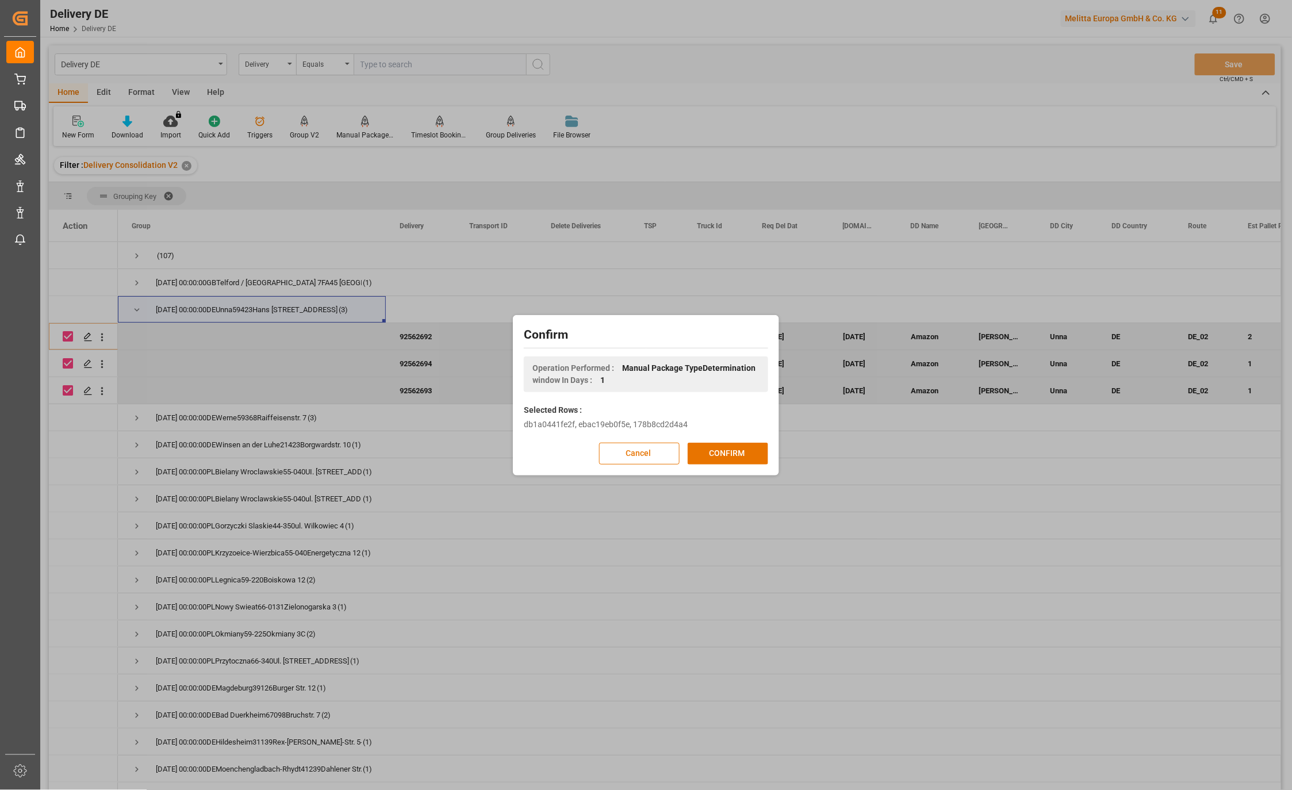
click at [731, 451] on button "CONFIRM" at bounding box center [728, 454] width 80 height 22
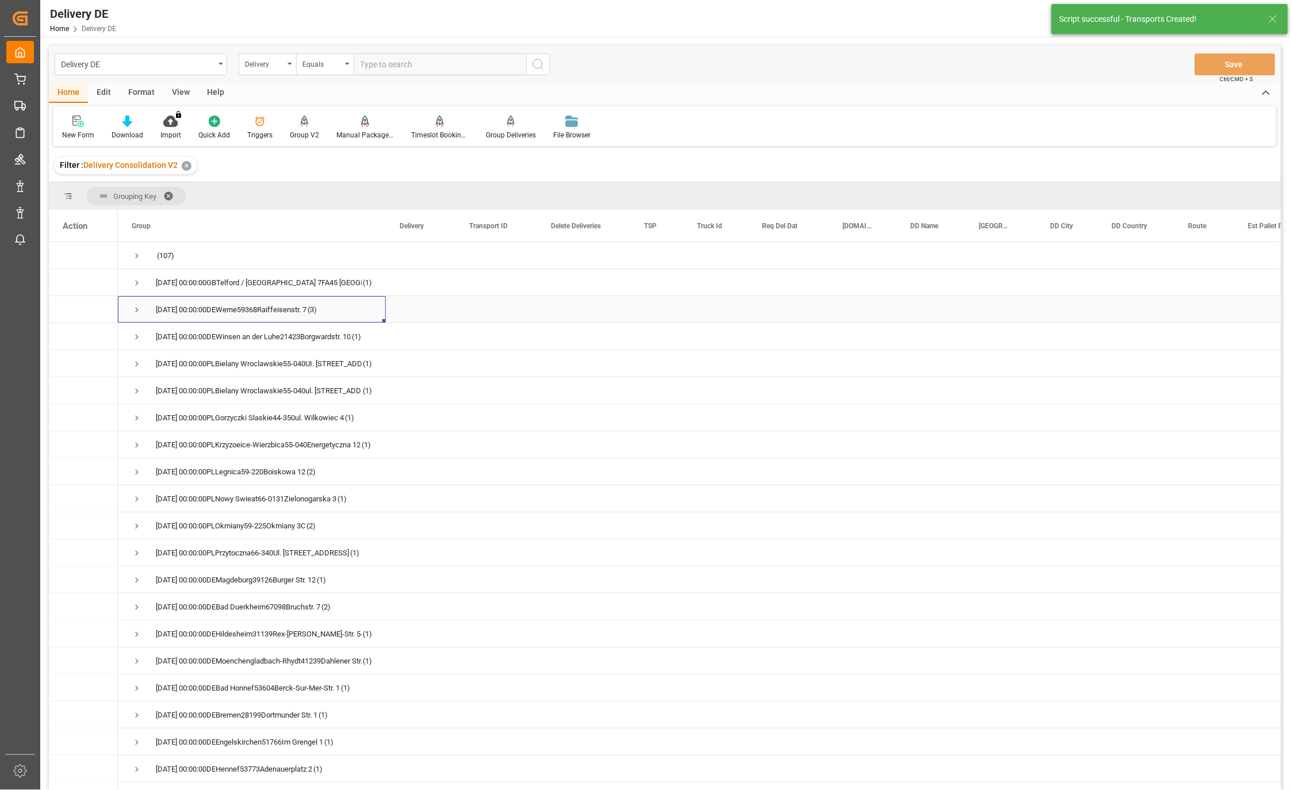
click at [135, 309] on span "Press SPACE to select this row." at bounding box center [137, 310] width 10 height 10
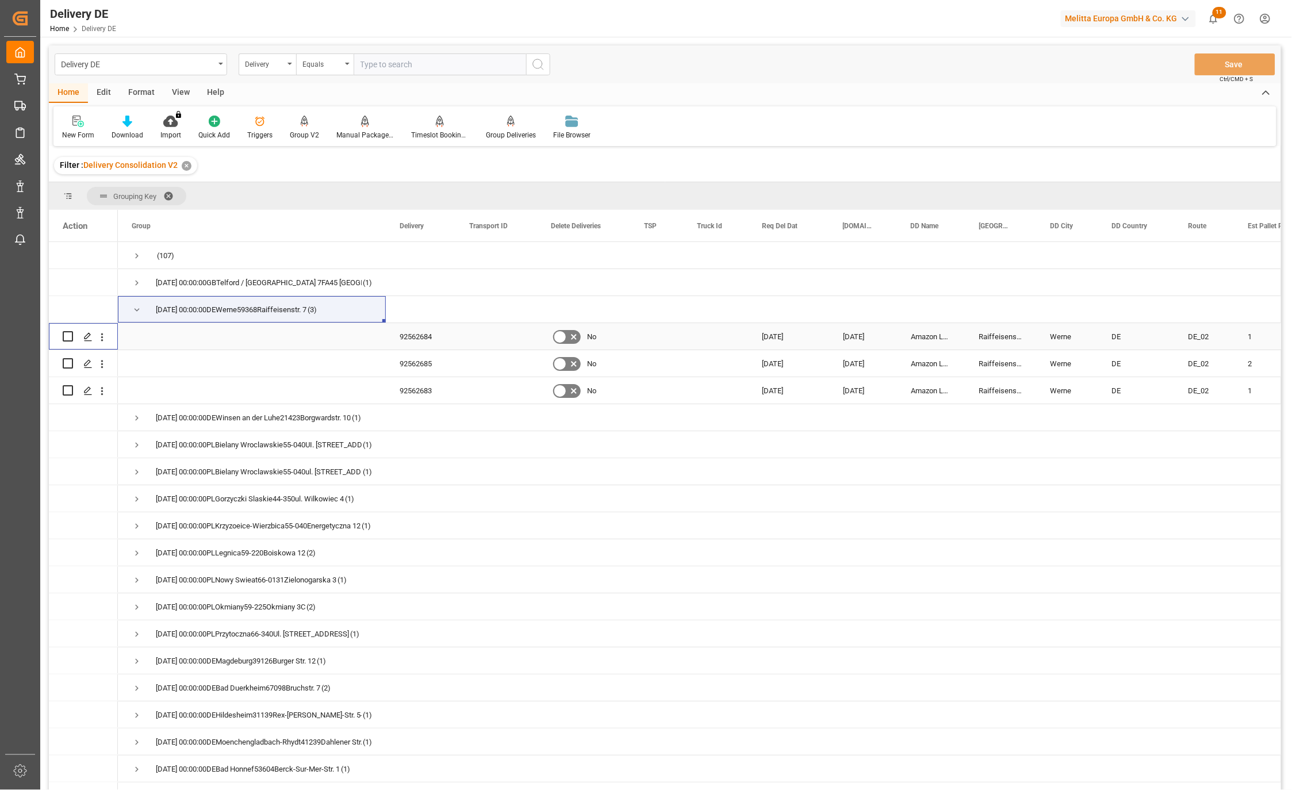
drag, startPoint x: 65, startPoint y: 335, endPoint x: 66, endPoint y: 344, distance: 8.6
click at [66, 336] on input "Press Space to toggle row selection (unchecked)" at bounding box center [68, 336] width 10 height 10
checkbox input "true"
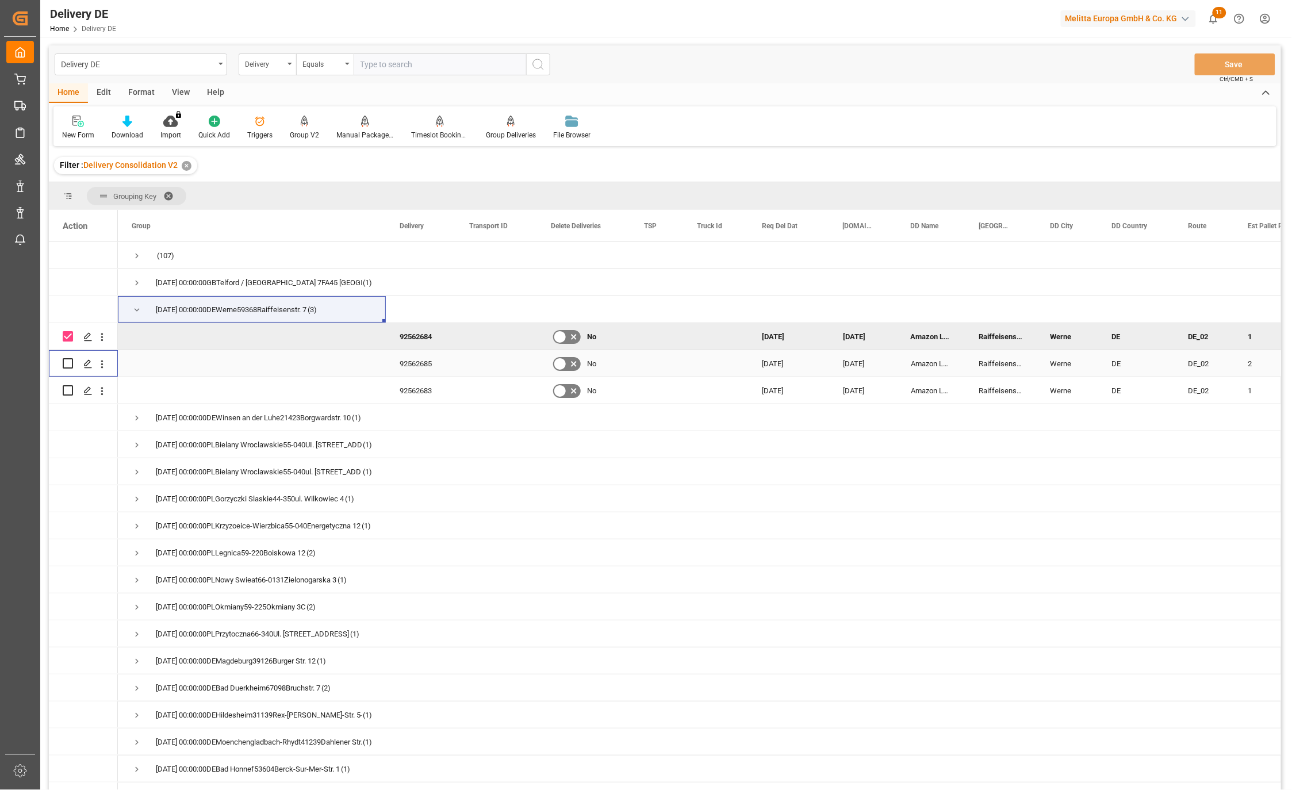
click at [71, 365] on input "Press Space to toggle row selection (unchecked)" at bounding box center [68, 363] width 10 height 10
checkbox input "true"
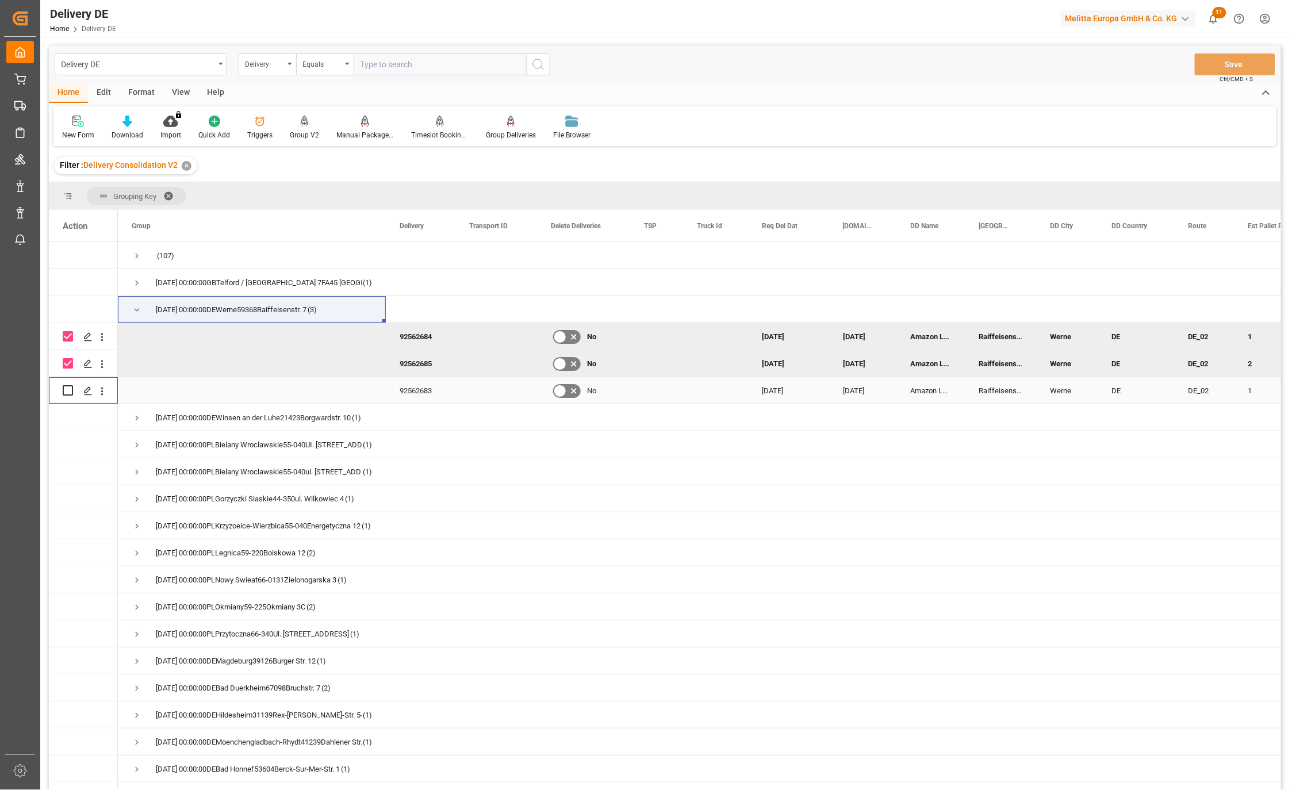
click at [67, 392] on input "Press Space to toggle row selection (unchecked)" at bounding box center [68, 390] width 10 height 10
checkbox input "true"
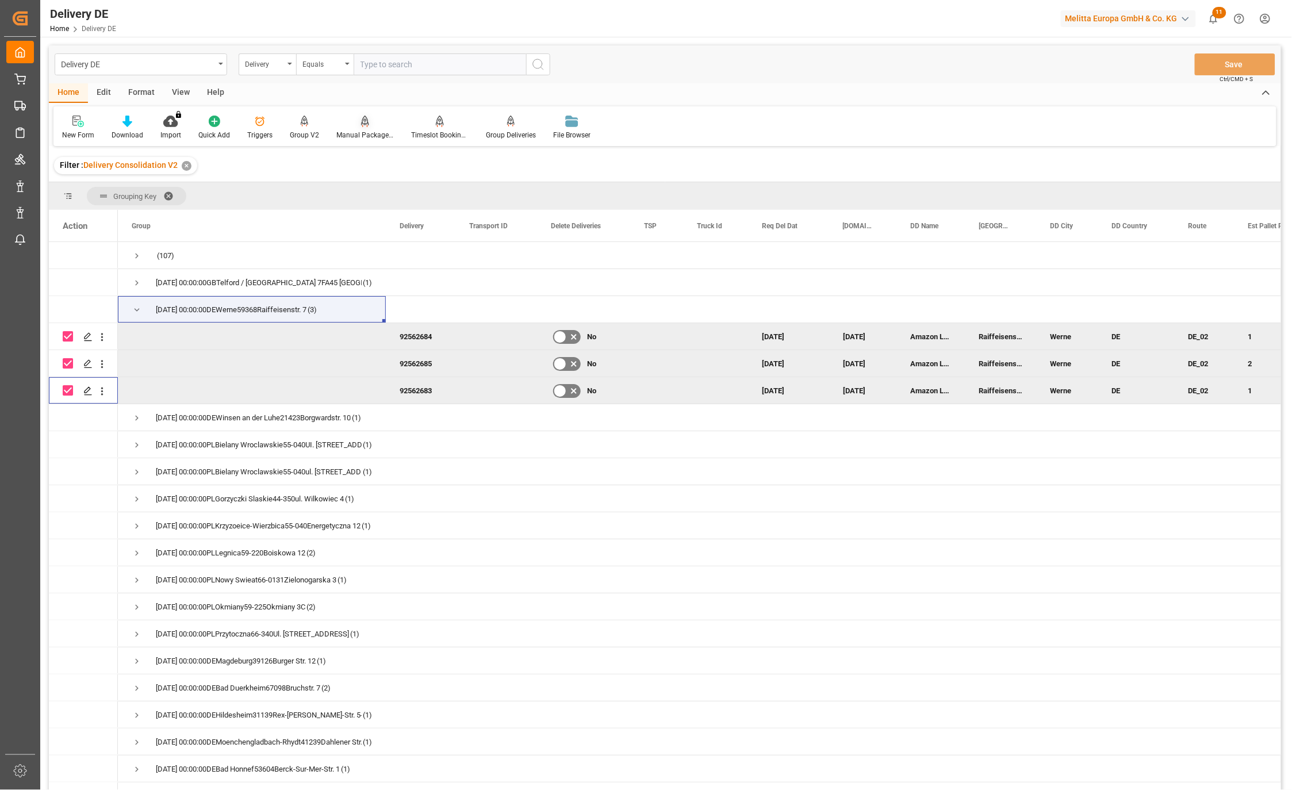
click at [356, 132] on div "Manual Package TypeDetermination" at bounding box center [364, 135] width 57 height 10
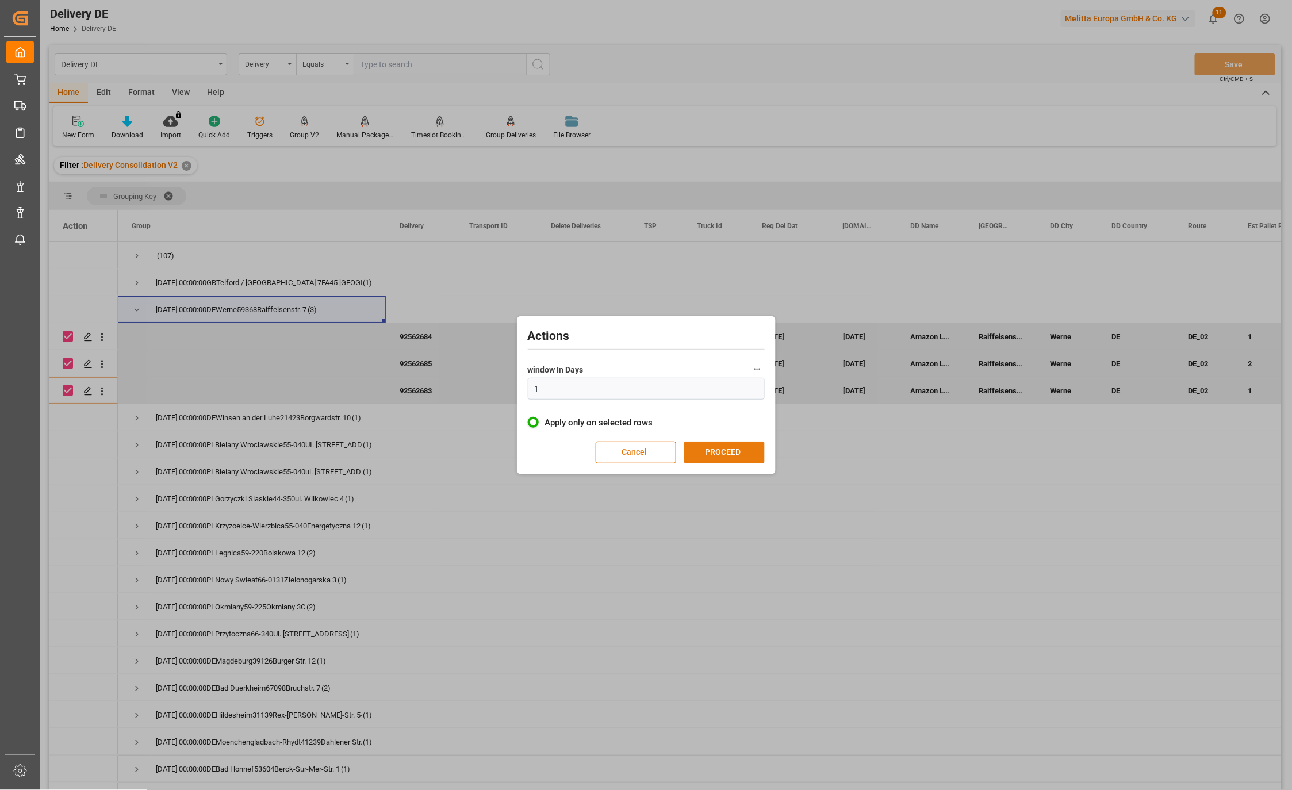
click at [722, 459] on button "PROCEED" at bounding box center [724, 453] width 80 height 22
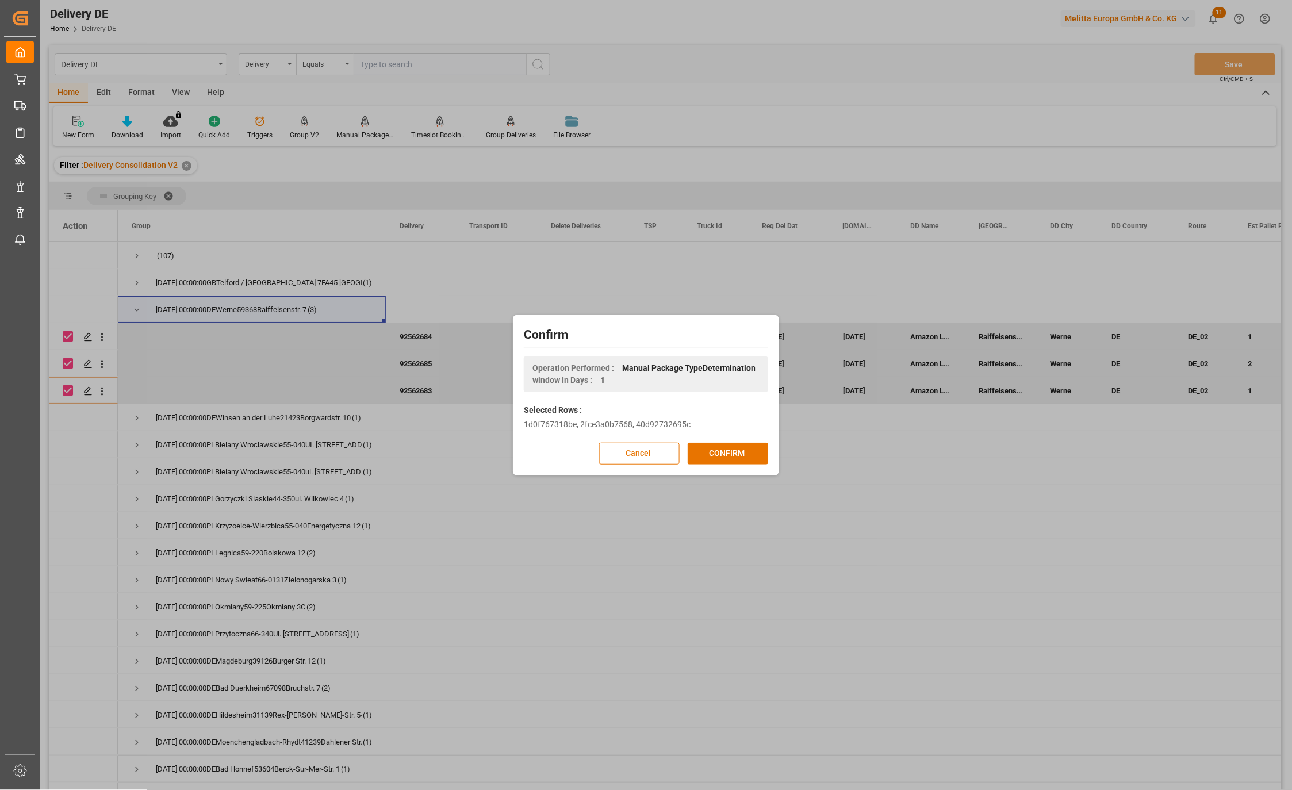
click at [722, 459] on button "CONFIRM" at bounding box center [728, 454] width 80 height 22
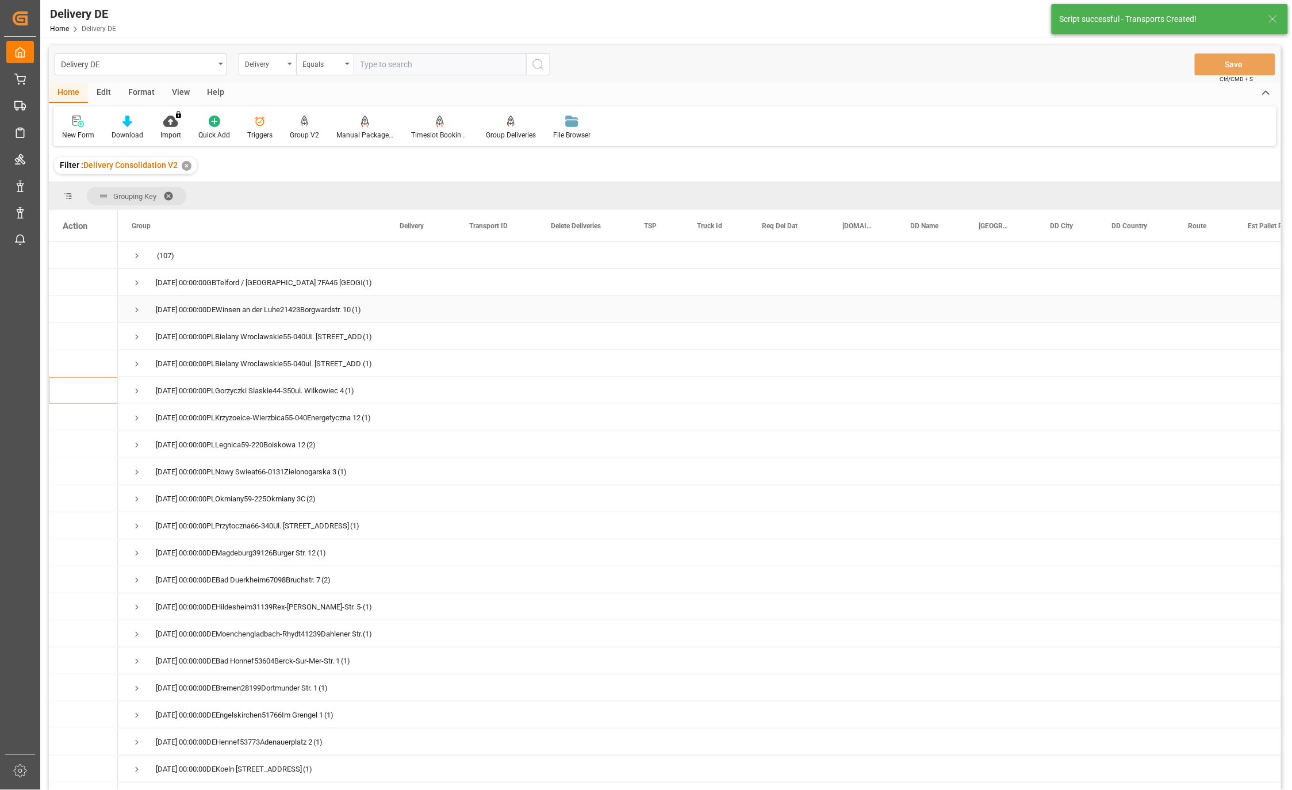
click at [135, 312] on span "Press SPACE to select this row." at bounding box center [137, 310] width 10 height 10
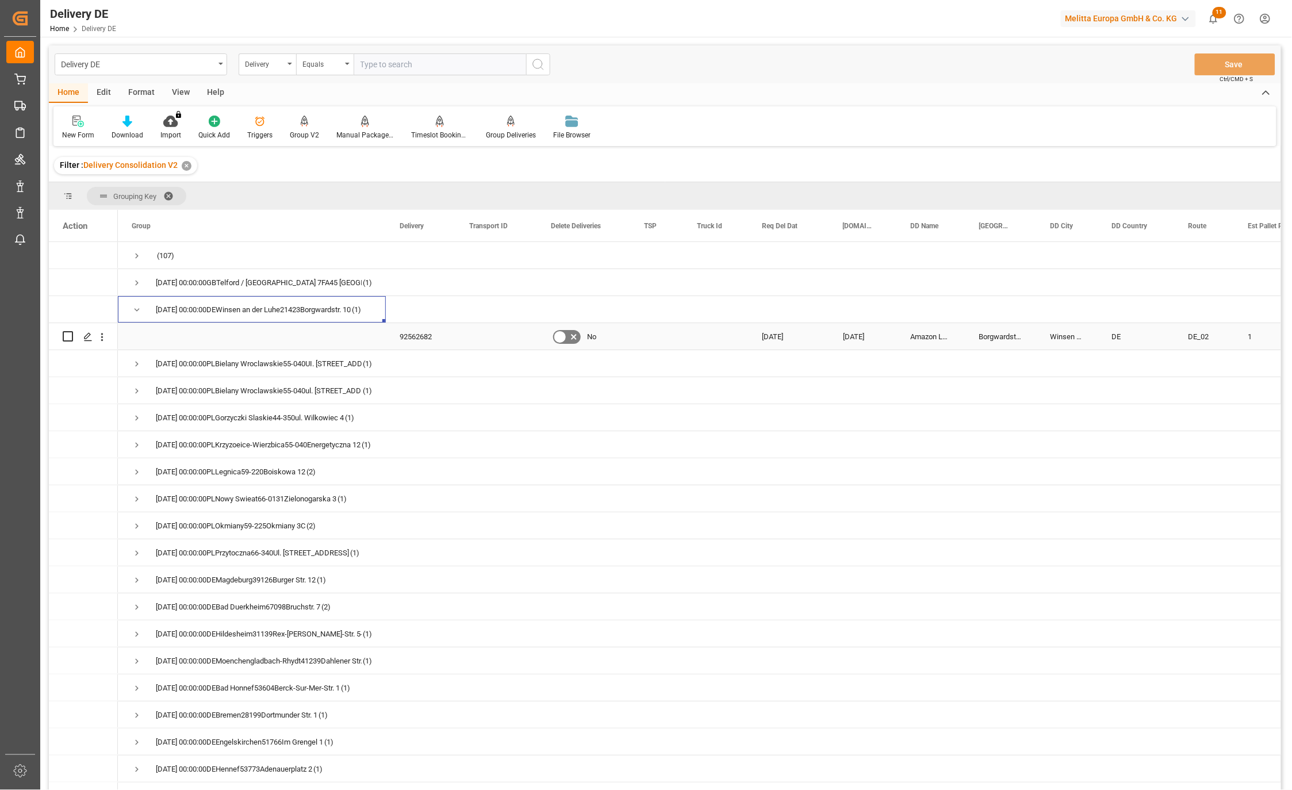
click at [70, 335] on input "Press Space to toggle row selection (unchecked)" at bounding box center [68, 336] width 10 height 10
checkbox input "true"
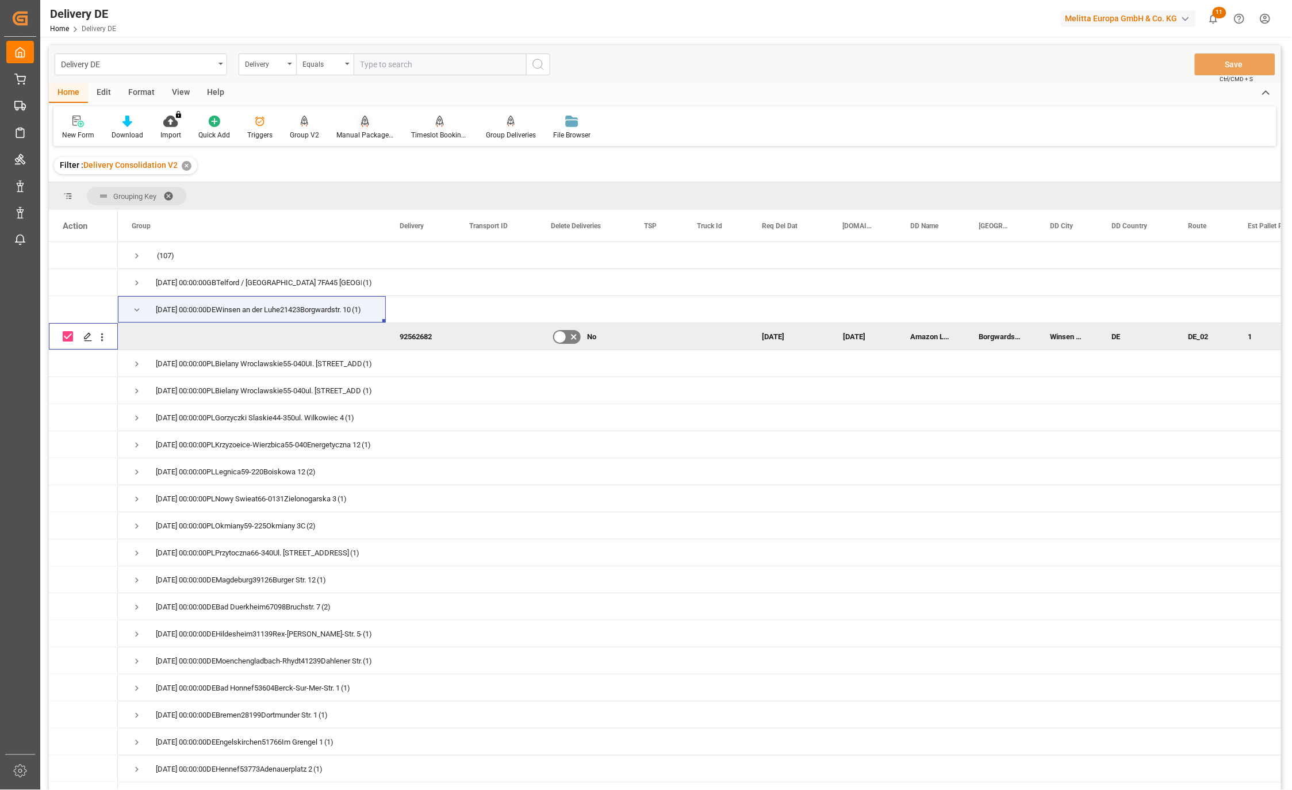
click at [367, 127] on div "Manual Package TypeDetermination" at bounding box center [365, 127] width 75 height 25
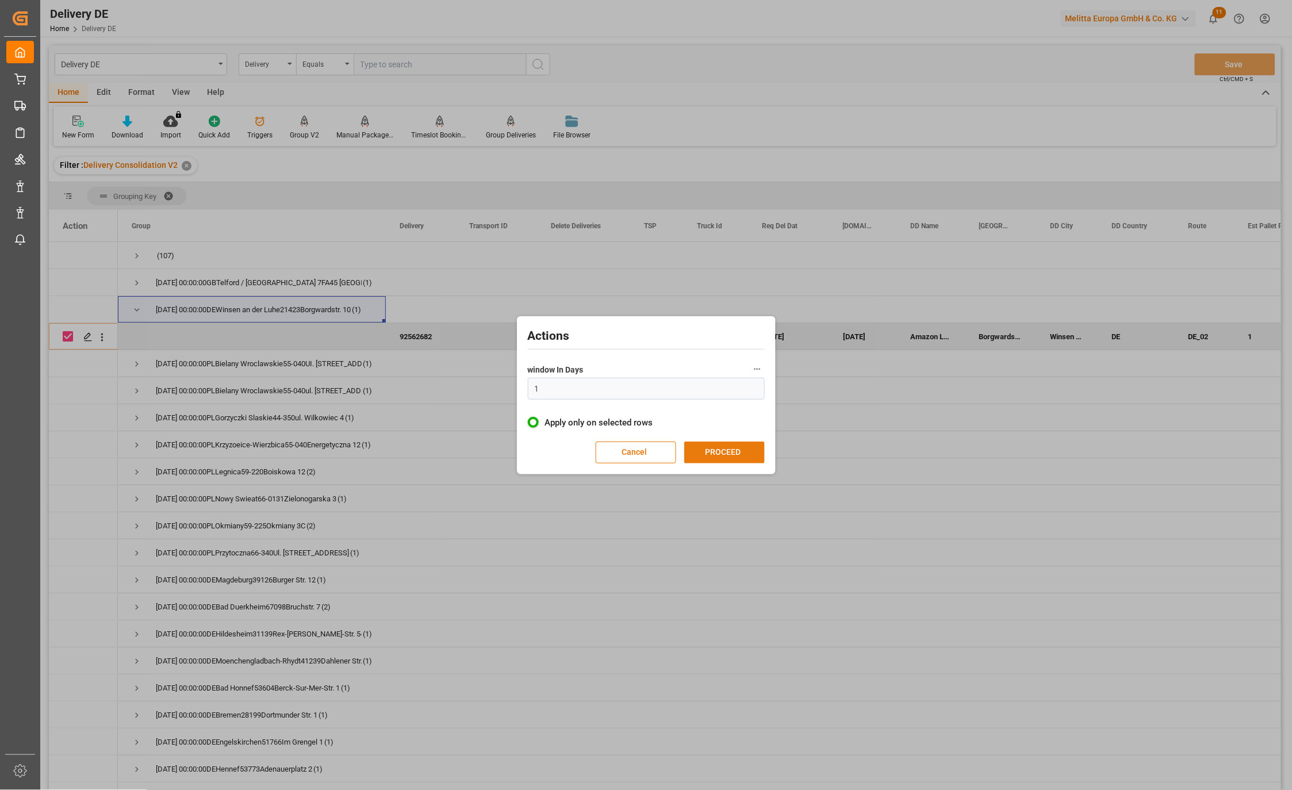
click at [728, 446] on button "PROCEED" at bounding box center [724, 453] width 80 height 22
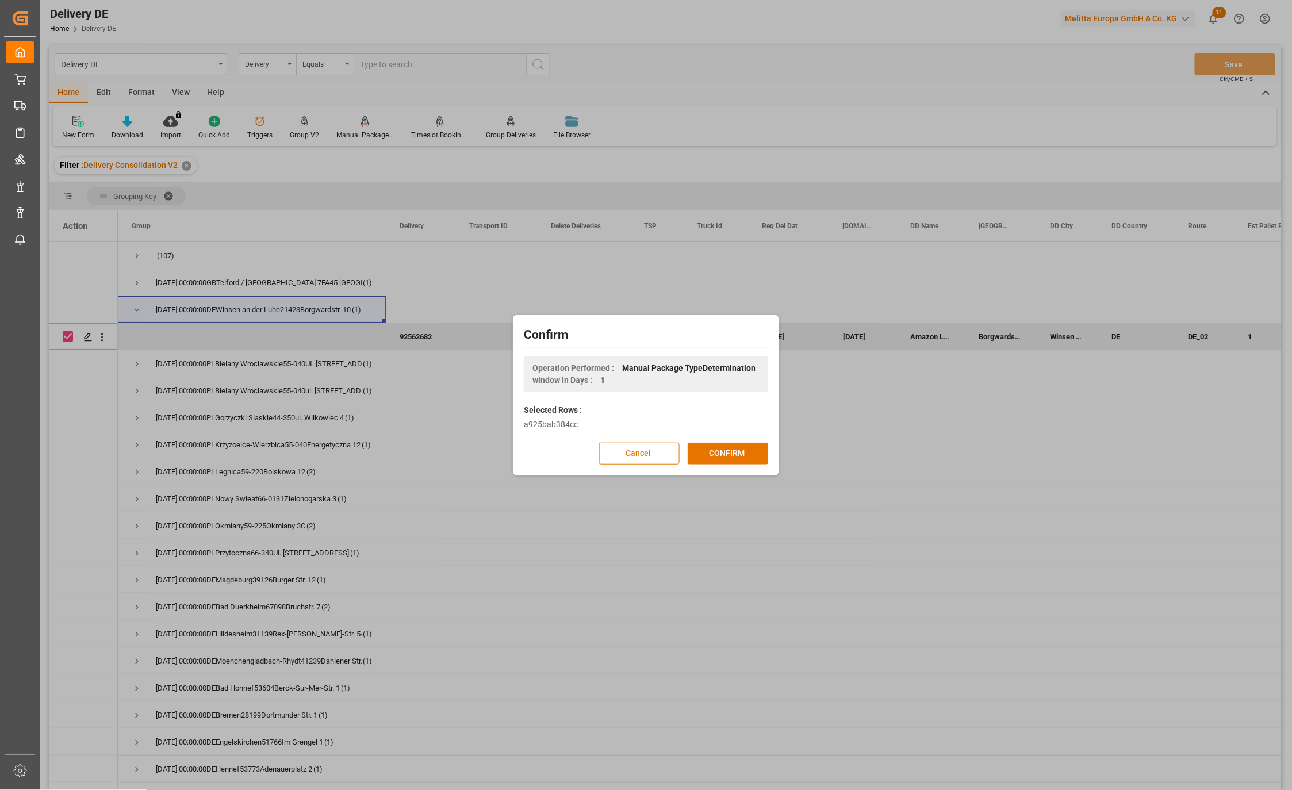
click at [729, 447] on button "CONFIRM" at bounding box center [728, 454] width 80 height 22
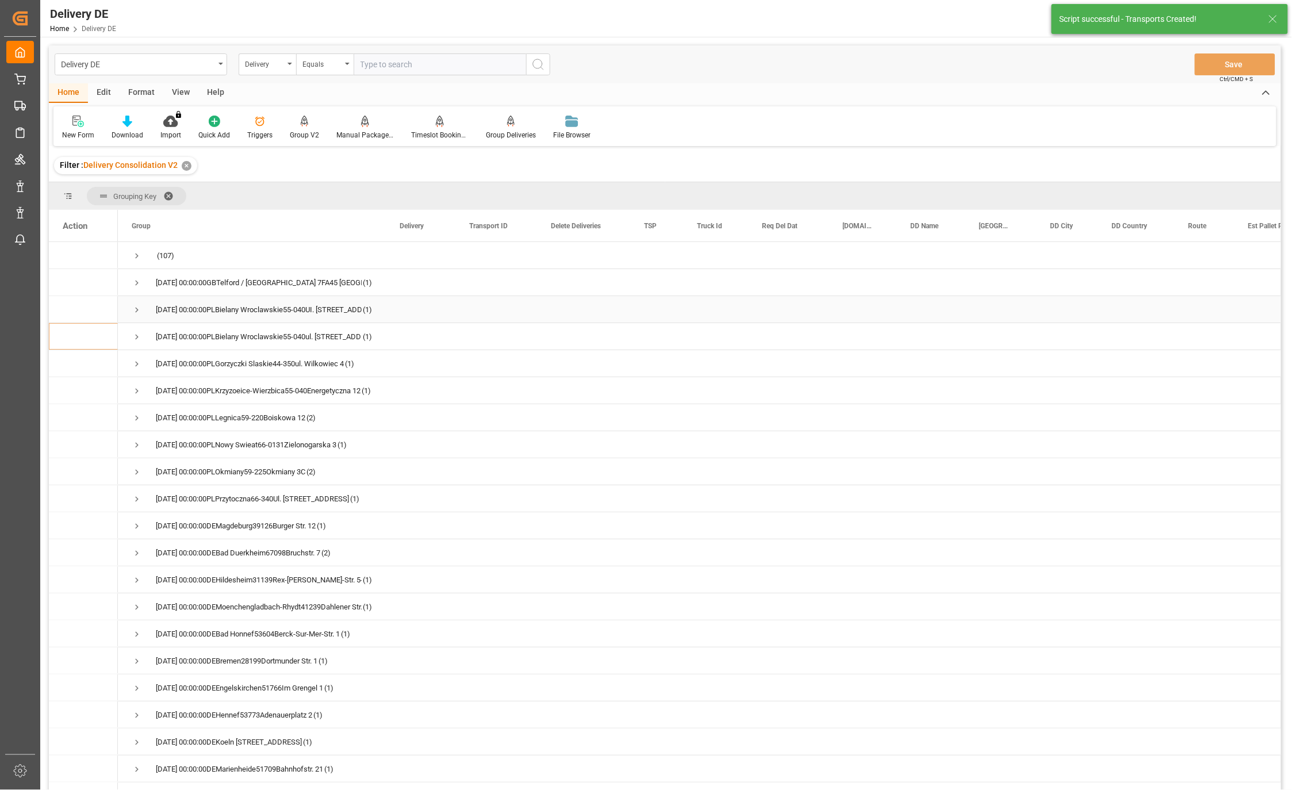
click at [133, 312] on span "Press SPACE to select this row." at bounding box center [137, 310] width 10 height 10
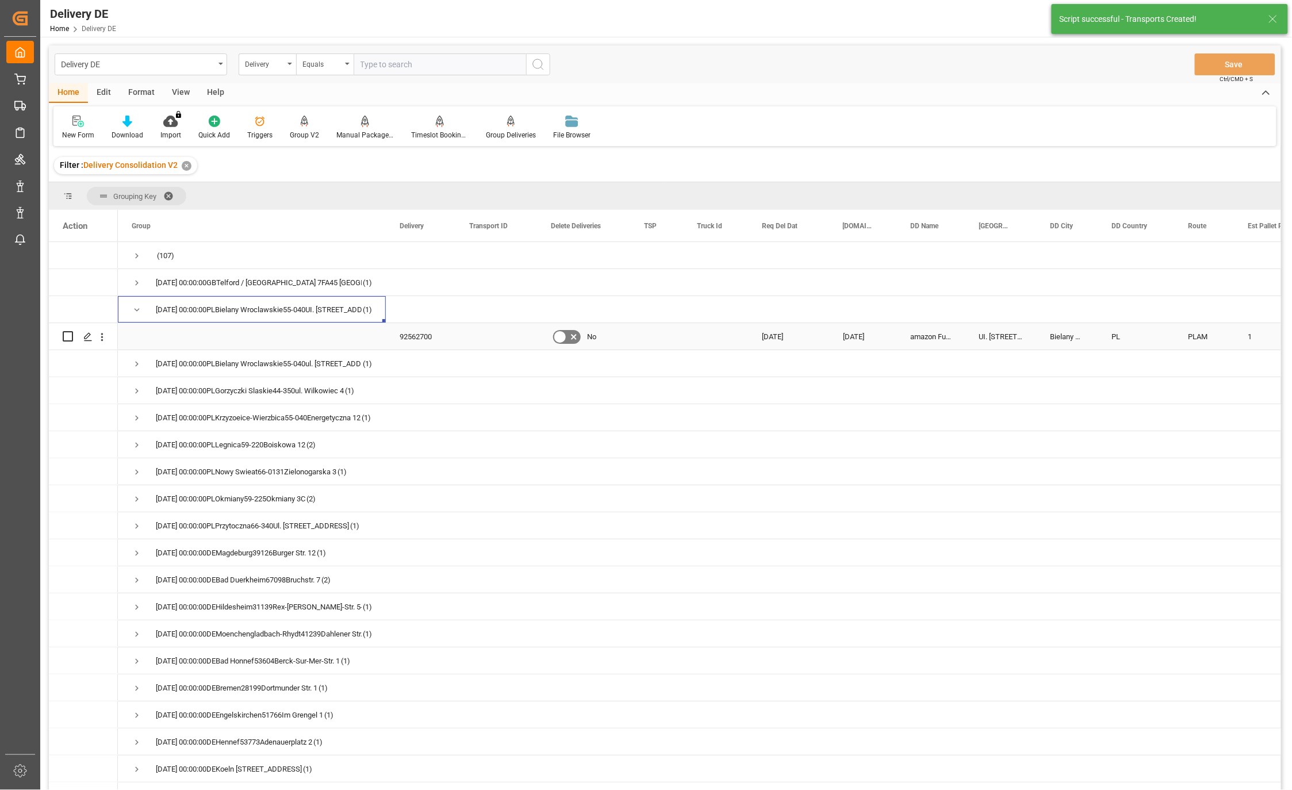
click at [65, 340] on input "Press Space to toggle row selection (unchecked)" at bounding box center [68, 336] width 10 height 10
checkbox input "true"
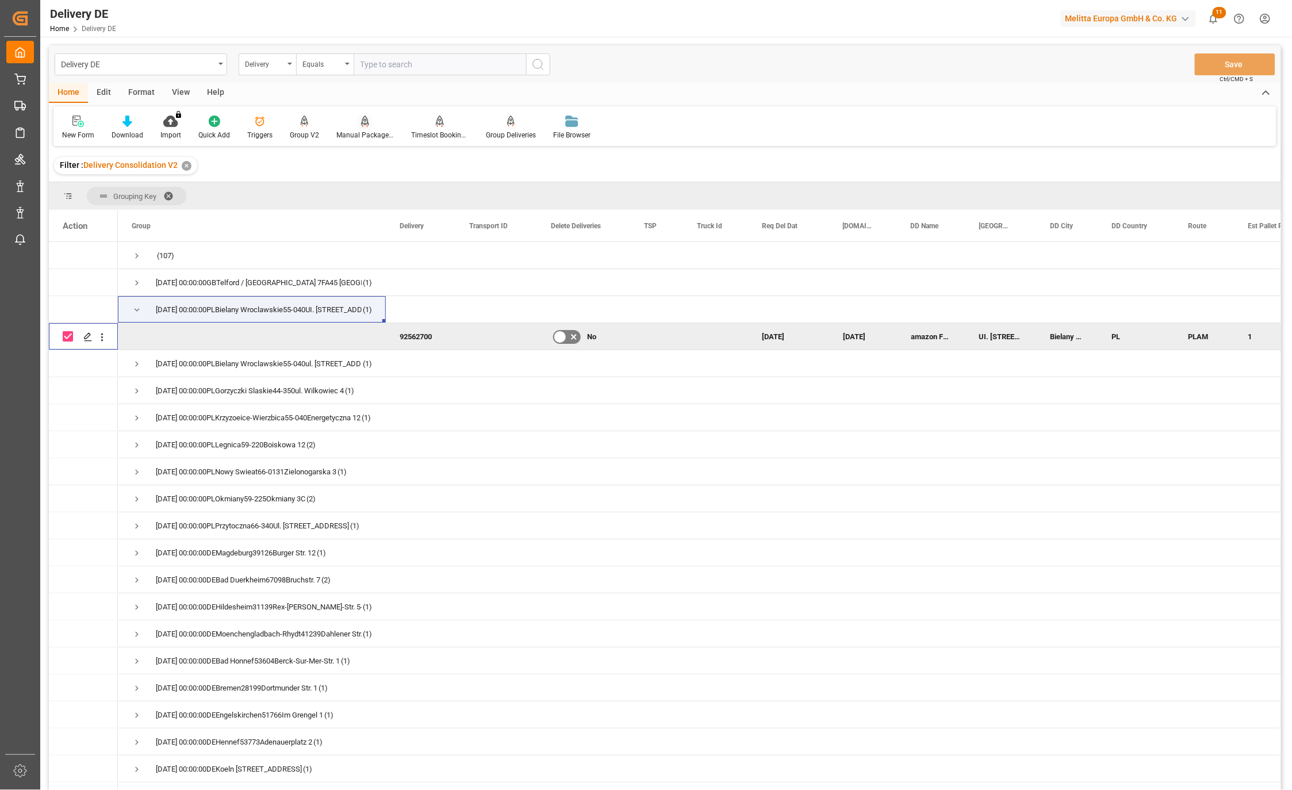
click at [362, 128] on div "Manual Package TypeDetermination" at bounding box center [365, 127] width 75 height 25
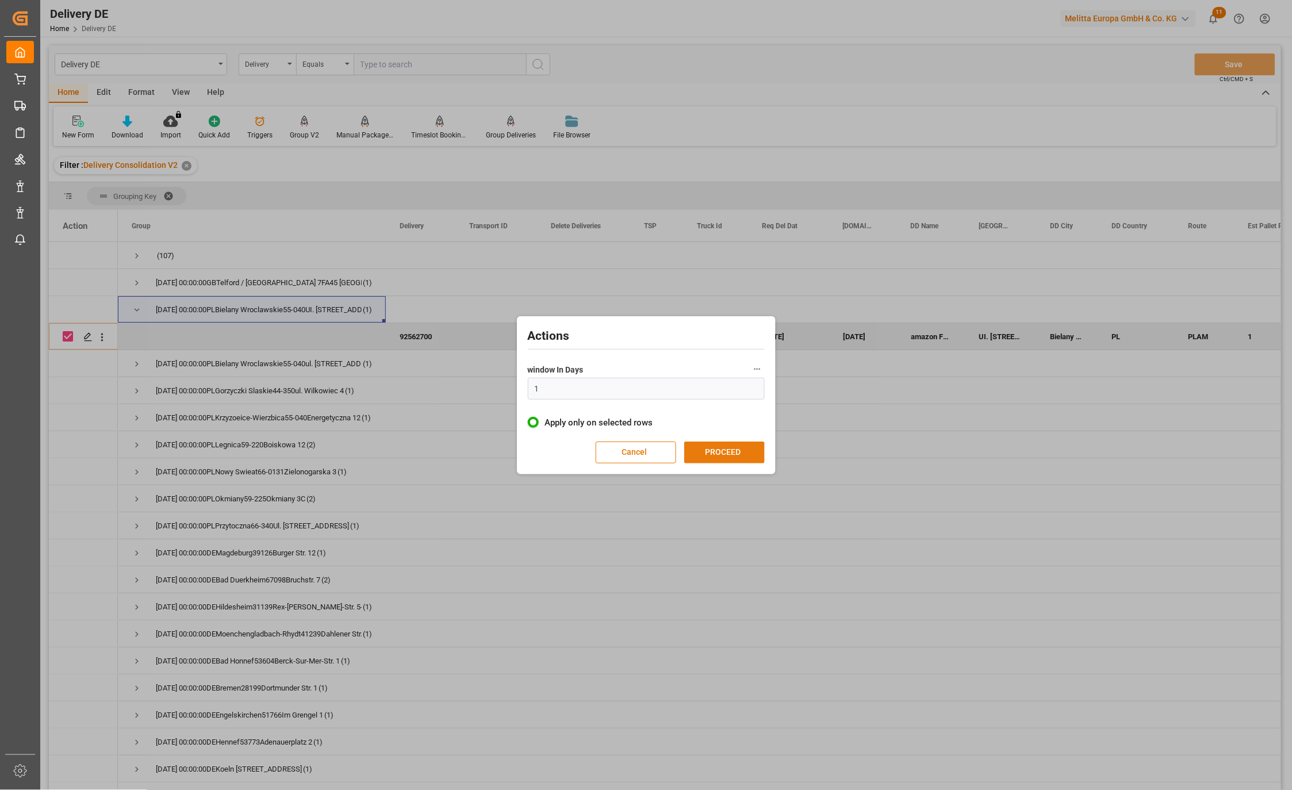
click at [733, 447] on button "PROCEED" at bounding box center [724, 453] width 80 height 22
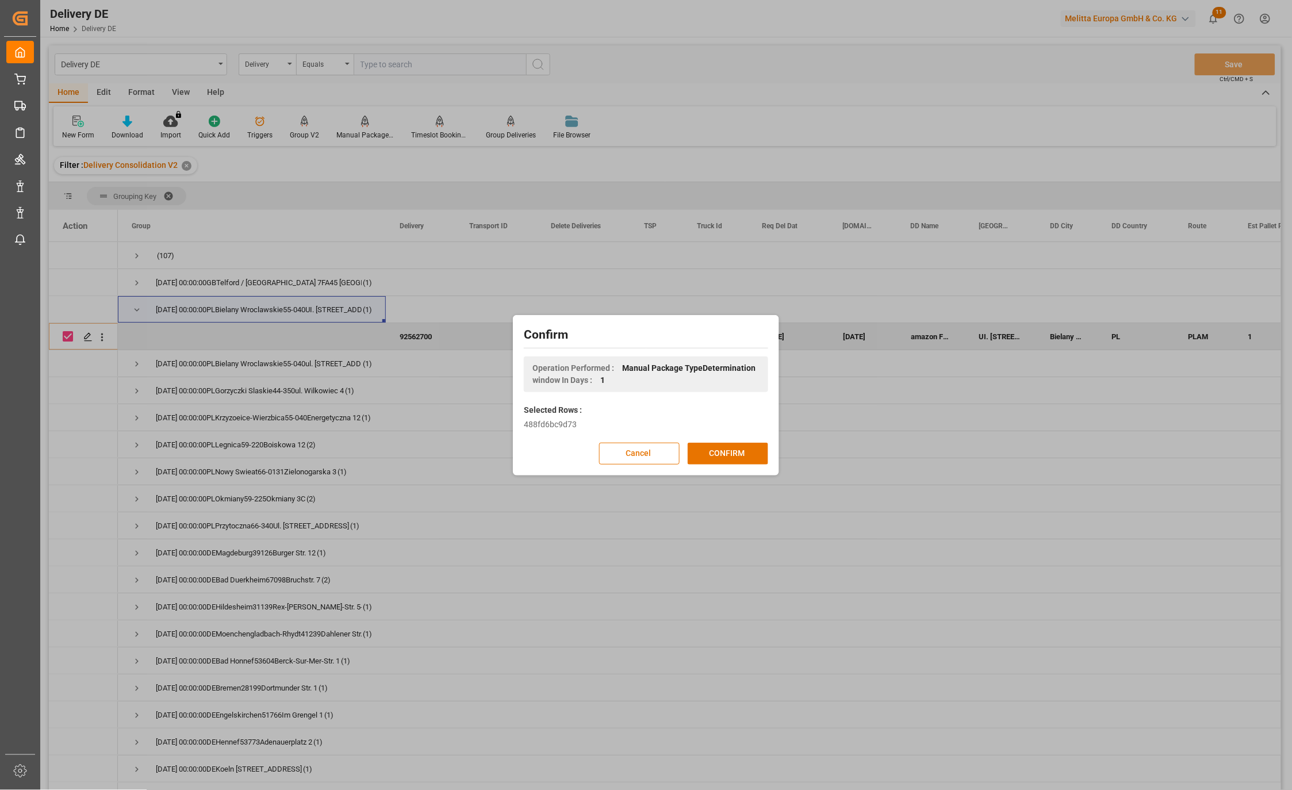
click at [733, 447] on button "CONFIRM" at bounding box center [728, 454] width 80 height 22
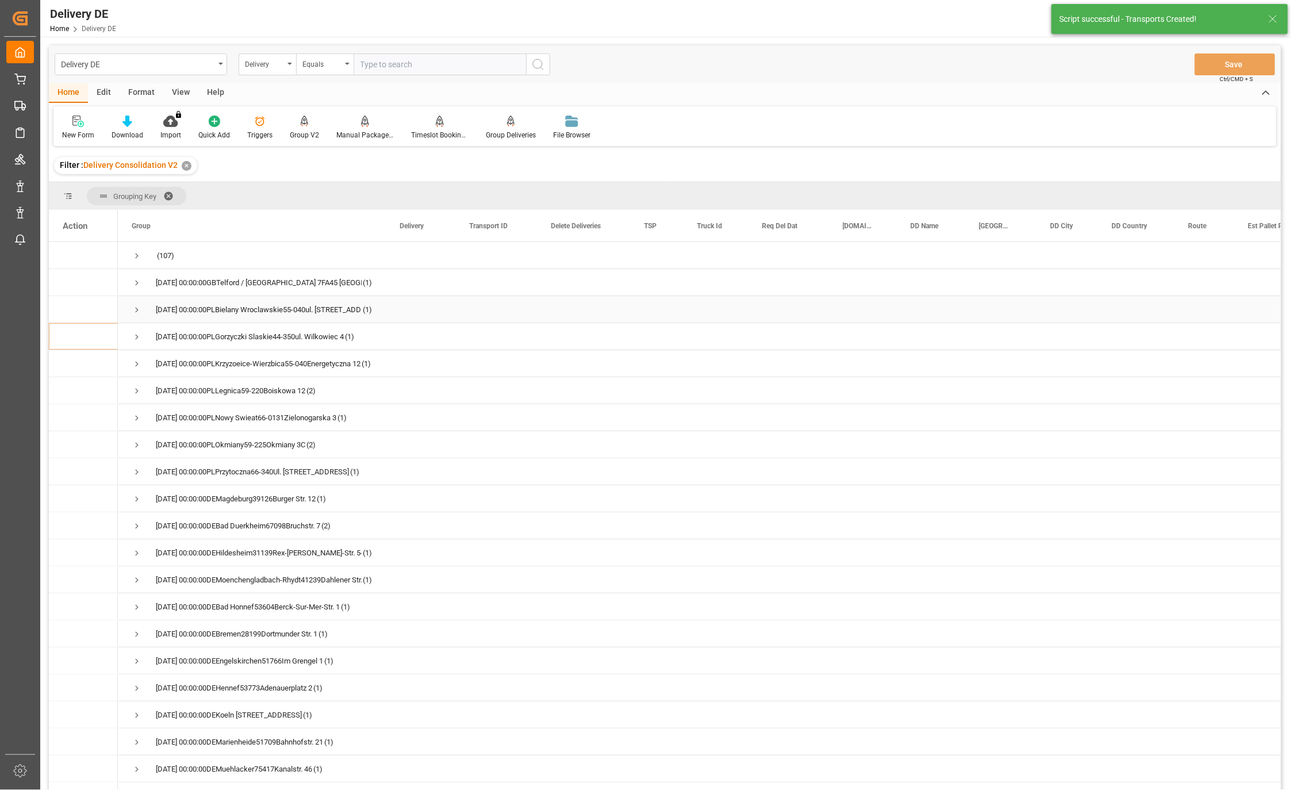
click at [135, 306] on span "Press SPACE to select this row." at bounding box center [137, 310] width 10 height 10
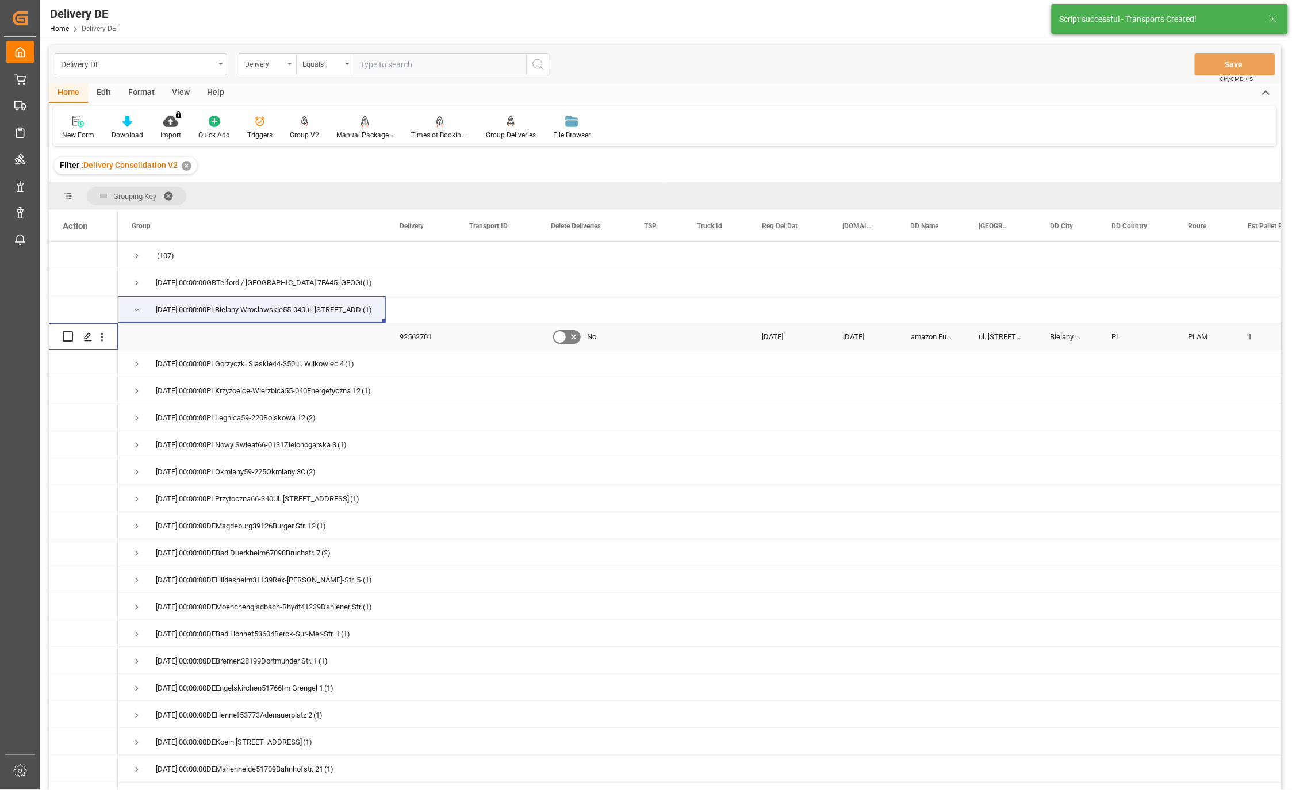
click at [67, 336] on input "Press Space to toggle row selection (unchecked)" at bounding box center [68, 336] width 10 height 10
checkbox input "true"
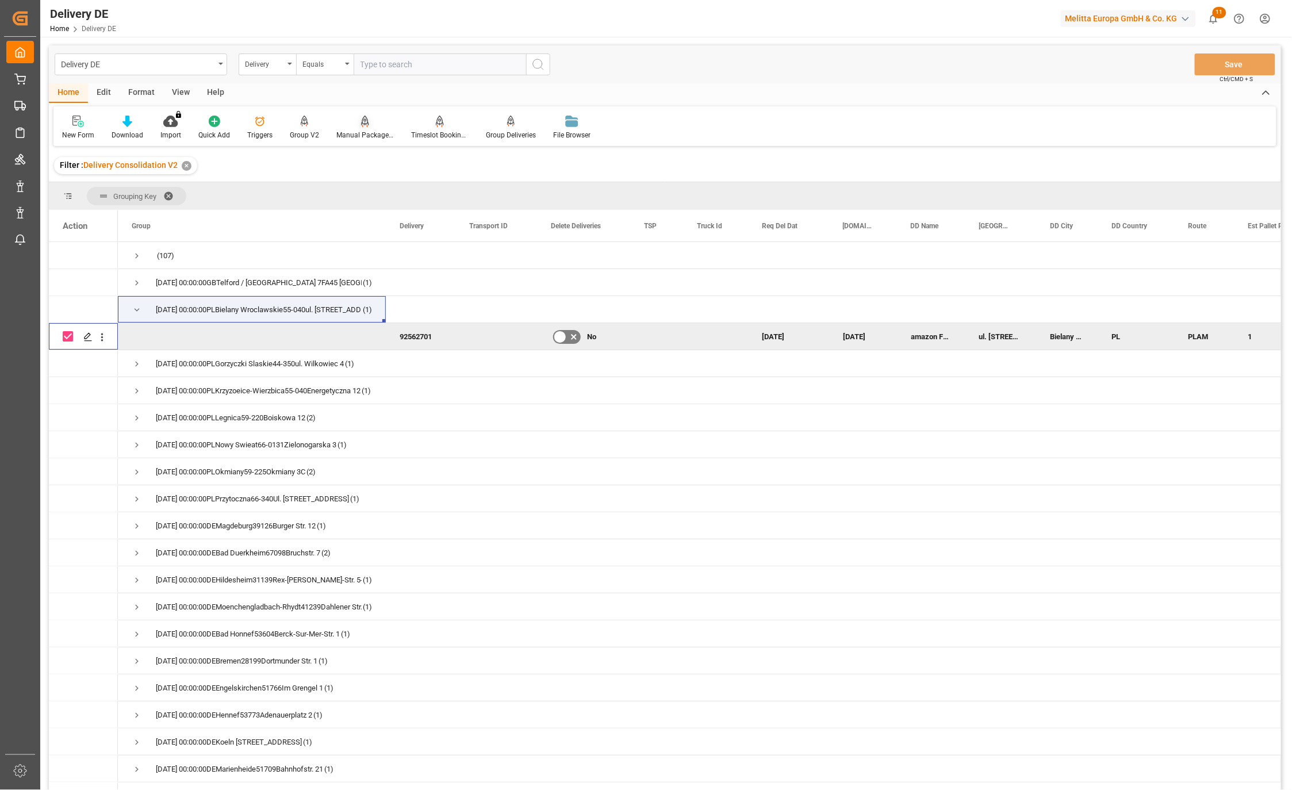
click at [359, 137] on div "Manual Package TypeDetermination" at bounding box center [364, 135] width 57 height 10
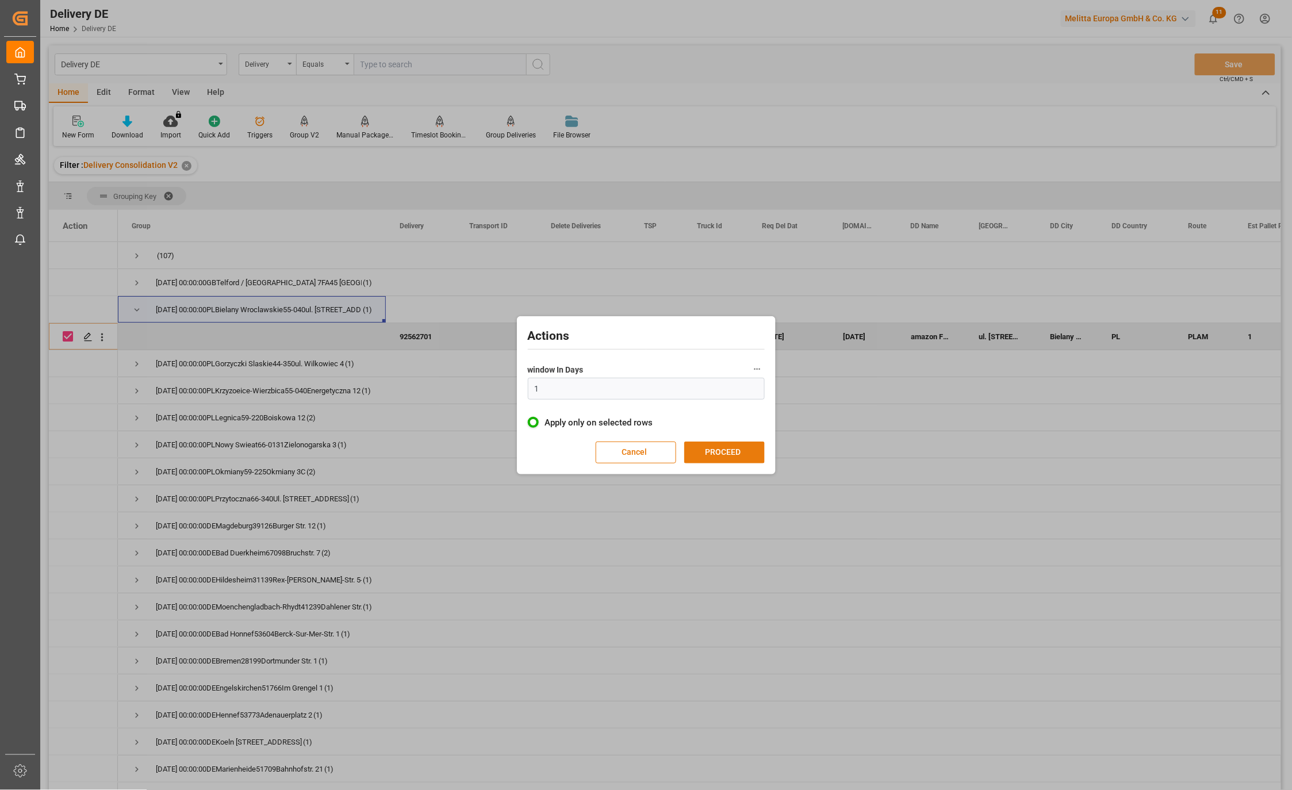
click at [705, 447] on button "PROCEED" at bounding box center [724, 453] width 80 height 22
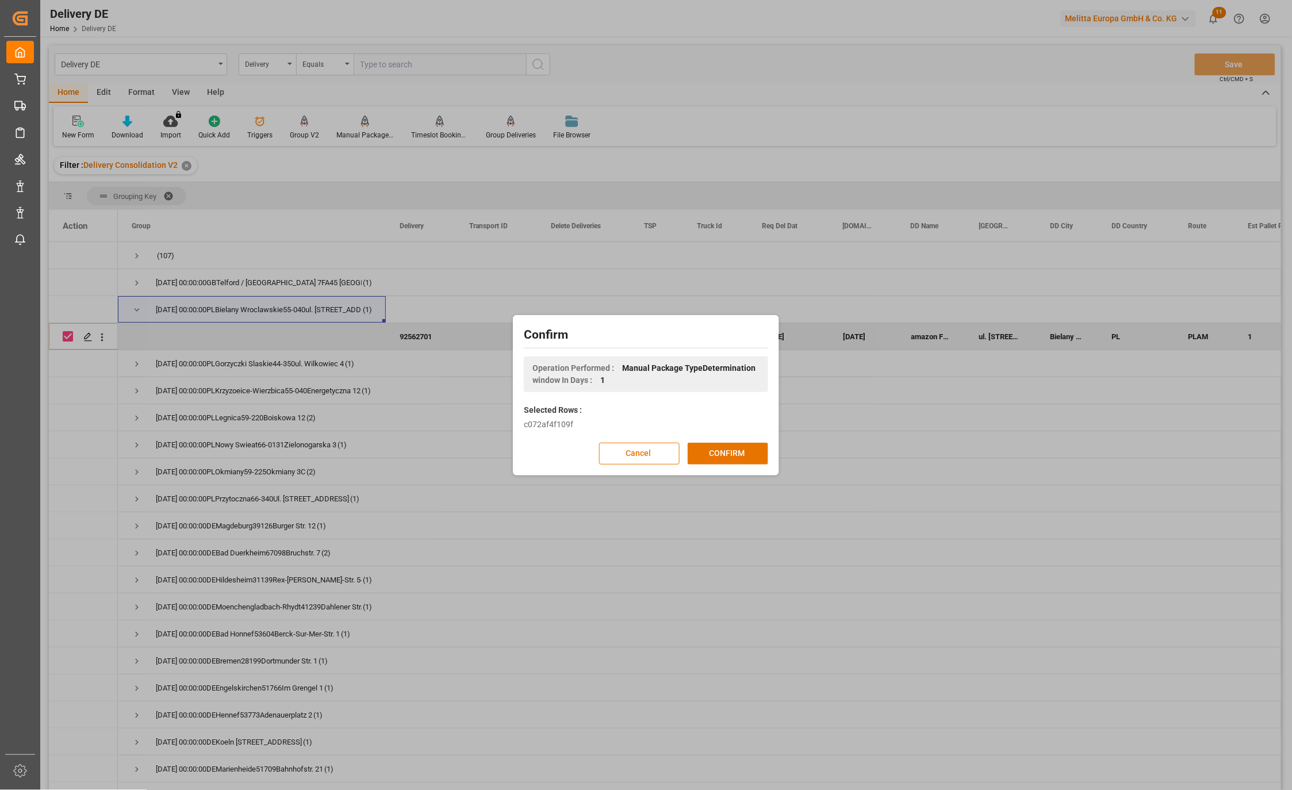
click at [705, 447] on button "CONFIRM" at bounding box center [728, 454] width 80 height 22
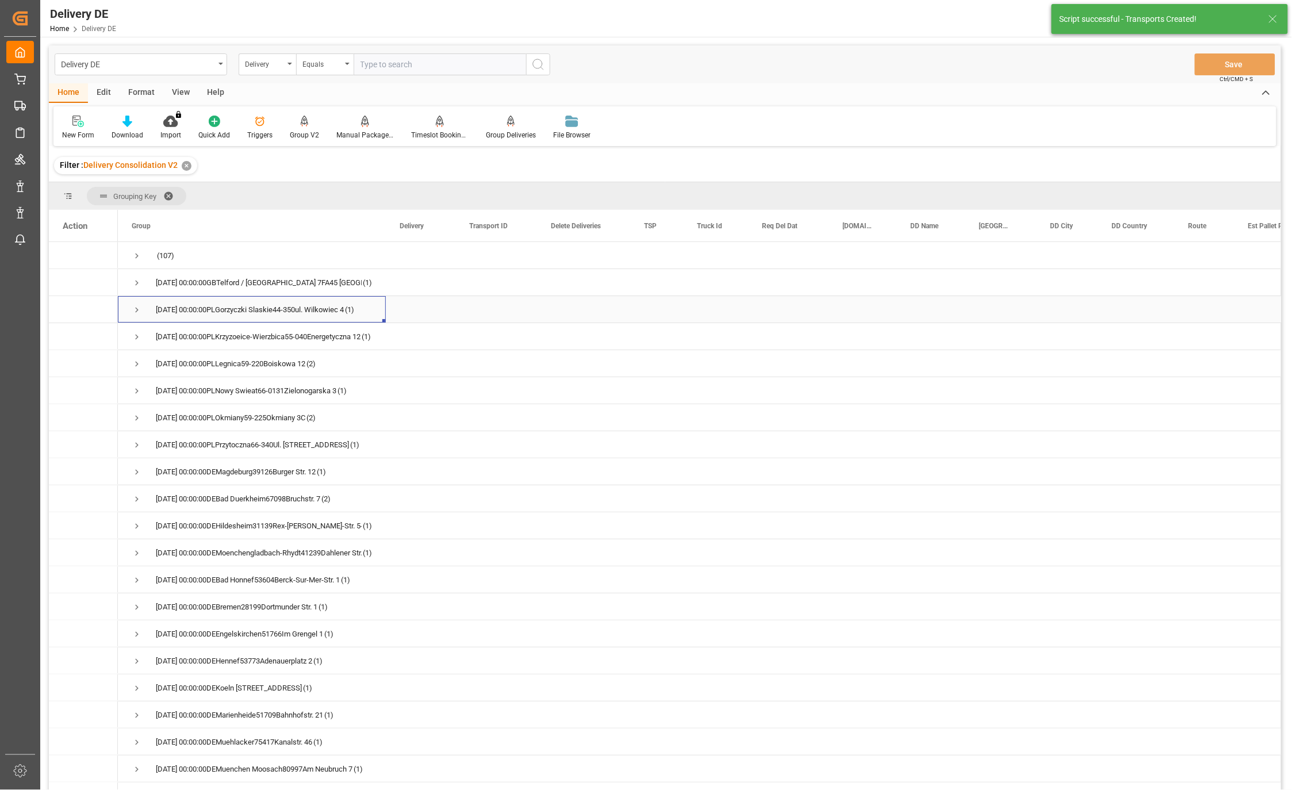
click at [140, 308] on span "Press SPACE to select this row." at bounding box center [137, 310] width 10 height 10
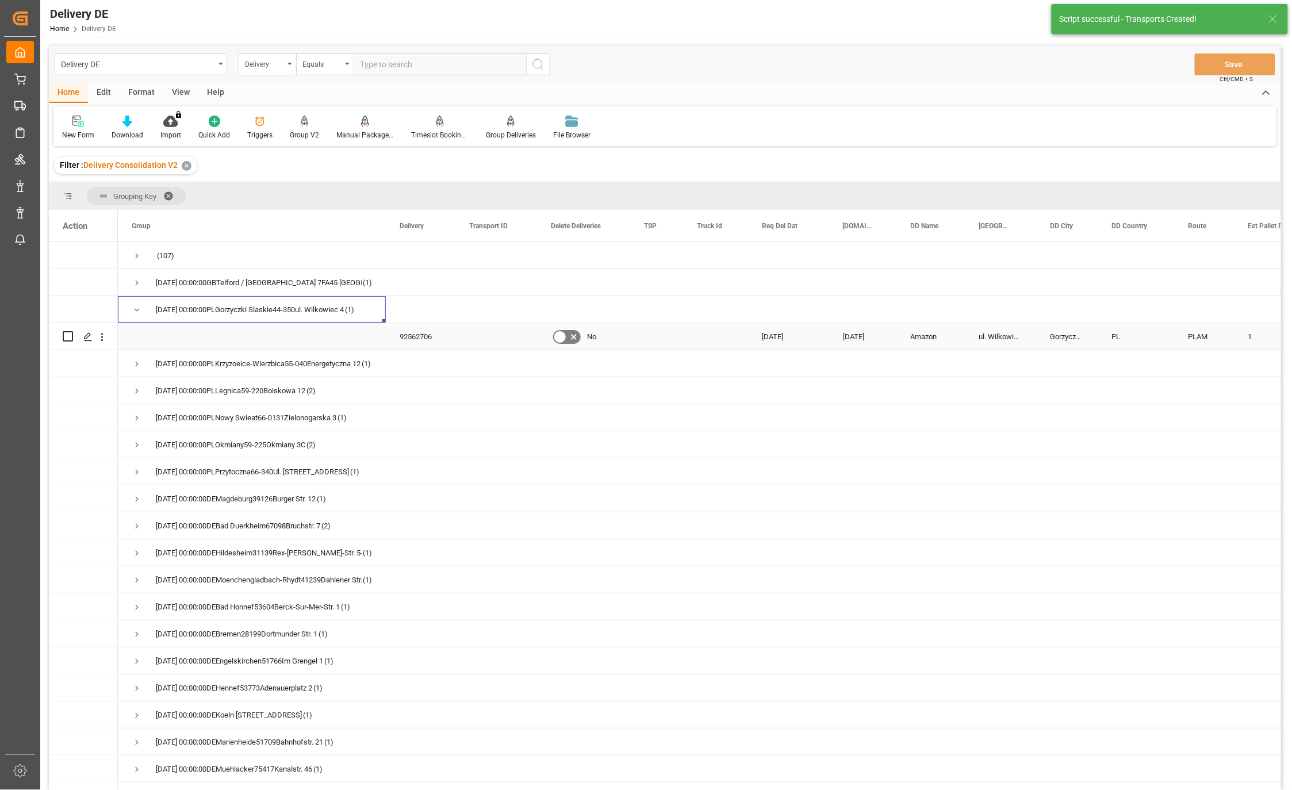
click at [70, 335] on input "Press Space to toggle row selection (unchecked)" at bounding box center [68, 336] width 10 height 10
checkbox input "true"
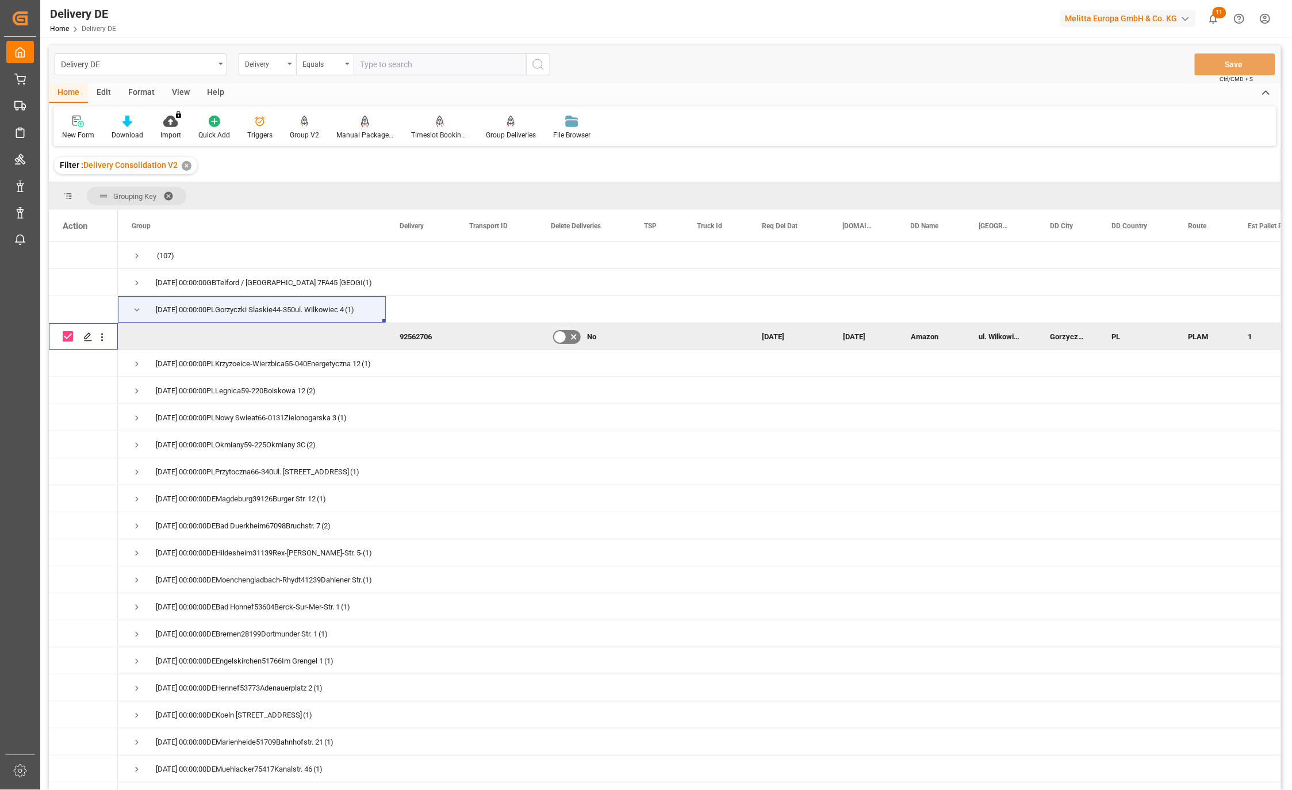
click at [355, 125] on div at bounding box center [364, 121] width 57 height 12
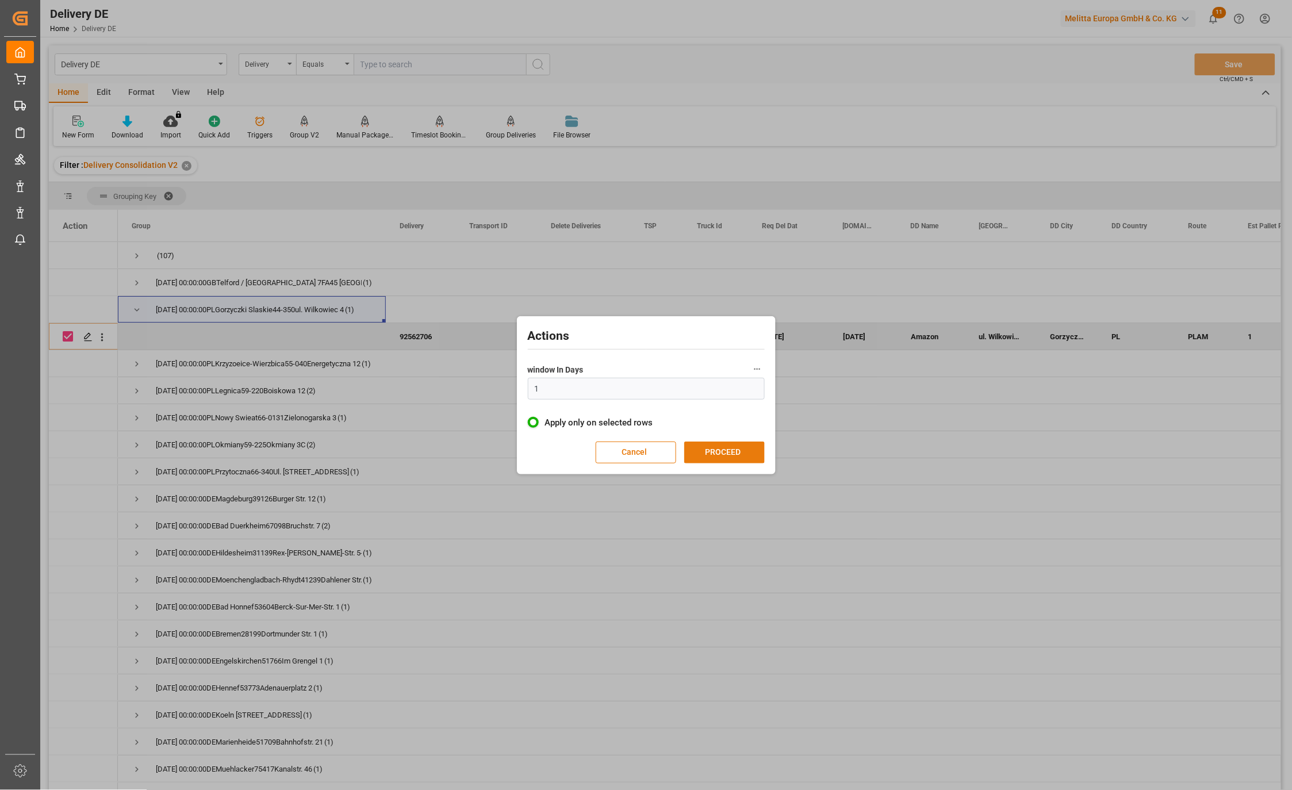
click at [738, 452] on button "PROCEED" at bounding box center [724, 453] width 80 height 22
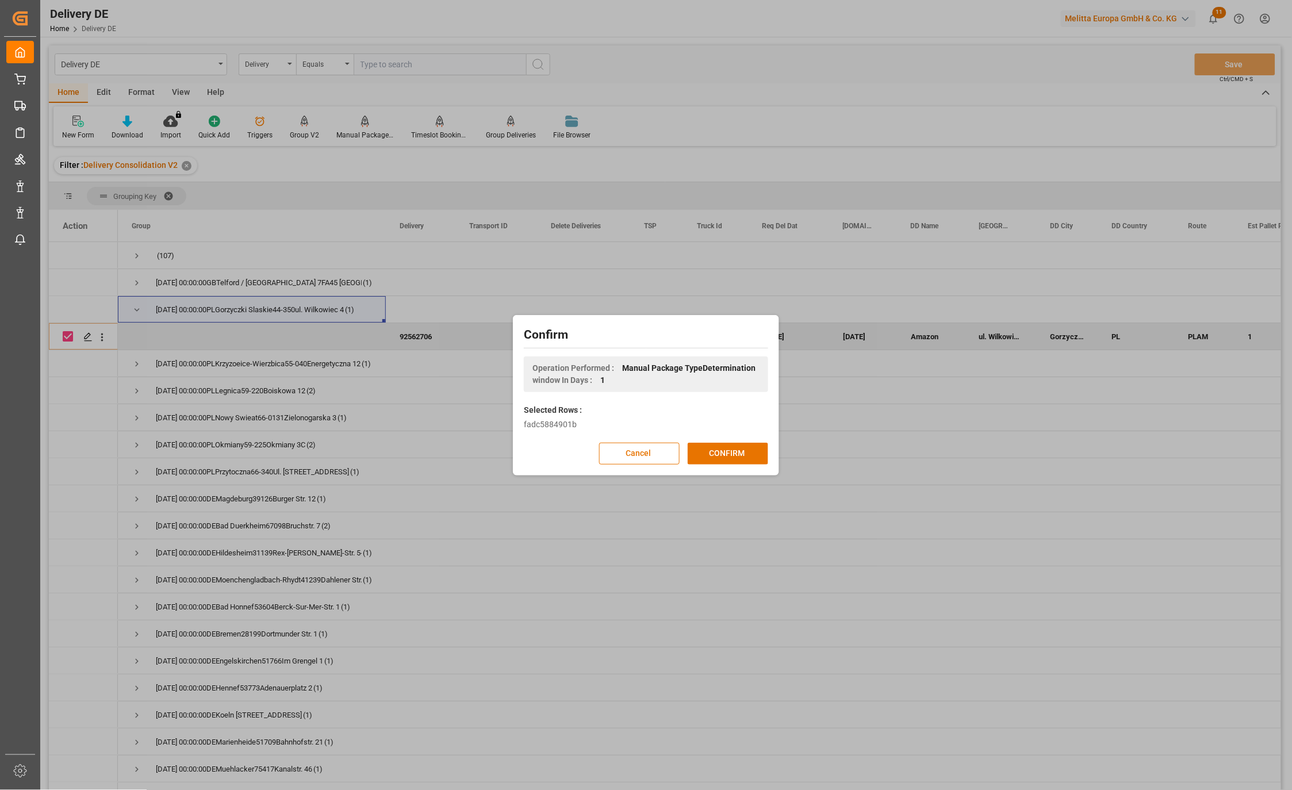
click at [738, 452] on button "CONFIRM" at bounding box center [728, 454] width 80 height 22
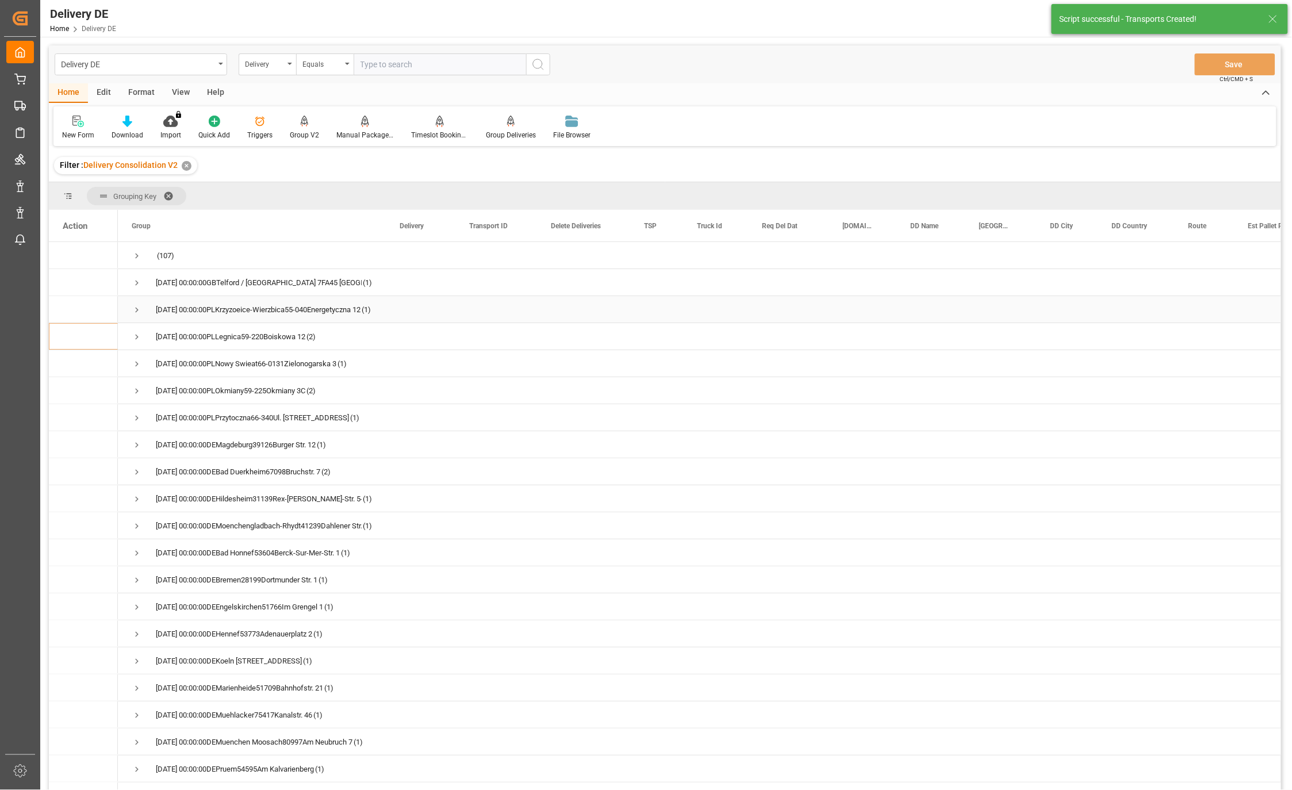
click at [136, 308] on span "Press SPACE to select this row." at bounding box center [137, 310] width 10 height 10
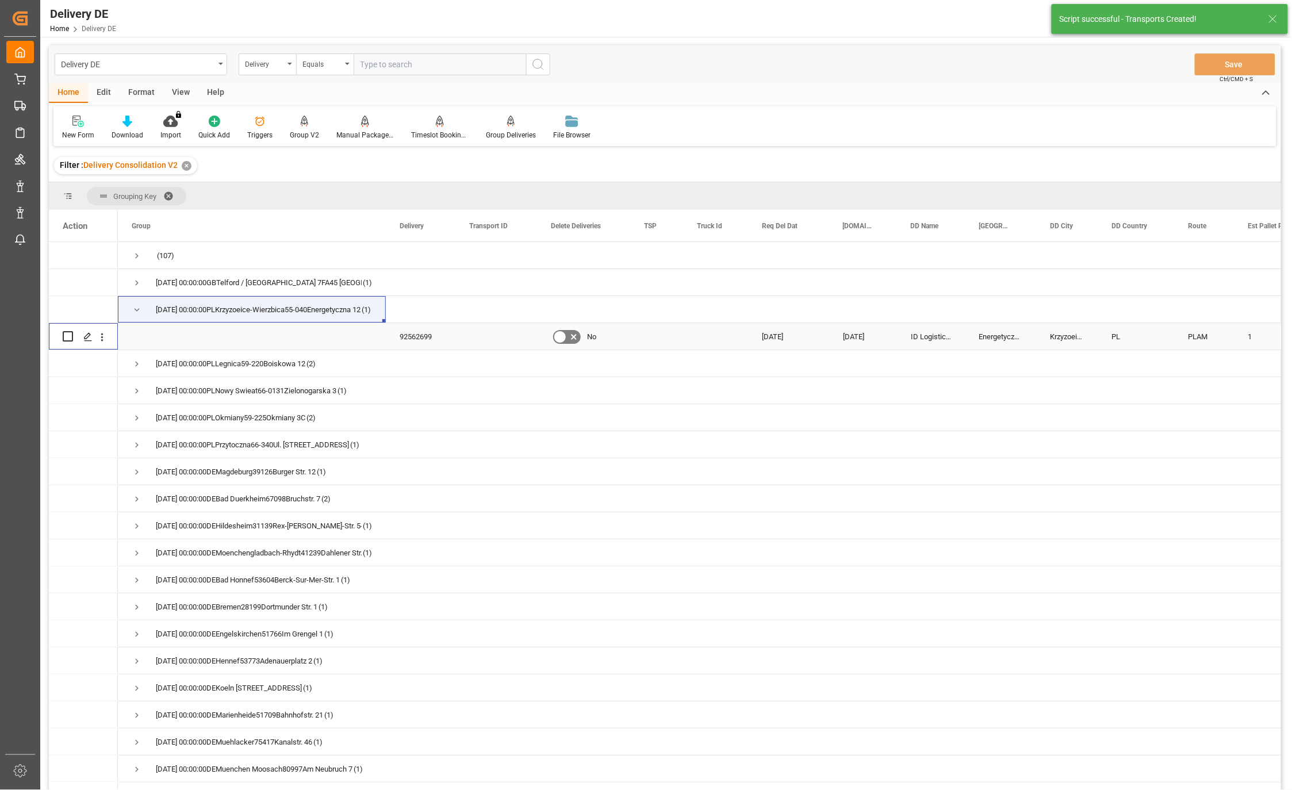
click at [69, 338] on input "Press Space to toggle row selection (unchecked)" at bounding box center [68, 336] width 10 height 10
checkbox input "true"
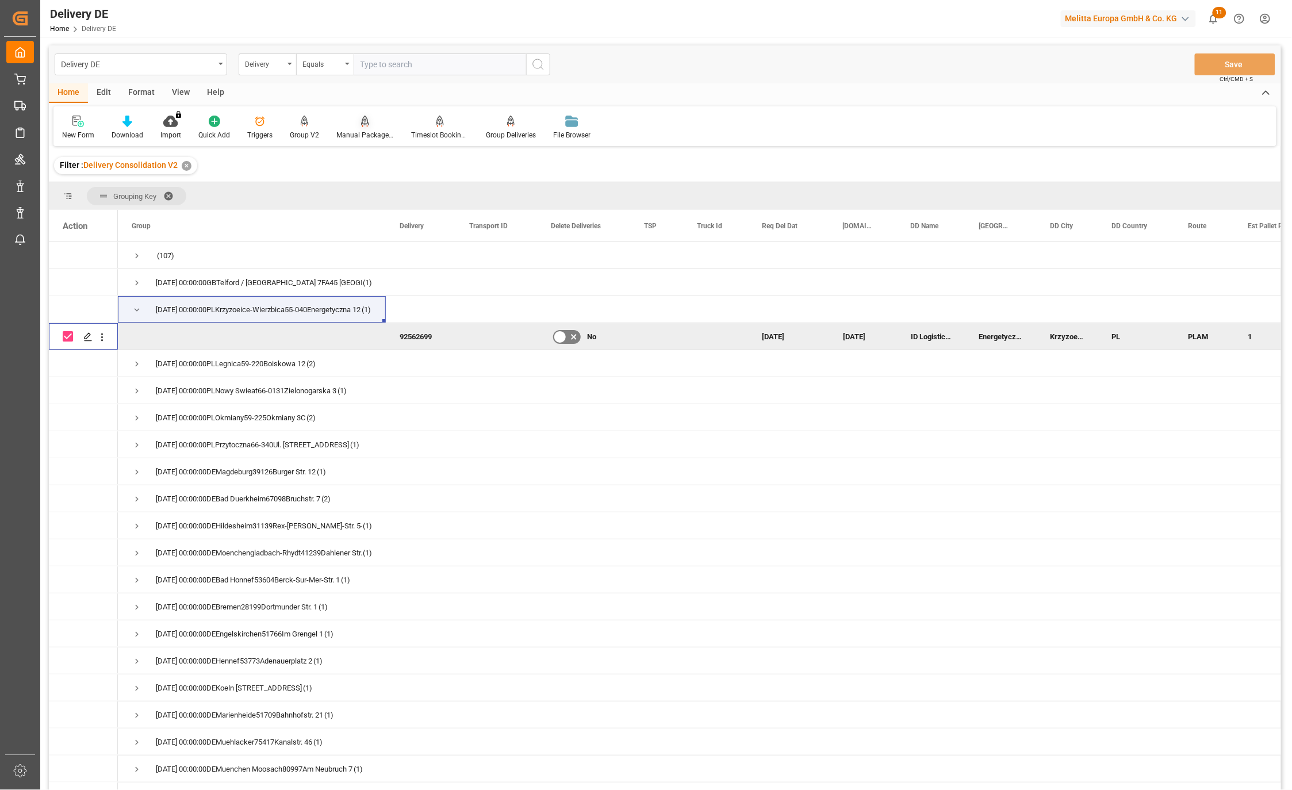
click at [365, 127] on div "Manual Package TypeDetermination" at bounding box center [365, 127] width 75 height 25
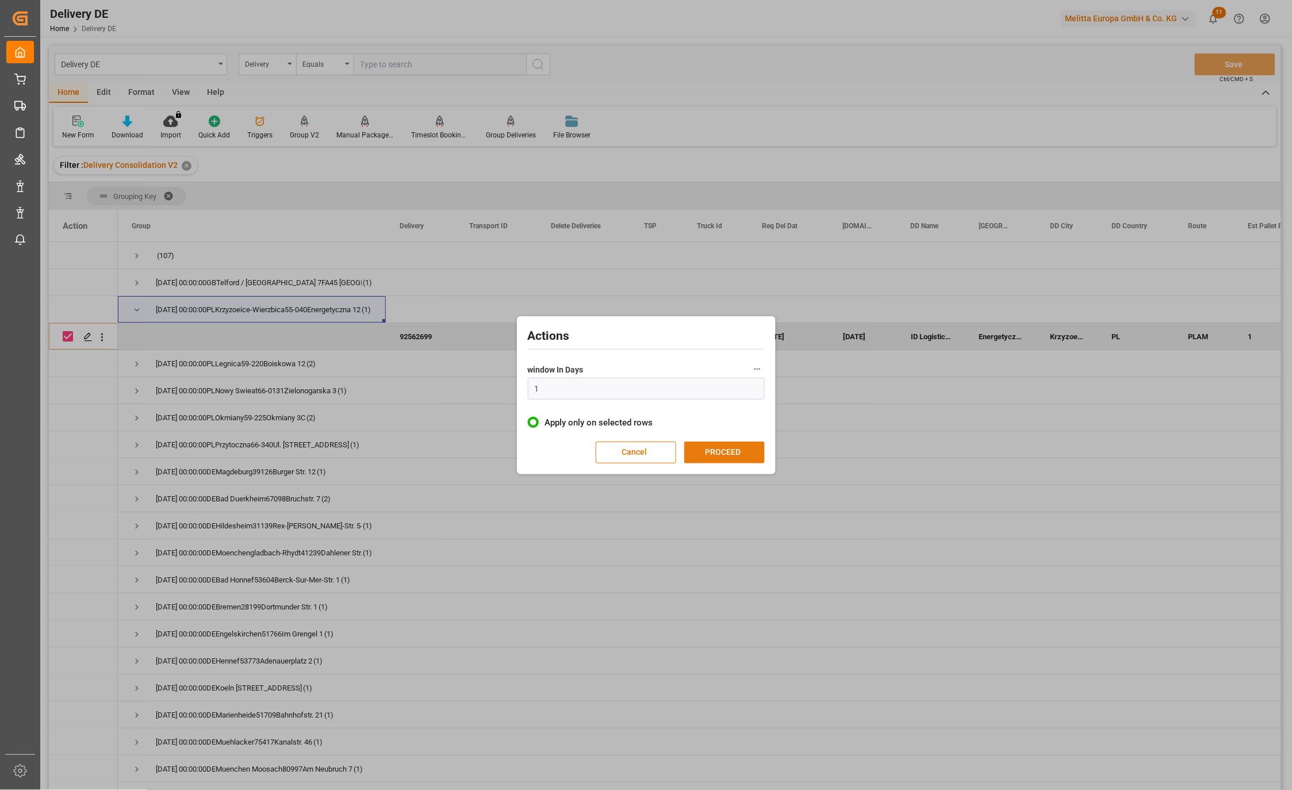
click at [712, 447] on button "PROCEED" at bounding box center [724, 453] width 80 height 22
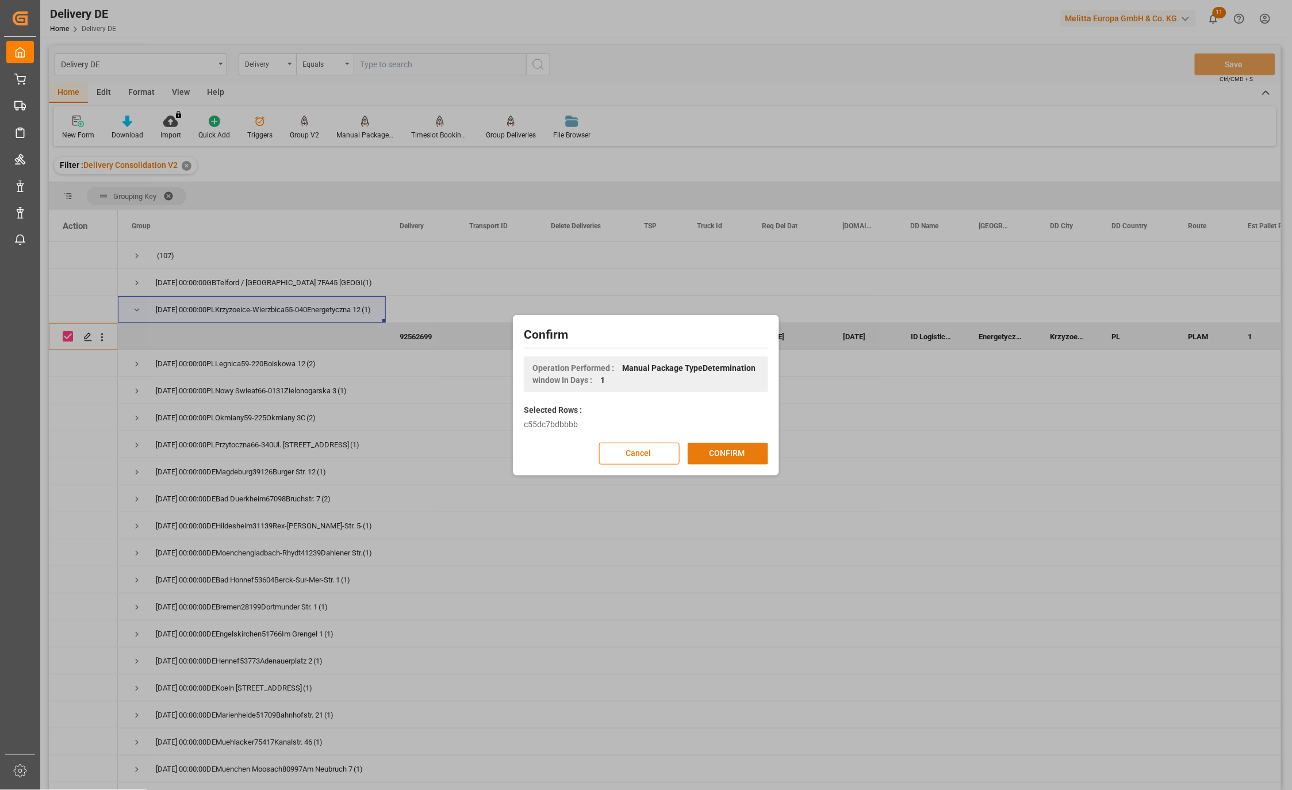
click at [715, 447] on button "CONFIRM" at bounding box center [728, 454] width 80 height 22
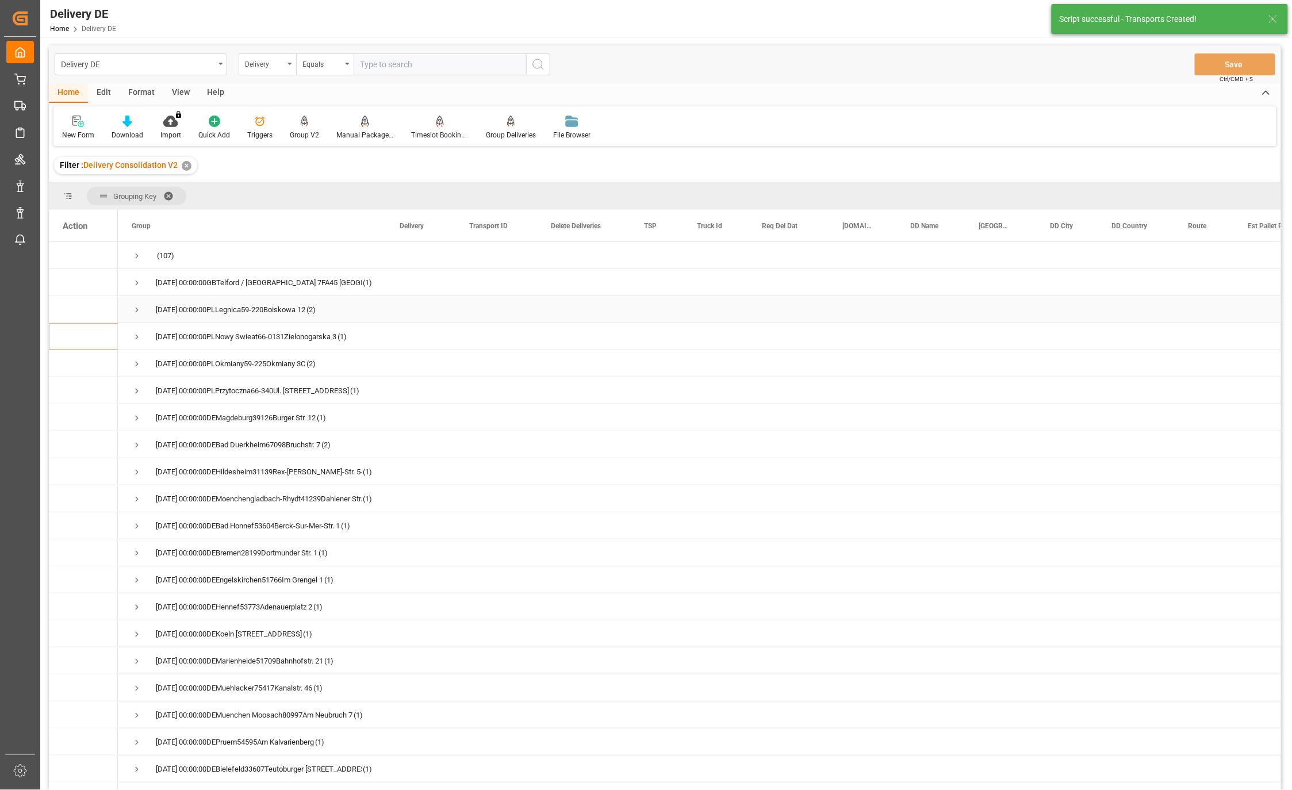
click at [137, 307] on span "Press SPACE to select this row." at bounding box center [137, 310] width 10 height 10
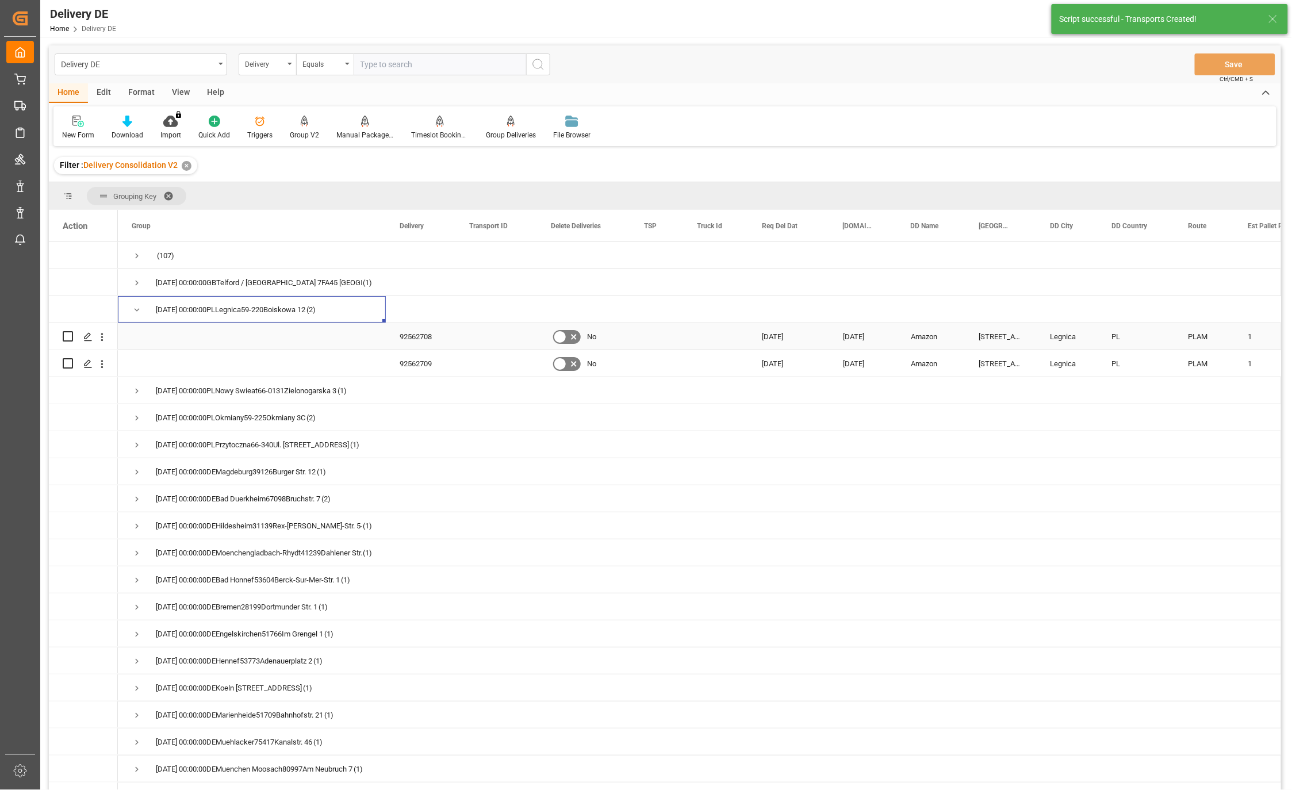
click at [66, 335] on input "Press Space to toggle row selection (unchecked)" at bounding box center [68, 336] width 10 height 10
checkbox input "true"
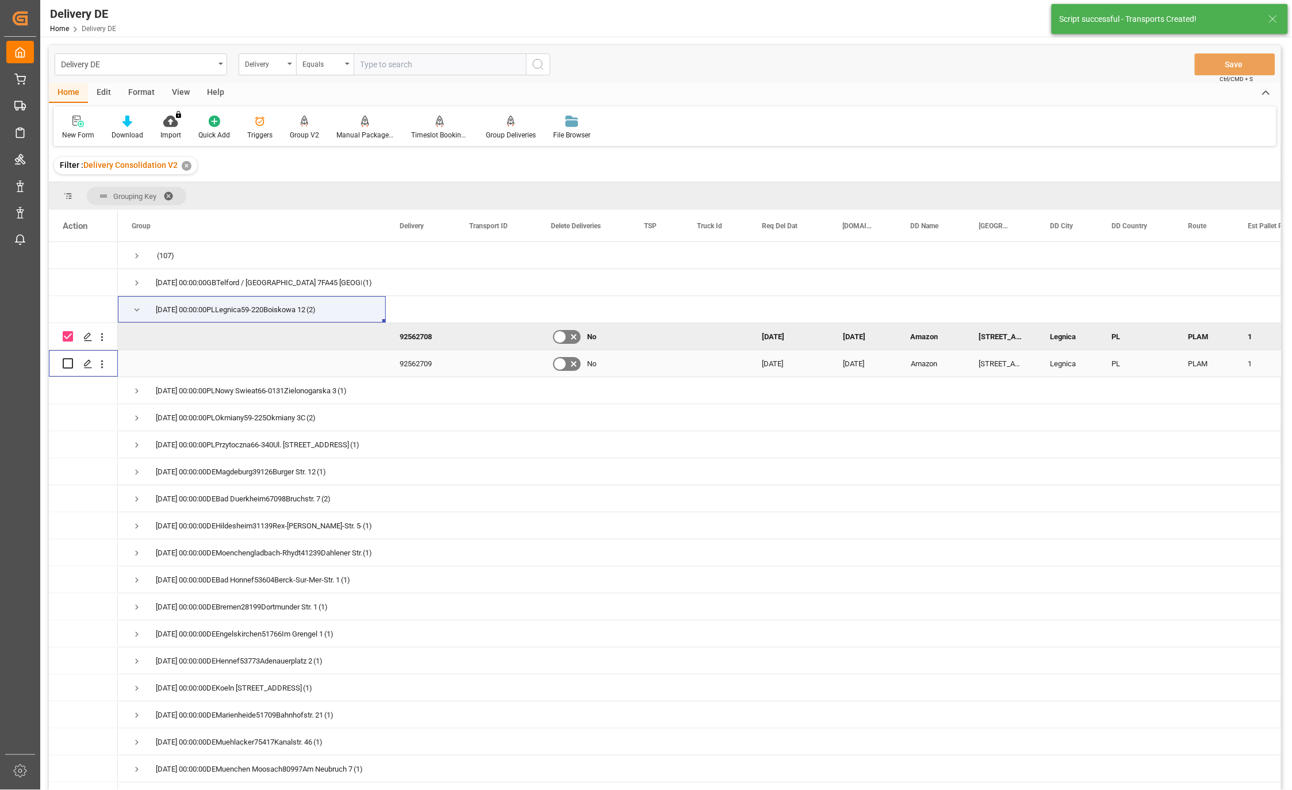
click at [68, 359] on input "Press Space to toggle row selection (unchecked)" at bounding box center [68, 363] width 10 height 10
checkbox input "true"
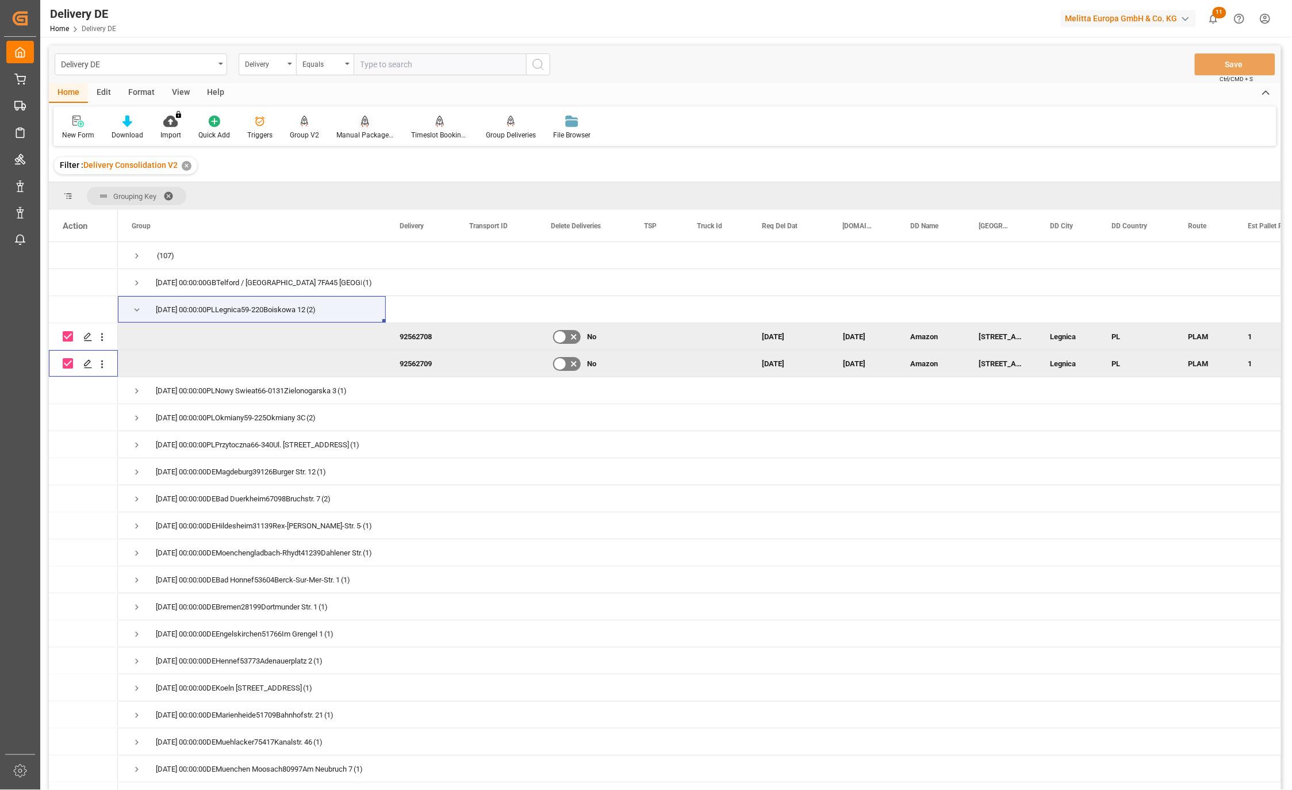
click at [363, 122] on icon at bounding box center [365, 121] width 8 height 11
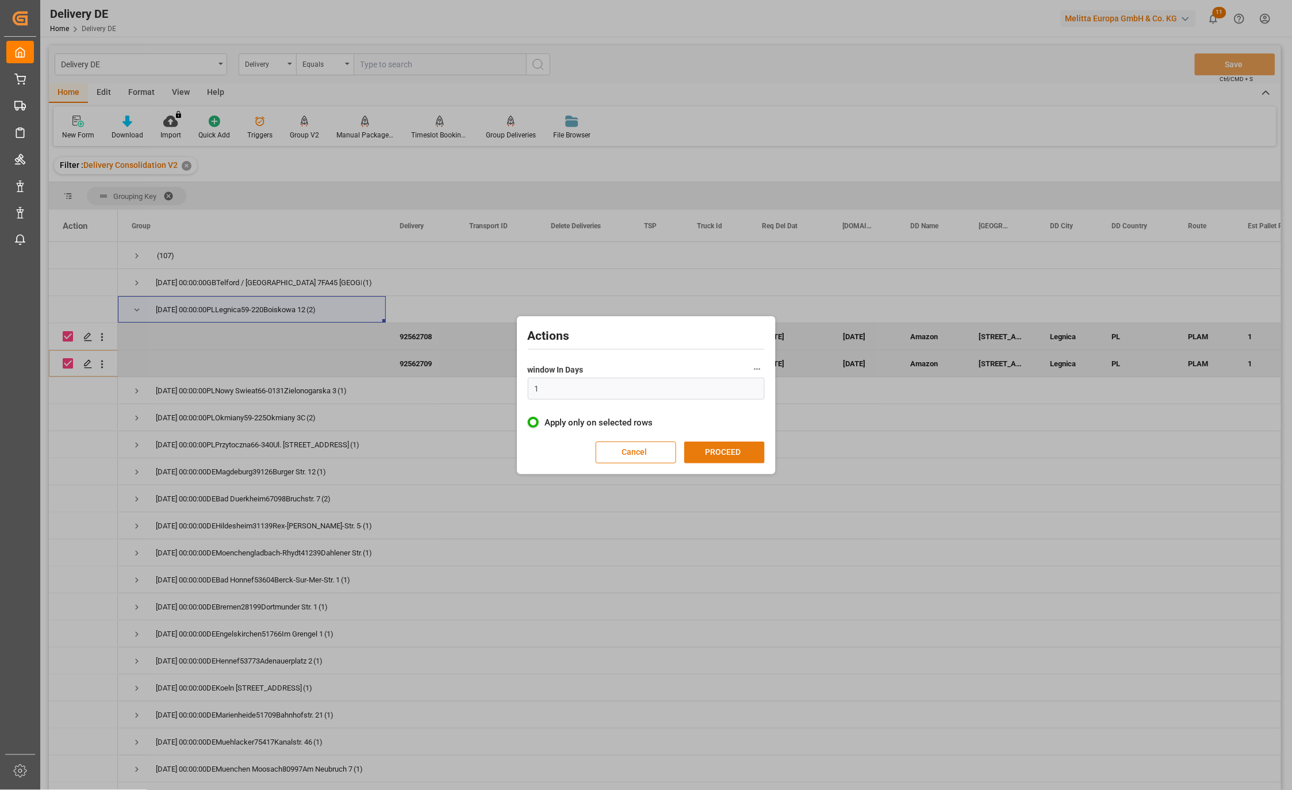
click at [702, 452] on button "PROCEED" at bounding box center [724, 453] width 80 height 22
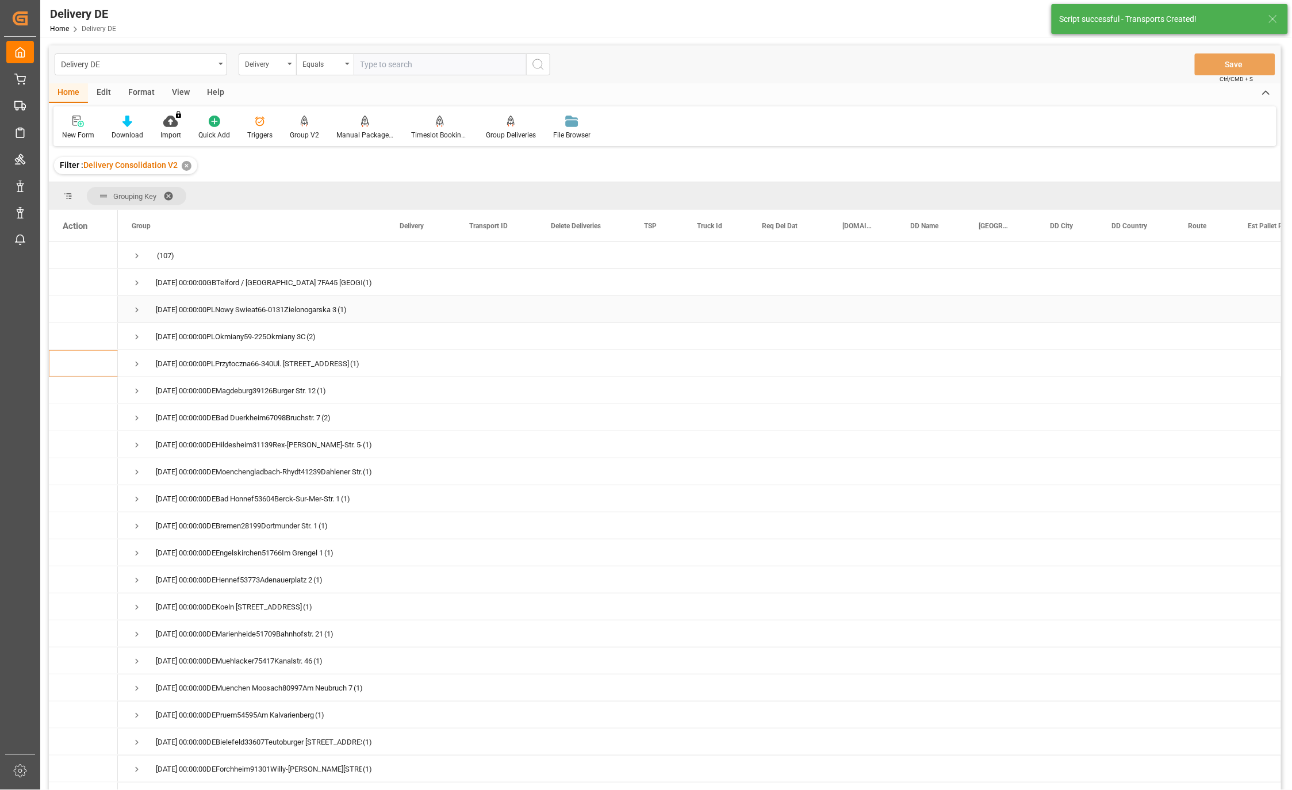
click at [135, 304] on span "Press SPACE to select this row." at bounding box center [137, 310] width 10 height 26
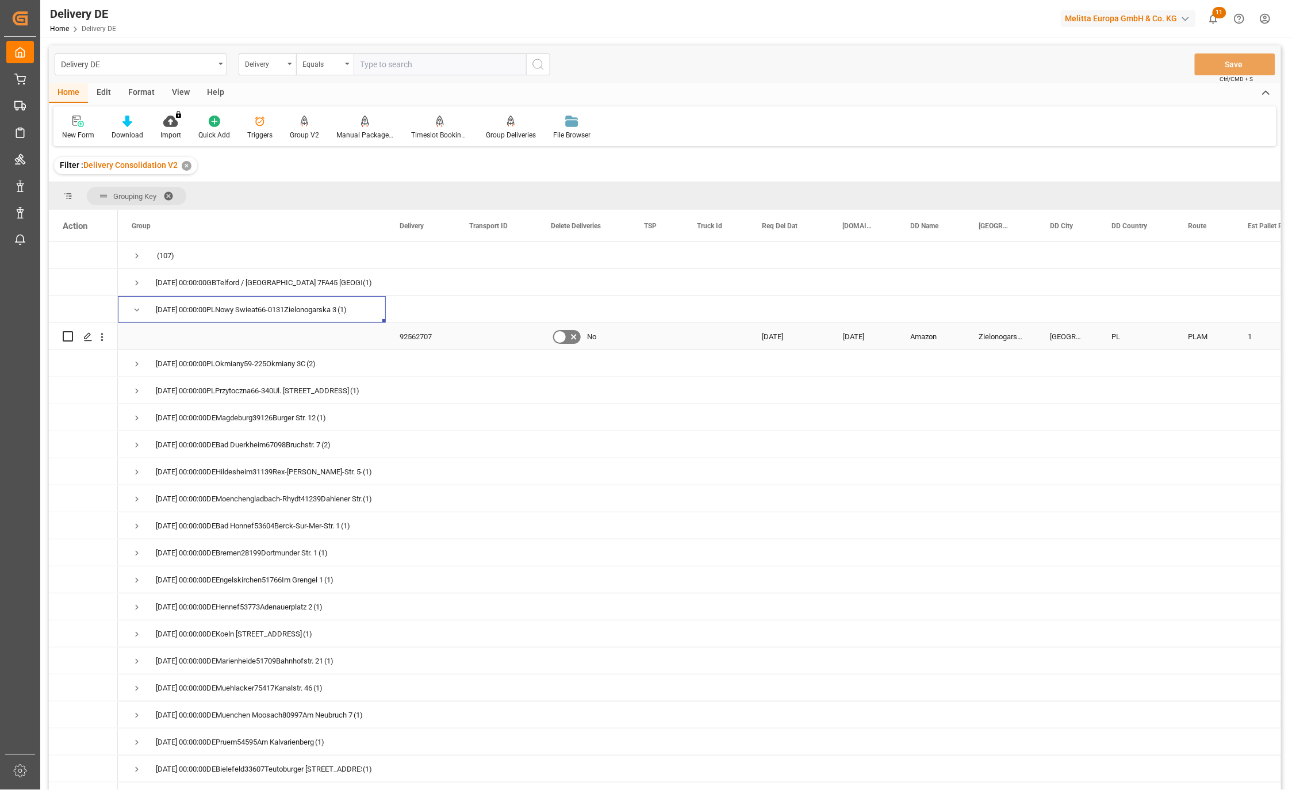
click at [70, 336] on input "Press Space to toggle row selection (unchecked)" at bounding box center [68, 336] width 10 height 10
checkbox input "true"
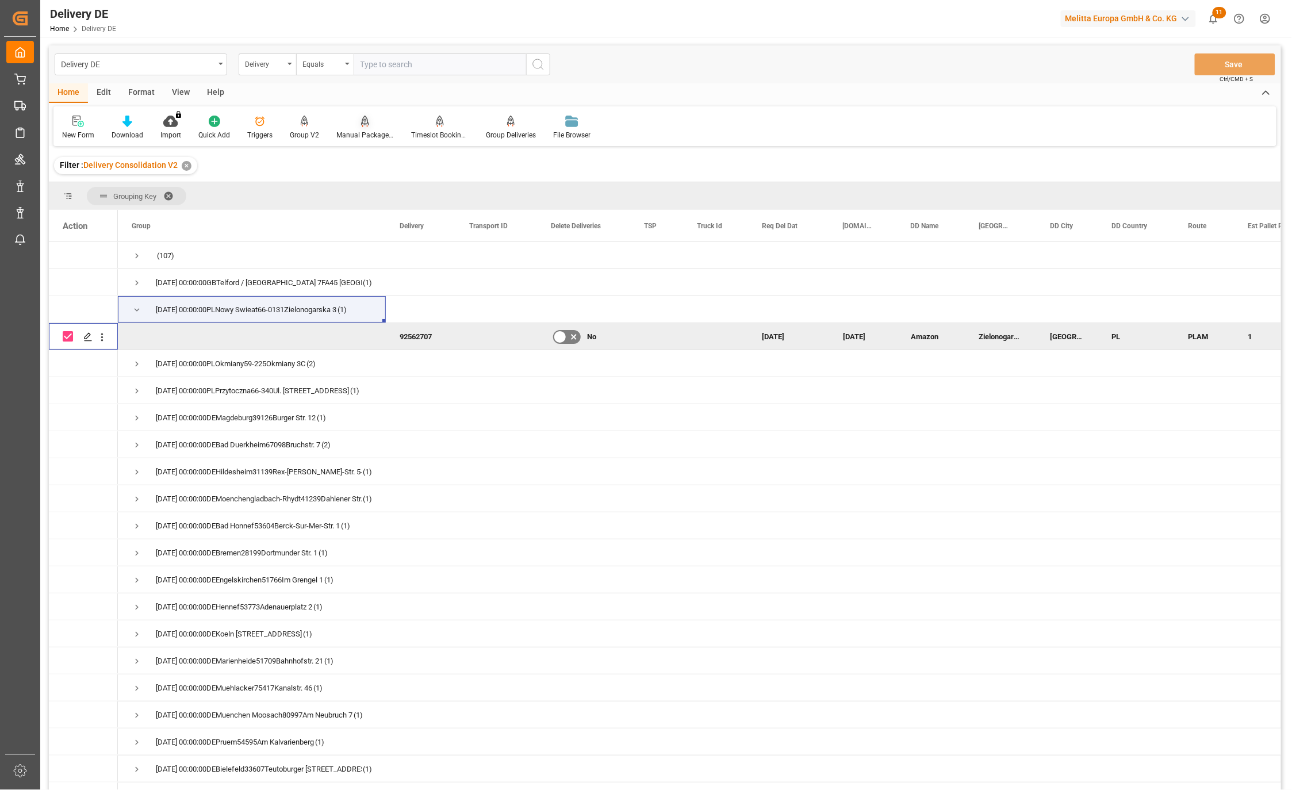
click at [366, 135] on div "Manual Package TypeDetermination" at bounding box center [364, 135] width 57 height 10
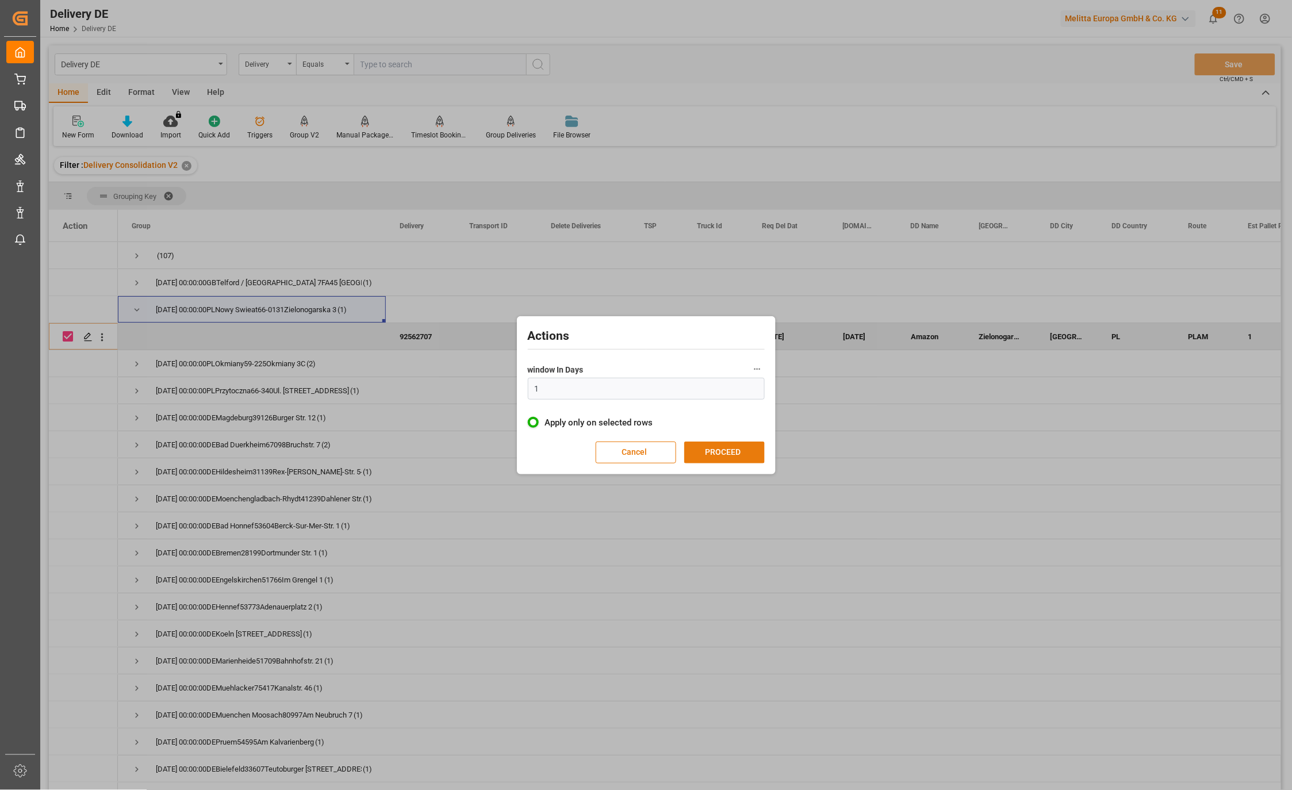
click at [746, 455] on button "PROCEED" at bounding box center [724, 453] width 80 height 22
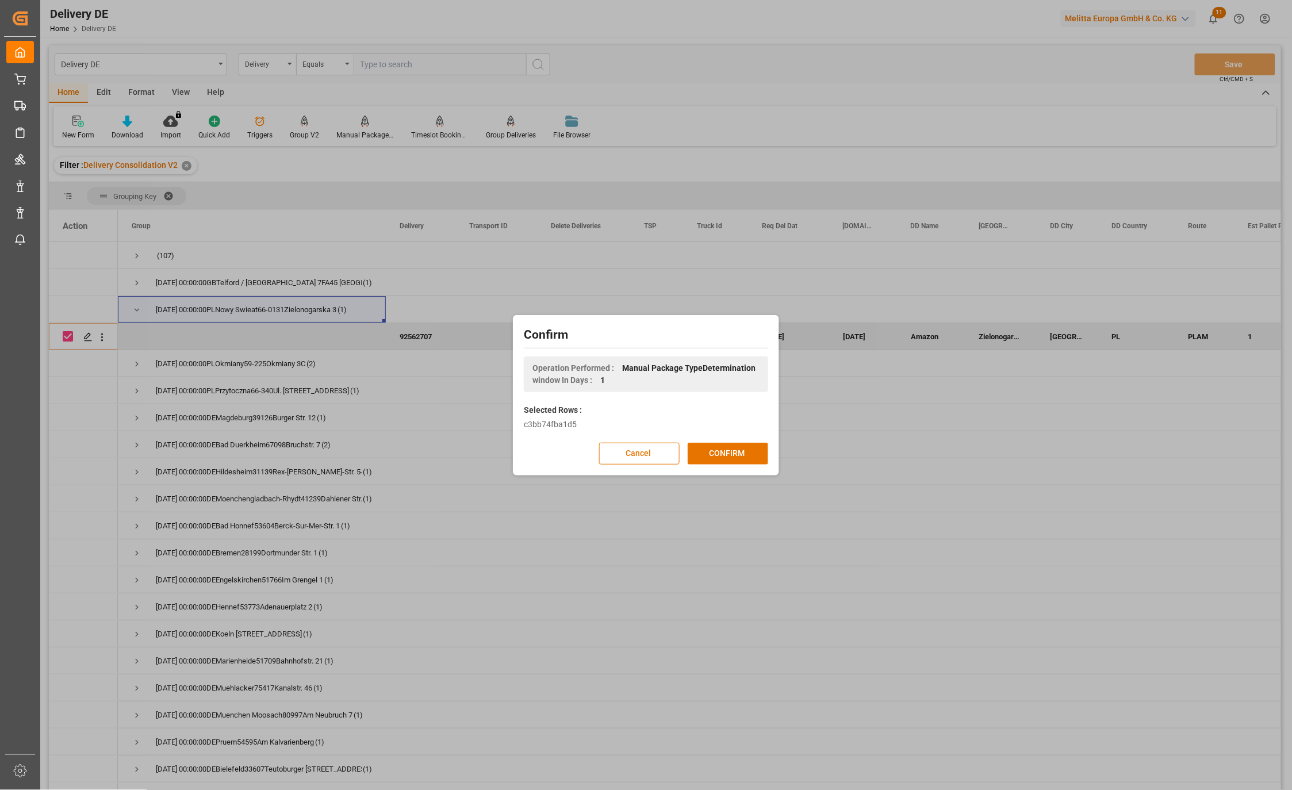
click at [746, 455] on button "CONFIRM" at bounding box center [728, 454] width 80 height 22
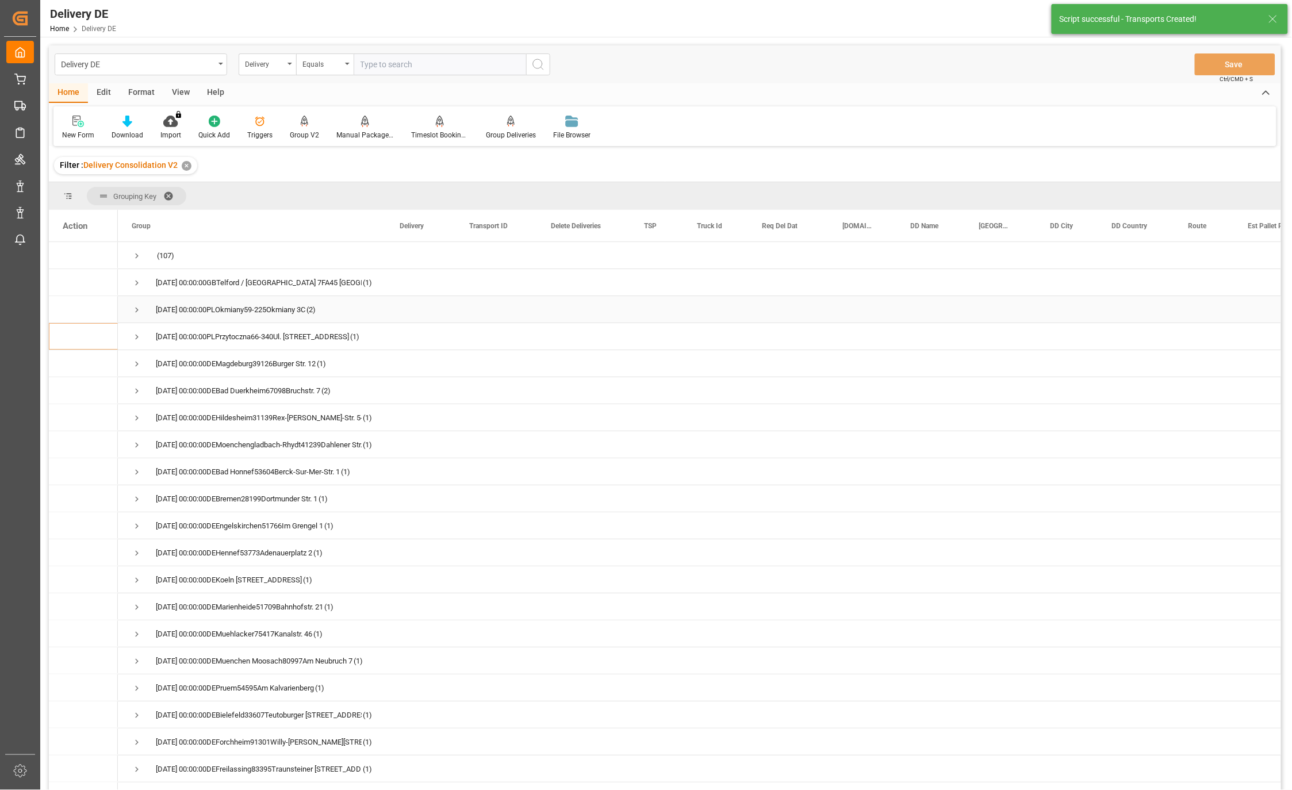
click at [134, 309] on span "Press SPACE to select this row." at bounding box center [137, 310] width 10 height 10
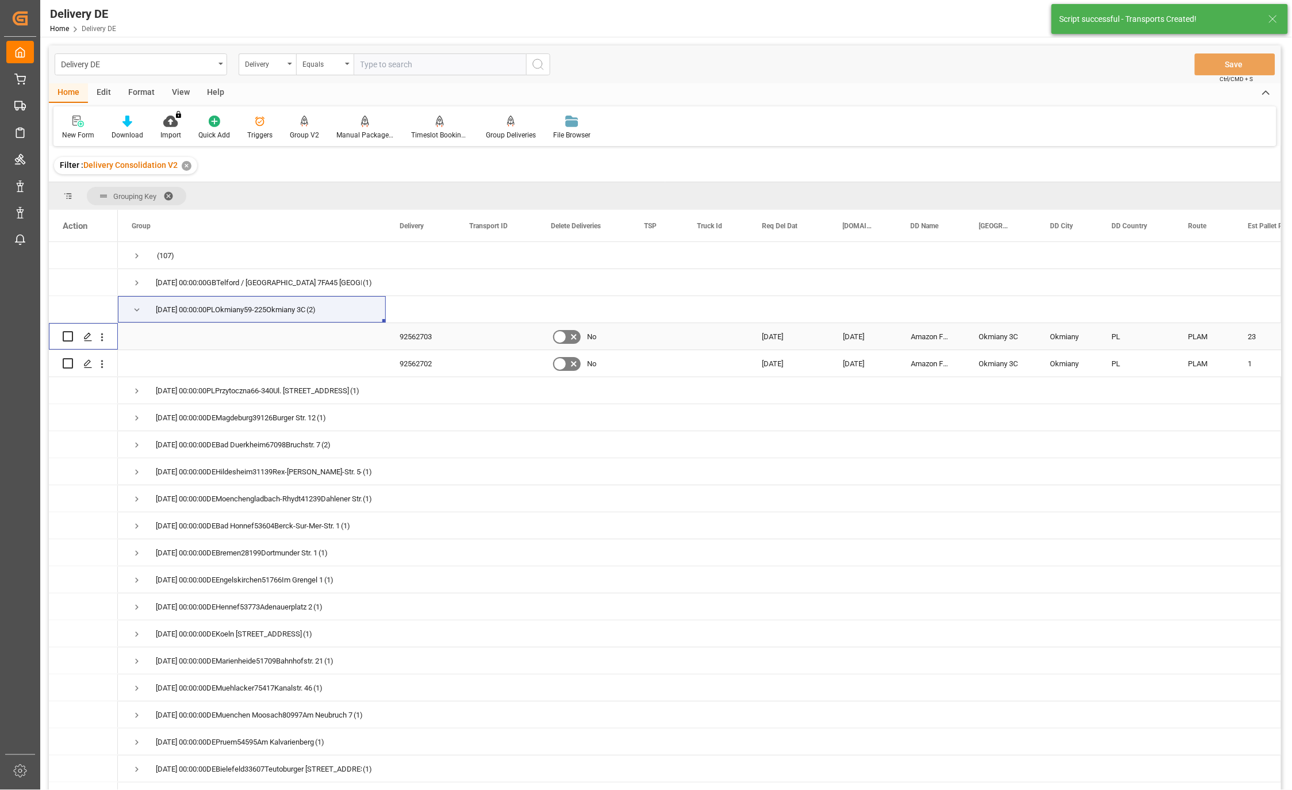
click at [66, 336] on input "Press Space to toggle row selection (unchecked)" at bounding box center [68, 336] width 10 height 10
checkbox input "true"
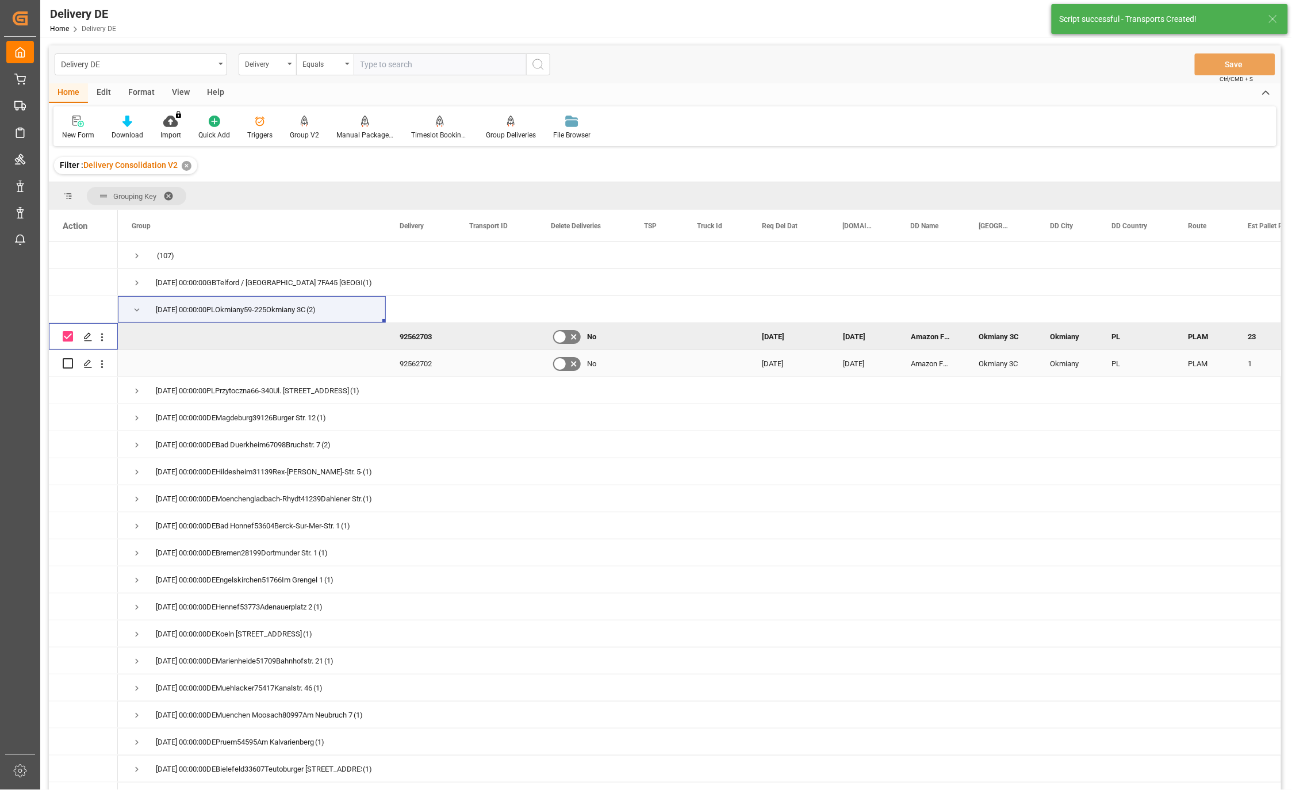
click at [67, 363] on input "Press Space to toggle row selection (unchecked)" at bounding box center [68, 363] width 10 height 10
checkbox input "true"
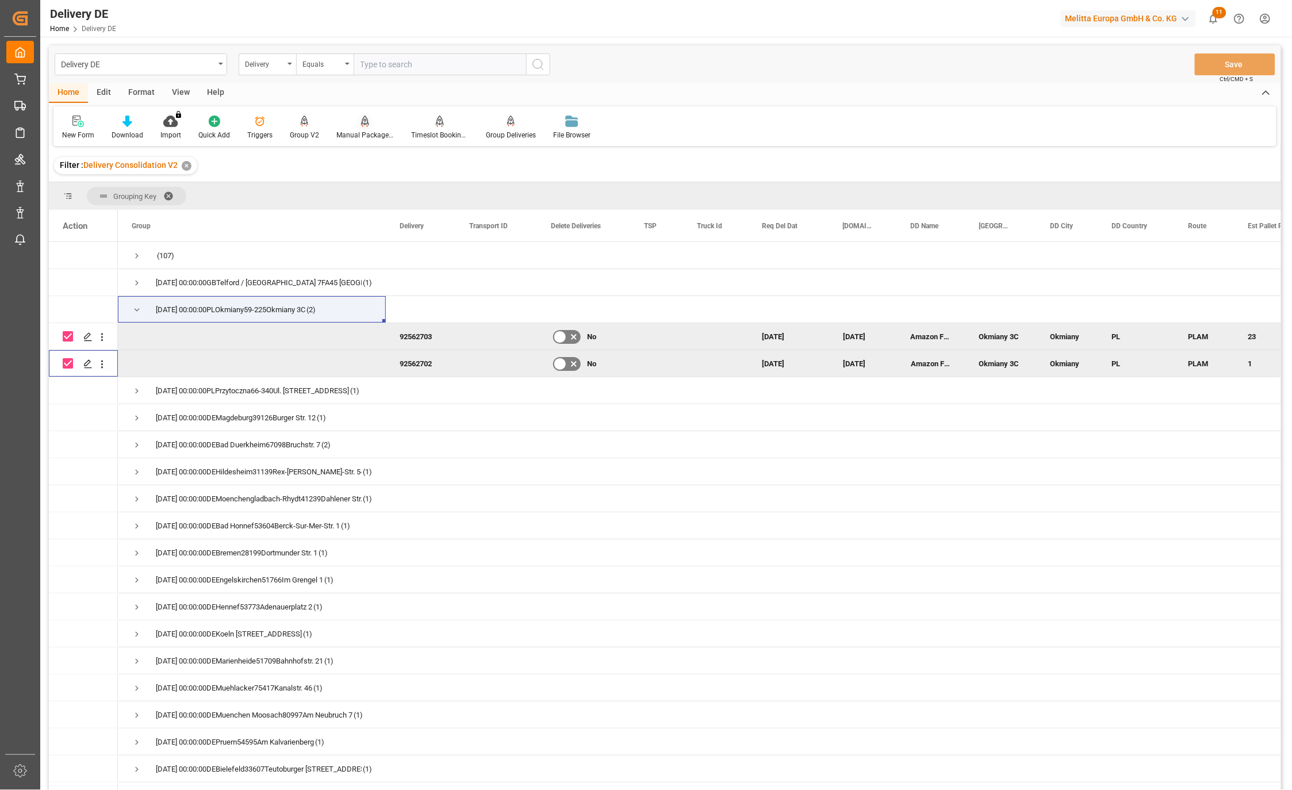
click at [370, 132] on div "Manual Package TypeDetermination" at bounding box center [364, 135] width 57 height 10
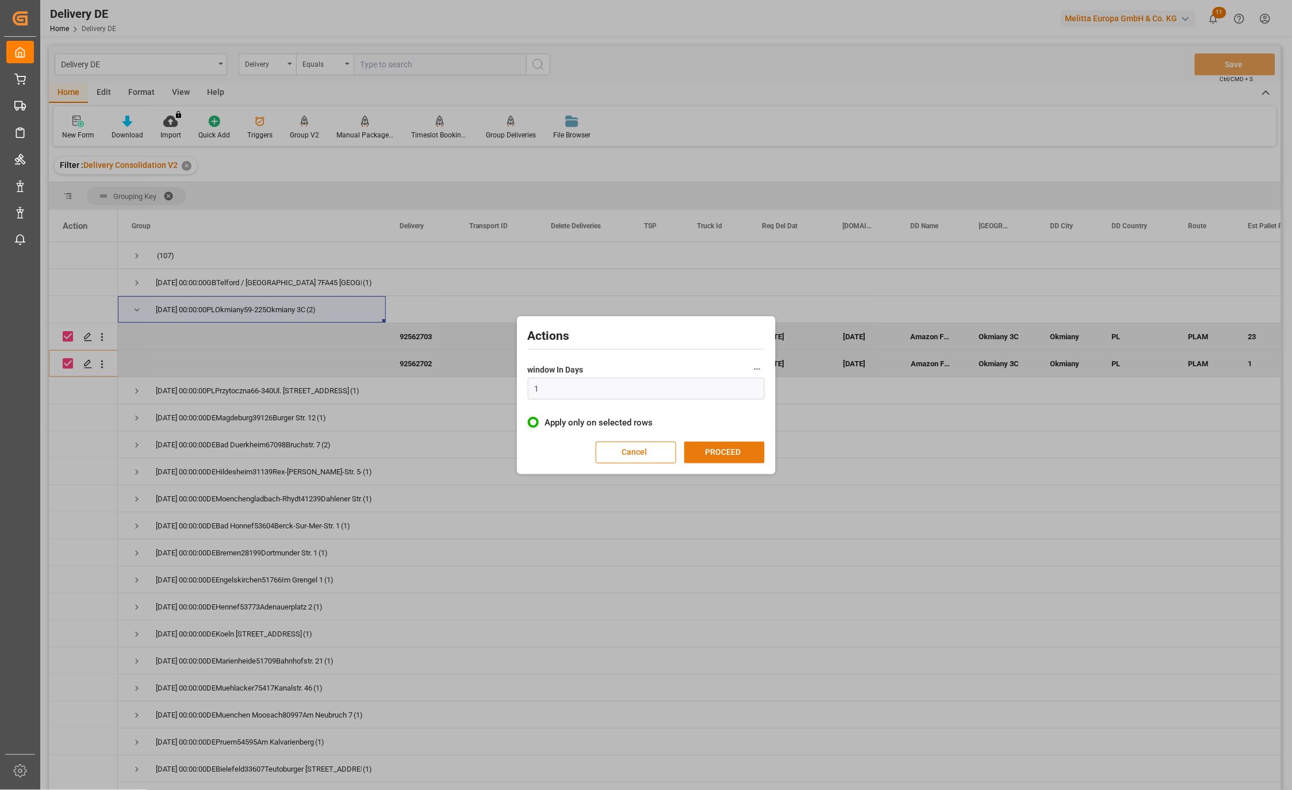
click at [741, 454] on button "PROCEED" at bounding box center [724, 453] width 80 height 22
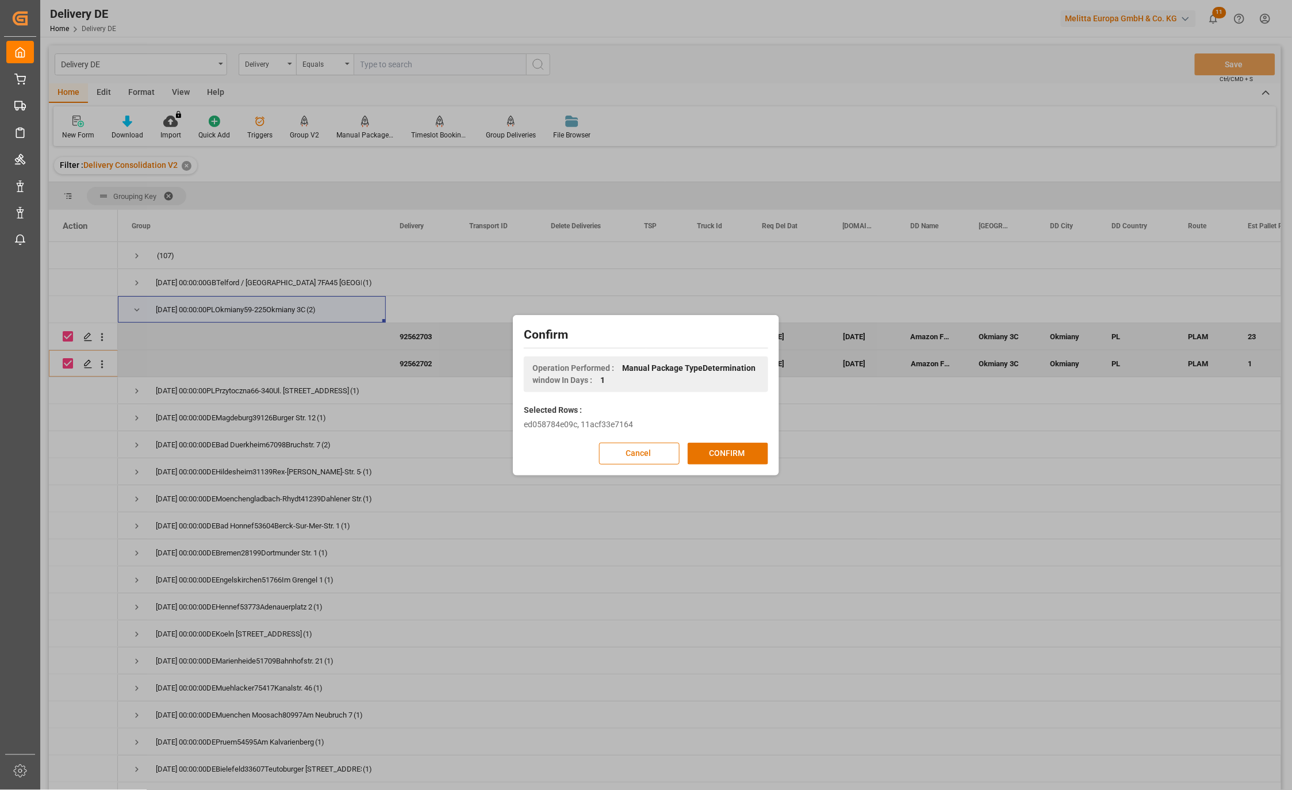
click at [741, 454] on button "CONFIRM" at bounding box center [728, 454] width 80 height 22
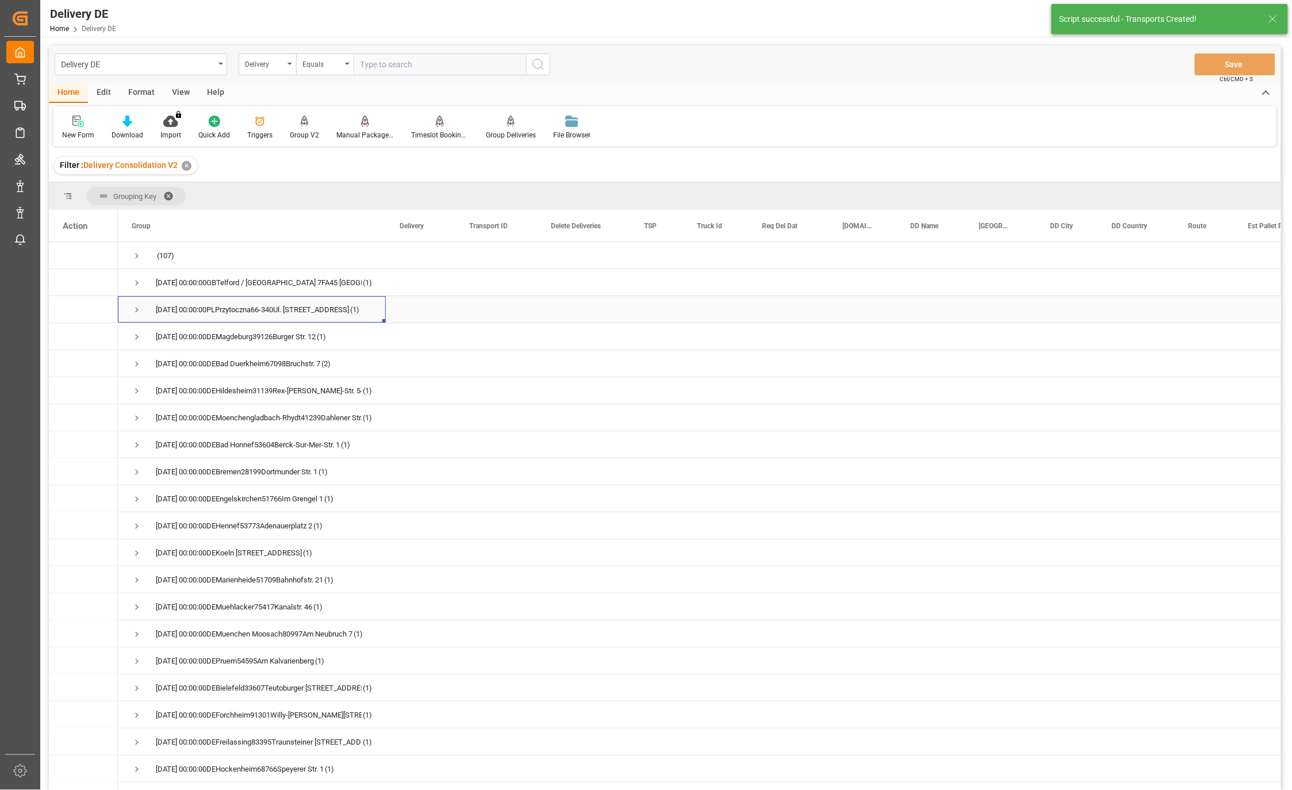
click at [136, 305] on span "Press SPACE to select this row." at bounding box center [137, 310] width 10 height 10
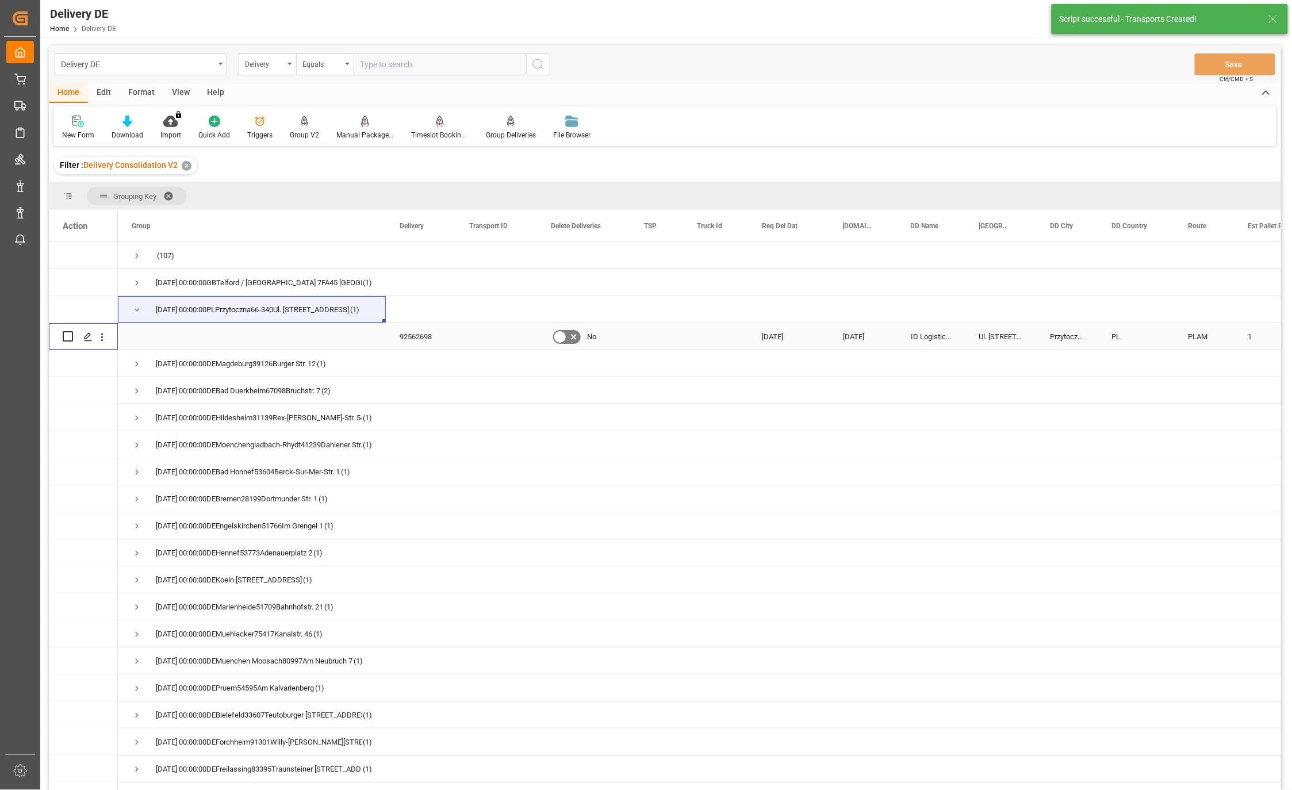
click at [66, 336] on input "Press Space to toggle row selection (unchecked)" at bounding box center [68, 336] width 10 height 10
checkbox input "true"
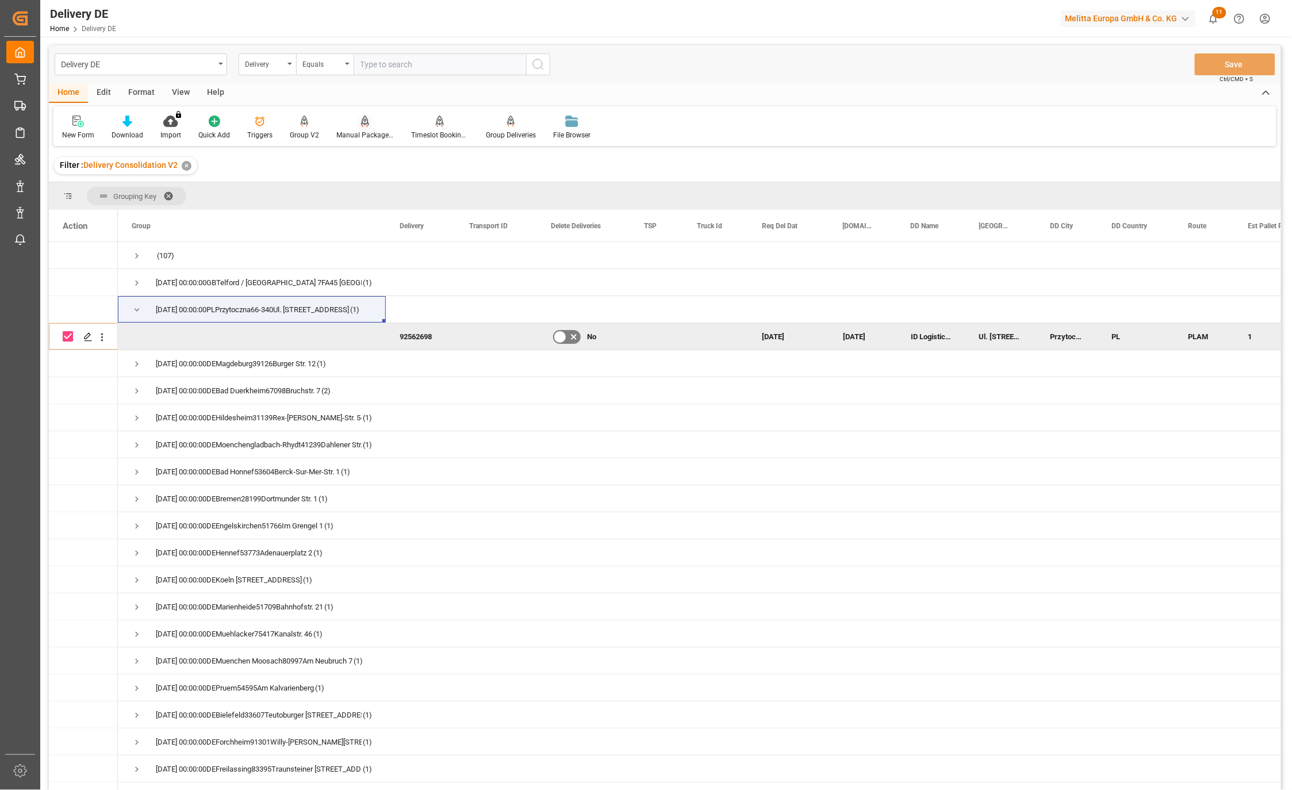
click at [365, 131] on div "Manual Package TypeDetermination" at bounding box center [364, 135] width 57 height 10
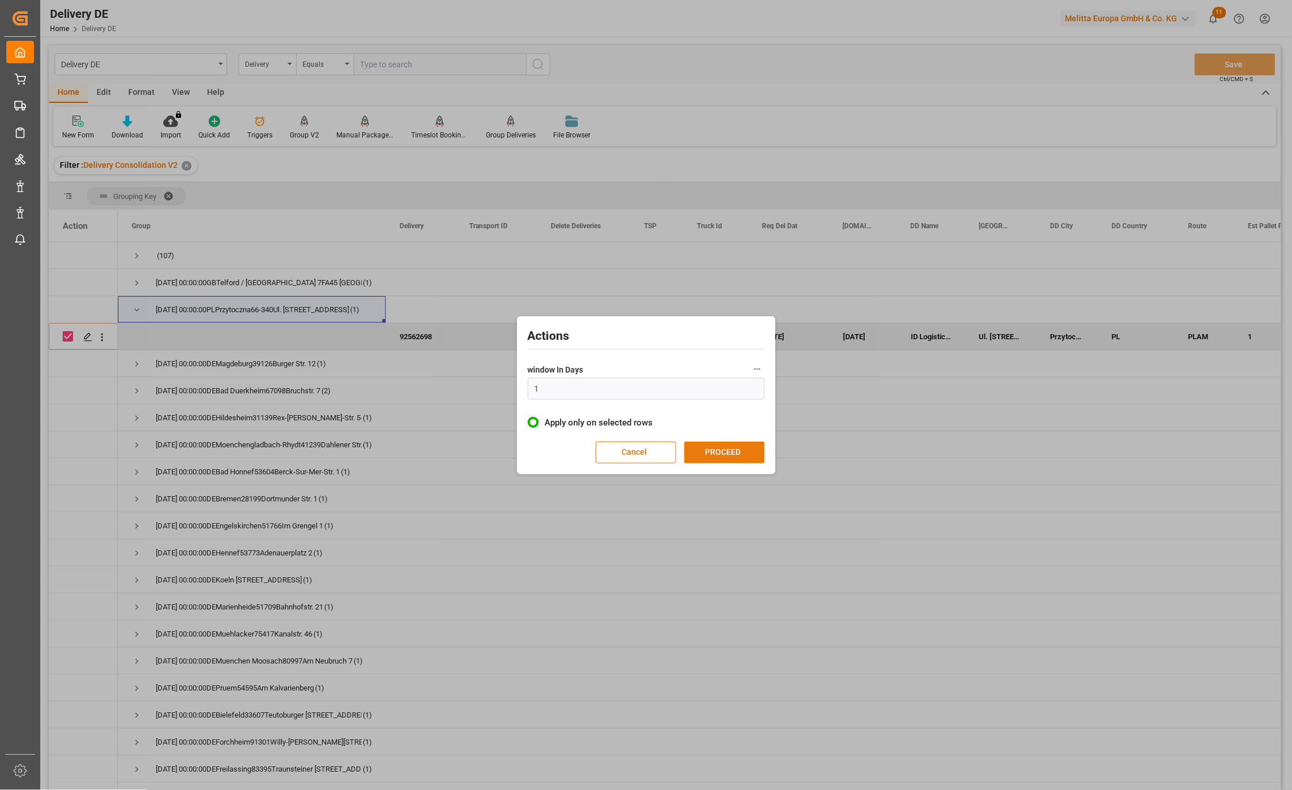
click at [724, 458] on button "PROCEED" at bounding box center [724, 453] width 80 height 22
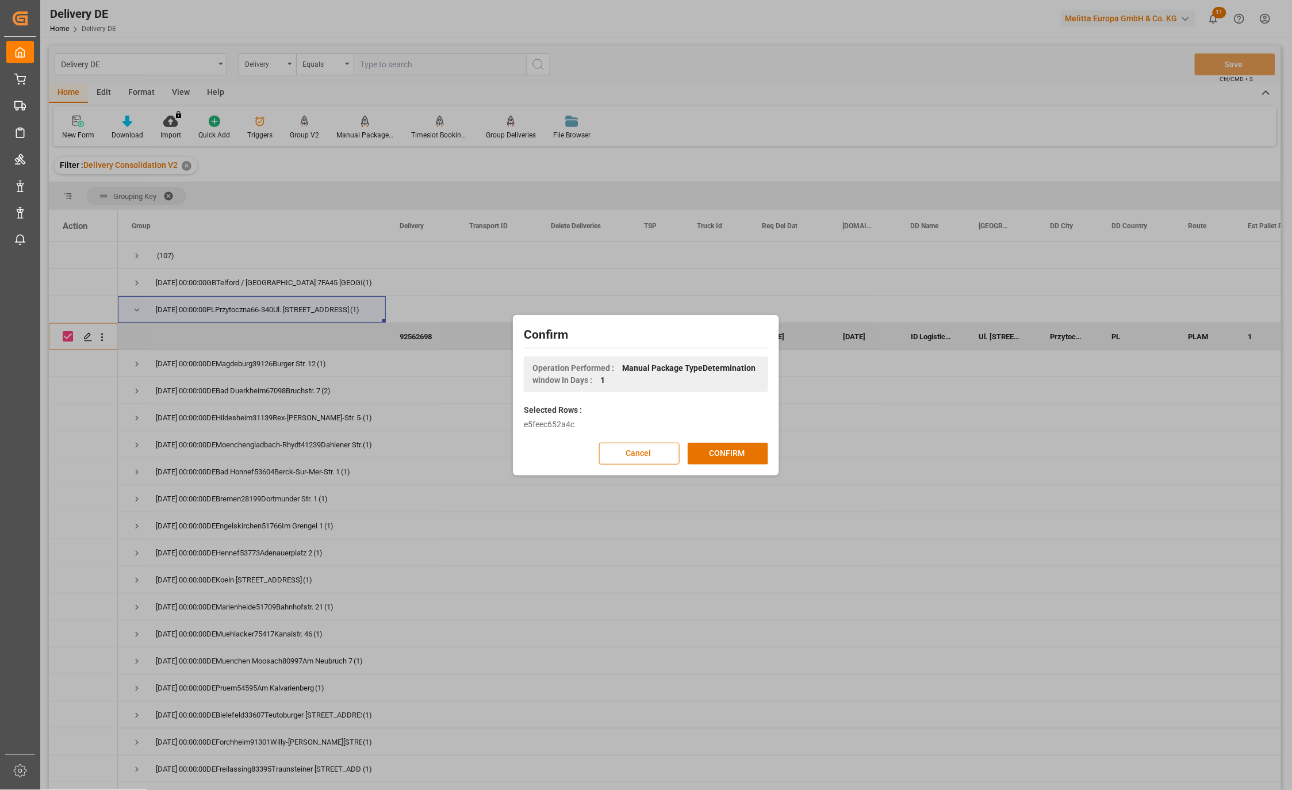
click at [723, 458] on button "CONFIRM" at bounding box center [728, 454] width 80 height 22
